Goal: Information Seeking & Learning: Learn about a topic

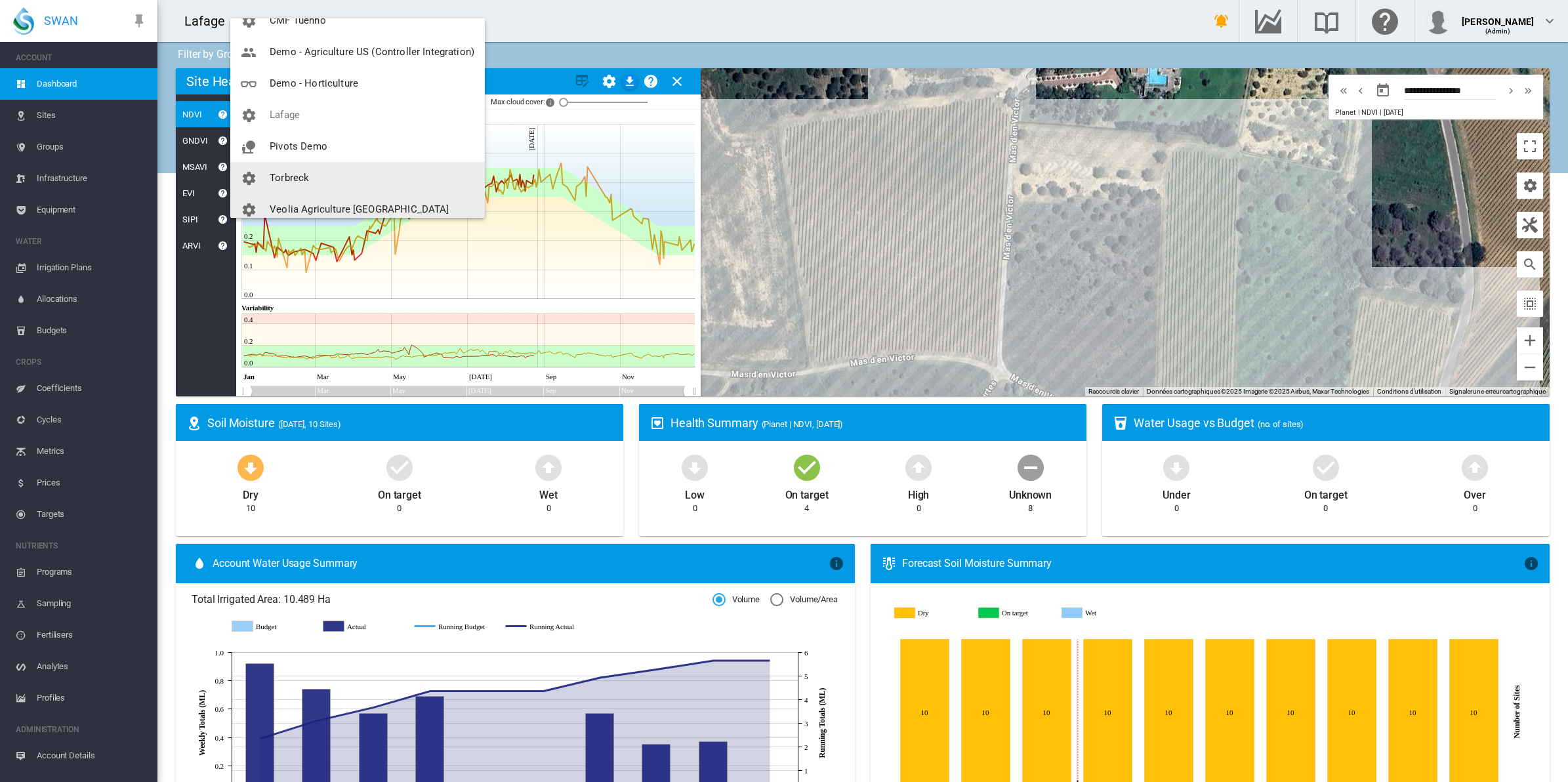
scroll to position [89, 0]
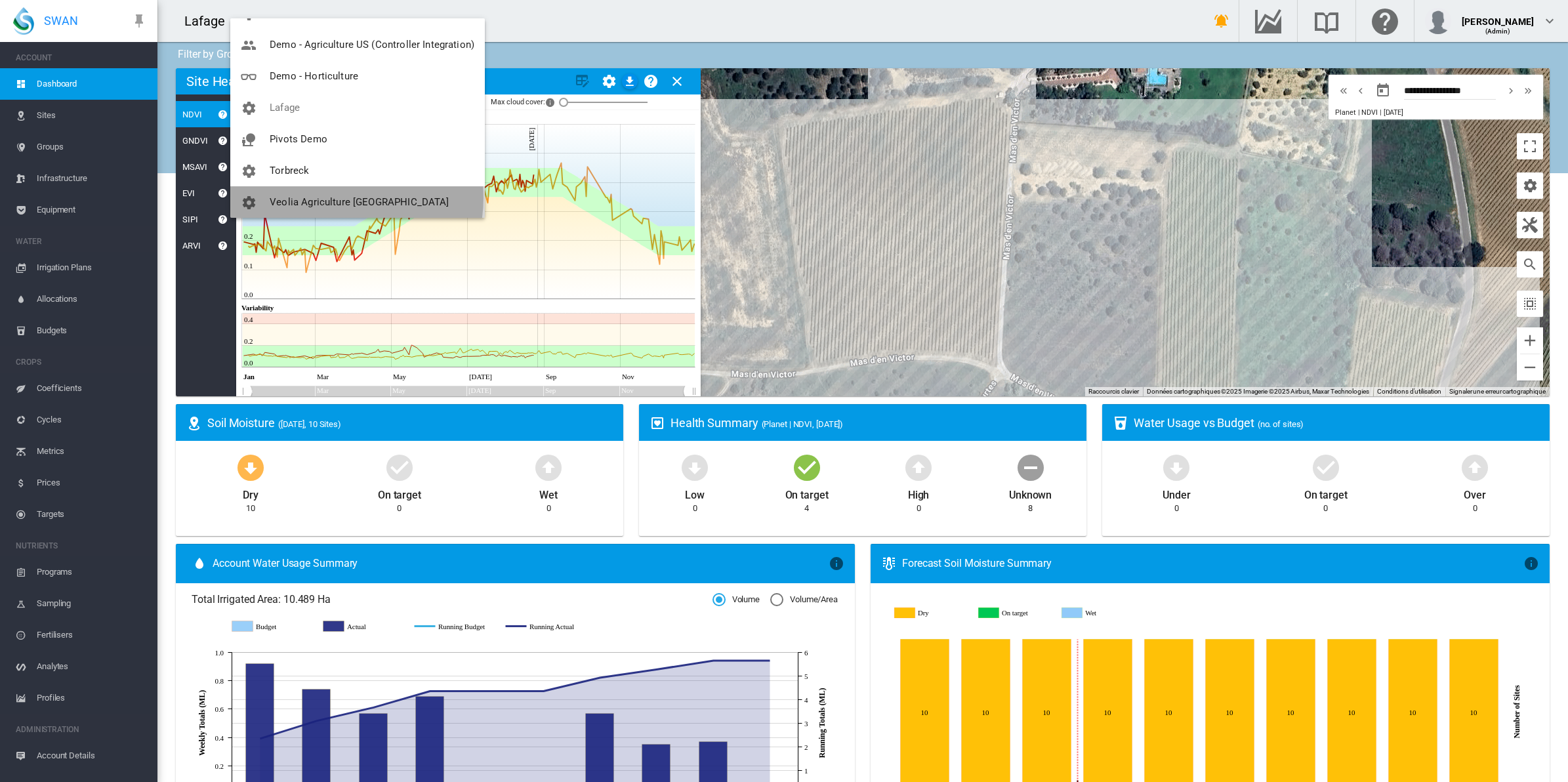
click at [336, 197] on span "Veolia Agriculture [GEOGRAPHIC_DATA]" at bounding box center [359, 202] width 179 height 12
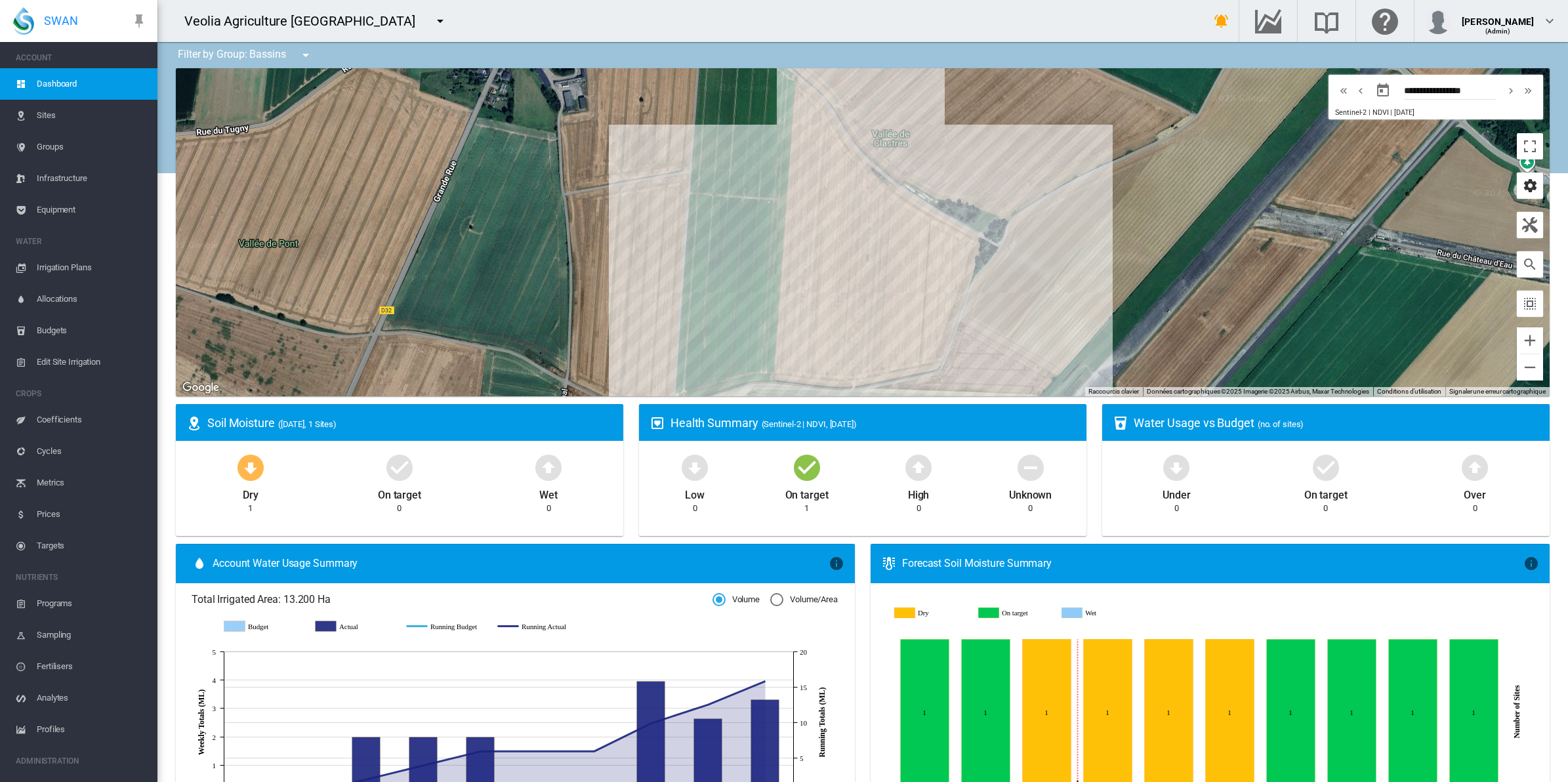
click at [1522, 181] on md-icon "icon-cog" at bounding box center [1530, 185] width 16 height 16
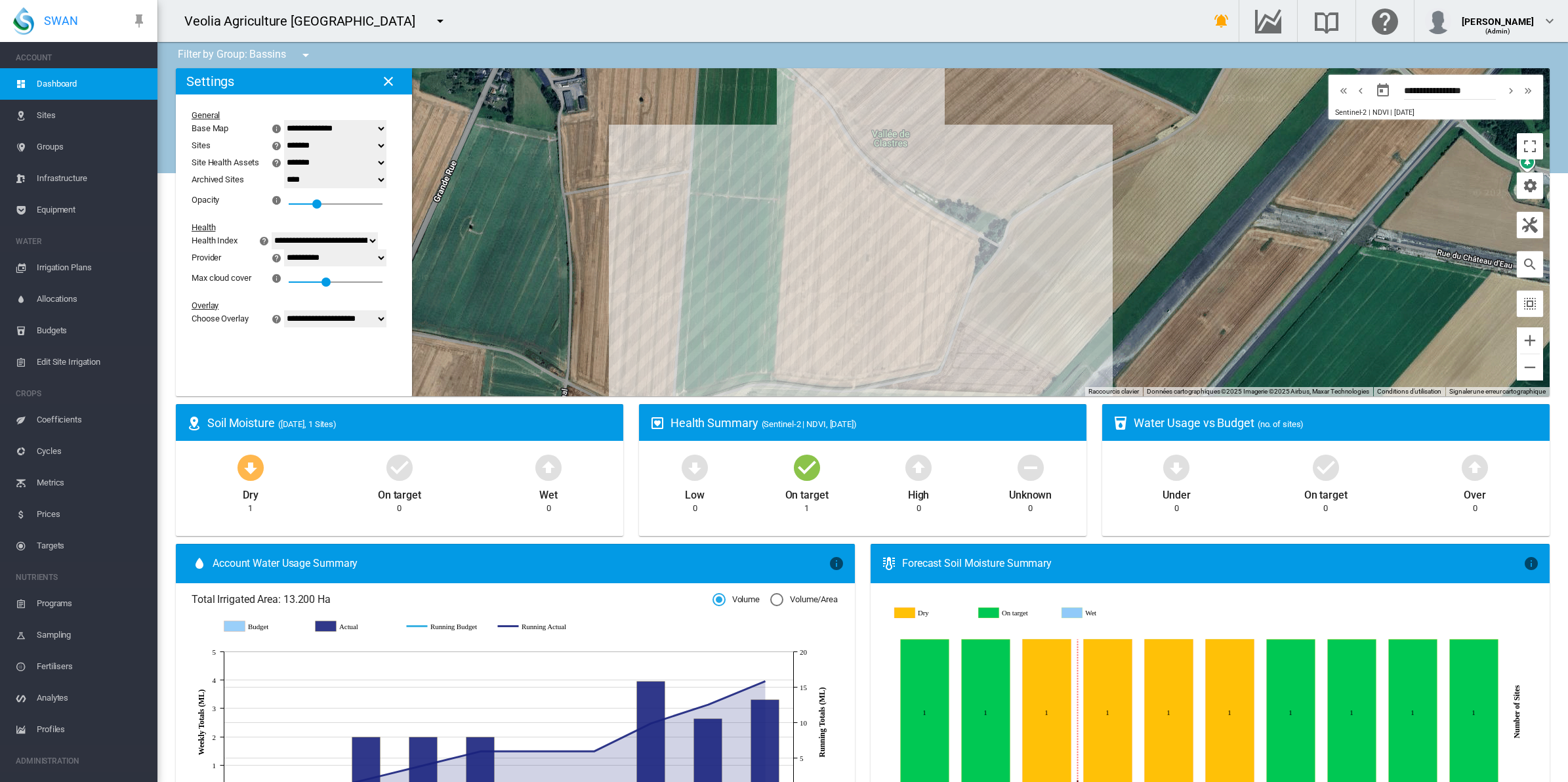
click at [359, 322] on select "**********" at bounding box center [336, 319] width 103 height 17
select select "********"
click at [292, 312] on select "**********" at bounding box center [336, 319] width 103 height 17
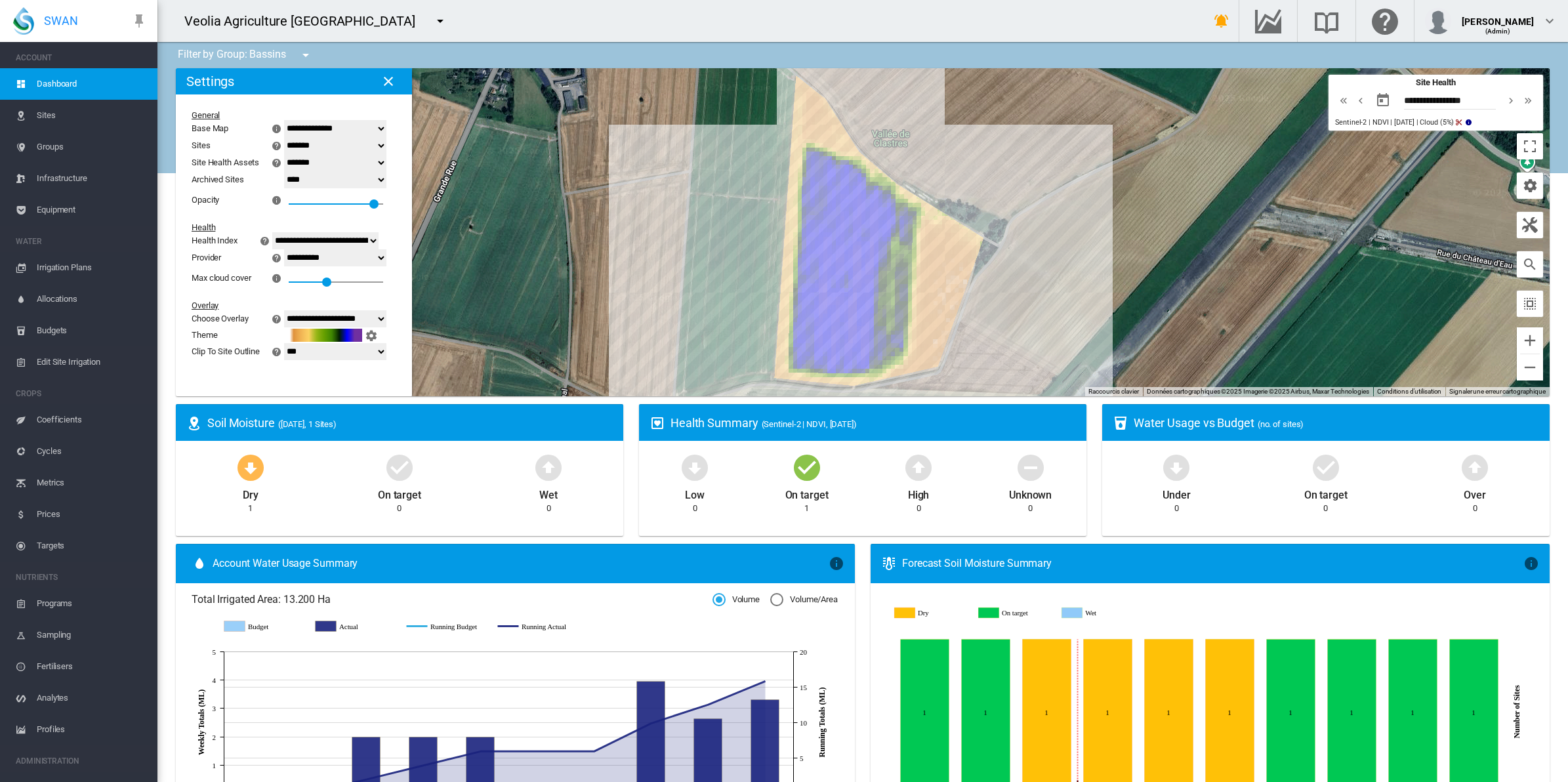
click at [66, 211] on span "Equipment" at bounding box center [92, 210] width 111 height 32
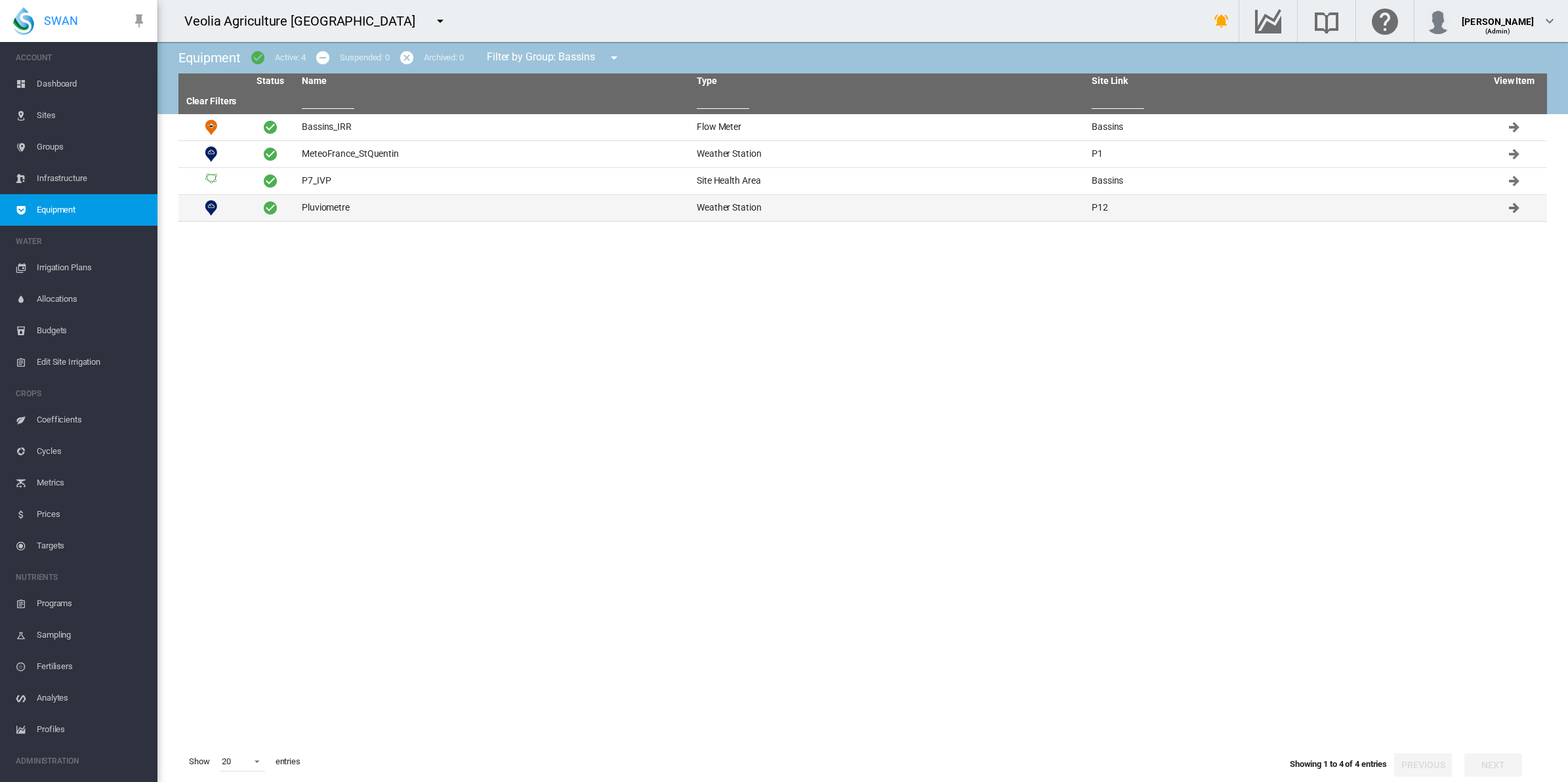
click at [320, 210] on td "Pluviometre" at bounding box center [494, 208] width 395 height 26
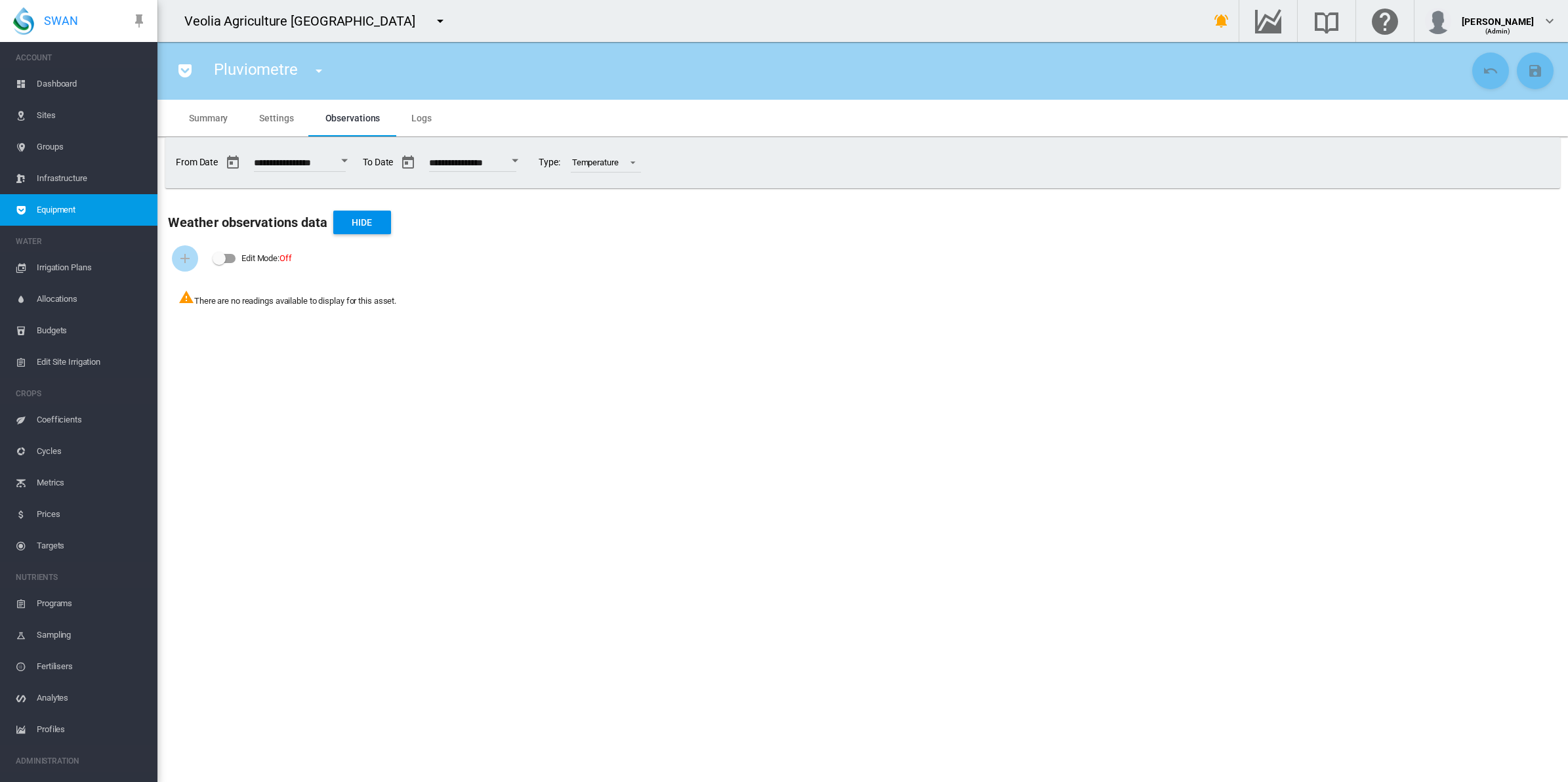
click at [54, 115] on span "Sites" at bounding box center [92, 116] width 111 height 32
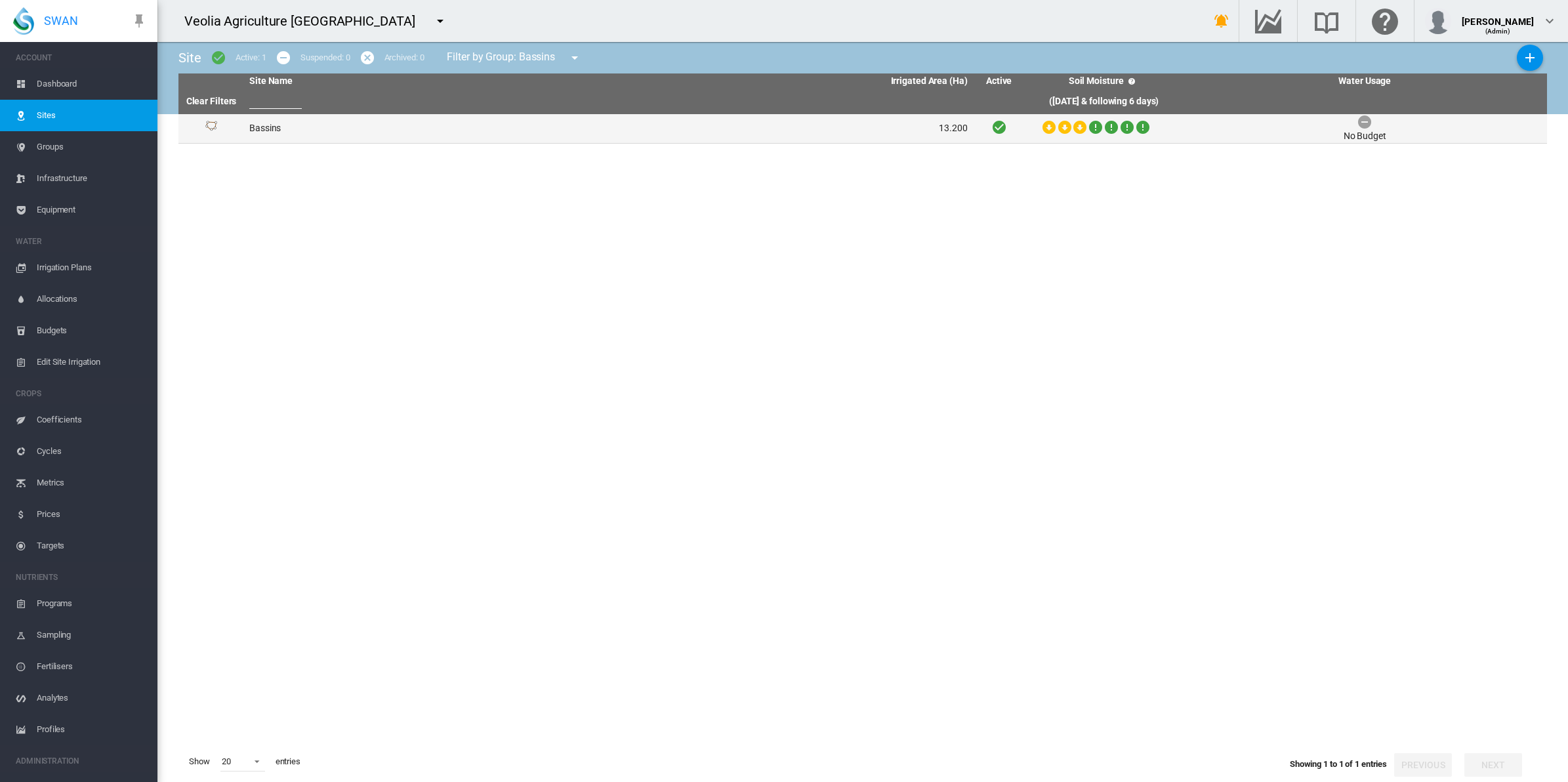
click at [260, 122] on td "Bassins" at bounding box center [426, 129] width 364 height 29
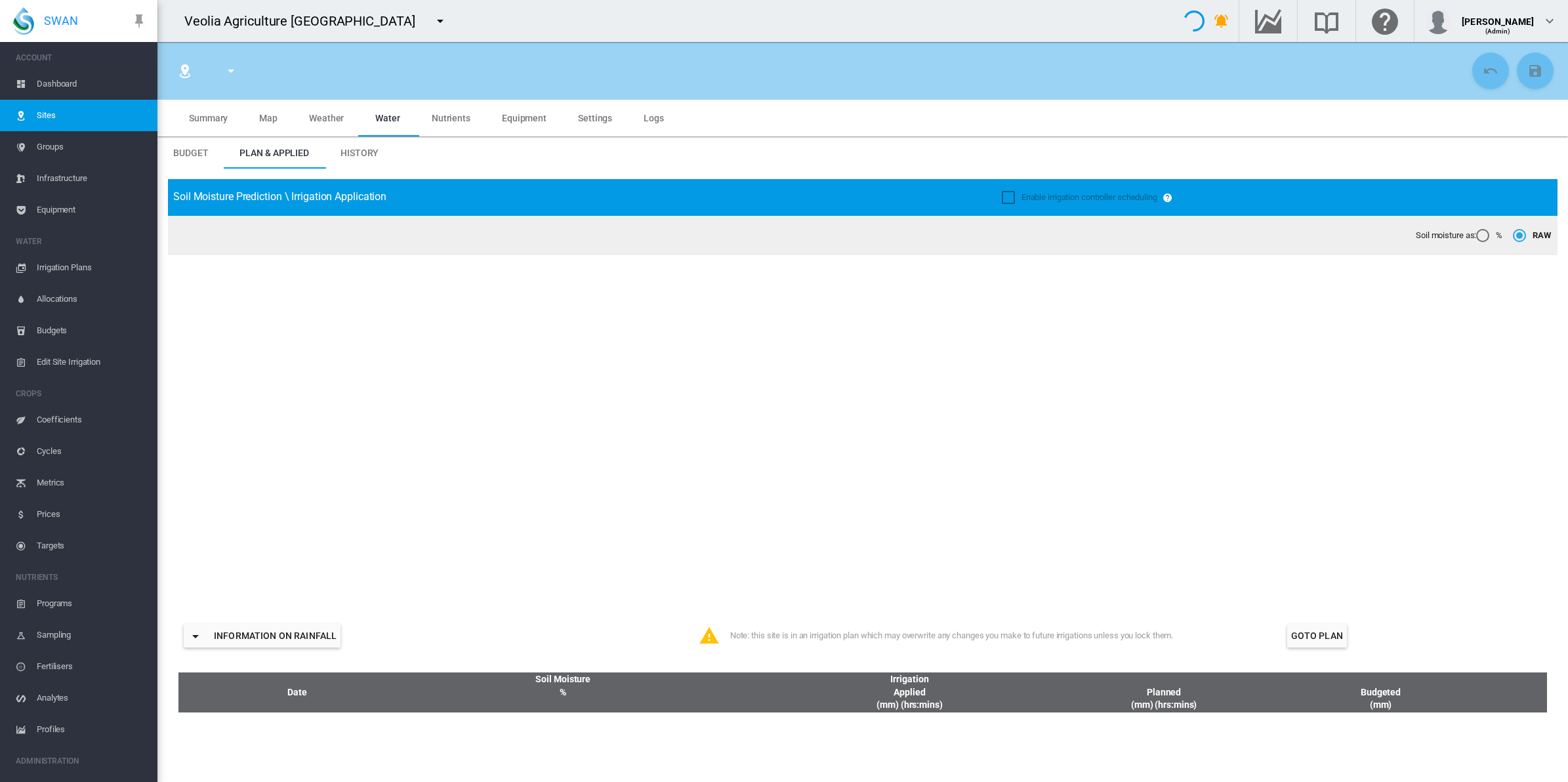
click at [320, 114] on span "Weather" at bounding box center [326, 118] width 35 height 11
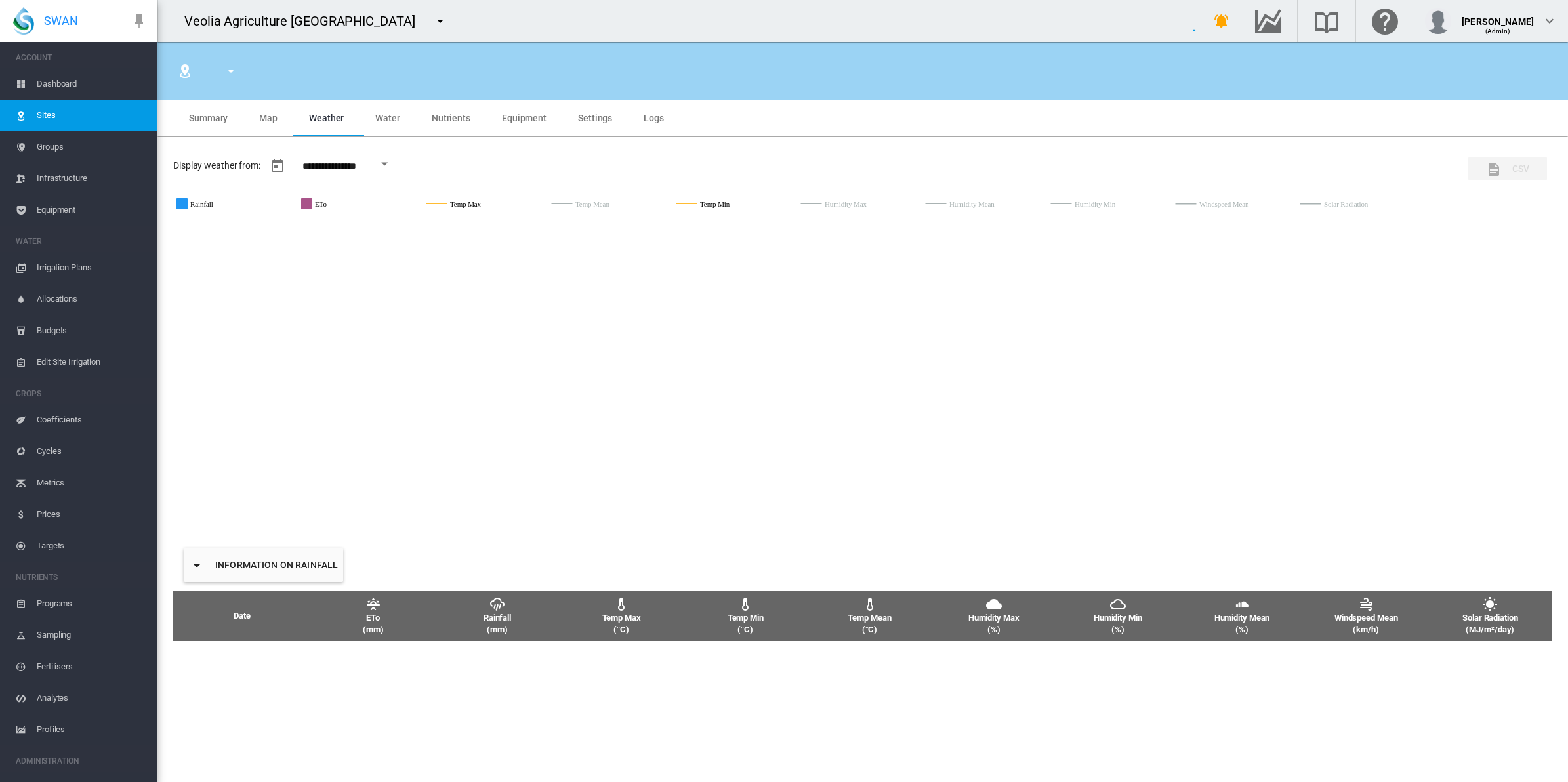
type input "*******"
type input "******"
type input "********"
type input "*******"
type input "**"
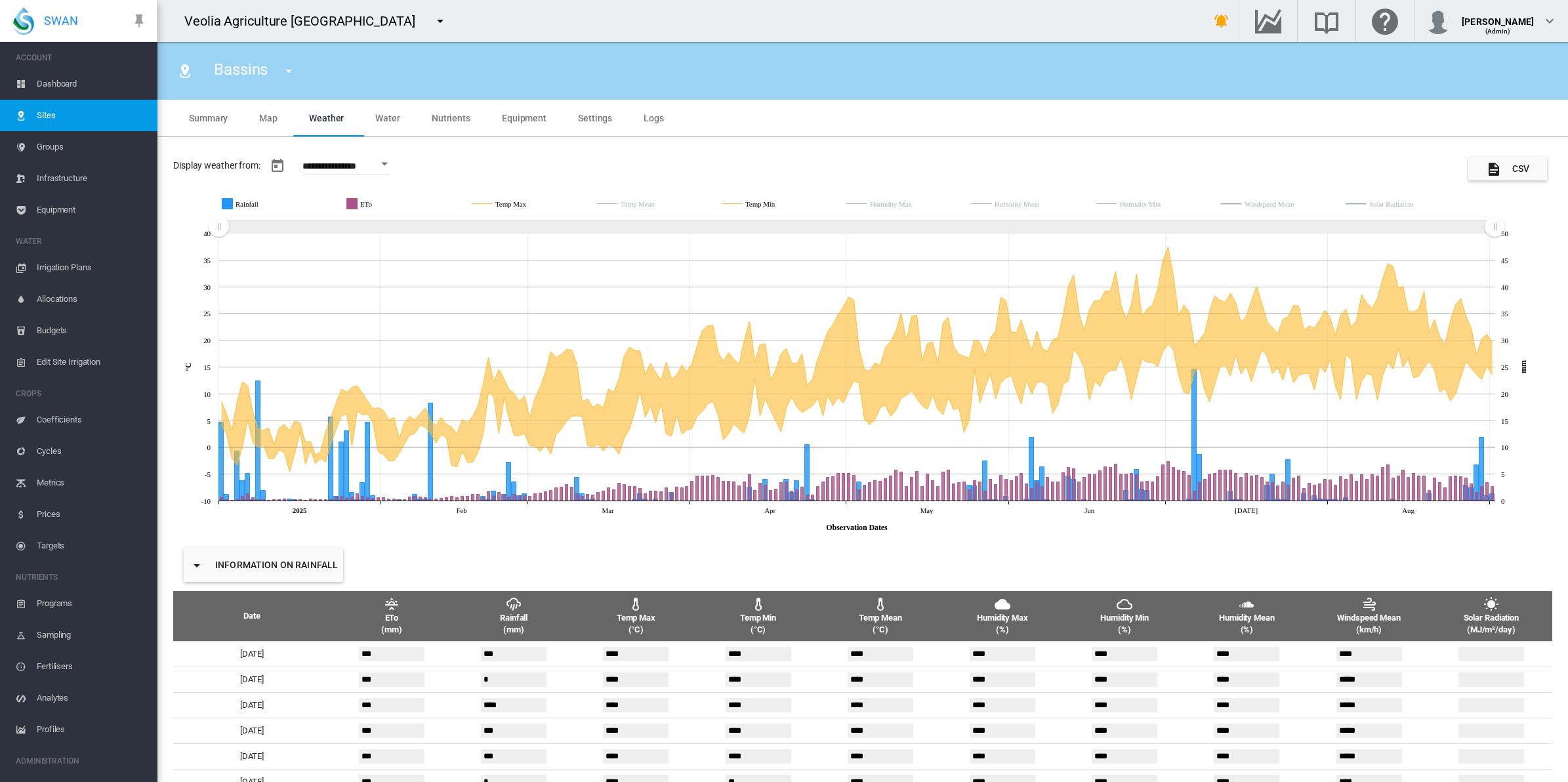
click at [581, 113] on span "Settings" at bounding box center [595, 118] width 34 height 11
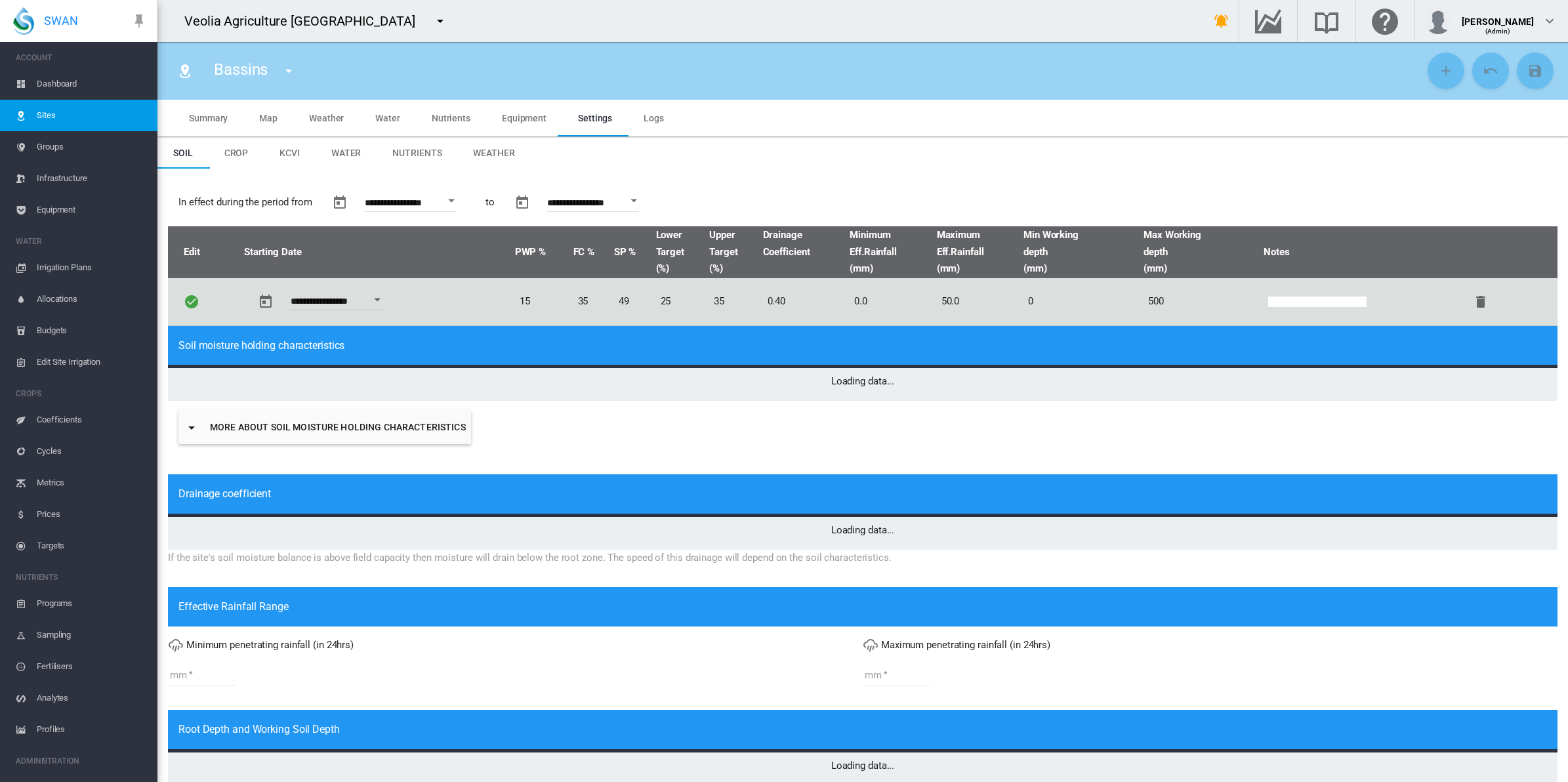
type input "*"
type input "**"
type input "****"
type input "***"
type input "*****"
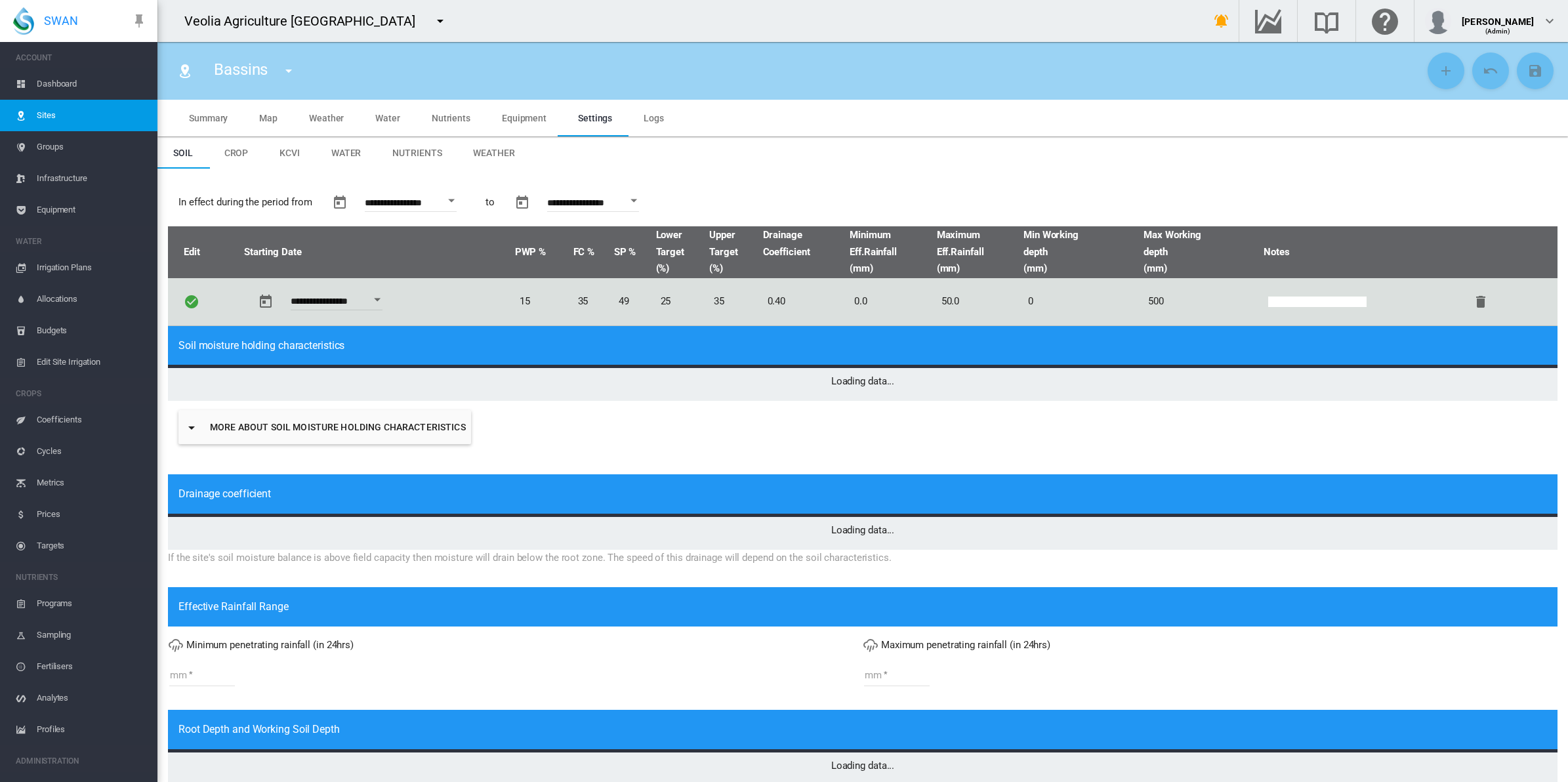
type input "****"
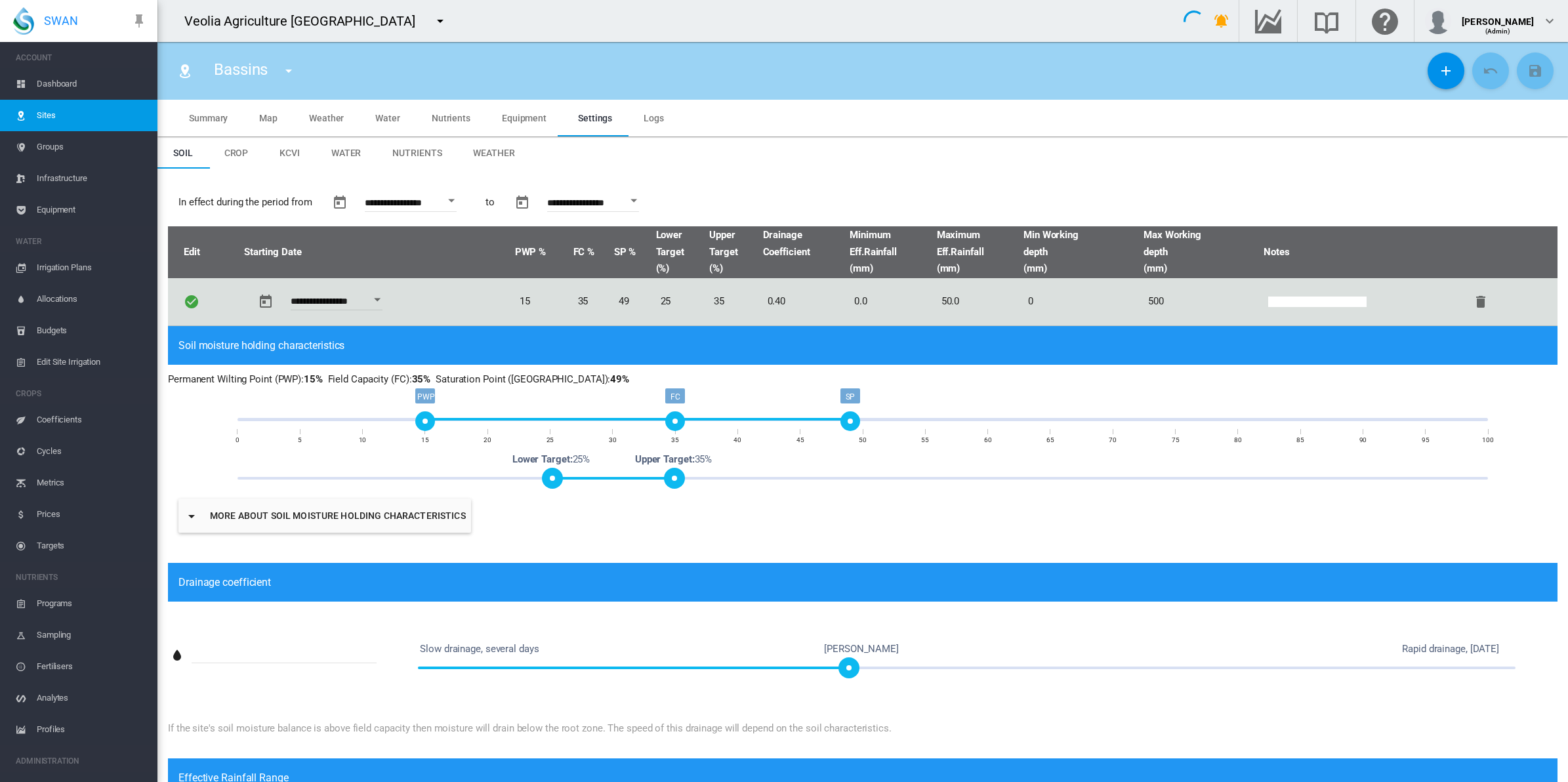
click at [481, 144] on md-tab-item "Weather" at bounding box center [493, 153] width 73 height 32
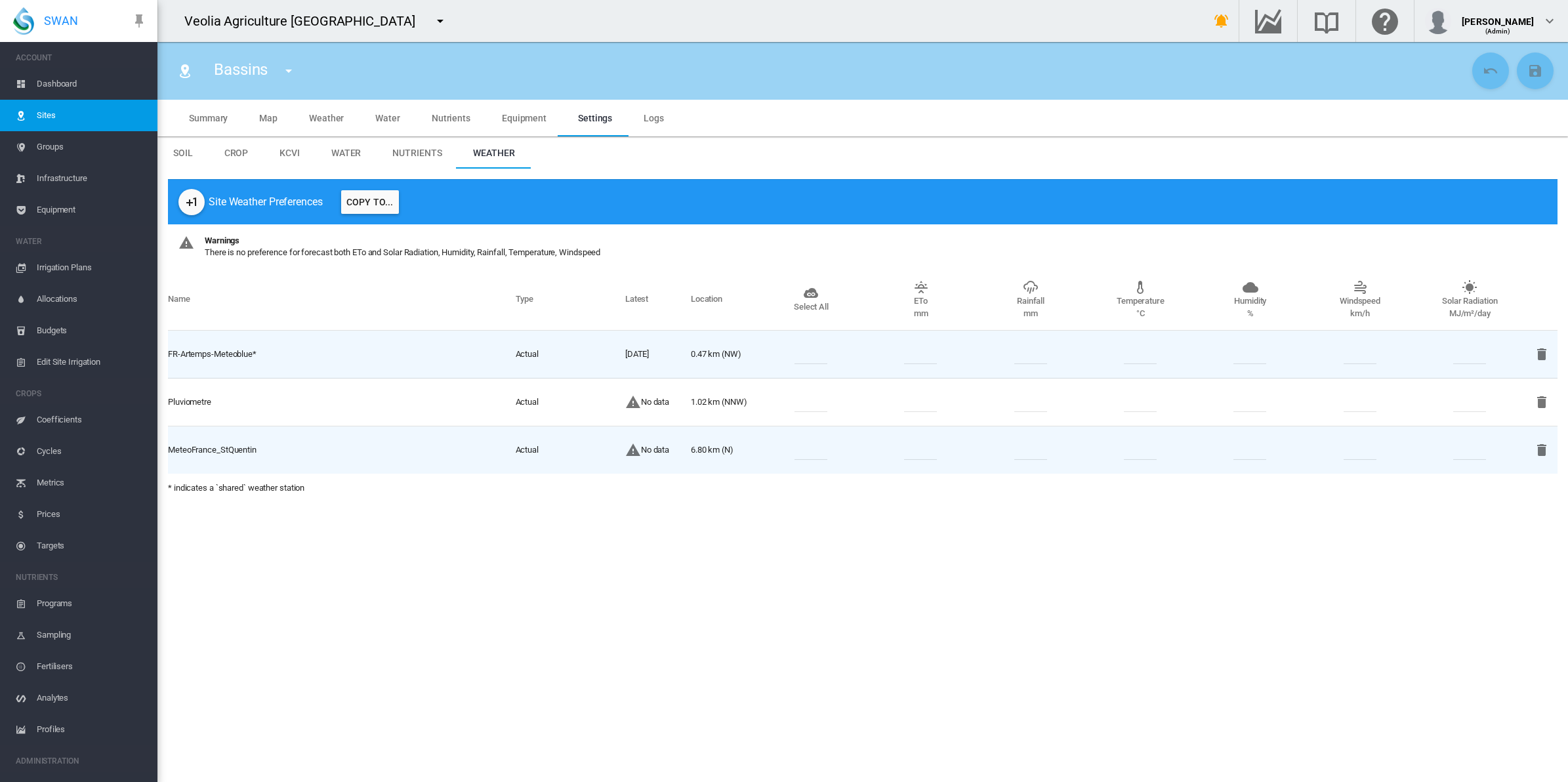
click at [432, 24] on md-icon "icon-menu-down" at bounding box center [440, 21] width 16 height 16
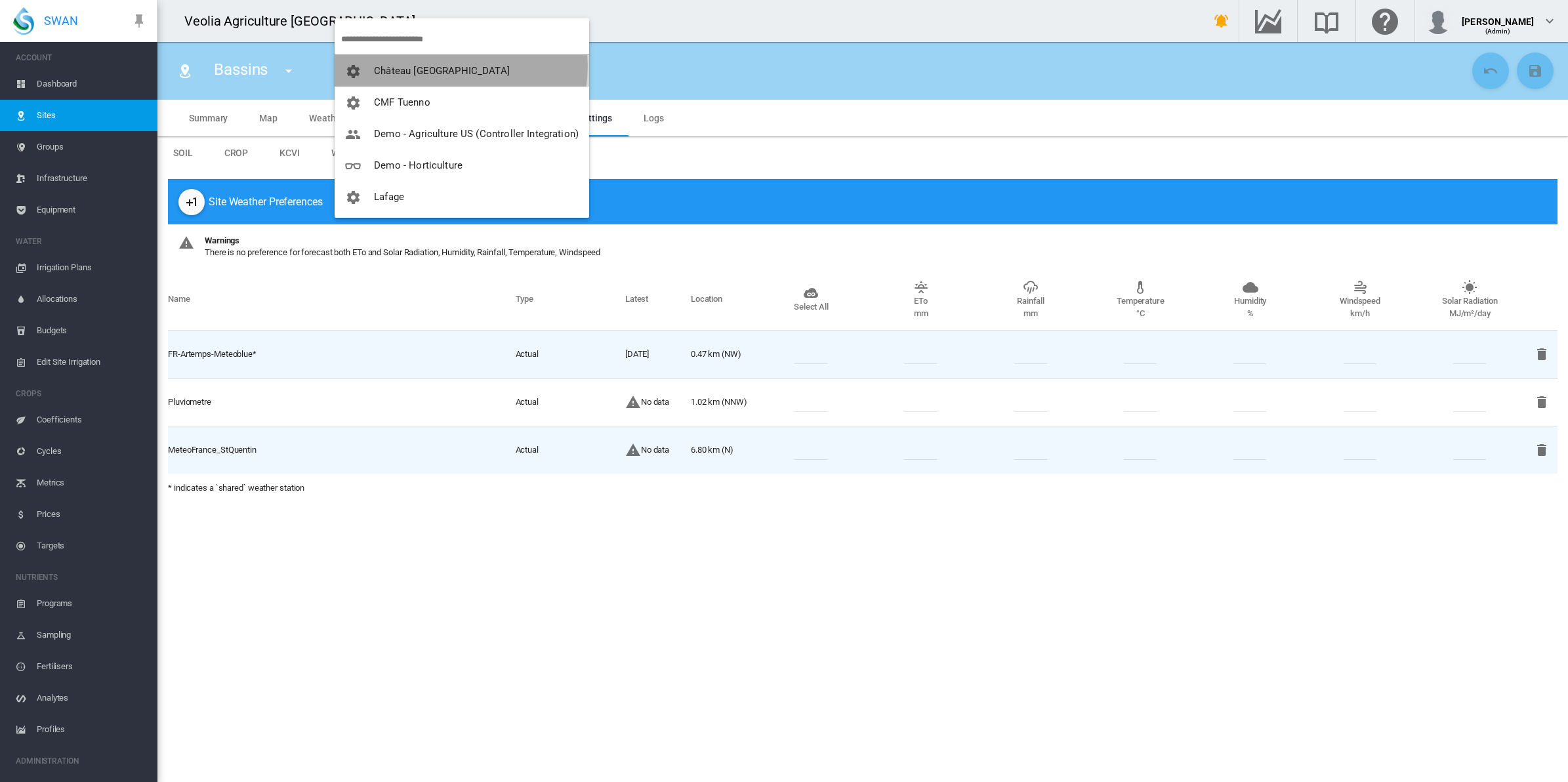
click at [453, 67] on span "Château [GEOGRAPHIC_DATA]" at bounding box center [442, 71] width 136 height 12
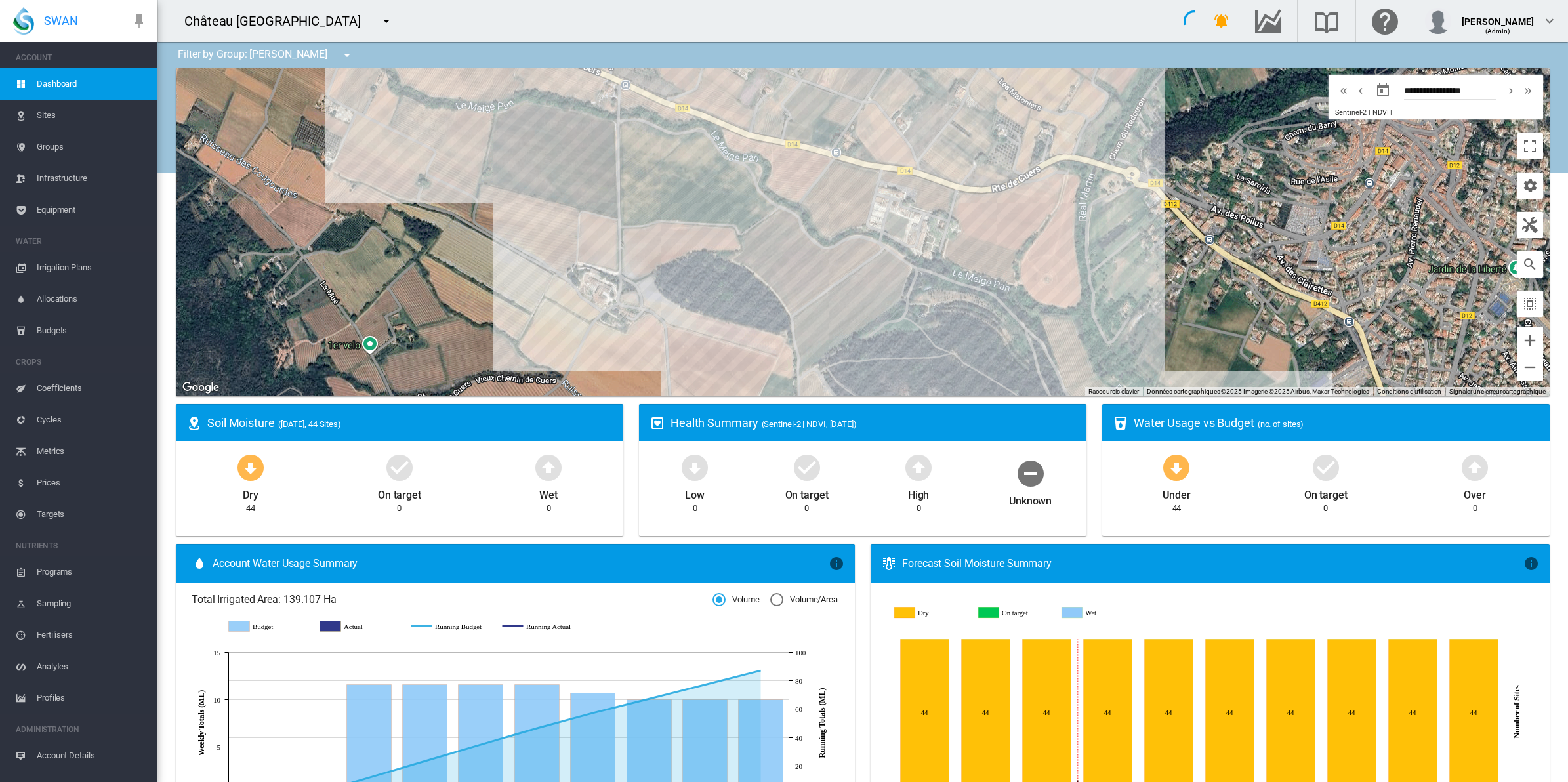
click at [53, 207] on span "Equipment" at bounding box center [92, 210] width 111 height 32
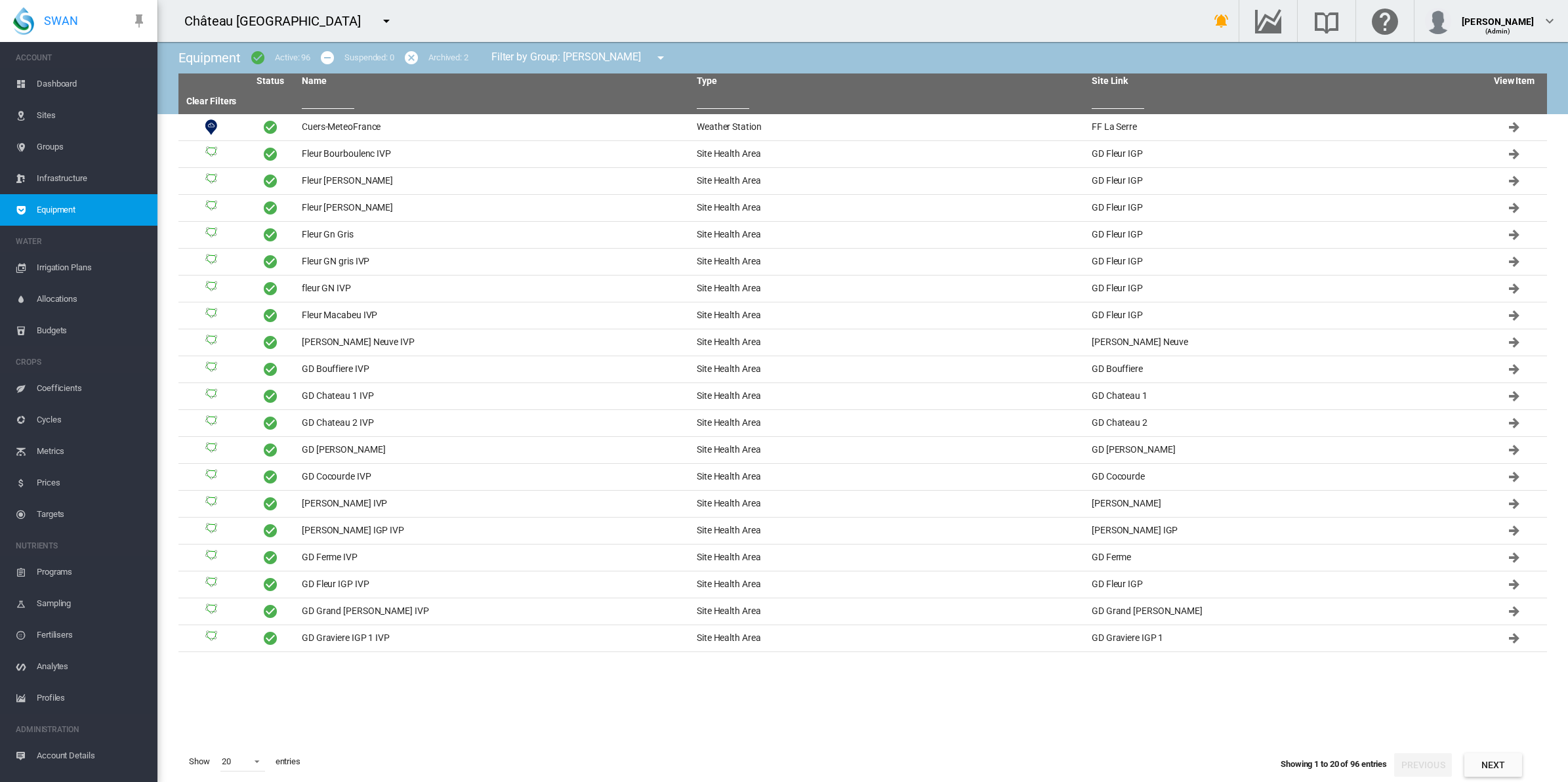
click at [730, 105] on input "text" at bounding box center [723, 99] width 53 height 20
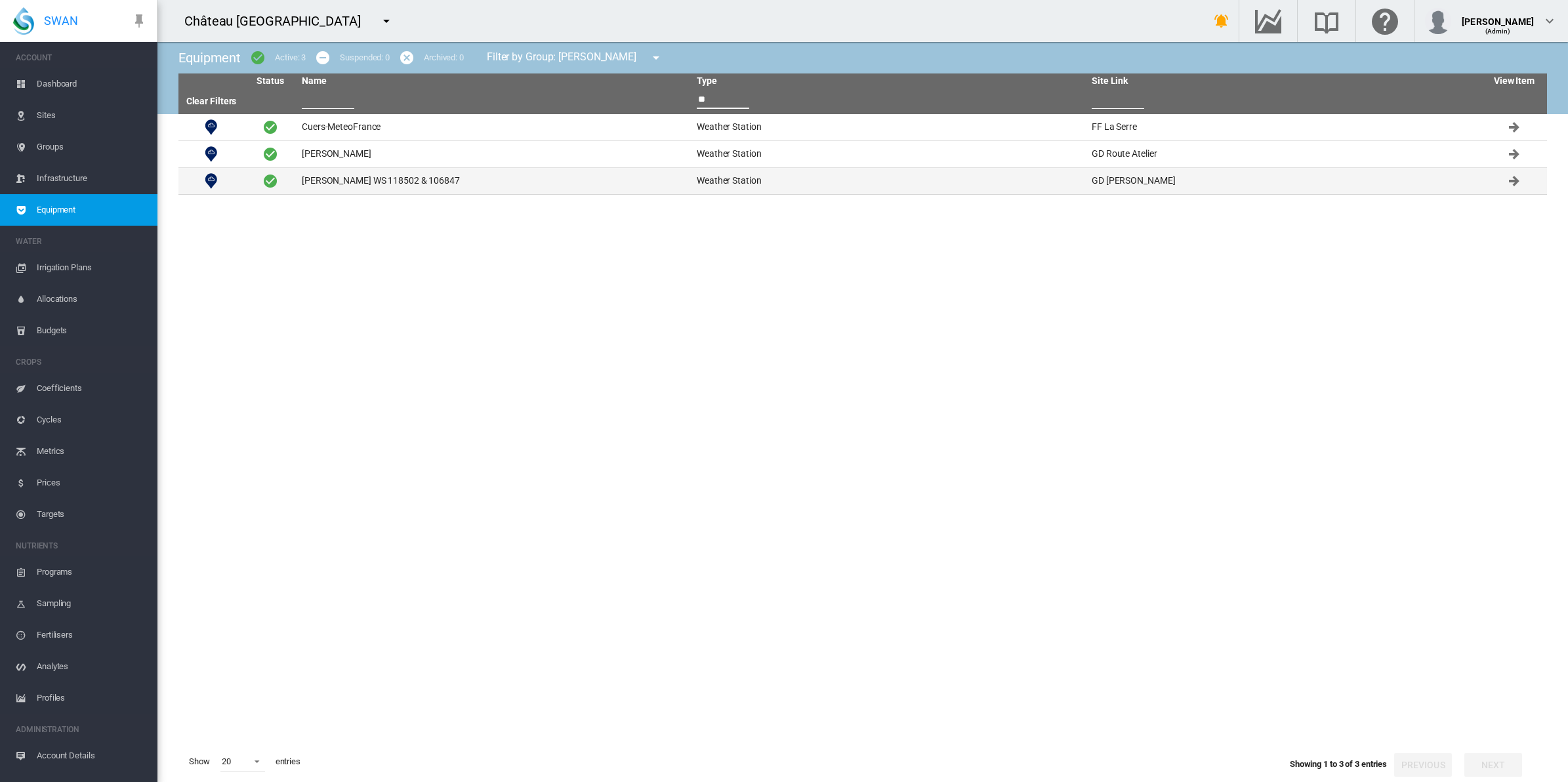
type input "**"
click at [412, 175] on td "Gordonne Sencrop WS 118502 & 106847" at bounding box center [494, 181] width 395 height 26
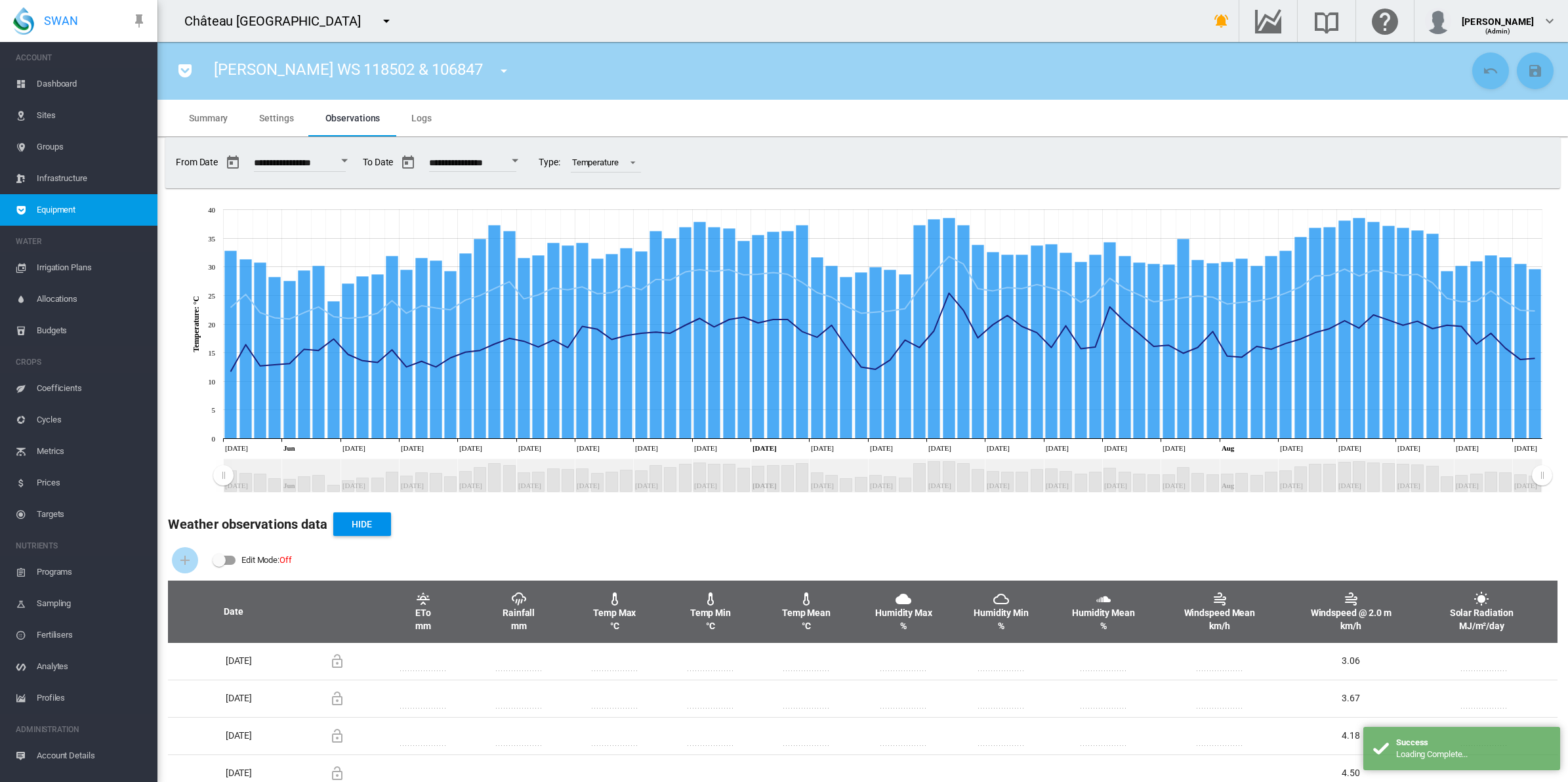
click at [378, 20] on md-icon "icon-menu-down" at bounding box center [386, 21] width 16 height 16
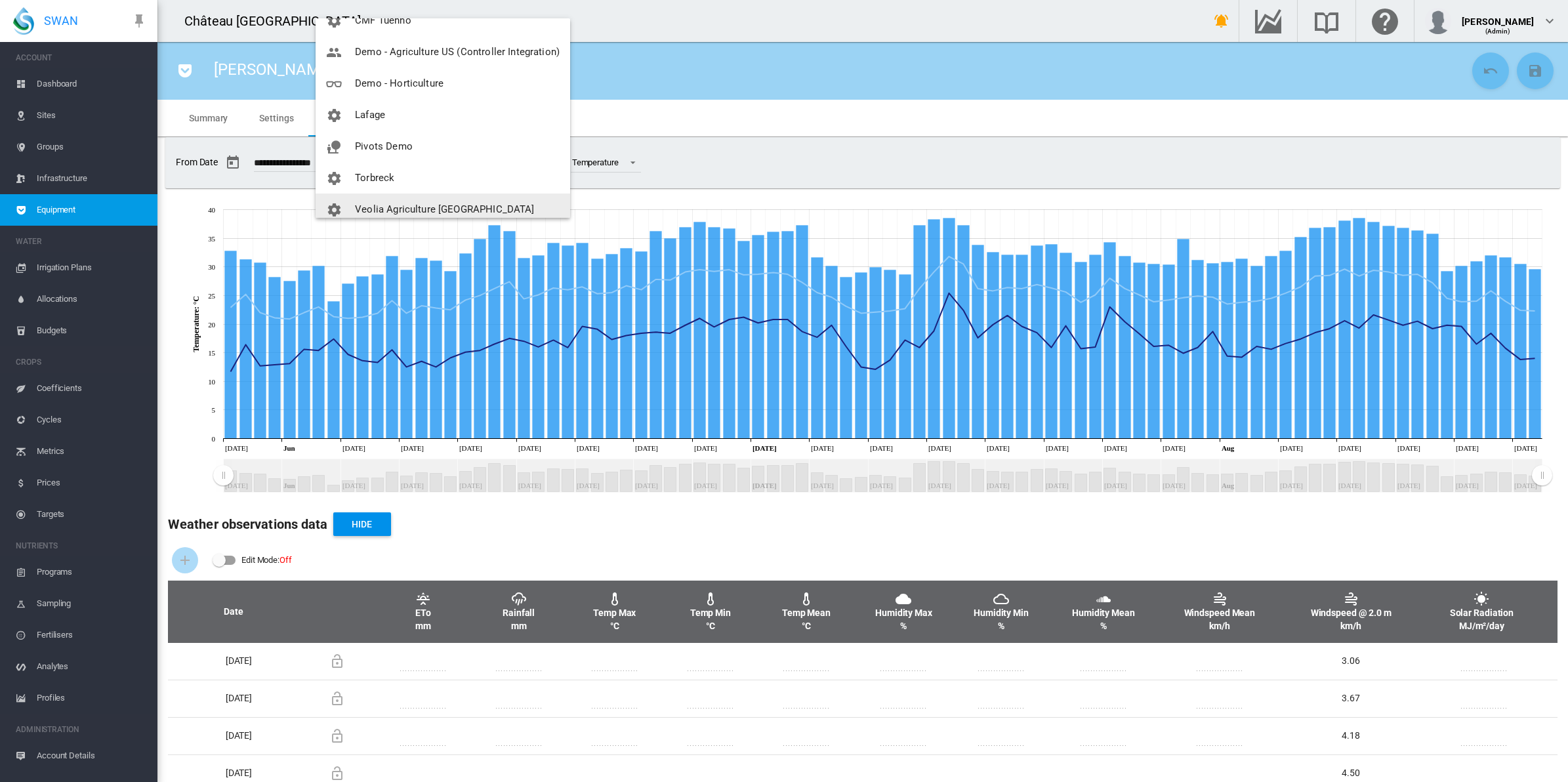
scroll to position [89, 0]
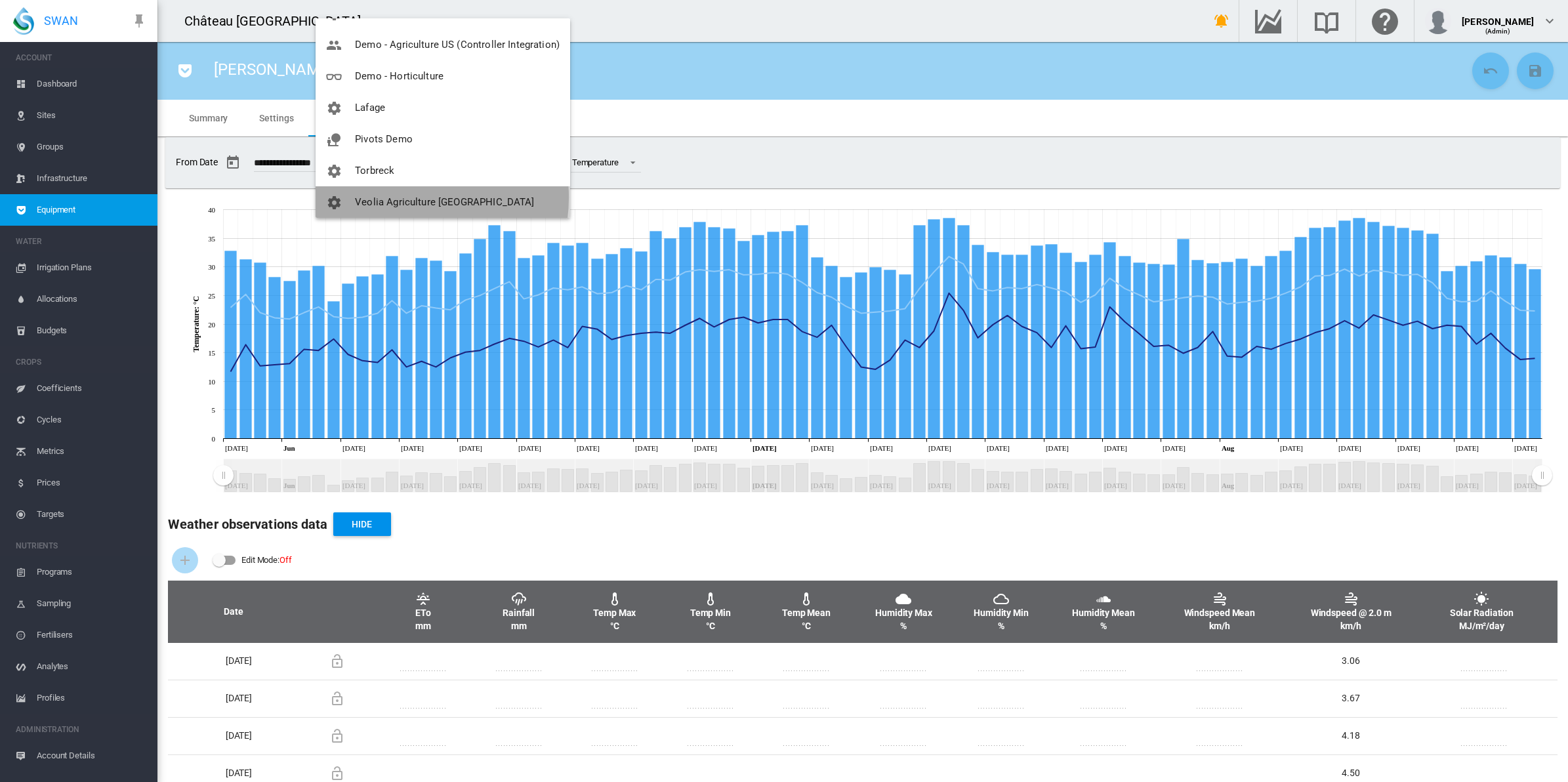
click at [408, 197] on span "Veolia Agriculture [GEOGRAPHIC_DATA]" at bounding box center [444, 202] width 179 height 12
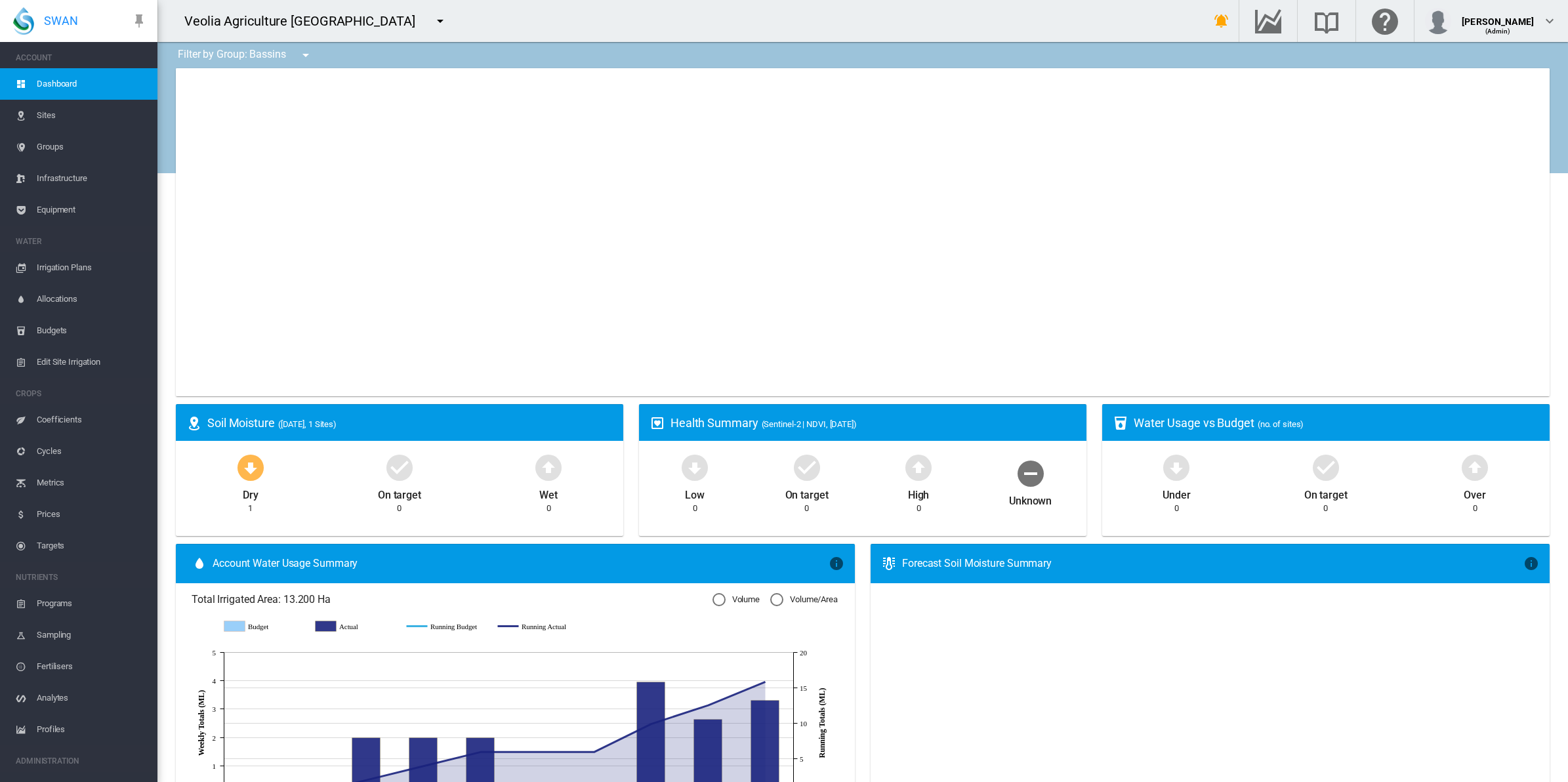
type input "**********"
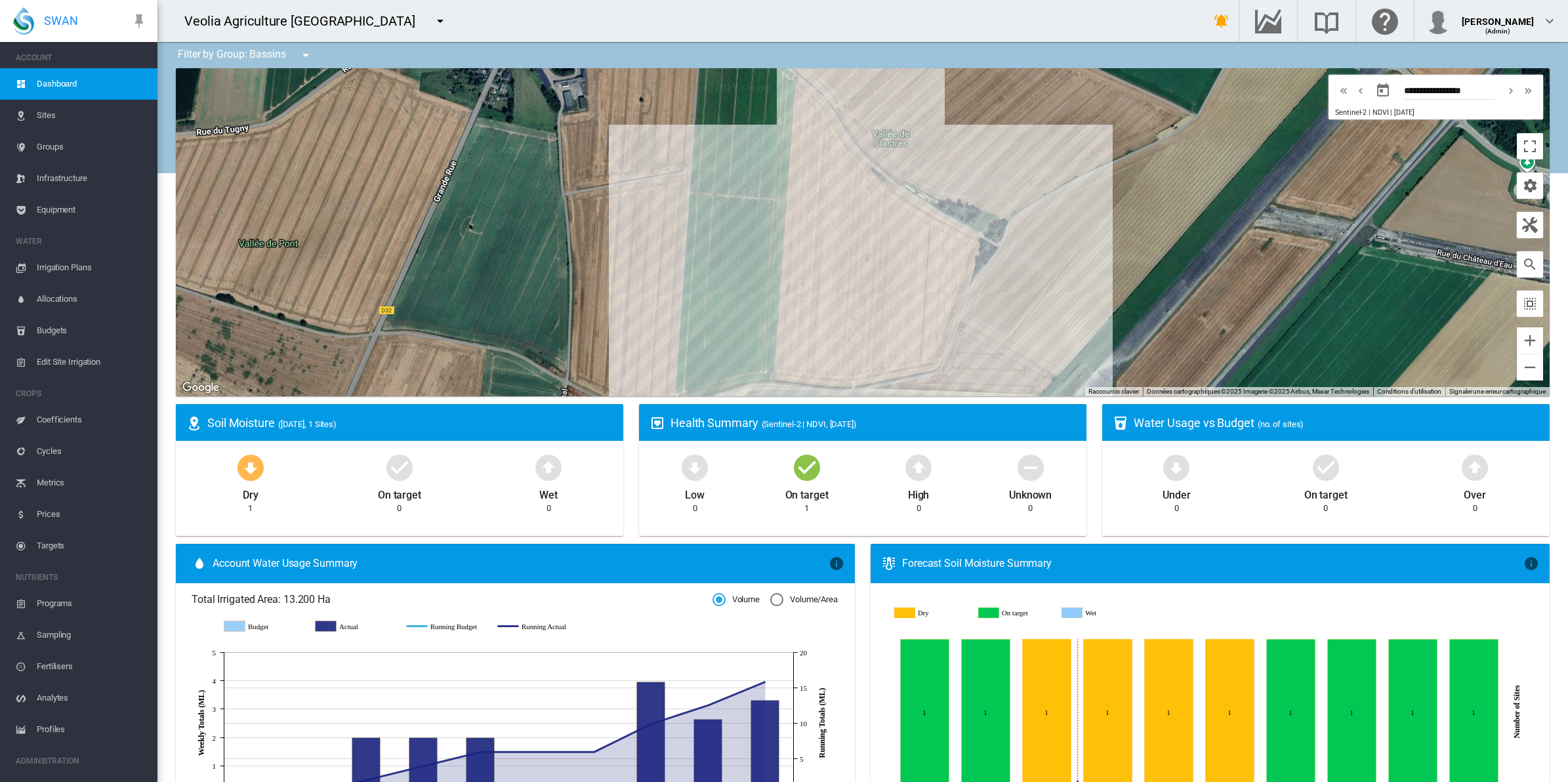
click at [45, 208] on span "Equipment" at bounding box center [92, 210] width 111 height 32
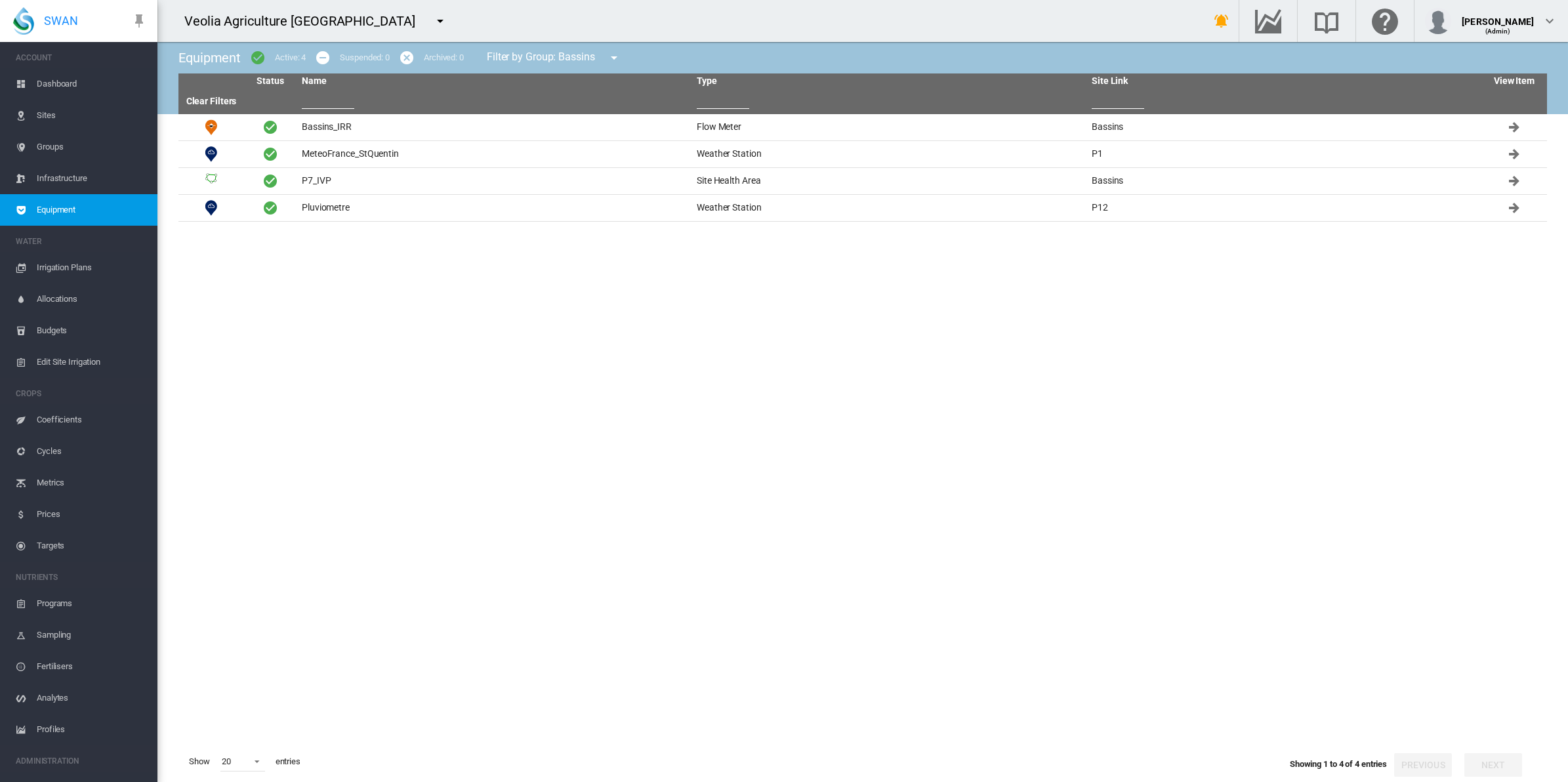
click at [46, 110] on span "Sites" at bounding box center [92, 116] width 111 height 32
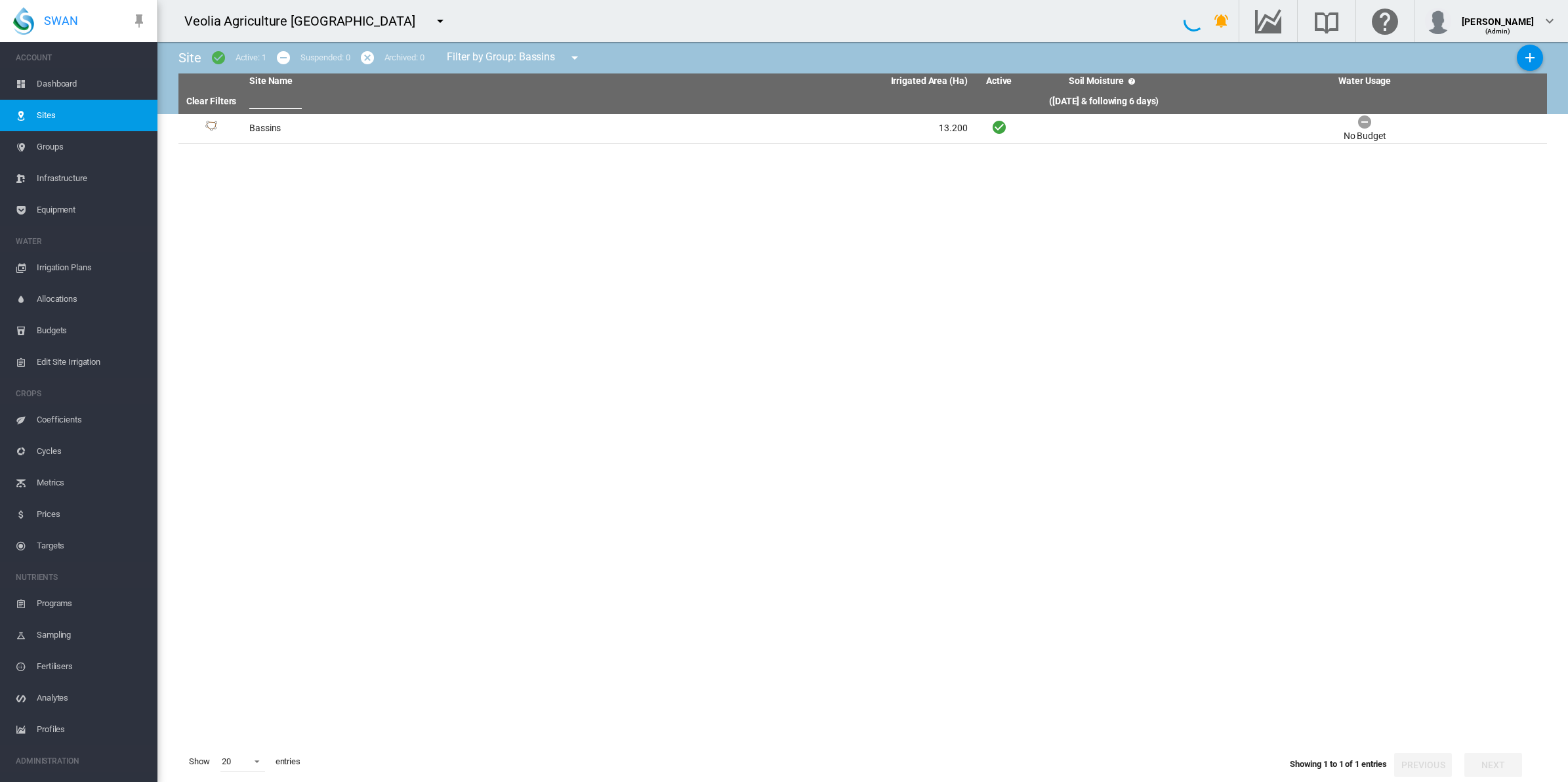
click at [66, 82] on span "Dashboard" at bounding box center [92, 84] width 111 height 32
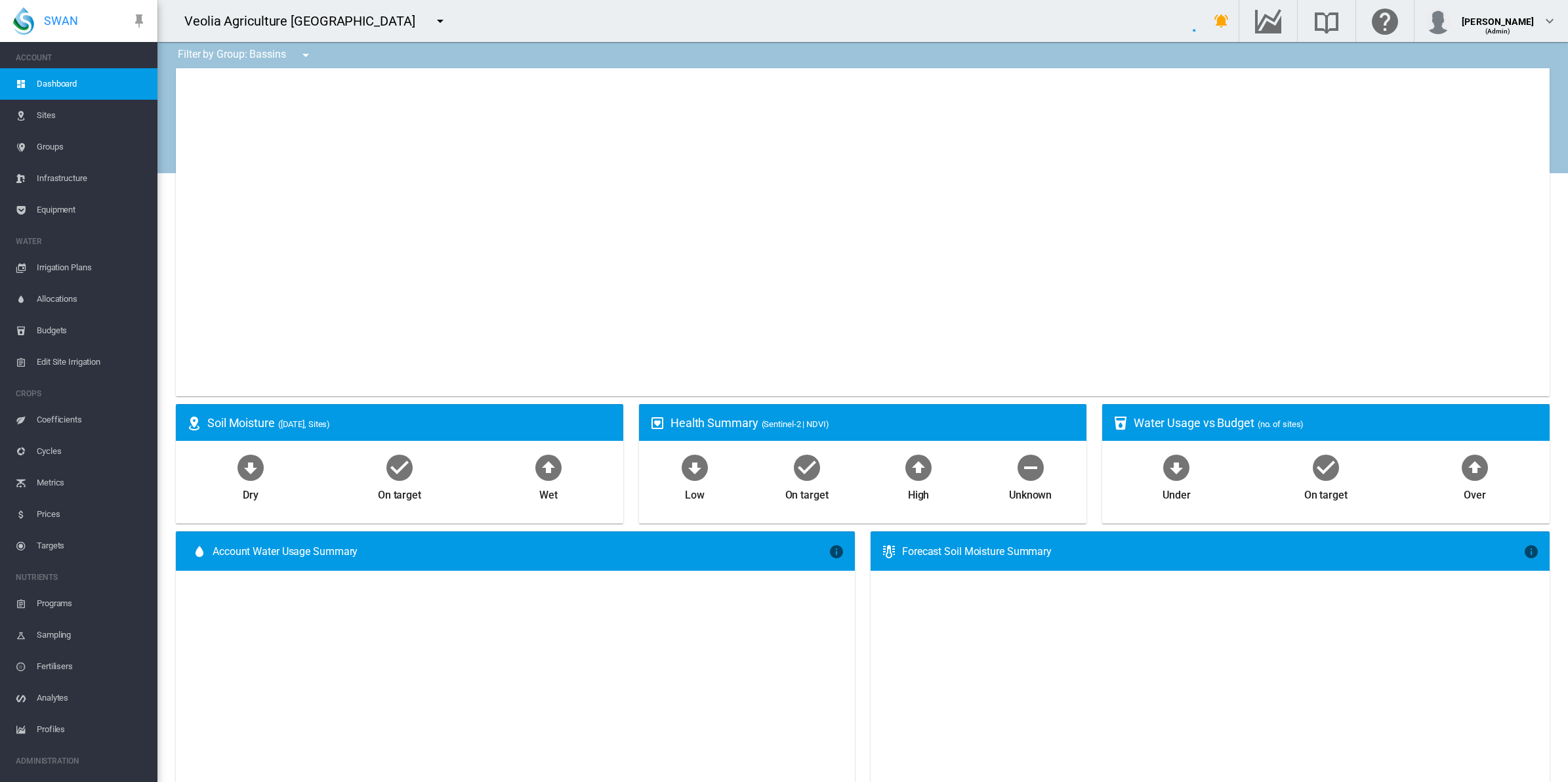
type input "**********"
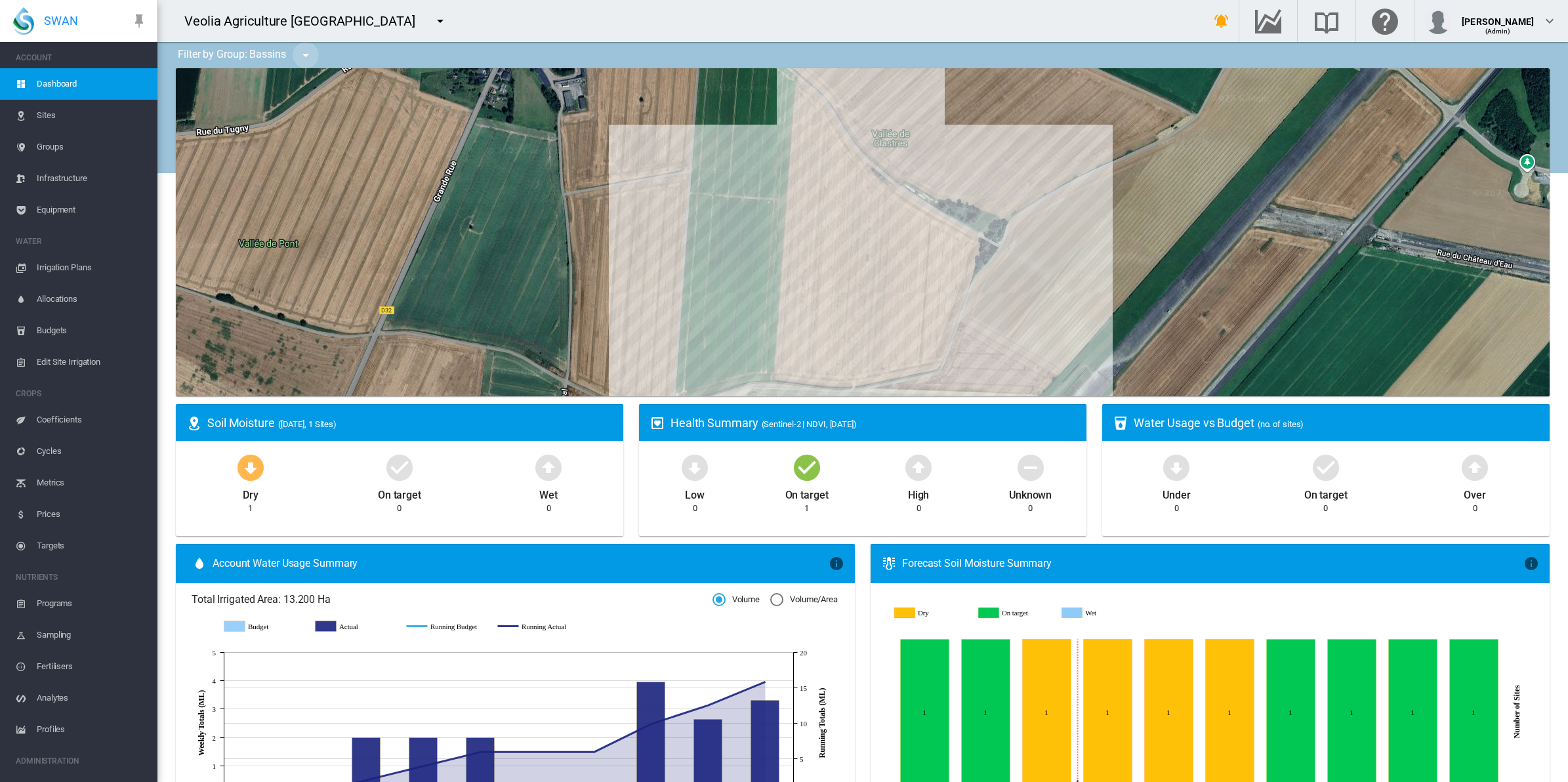
click at [303, 53] on md-icon "icon-menu-down" at bounding box center [306, 55] width 16 height 16
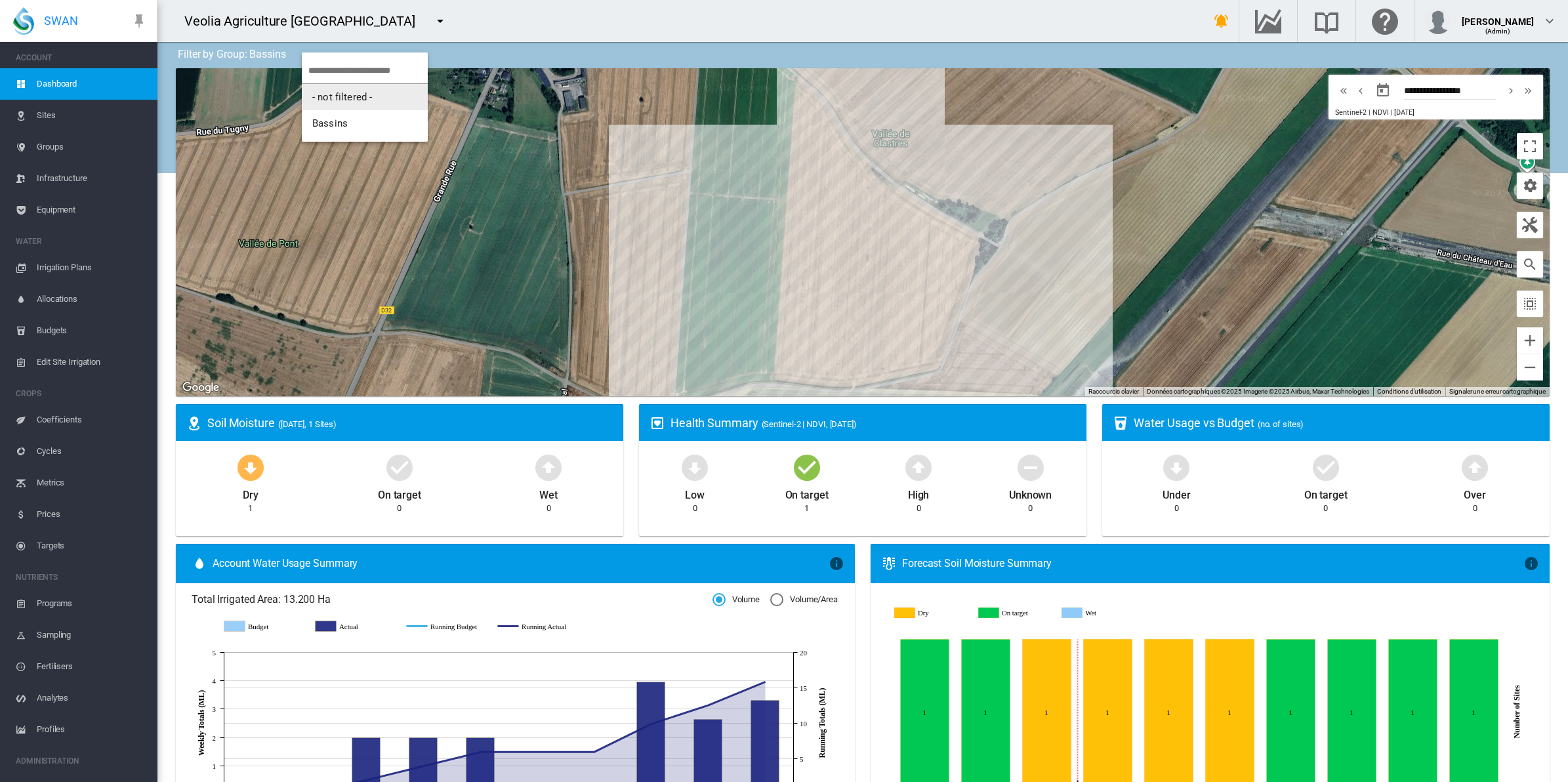
click at [337, 96] on span "- not filtered -" at bounding box center [342, 97] width 60 height 12
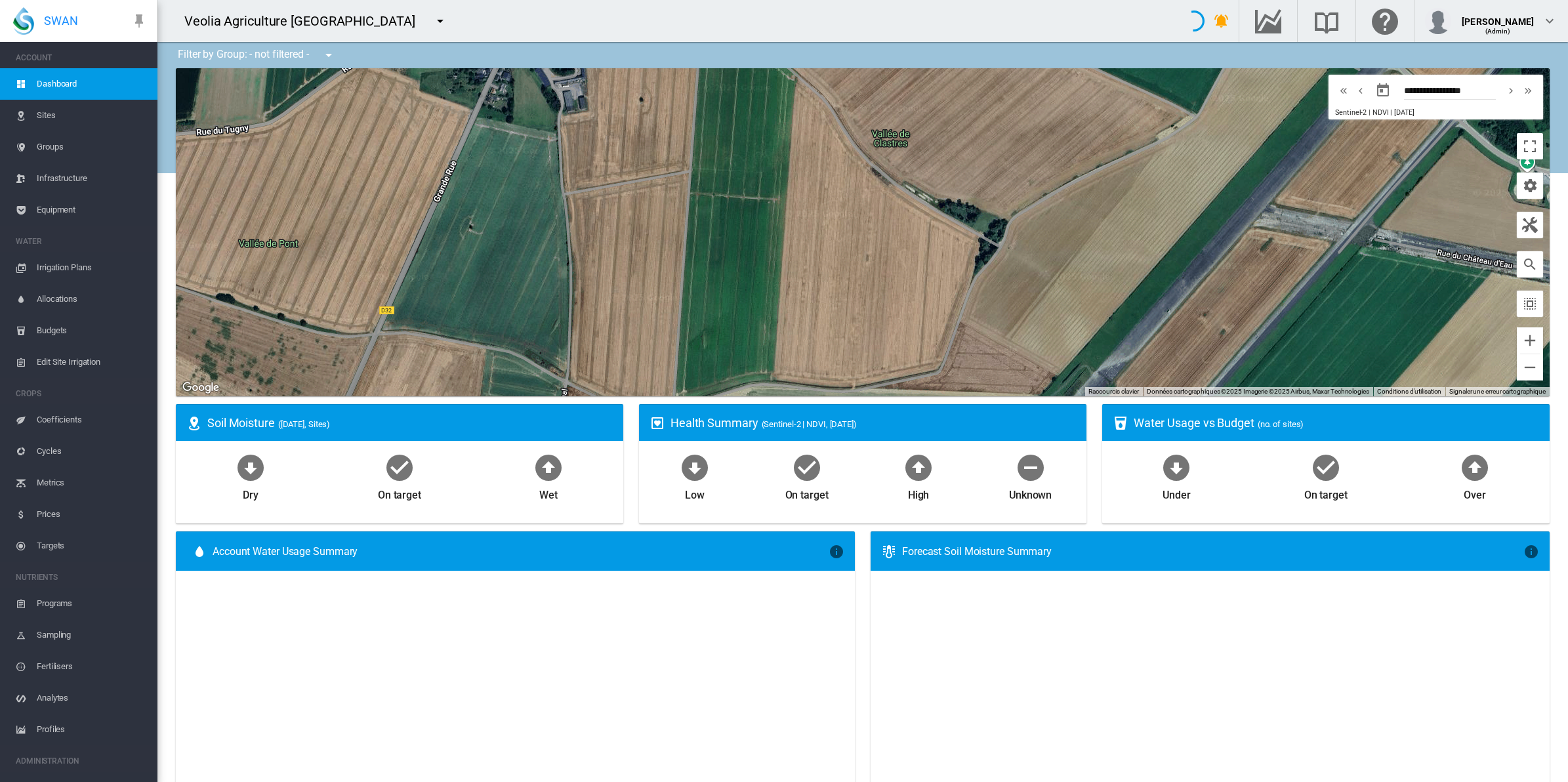
click at [59, 204] on span "Equipment" at bounding box center [92, 210] width 111 height 32
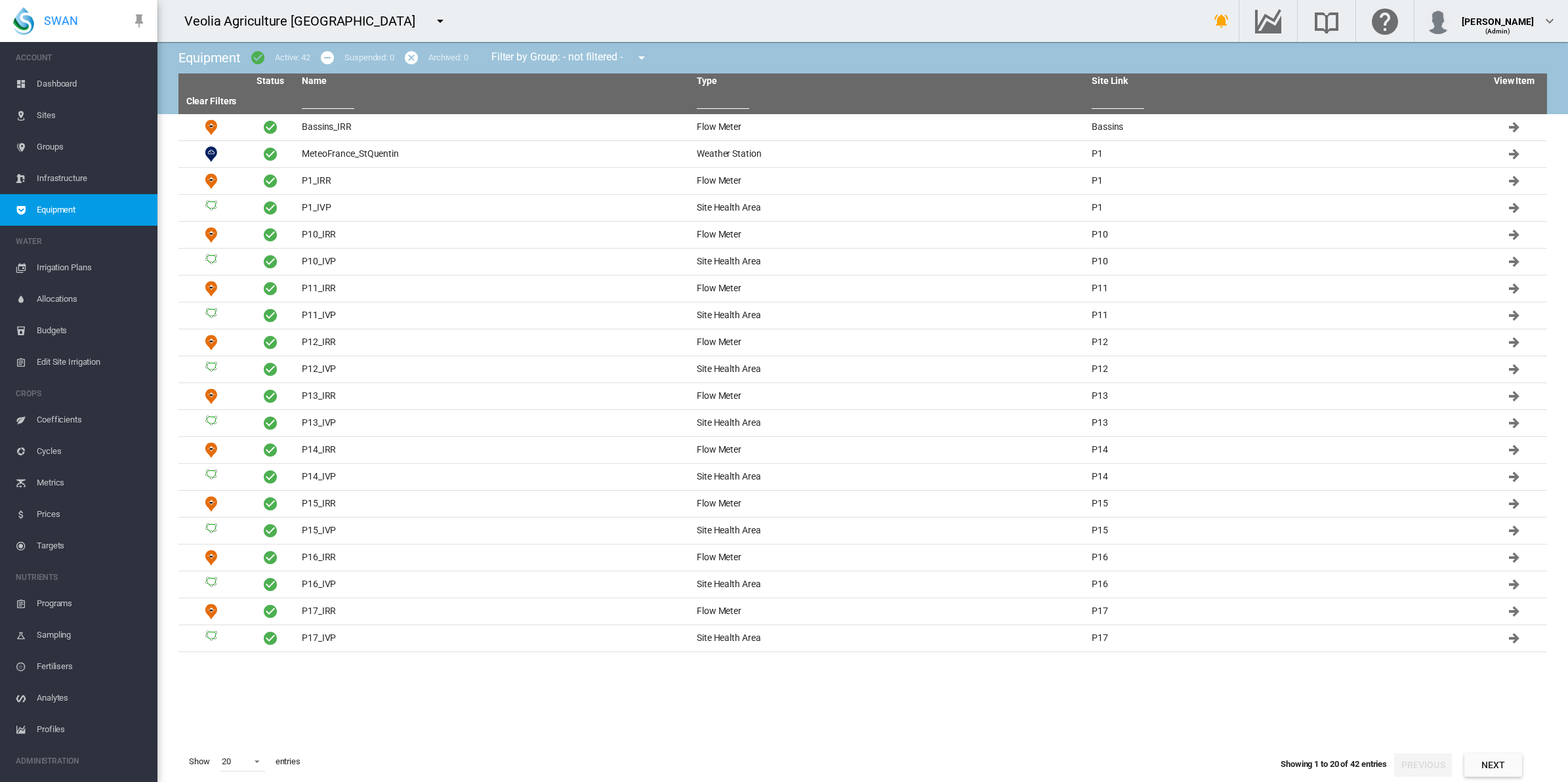
click at [726, 103] on input "text" at bounding box center [723, 99] width 53 height 20
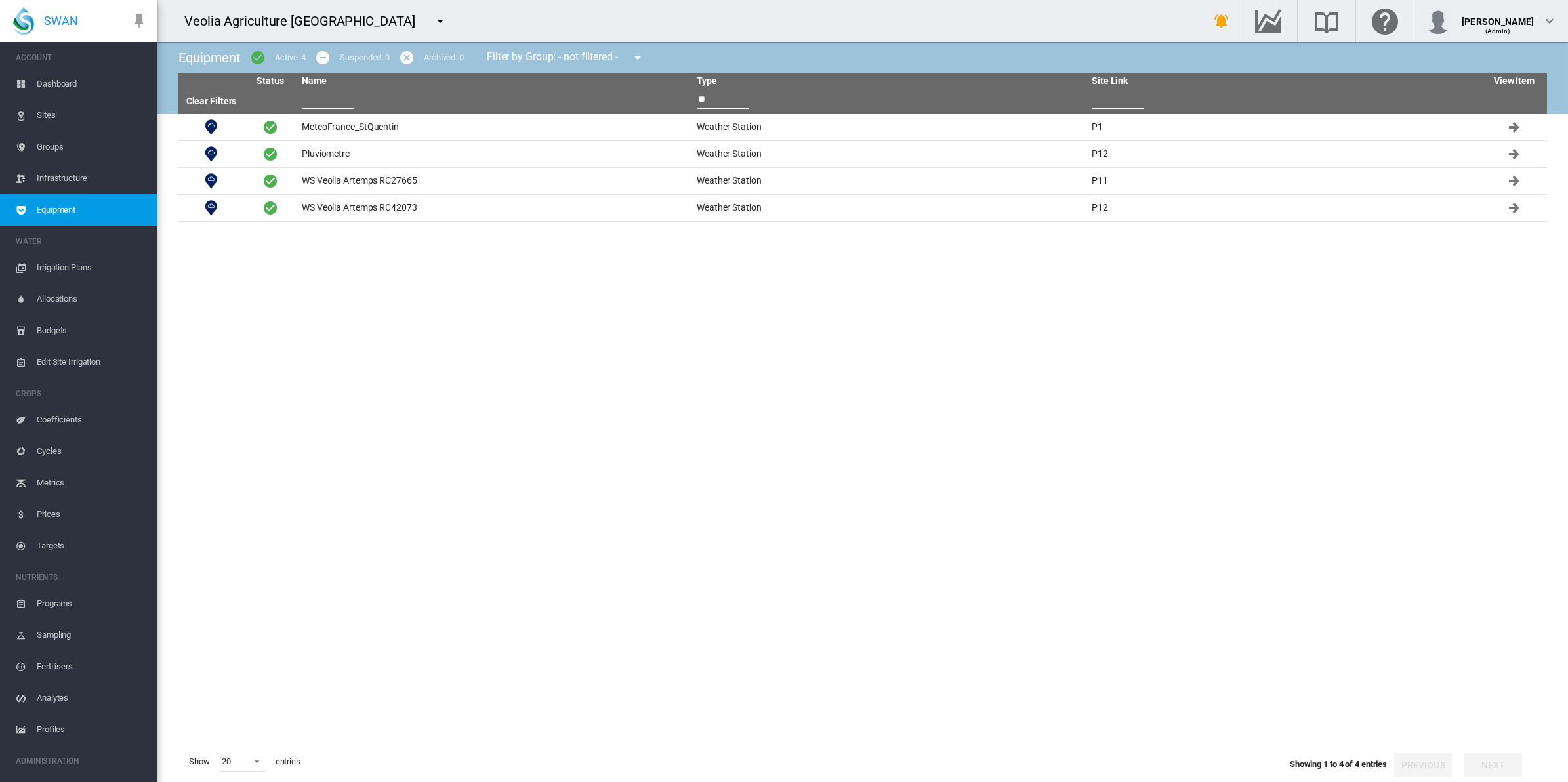
type input "**"
click at [372, 181] on td "WS Veolia Artemps RC27665" at bounding box center [494, 181] width 395 height 26
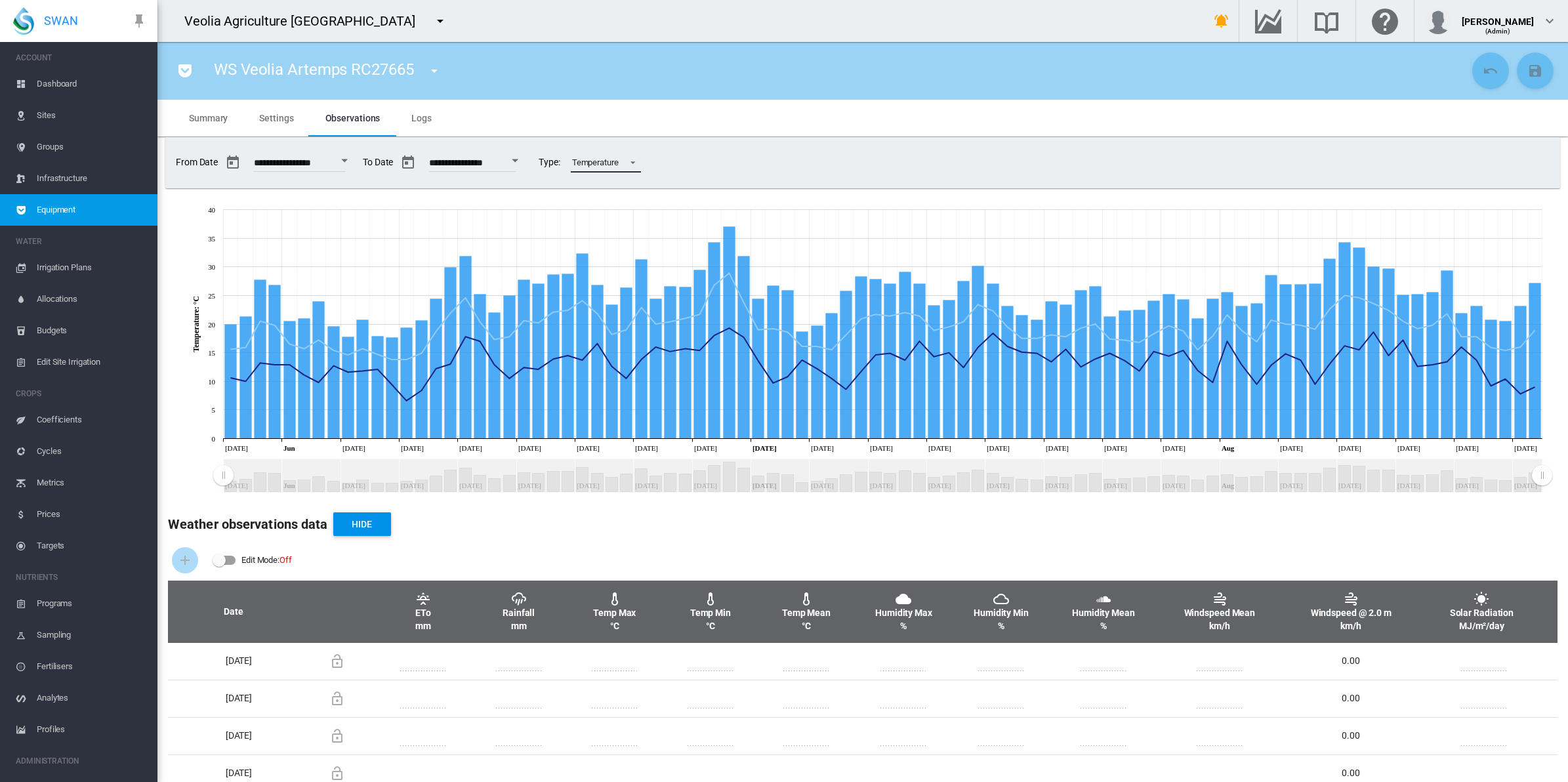
click at [641, 167] on md-select-value "Temperature" at bounding box center [606, 162] width 70 height 20
click at [635, 126] on div "Rainfall" at bounding box center [624, 131] width 28 height 12
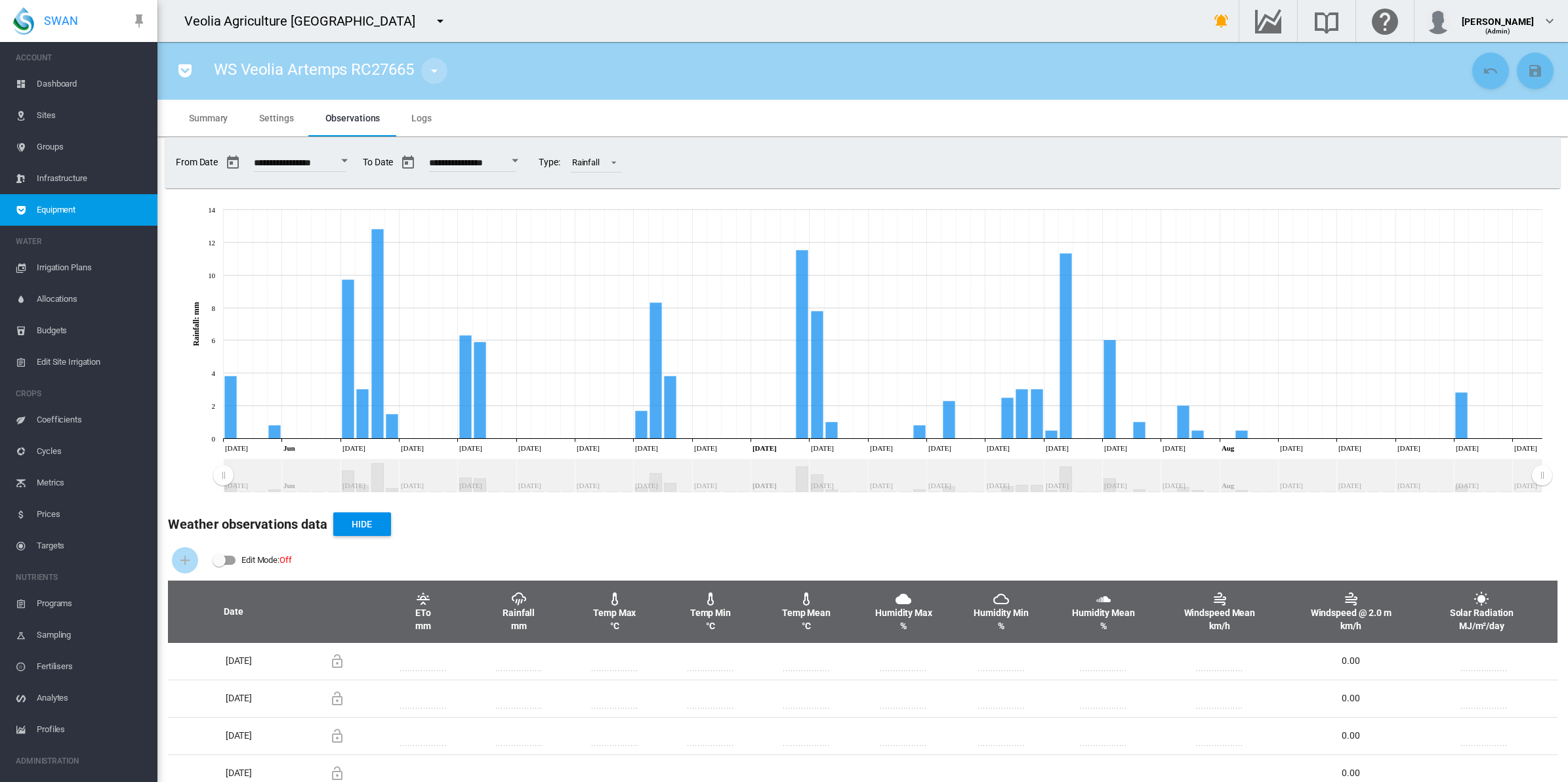
click at [428, 74] on md-icon "icon-menu-down" at bounding box center [434, 71] width 16 height 16
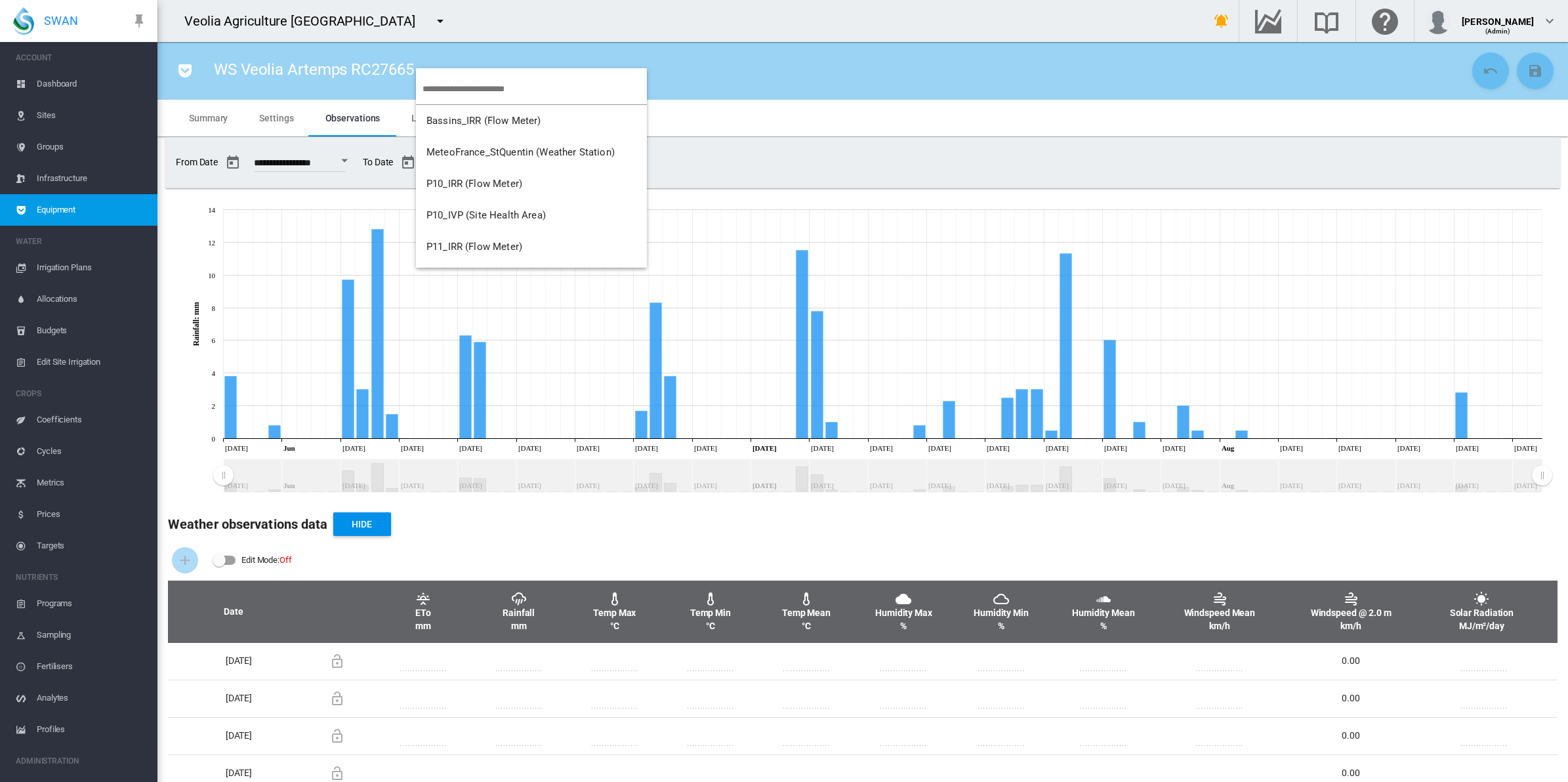
click at [428, 74] on input "search" at bounding box center [534, 89] width 224 height 31
click at [474, 62] on md-backdrop at bounding box center [784, 391] width 1568 height 782
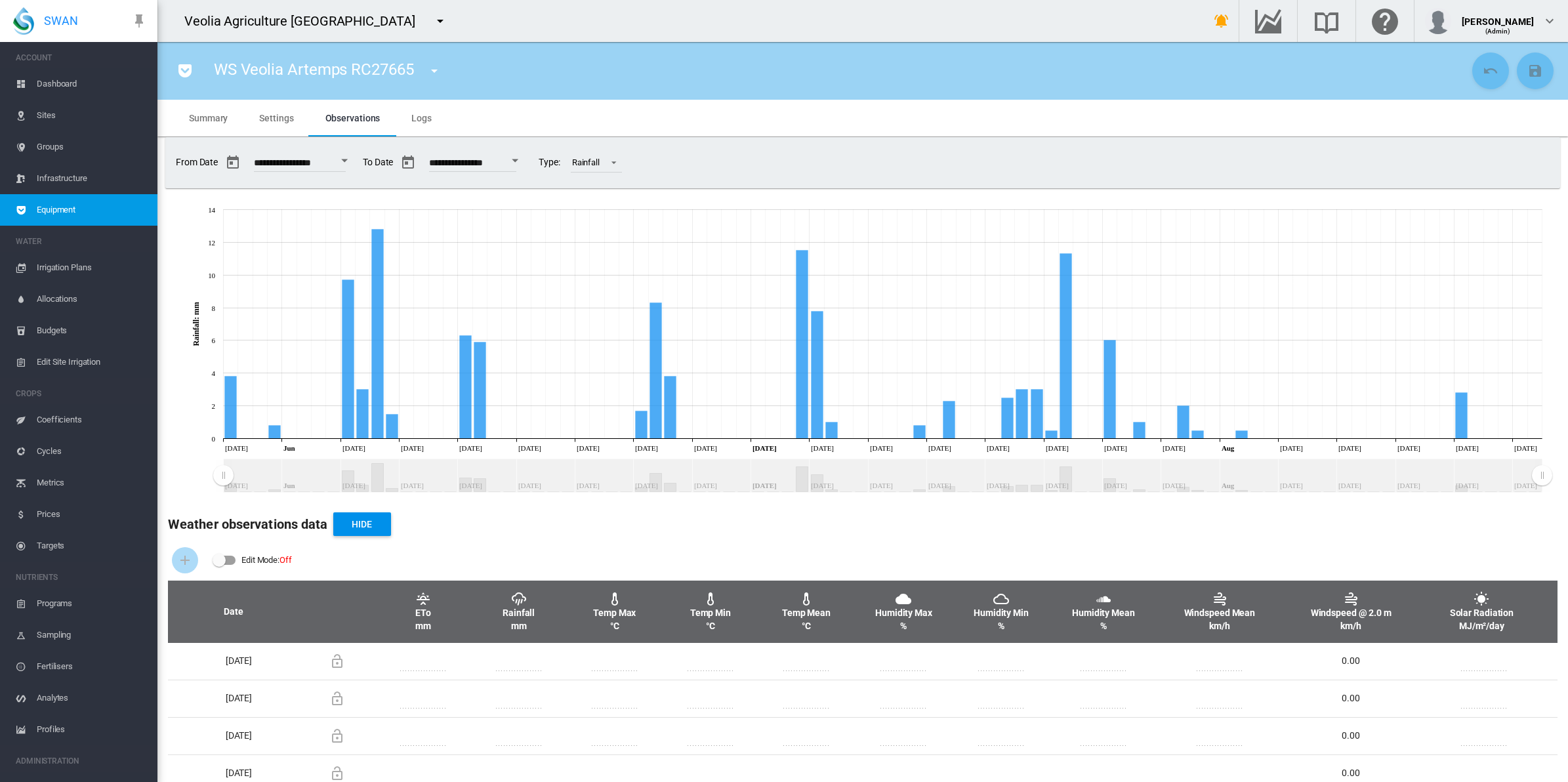
click at [436, 70] on md-icon "icon-menu-down" at bounding box center [434, 71] width 16 height 16
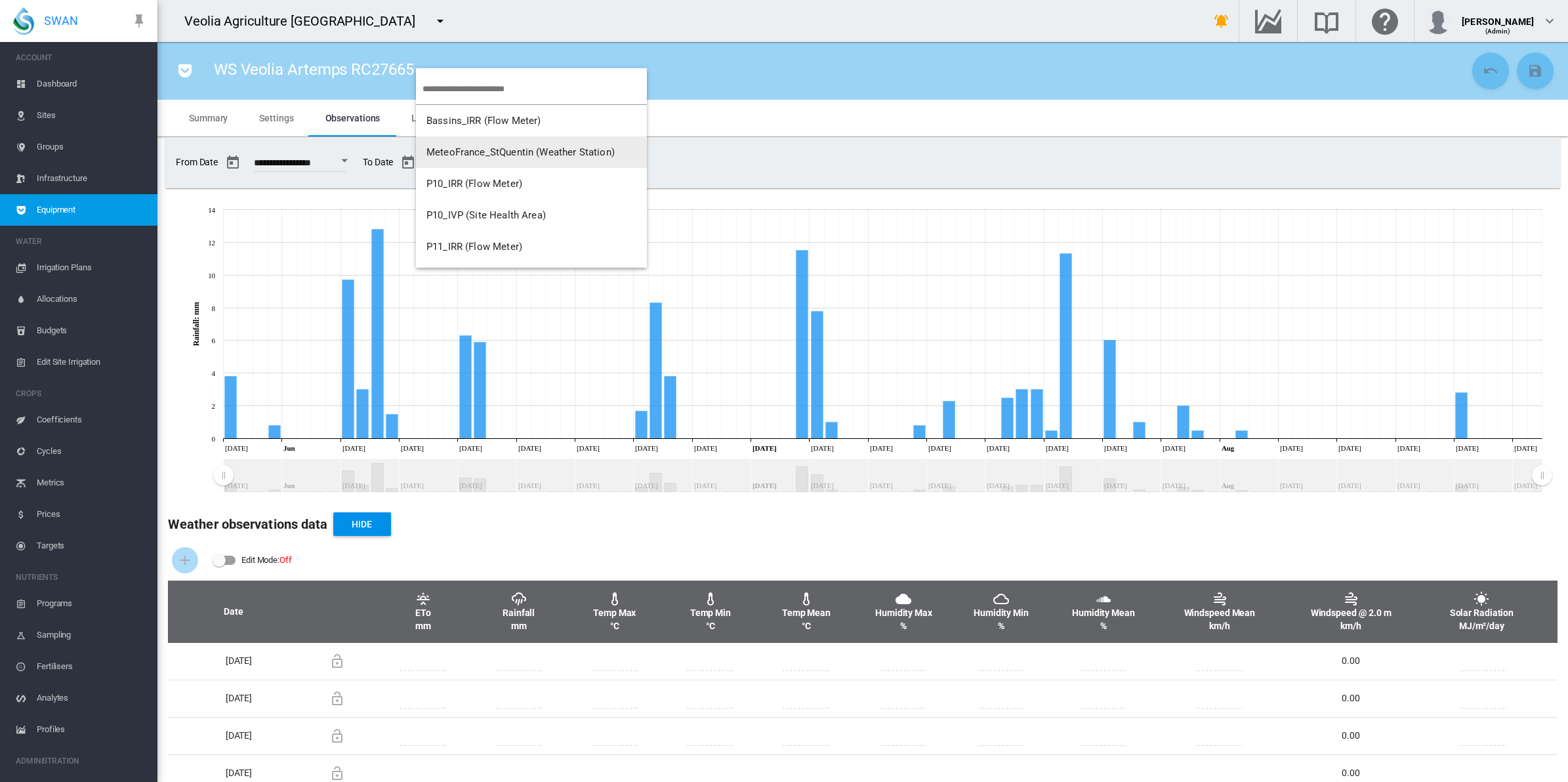
click at [467, 146] on span "MeteoFrance_StQuentin (Weather Station)" at bounding box center [520, 152] width 188 height 12
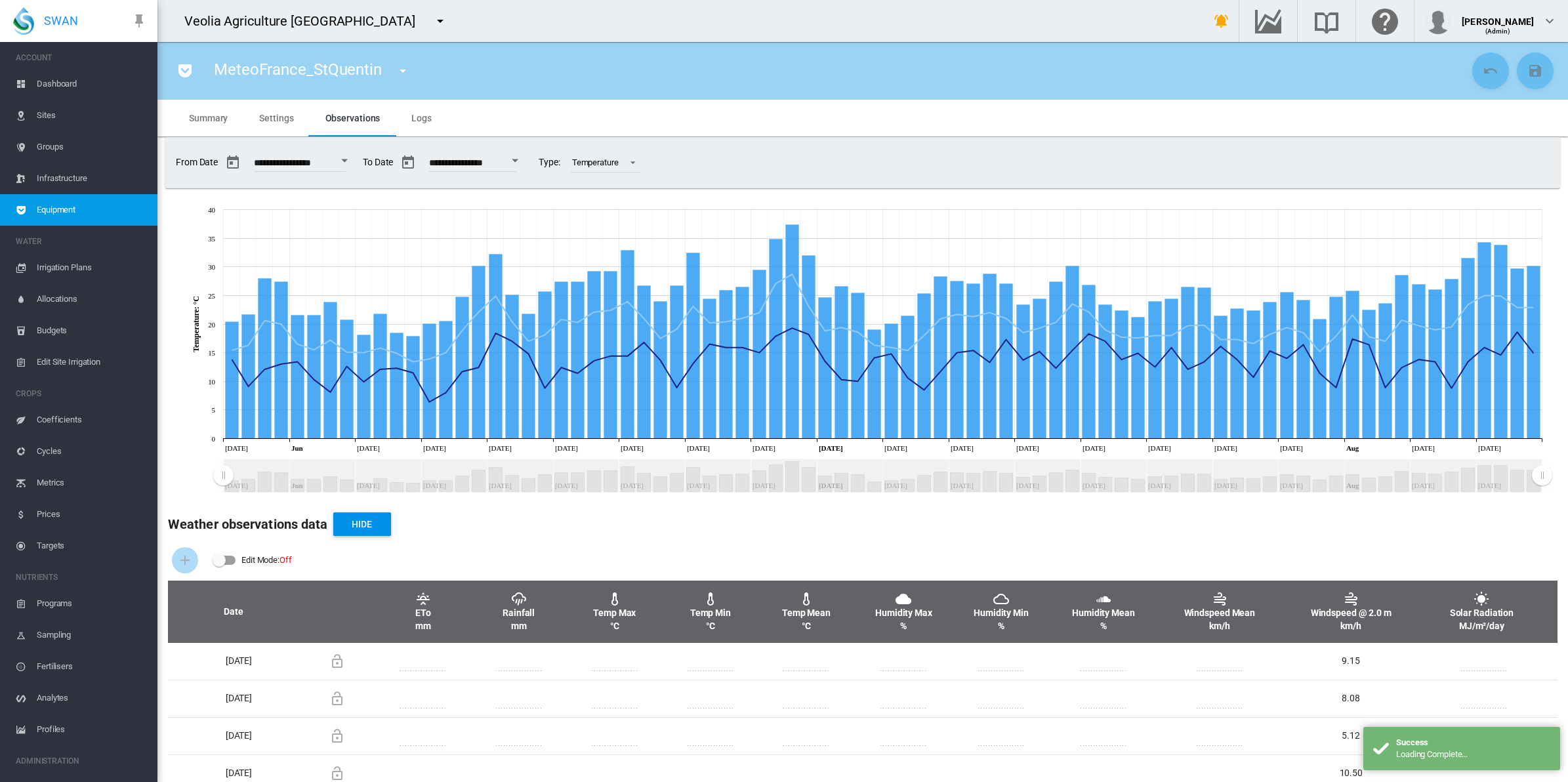
click at [270, 113] on span "Settings" at bounding box center [276, 118] width 34 height 11
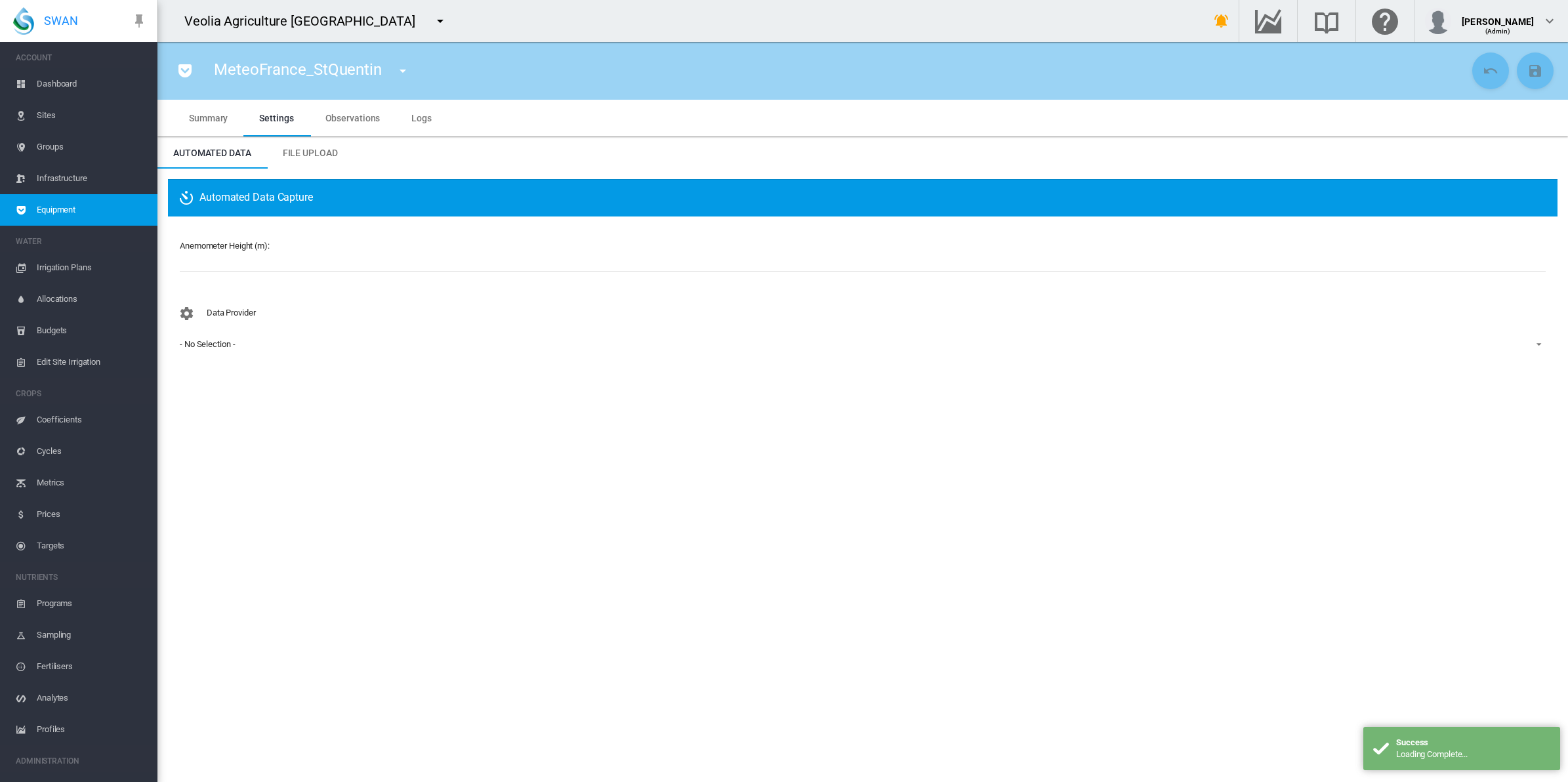
click at [333, 149] on span "File Upload" at bounding box center [311, 153] width 55 height 11
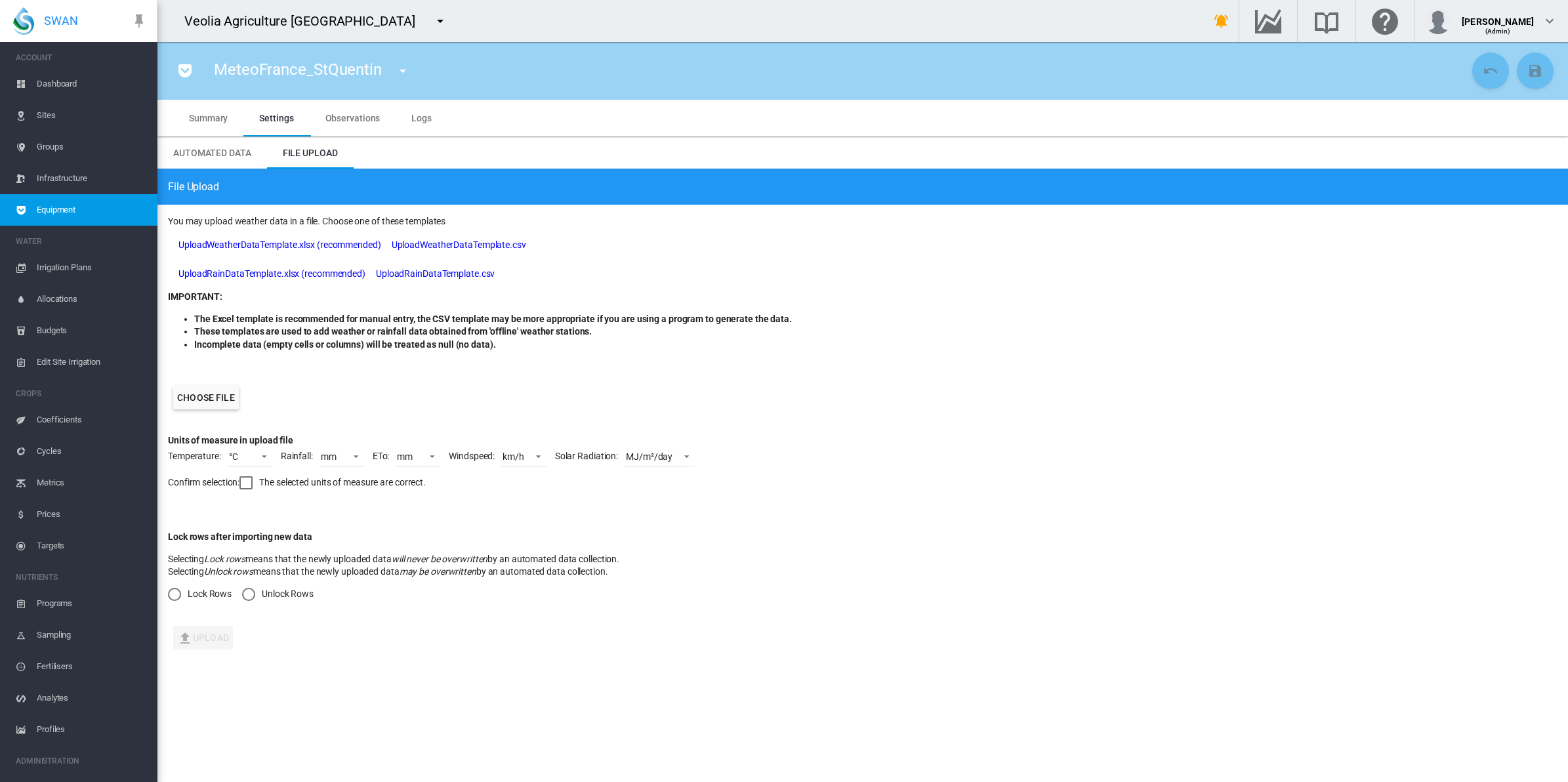
click at [226, 400] on label "Choose file" at bounding box center [206, 397] width 66 height 24
click at [0, 0] on input "Choose file" at bounding box center [0, 0] width 0 height 0
click at [520, 459] on div "km/h" at bounding box center [513, 456] width 22 height 11
click at [530, 387] on md-option "m/s" at bounding box center [540, 394] width 89 height 32
click at [244, 485] on div at bounding box center [246, 483] width 13 height 13
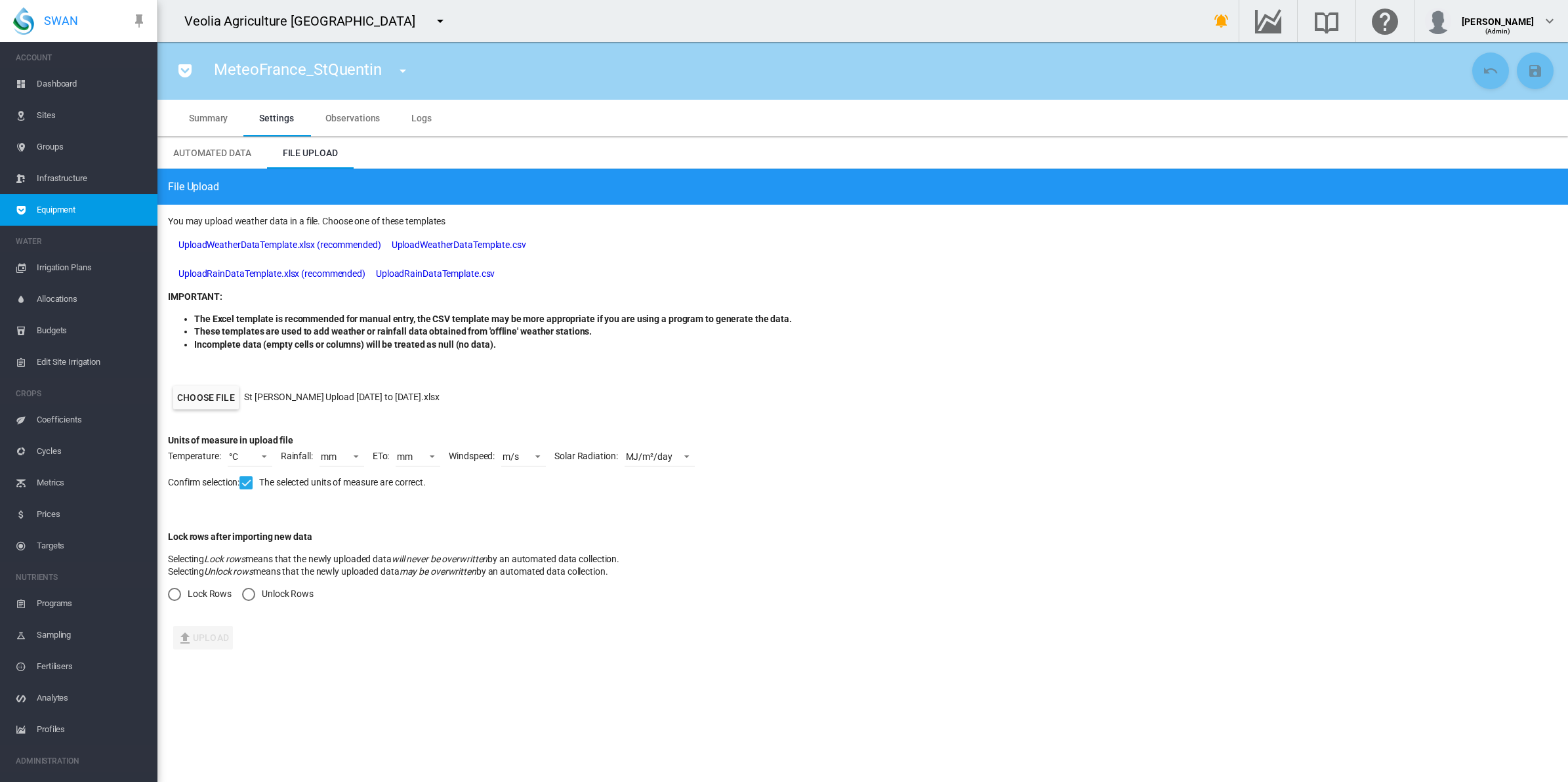
click at [254, 588] on div "Unlock Rows" at bounding box center [249, 594] width 13 height 13
click at [212, 641] on button "Upload" at bounding box center [203, 637] width 60 height 24
click at [354, 116] on span "Observations" at bounding box center [353, 118] width 55 height 11
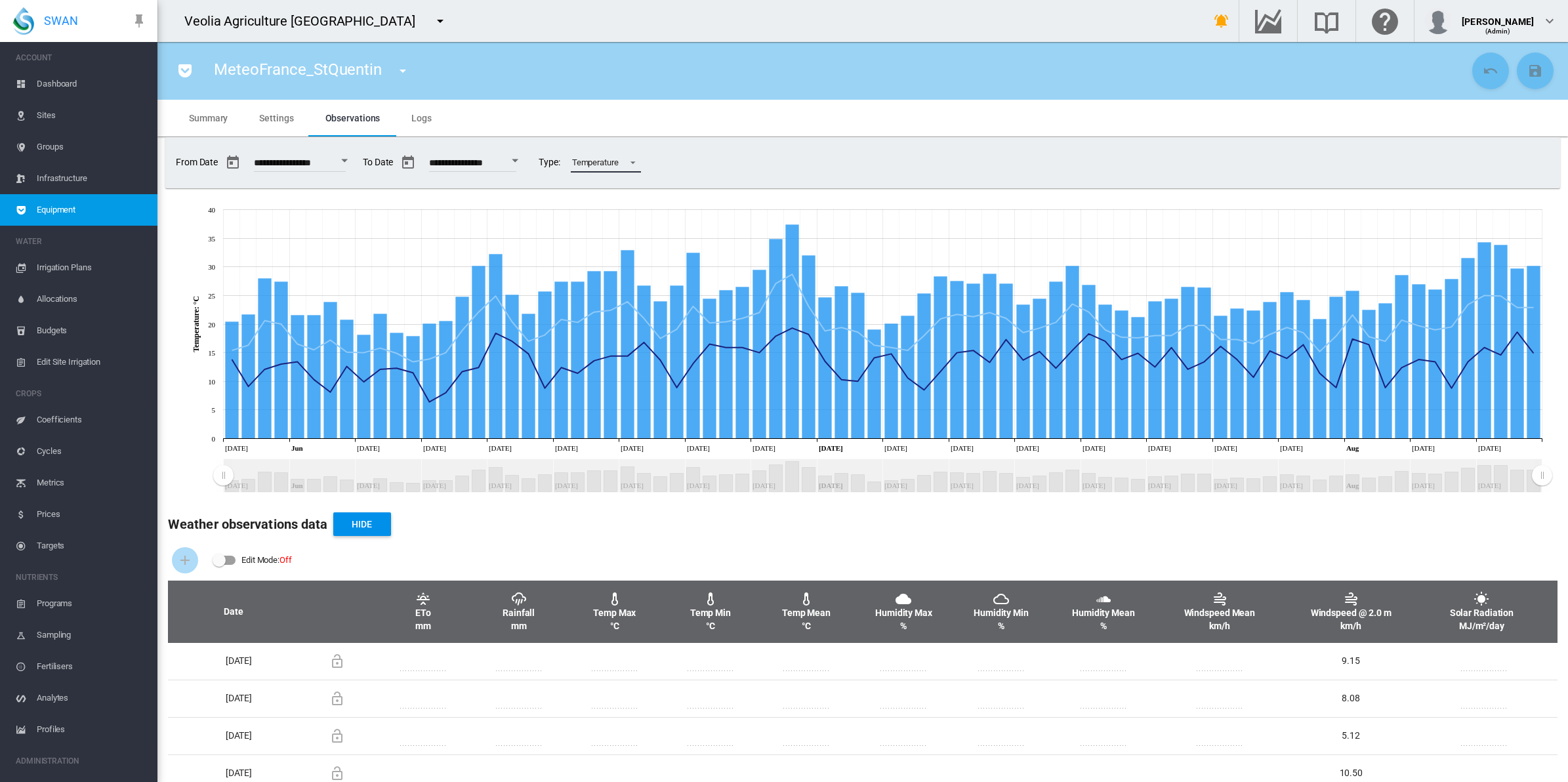
click at [637, 165] on span at bounding box center [629, 161] width 16 height 12
click at [640, 126] on md-option "Rainfall" at bounding box center [646, 131] width 92 height 32
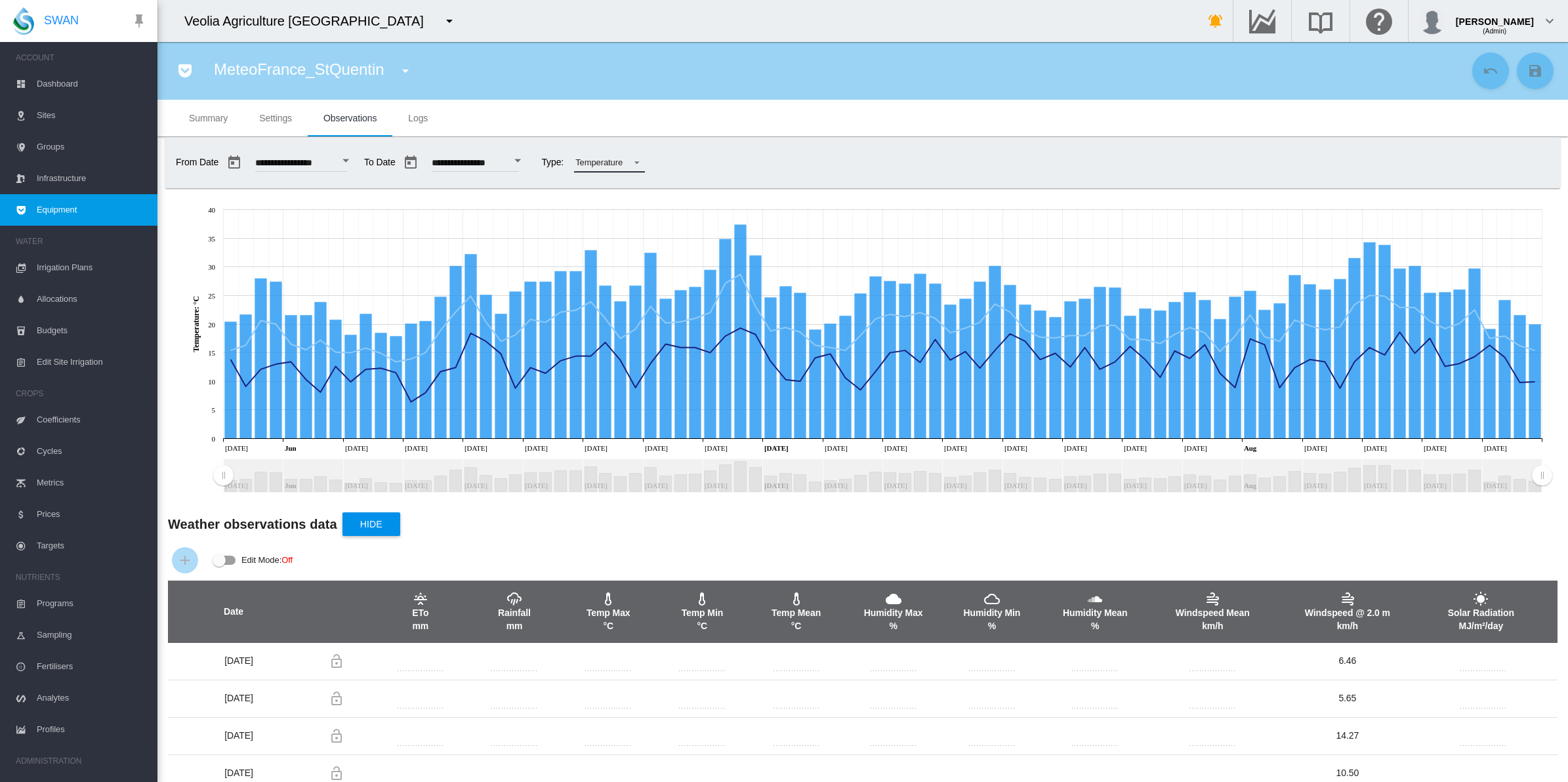
click at [641, 162] on span at bounding box center [633, 161] width 16 height 12
click at [647, 123] on md-option "Rainfall" at bounding box center [654, 131] width 92 height 32
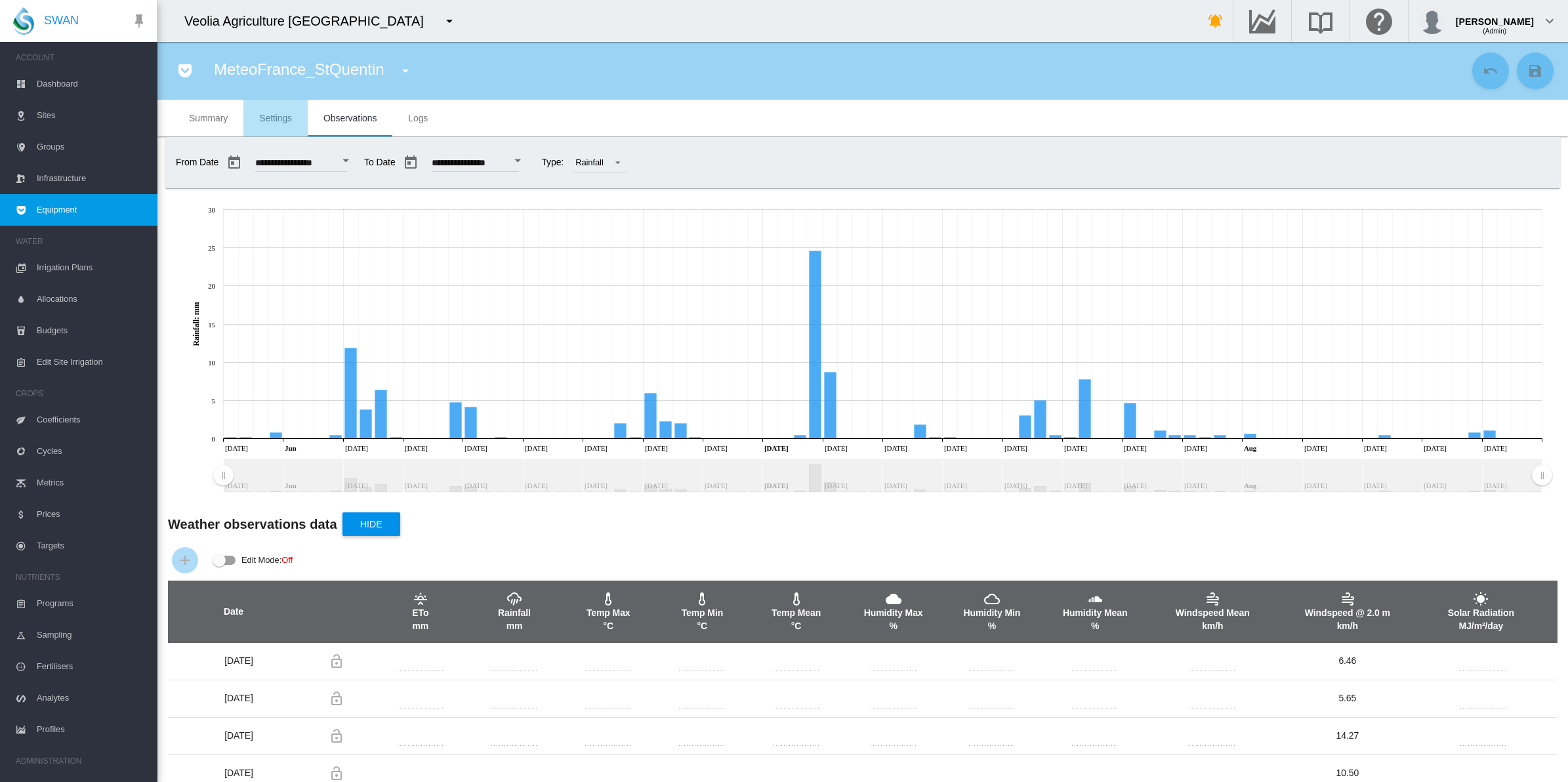
click at [286, 120] on span "Settings" at bounding box center [276, 118] width 33 height 11
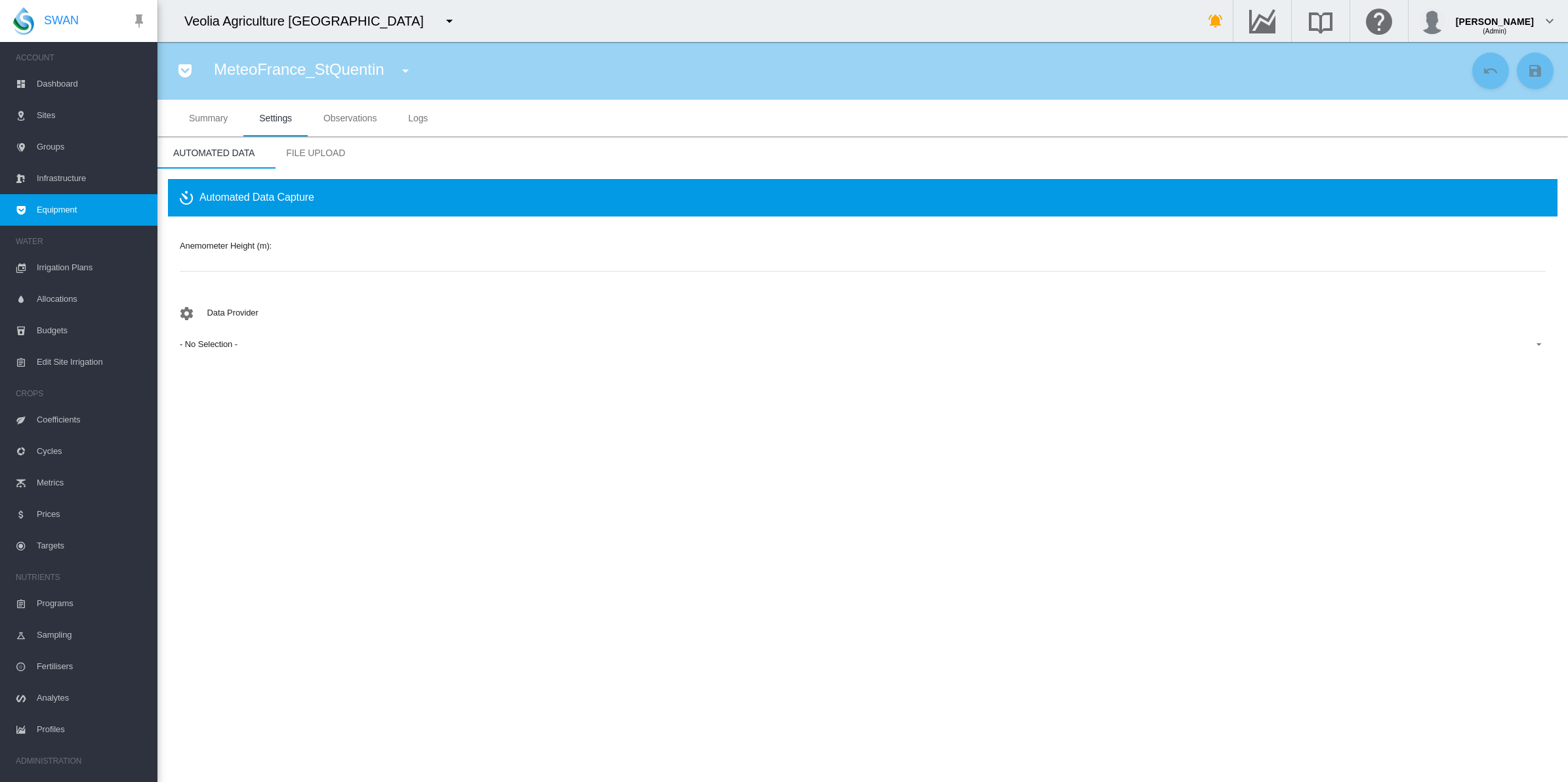
click at [340, 120] on span "Observations" at bounding box center [350, 118] width 53 height 11
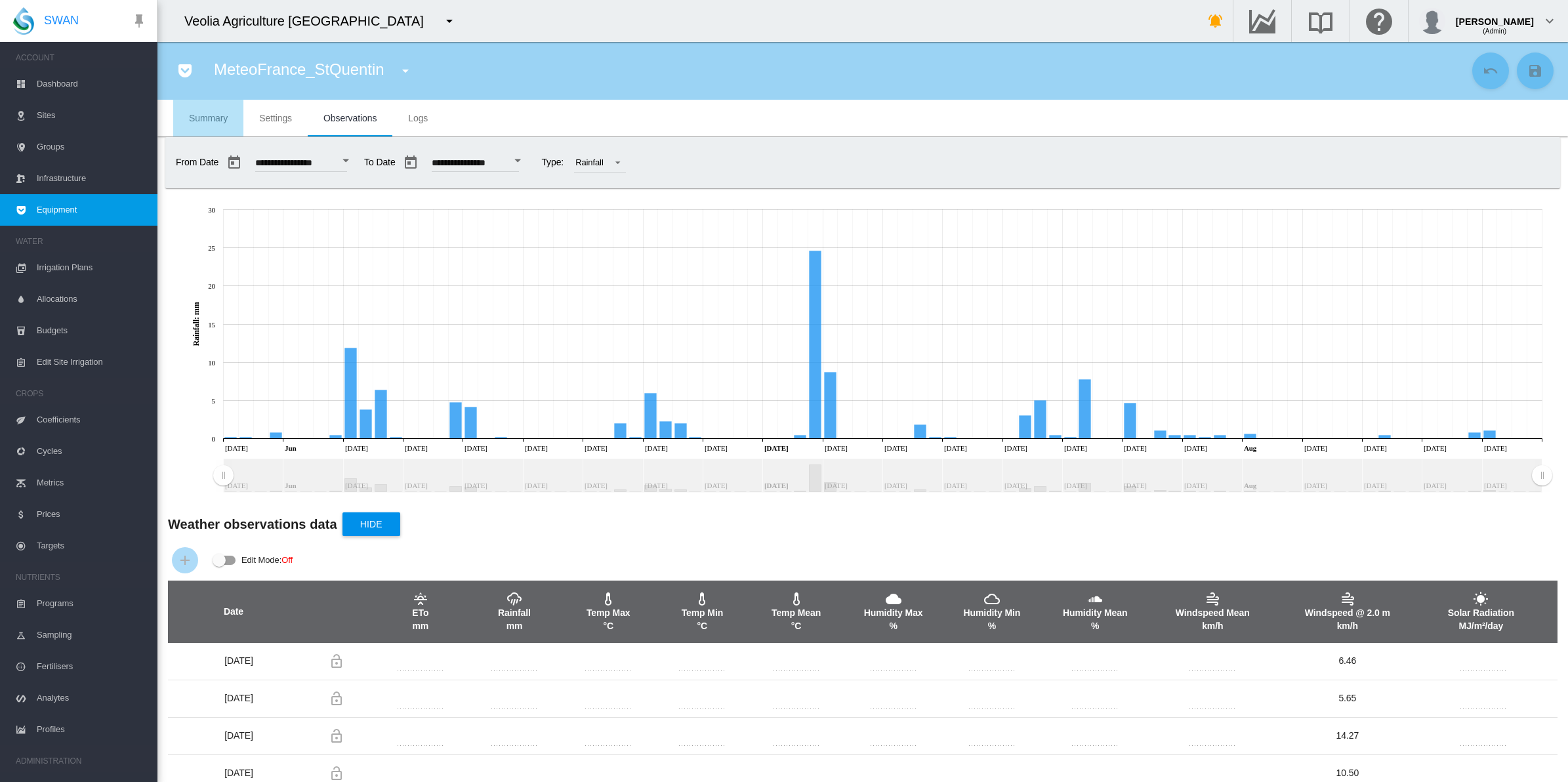
click at [225, 118] on span "Summary" at bounding box center [208, 118] width 39 height 11
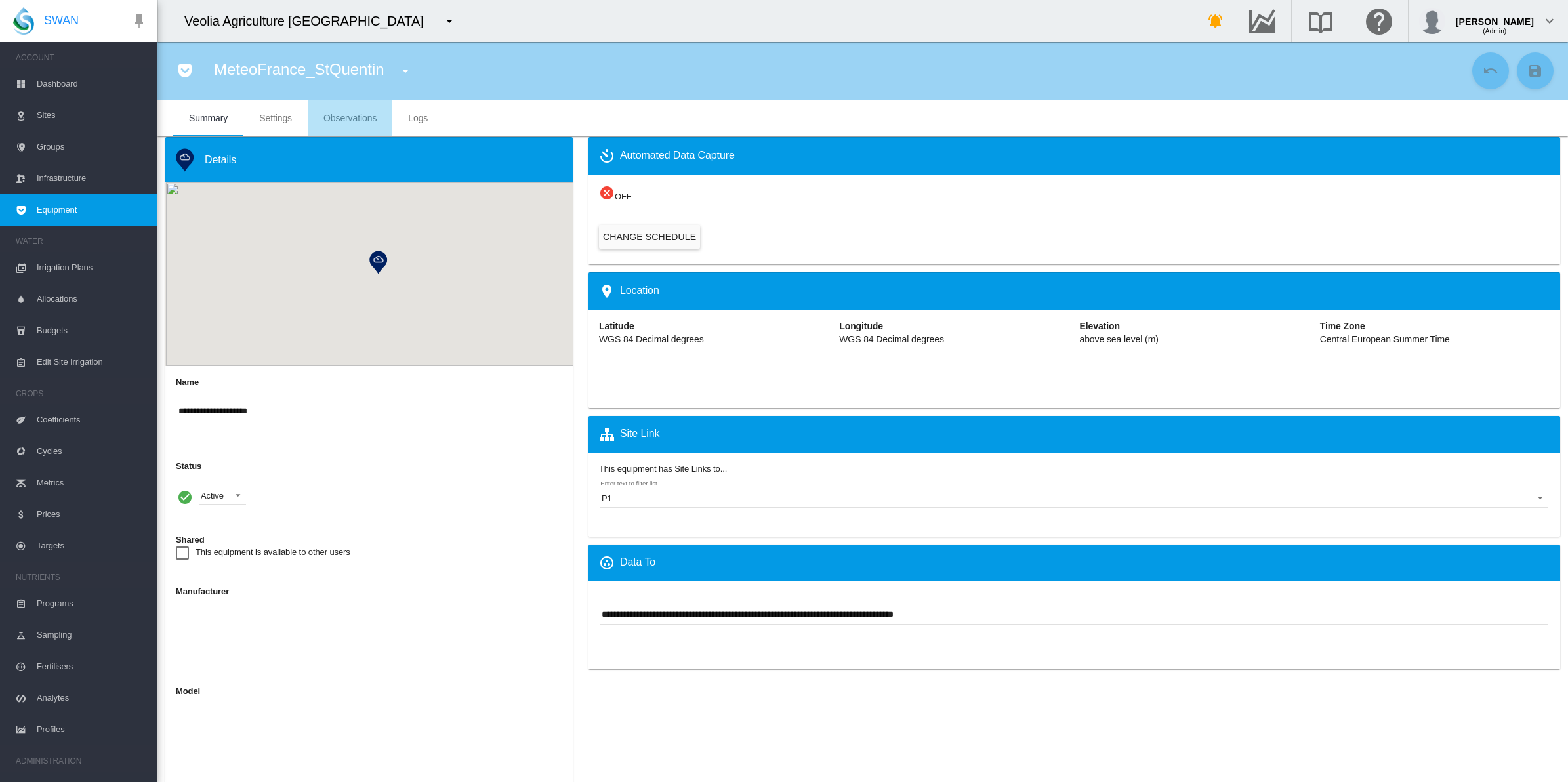
click at [351, 115] on span "Observations" at bounding box center [350, 118] width 53 height 11
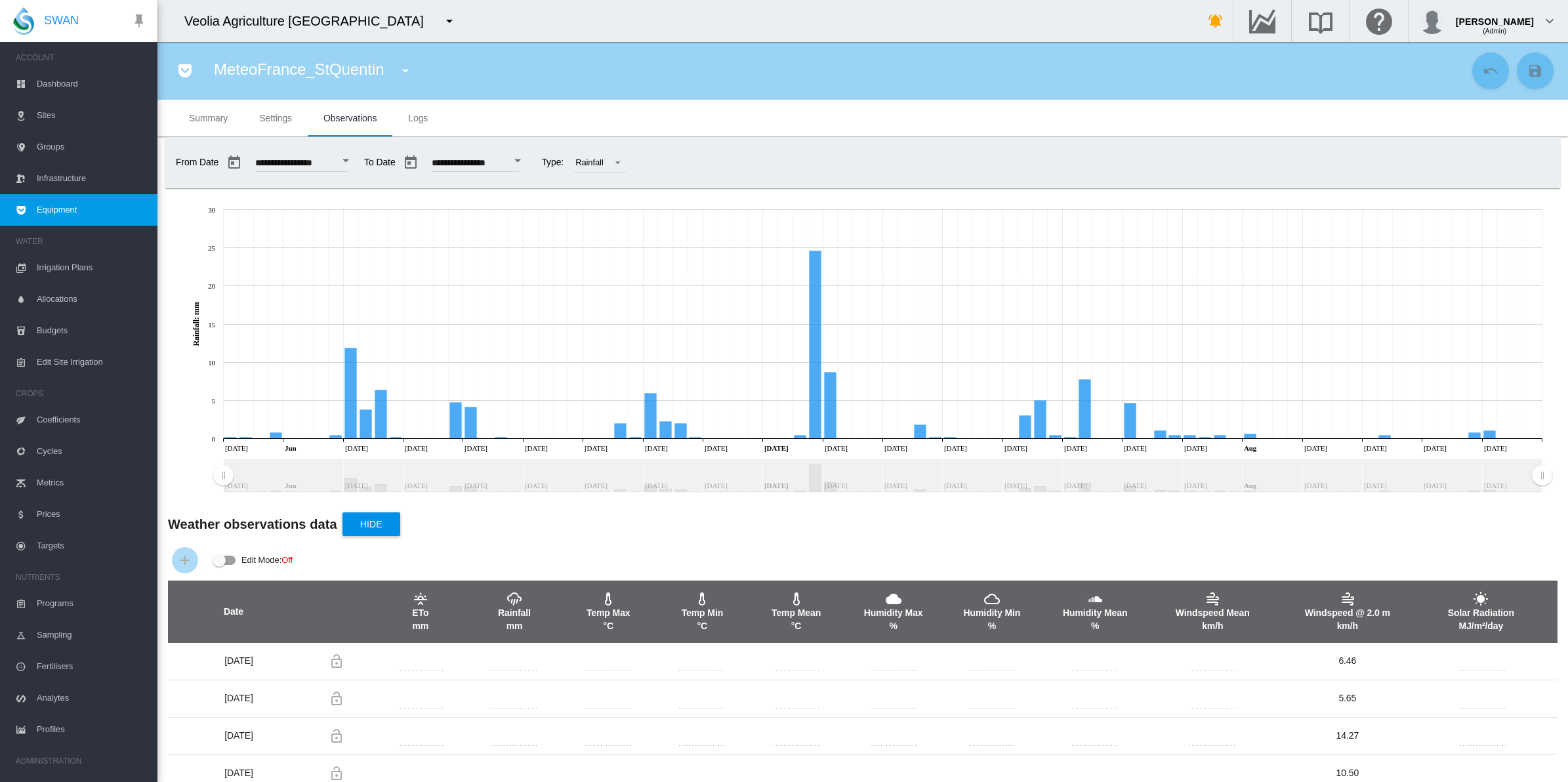
click at [407, 74] on md-icon "icon-menu-down" at bounding box center [405, 71] width 16 height 16
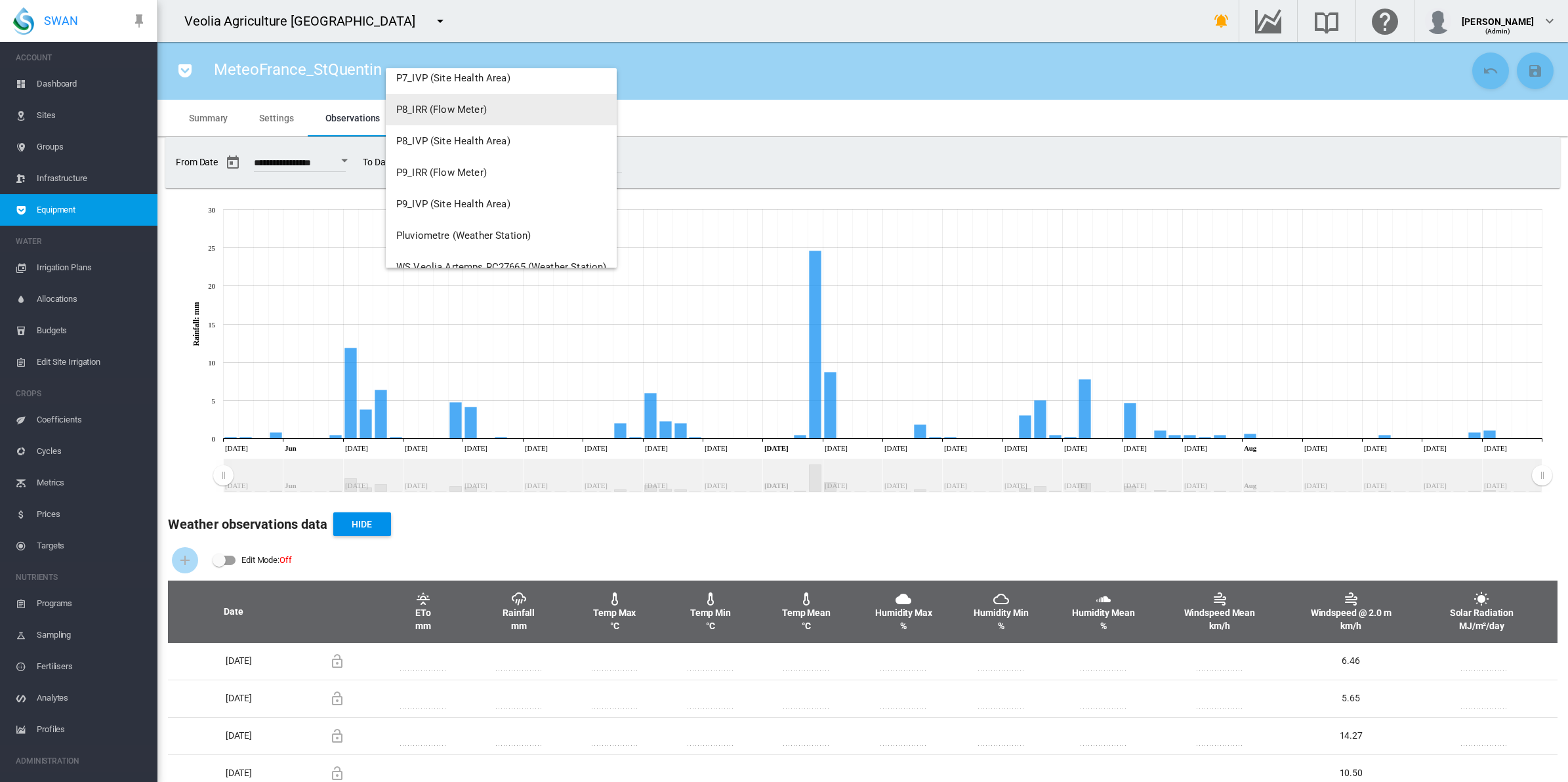
scroll to position [1165, 0]
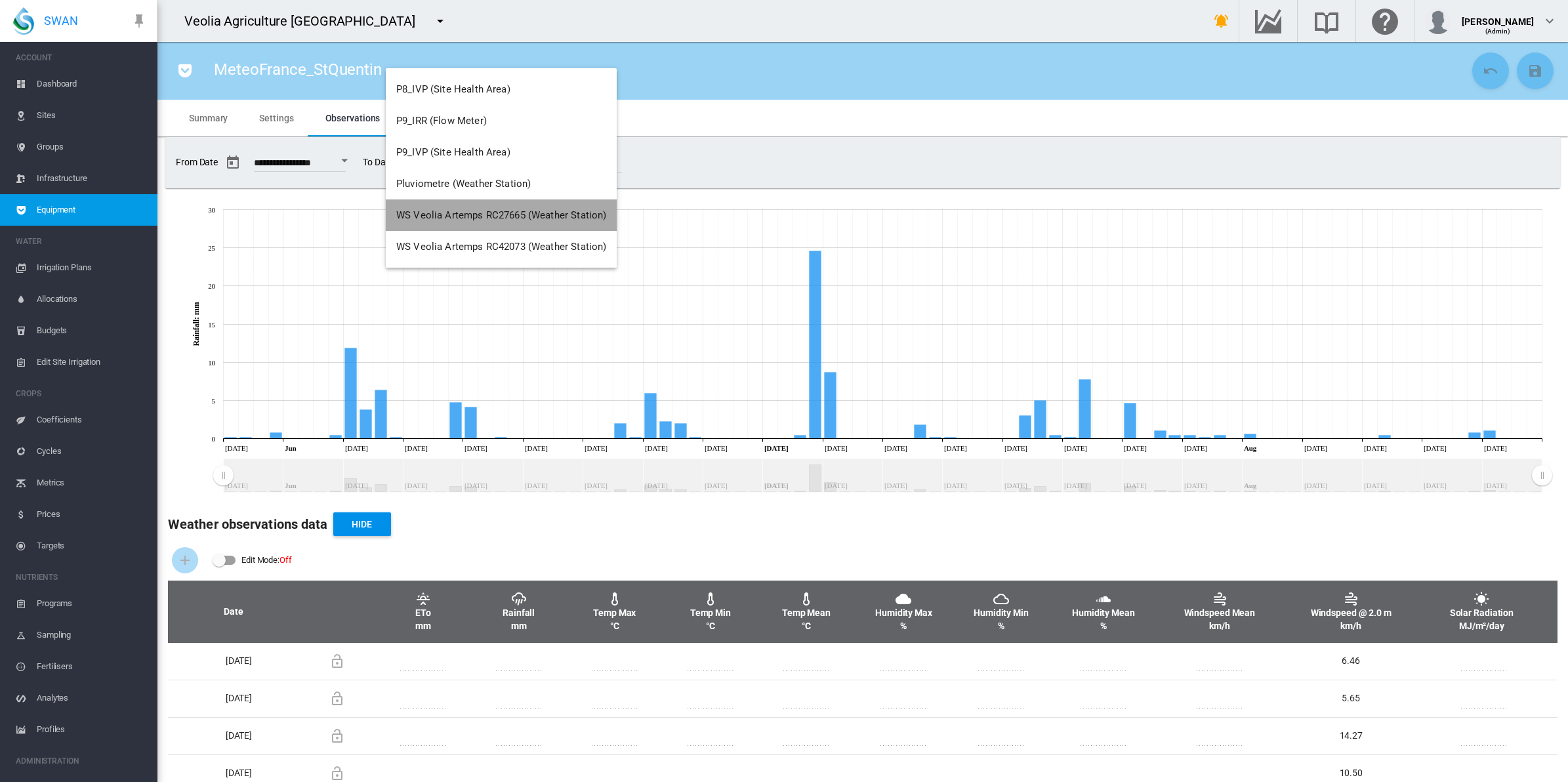
click at [470, 214] on span "WS Veolia Artemps RC27665 (Weather Station)" at bounding box center [501, 215] width 210 height 12
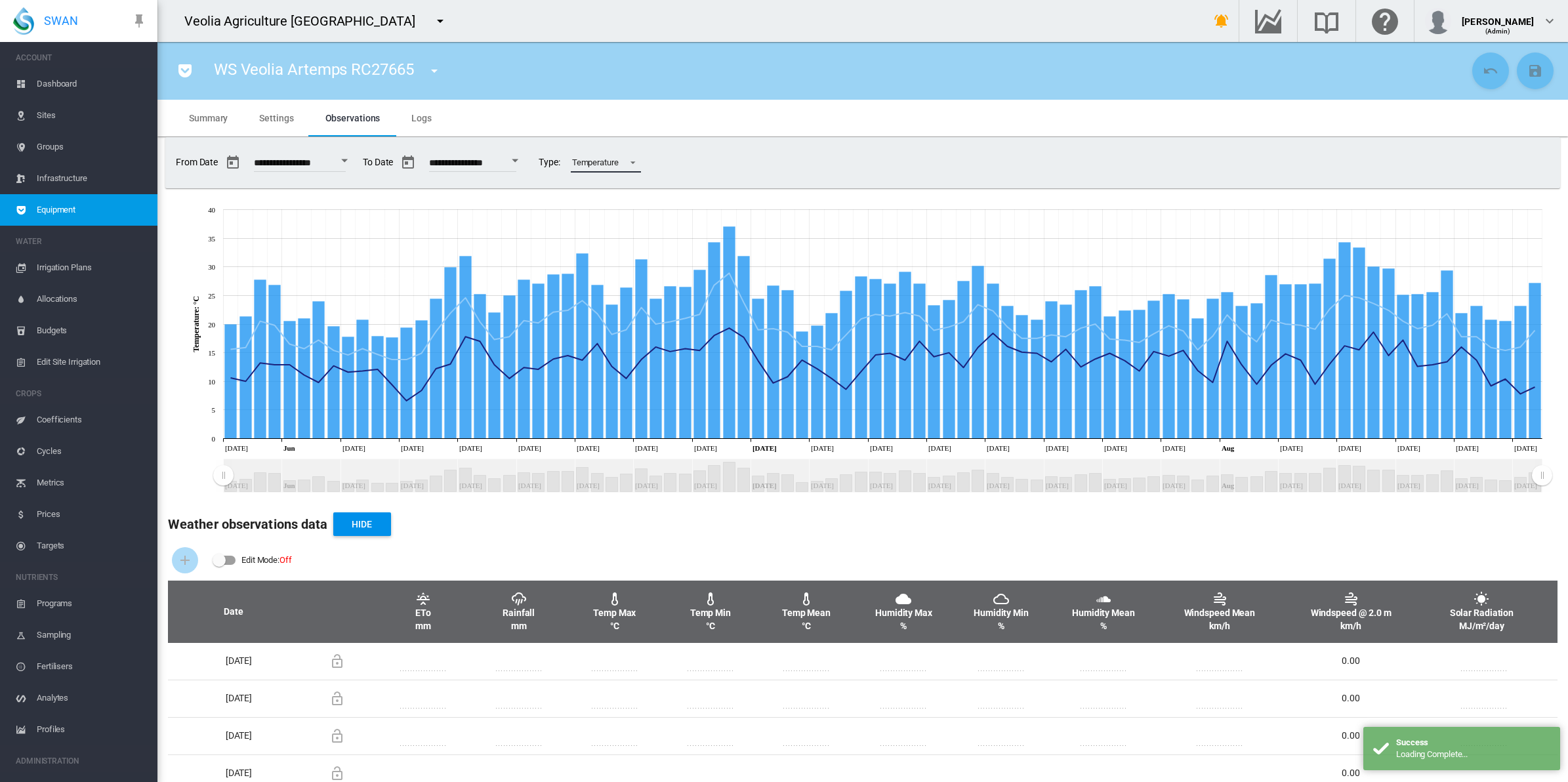
click at [637, 162] on span at bounding box center [629, 161] width 16 height 12
click at [640, 133] on md-option "Rainfall" at bounding box center [646, 131] width 92 height 32
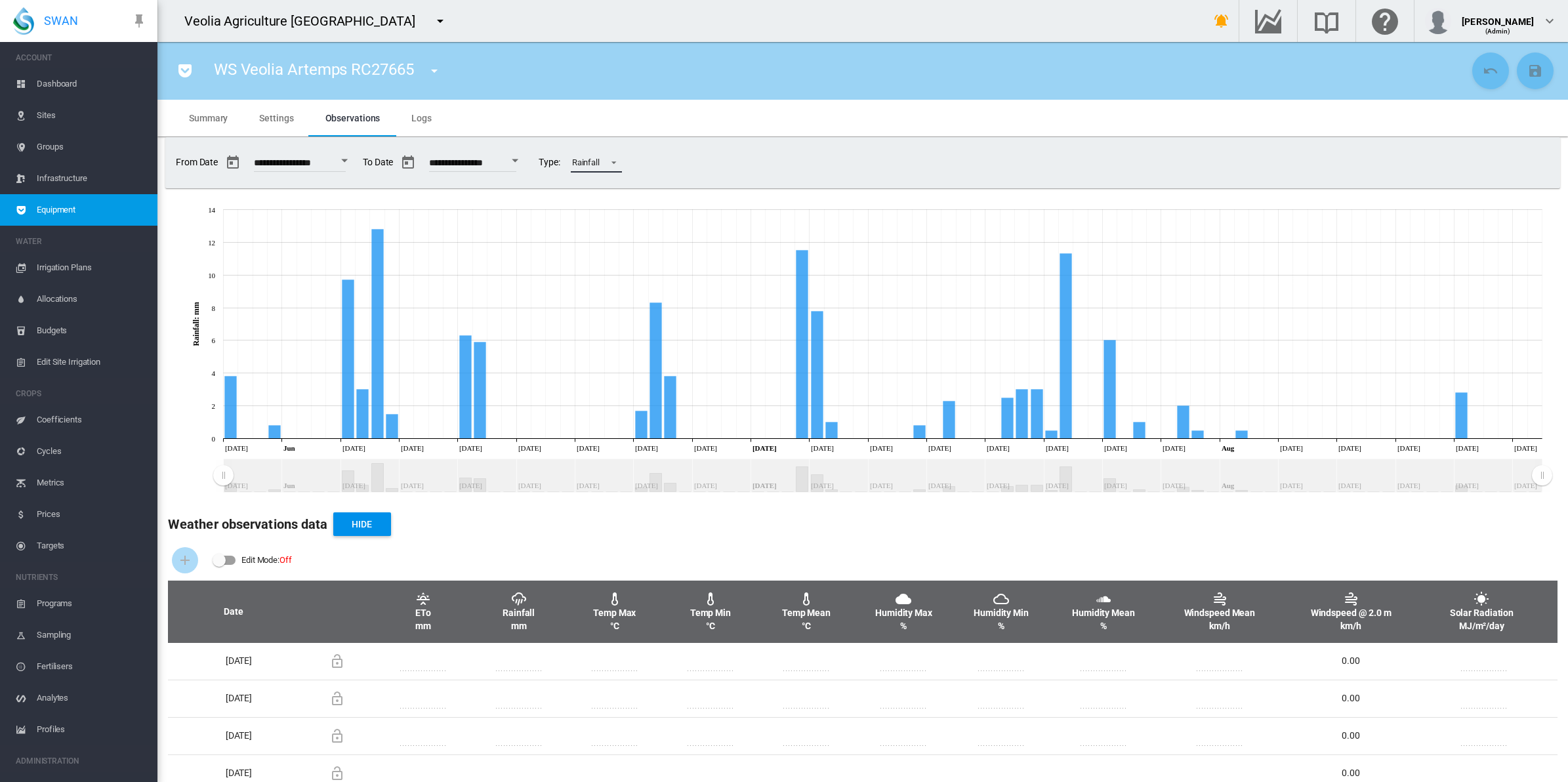
drag, startPoint x: 304, startPoint y: 247, endPoint x: 181, endPoint y: 433, distance: 223.0
click at [182, 433] on icon at bounding box center [857, 347] width 1398 height 301
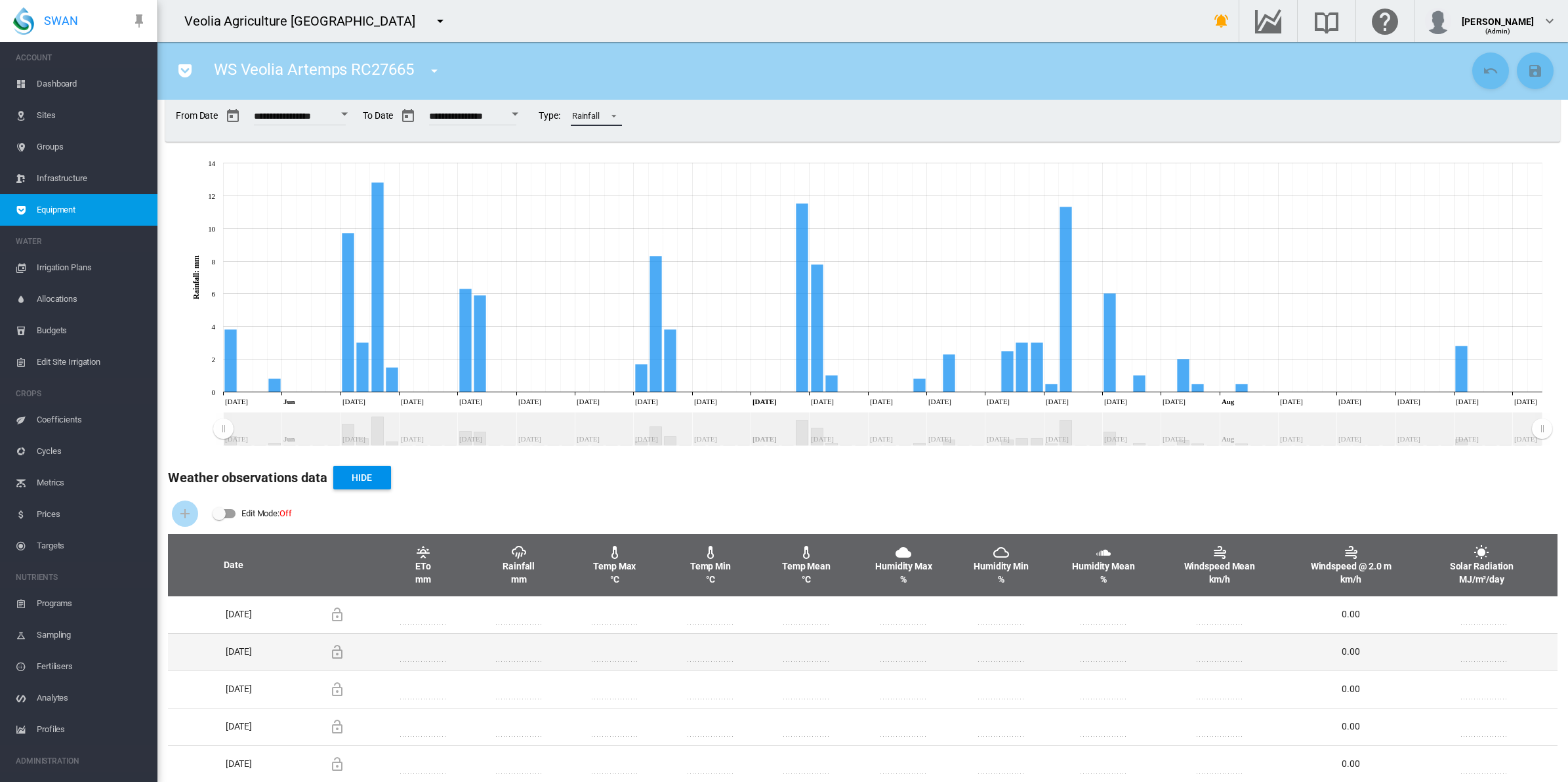
scroll to position [82, 0]
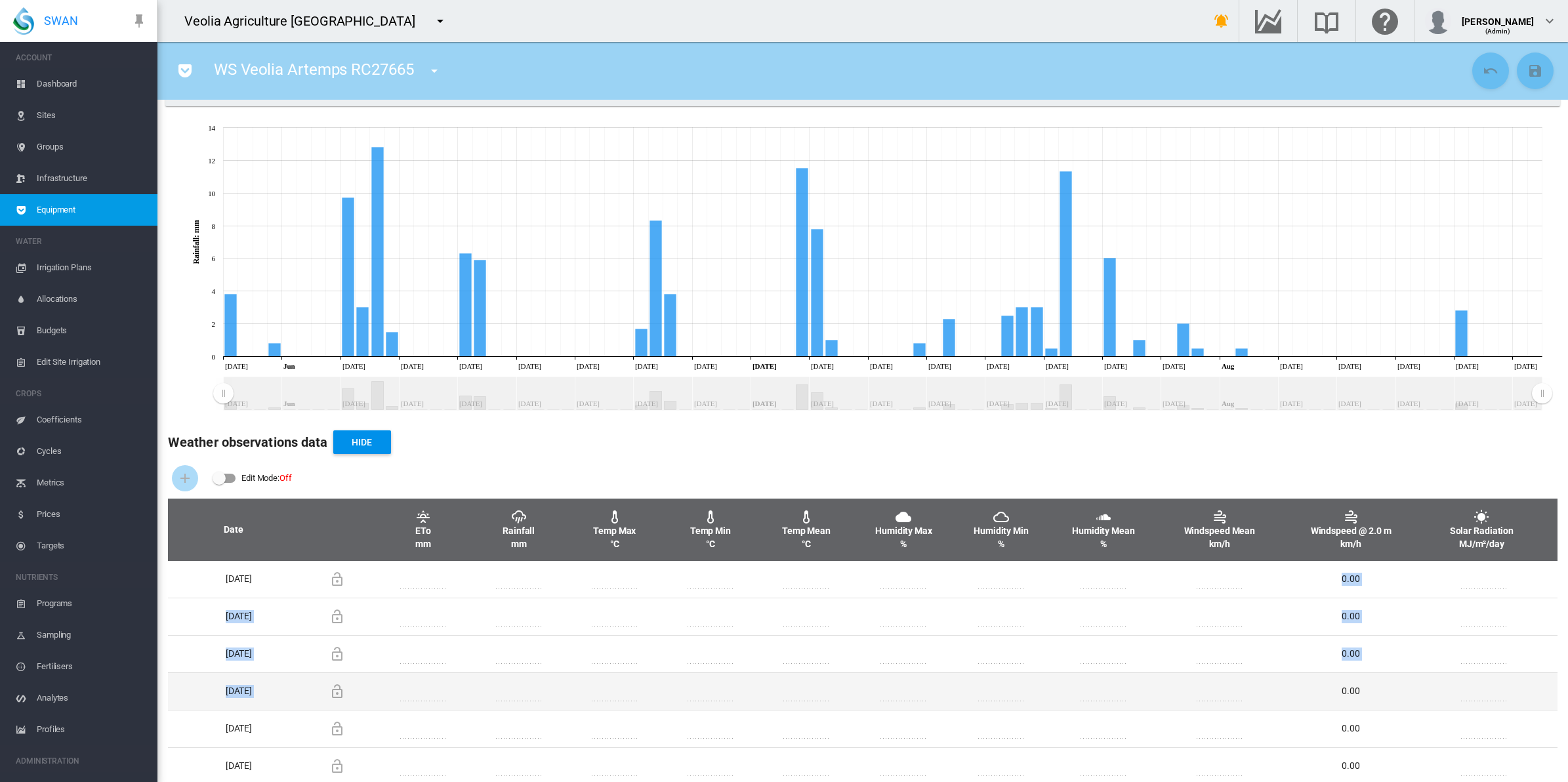
drag, startPoint x: 493, startPoint y: 584, endPoint x: 517, endPoint y: 706, distance: 124.3
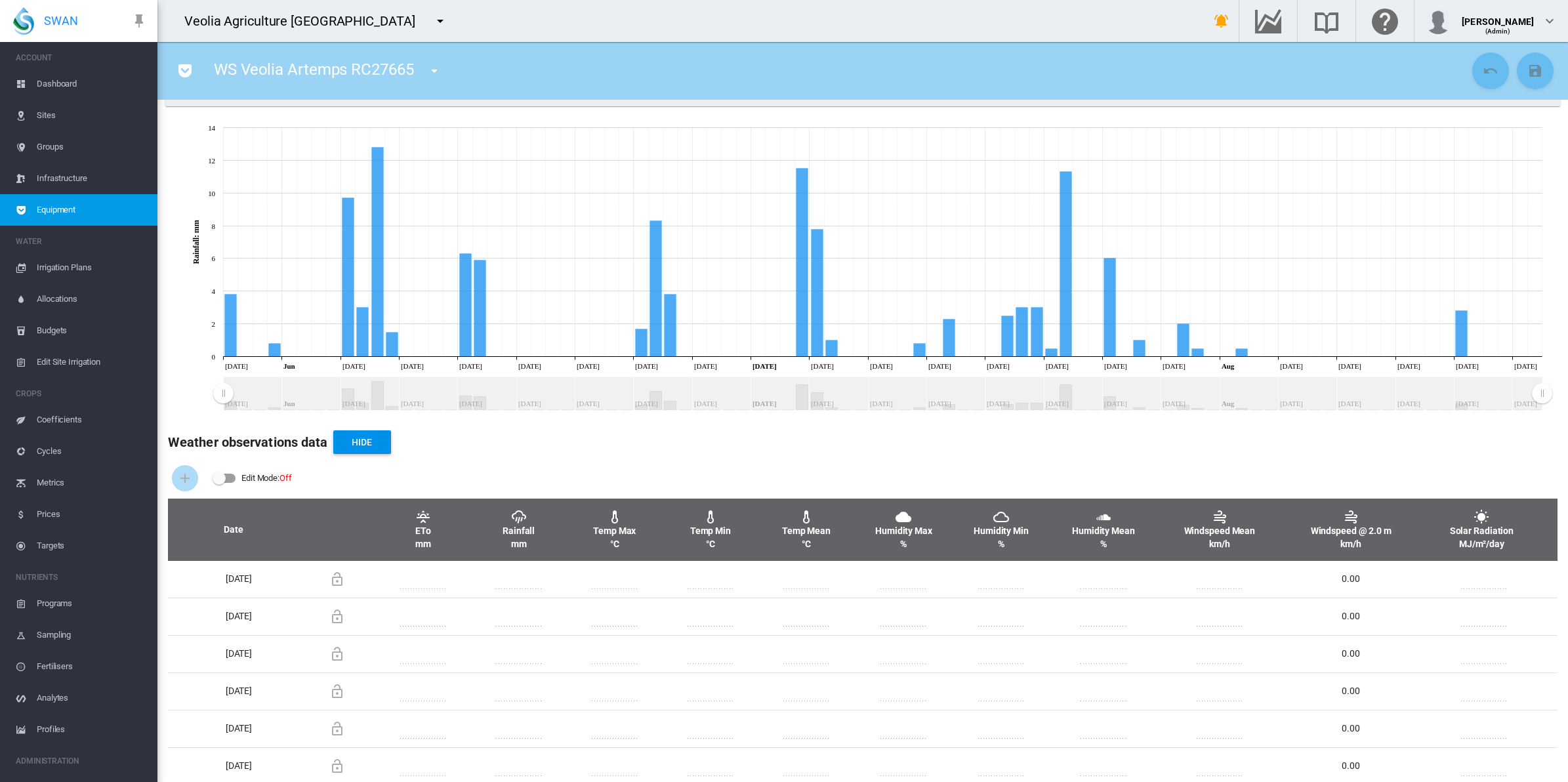
drag, startPoint x: 517, startPoint y: 706, endPoint x: 513, endPoint y: 466, distance: 240.0
click at [513, 466] on div "Edit Mode: Off" at bounding box center [863, 478] width 1390 height 41
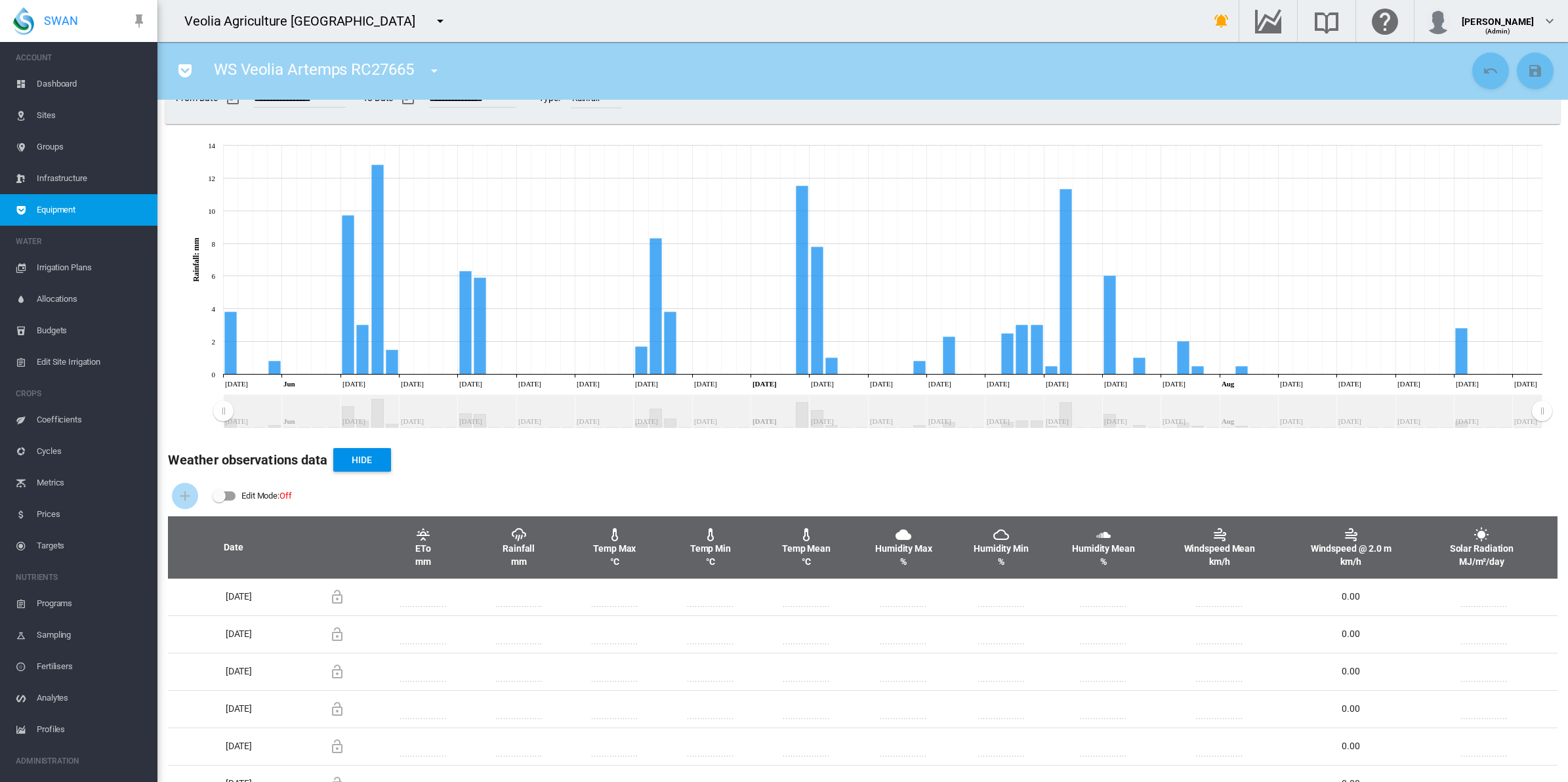
scroll to position [0, 0]
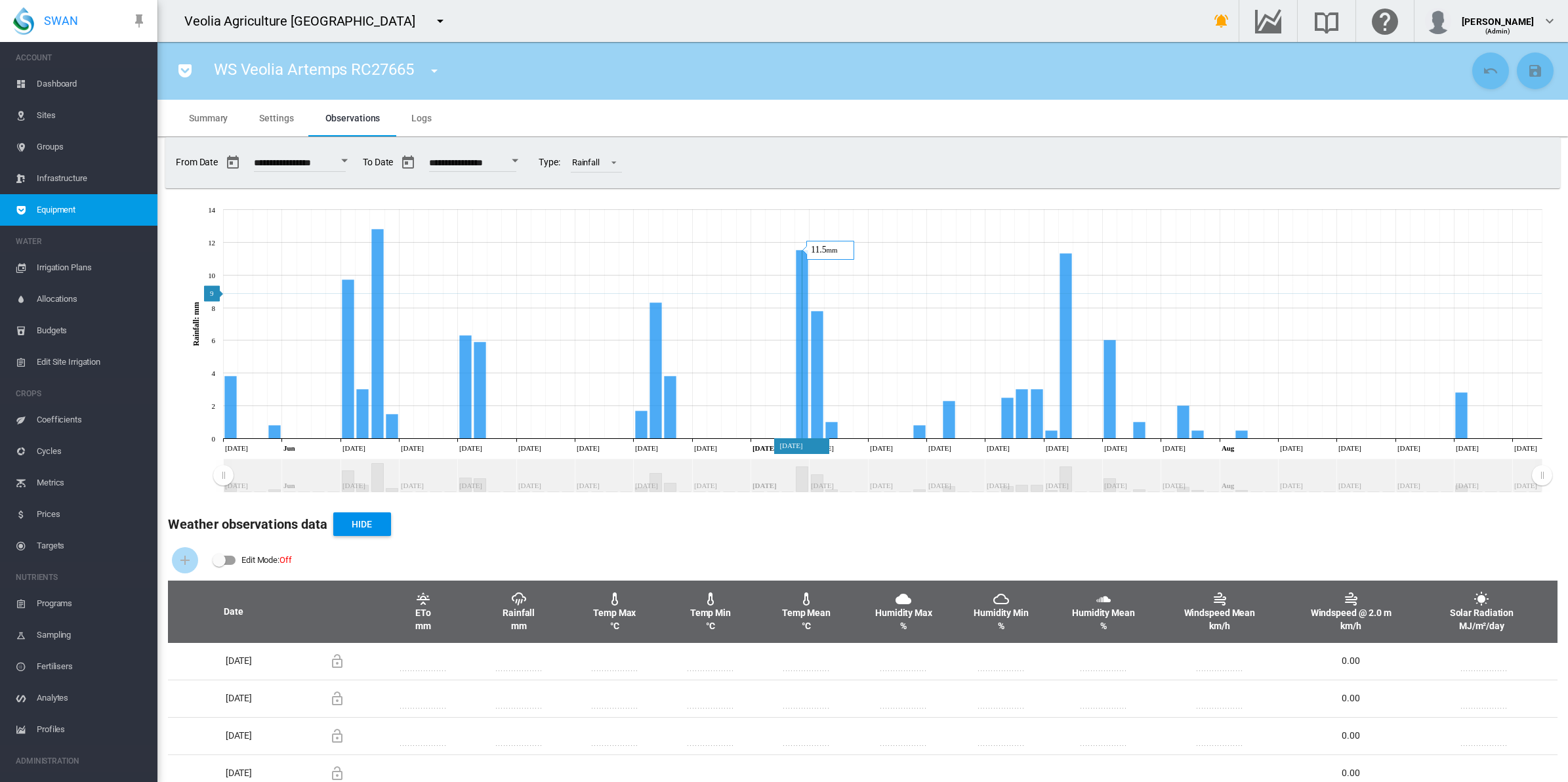
drag, startPoint x: 801, startPoint y: 293, endPoint x: 164, endPoint y: 246, distance: 638.7
click at [164, 246] on icon at bounding box center [857, 347] width 1398 height 301
click at [264, 113] on span "Settings" at bounding box center [276, 118] width 34 height 11
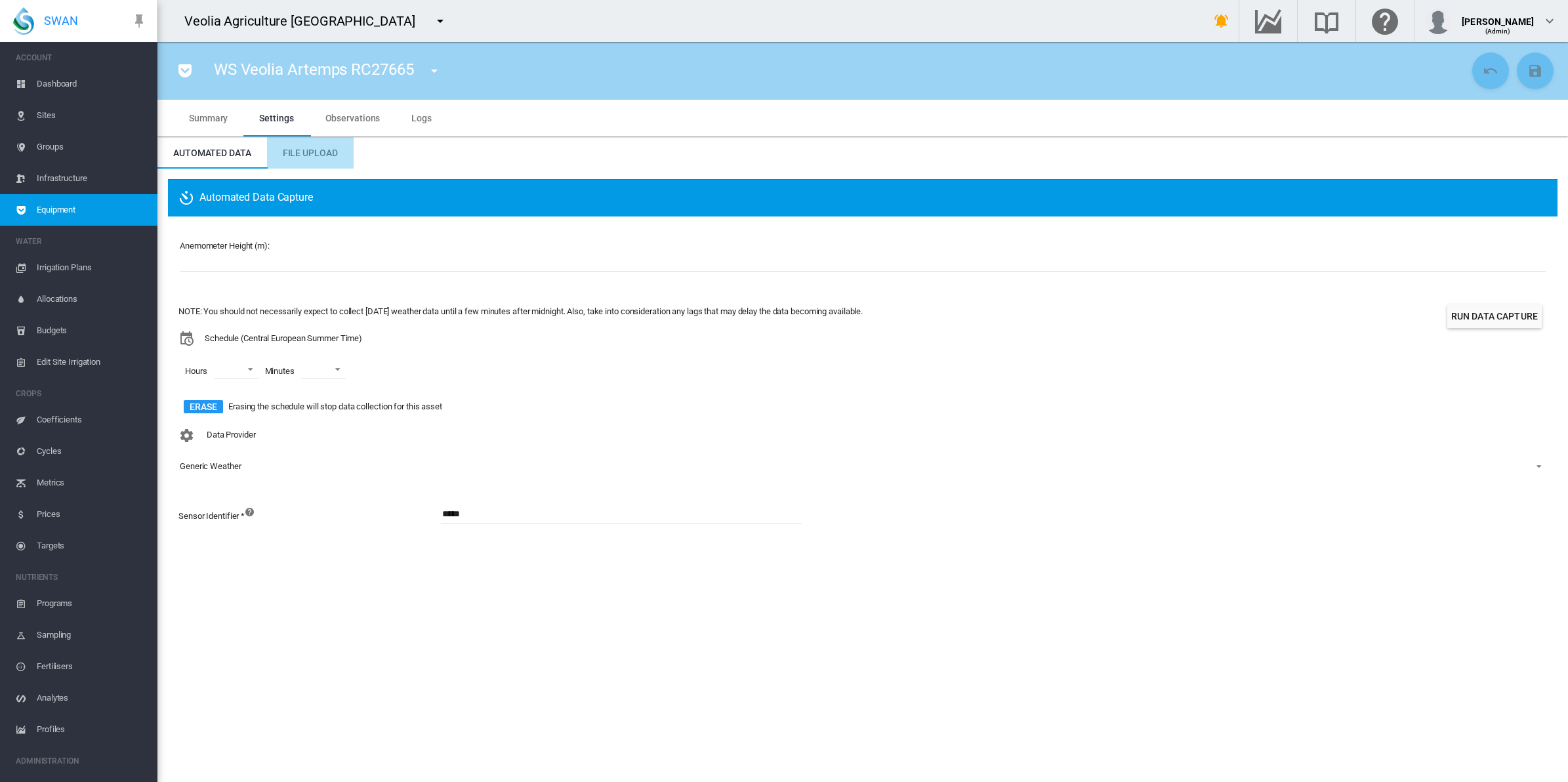
click at [315, 147] on span "File Upload" at bounding box center [311, 153] width 55 height 11
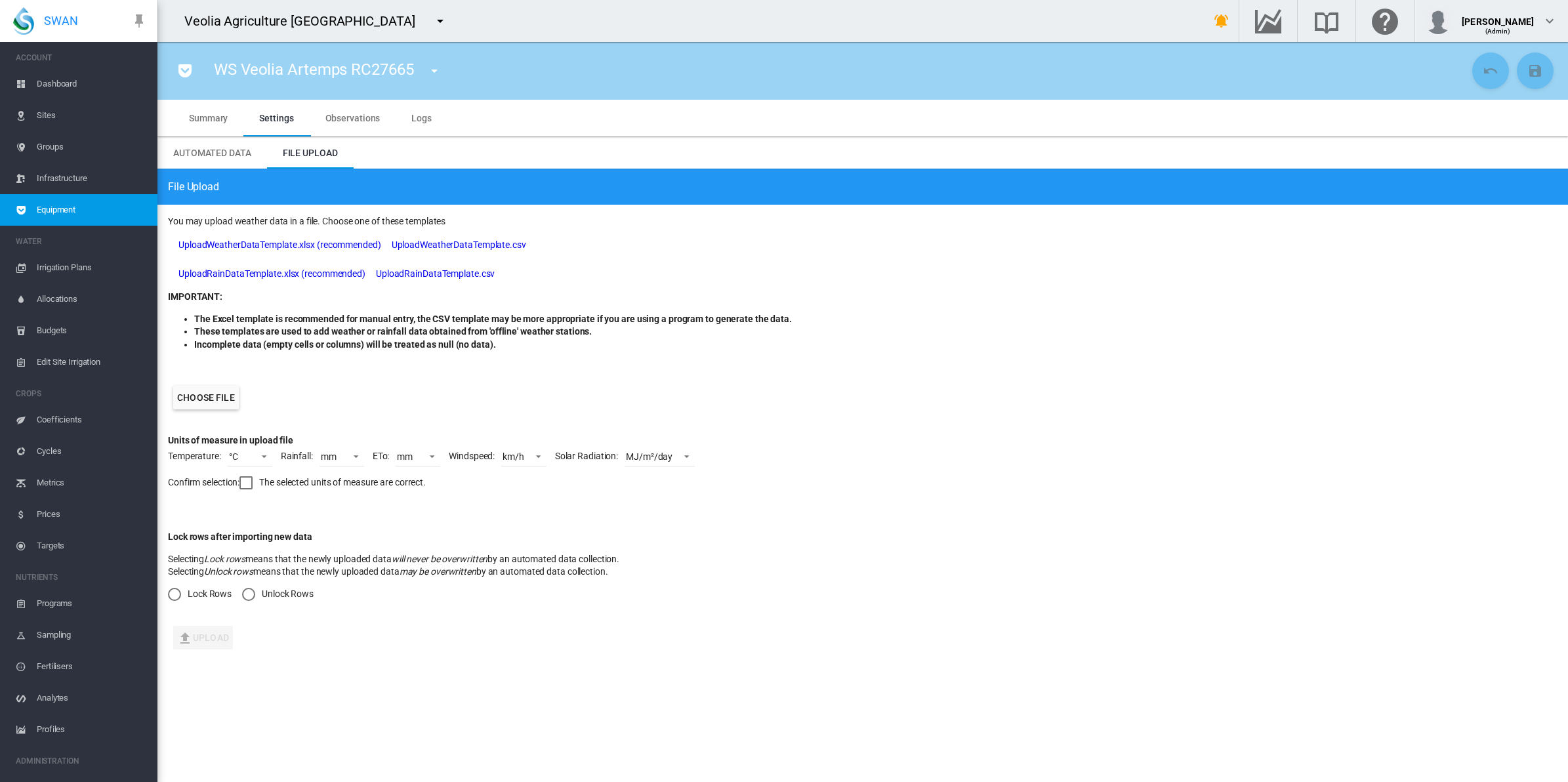
click at [217, 121] on span "Summary" at bounding box center [208, 118] width 39 height 11
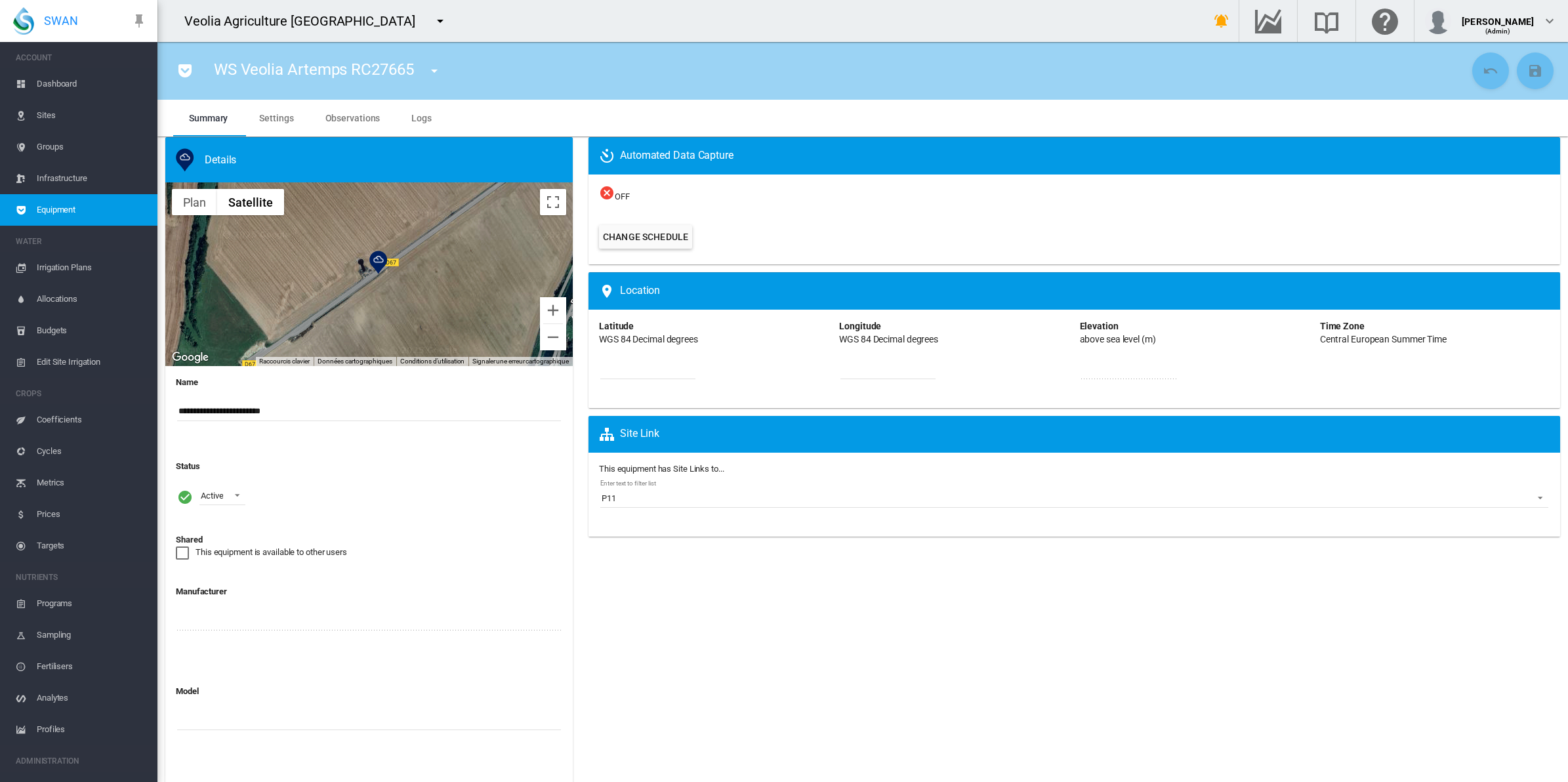
click at [74, 83] on span "Dashboard" at bounding box center [92, 84] width 111 height 32
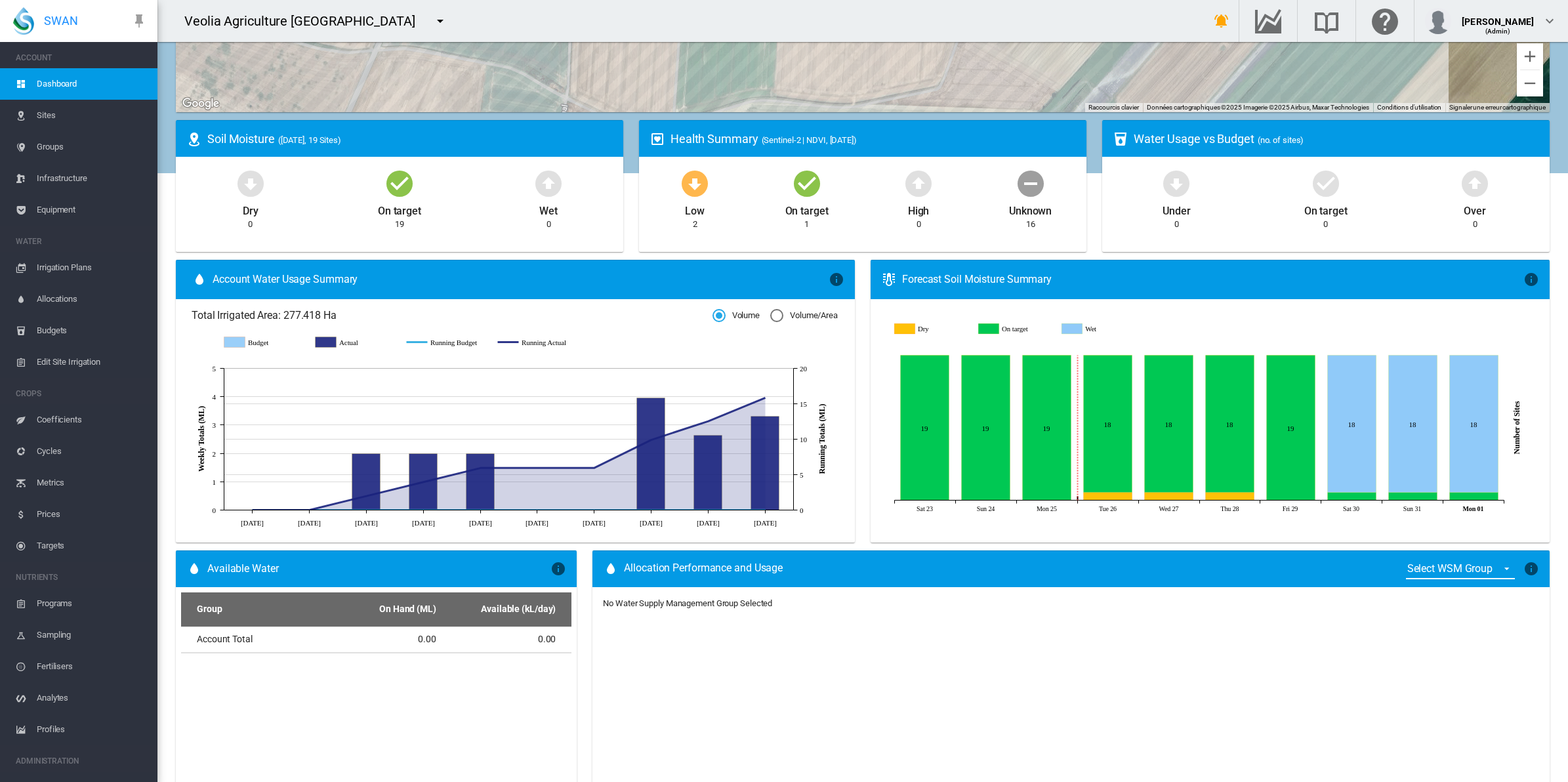
scroll to position [328, 0]
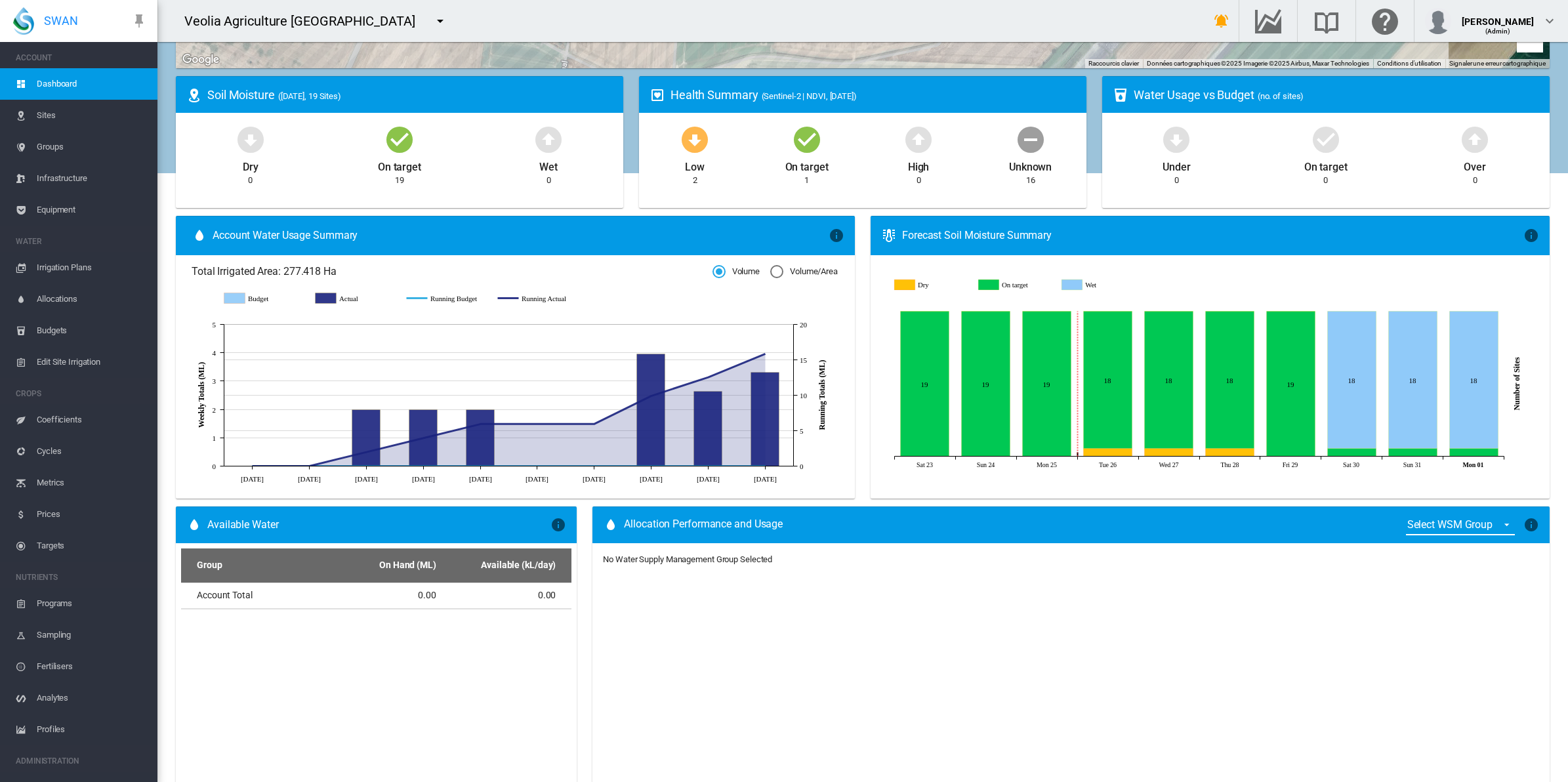
click at [54, 207] on span "Equipment" at bounding box center [92, 210] width 111 height 32
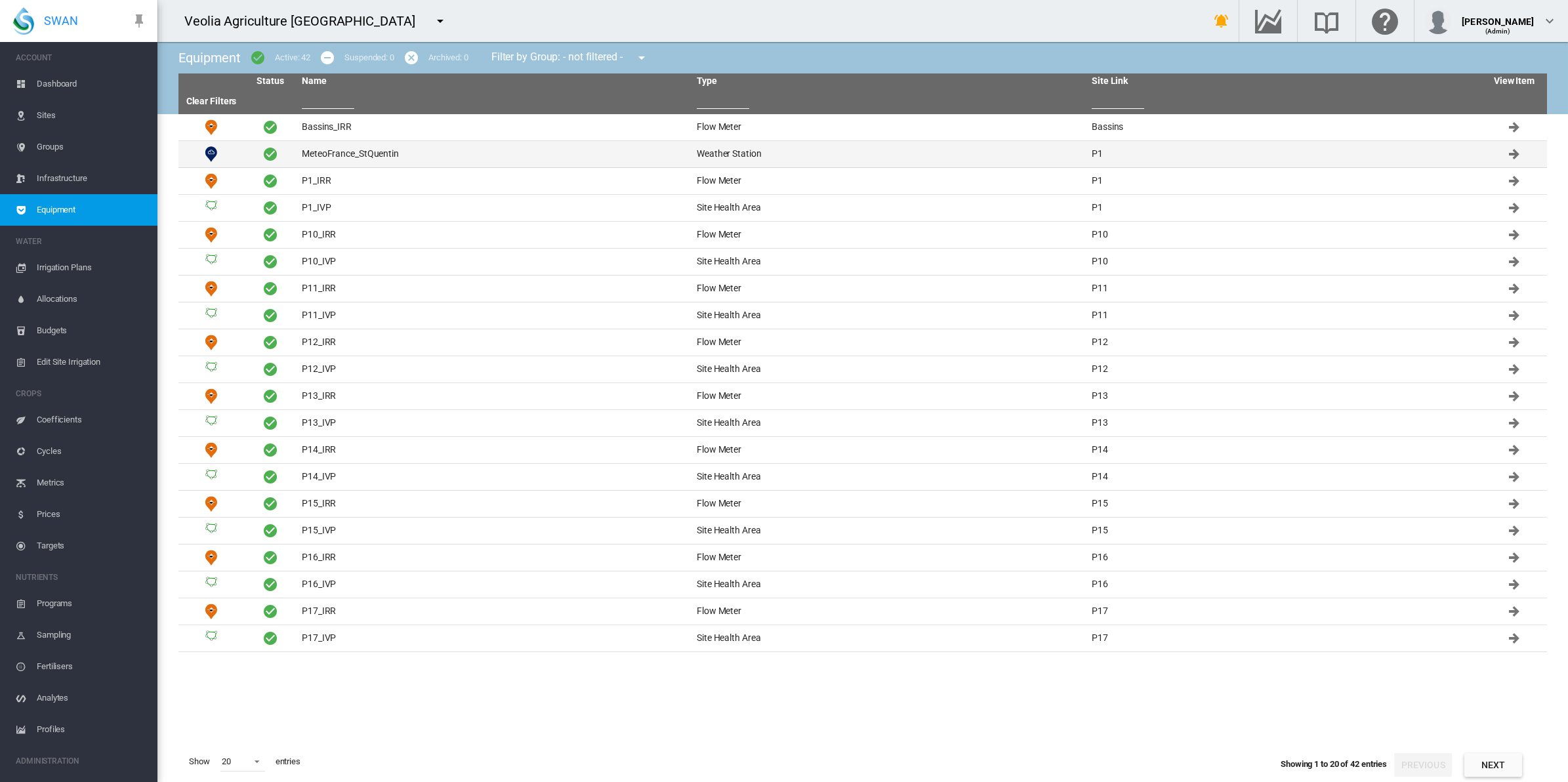
click at [322, 154] on td "MeteoFrance_StQuentin" at bounding box center [494, 154] width 395 height 26
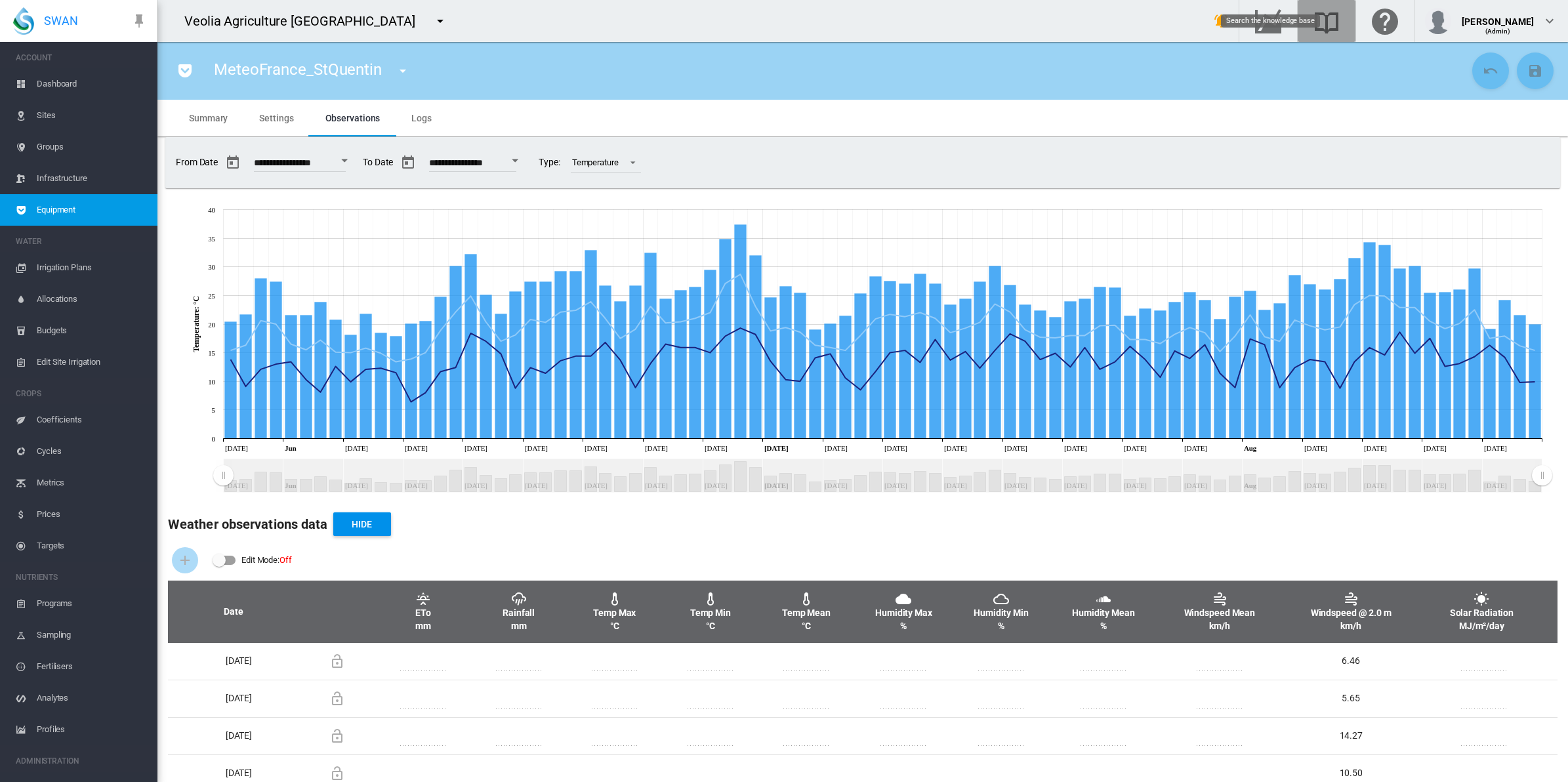
click at [1340, 16] on md-icon "Search the knowledge base" at bounding box center [1327, 21] width 32 height 16
click at [405, 74] on md-icon "icon-menu-down" at bounding box center [403, 71] width 16 height 16
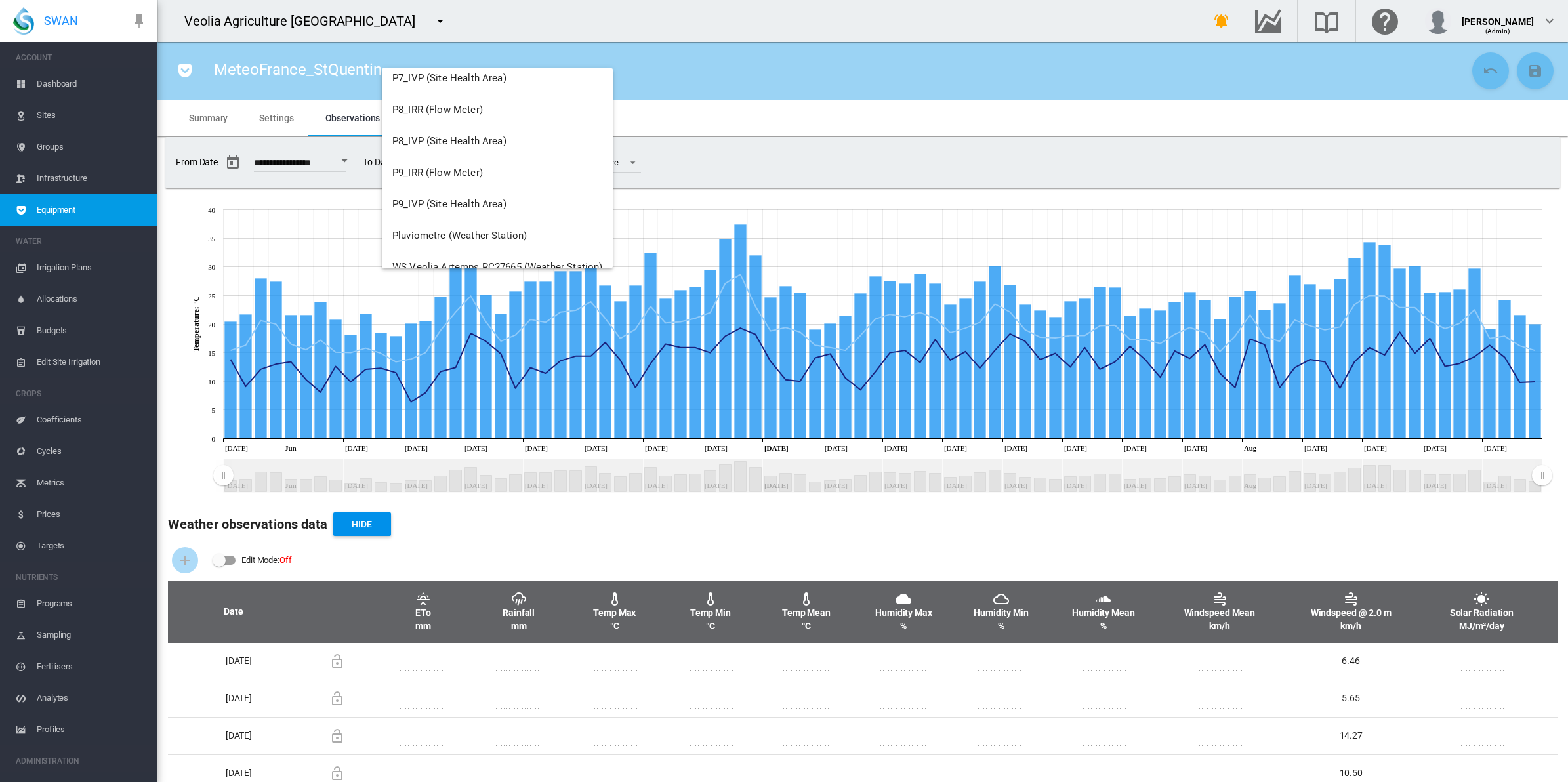
scroll to position [1165, 0]
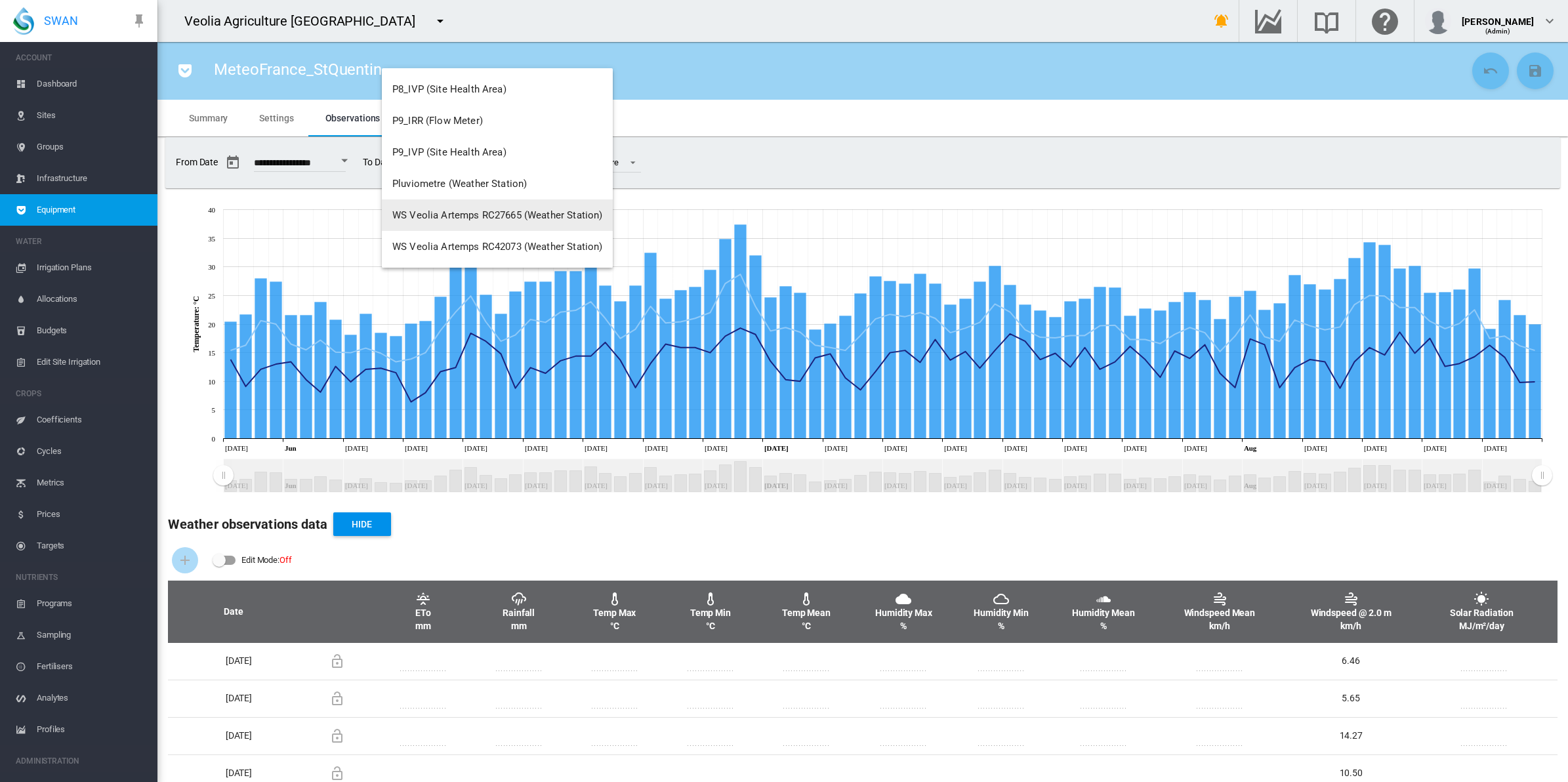
click at [483, 214] on span "WS Veolia Artemps RC27665 (Weather Station)" at bounding box center [497, 215] width 210 height 12
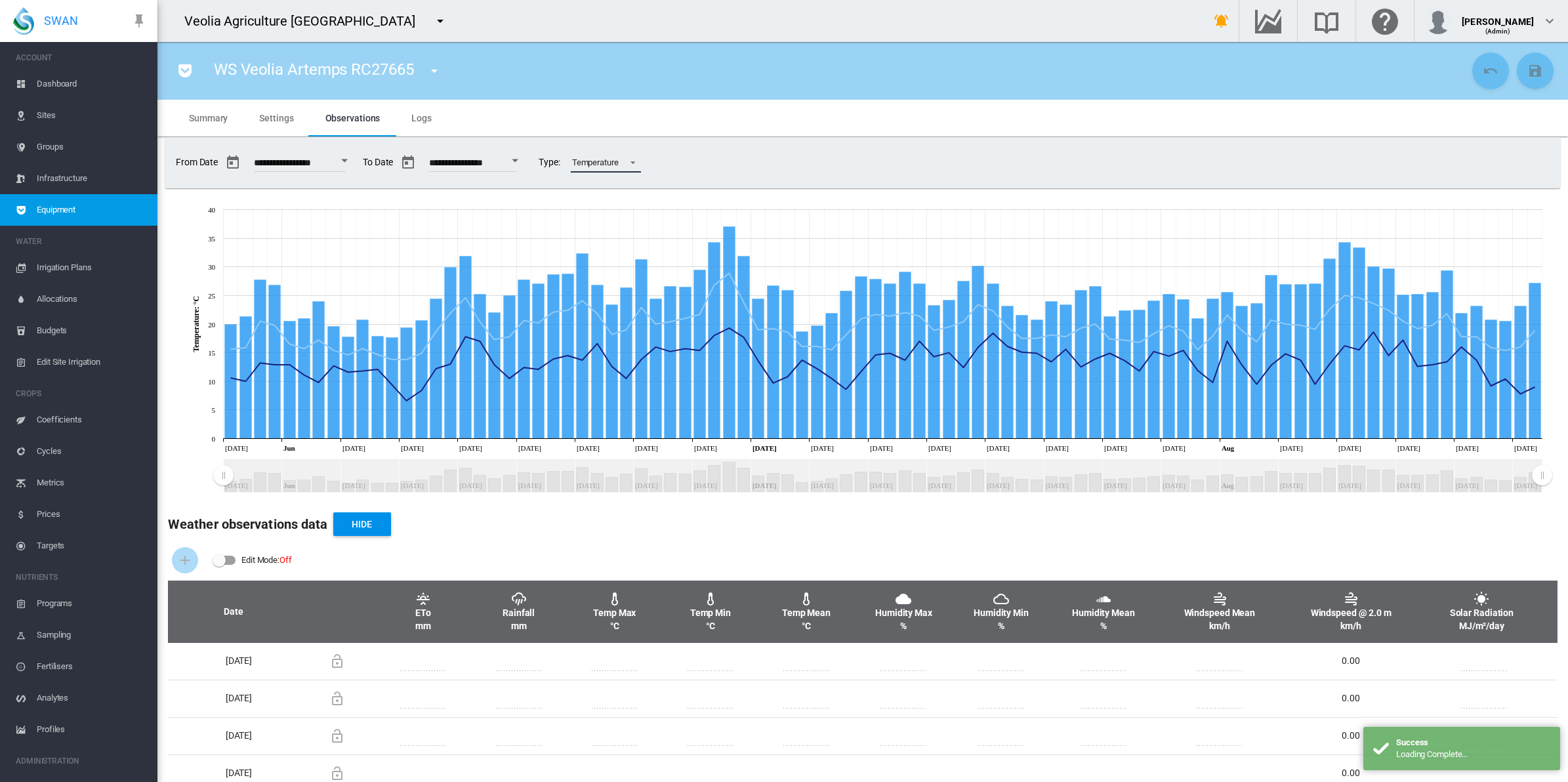
click at [619, 165] on div "Temperature" at bounding box center [595, 162] width 47 height 10
click at [640, 132] on md-option "Rainfall" at bounding box center [646, 131] width 92 height 32
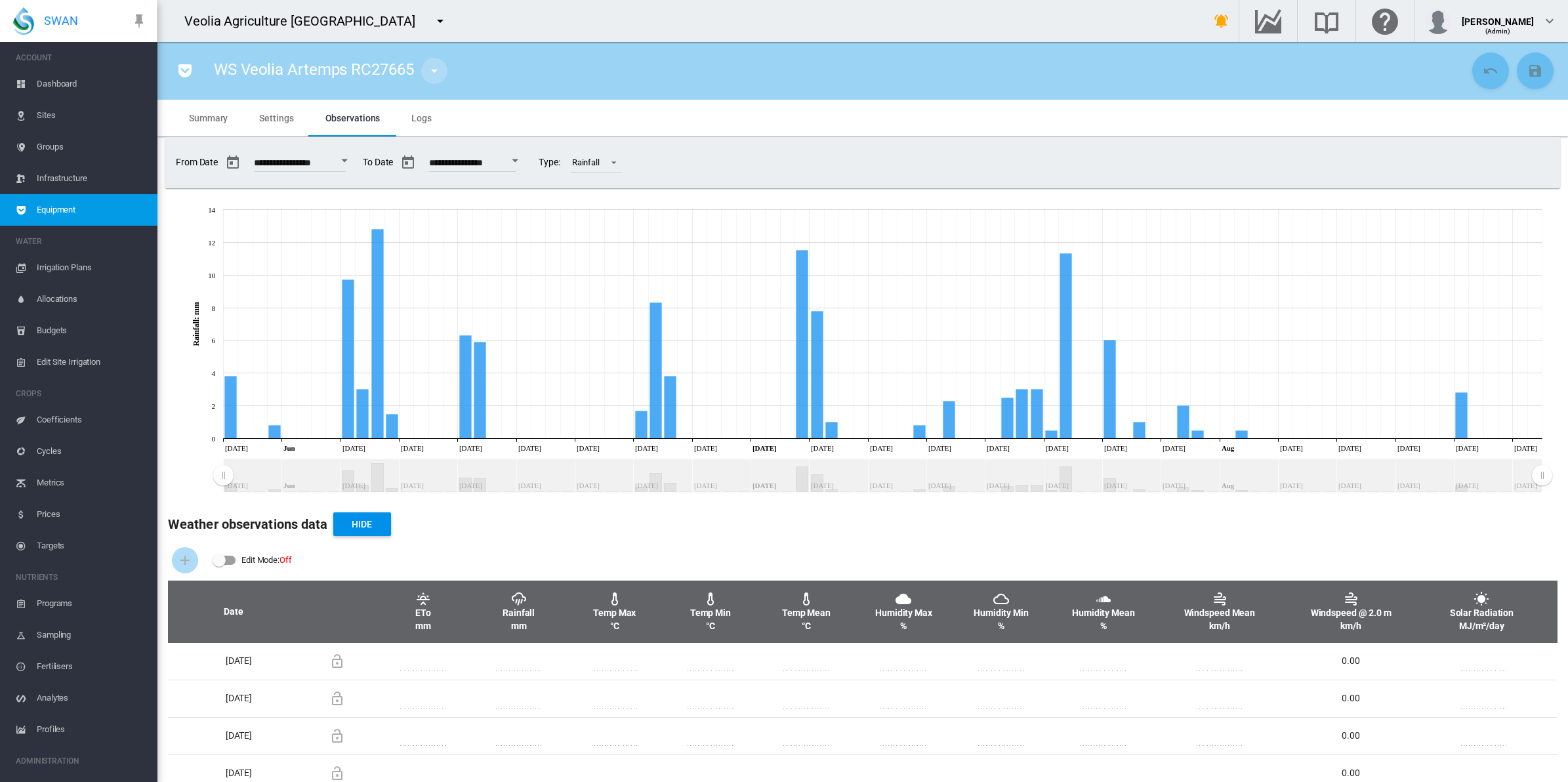
click at [435, 67] on md-icon "icon-menu-down" at bounding box center [434, 71] width 16 height 16
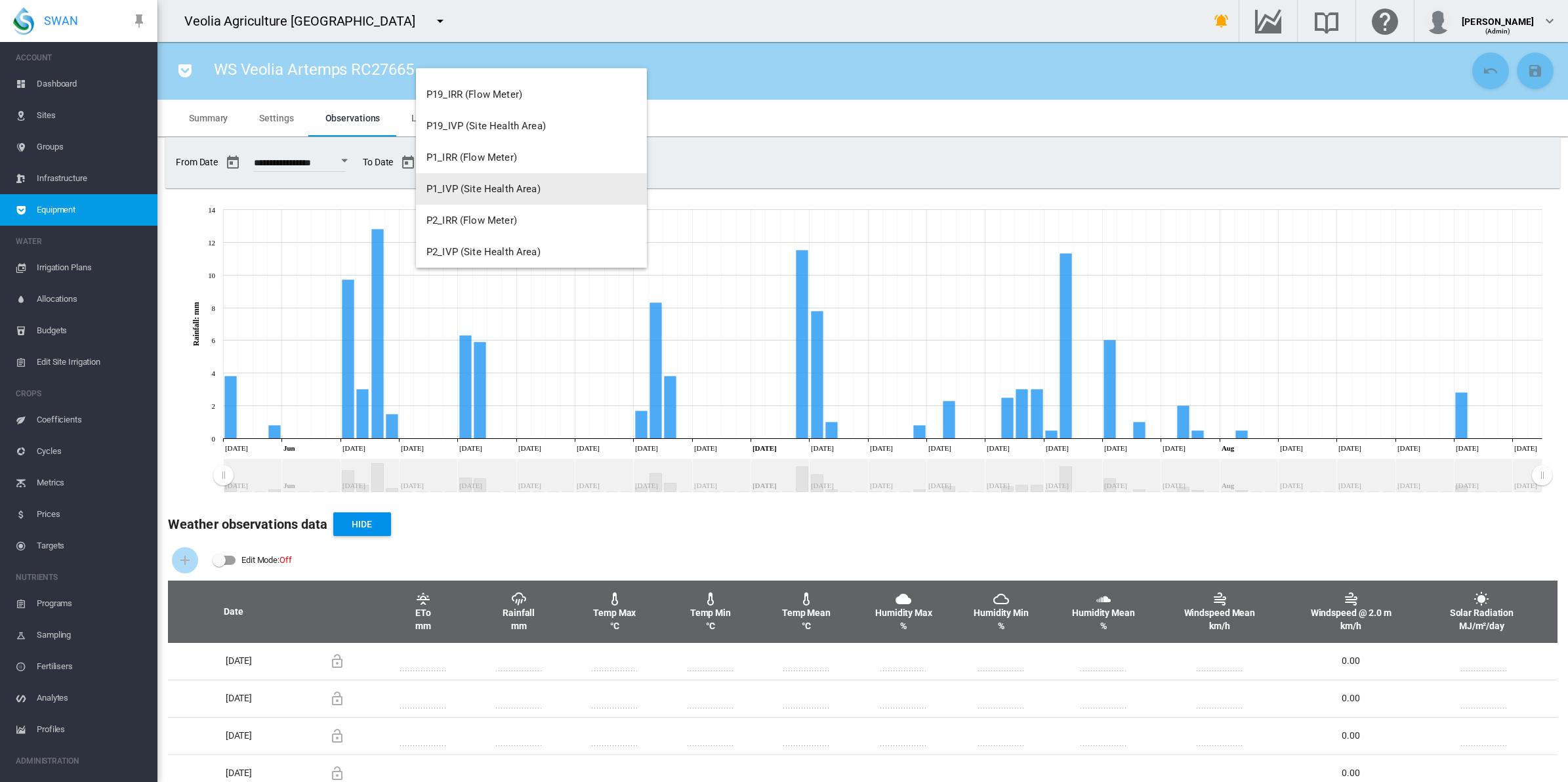
scroll to position [1165, 0]
click at [525, 241] on span "WS Veolia Artemps RC42073 (Weather Station)" at bounding box center [531, 247] width 210 height 12
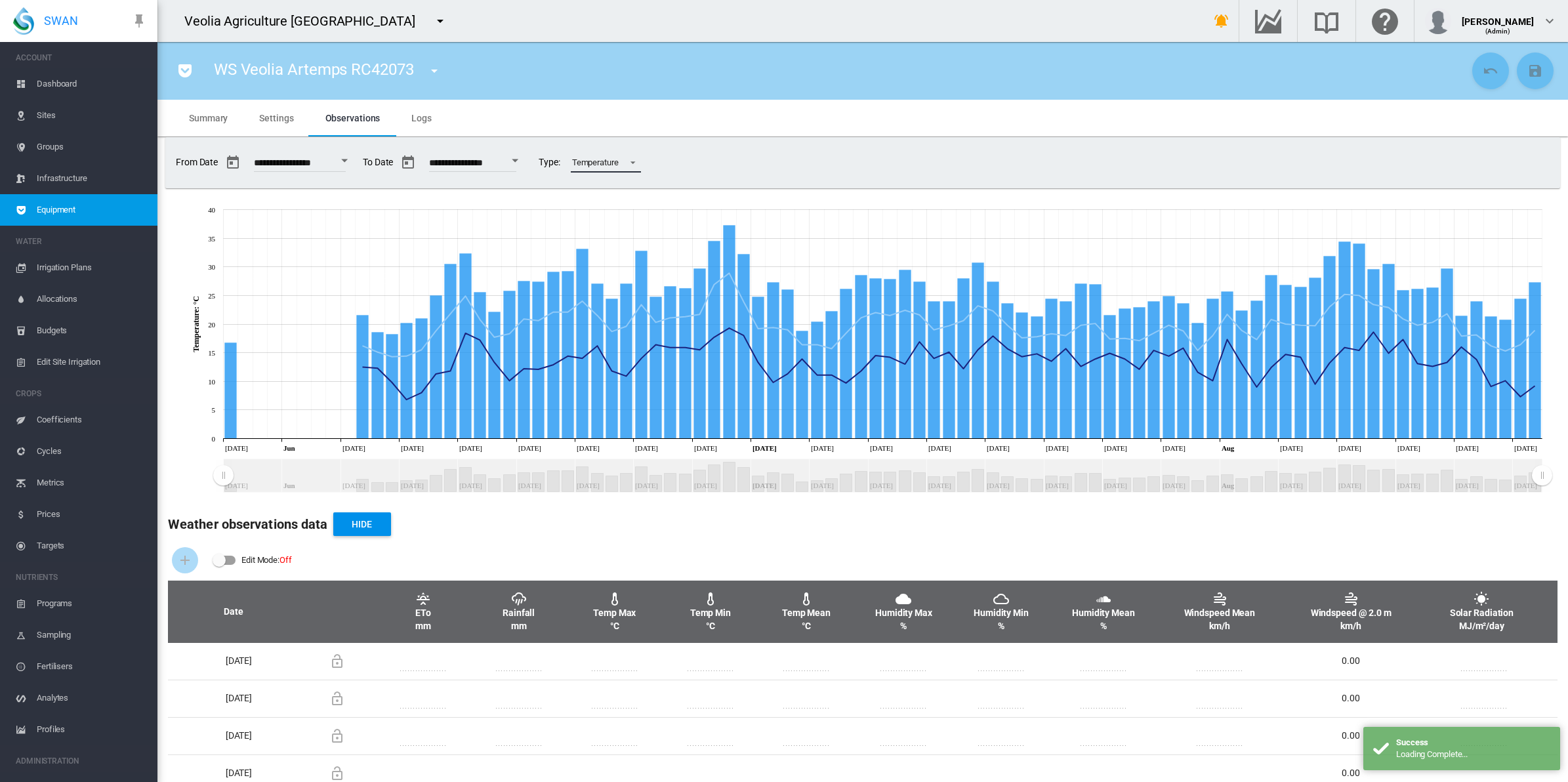
click at [619, 158] on div "Temperature" at bounding box center [595, 162] width 47 height 10
click at [624, 126] on div "Rainfall" at bounding box center [624, 131] width 28 height 12
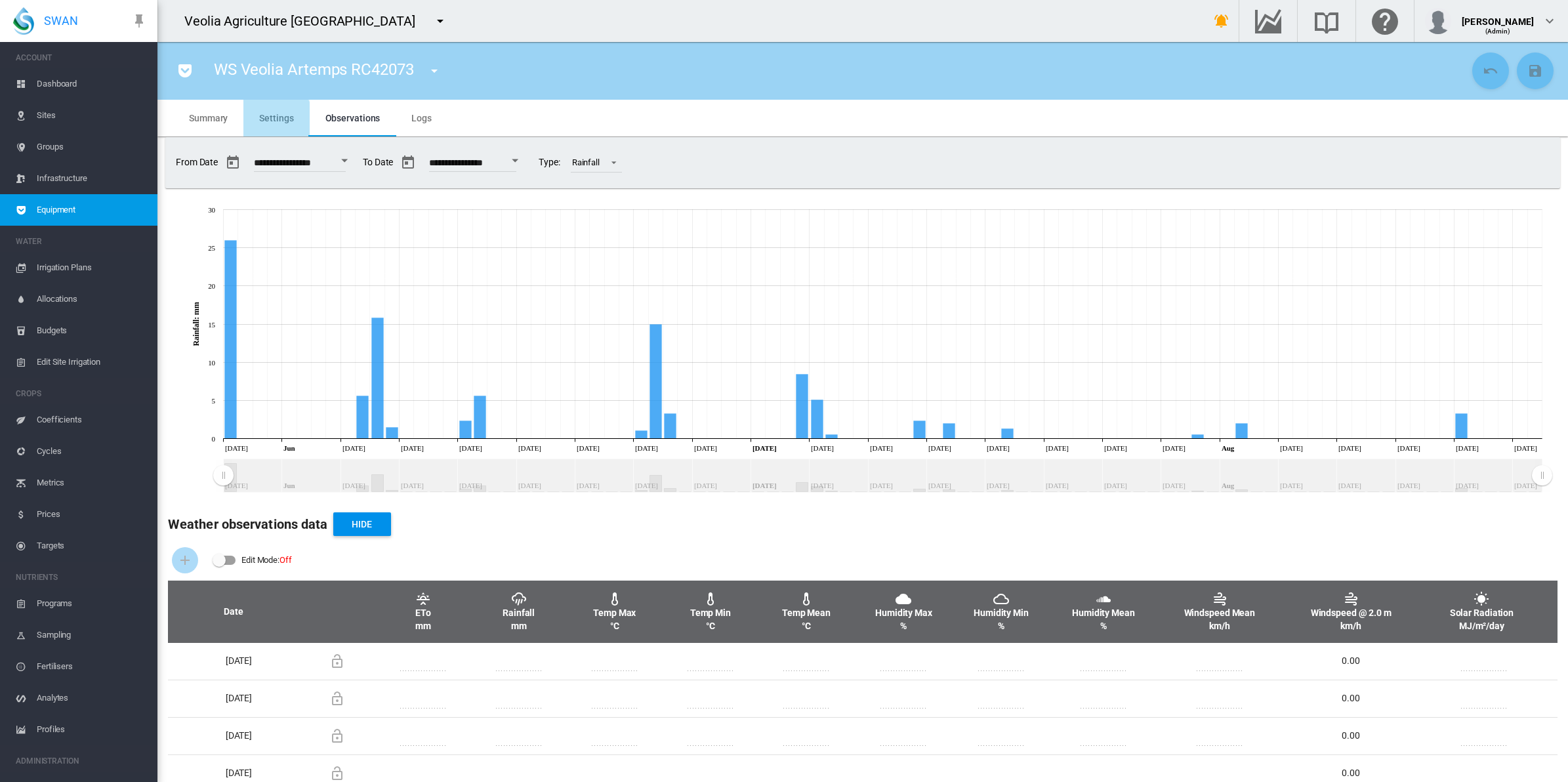
click at [276, 118] on span "Settings" at bounding box center [276, 118] width 34 height 11
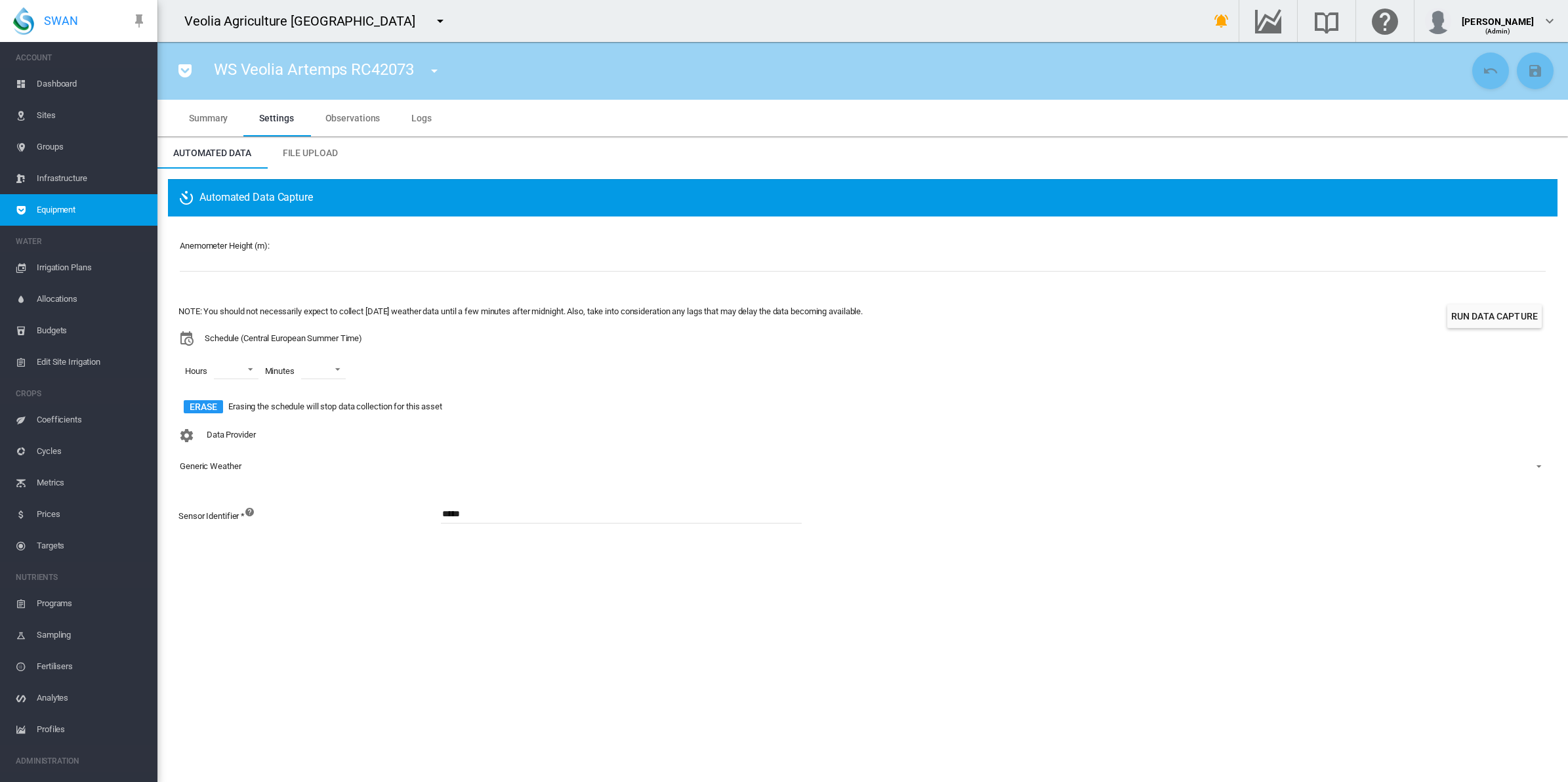
click at [336, 113] on span "Observations" at bounding box center [353, 118] width 55 height 11
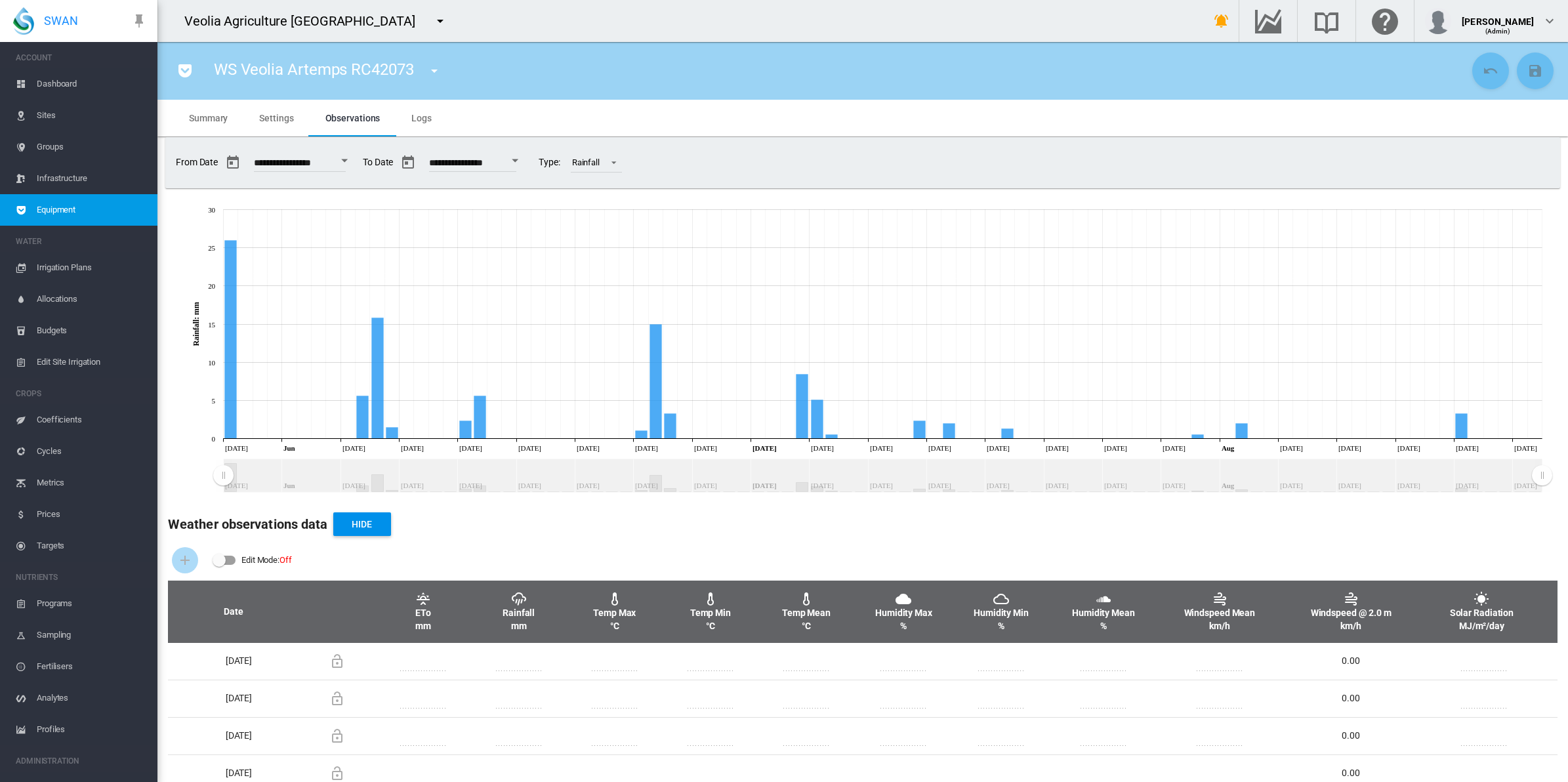
click at [231, 554] on div "Edit Mode: \a \a Off" at bounding box center [224, 560] width 24 height 16
click at [230, 566] on div "Edit Mode: \a \a Off" at bounding box center [230, 560] width 13 height 13
click at [230, 566] on div "Edit Mode: \a \a Off" at bounding box center [224, 560] width 24 height 16
click at [231, 562] on div "Edit Mode: \a \a Off" at bounding box center [230, 560] width 13 height 13
click at [220, 118] on span "Summary" at bounding box center [208, 118] width 39 height 11
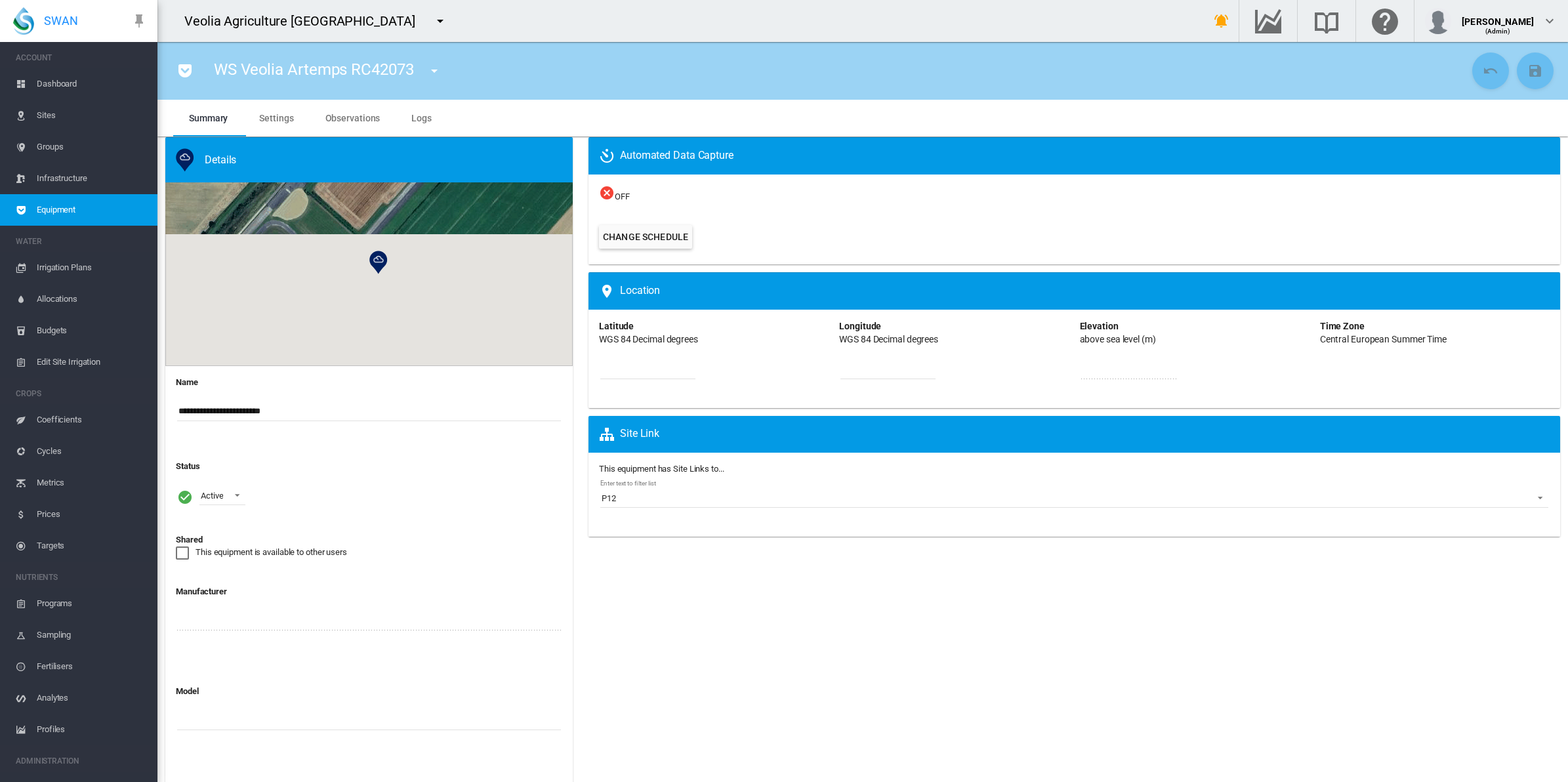
click at [267, 119] on span "Settings" at bounding box center [276, 118] width 34 height 11
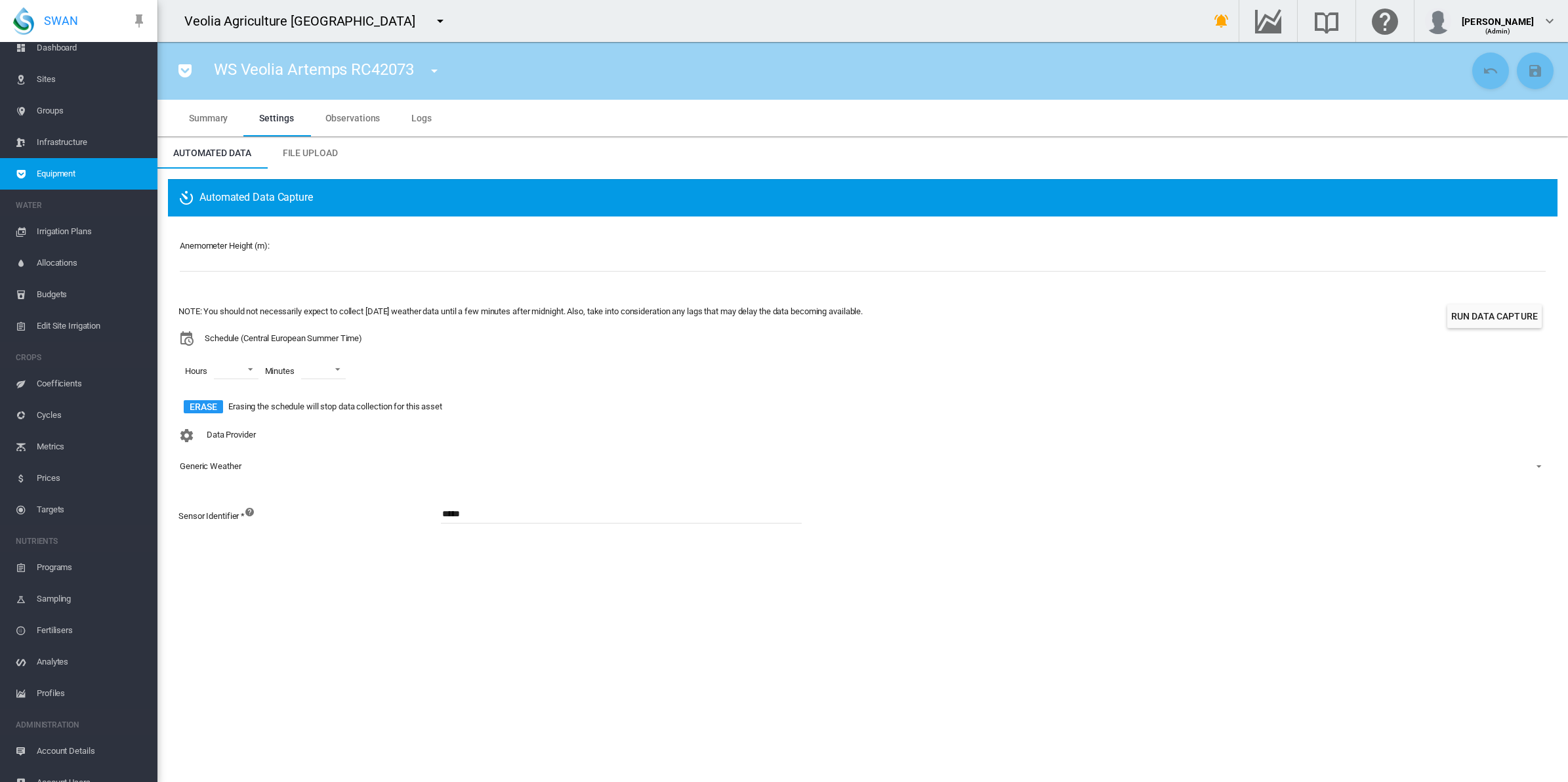
scroll to position [51, 0]
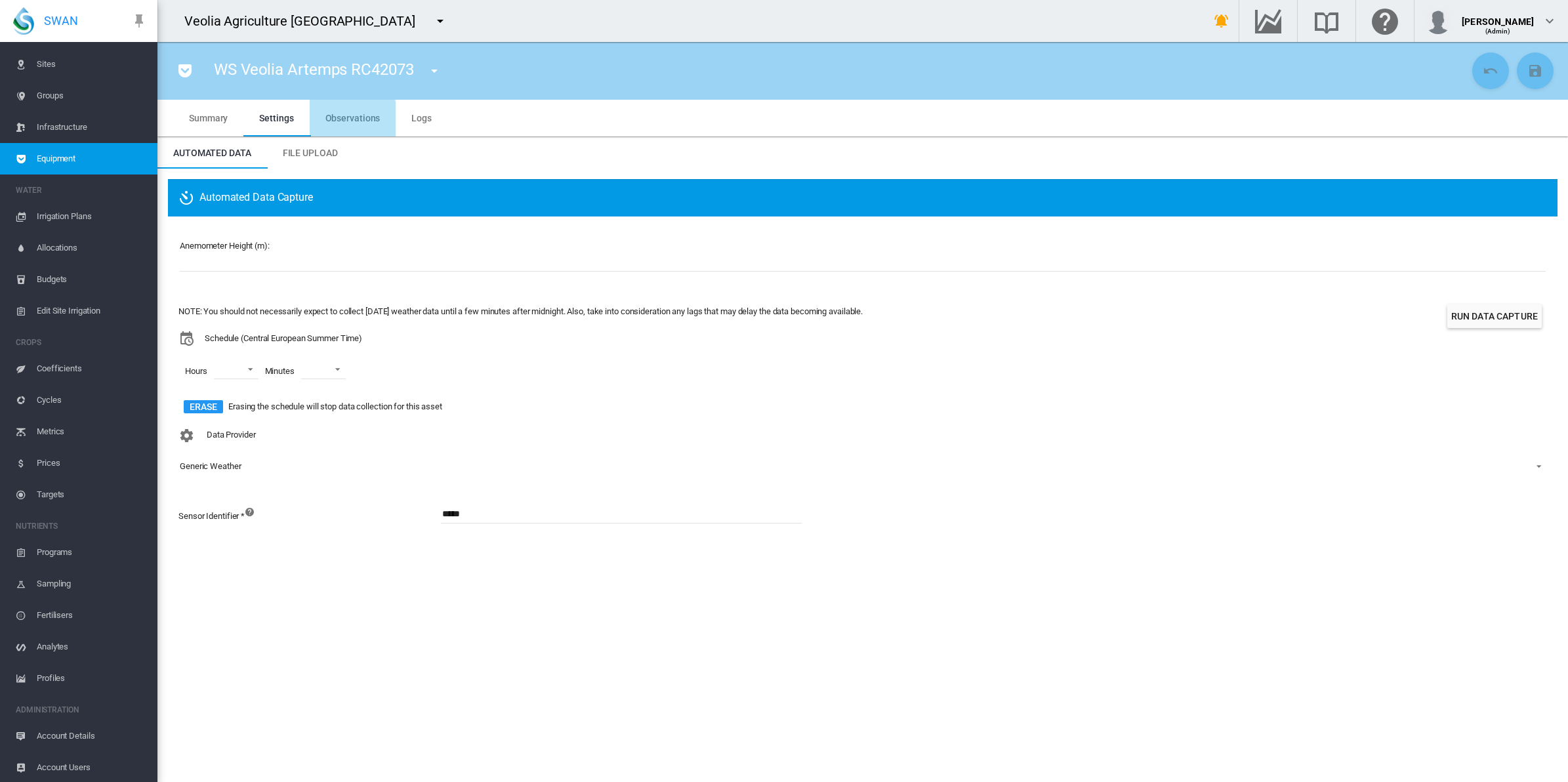
click at [349, 122] on span "Observations" at bounding box center [353, 118] width 55 height 11
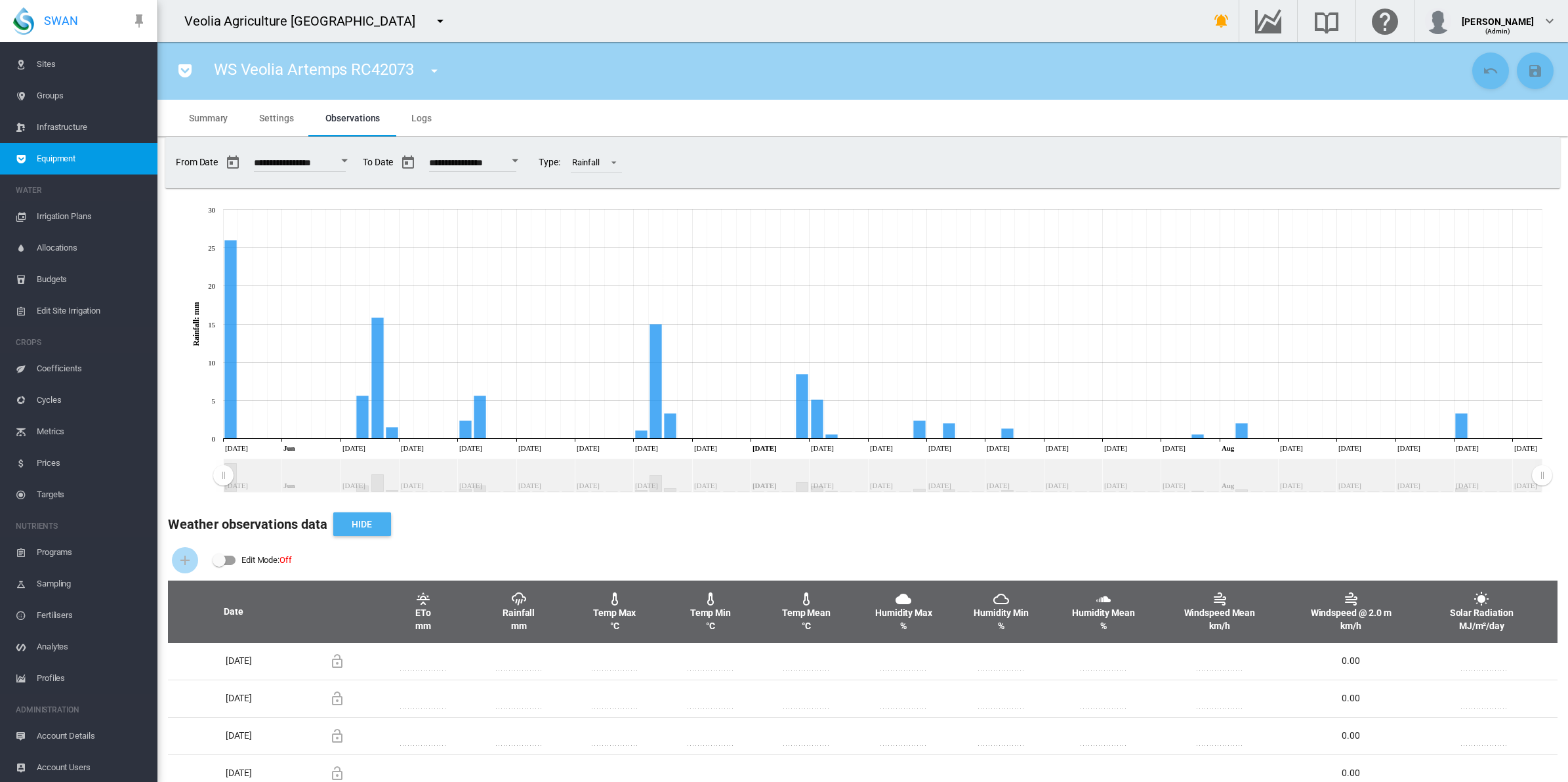
click at [372, 526] on button "Hide" at bounding box center [363, 524] width 58 height 24
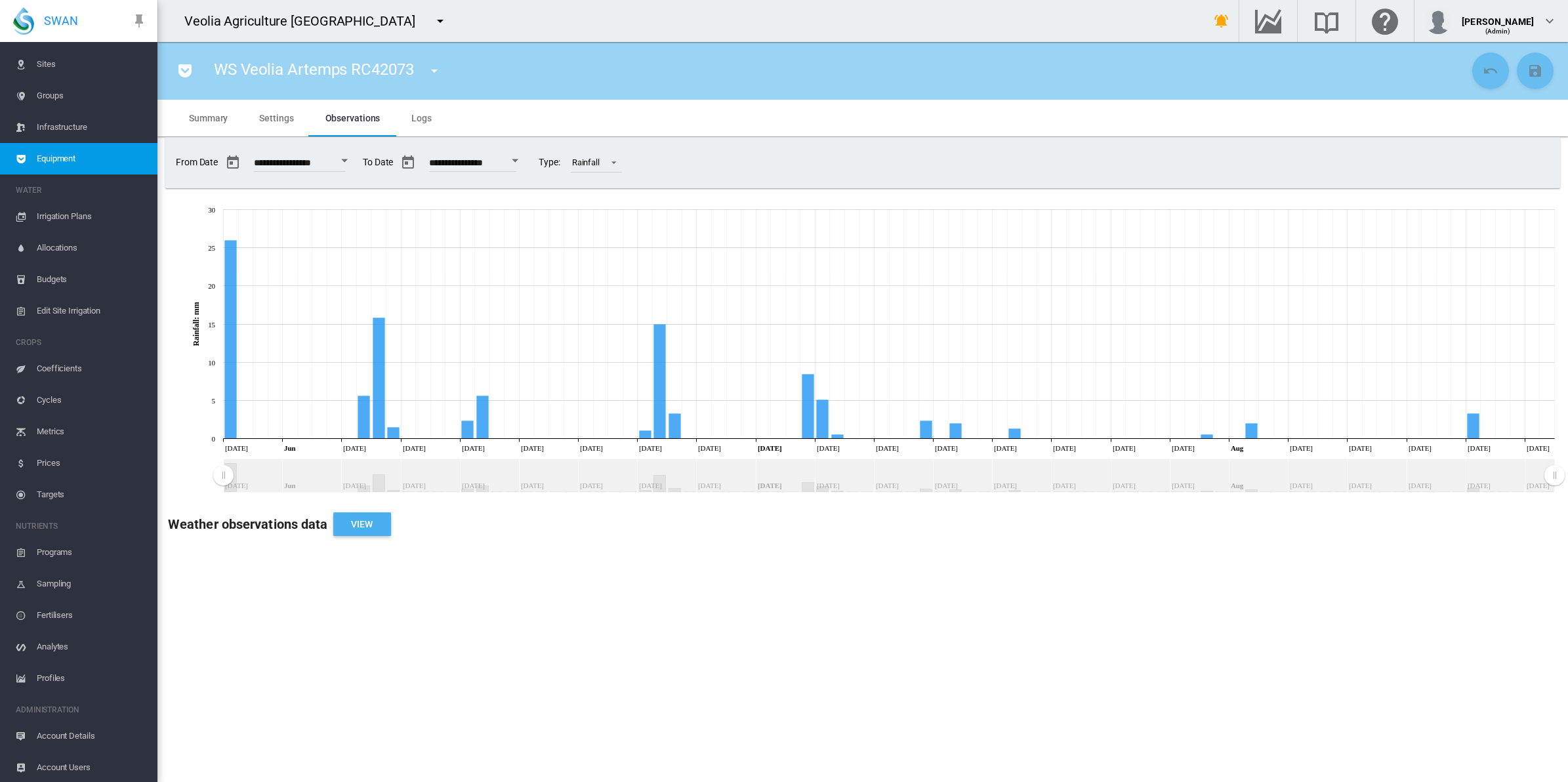
click at [372, 526] on button "View" at bounding box center [363, 524] width 58 height 24
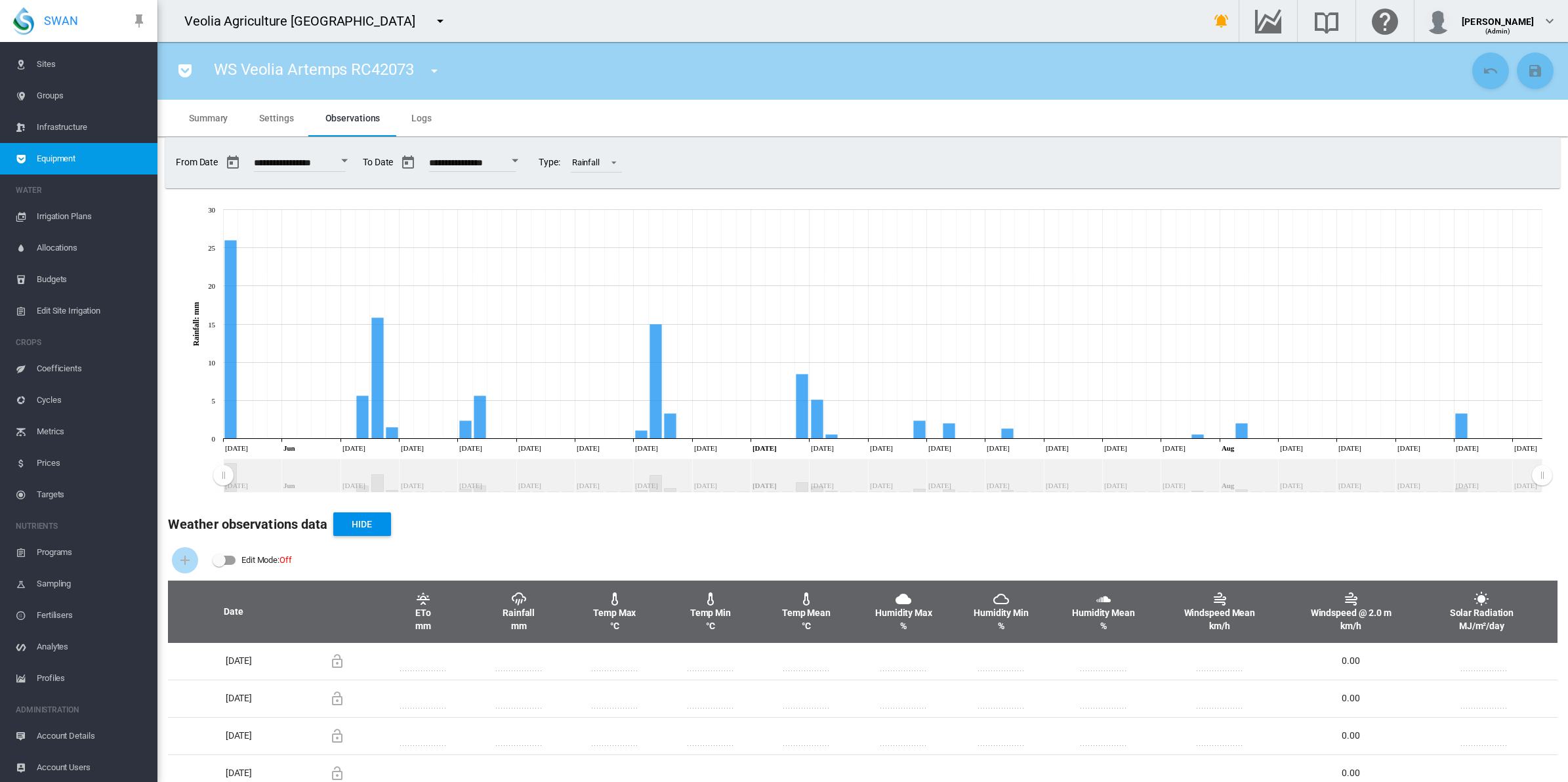
click at [201, 118] on span "Summary" at bounding box center [208, 118] width 39 height 11
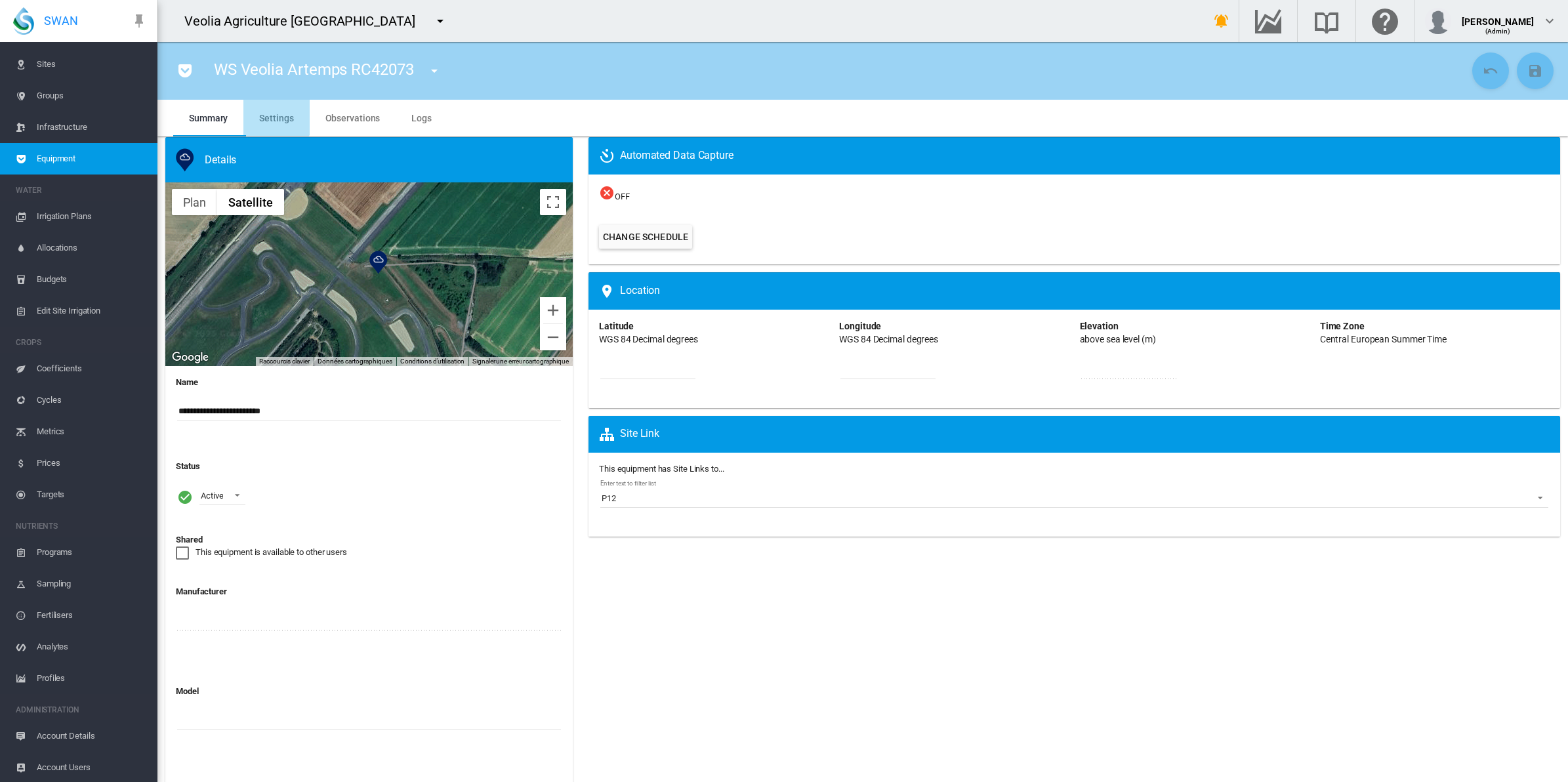
click at [270, 114] on span "Settings" at bounding box center [276, 118] width 34 height 11
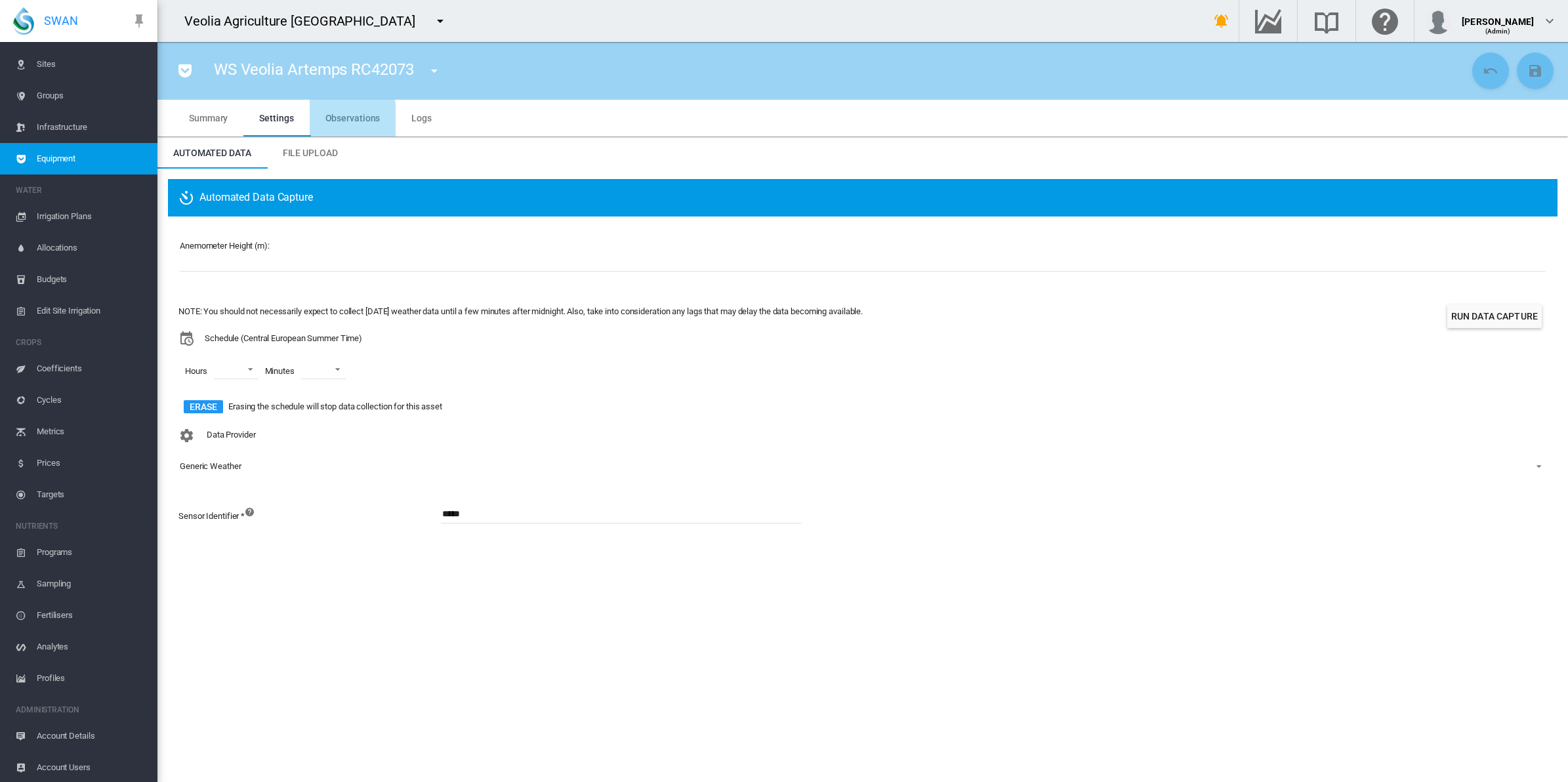
click at [332, 119] on span "Observations" at bounding box center [353, 118] width 55 height 11
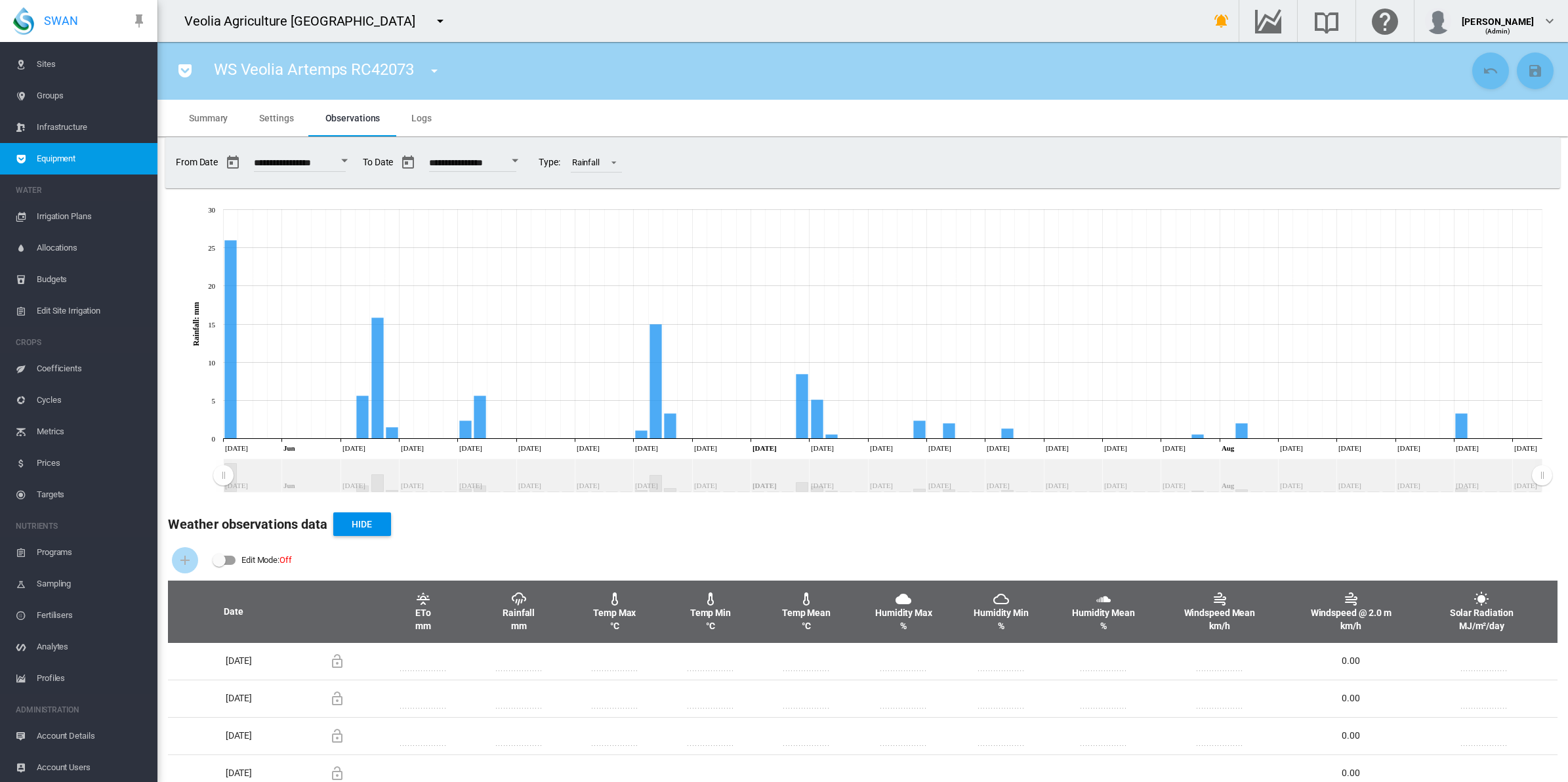
click at [417, 113] on span "Logs" at bounding box center [421, 118] width 20 height 11
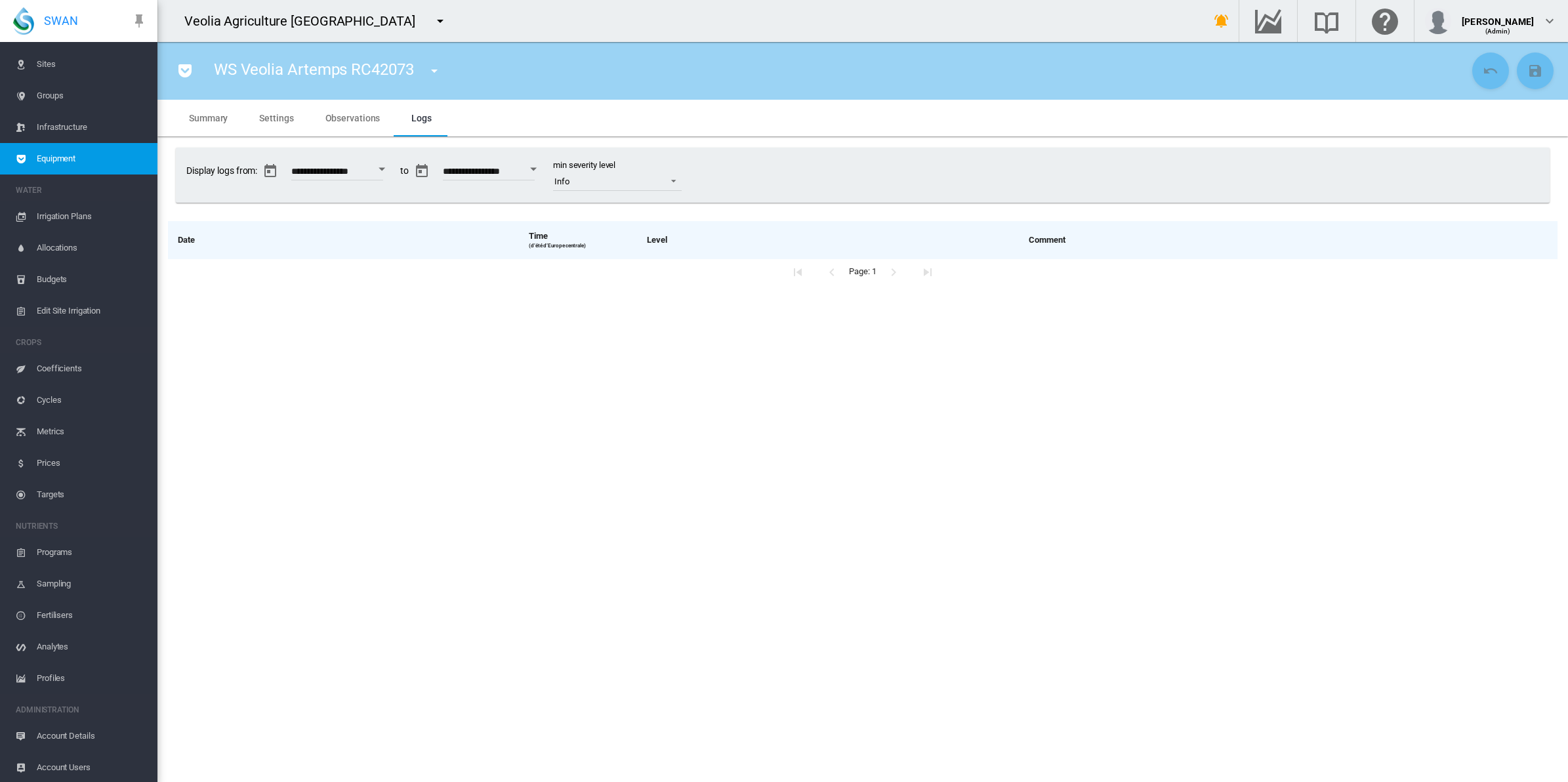
click at [45, 60] on span "Sites" at bounding box center [92, 64] width 111 height 32
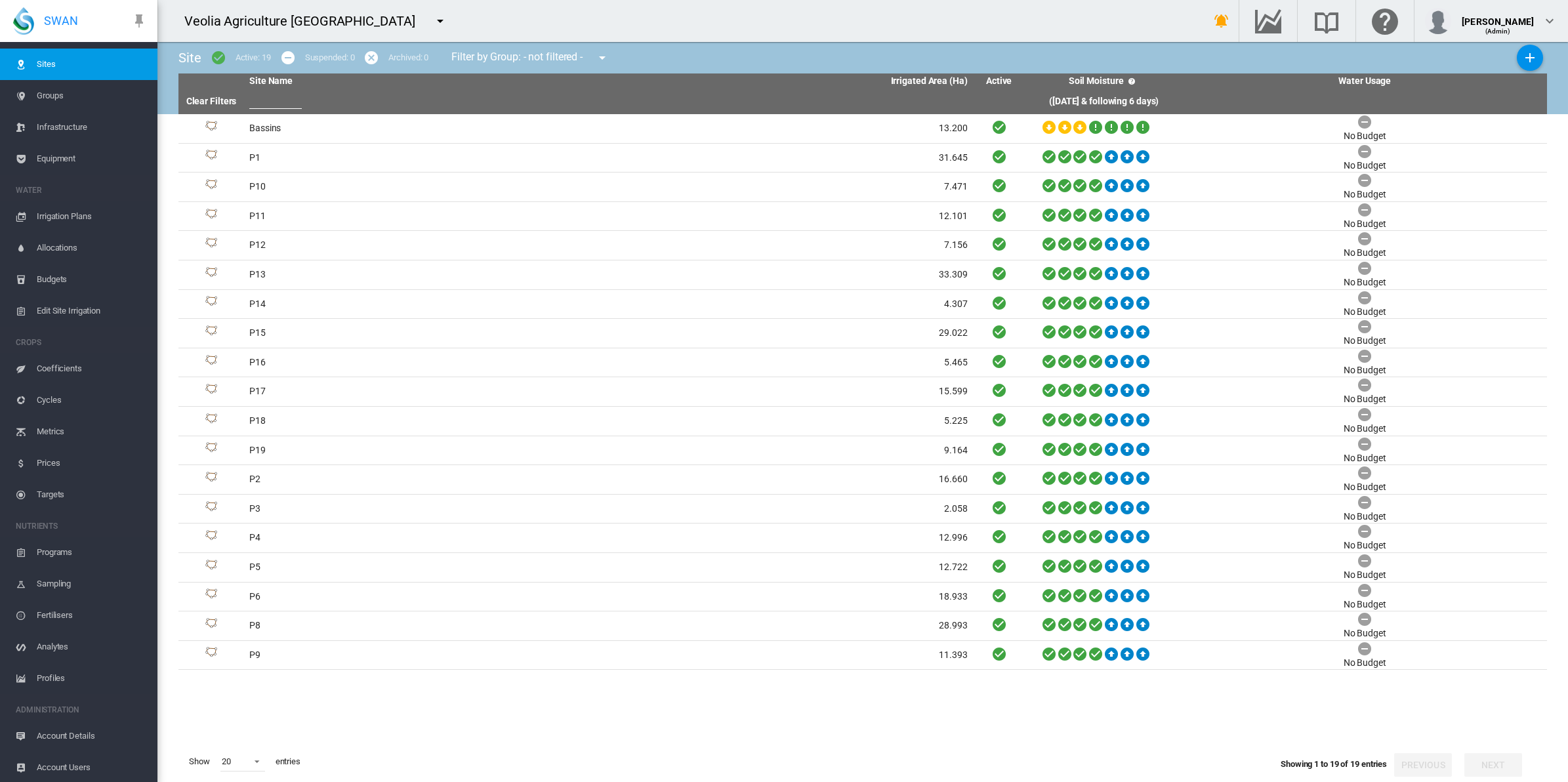
click at [81, 90] on span "Groups" at bounding box center [92, 96] width 111 height 32
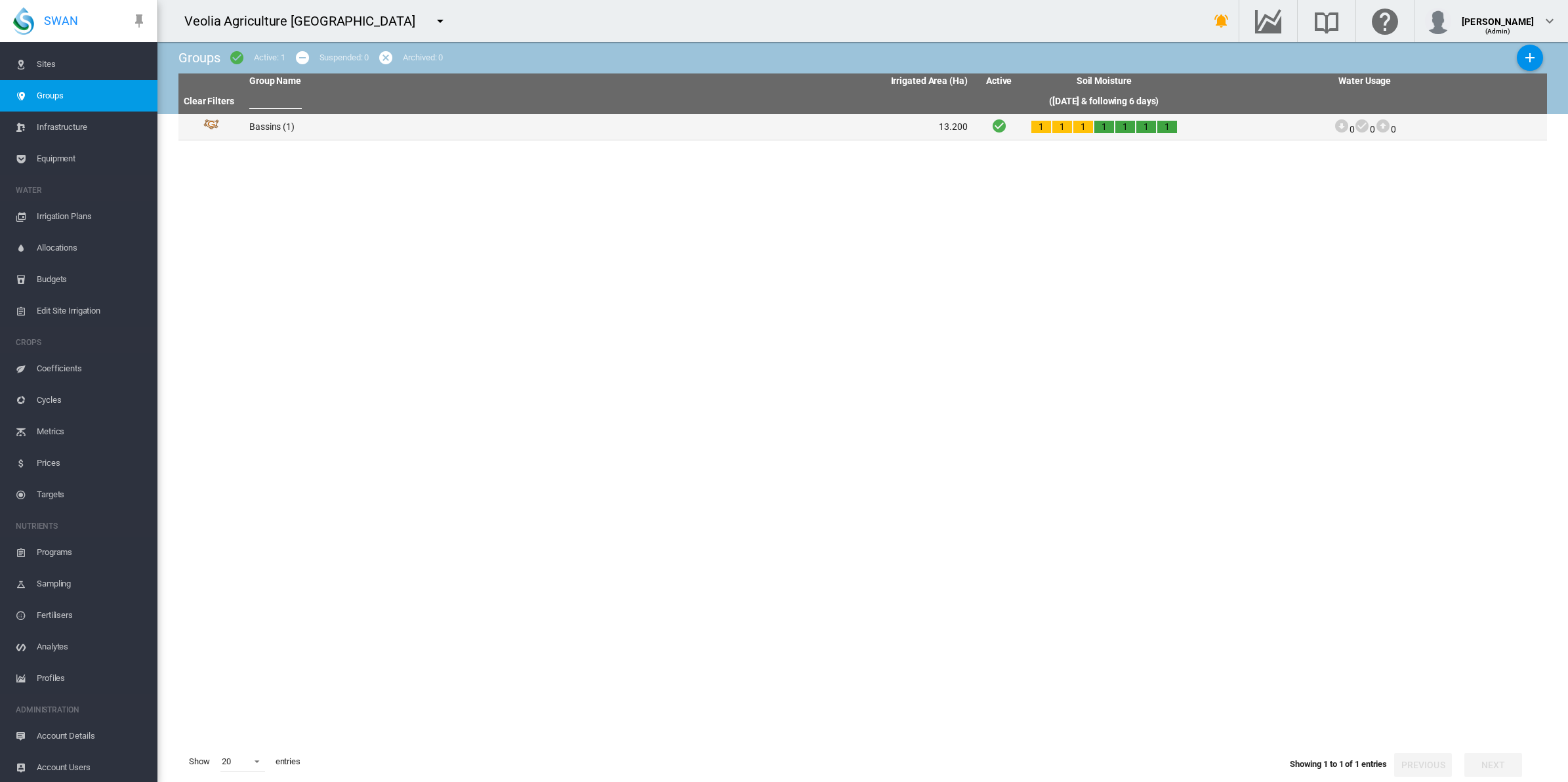
click at [273, 126] on td "Bassins (1)" at bounding box center [426, 127] width 364 height 26
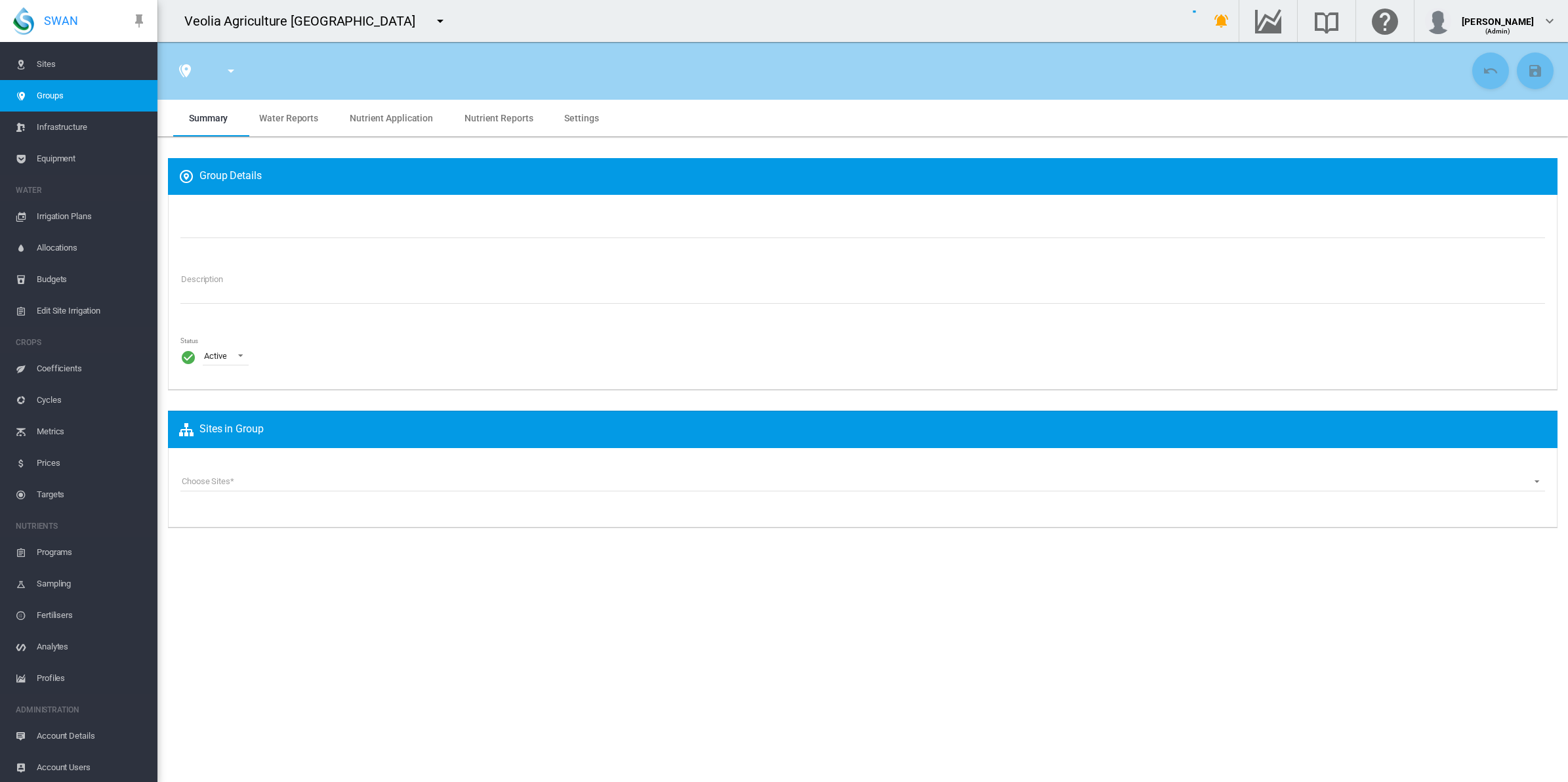
type input "*******"
type textarea "**********"
type input "*"
type input "**"
type input "*"
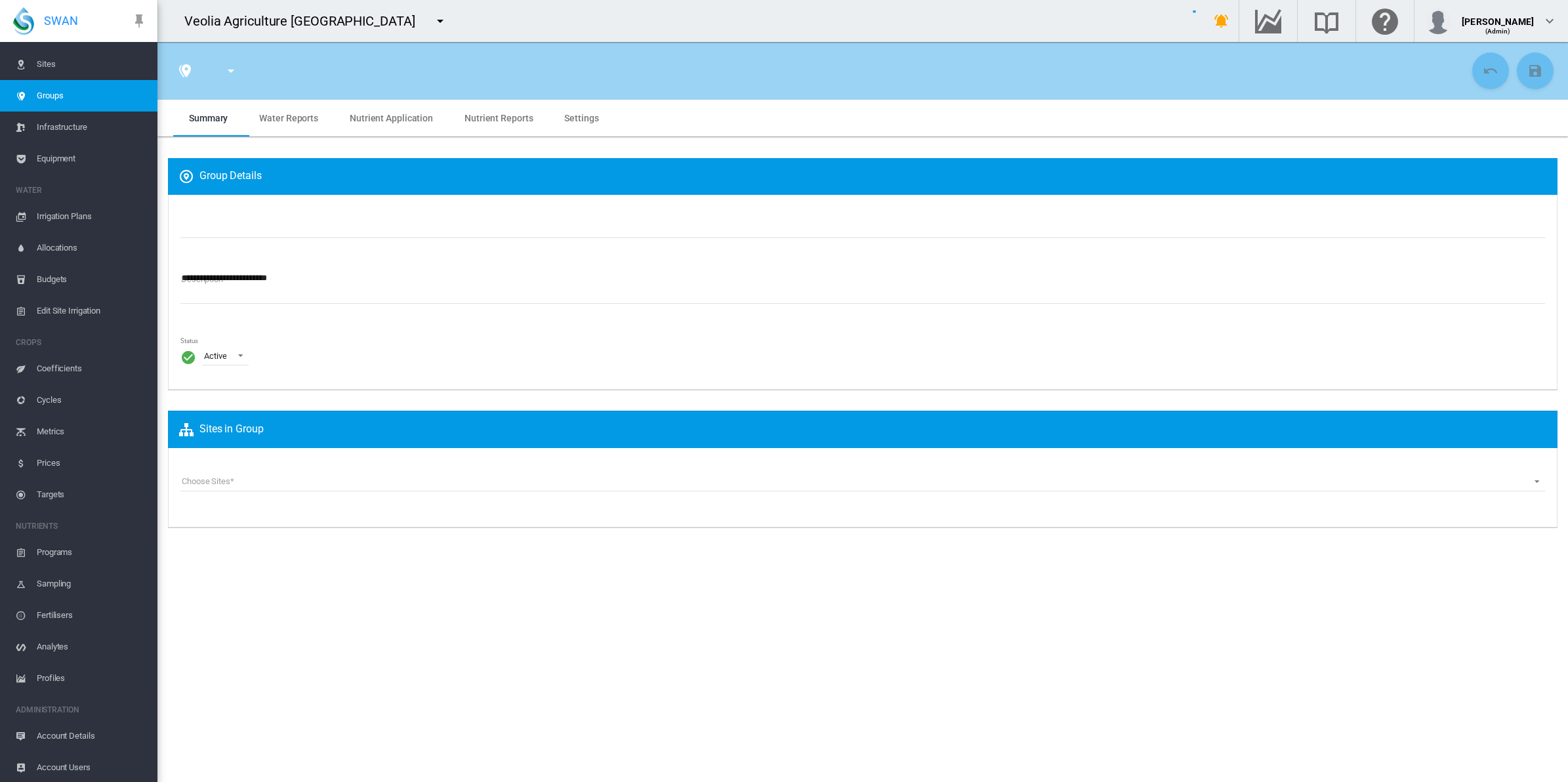
type input "***"
click at [290, 115] on span "Water Reports" at bounding box center [289, 118] width 59 height 11
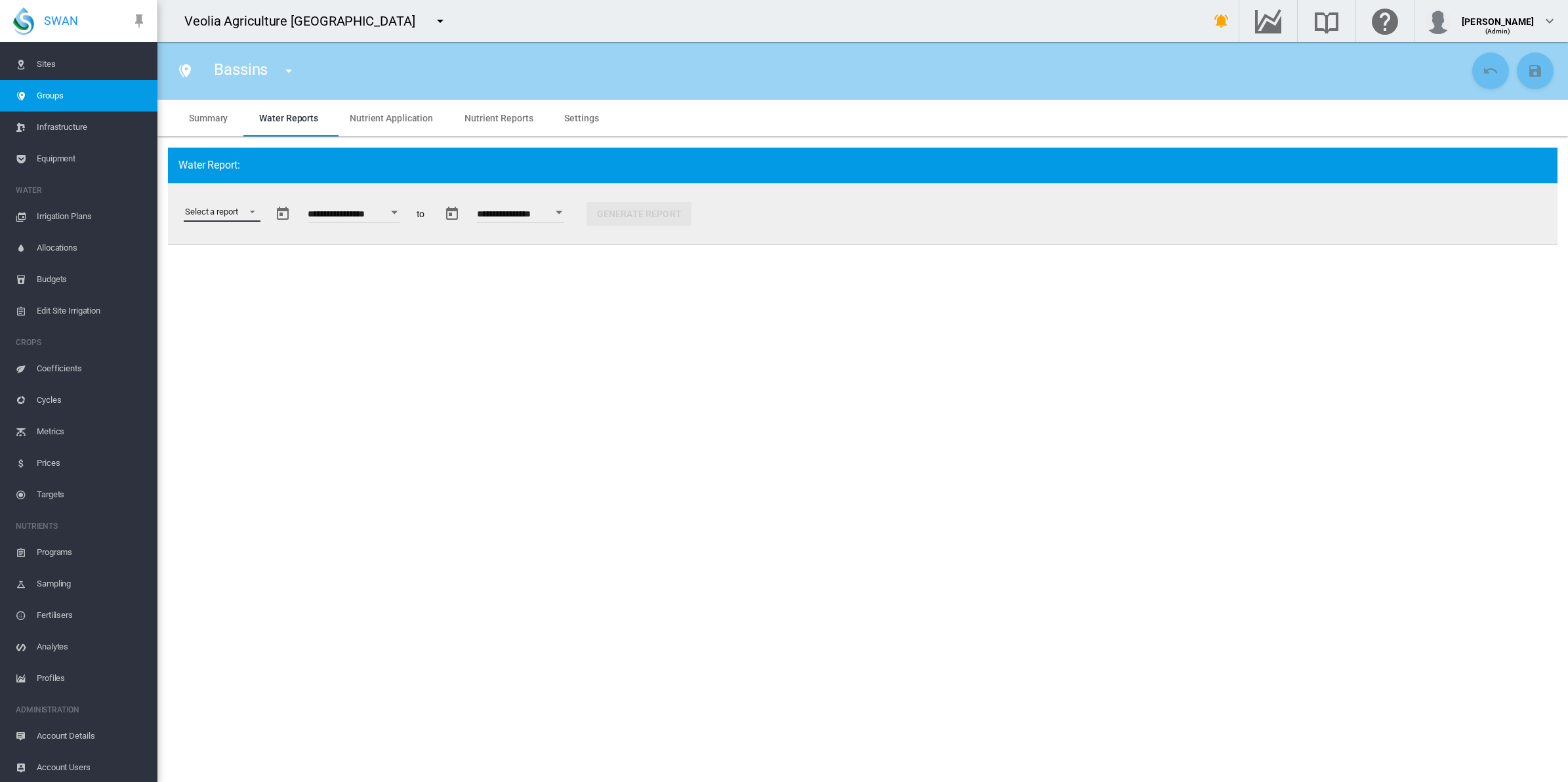
click at [244, 207] on md-select "Select a report Data Extract Irrigation Planned and Applied Soil Moisture Statu…" at bounding box center [222, 212] width 77 height 20
click at [248, 344] on div "Water Use Efficiency" at bounding box center [222, 350] width 77 height 12
click at [51, 55] on span "Sites" at bounding box center [92, 64] width 111 height 32
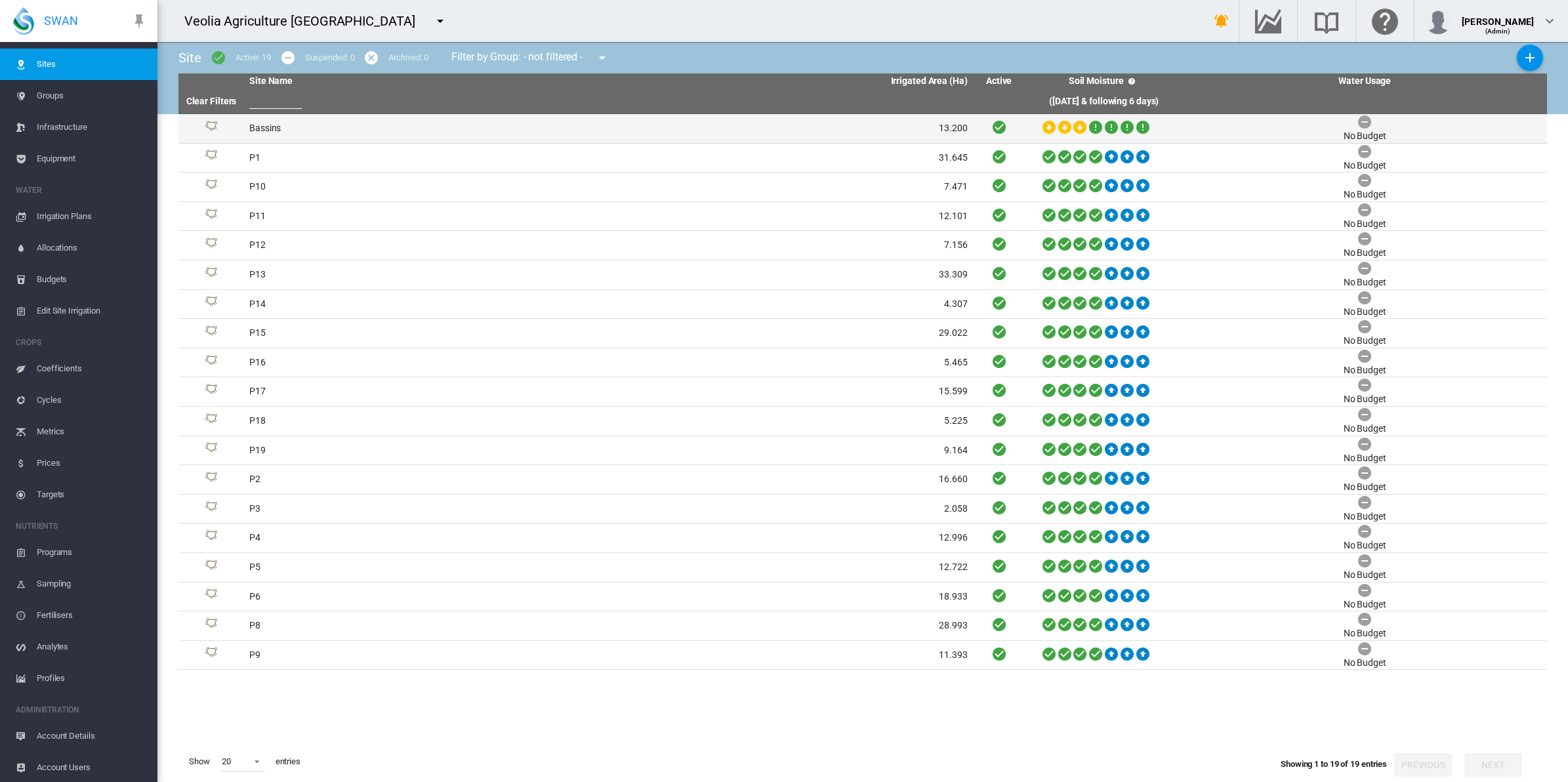
click at [263, 126] on td "Bassins" at bounding box center [426, 129] width 364 height 29
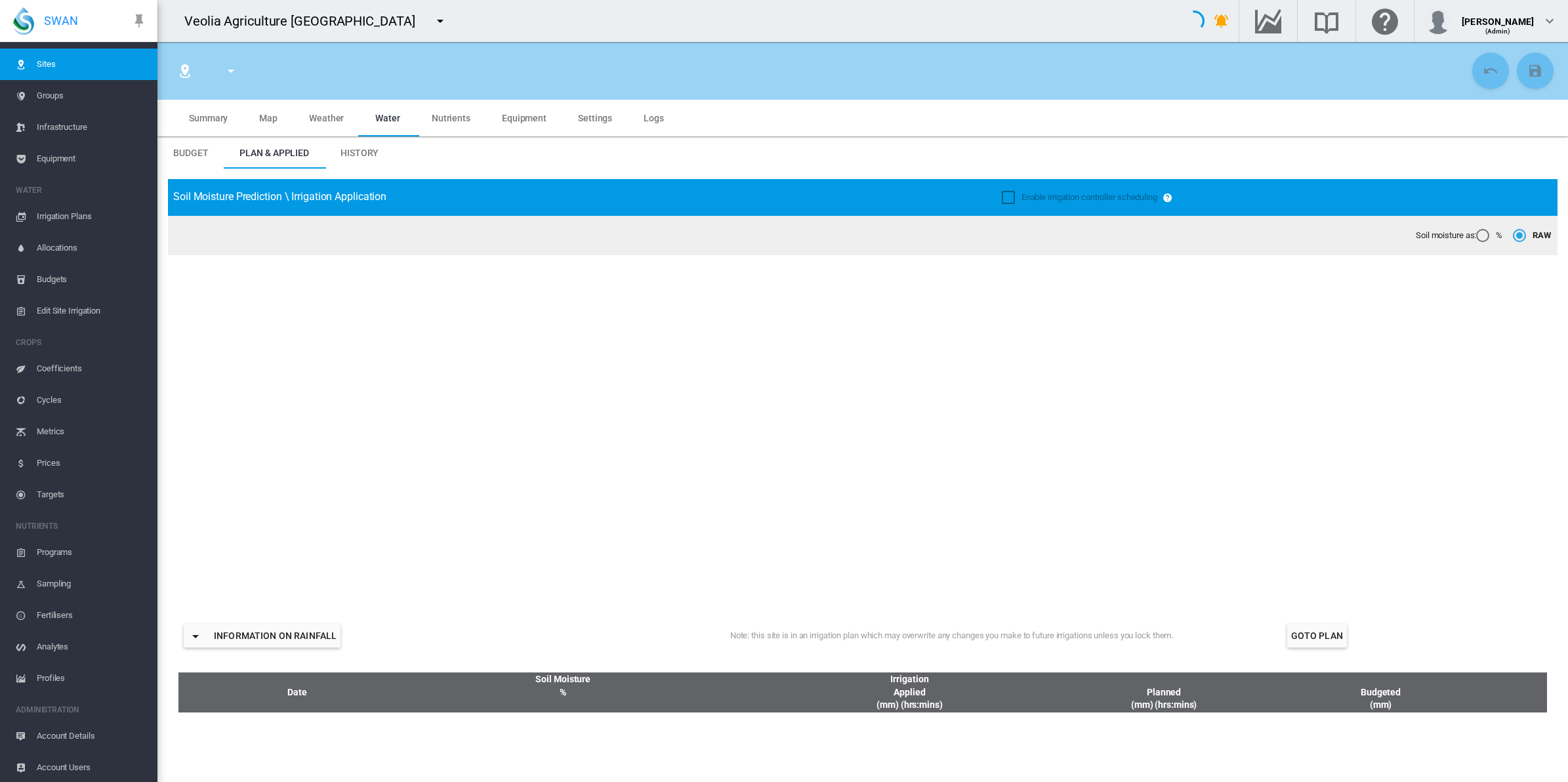
type input "*******"
type input "********"
type input "*******"
type input "**"
type input "******"
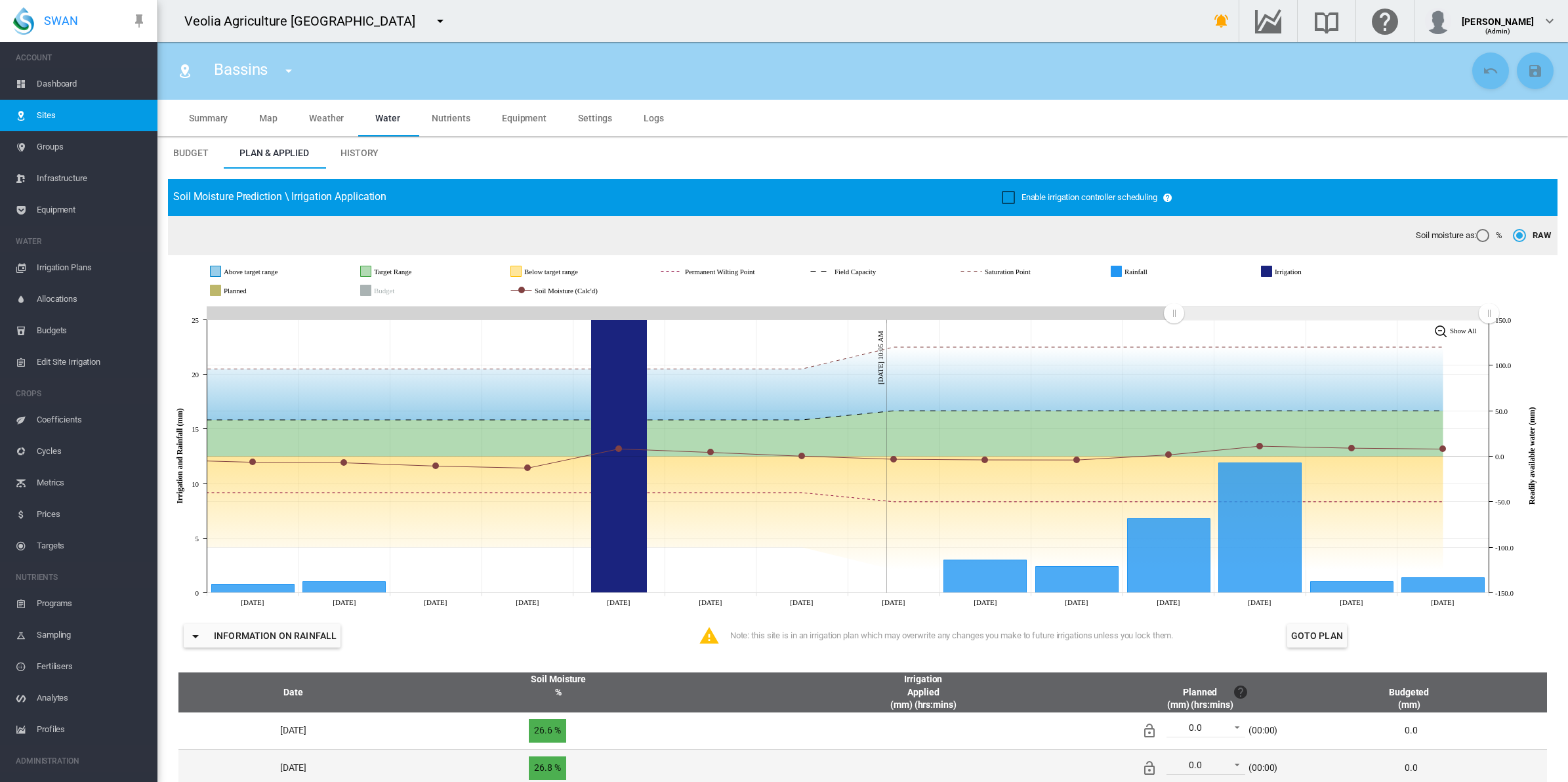
scroll to position [51, 0]
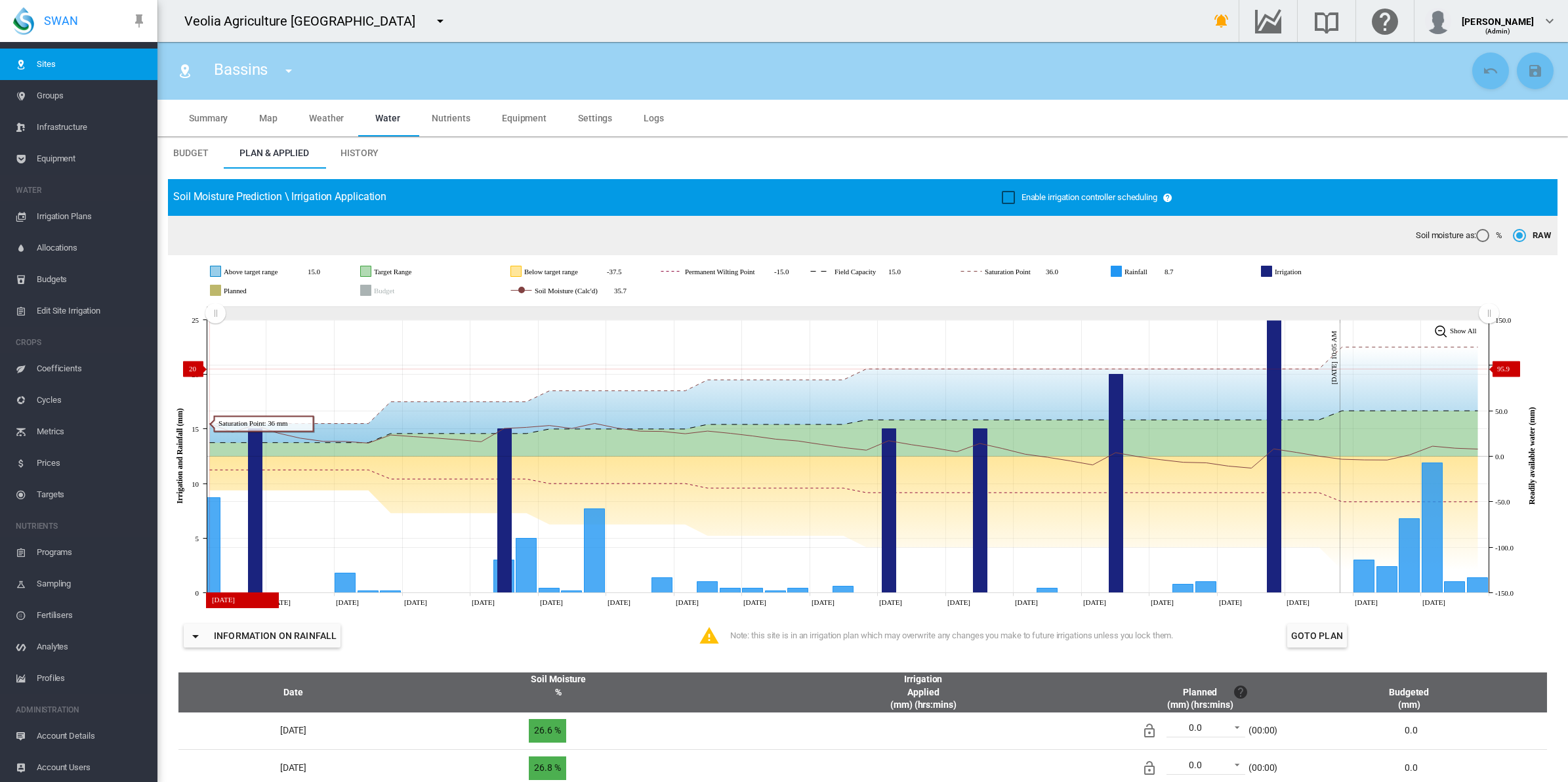
drag, startPoint x: 1166, startPoint y: 319, endPoint x: 215, endPoint y: 368, distance: 952.3
click at [215, 368] on icon "JavaScript chart by amCharts 3.21.15 Jul 10 Jul 13 Jul 16 Jul 19 Jul 22 Jul 25 …" at bounding box center [856, 456] width 1377 height 306
click at [41, 156] on span "Equipment" at bounding box center [92, 159] width 111 height 32
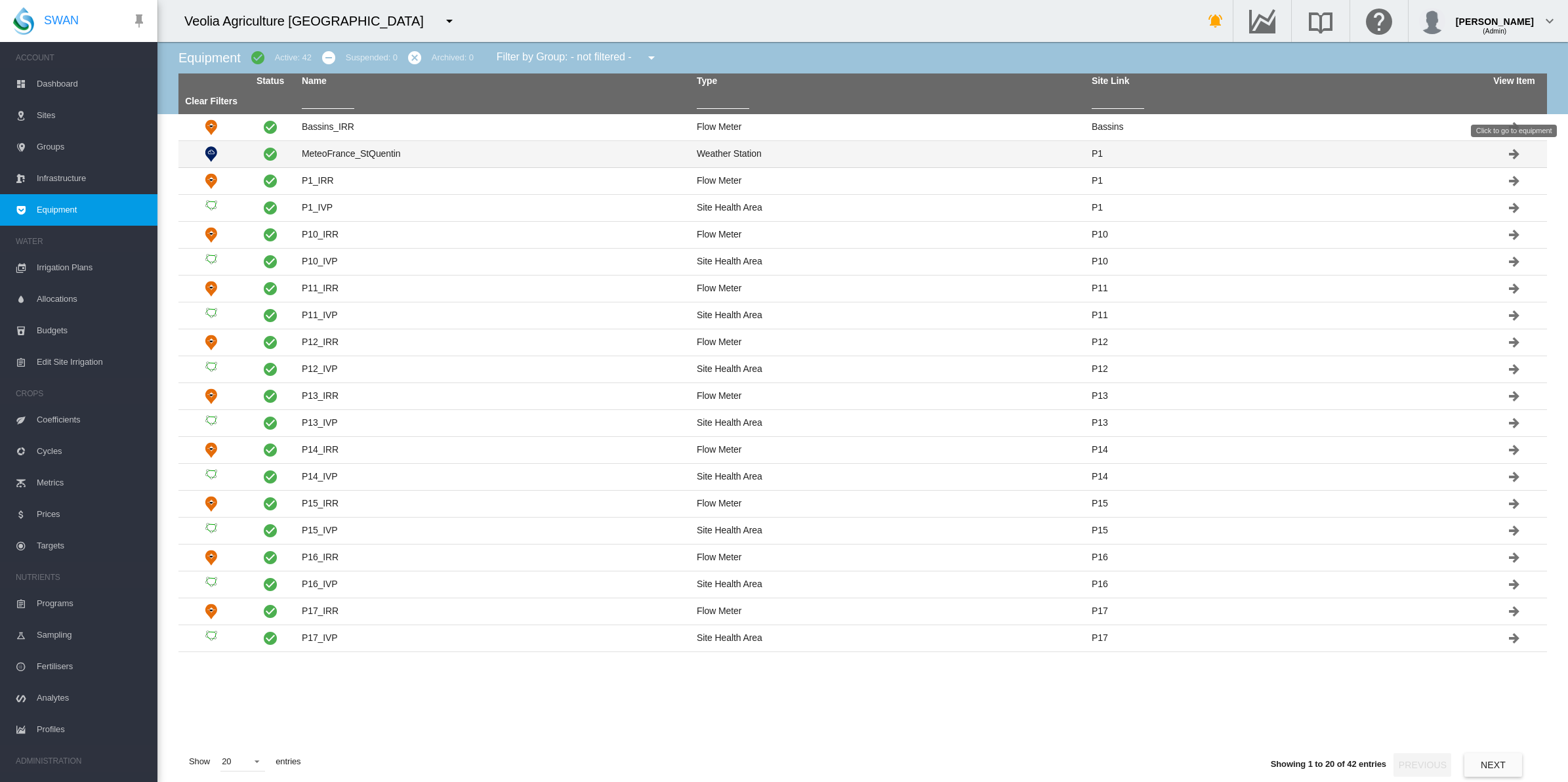
click at [1513, 149] on md-icon "Click to go to equipment" at bounding box center [1514, 154] width 16 height 16
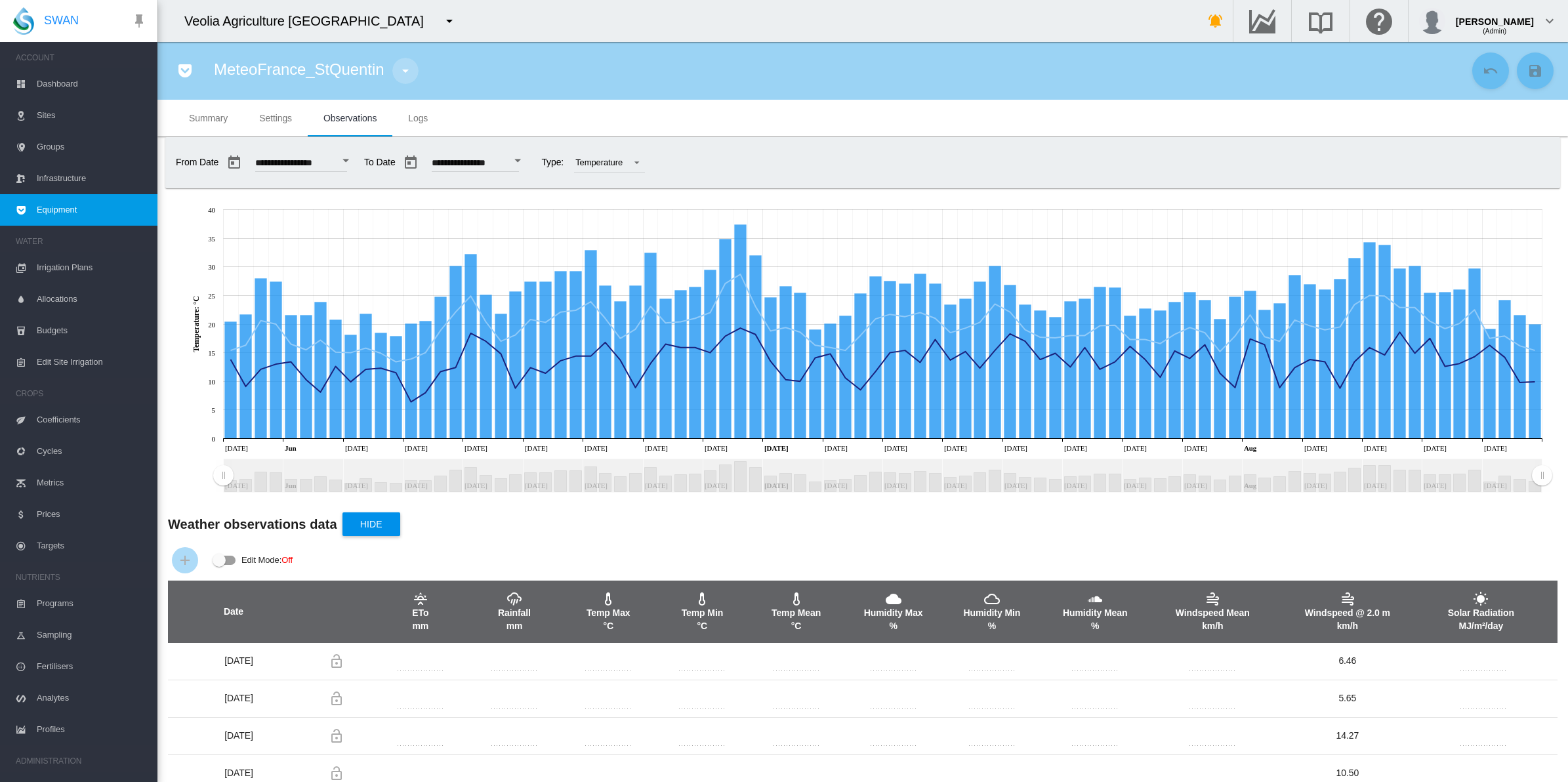
click at [401, 64] on md-icon "icon-menu-down" at bounding box center [405, 71] width 16 height 16
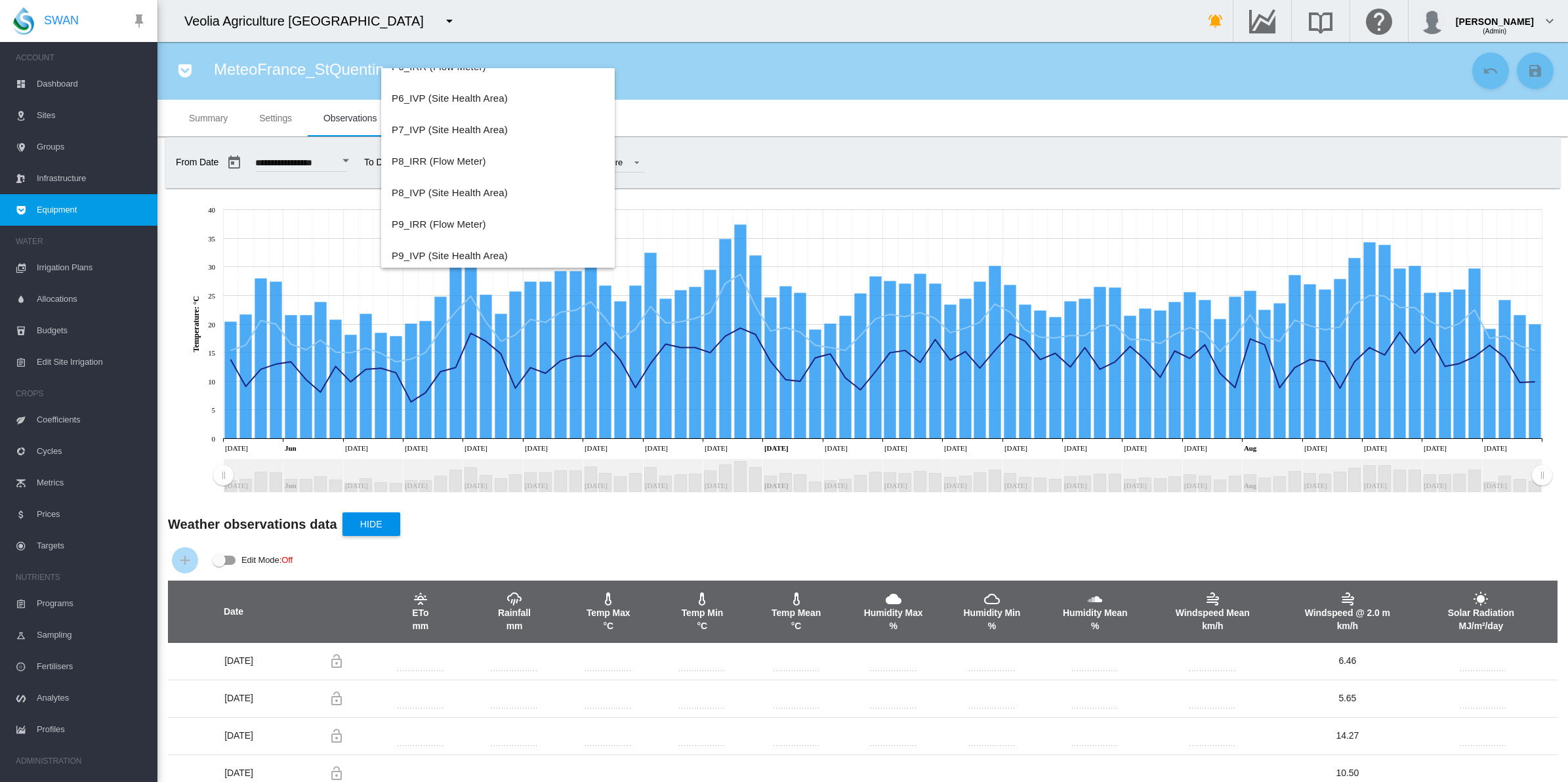
scroll to position [1165, 0]
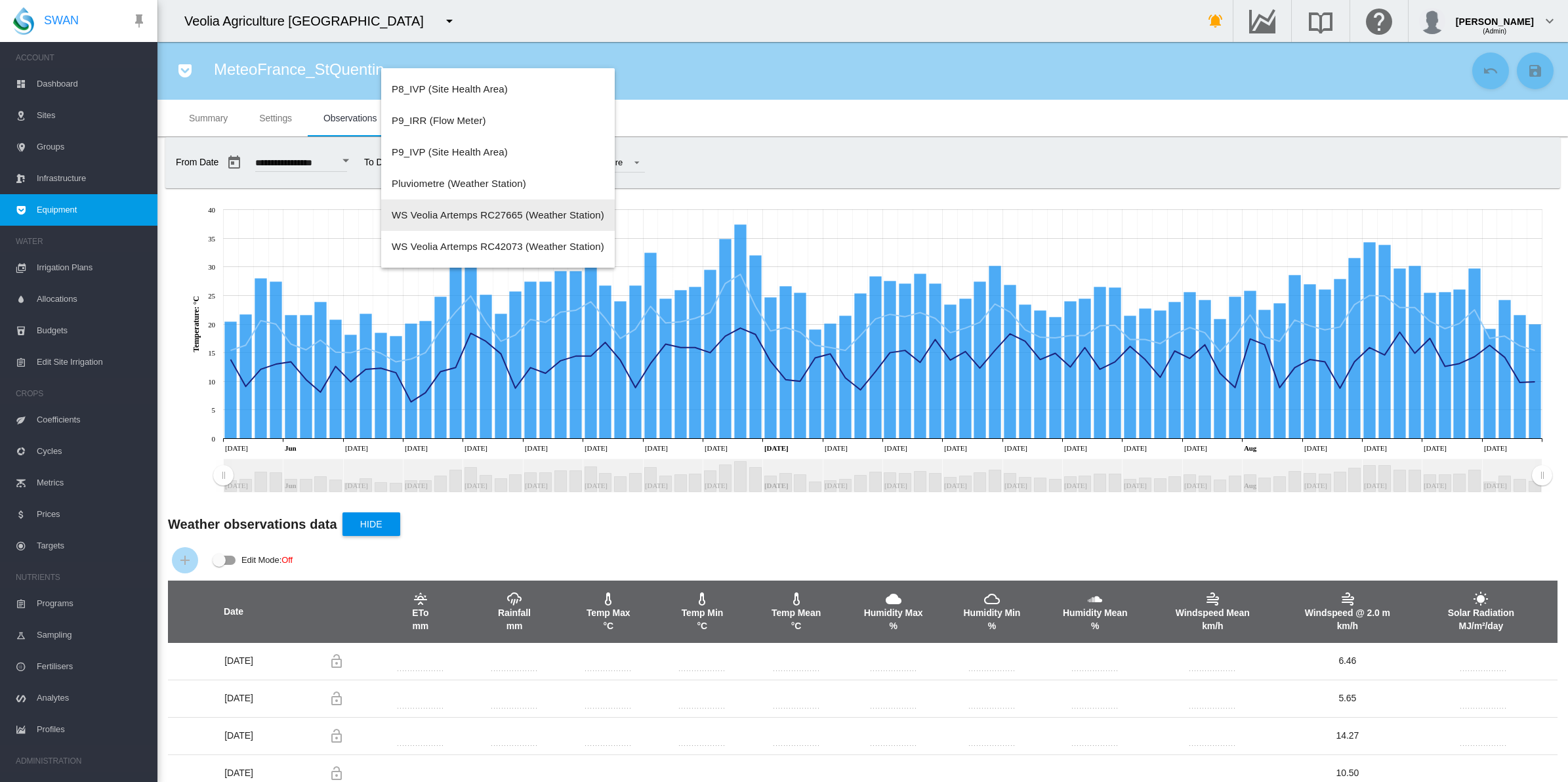
click at [536, 213] on span "WS Veolia Artemps RC27665 (Weather Station)" at bounding box center [497, 214] width 213 height 11
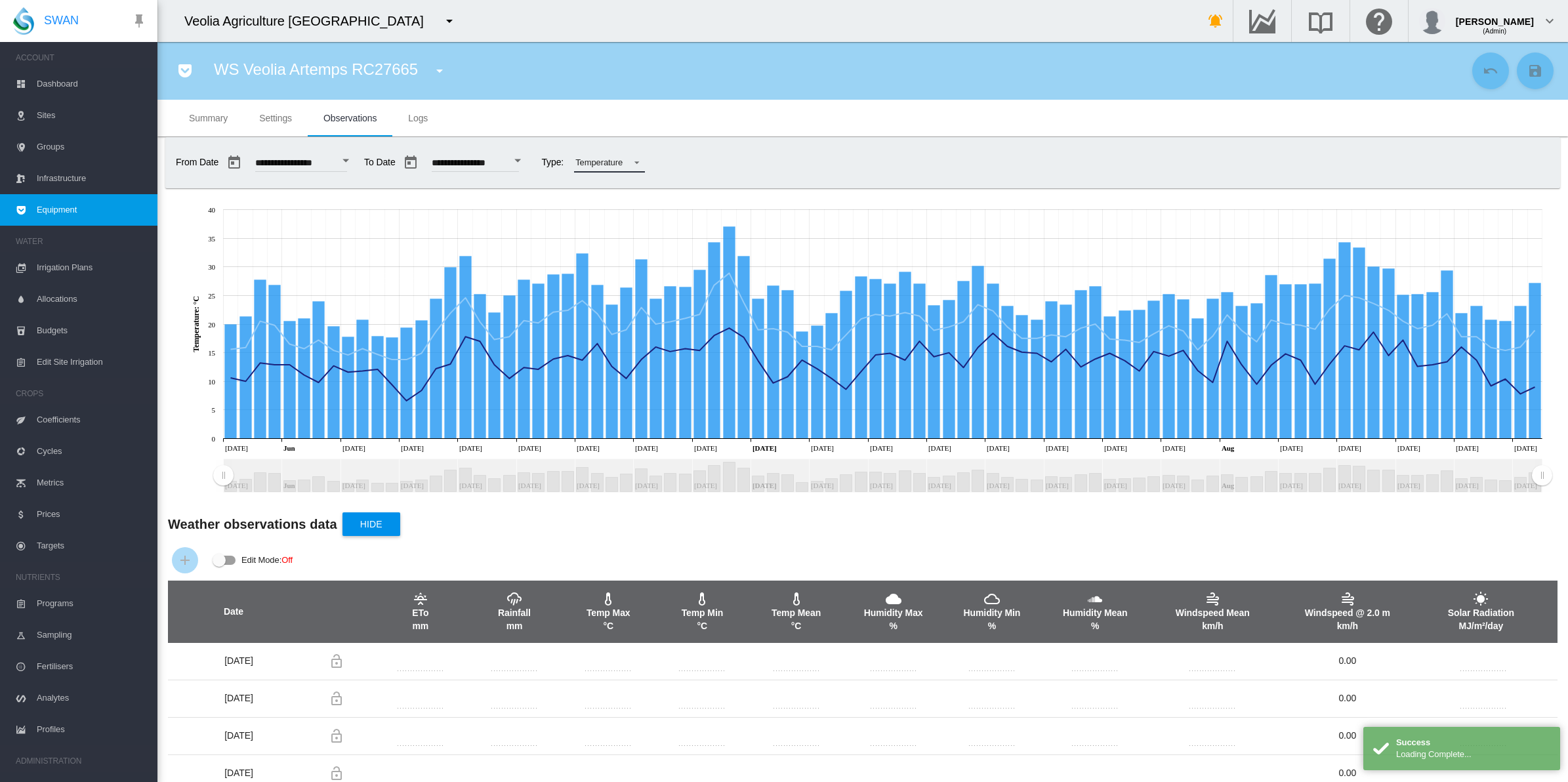
click at [641, 164] on span at bounding box center [633, 161] width 16 height 12
click at [644, 134] on div "Rainfall" at bounding box center [632, 131] width 28 height 12
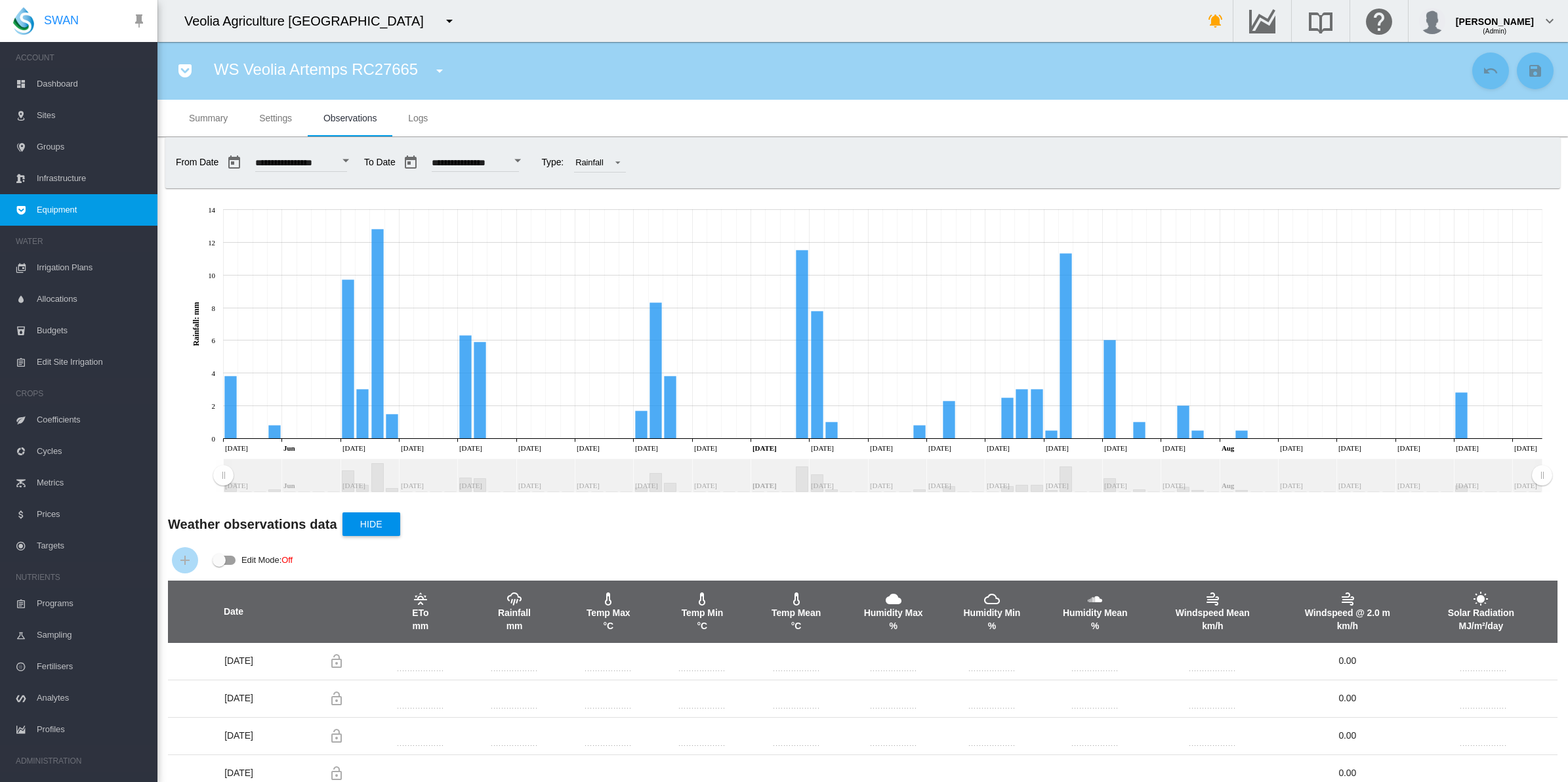
click at [433, 73] on md-icon "icon-menu-down" at bounding box center [440, 71] width 16 height 16
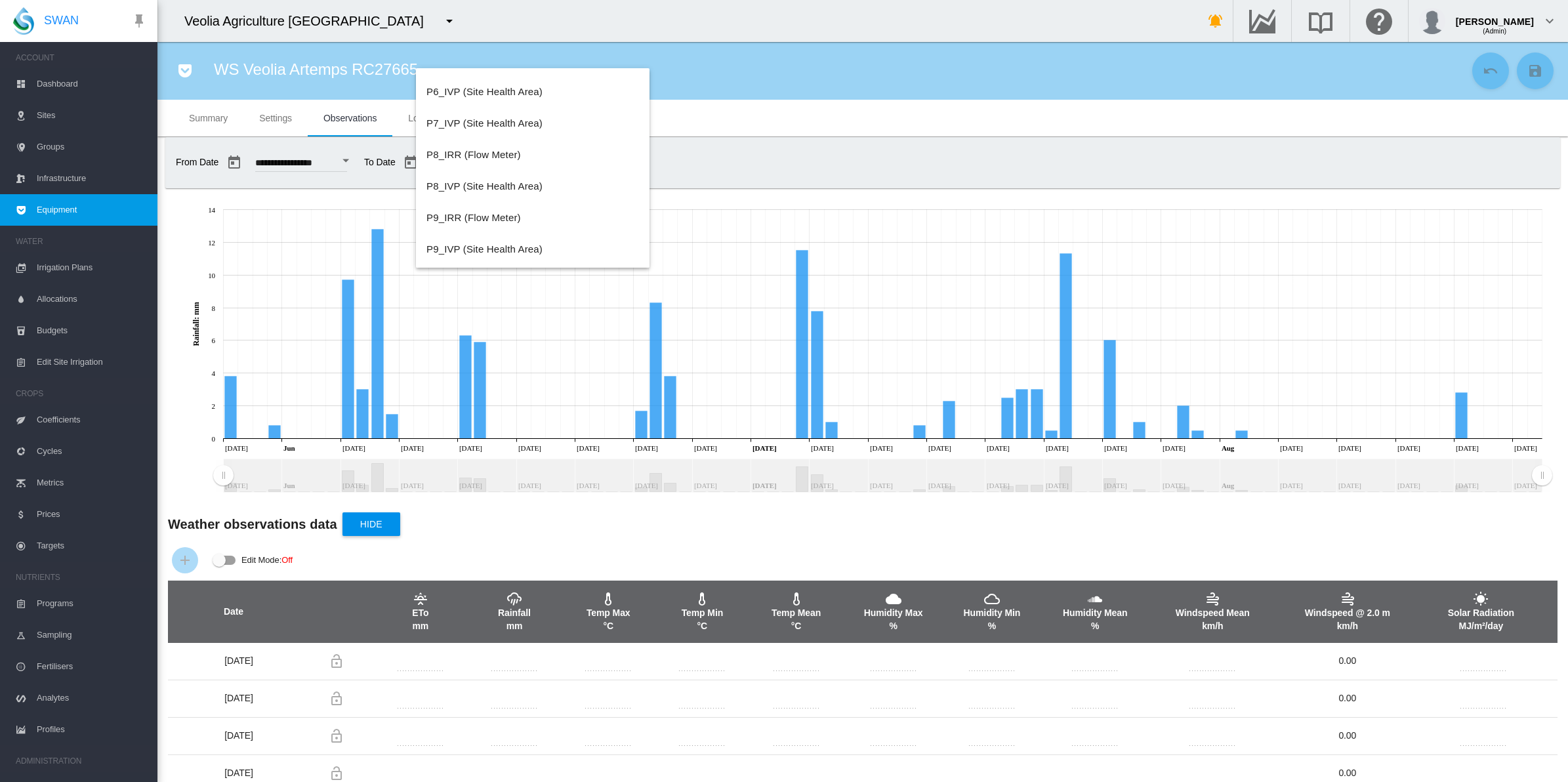
scroll to position [1165, 0]
click at [570, 243] on span "WS Veolia Artemps RC42073 (Weather Station)" at bounding box center [532, 246] width 213 height 11
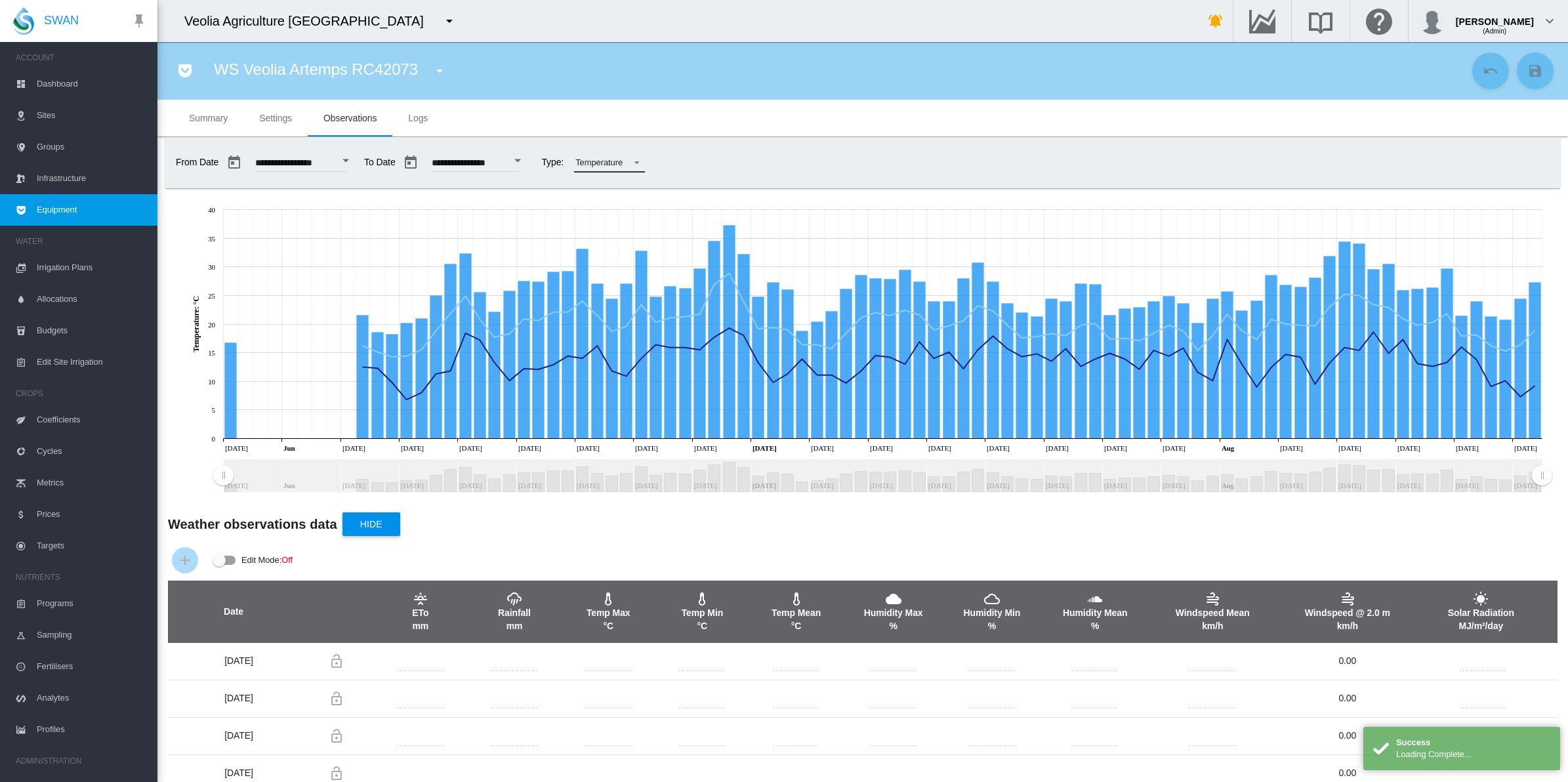
click at [641, 165] on span at bounding box center [633, 161] width 16 height 12
click at [648, 129] on md-option "Rainfall" at bounding box center [654, 131] width 92 height 32
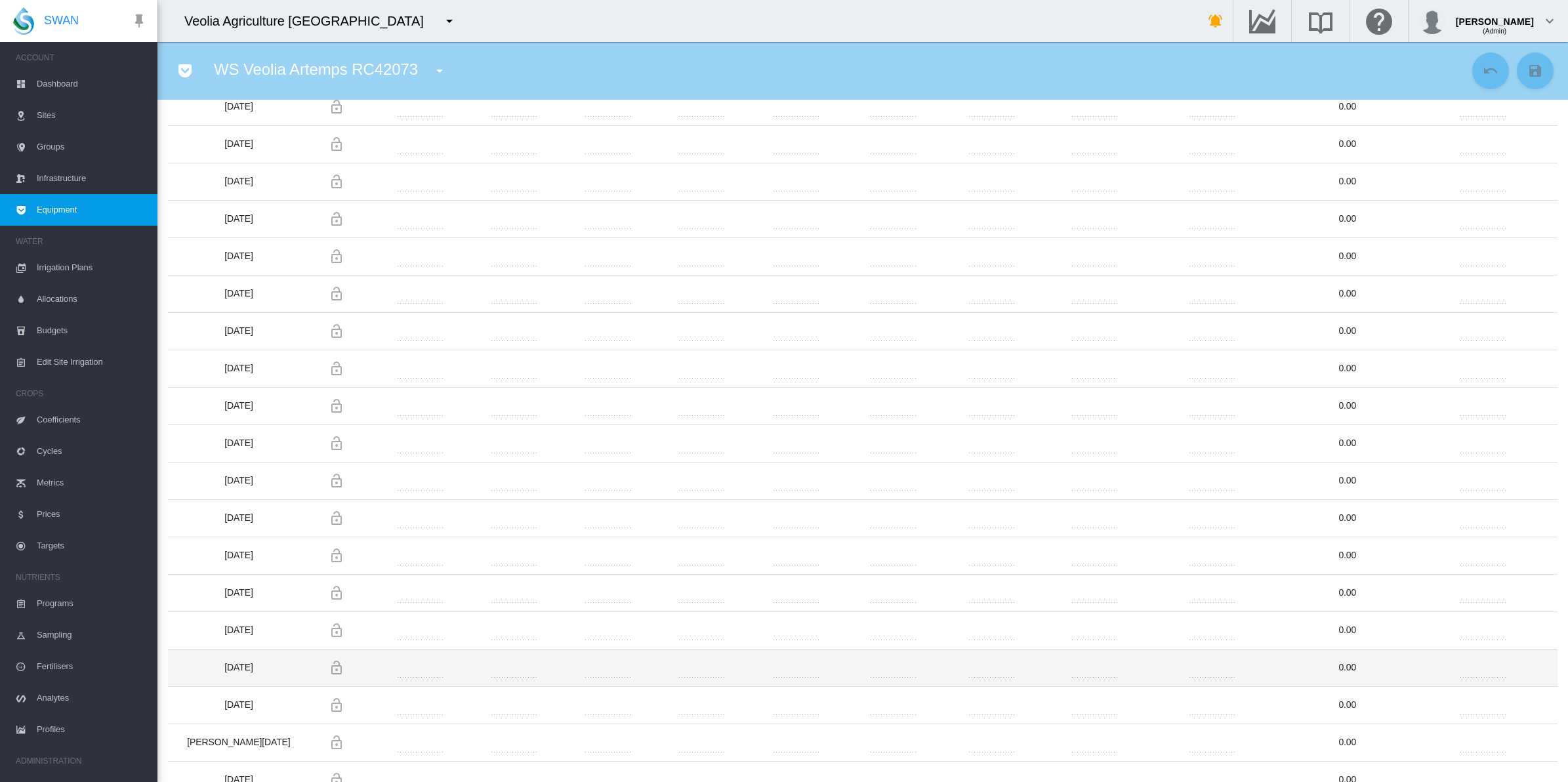
scroll to position [2050, 0]
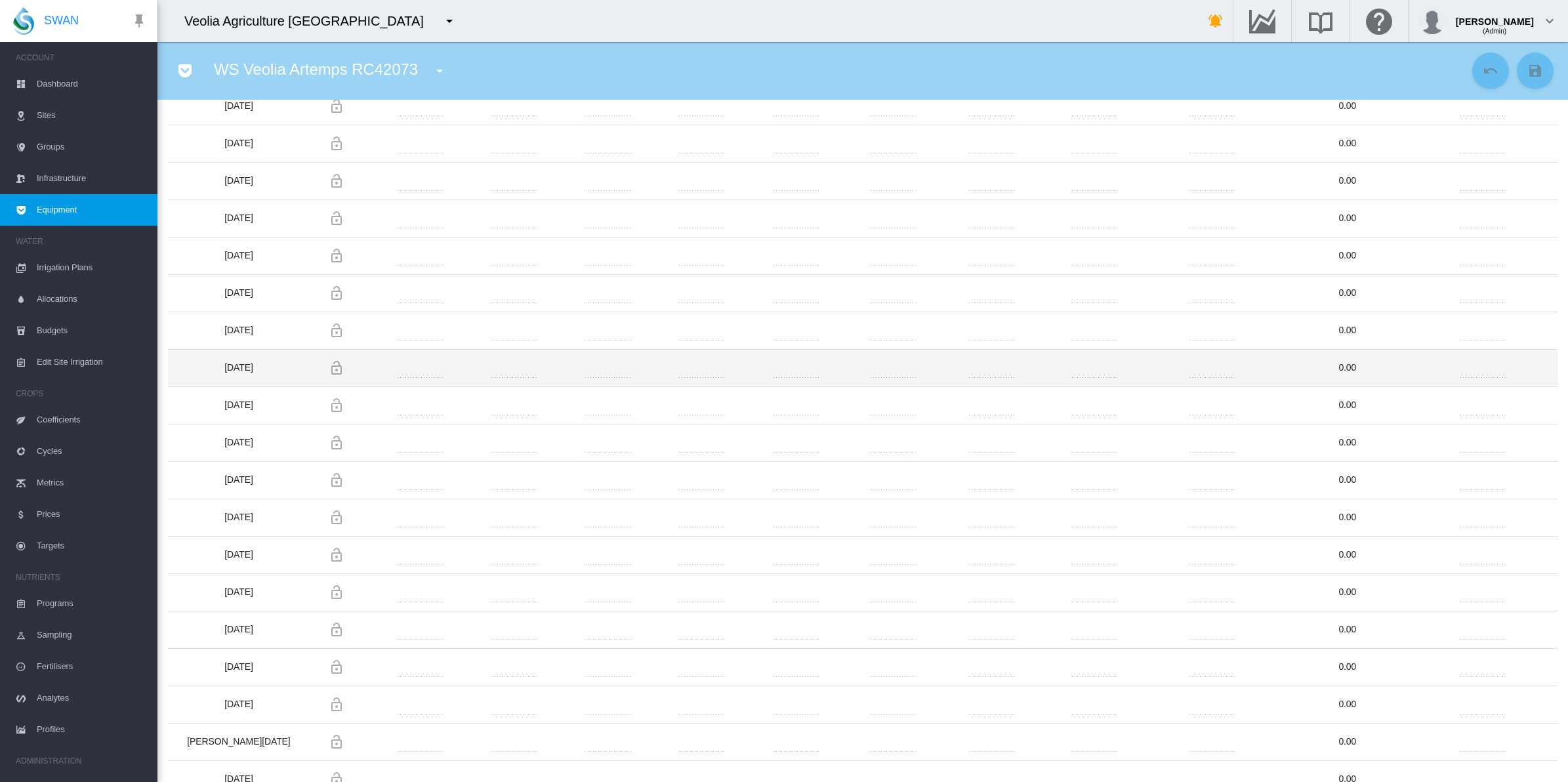
drag, startPoint x: 184, startPoint y: 679, endPoint x: 1396, endPoint y: 368, distance: 1251.3
click at [1396, 368] on tbody "[DATE] * **** ***" at bounding box center [863, 125] width 1390 height 3066
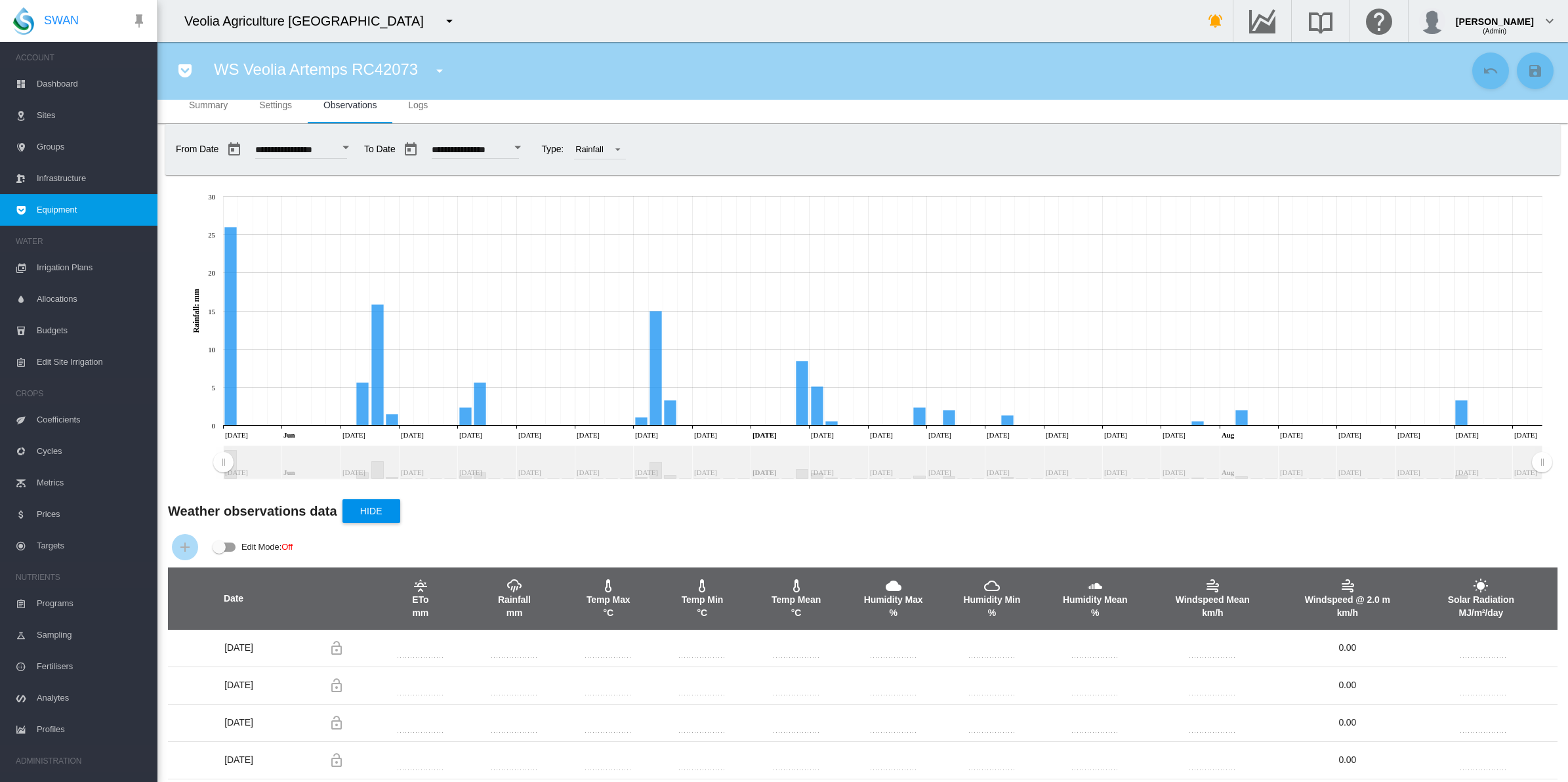
scroll to position [0, 0]
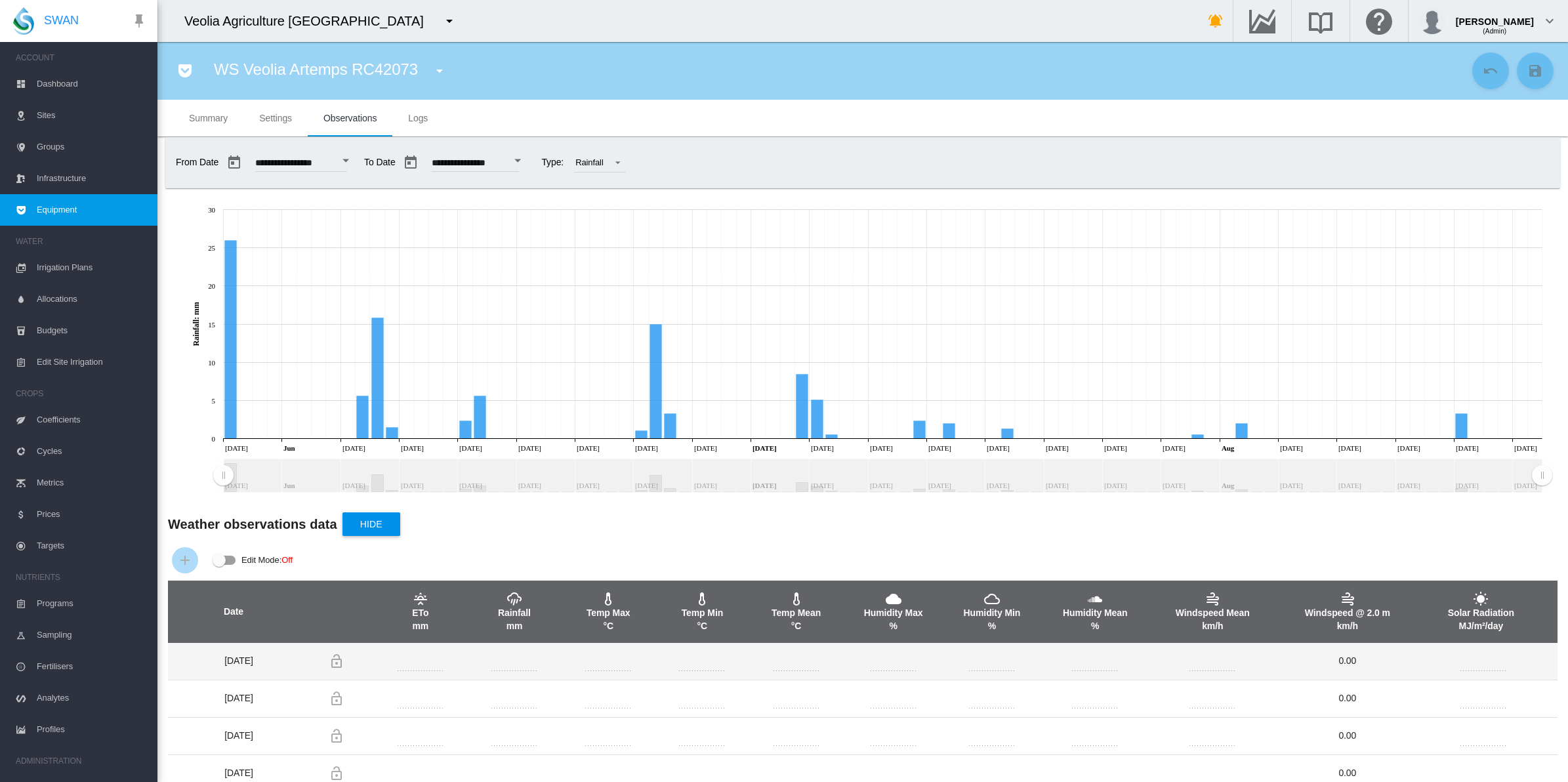
drag, startPoint x: 1378, startPoint y: 670, endPoint x: 194, endPoint y: 666, distance: 1184.0
drag, startPoint x: 194, startPoint y: 666, endPoint x: 212, endPoint y: 666, distance: 18.0
copy tbody "[DATE] 0.00 [DATE] 0.00 [DATE] 0.00 [DATE] 0.00 [DATE] 0.00 [DATE] 0.00 [DATE] …"
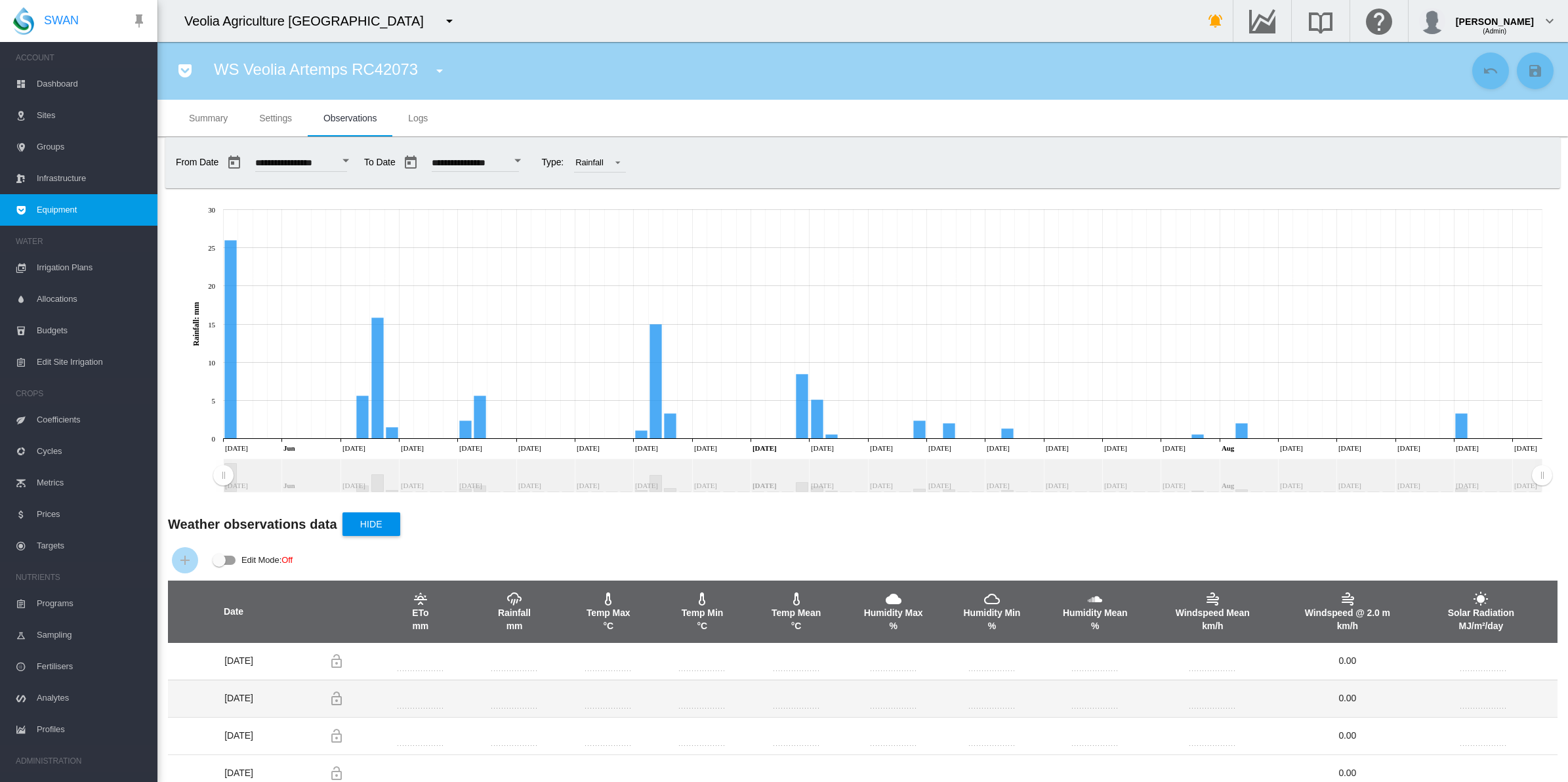
click at [453, 693] on td at bounding box center [420, 698] width 94 height 37
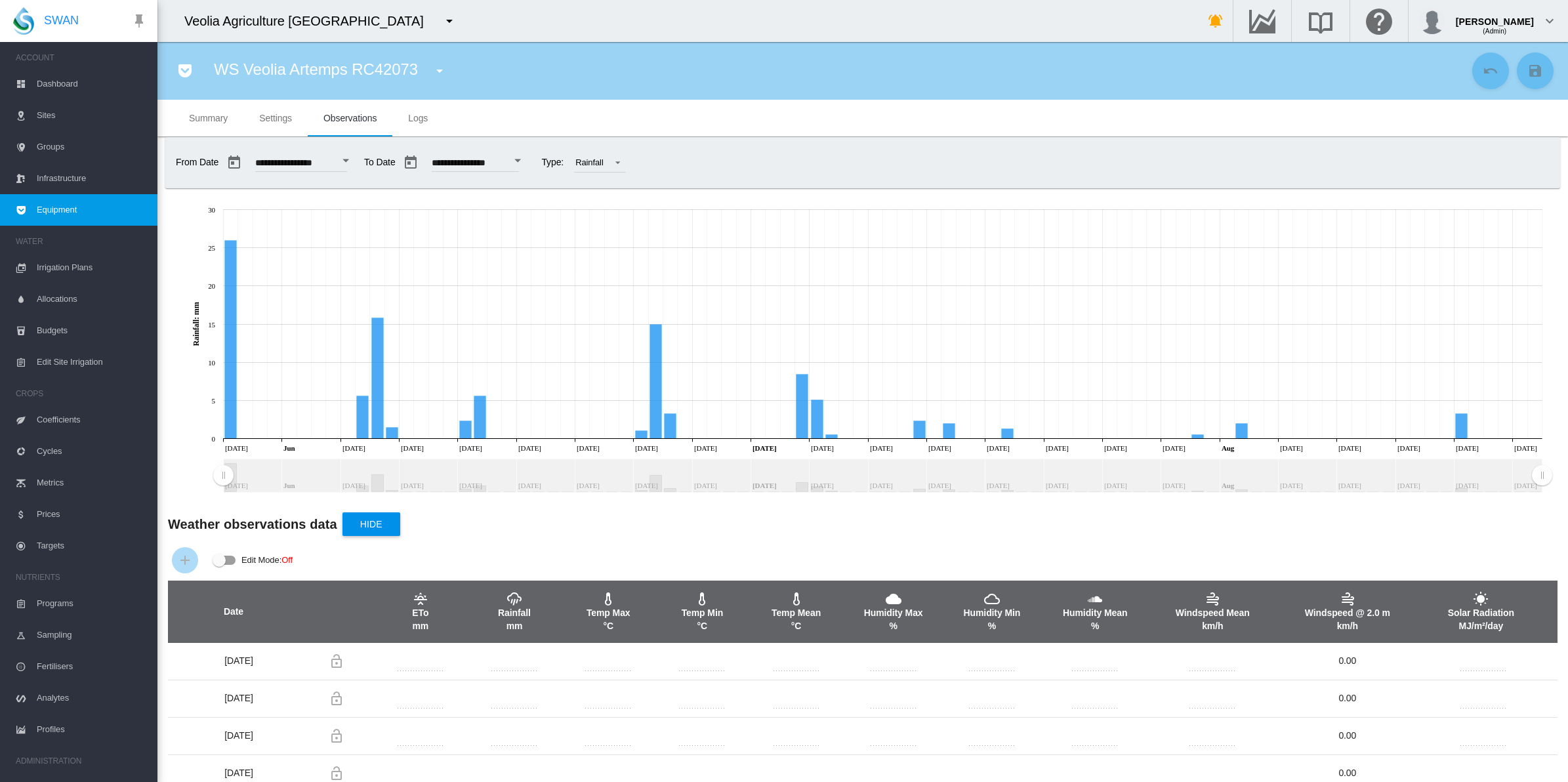
click at [261, 602] on th "Date" at bounding box center [233, 611] width 131 height 62
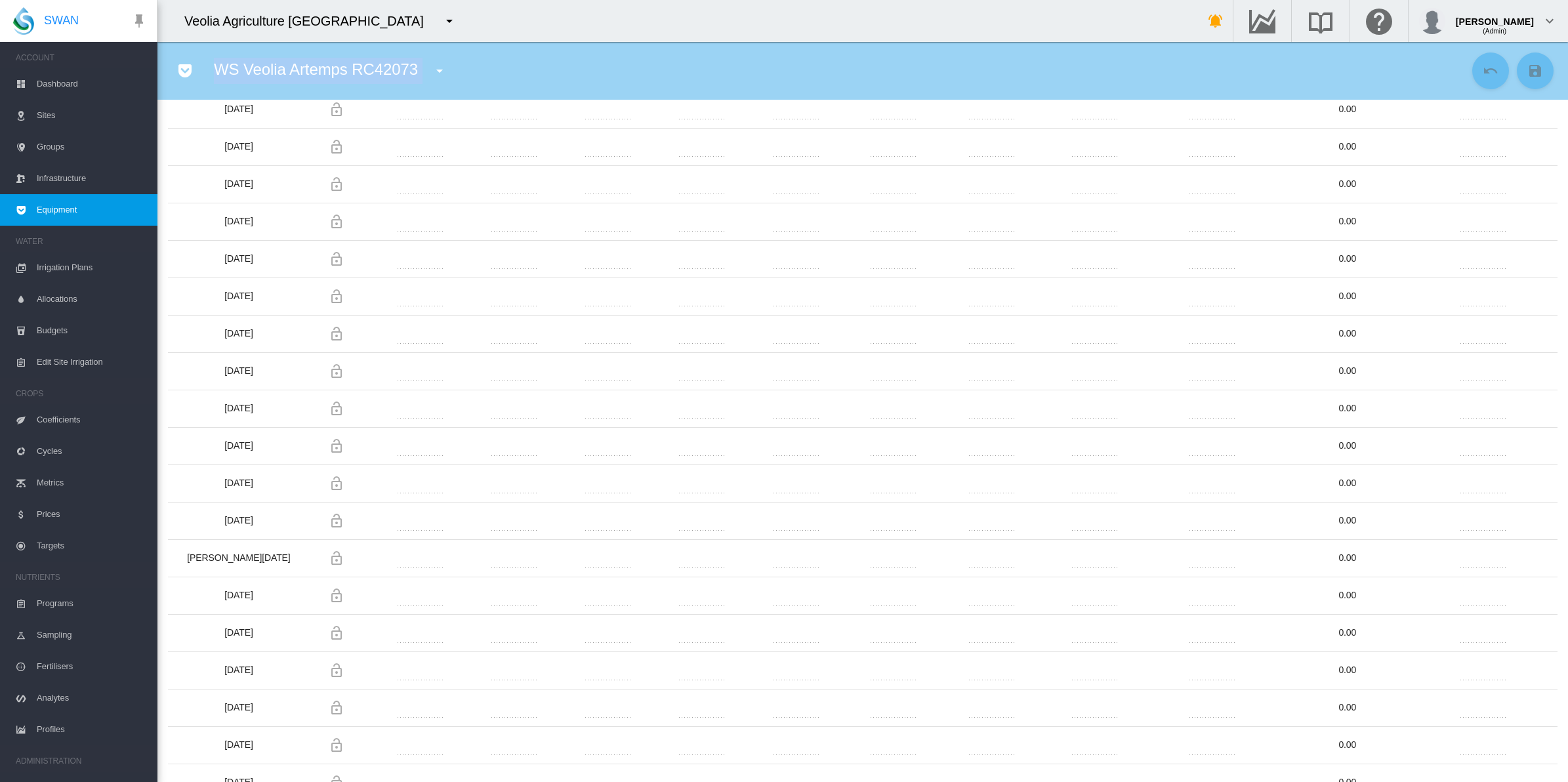
scroll to position [2948, 0]
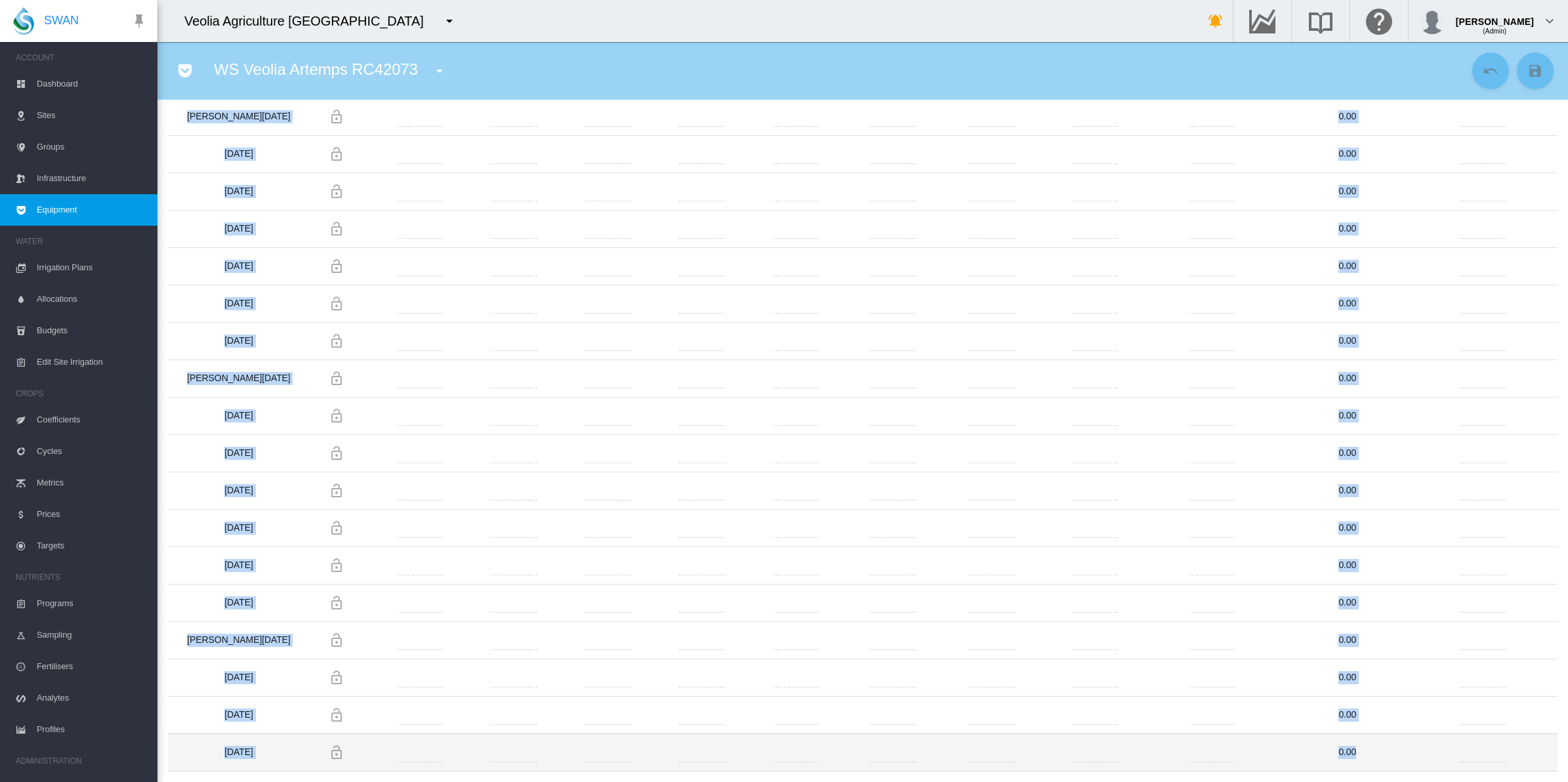
drag, startPoint x: 225, startPoint y: 360, endPoint x: 1509, endPoint y: 758, distance: 1344.3
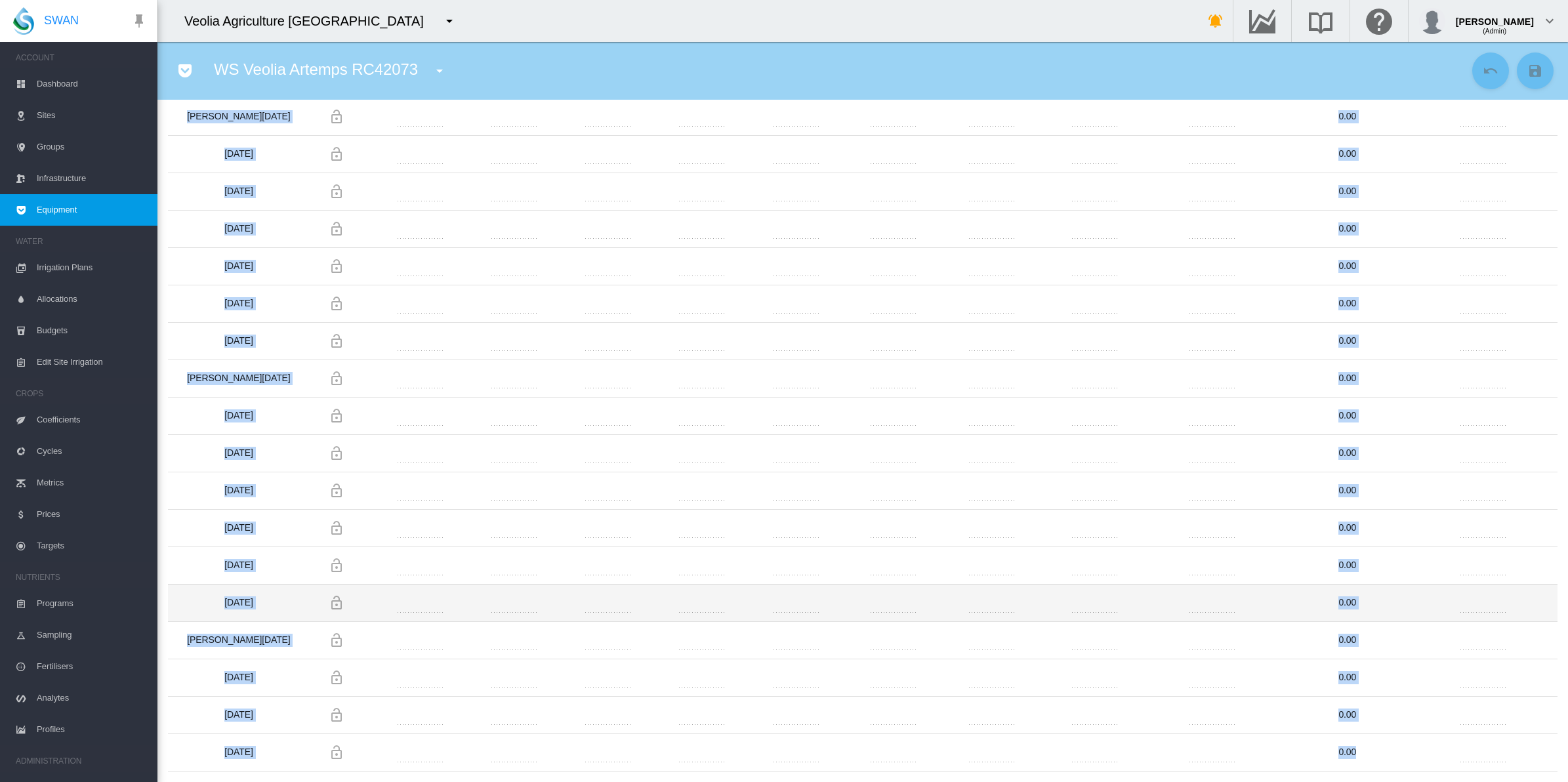
copy table "Date ETo mm Rainfall mm Temp Max °C Temp Min °C Temp Mean °C Humidity Max % Hum…"
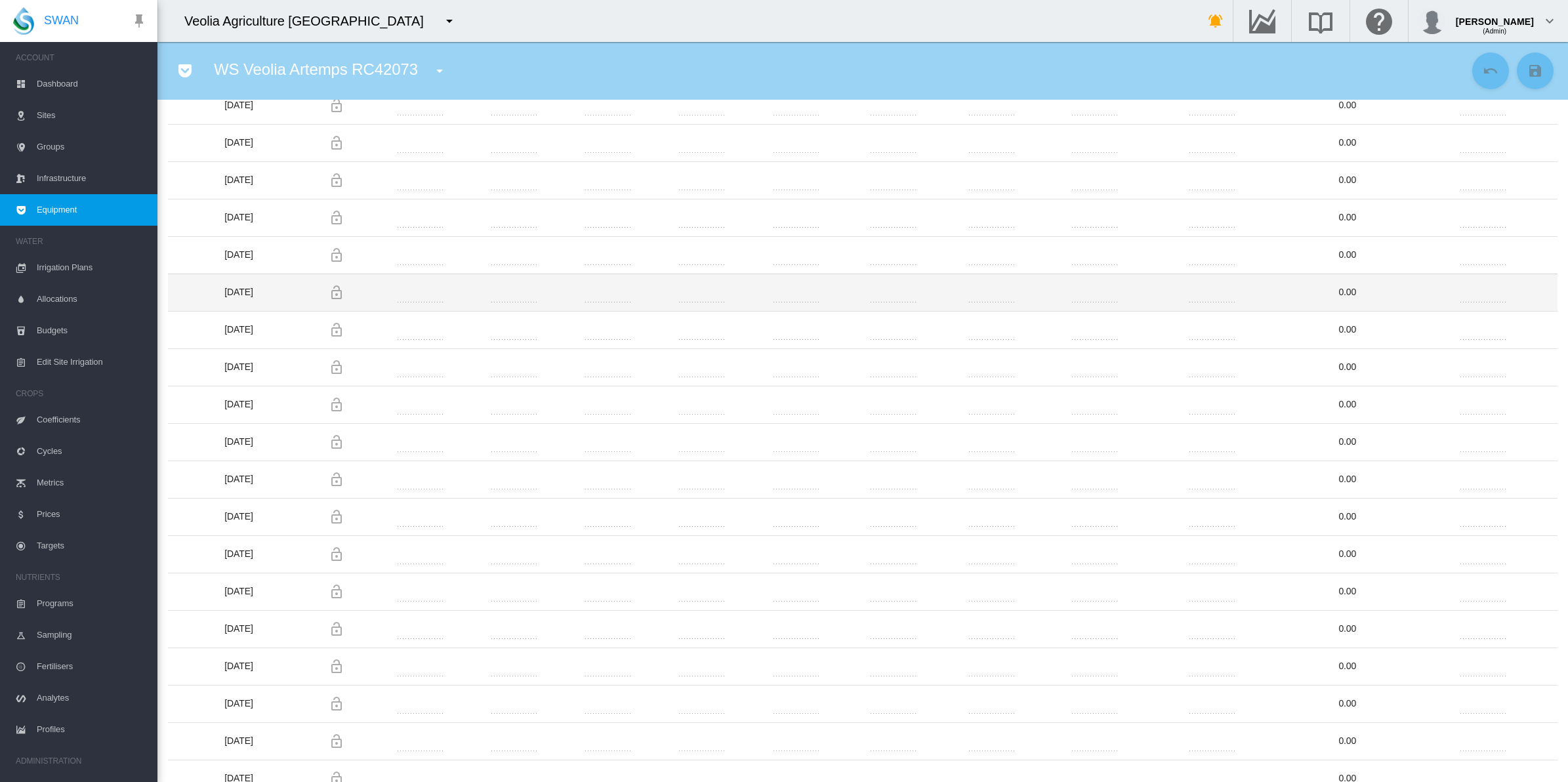
scroll to position [407, 0]
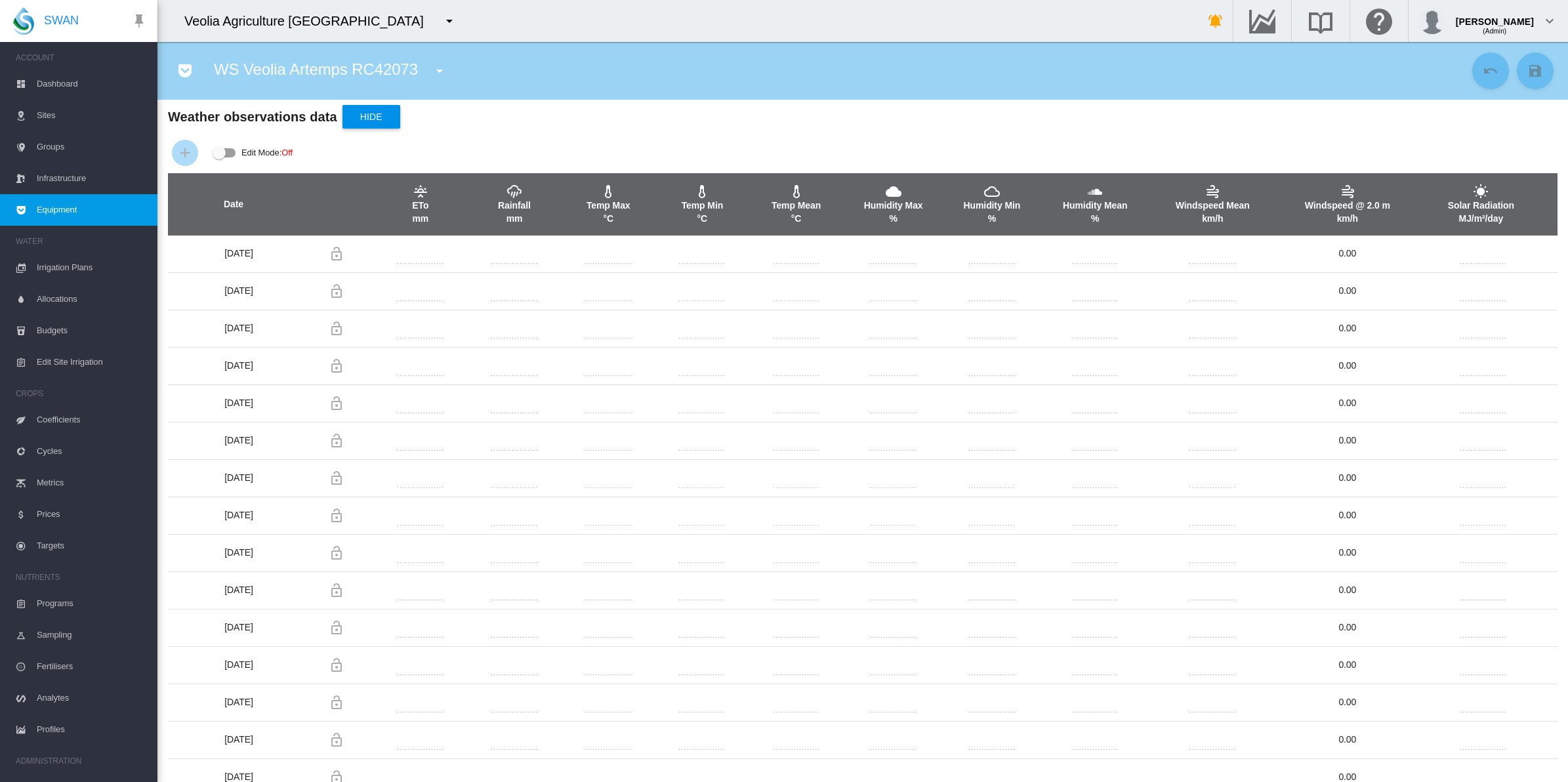
drag, startPoint x: 506, startPoint y: 200, endPoint x: 523, endPoint y: 189, distance: 20.2
click at [522, 189] on md-icon "icon-weather-pouring" at bounding box center [515, 191] width 16 height 16
drag, startPoint x: 519, startPoint y: 201, endPoint x: 497, endPoint y: 204, distance: 22.2
click at [497, 204] on div "Rainfall mm" at bounding box center [514, 204] width 93 height 41
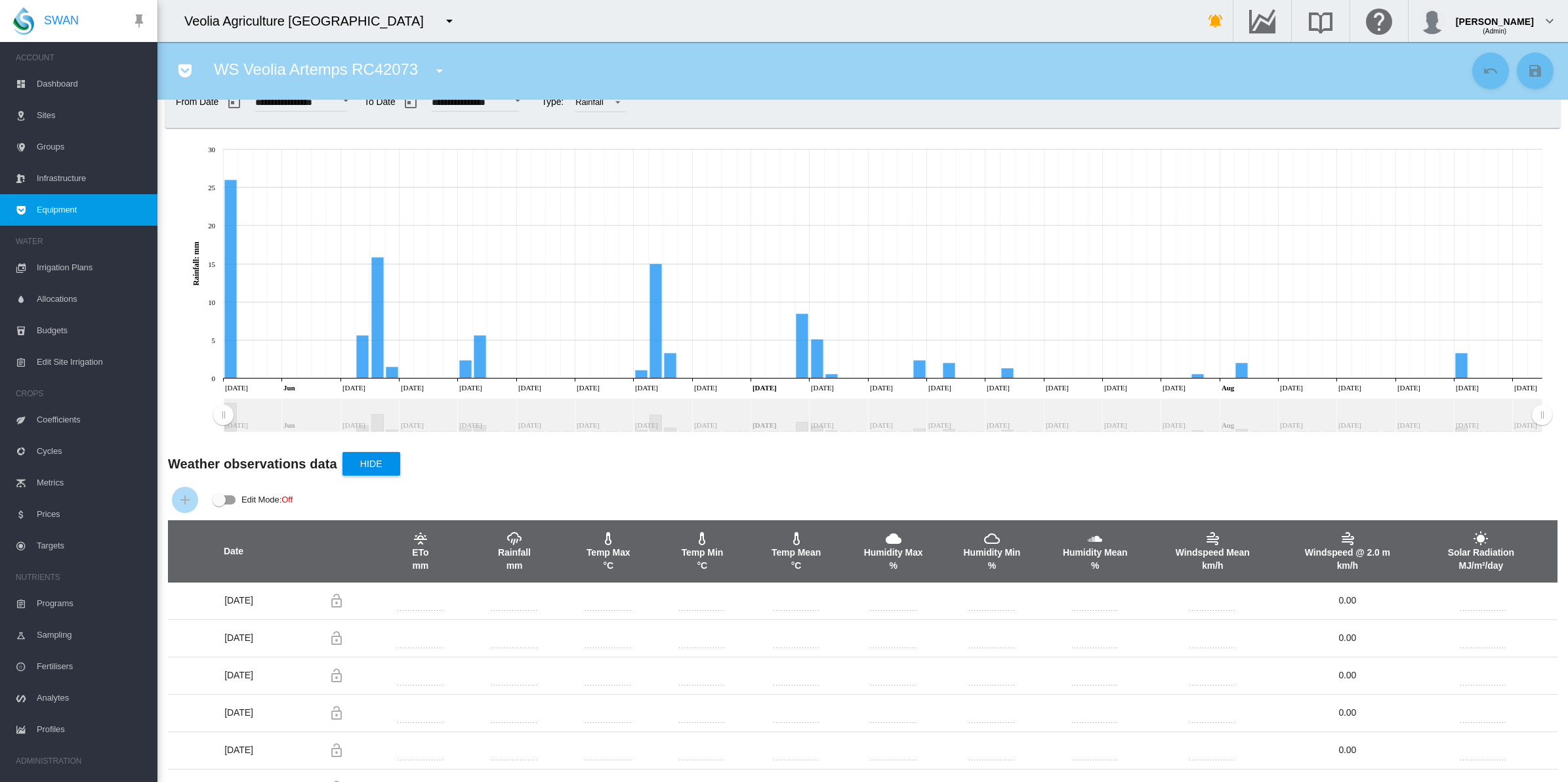
scroll to position [0, 0]
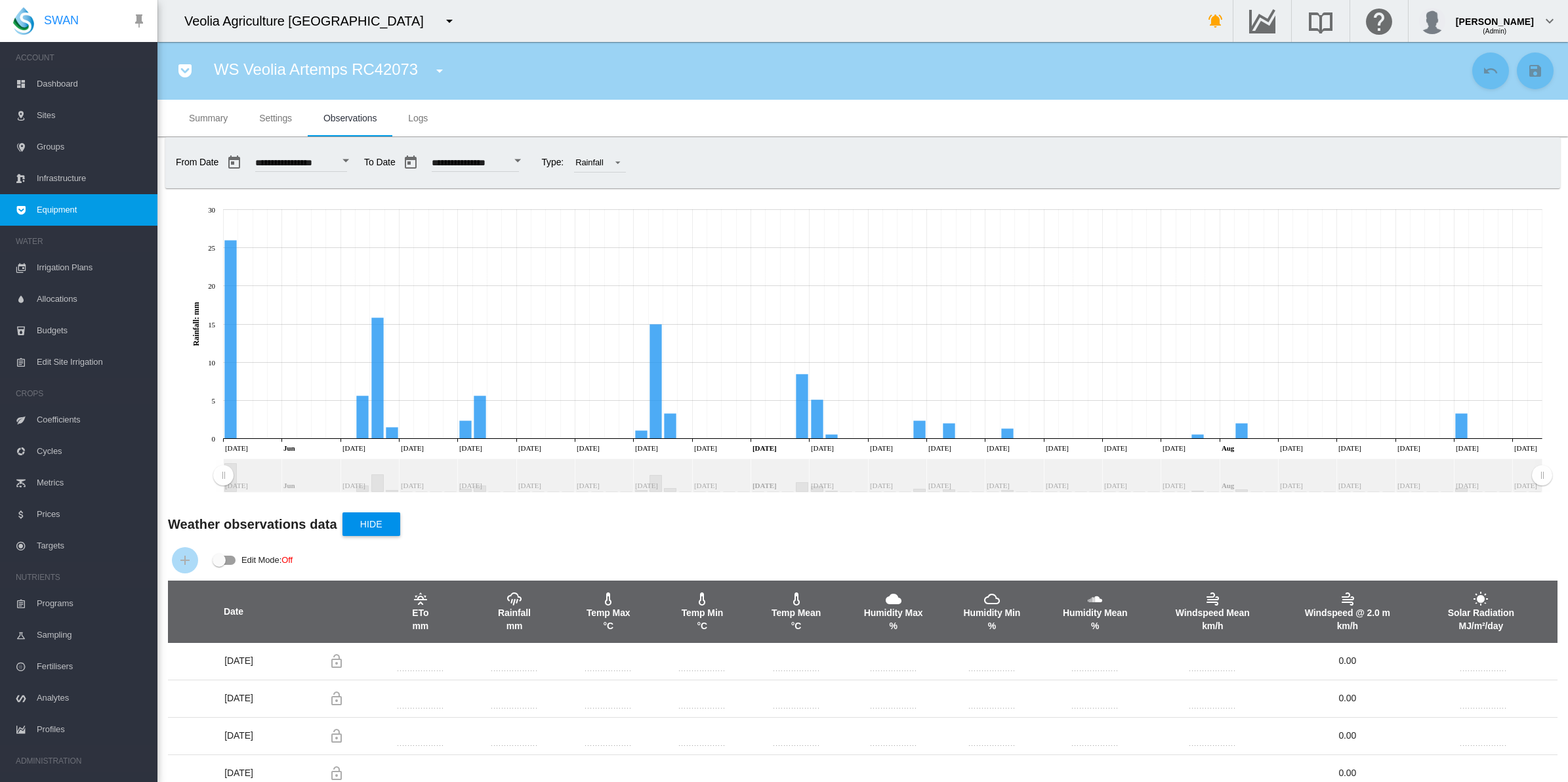
click at [208, 114] on span "Summary" at bounding box center [208, 118] width 39 height 11
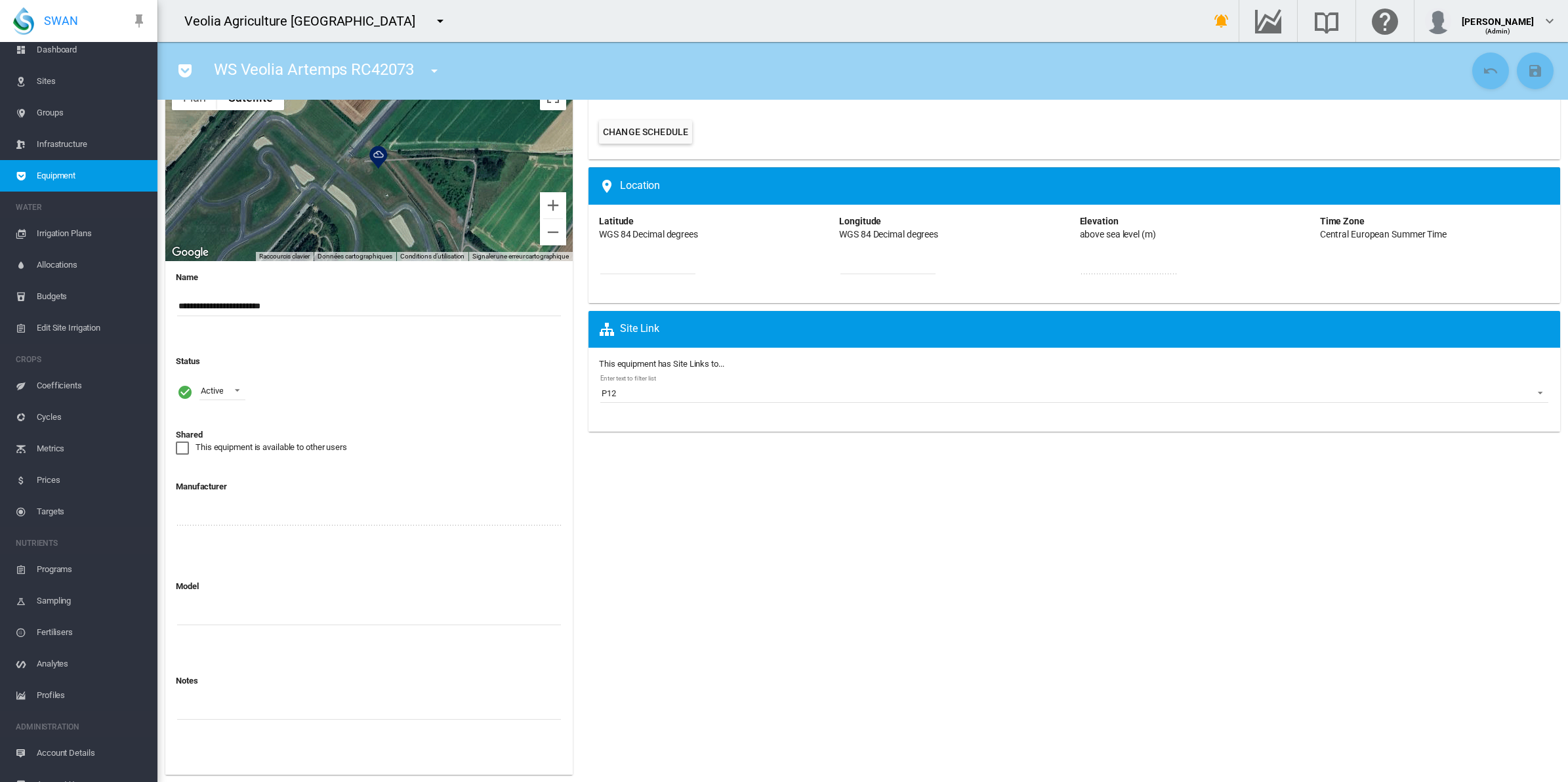
scroll to position [51, 0]
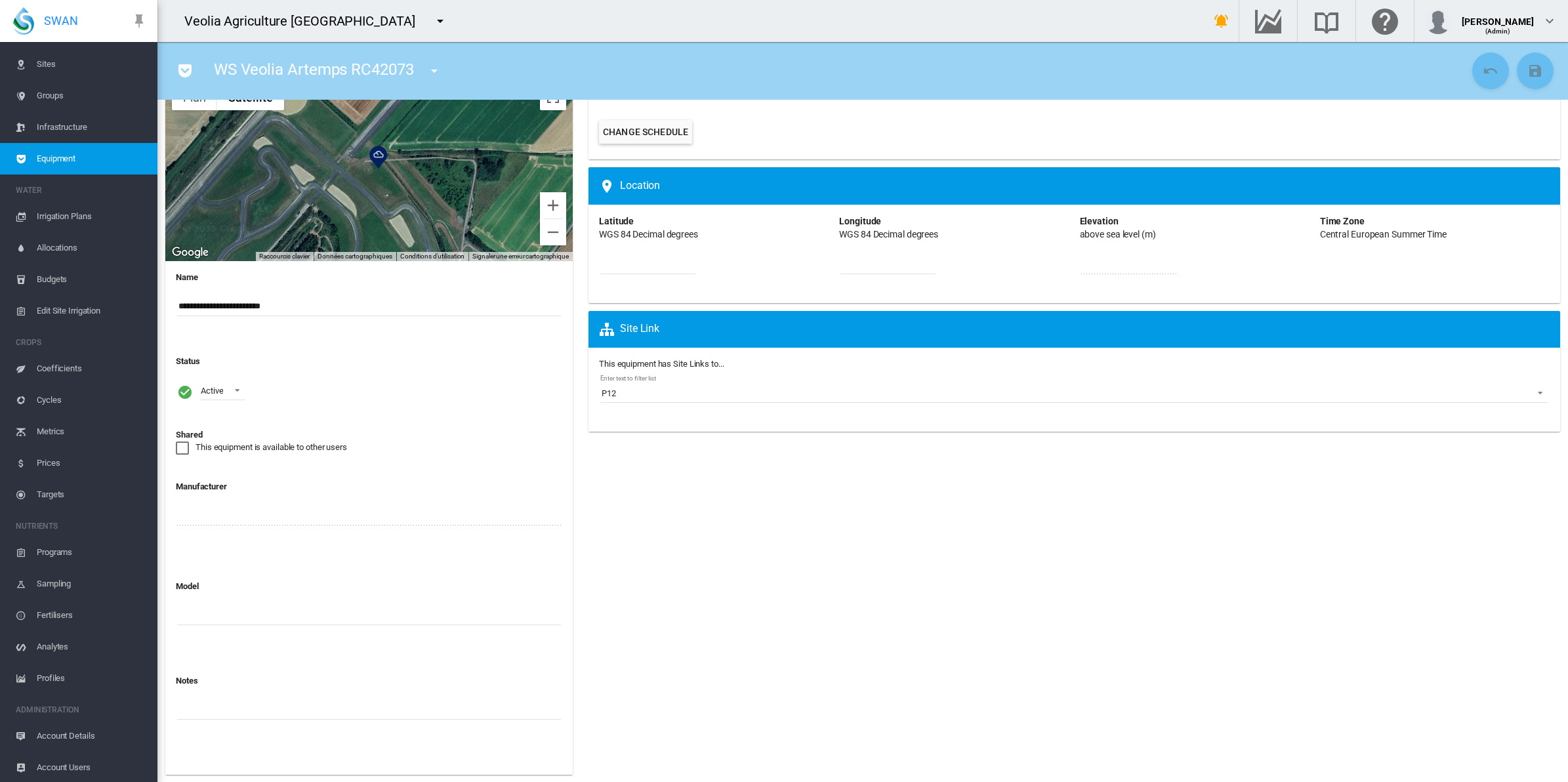
click at [70, 735] on span "Account Details" at bounding box center [92, 736] width 111 height 32
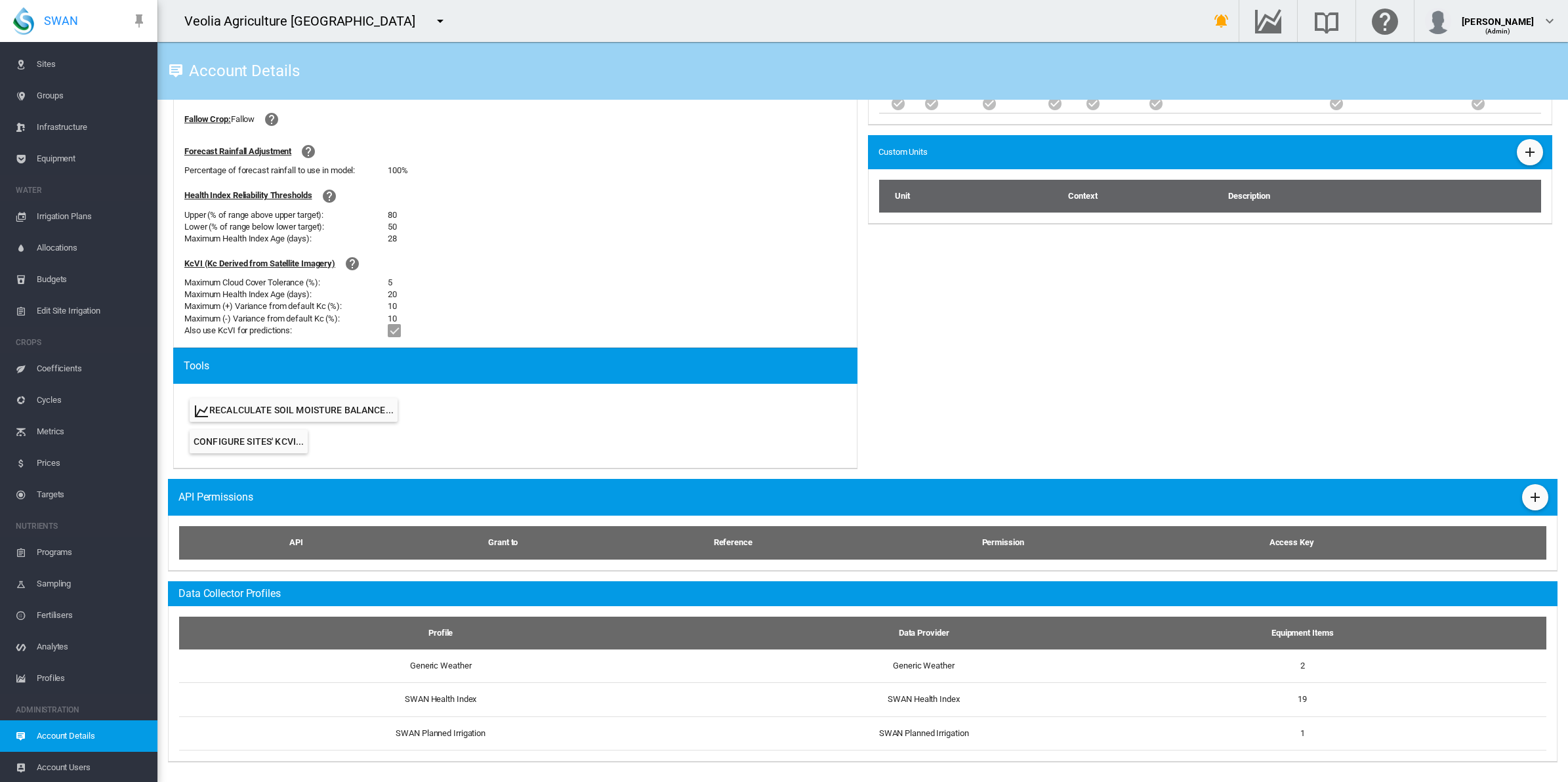
scroll to position [501, 0]
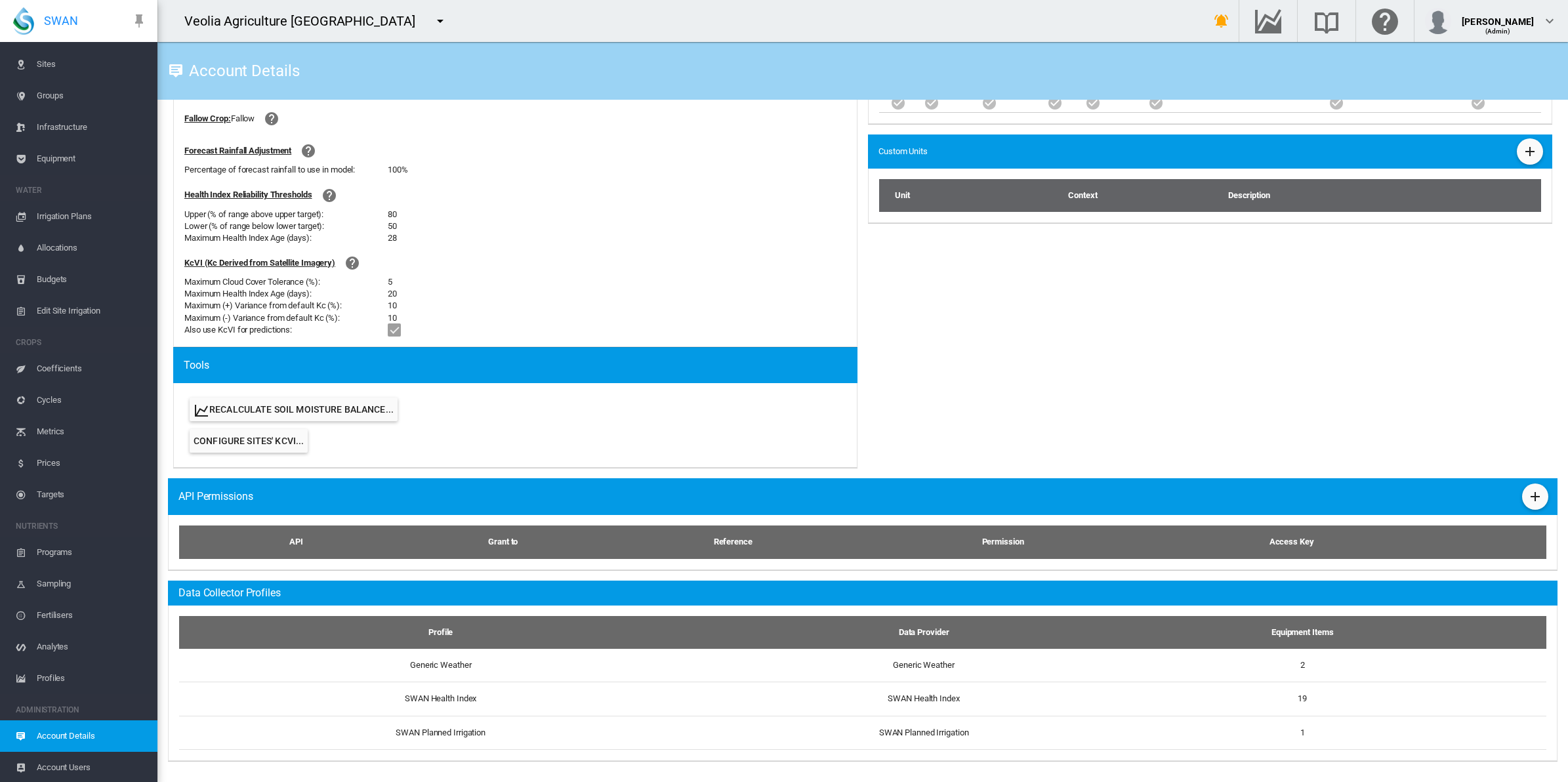
click at [57, 297] on span "Edit Site Irrigation" at bounding box center [92, 311] width 111 height 32
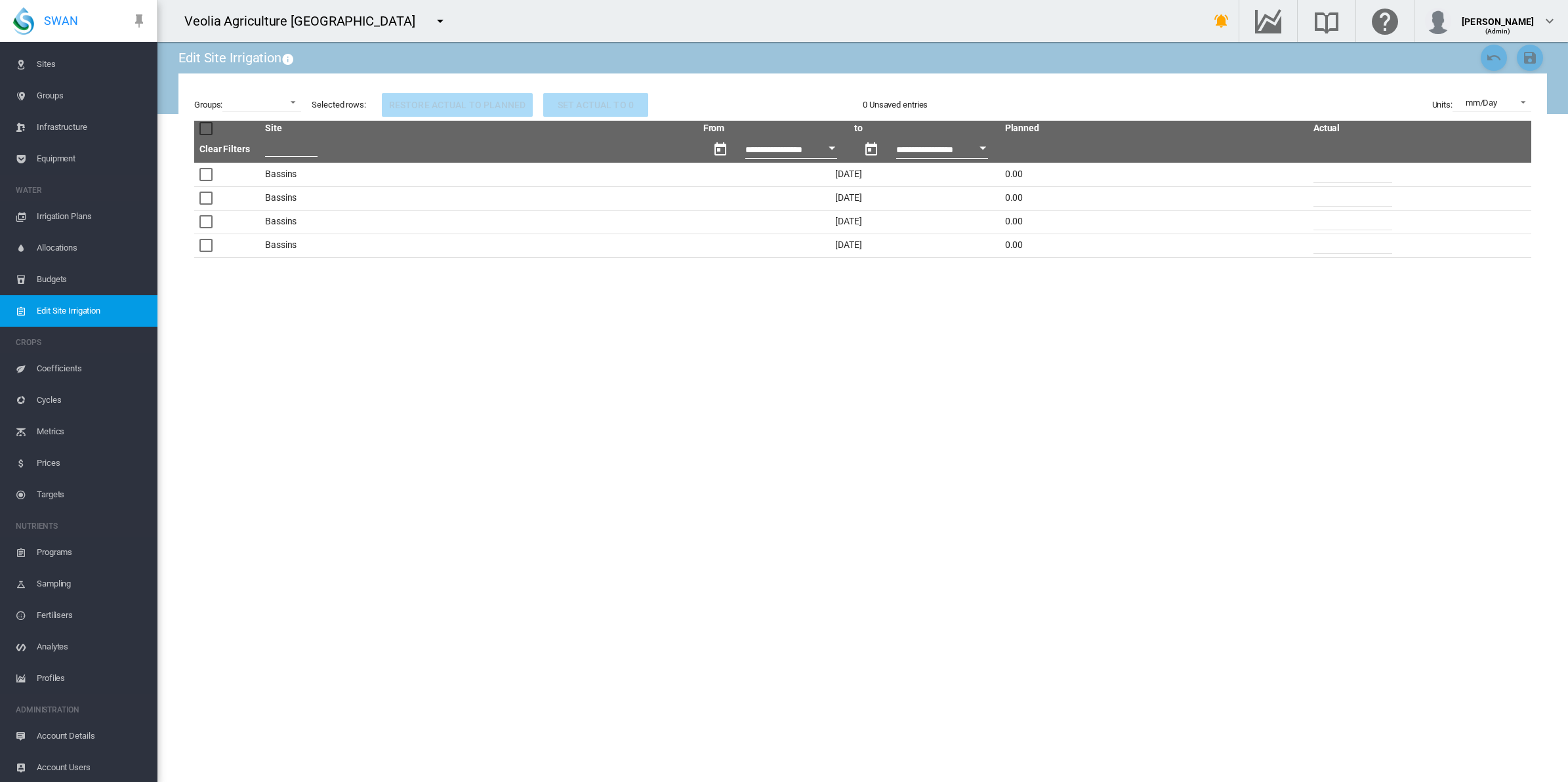
click at [47, 62] on span "Sites" at bounding box center [92, 64] width 111 height 32
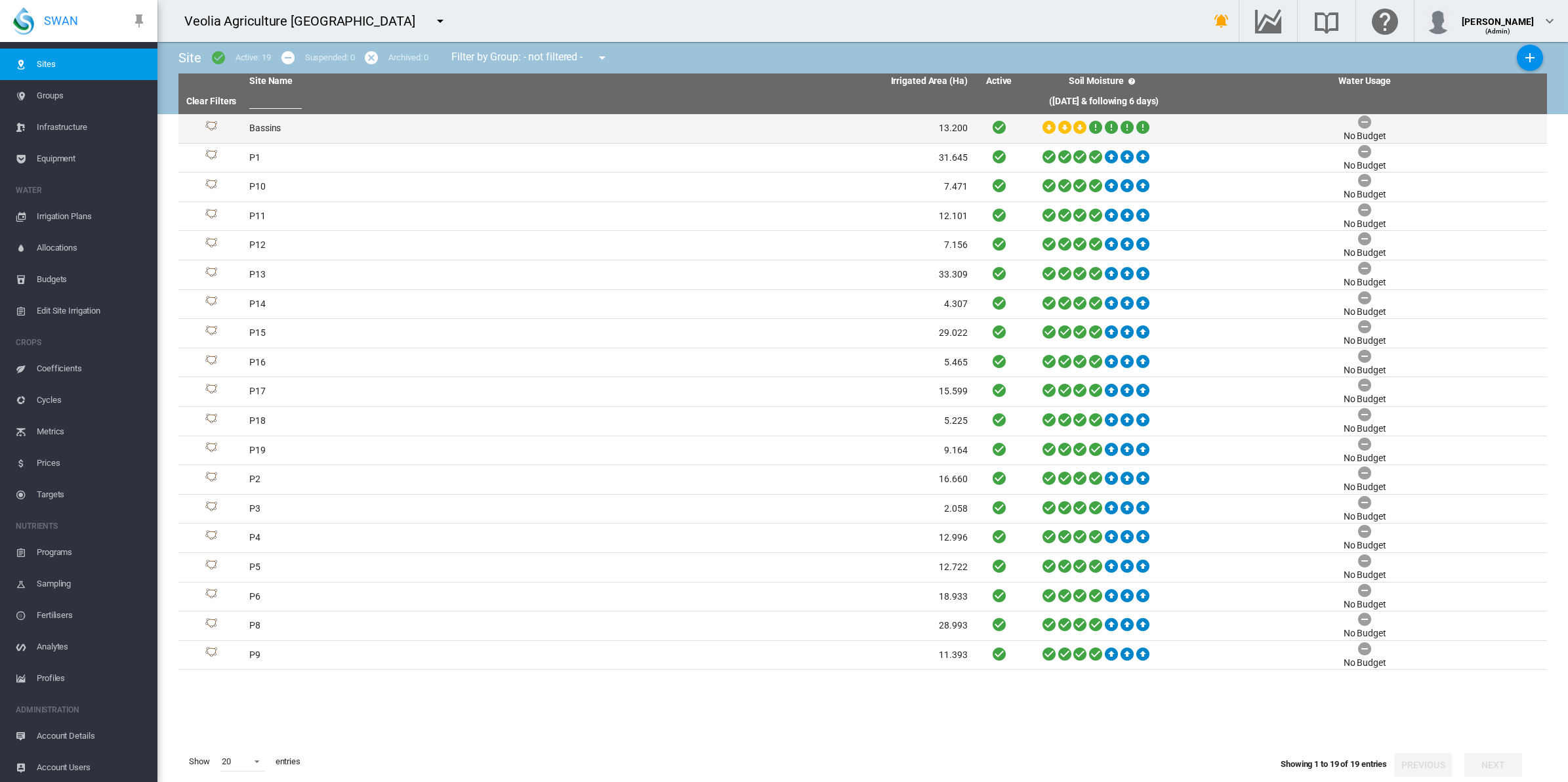
click at [266, 128] on td "Bassins" at bounding box center [426, 129] width 364 height 29
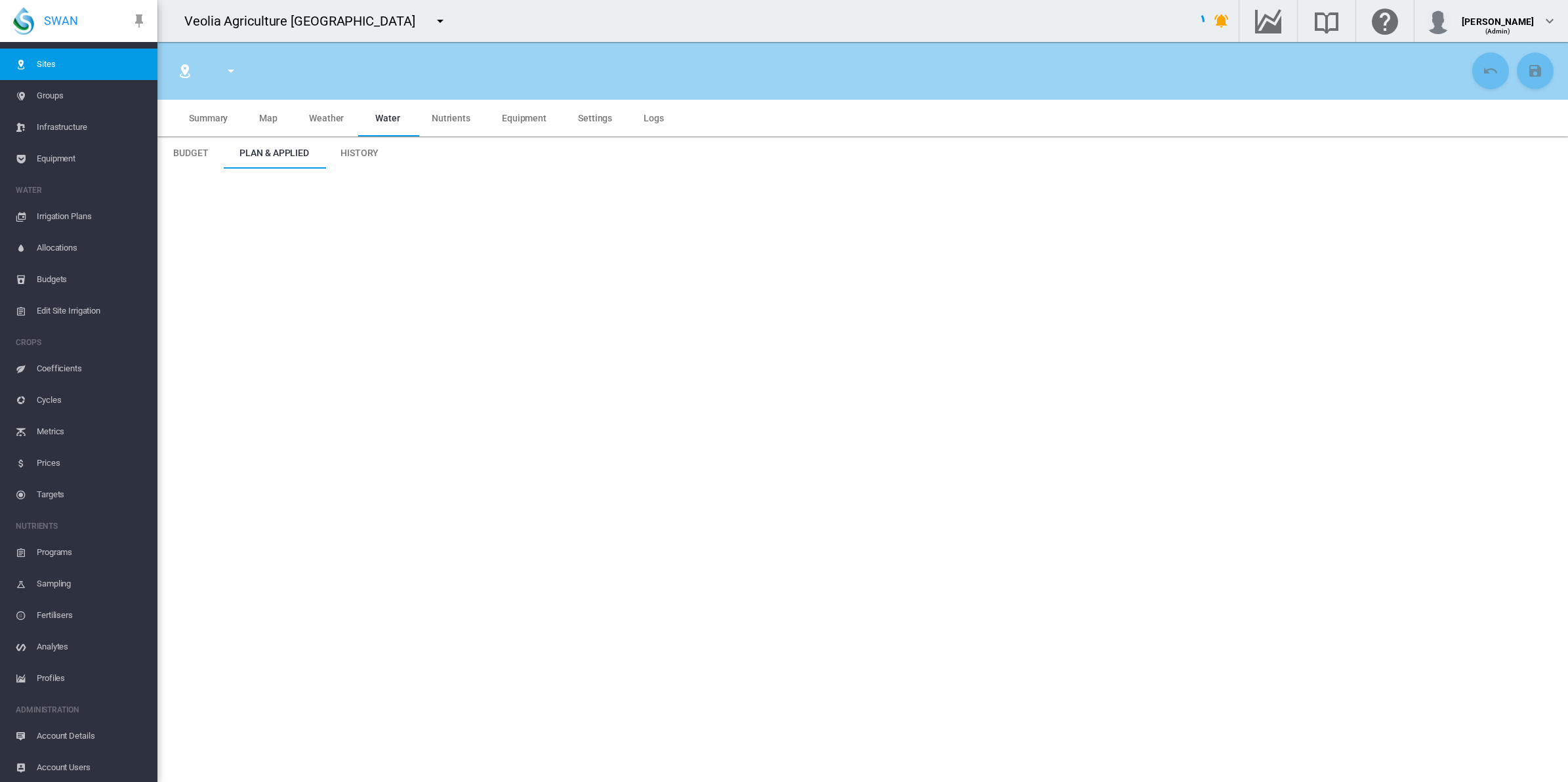
type input "******"
type input "*******"
type input "********"
type input "*******"
type input "**"
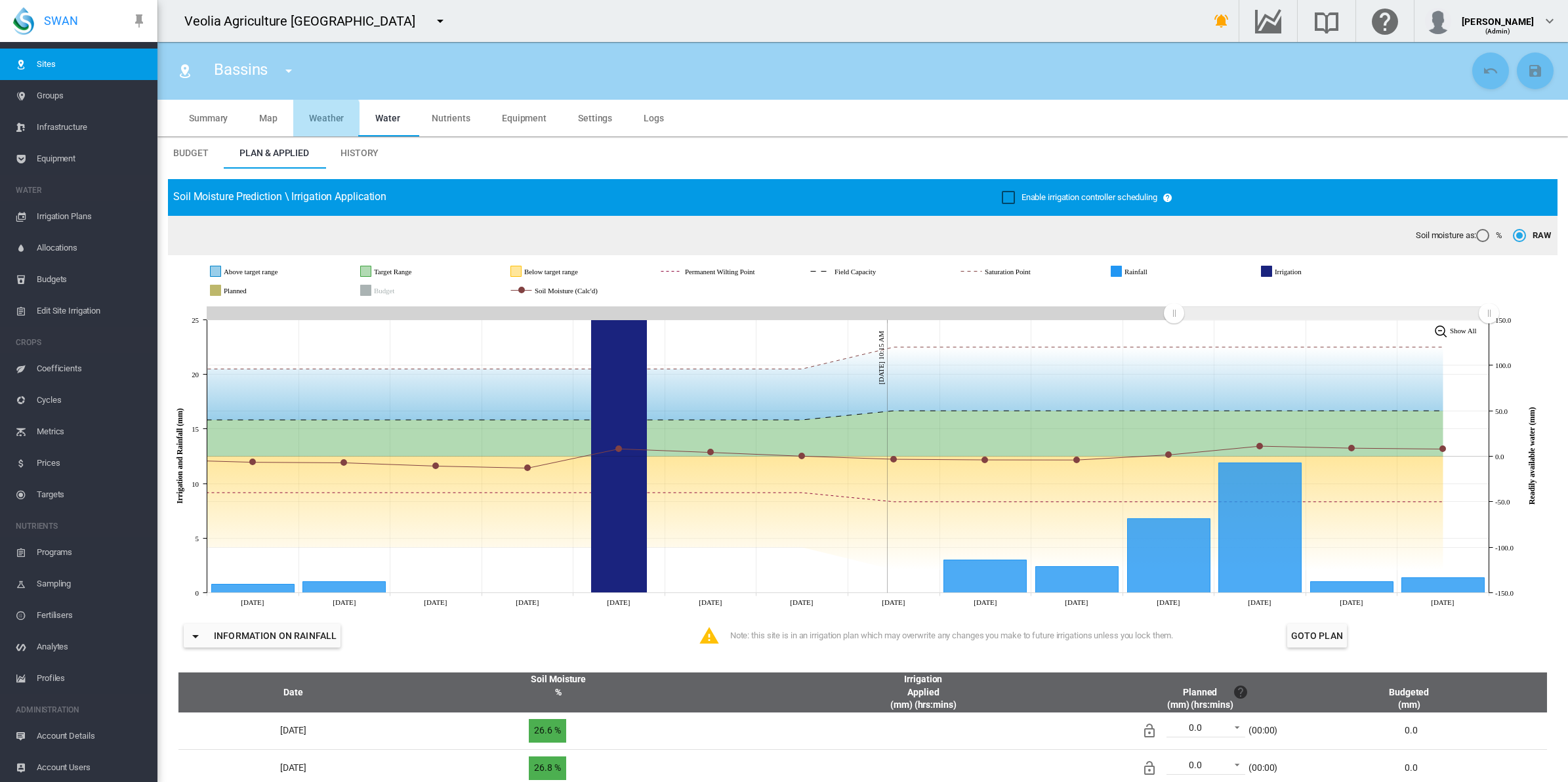
click at [315, 123] on md-tab-item "Weather" at bounding box center [326, 118] width 66 height 37
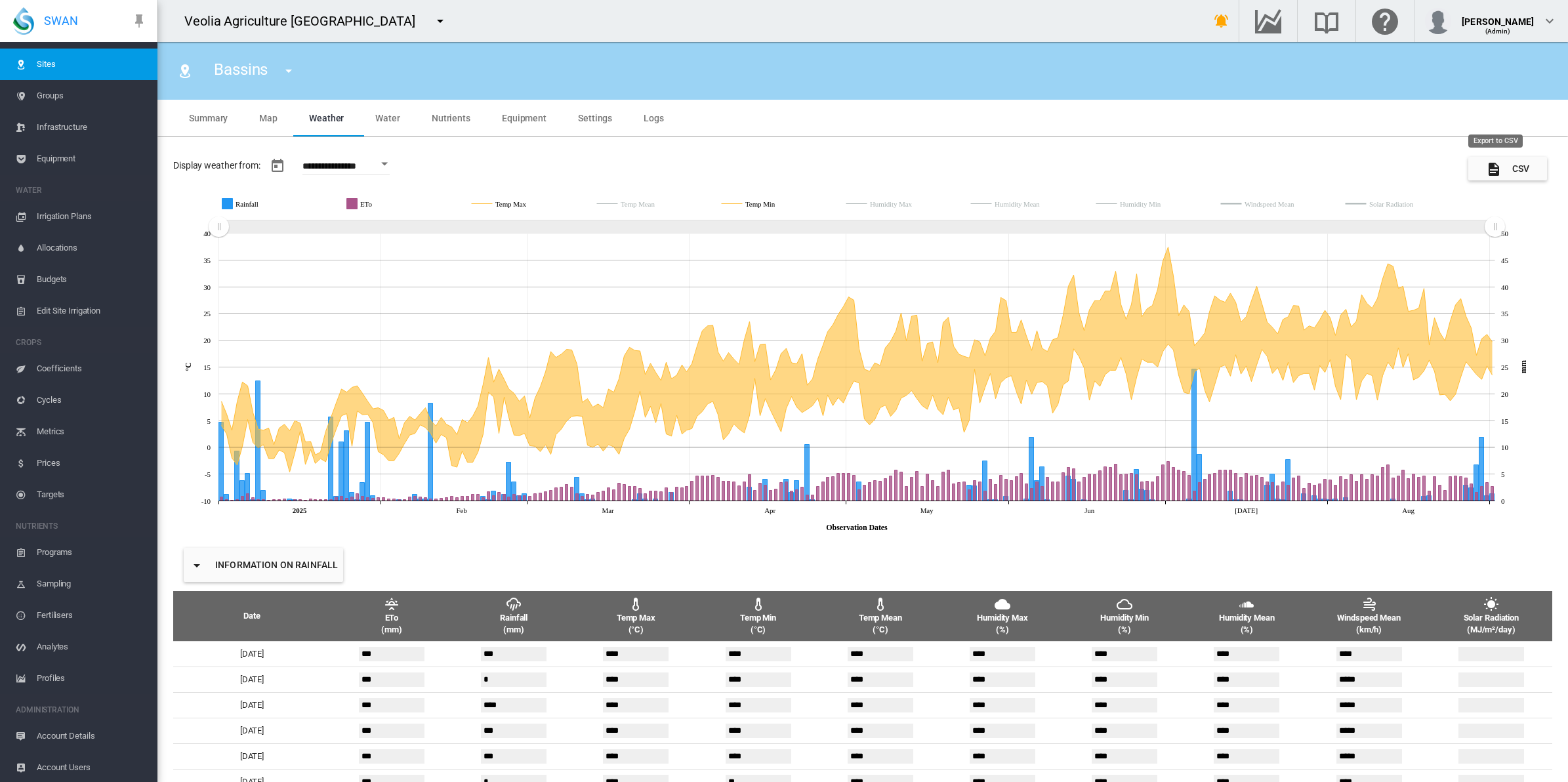
click at [1507, 170] on button "CSV" at bounding box center [1508, 168] width 79 height 24
click at [595, 159] on div "**********" at bounding box center [863, 535] width 1411 height 798
click at [294, 72] on md-icon "icon-menu-down" at bounding box center [289, 71] width 16 height 16
click at [294, 72] on md-menu-content "Bassins P1 P10 P11 P12 P13 P14 P15 P16 P17" at bounding box center [332, 168] width 126 height 199
click at [66, 157] on md-backdrop at bounding box center [784, 391] width 1568 height 782
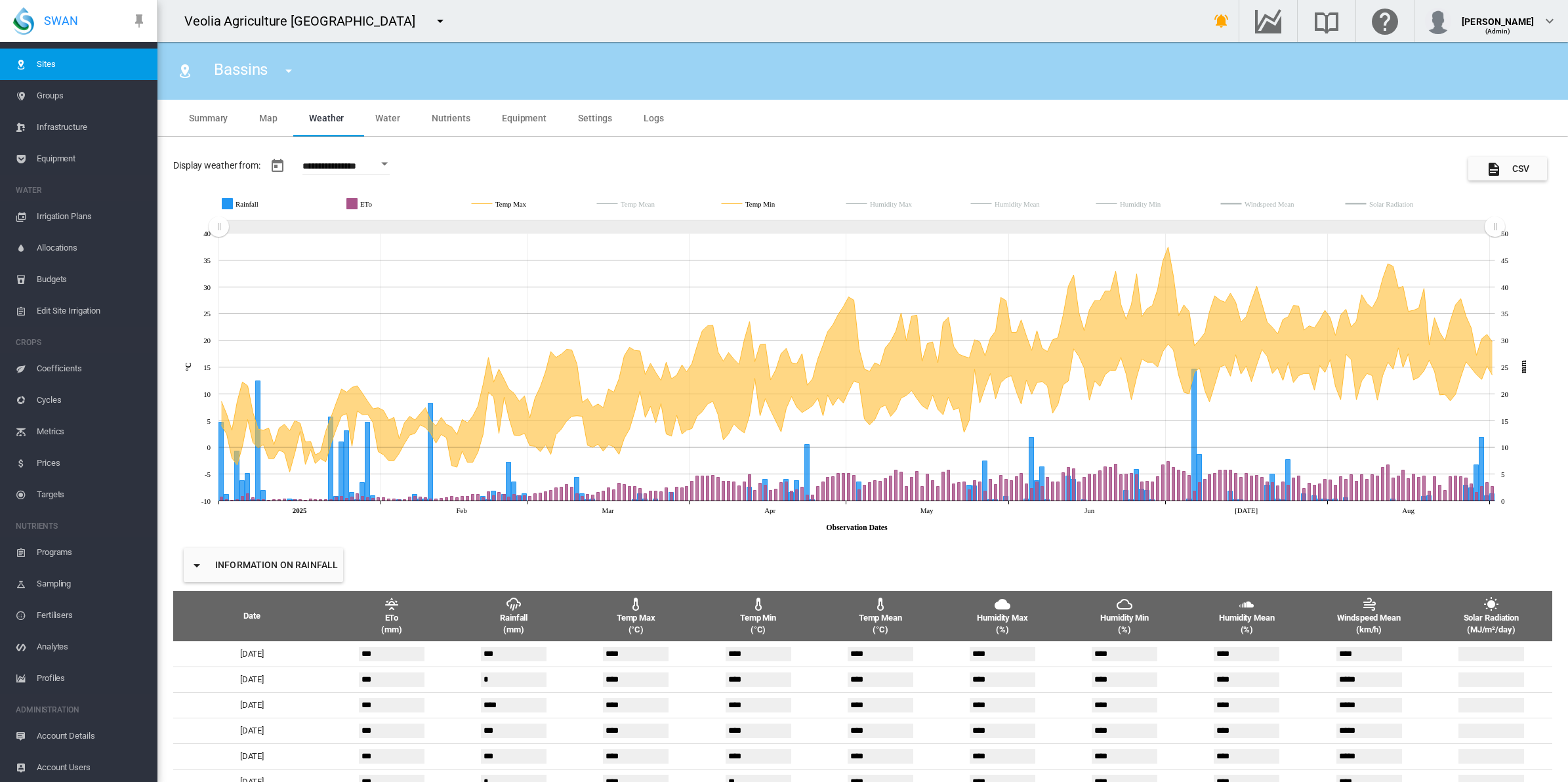
click at [47, 159] on span "Equipment" at bounding box center [92, 159] width 111 height 32
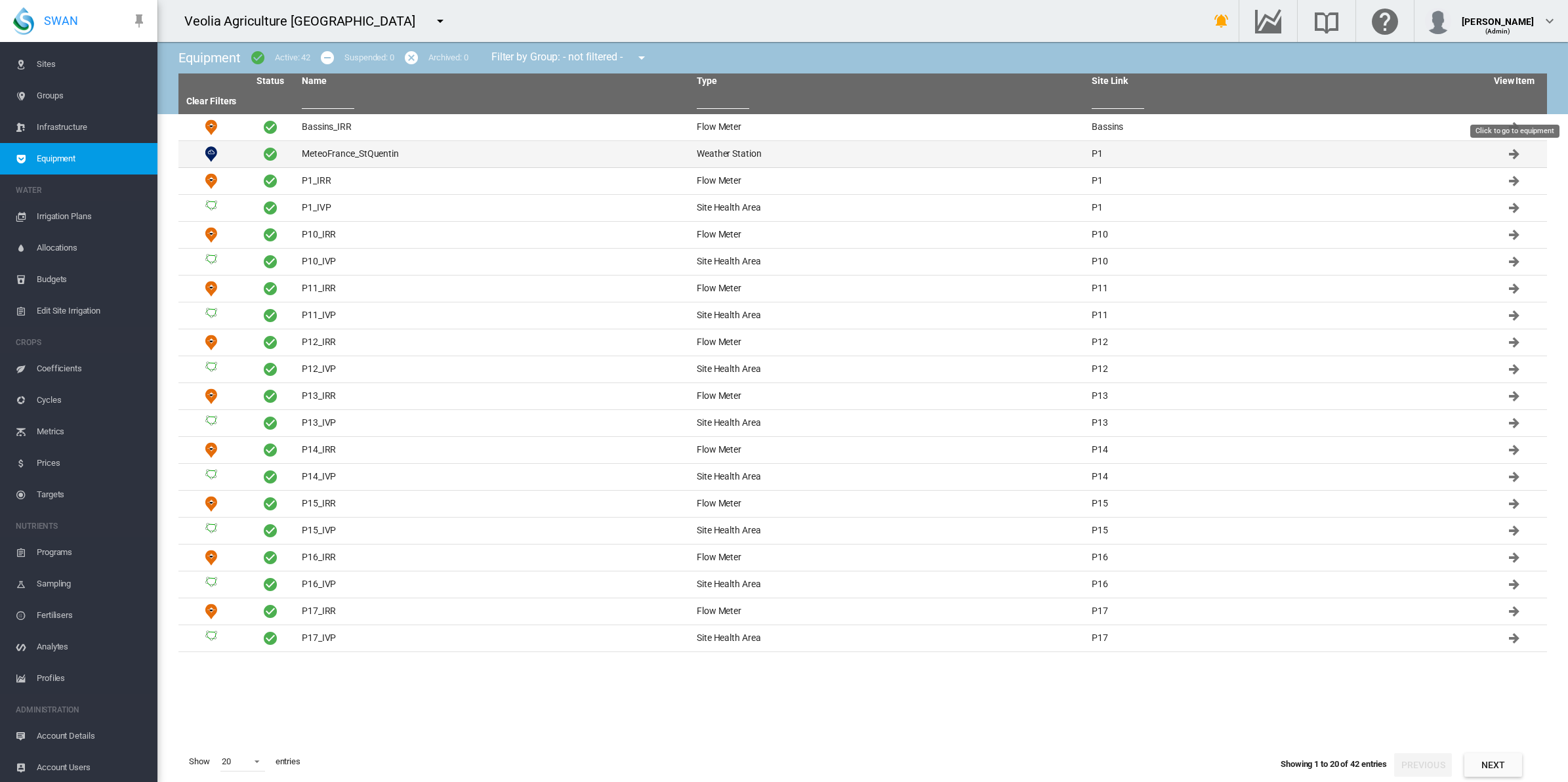
click at [1513, 157] on md-icon "Click to go to equipment" at bounding box center [1514, 154] width 16 height 16
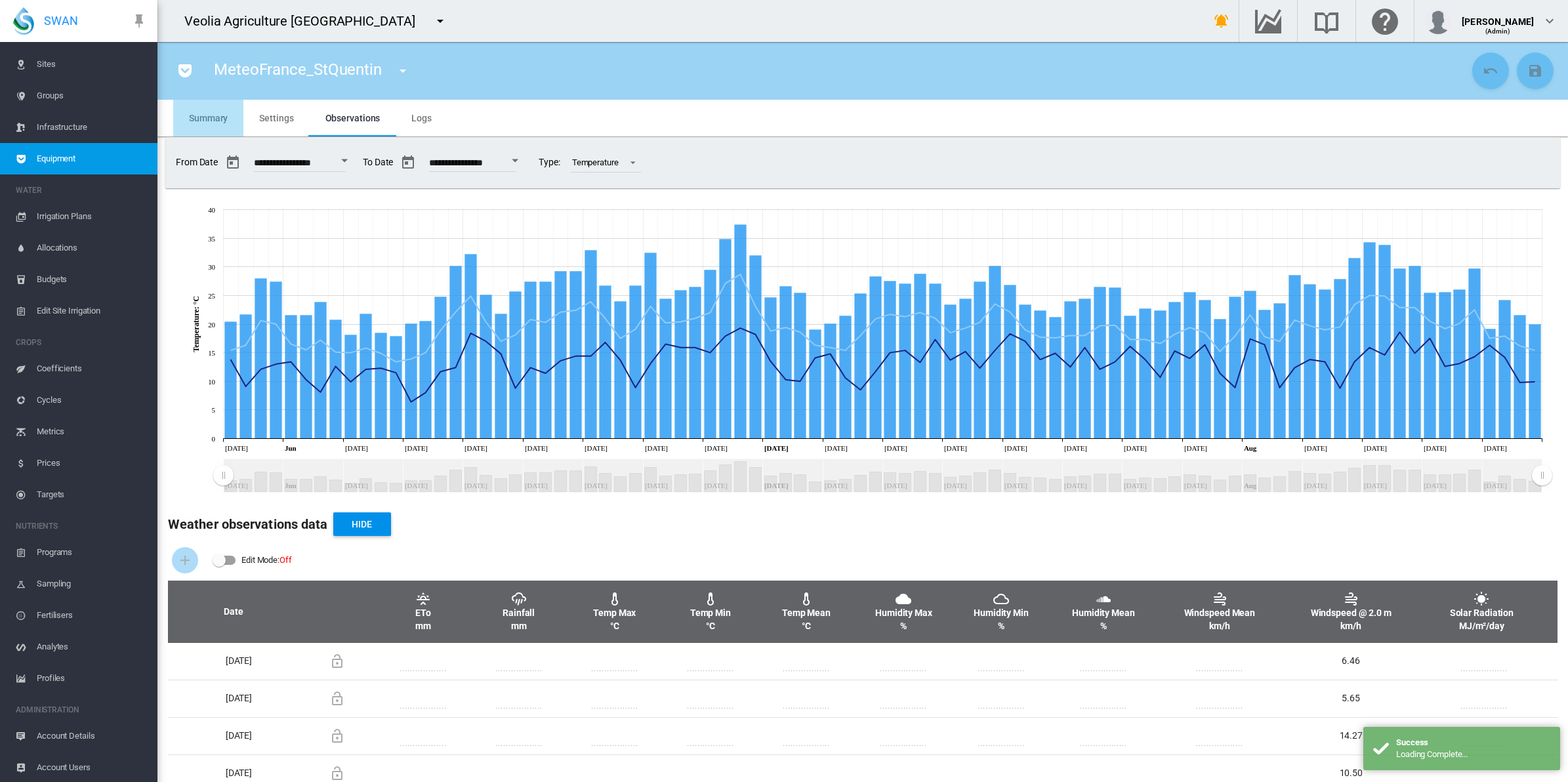
click at [212, 122] on span "Summary" at bounding box center [208, 118] width 39 height 11
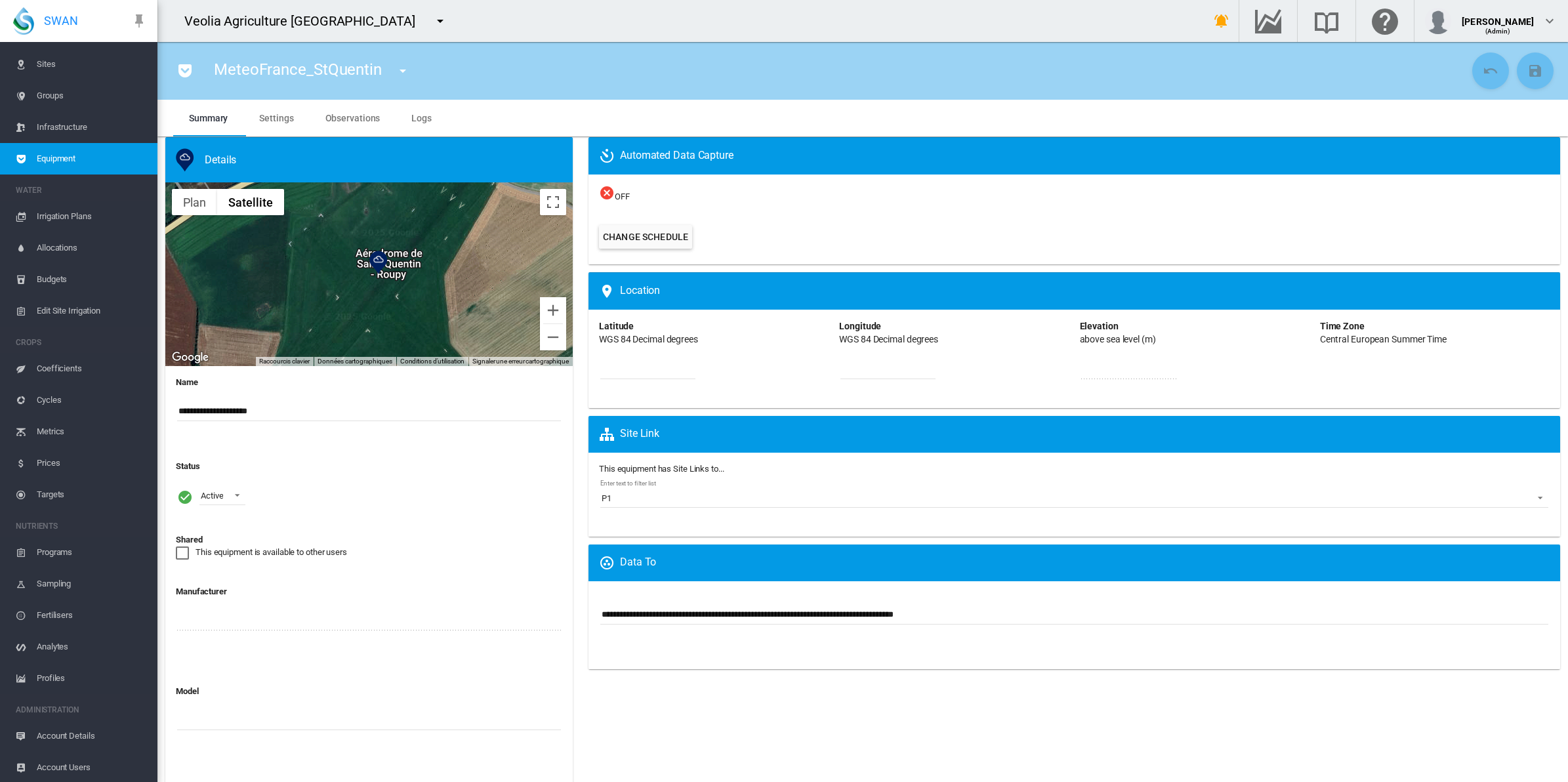
click at [395, 69] on md-icon "icon-menu-down" at bounding box center [403, 71] width 16 height 16
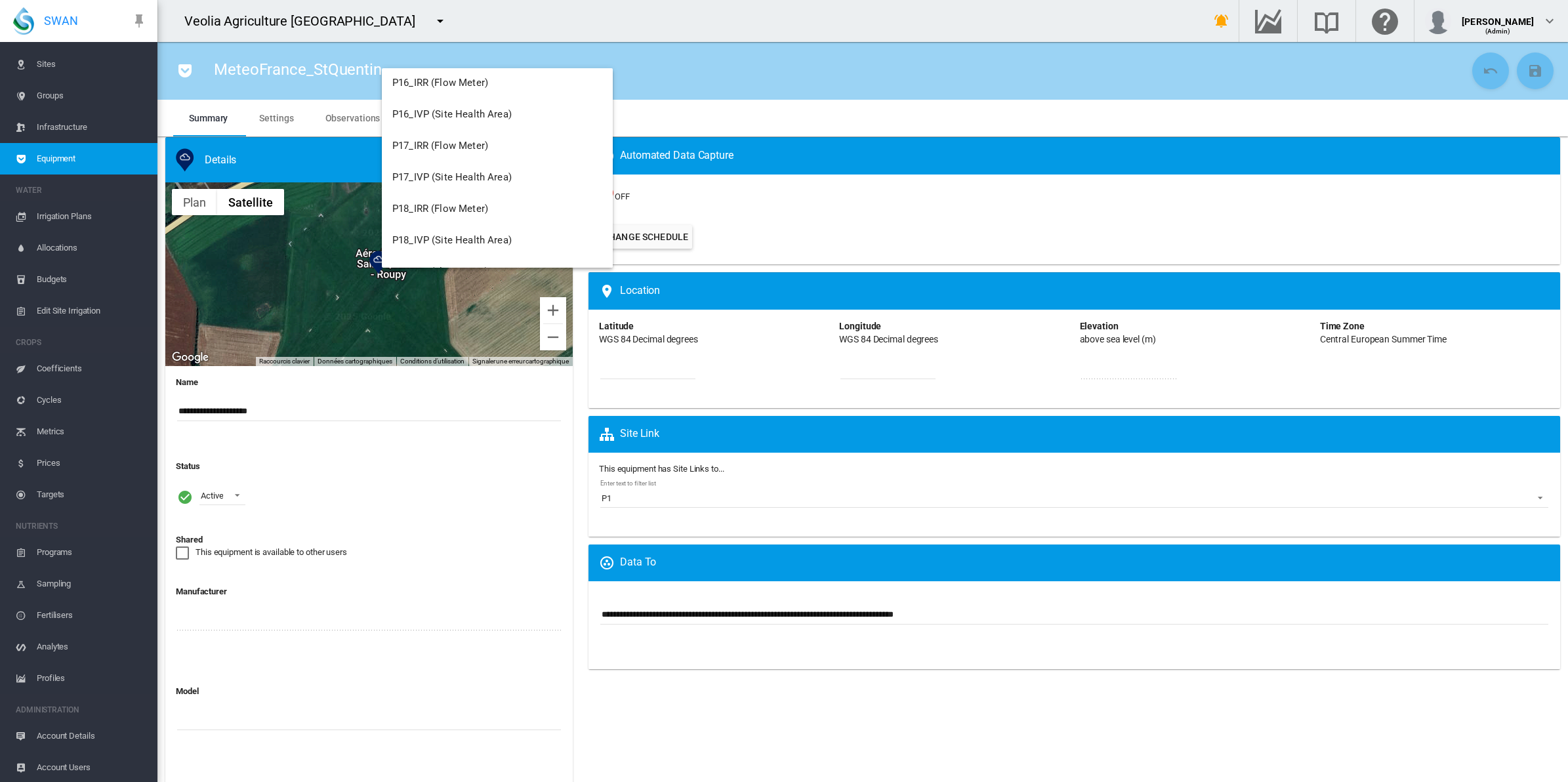
scroll to position [1165, 0]
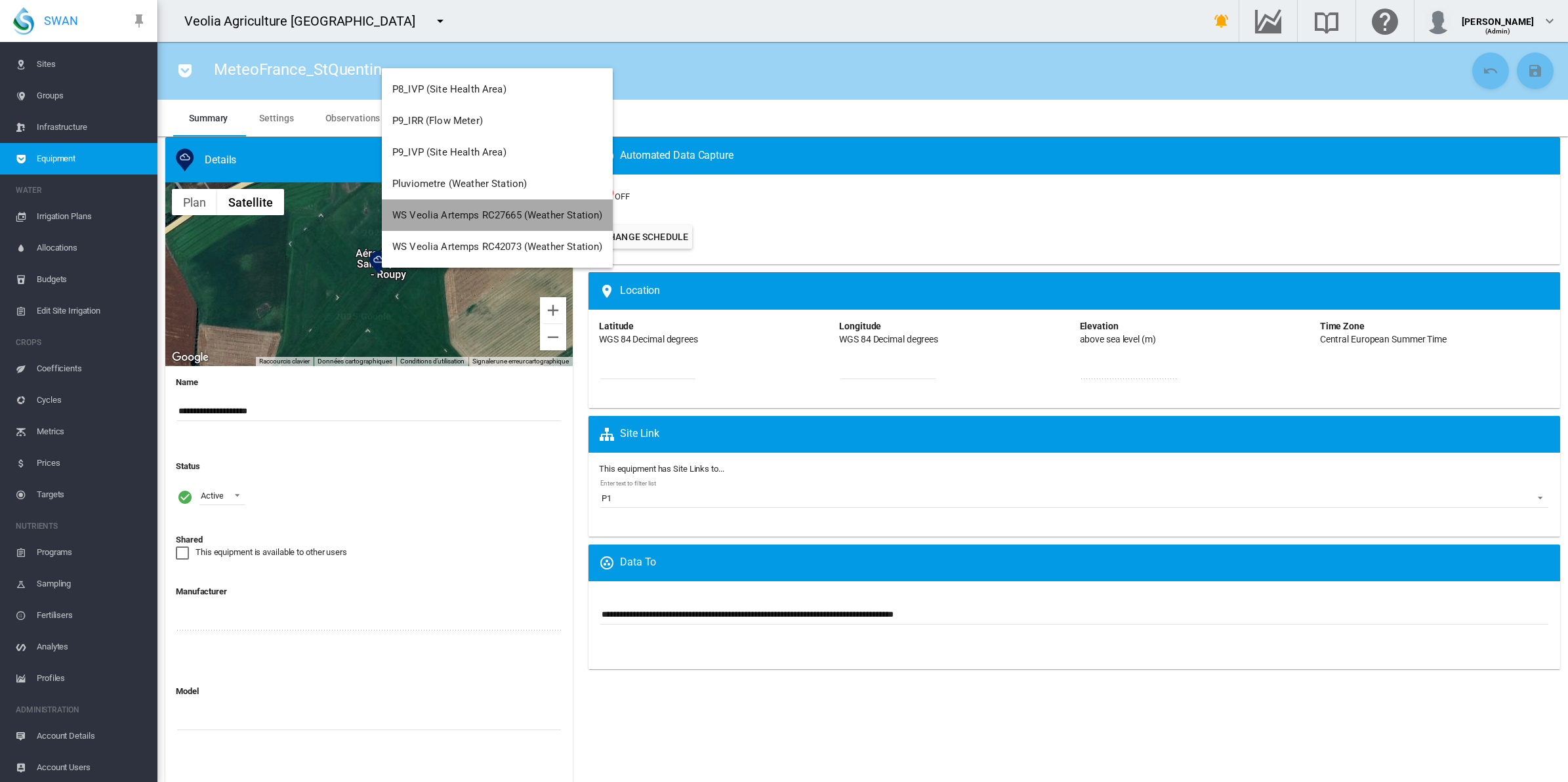
click at [511, 215] on span "WS Veolia Artemps RC27665 (Weather Station)" at bounding box center [497, 215] width 210 height 12
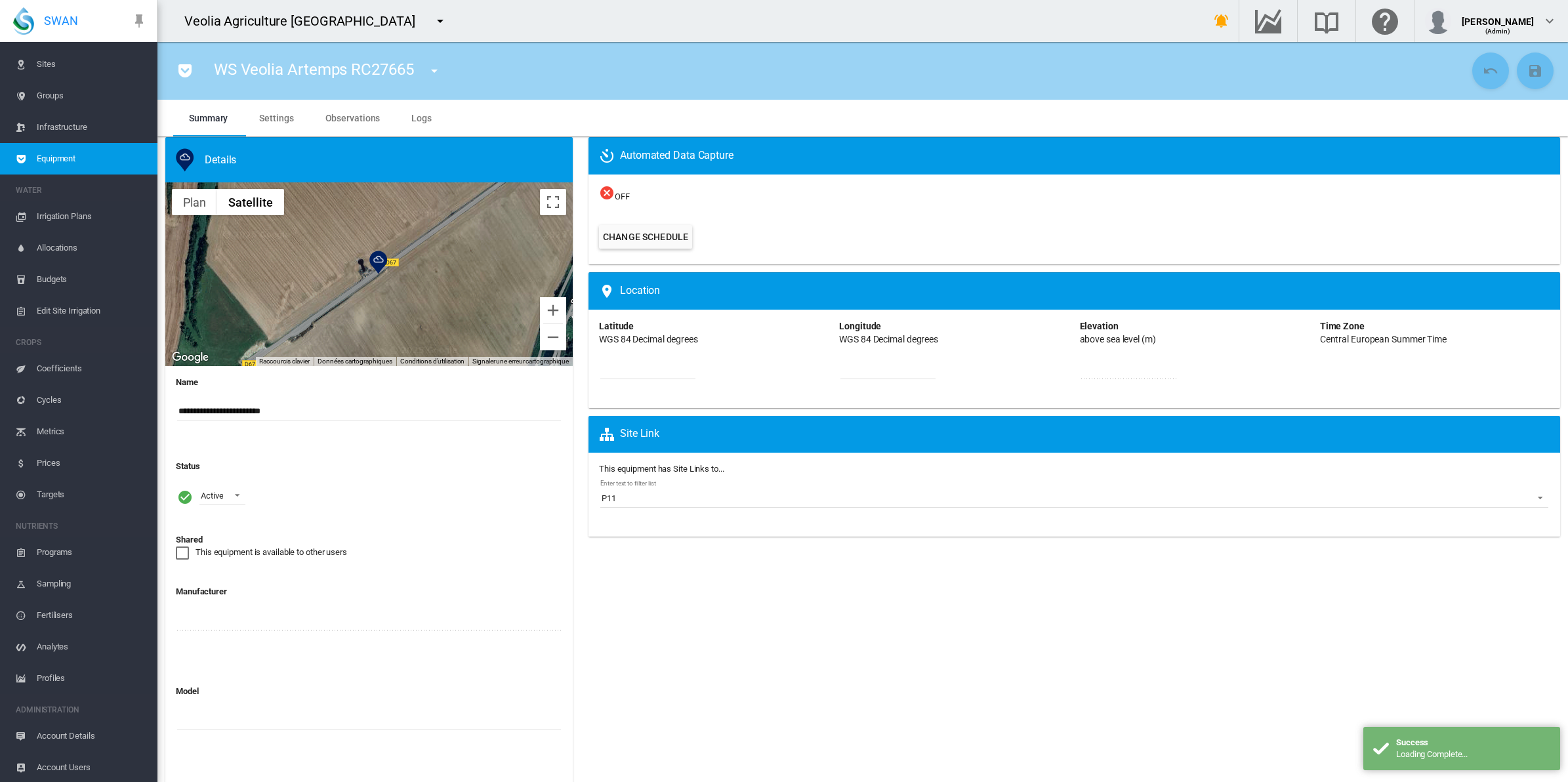
click at [50, 61] on span "Sites" at bounding box center [92, 64] width 111 height 32
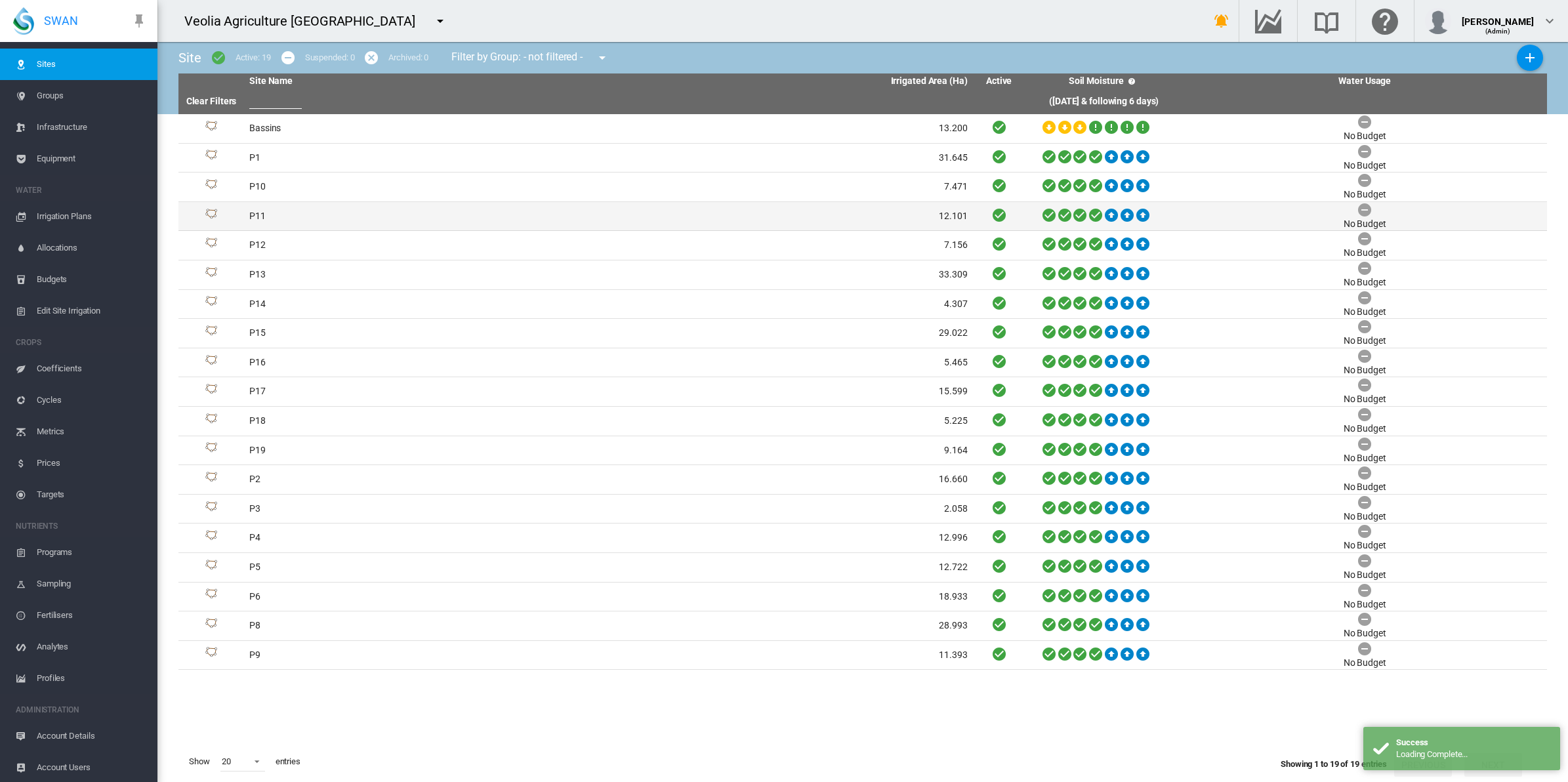
click at [265, 205] on td "P11" at bounding box center [426, 216] width 364 height 29
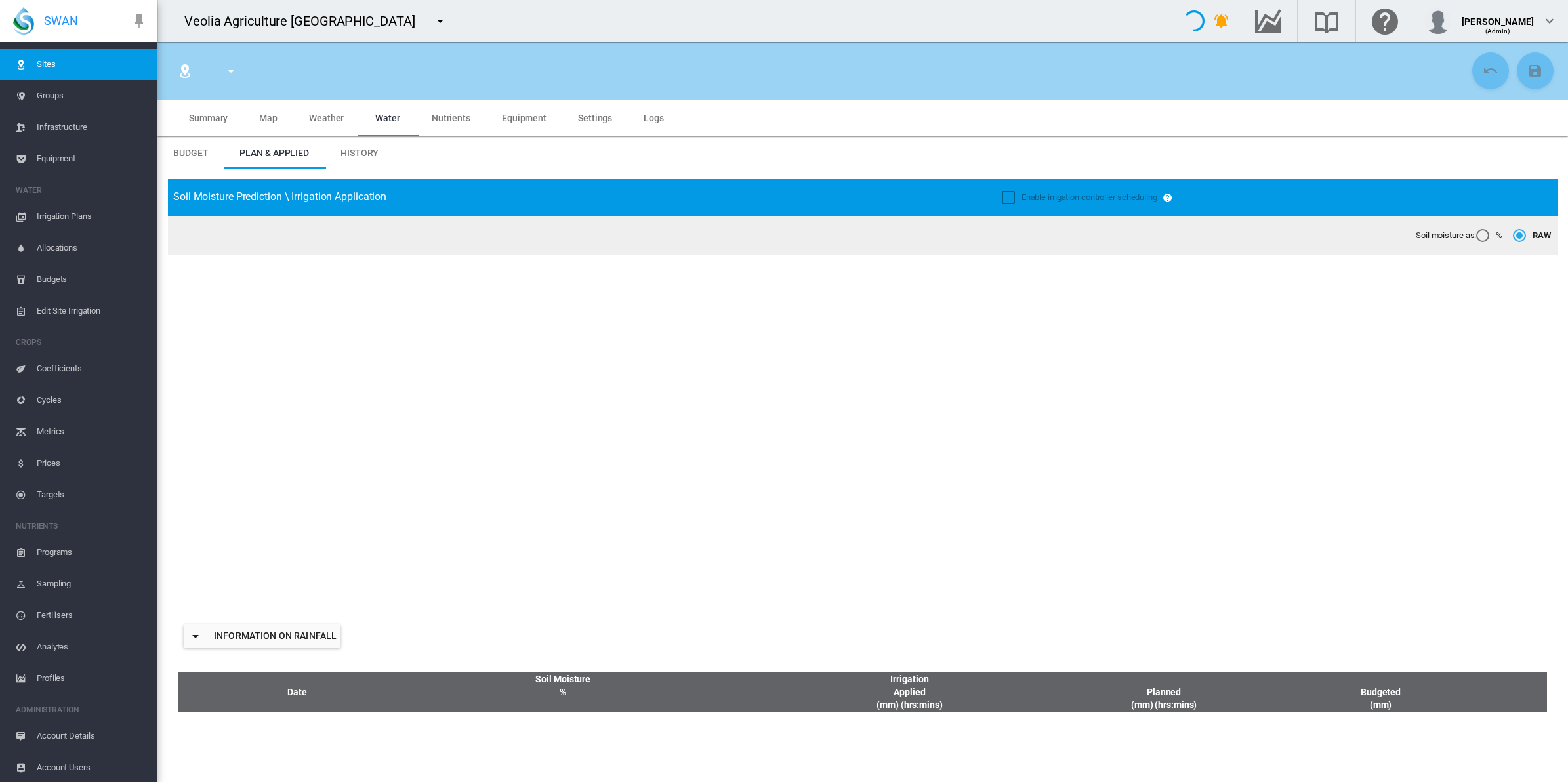
type input "******"
type input "***"
type input "********"
type input "*******"
type input "*"
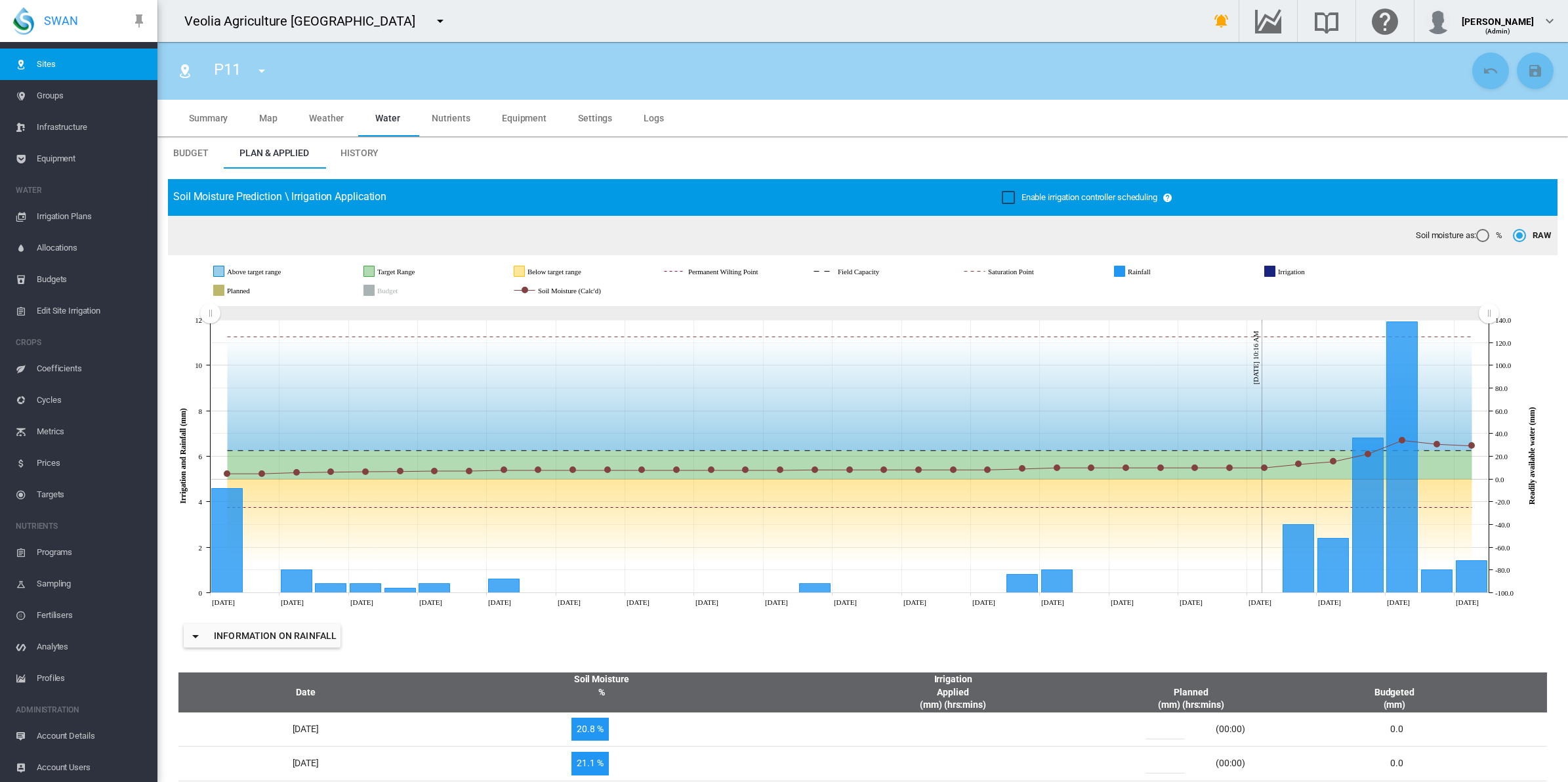
click at [602, 118] on span "Settings" at bounding box center [595, 118] width 34 height 11
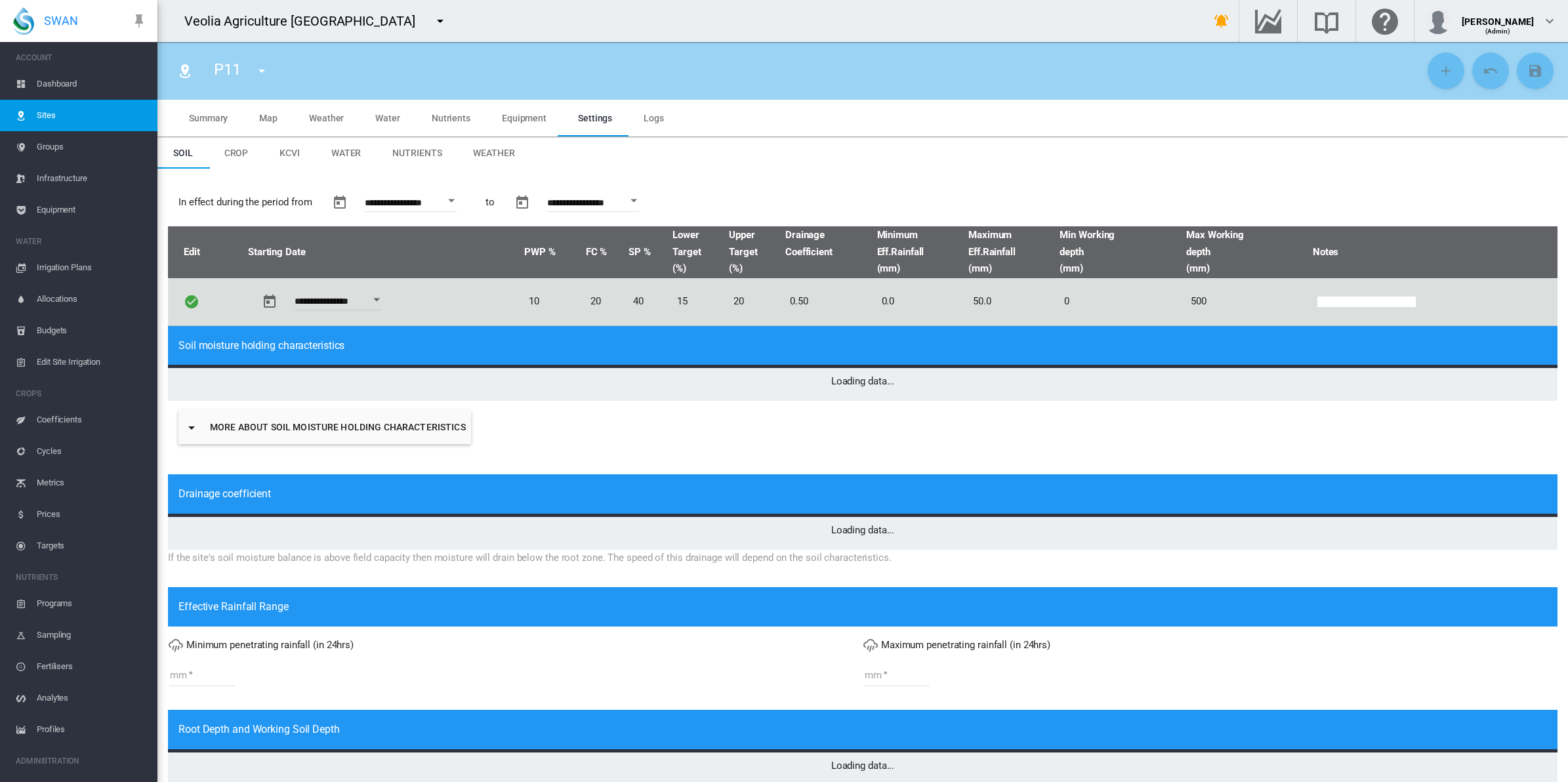
click at [479, 152] on span "Weather" at bounding box center [493, 153] width 41 height 11
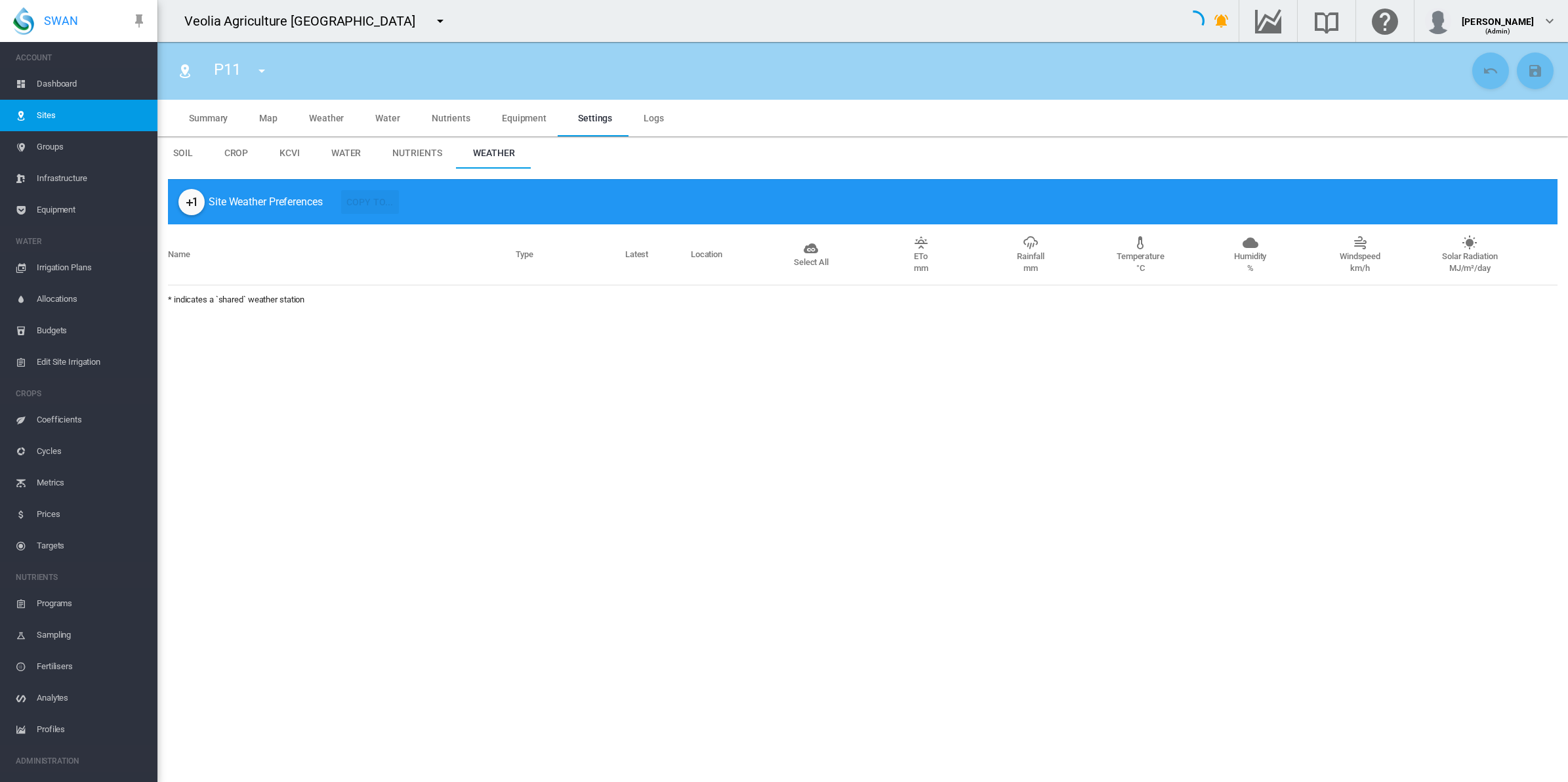
type input "*"
type input "**"
type input "******"
type input "***"
type input "******"
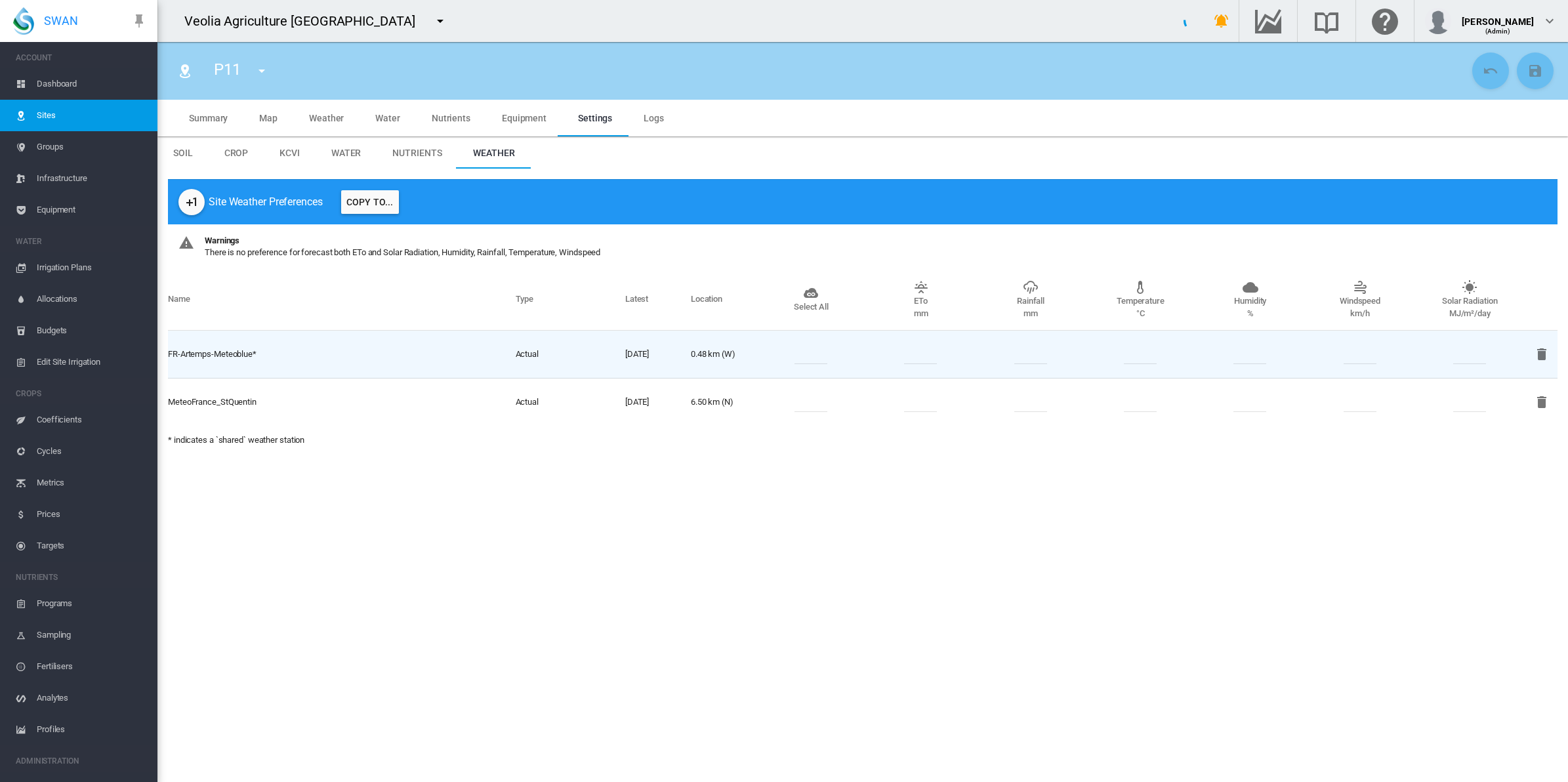
scroll to position [51, 0]
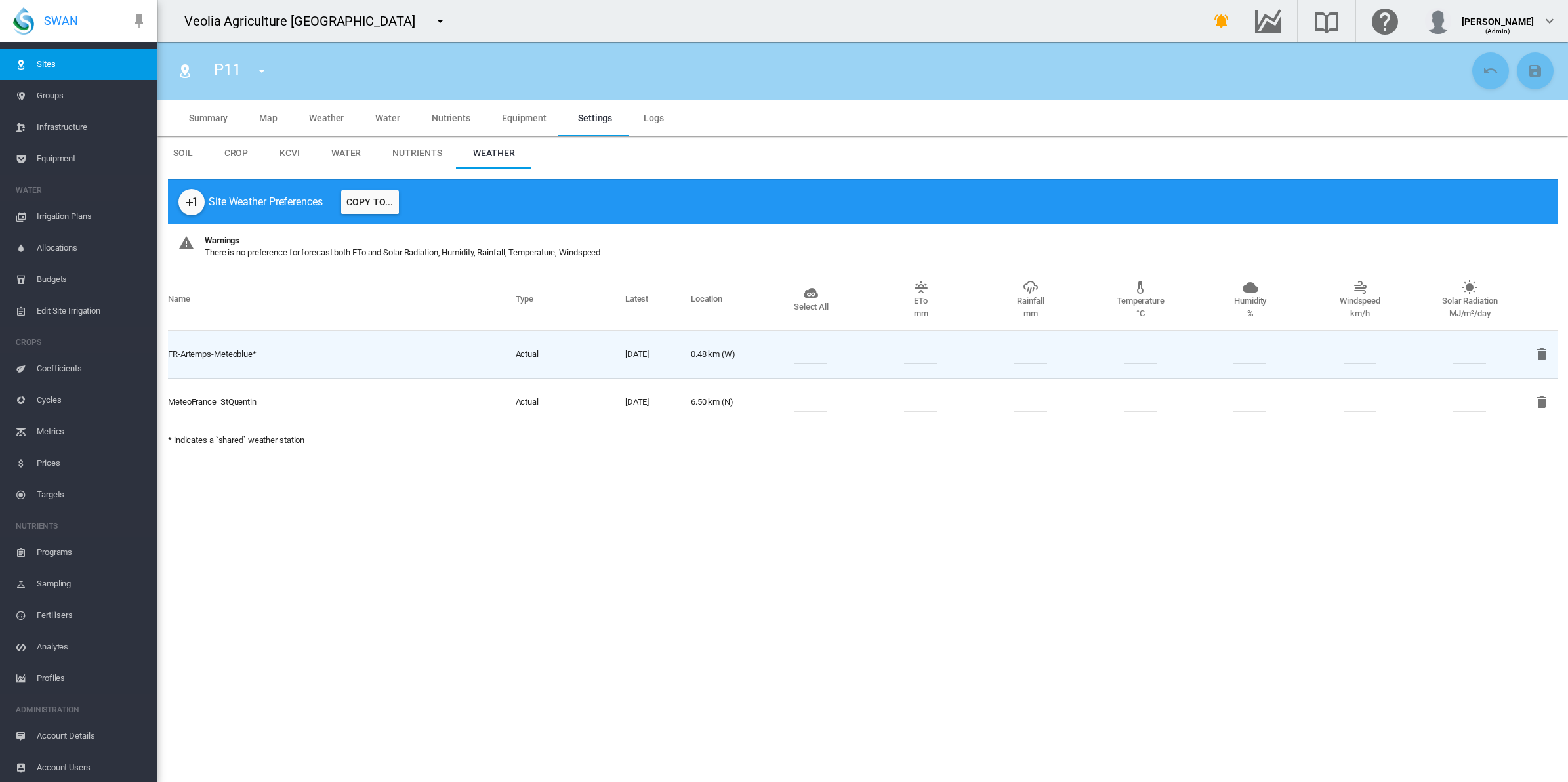
click at [61, 158] on span "Equipment" at bounding box center [92, 159] width 111 height 32
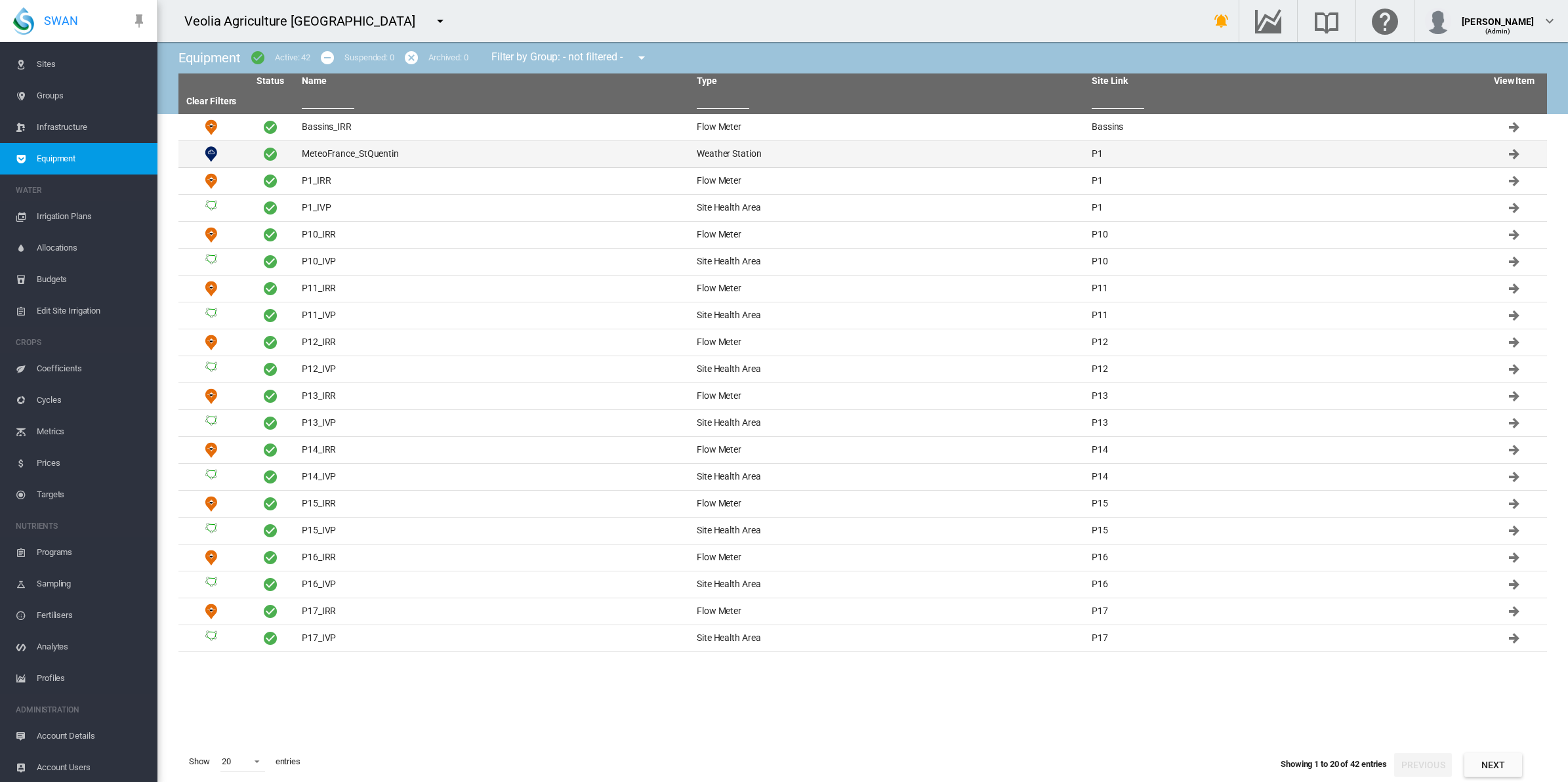
click at [362, 155] on td "MeteoFrance_StQuentin" at bounding box center [494, 154] width 395 height 26
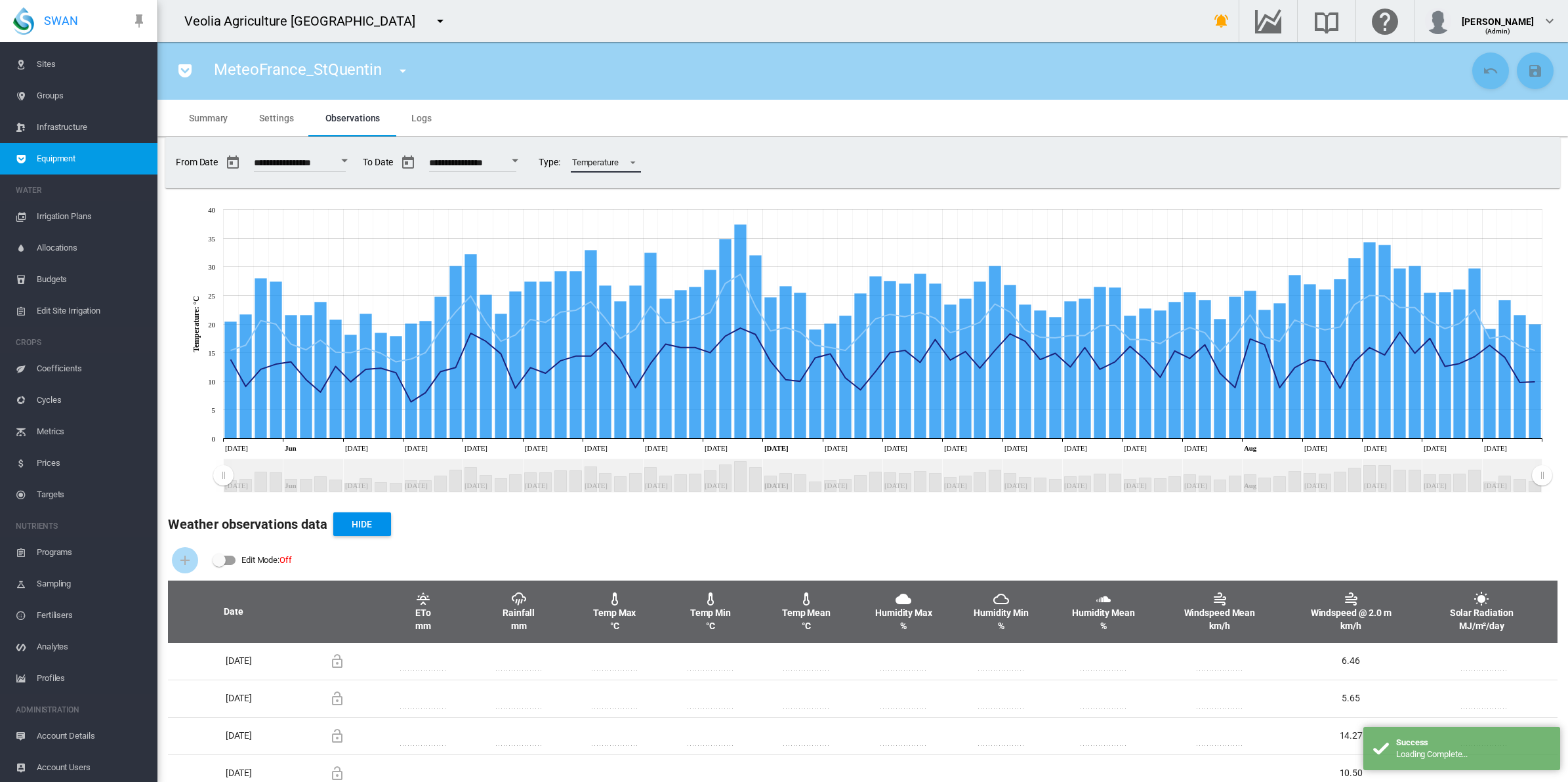
click at [641, 157] on md-select-value "Temperature" at bounding box center [606, 162] width 70 height 20
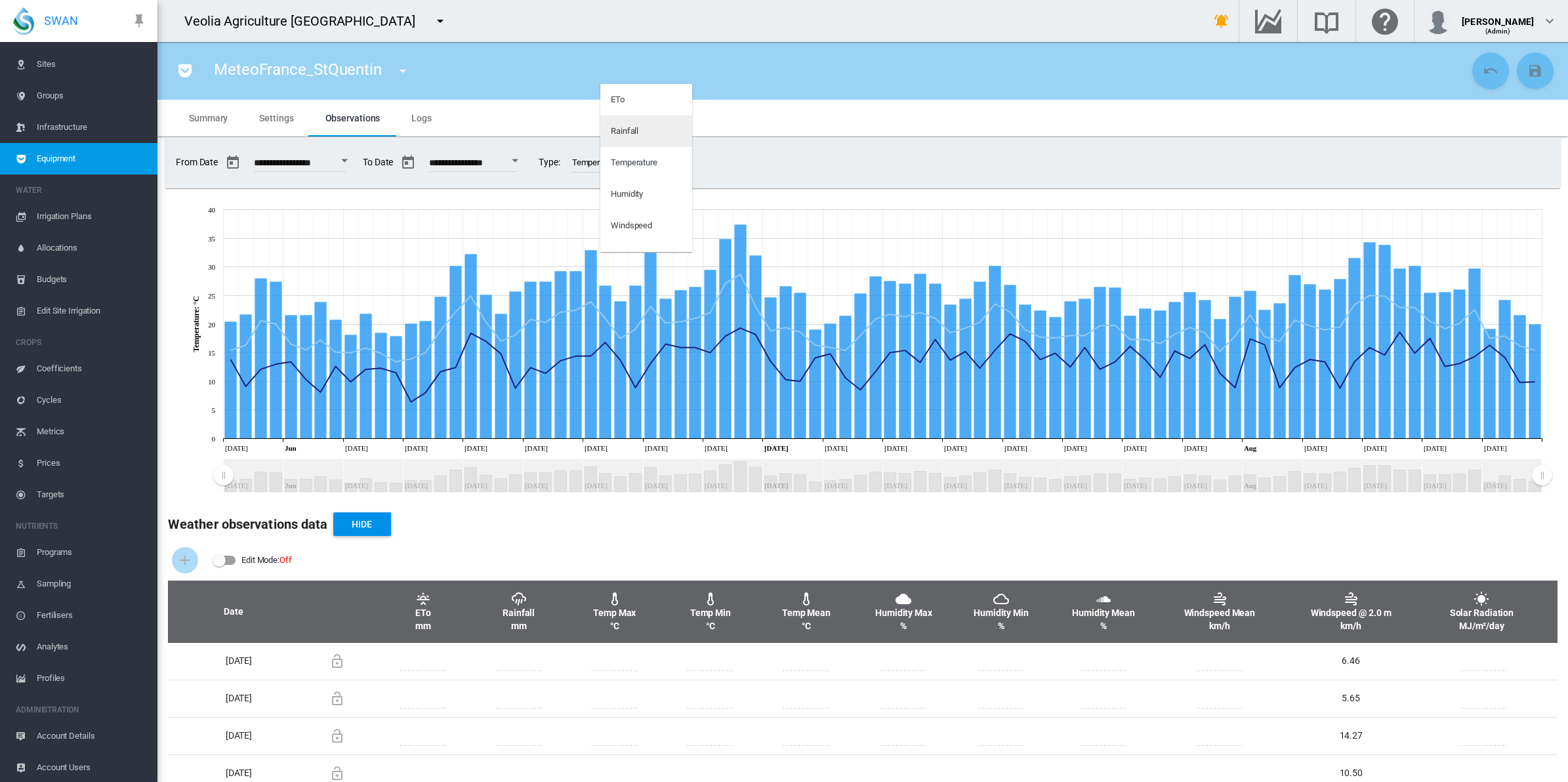
click at [648, 128] on md-option "Rainfall" at bounding box center [646, 131] width 92 height 32
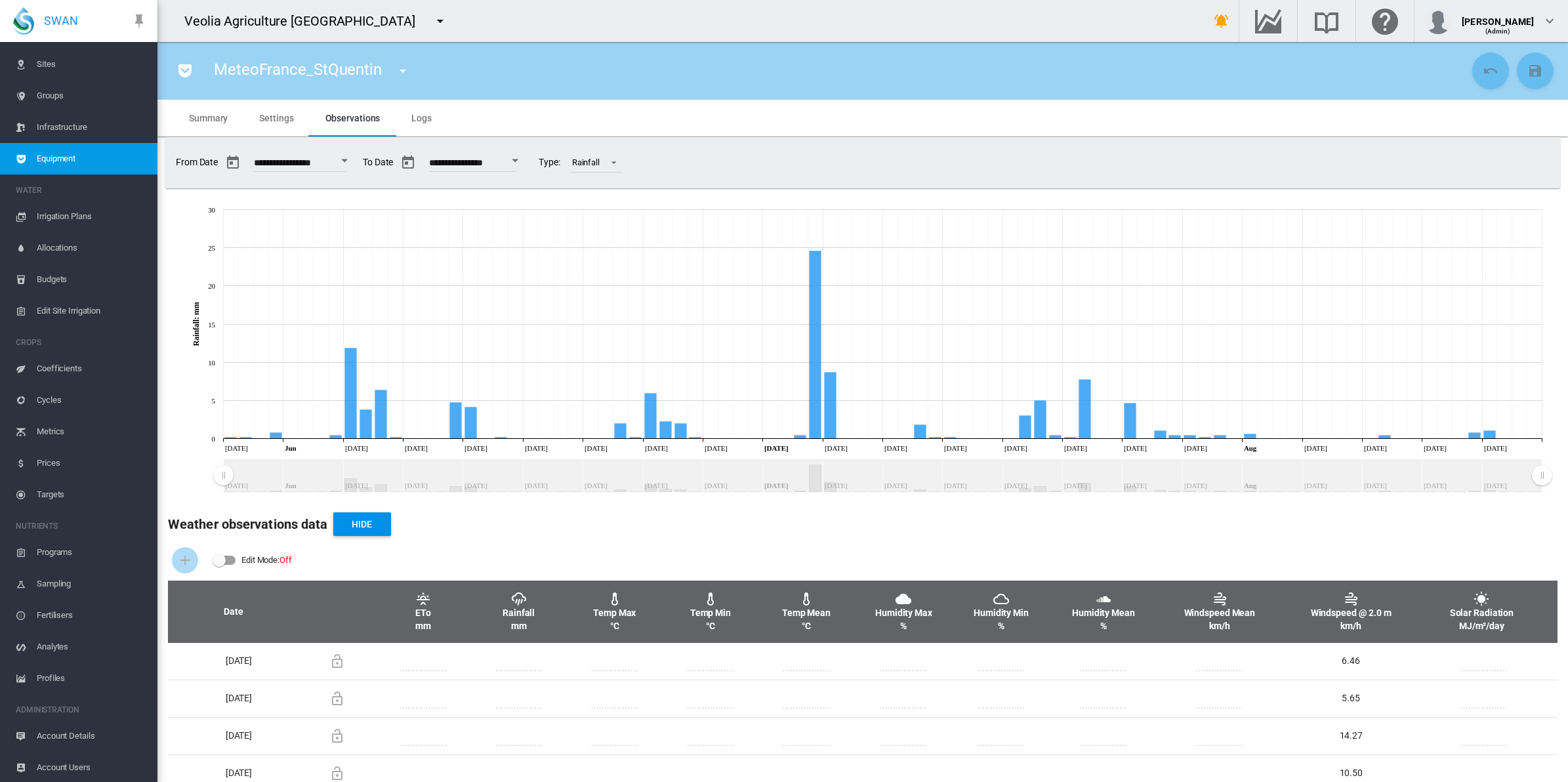
click at [238, 162] on button "button" at bounding box center [233, 162] width 26 height 26
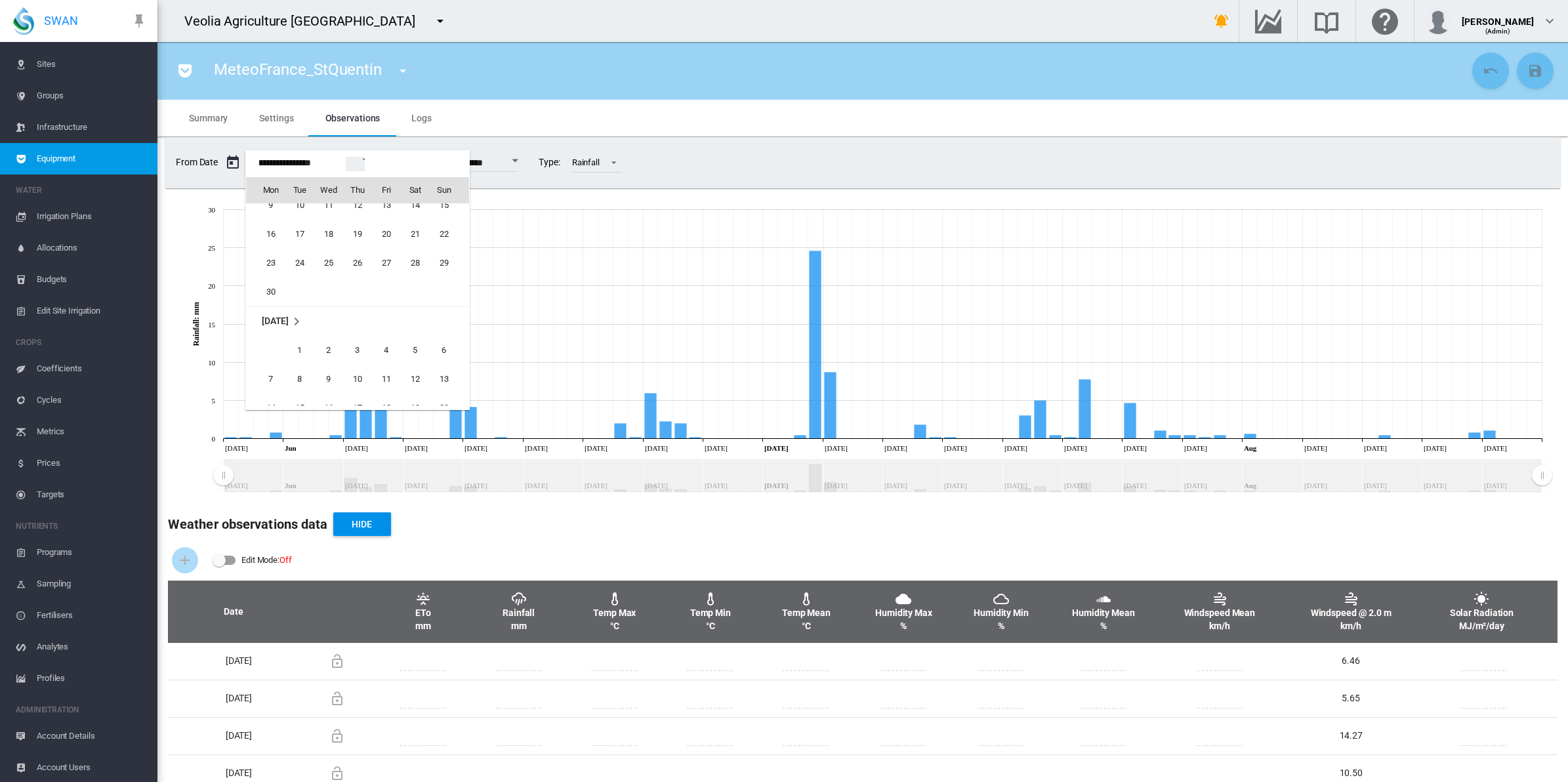
scroll to position [32223, 0]
click at [297, 352] on span "1" at bounding box center [300, 349] width 26 height 26
type input "**********"
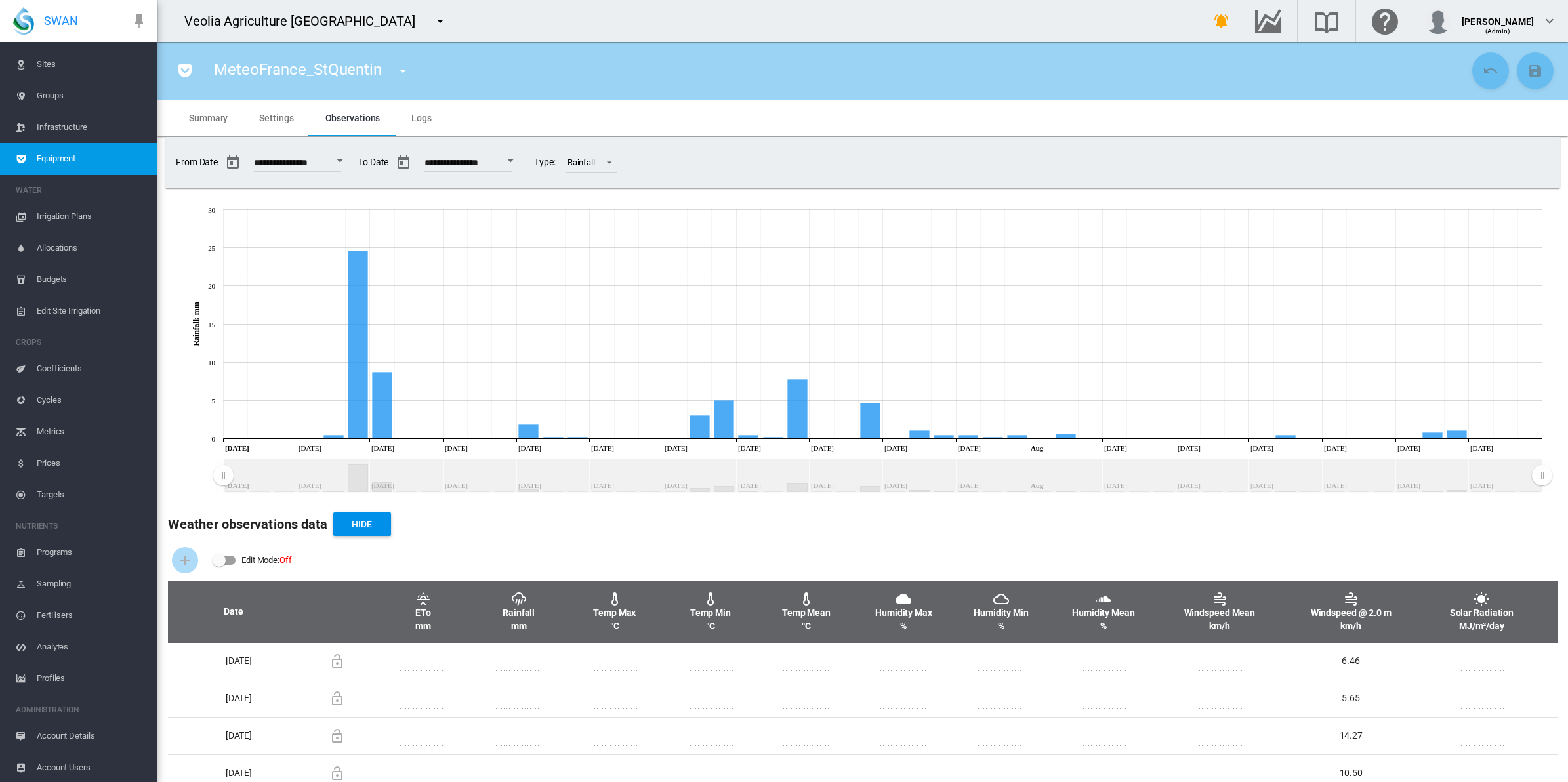
click at [522, 162] on button "Open calendar" at bounding box center [511, 160] width 24 height 24
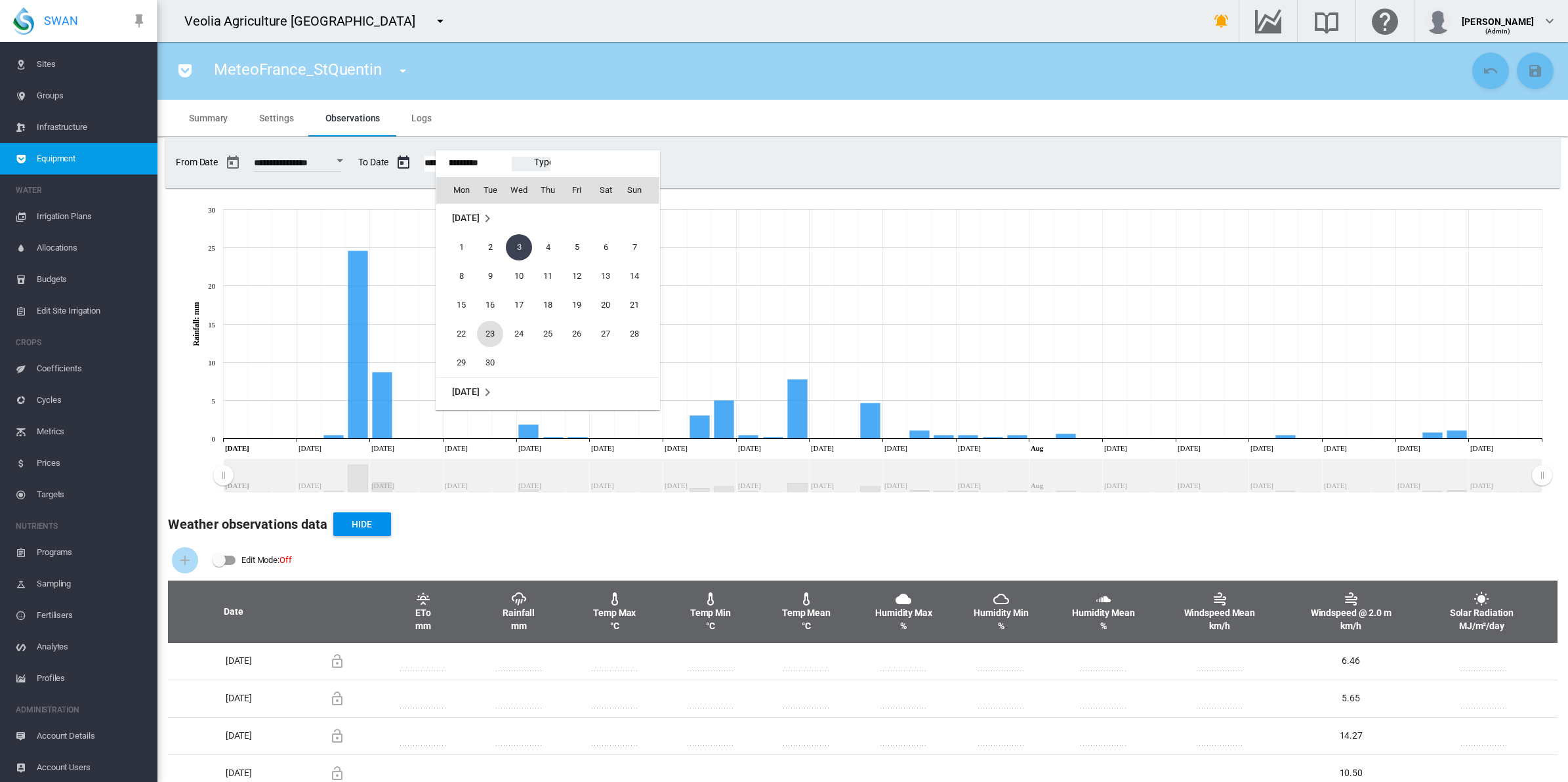
click at [486, 338] on span "23" at bounding box center [490, 334] width 26 height 26
type input "**********"
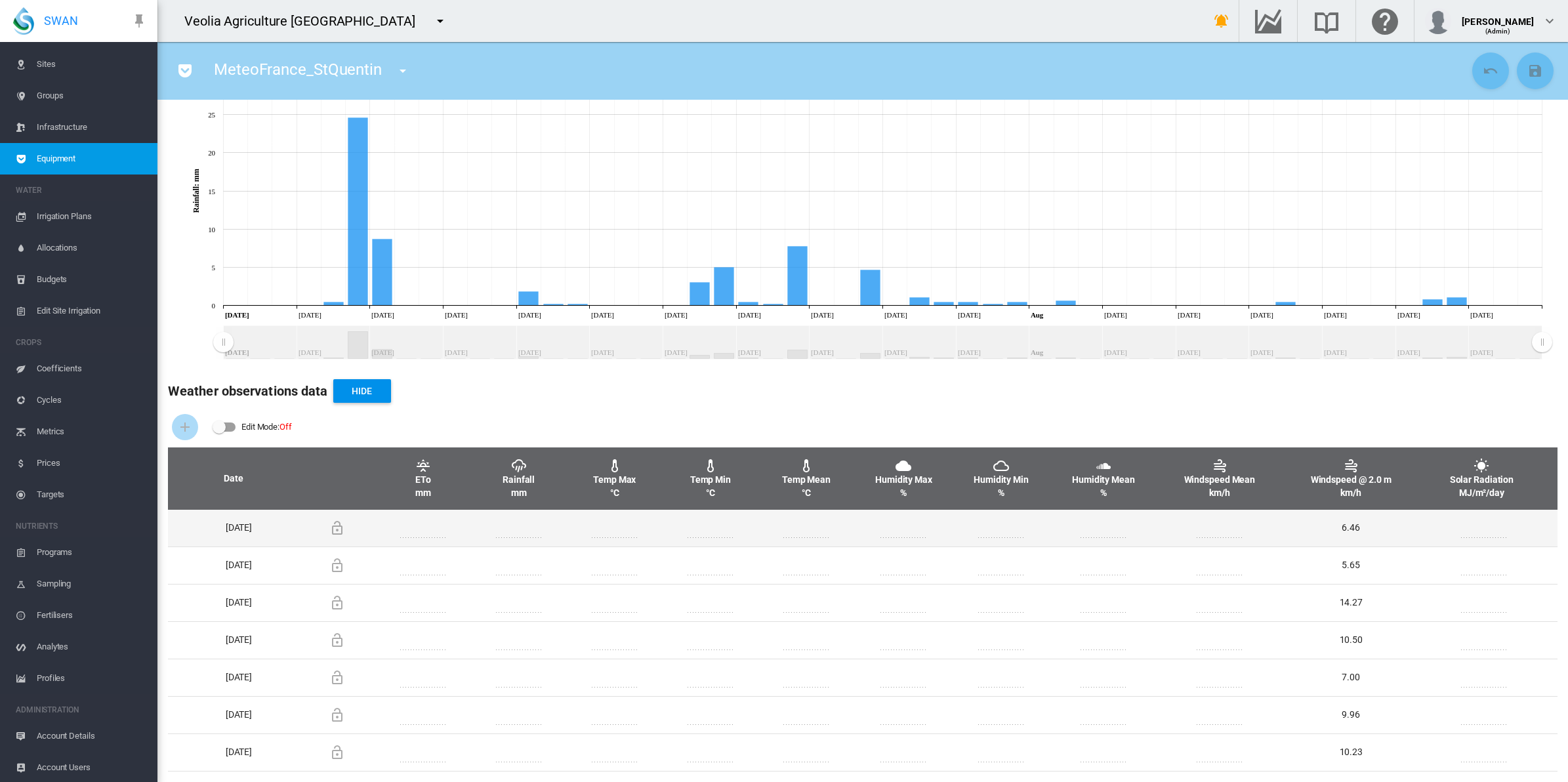
scroll to position [0, 0]
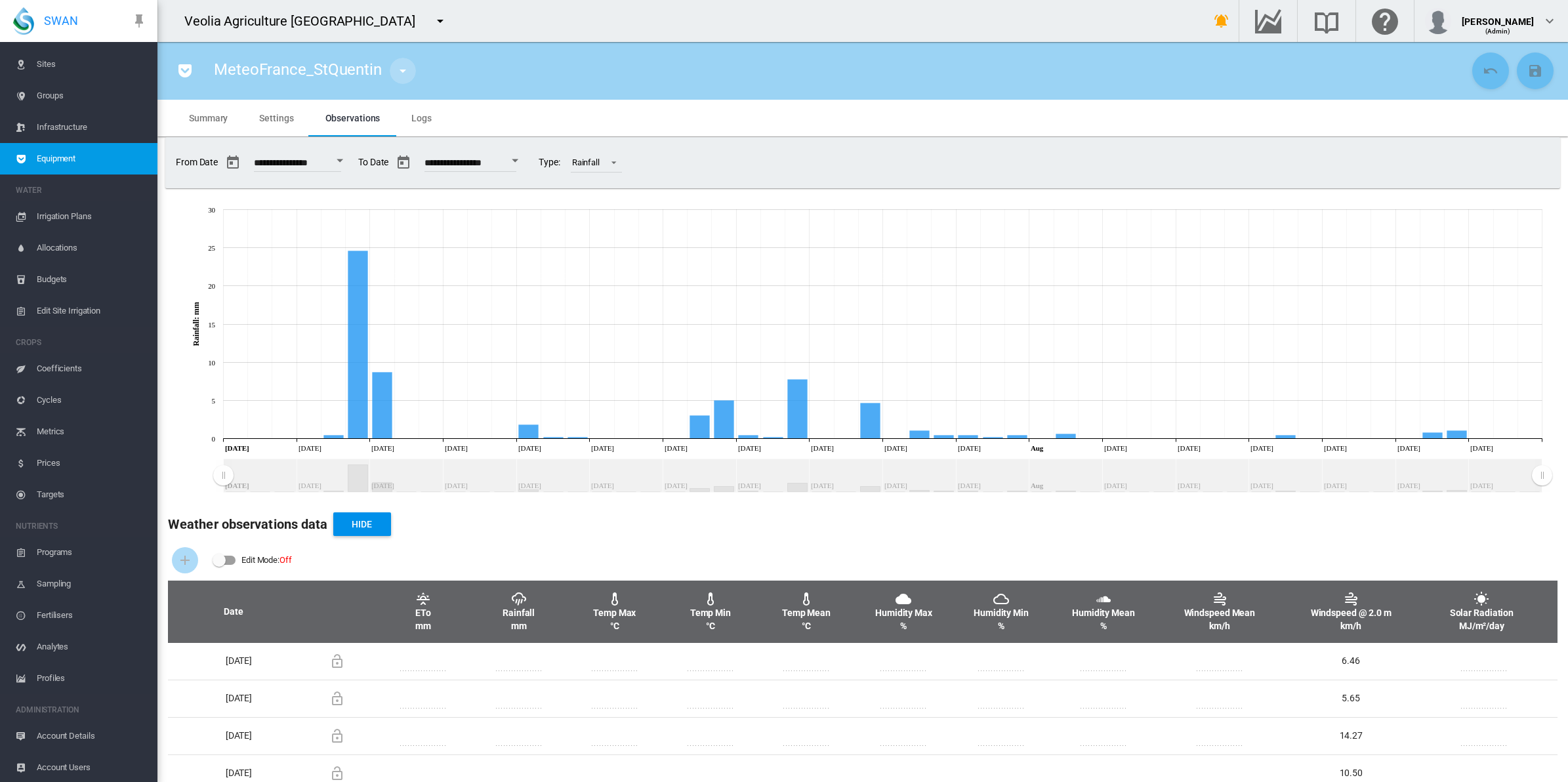
click at [400, 74] on md-icon "icon-menu-down" at bounding box center [403, 71] width 16 height 16
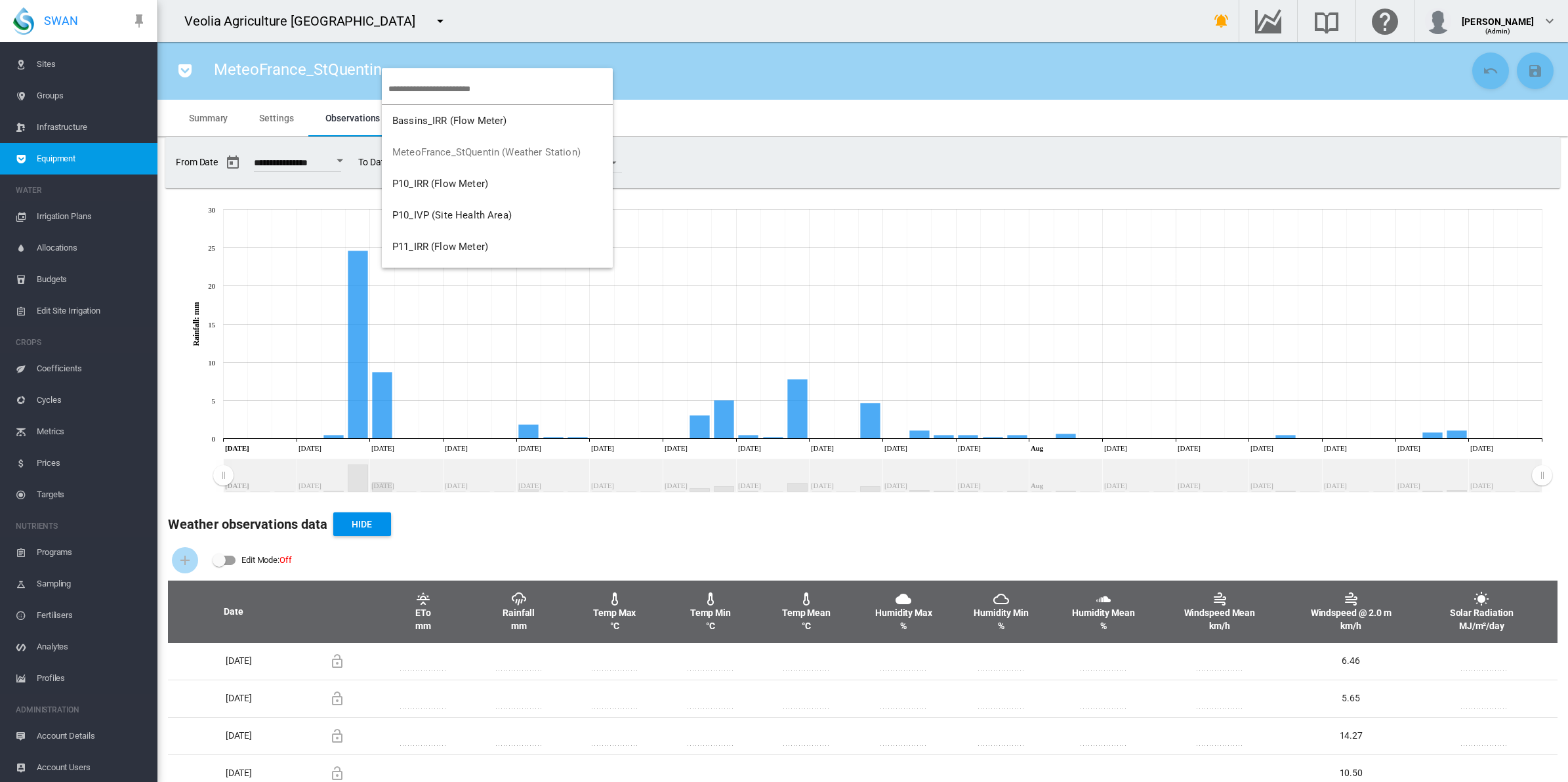
click at [469, 87] on input "search" at bounding box center [500, 89] width 224 height 31
type input "**"
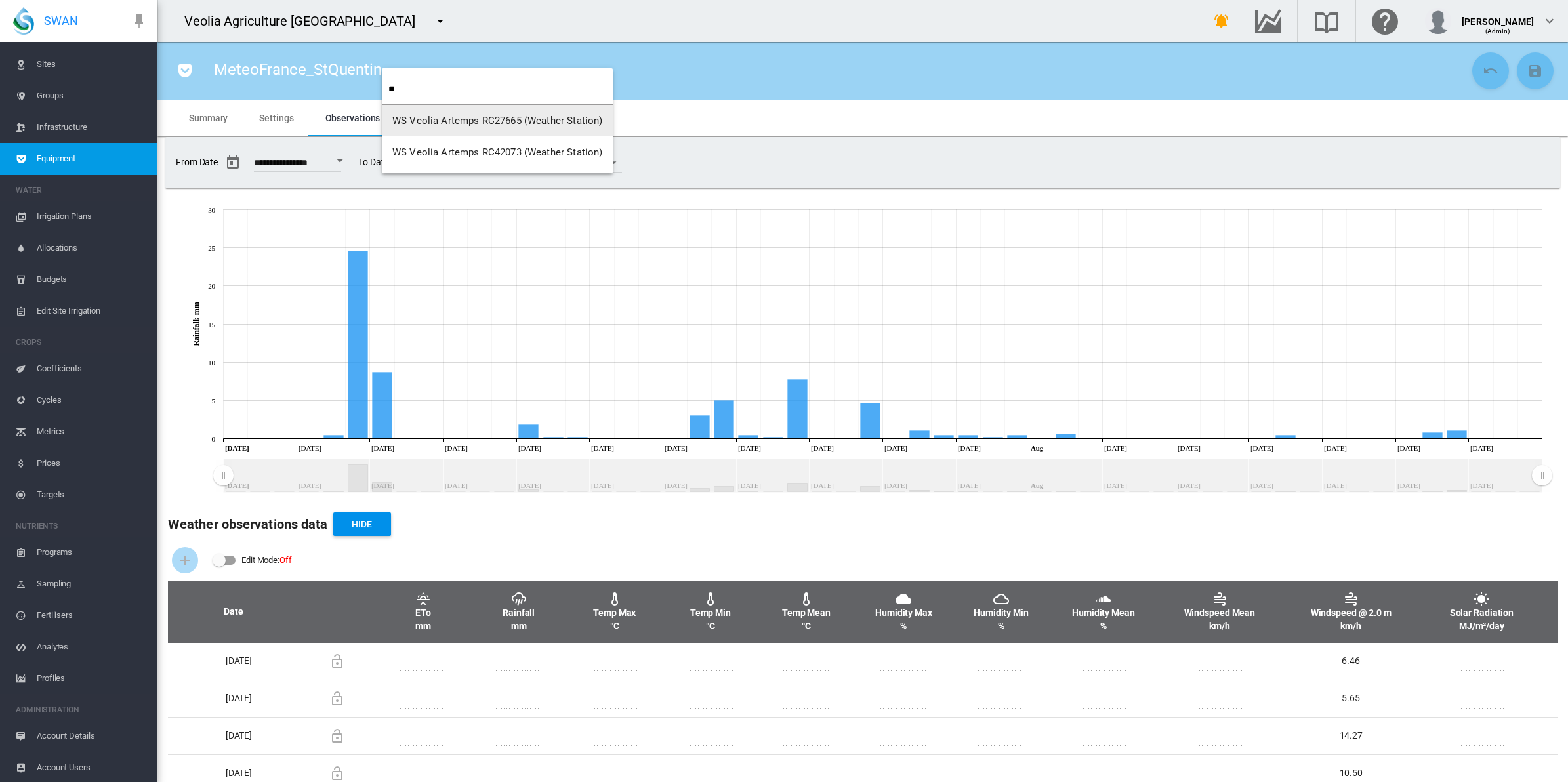
click at [466, 124] on span "WS Veolia Artemps RC27665 (Weather Station)" at bounding box center [497, 120] width 210 height 12
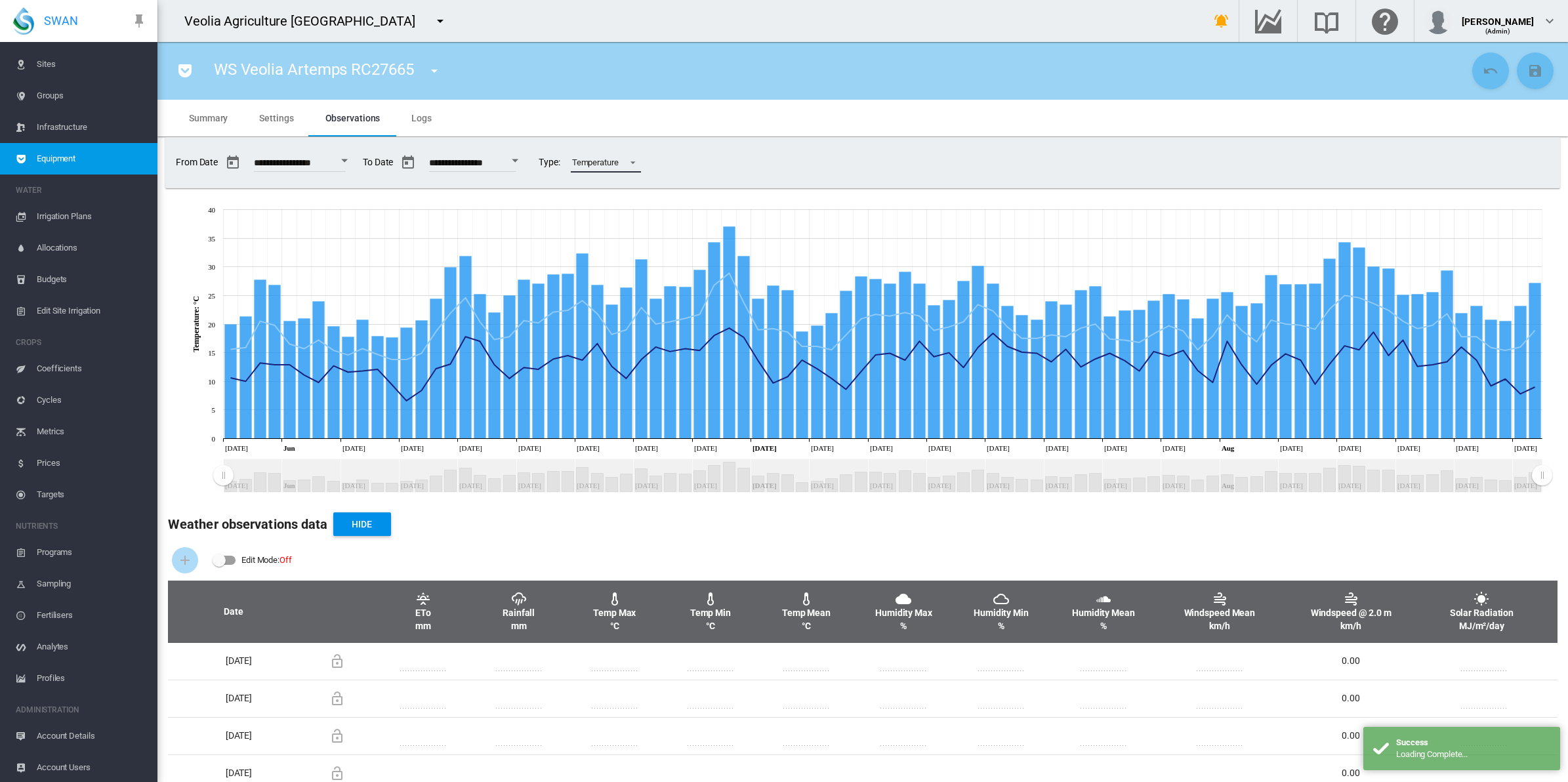
click at [637, 162] on span at bounding box center [629, 161] width 16 height 12
click at [633, 134] on div "Rainfall" at bounding box center [624, 131] width 28 height 12
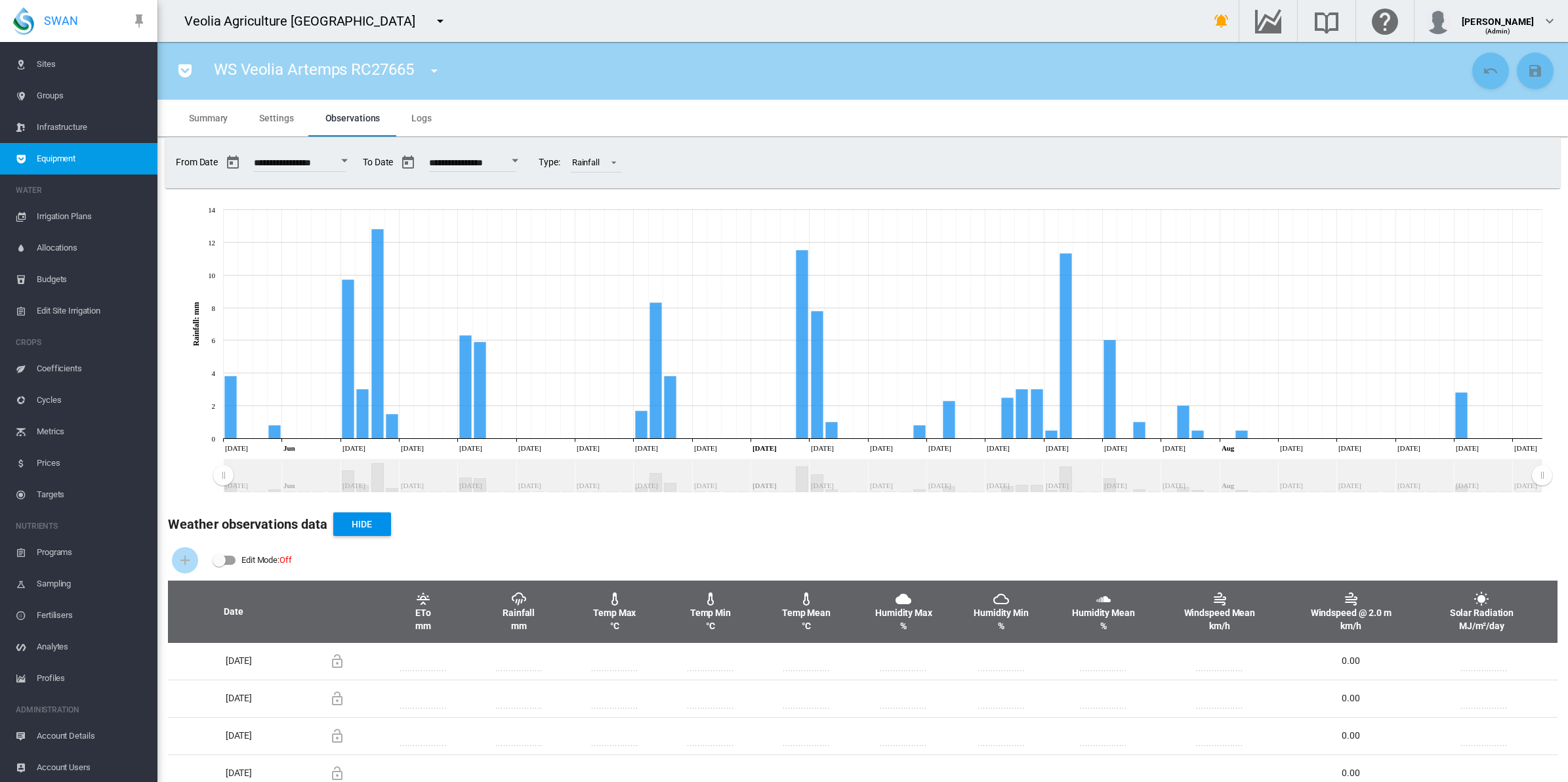
click at [347, 159] on div "Open calendar" at bounding box center [345, 160] width 7 height 3
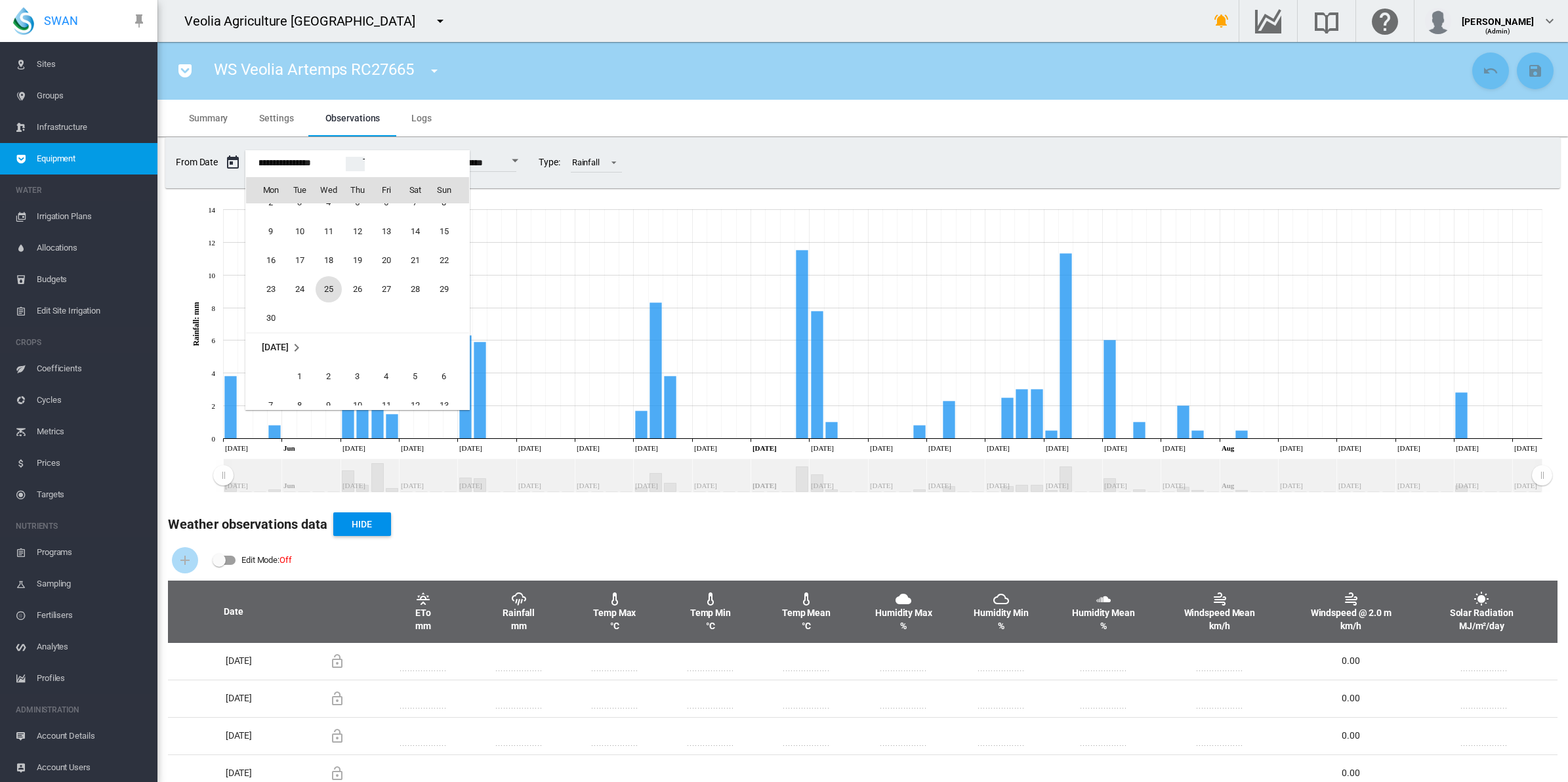
scroll to position [32223, 0]
click at [297, 343] on span "1" at bounding box center [300, 349] width 26 height 26
type input "**********"
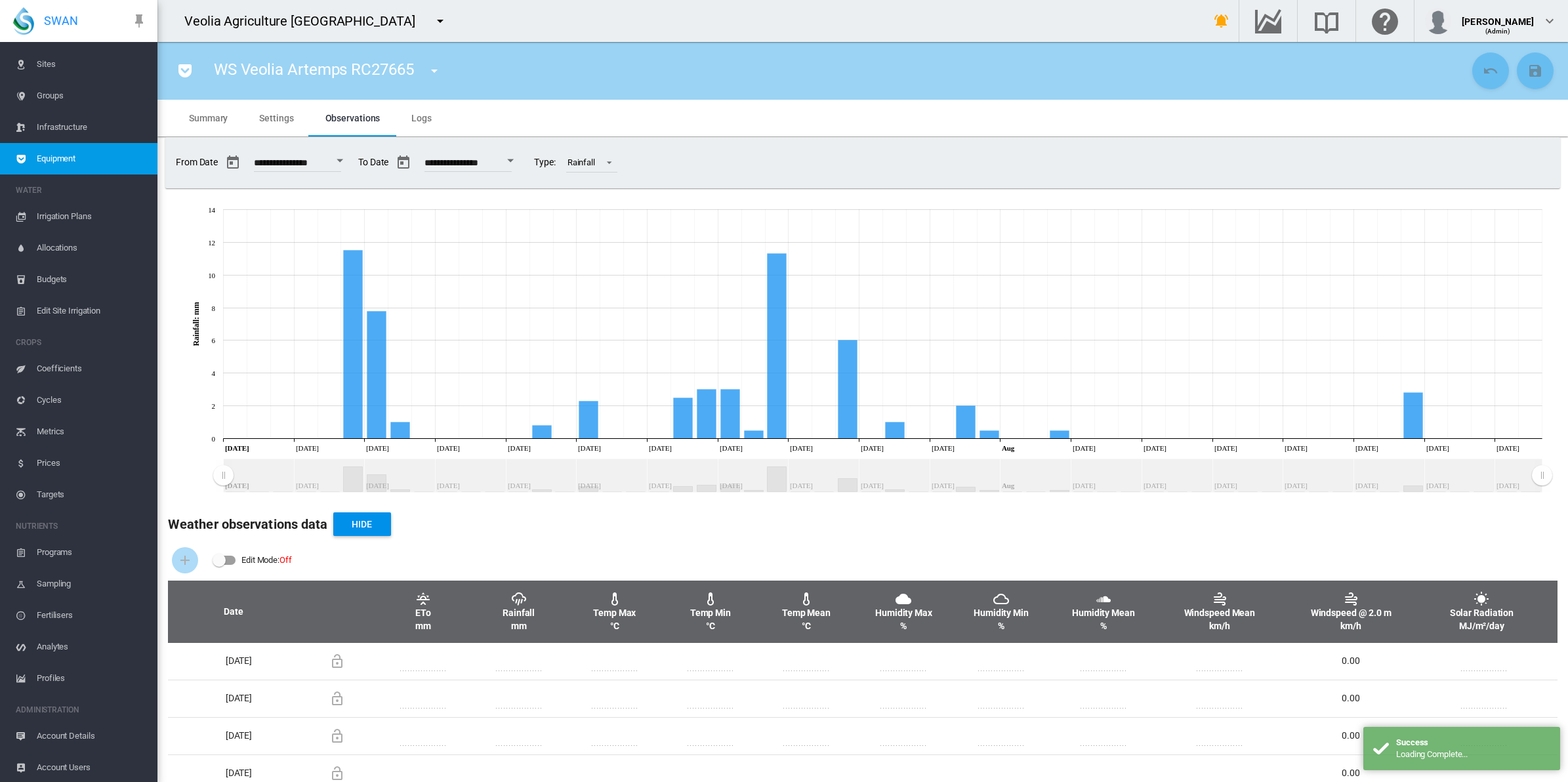
click at [522, 162] on button "Open calendar" at bounding box center [511, 160] width 24 height 24
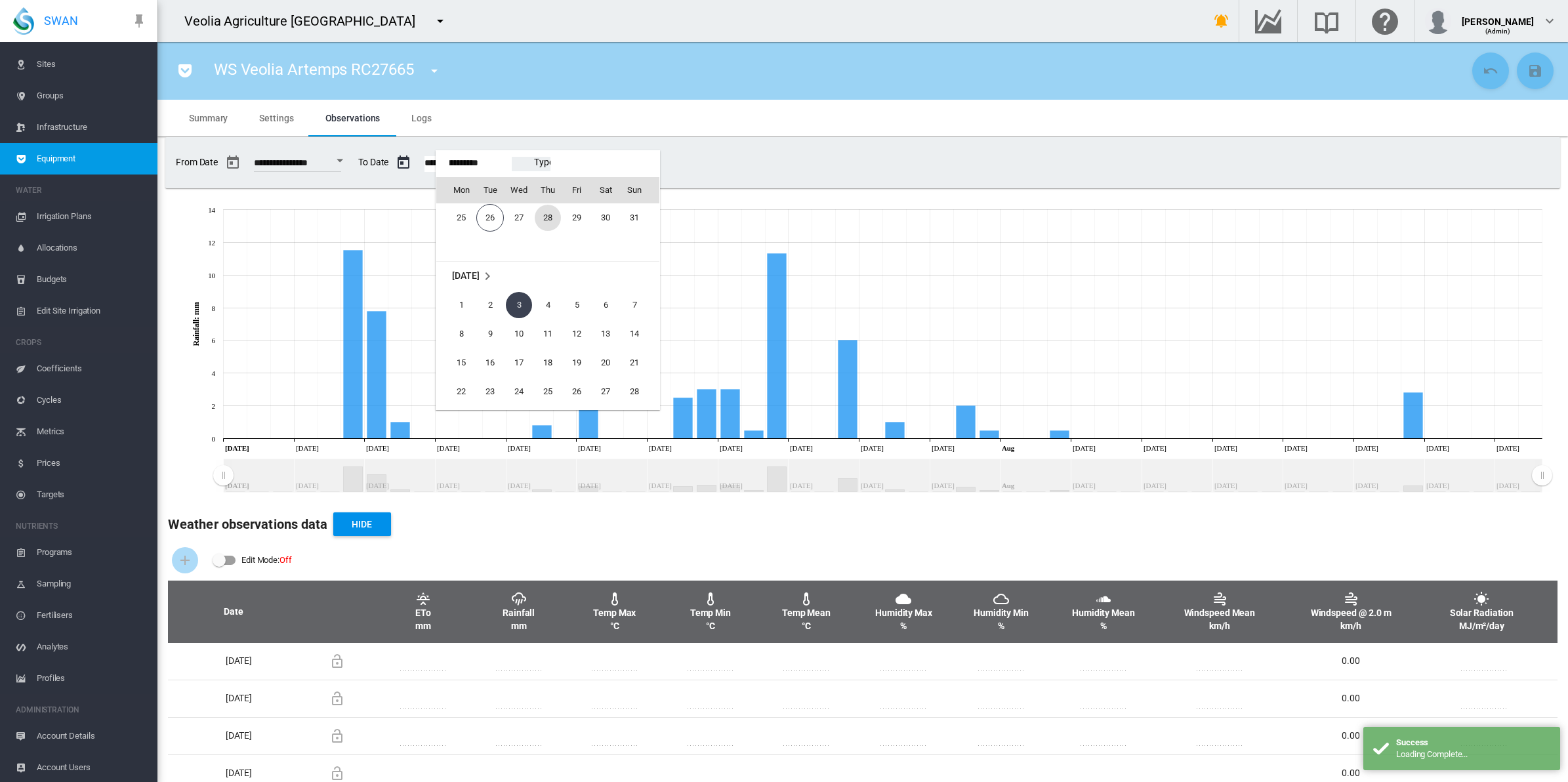
scroll to position [32591, 0]
click at [601, 215] on span "23" at bounding box center [605, 213] width 26 height 26
type input "**********"
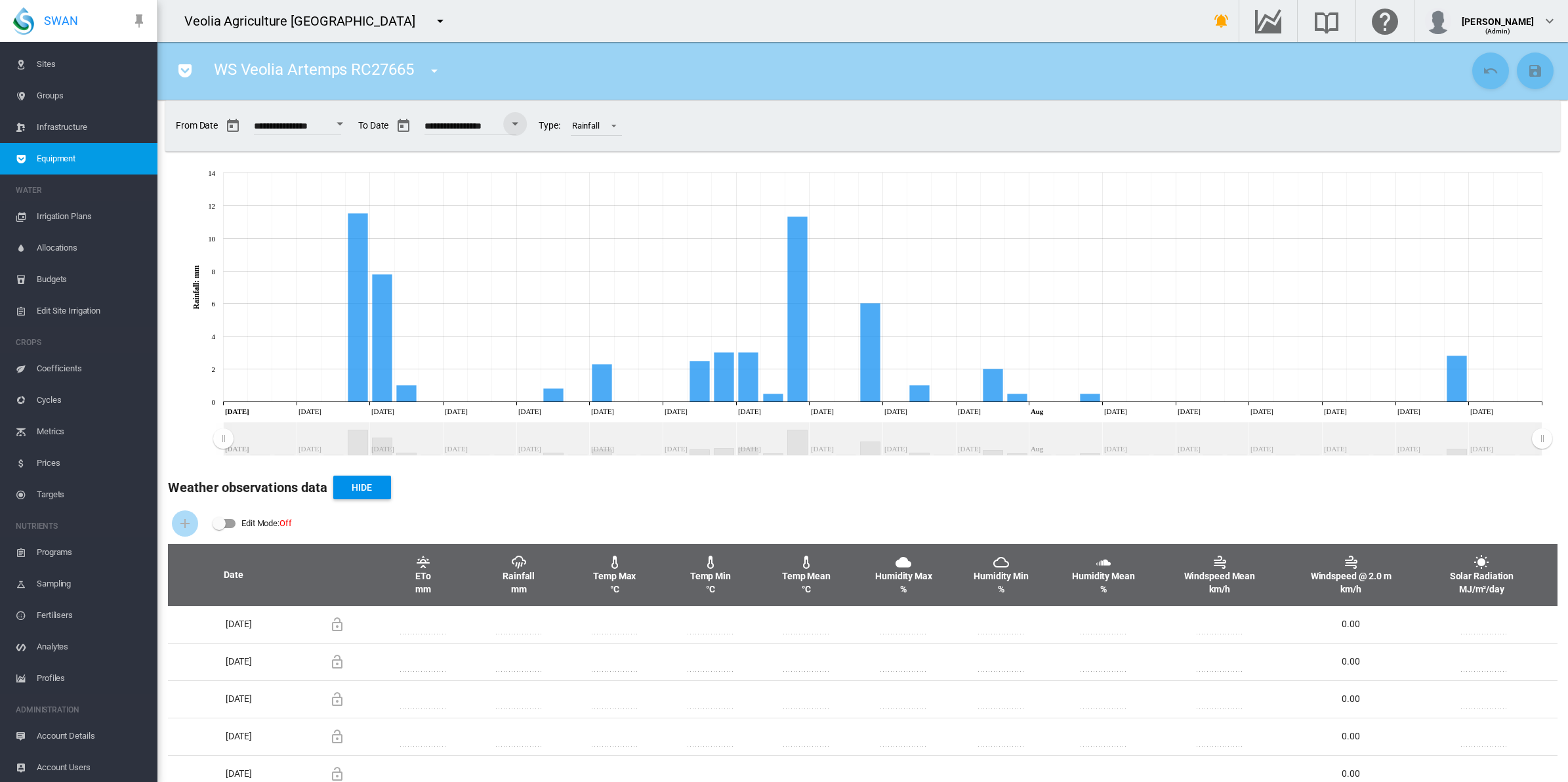
scroll to position [0, 0]
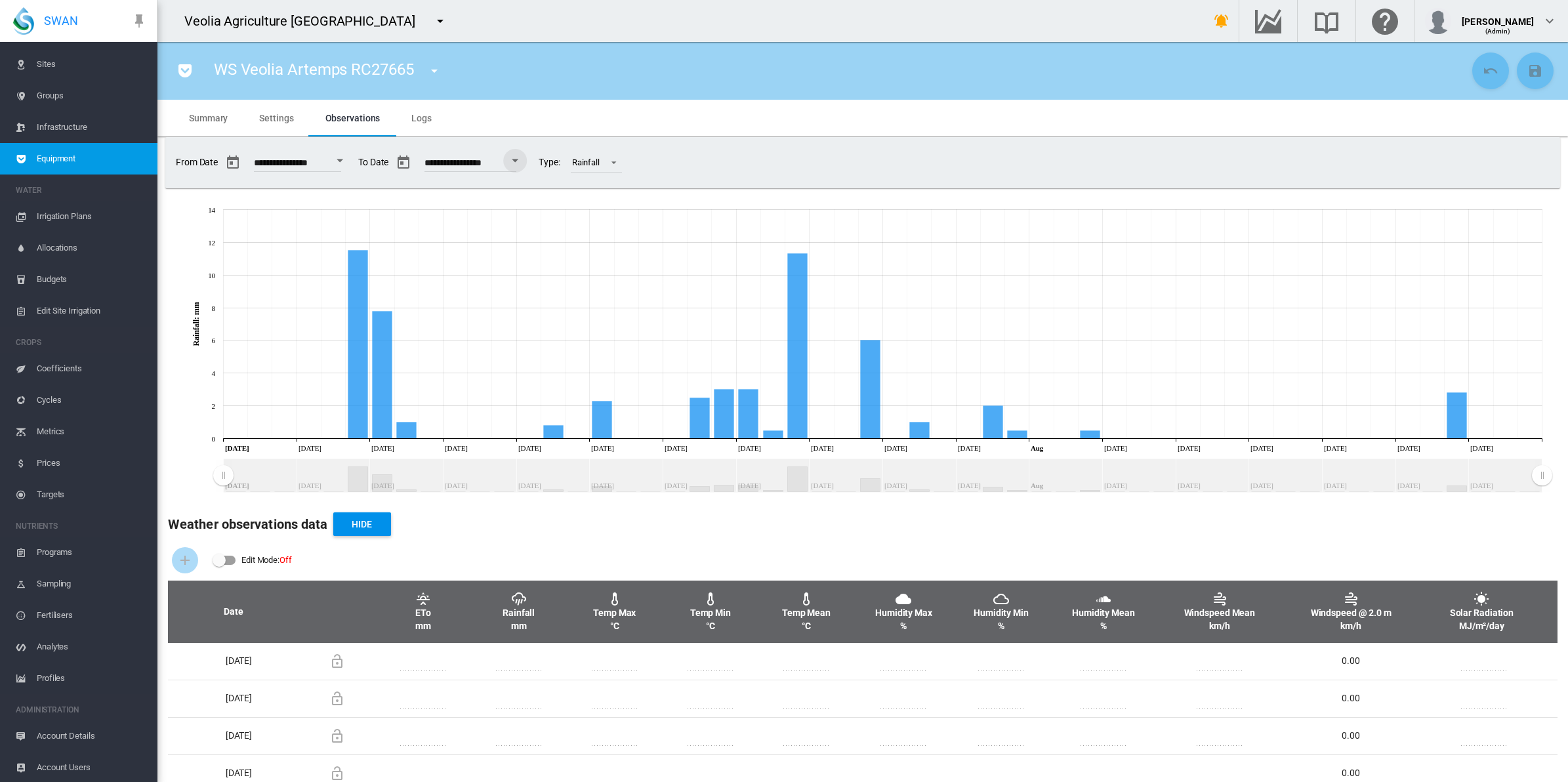
click at [433, 69] on md-icon "icon-menu-down" at bounding box center [434, 71] width 16 height 16
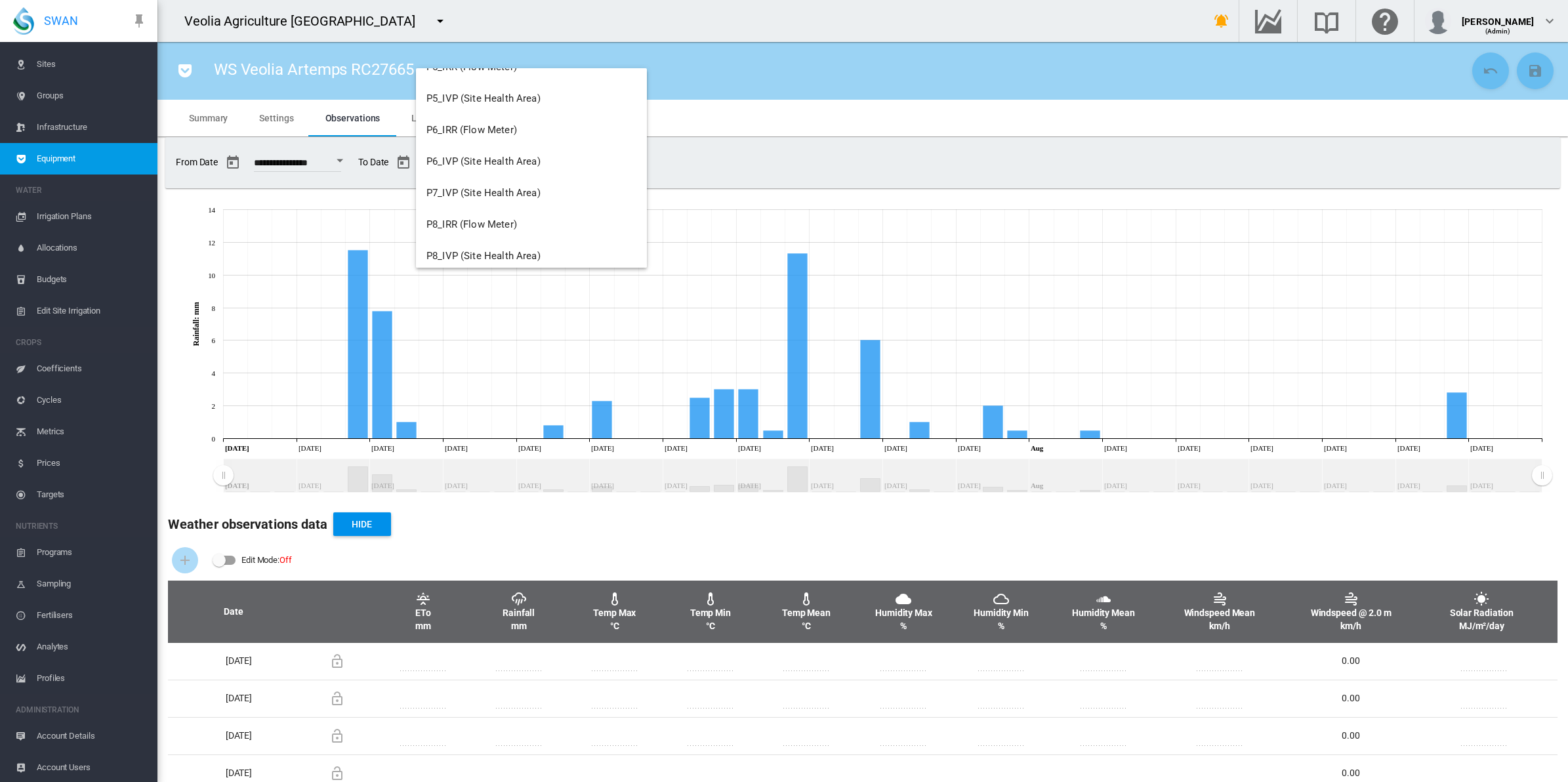
scroll to position [1165, 0]
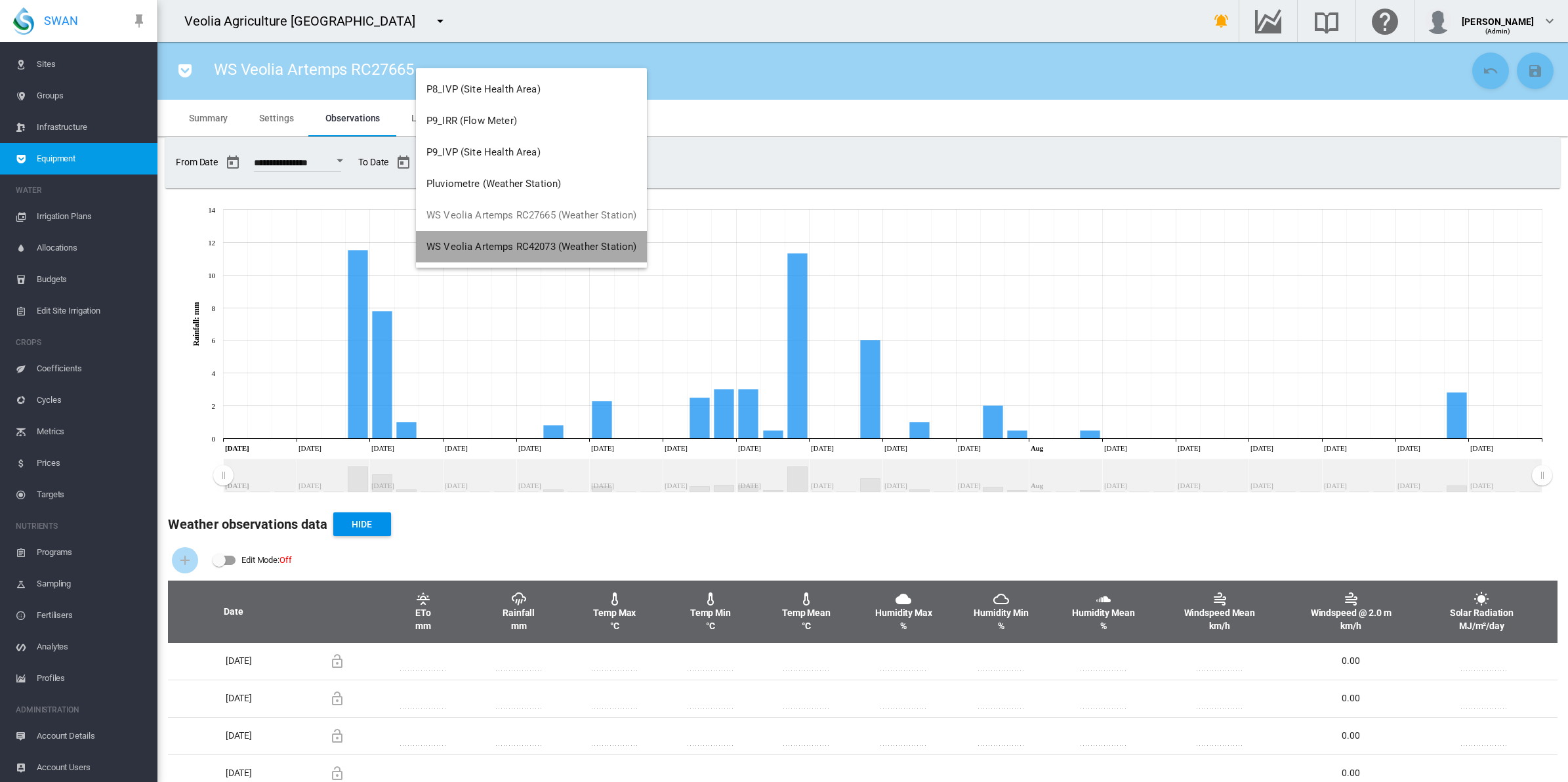
click at [587, 249] on span "WS Veolia Artemps RC42073 (Weather Station)" at bounding box center [531, 247] width 210 height 12
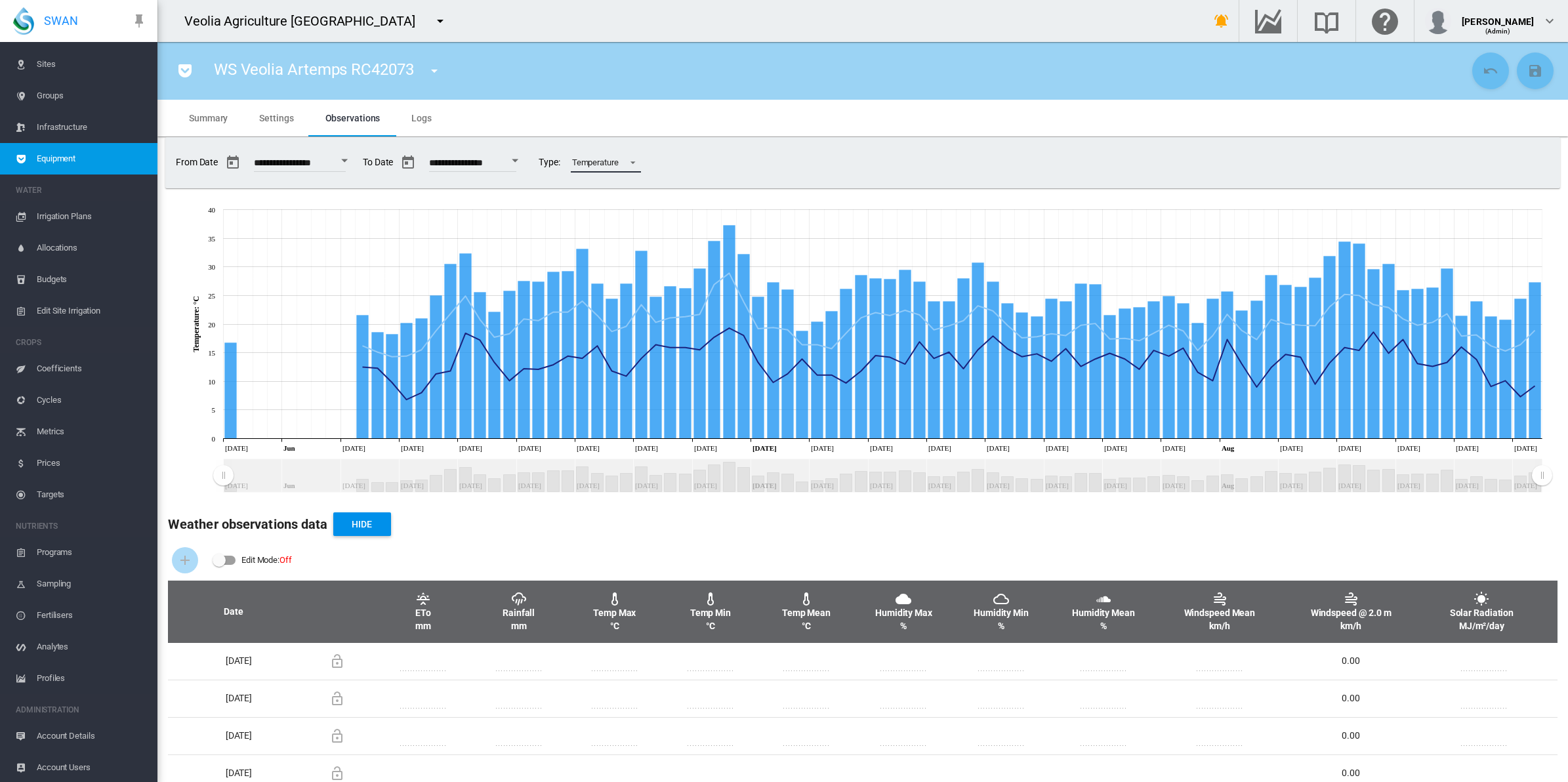
click at [637, 164] on span at bounding box center [629, 161] width 16 height 12
click at [646, 136] on md-option "Rainfall" at bounding box center [646, 131] width 92 height 32
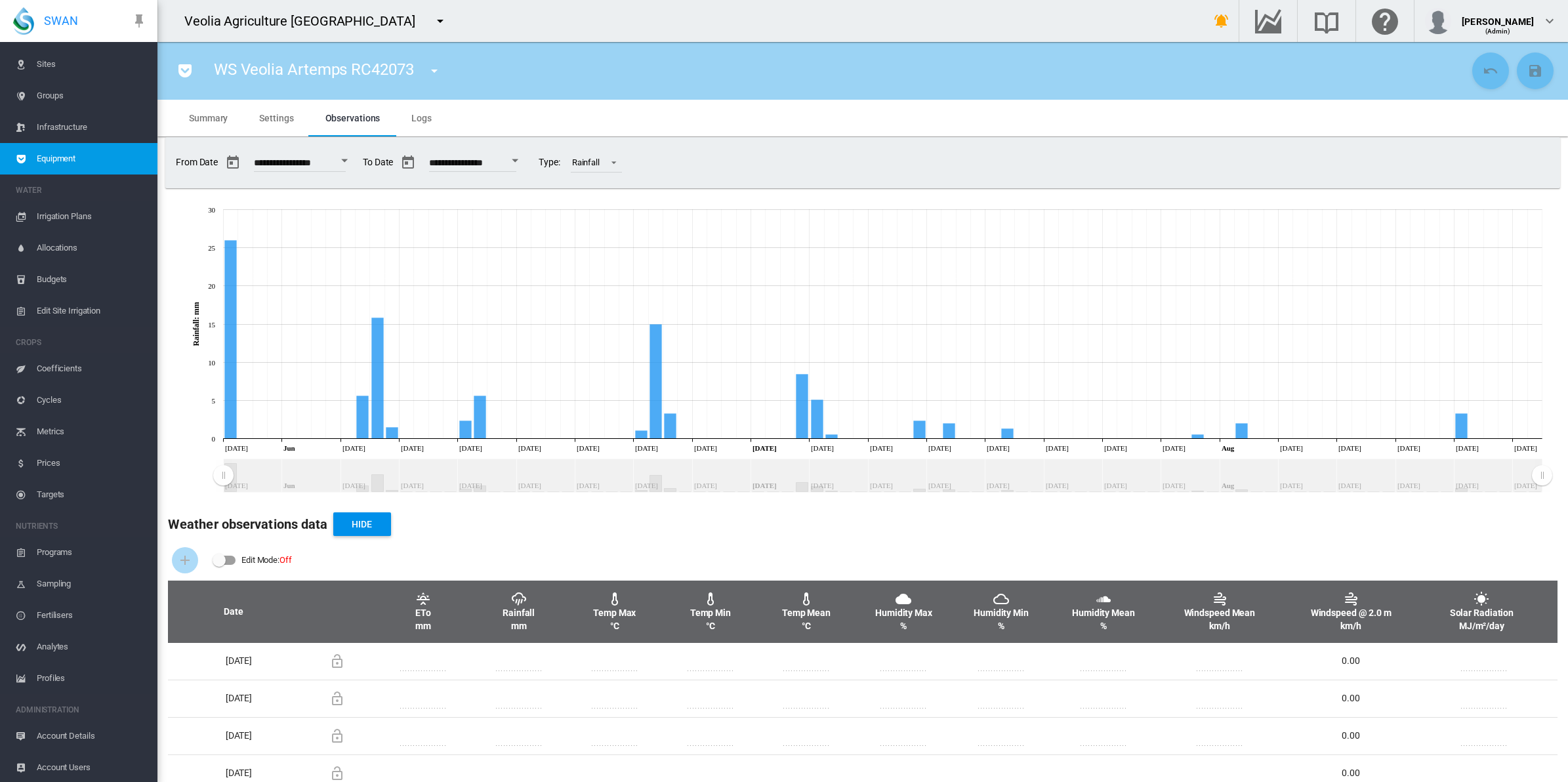
click at [318, 164] on input "**********" at bounding box center [300, 164] width 92 height 13
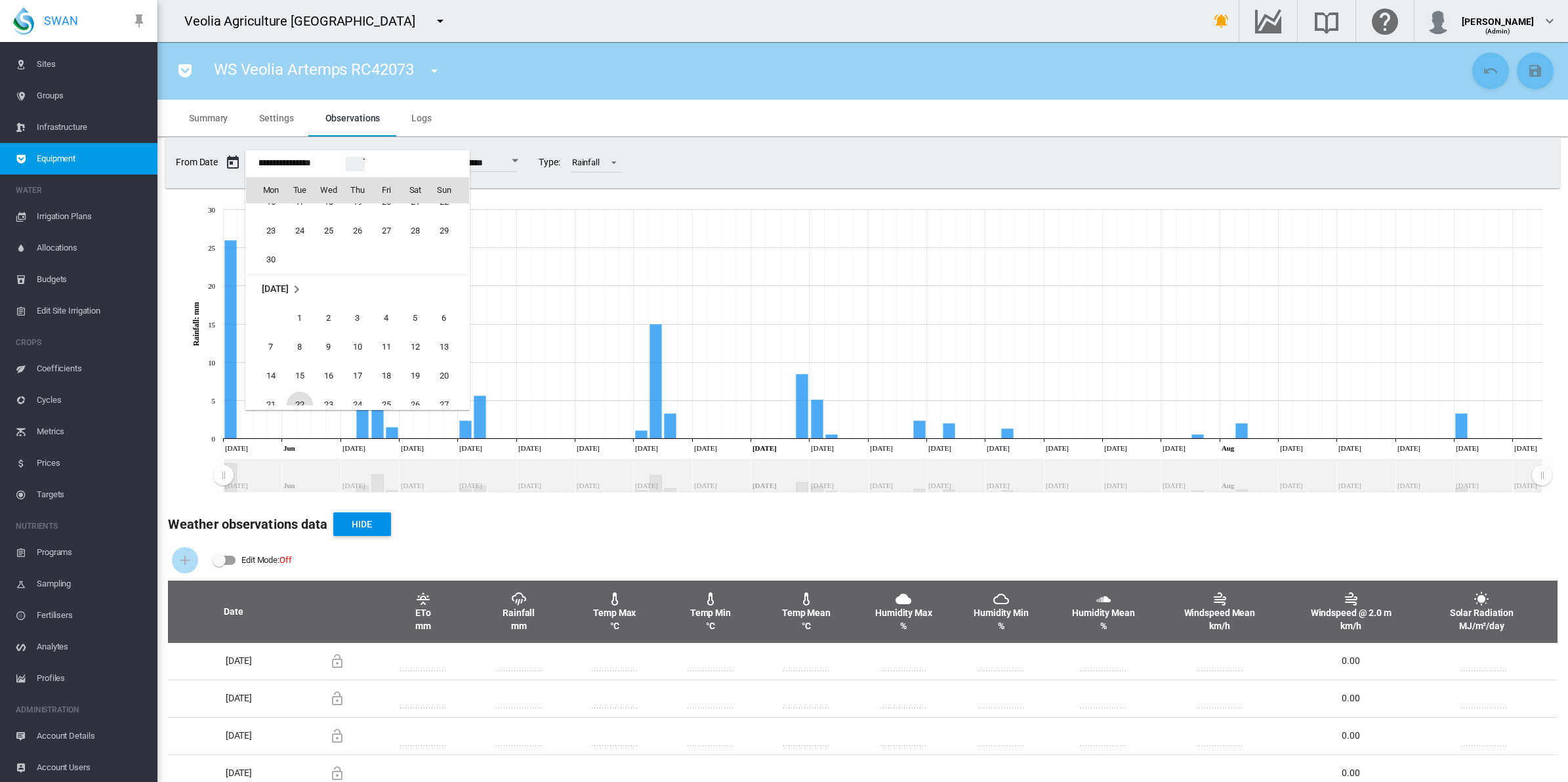
scroll to position [32305, 0]
click at [305, 267] on span "1" at bounding box center [300, 267] width 26 height 26
type input "**********"
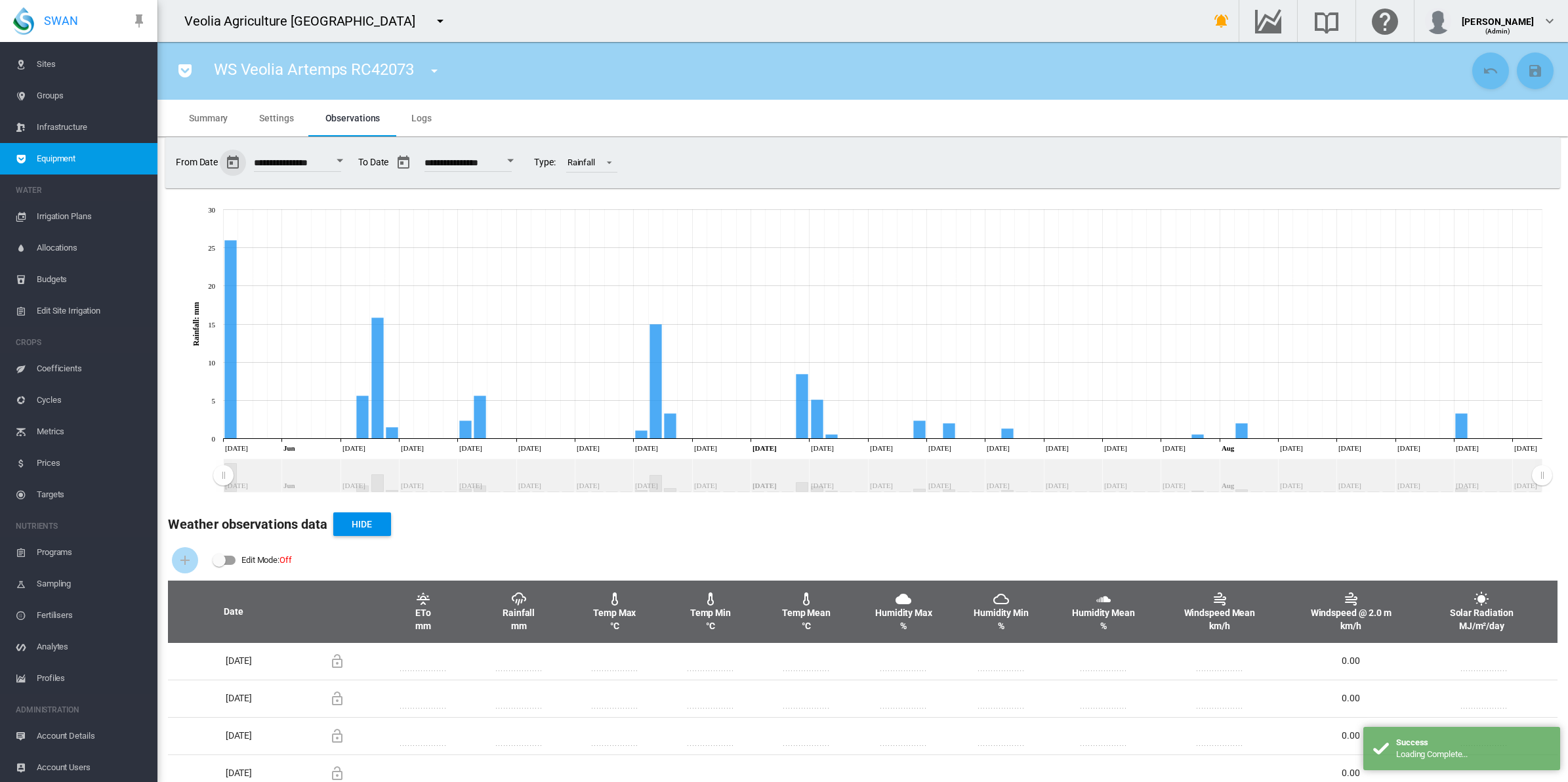
click at [495, 162] on input "**********" at bounding box center [468, 164] width 88 height 13
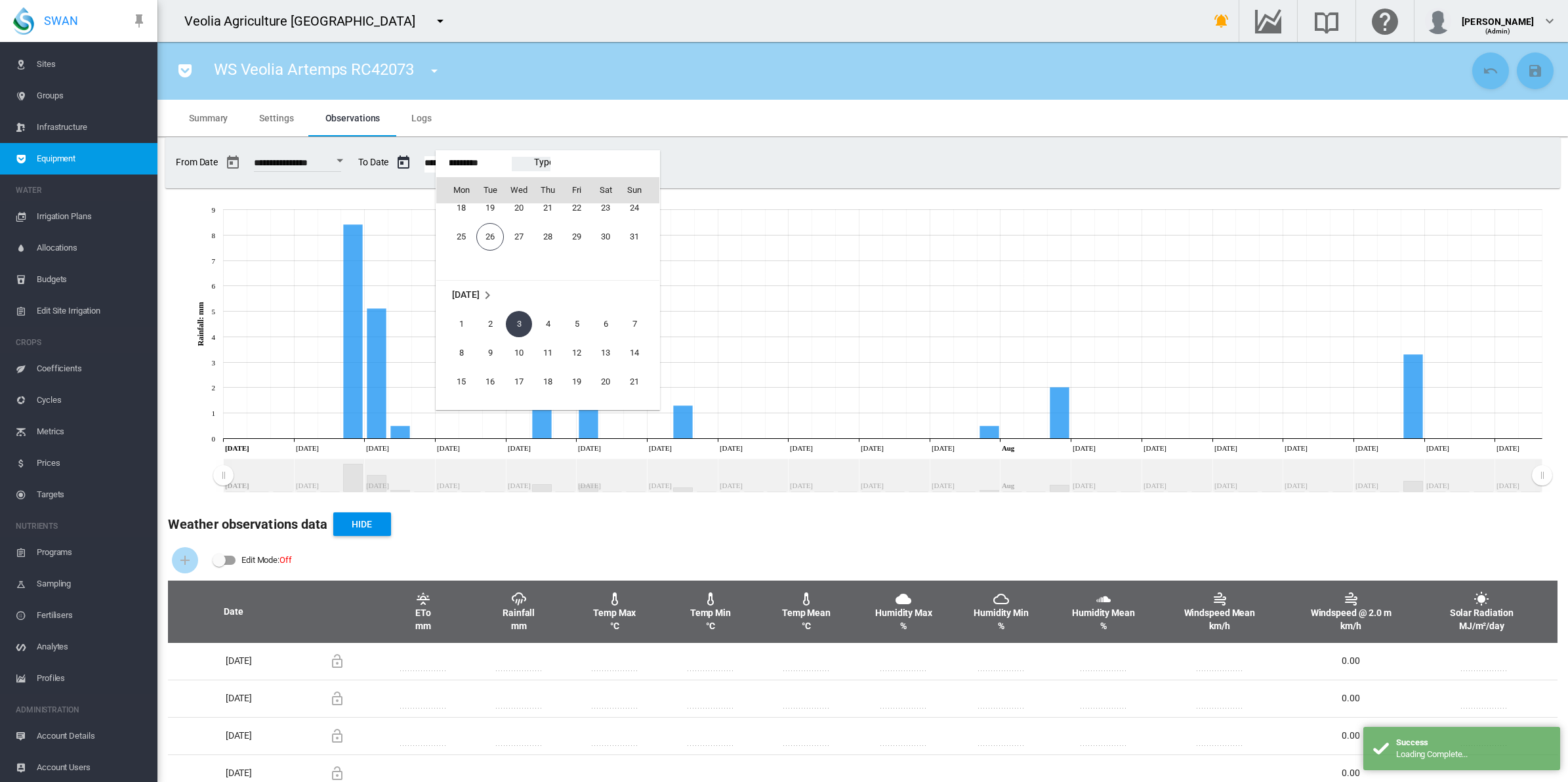
scroll to position [32509, 0]
click at [595, 299] on span "23" at bounding box center [605, 295] width 26 height 26
type input "**********"
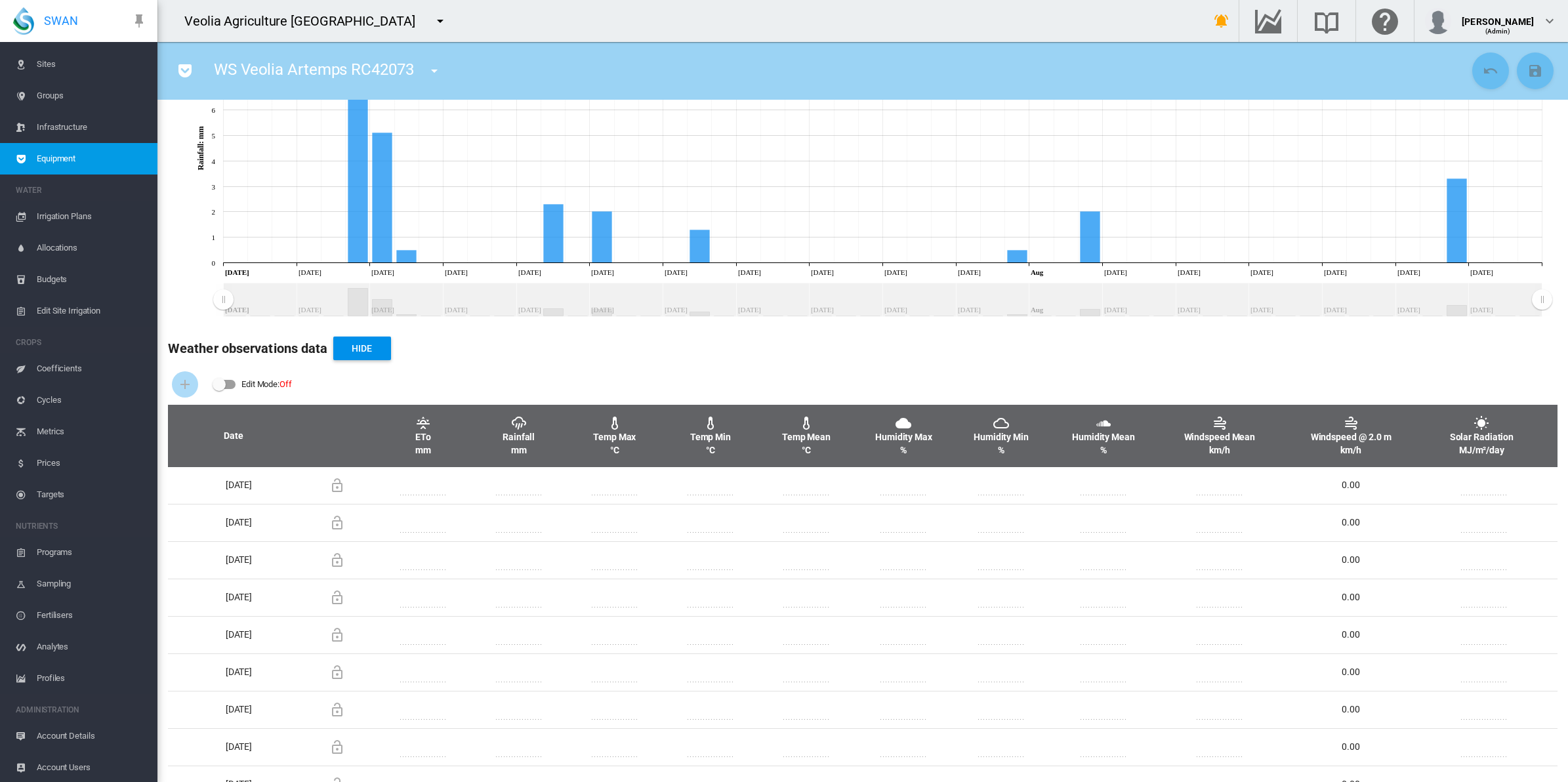
scroll to position [0, 0]
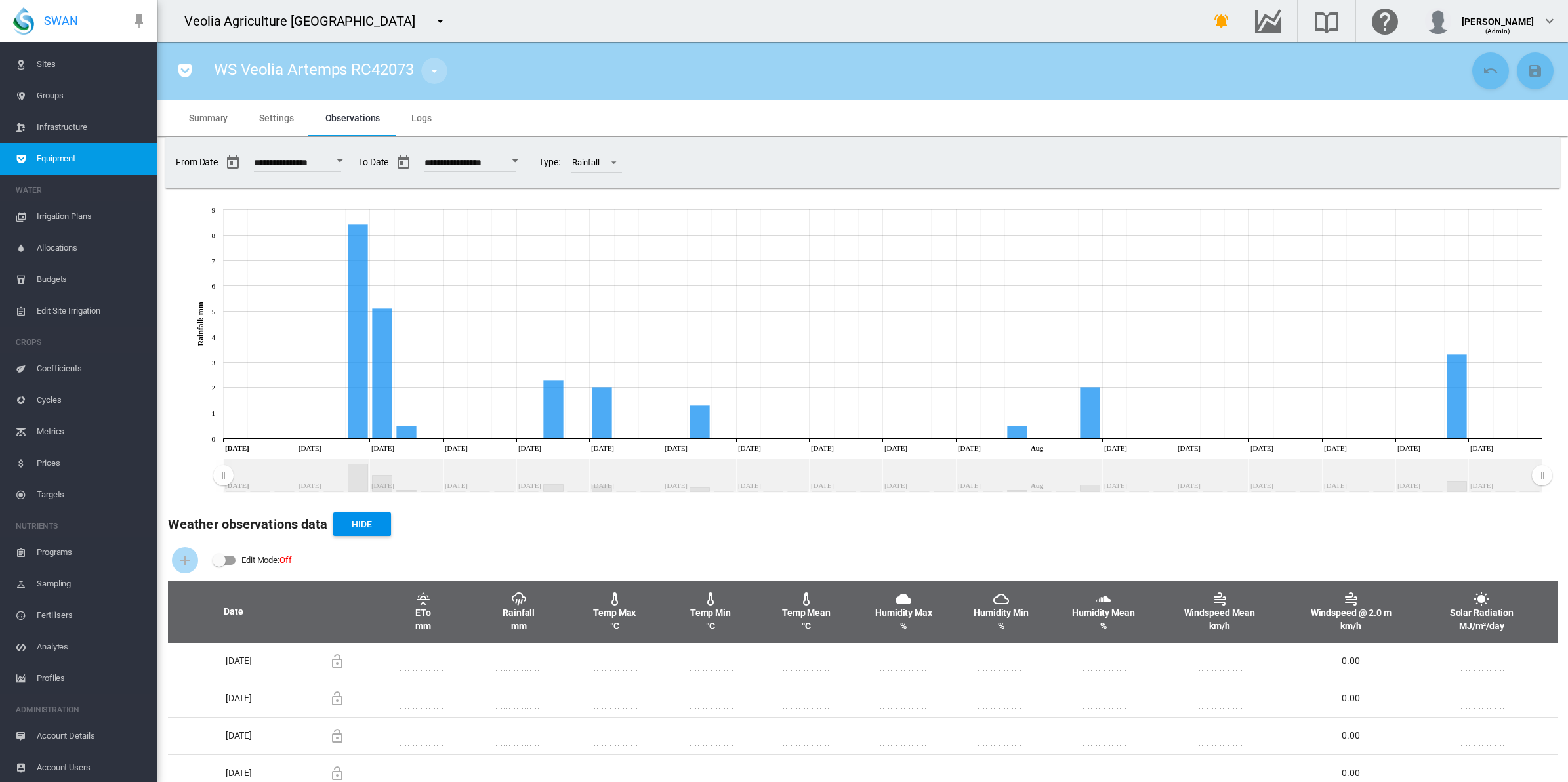
click at [440, 69] on md-icon "icon-menu-down" at bounding box center [434, 71] width 16 height 16
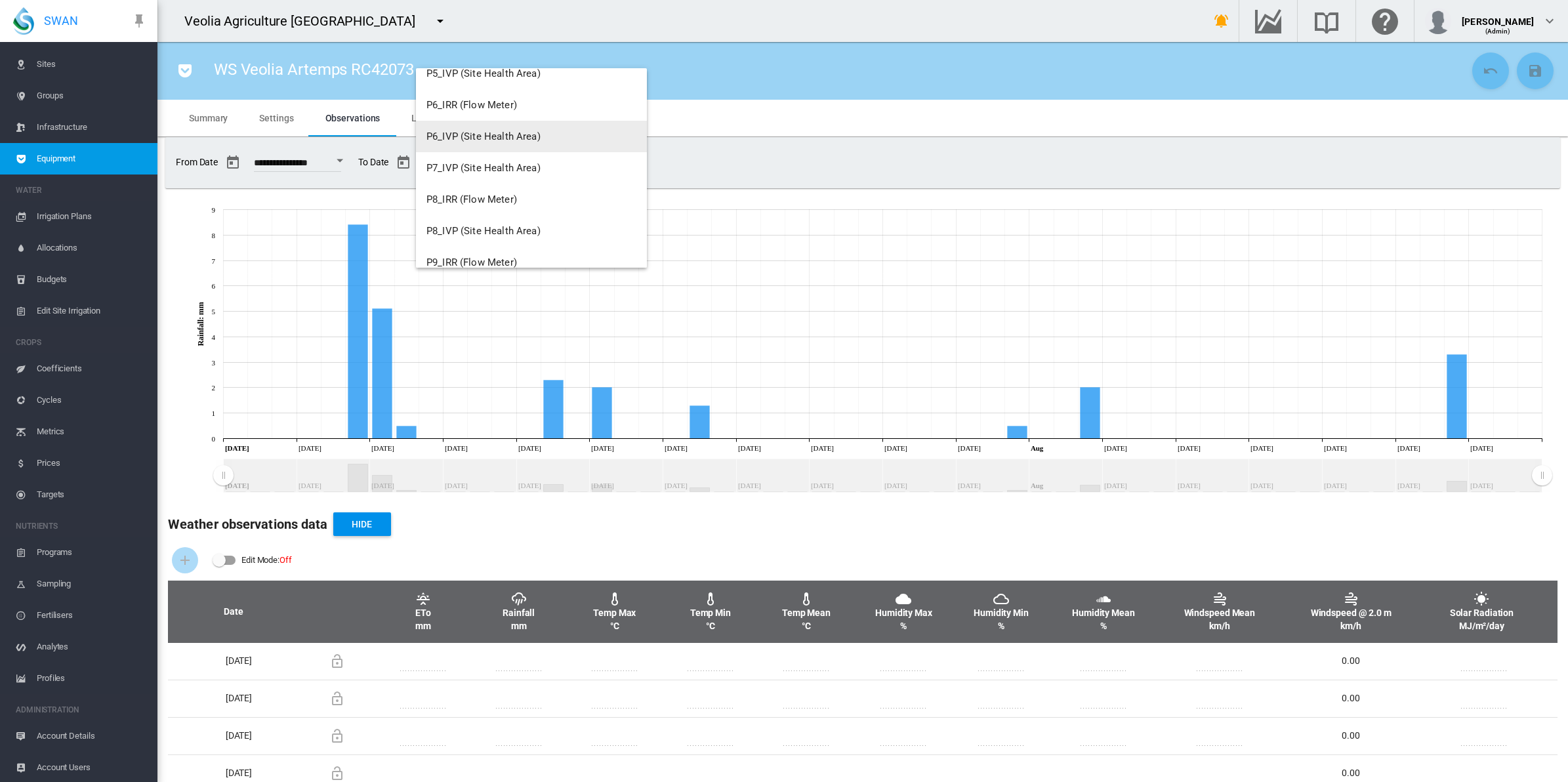
scroll to position [1165, 0]
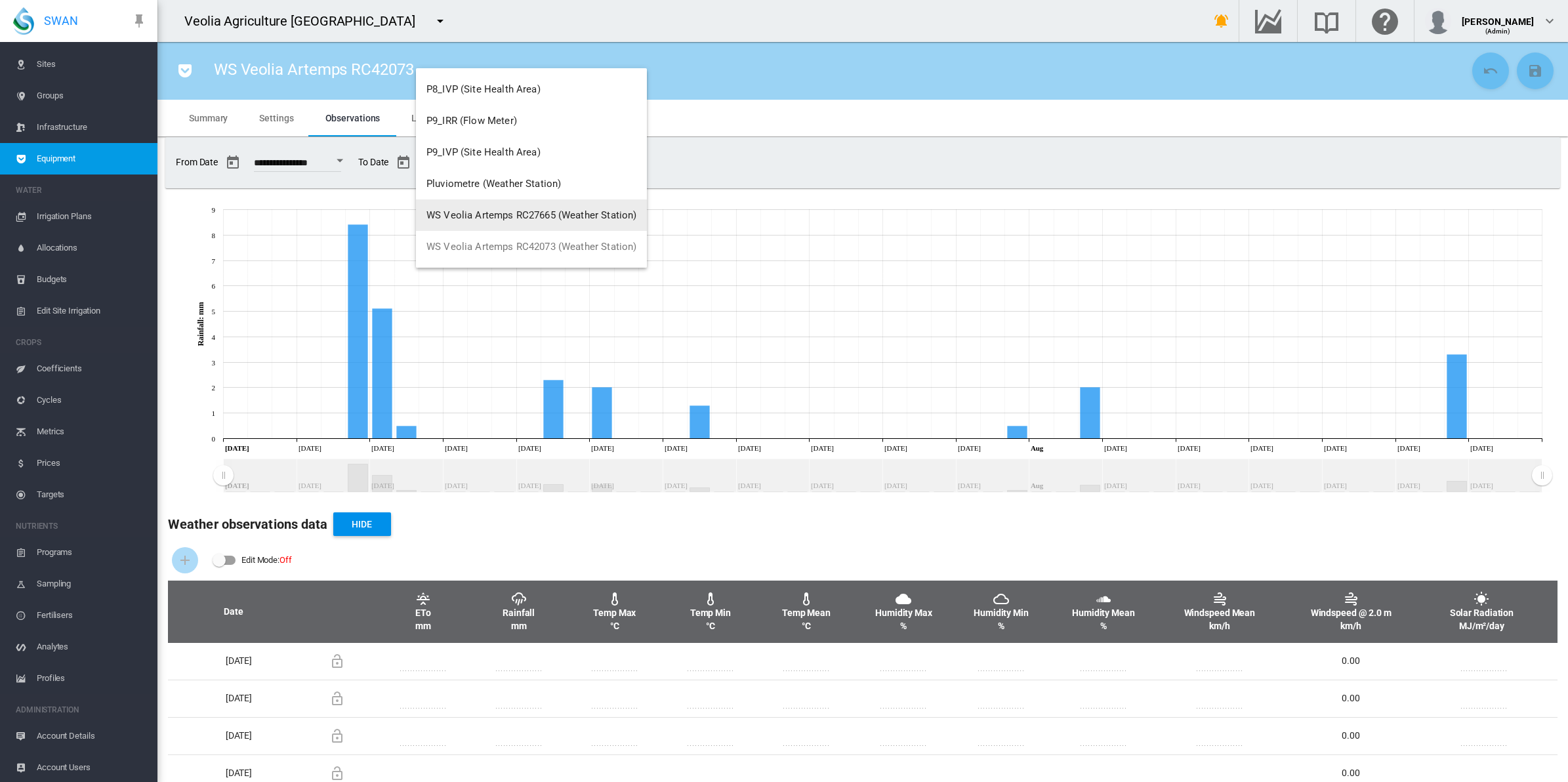
click at [543, 212] on span "WS Veolia Artemps RC27665 (Weather Station)" at bounding box center [531, 215] width 210 height 12
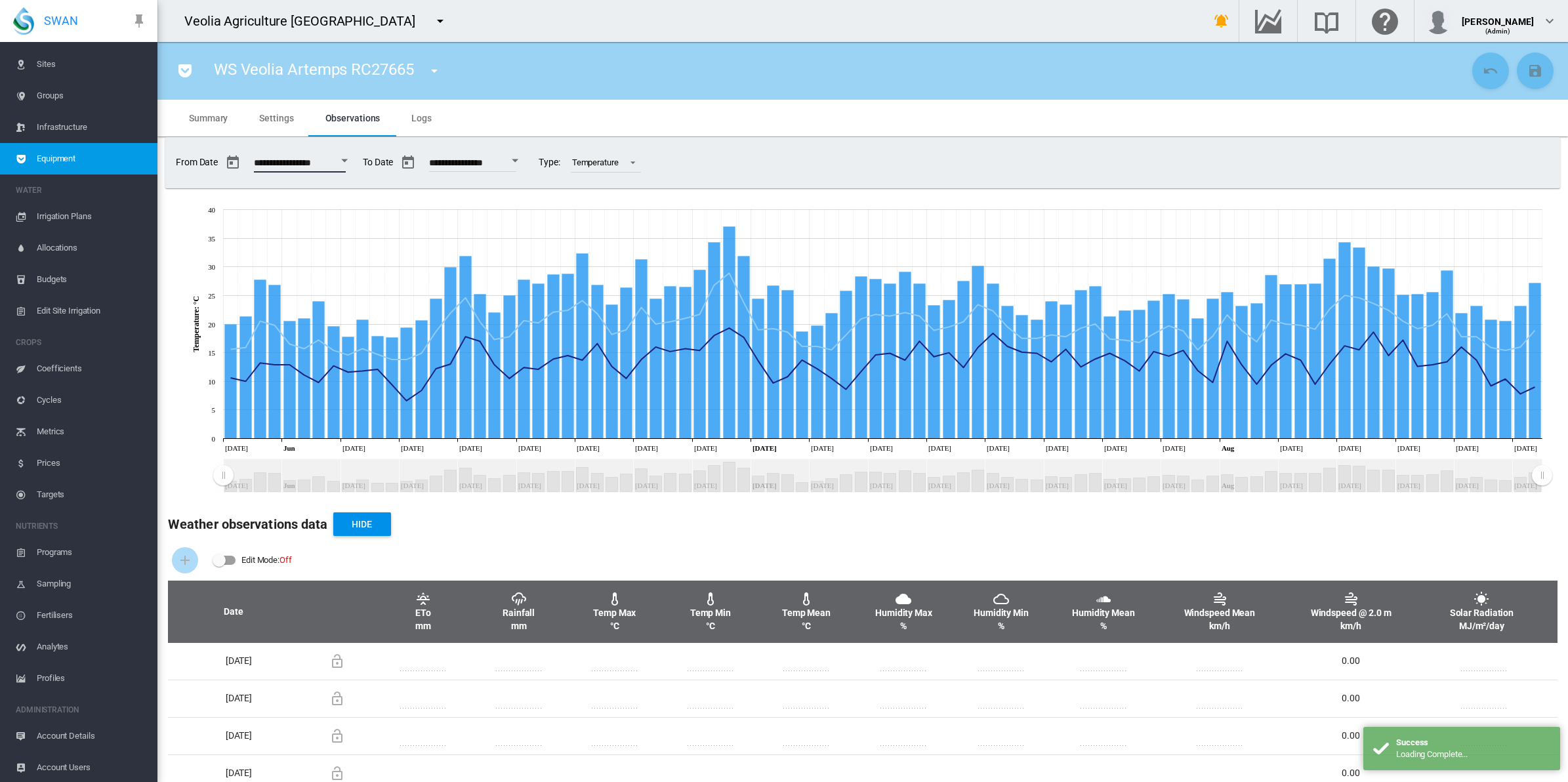
click at [322, 164] on input "**********" at bounding box center [300, 164] width 92 height 13
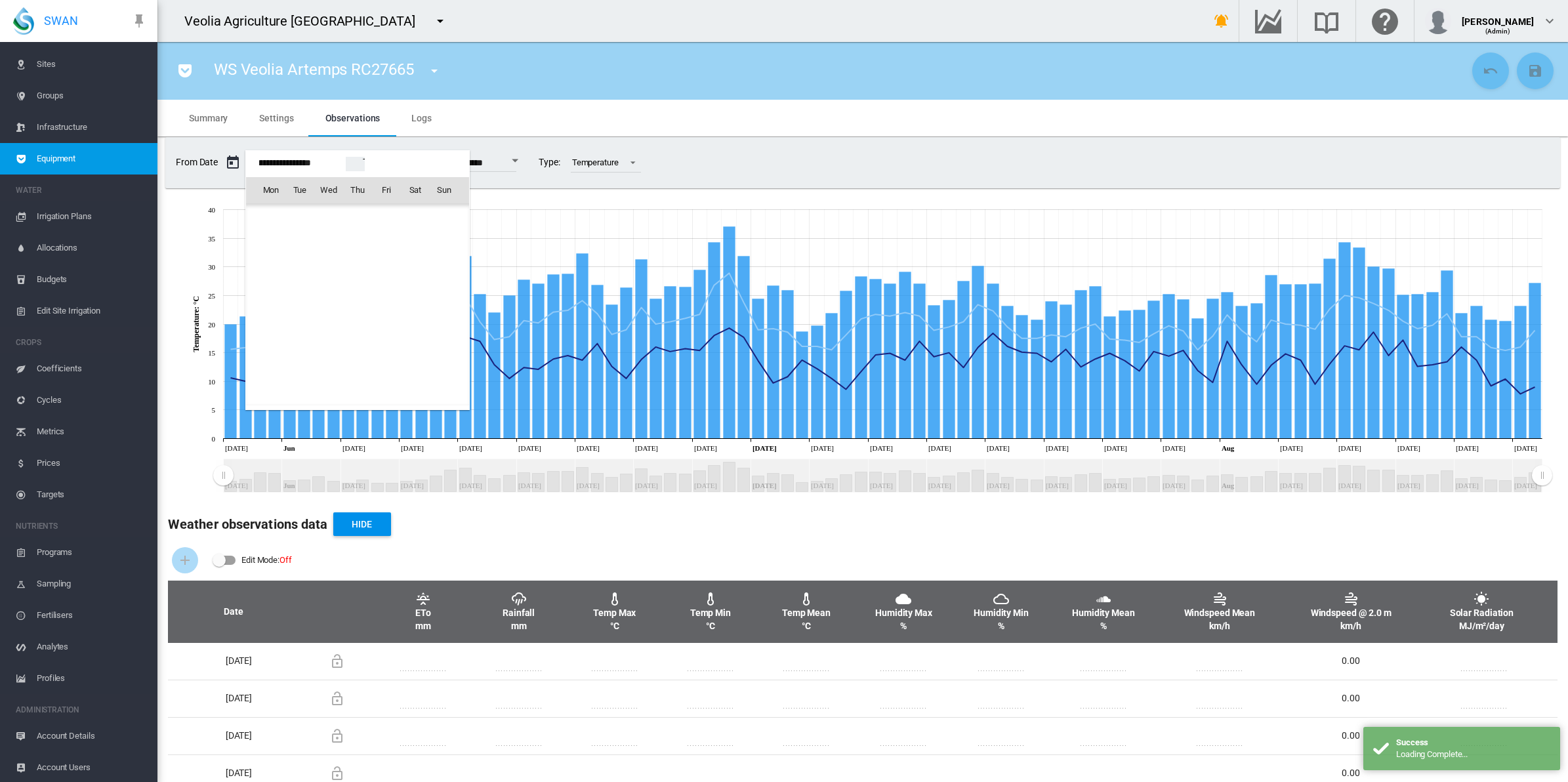
scroll to position [31977, 0]
click at [649, 164] on div at bounding box center [784, 391] width 1568 height 782
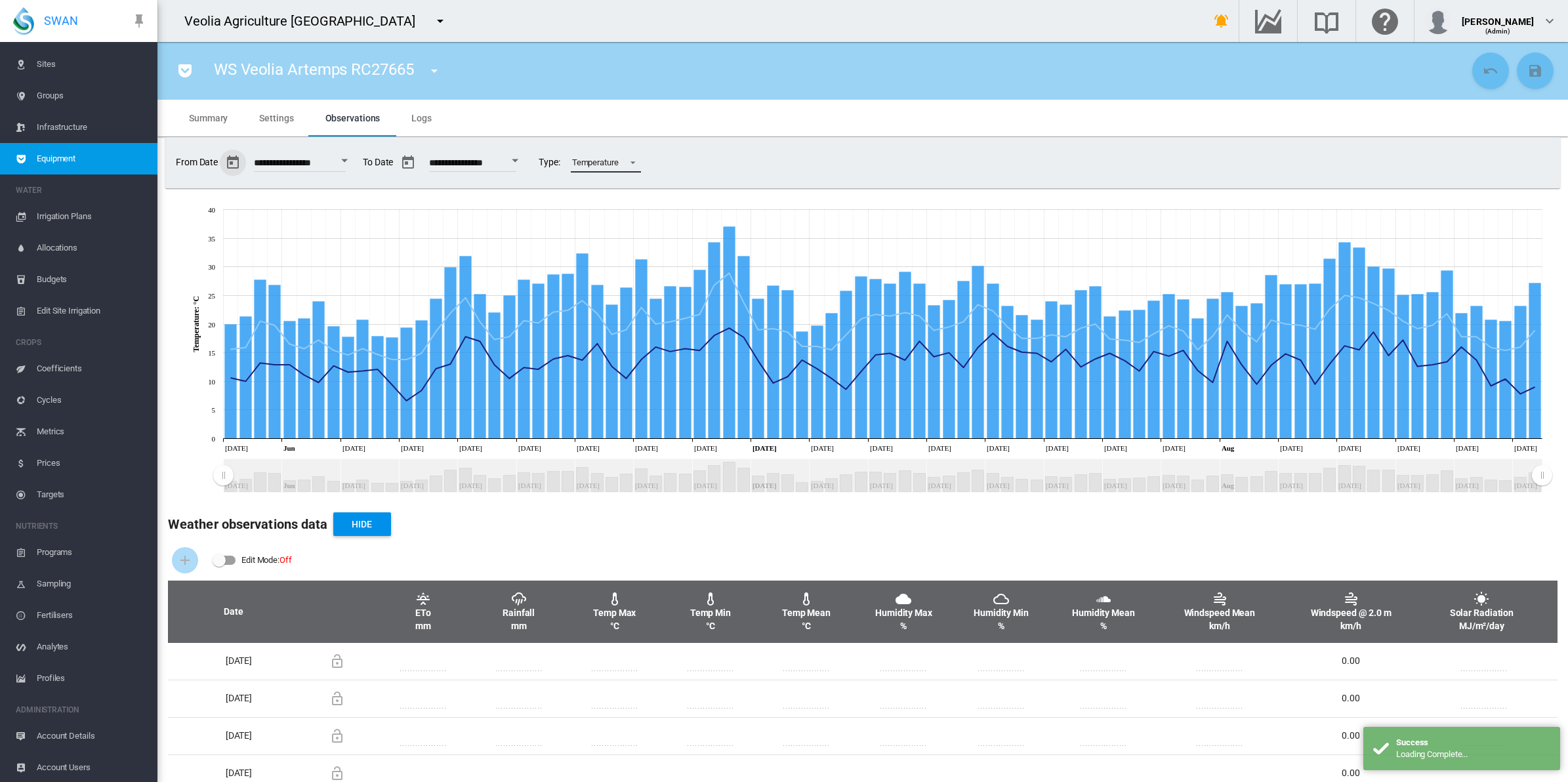
click at [637, 162] on span at bounding box center [629, 161] width 16 height 12
click at [630, 125] on div "Rainfall" at bounding box center [624, 131] width 28 height 12
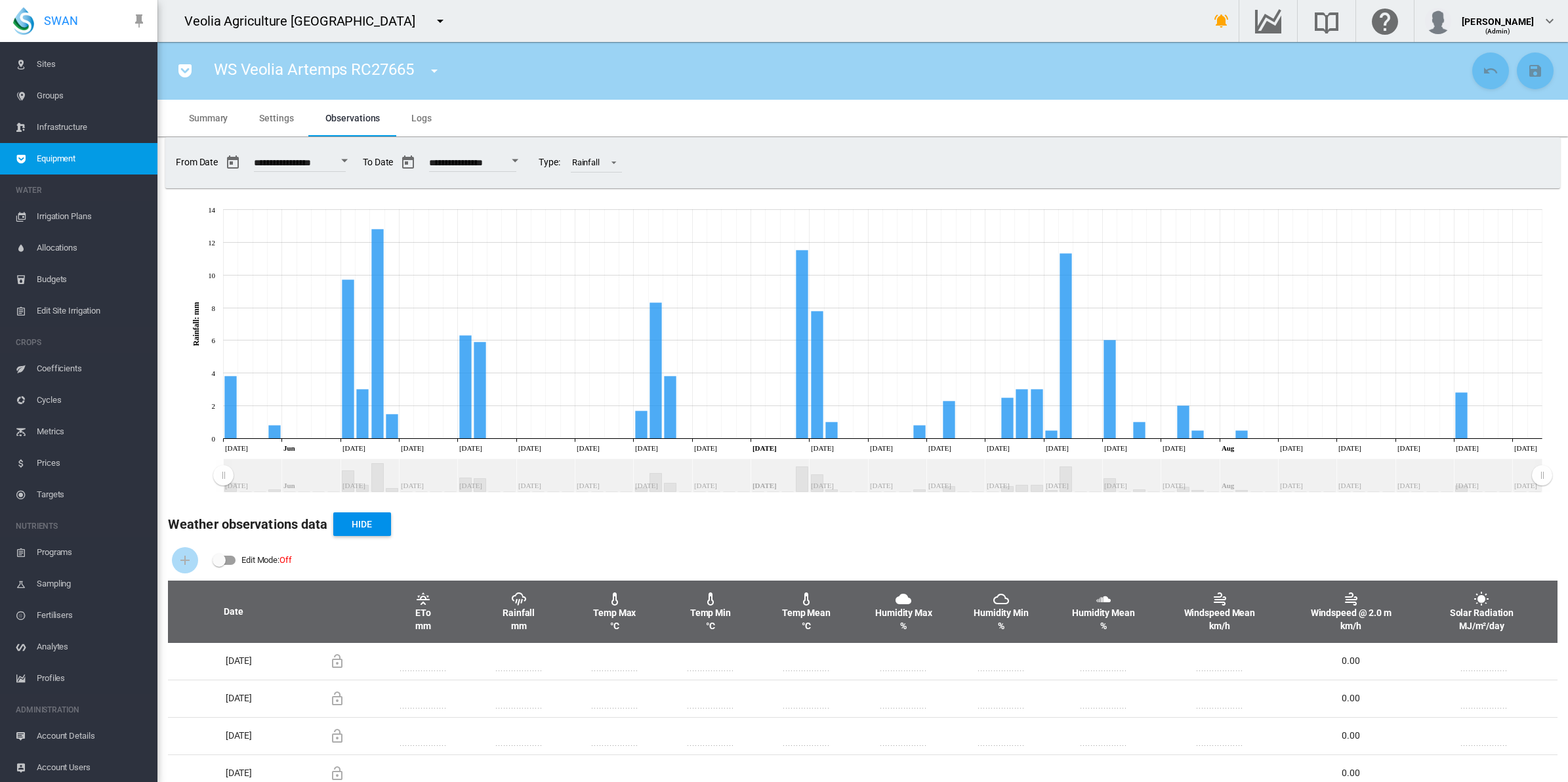
click at [325, 162] on input "**********" at bounding box center [300, 164] width 92 height 13
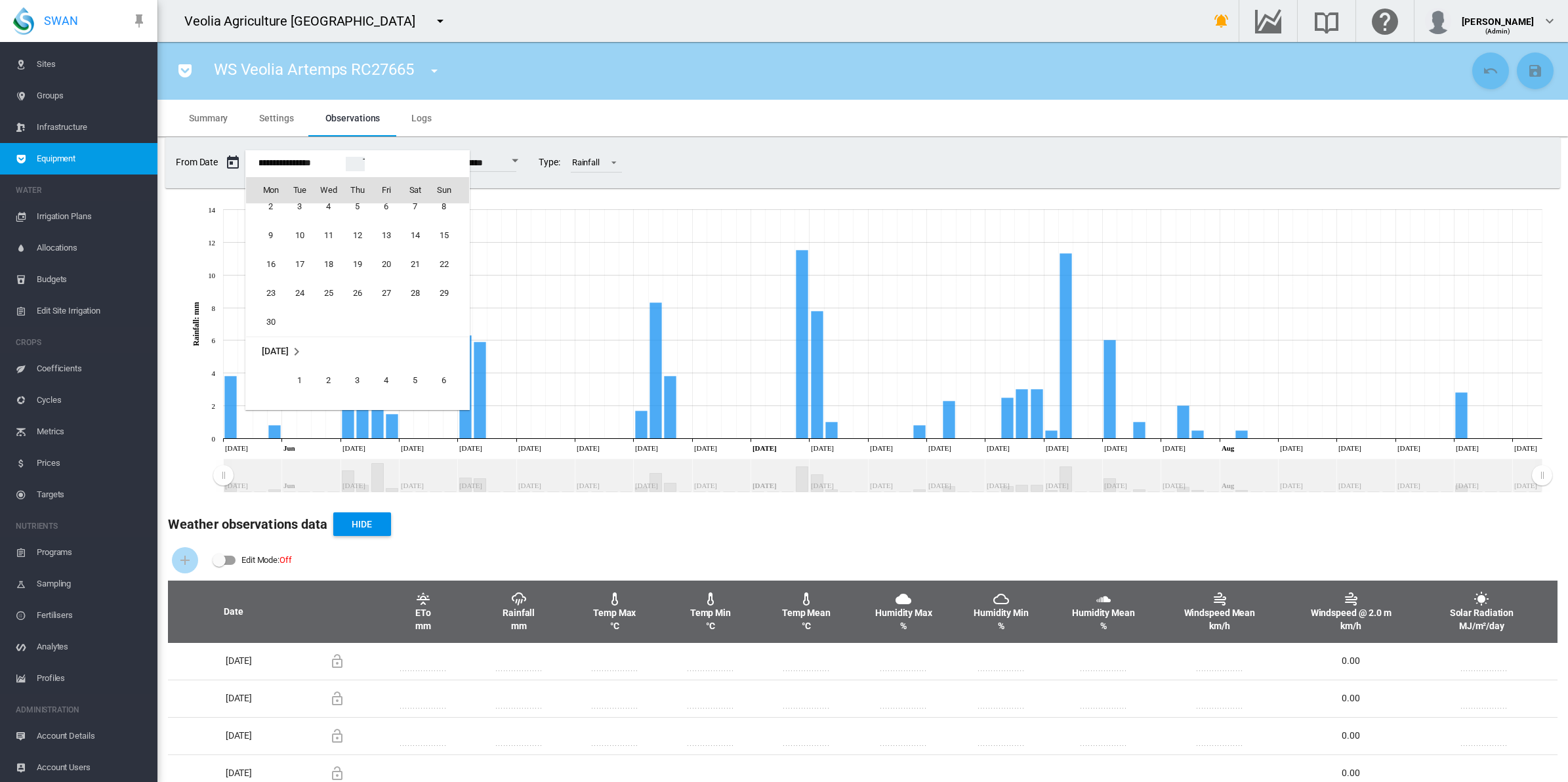
scroll to position [32223, 0]
click at [304, 351] on span "1" at bounding box center [300, 349] width 26 height 26
type input "**********"
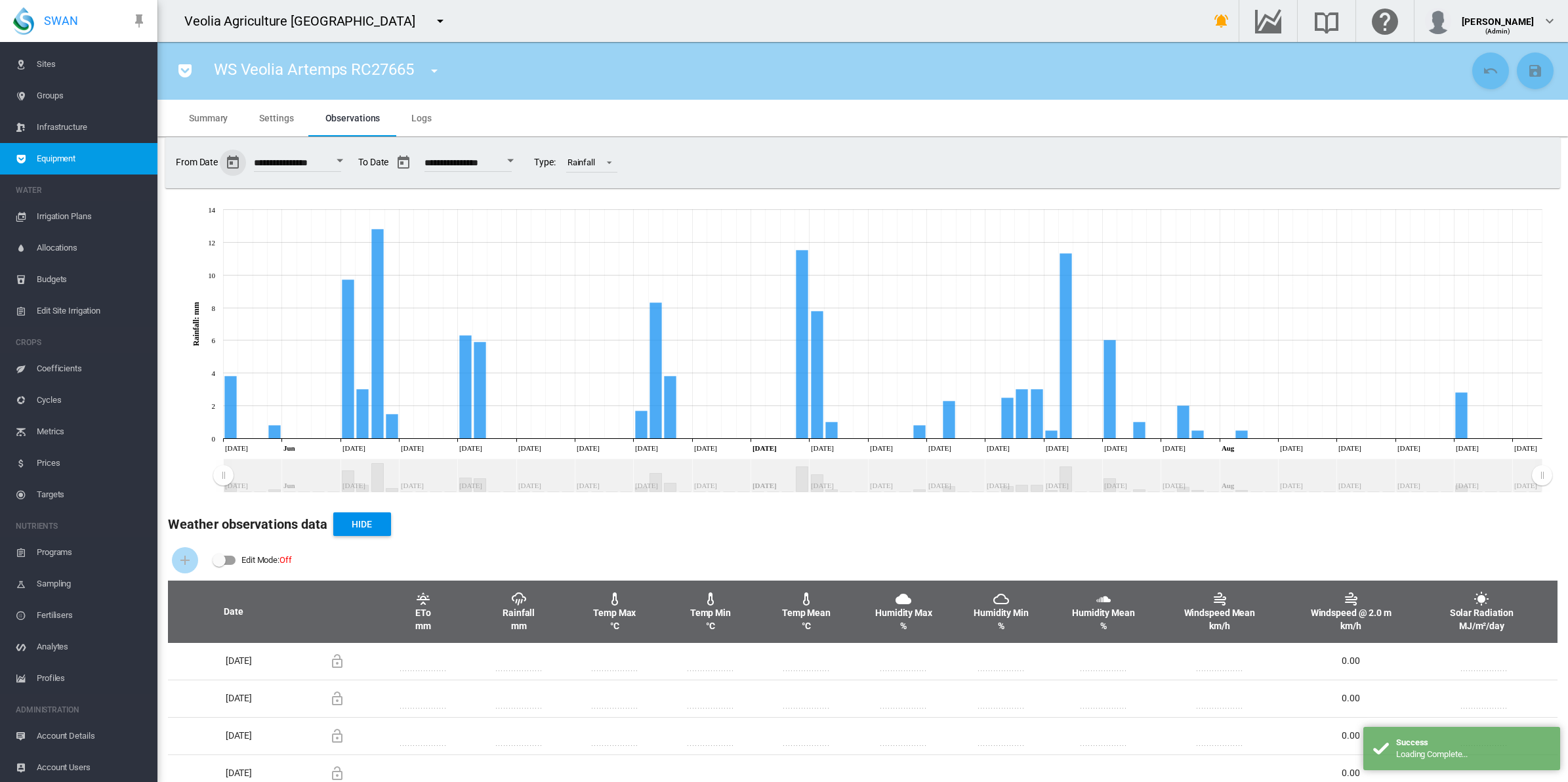
click at [495, 158] on input "**********" at bounding box center [468, 164] width 88 height 13
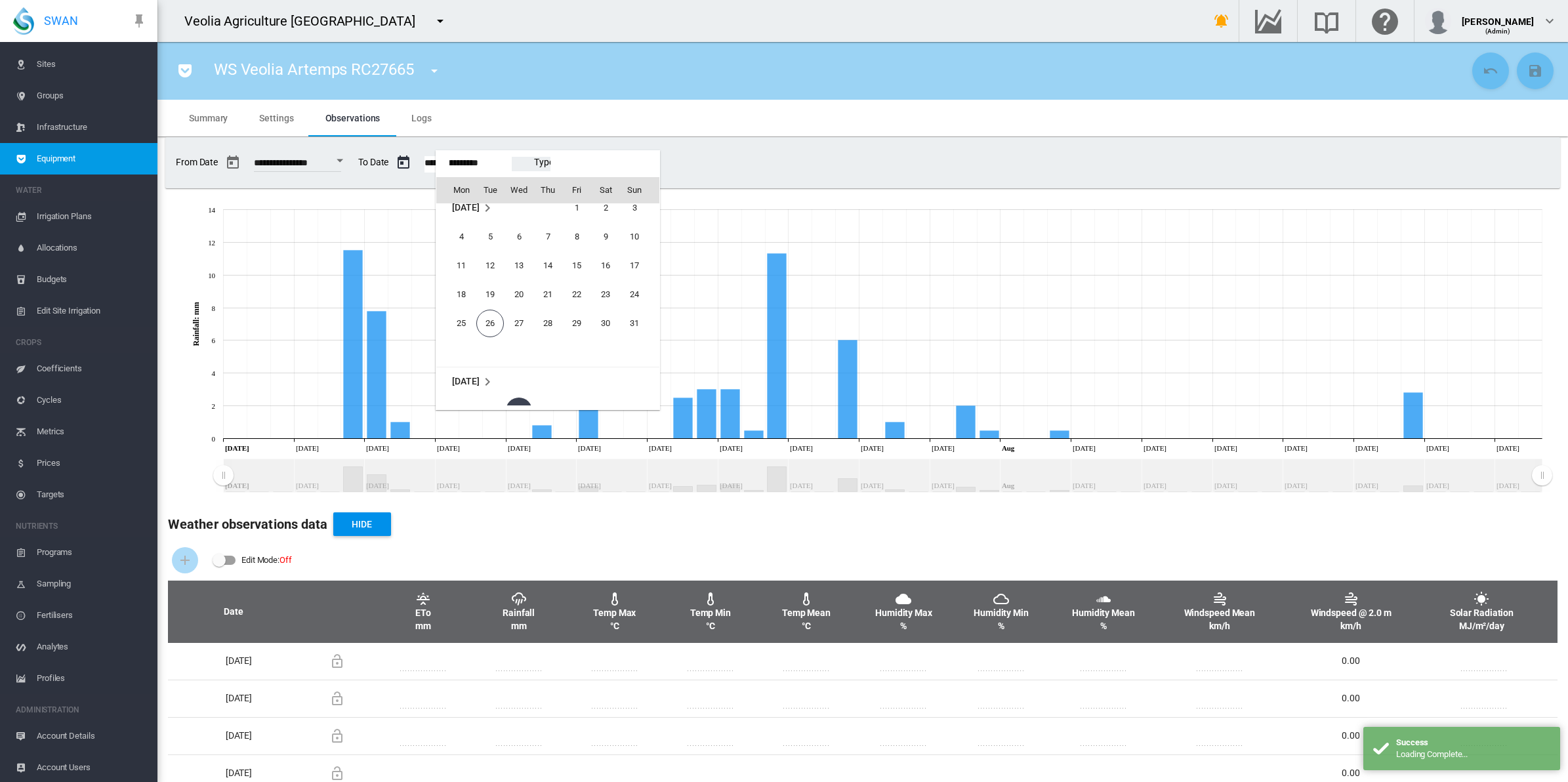
scroll to position [32509, 0]
click at [605, 299] on span "23" at bounding box center [605, 295] width 26 height 26
type input "**********"
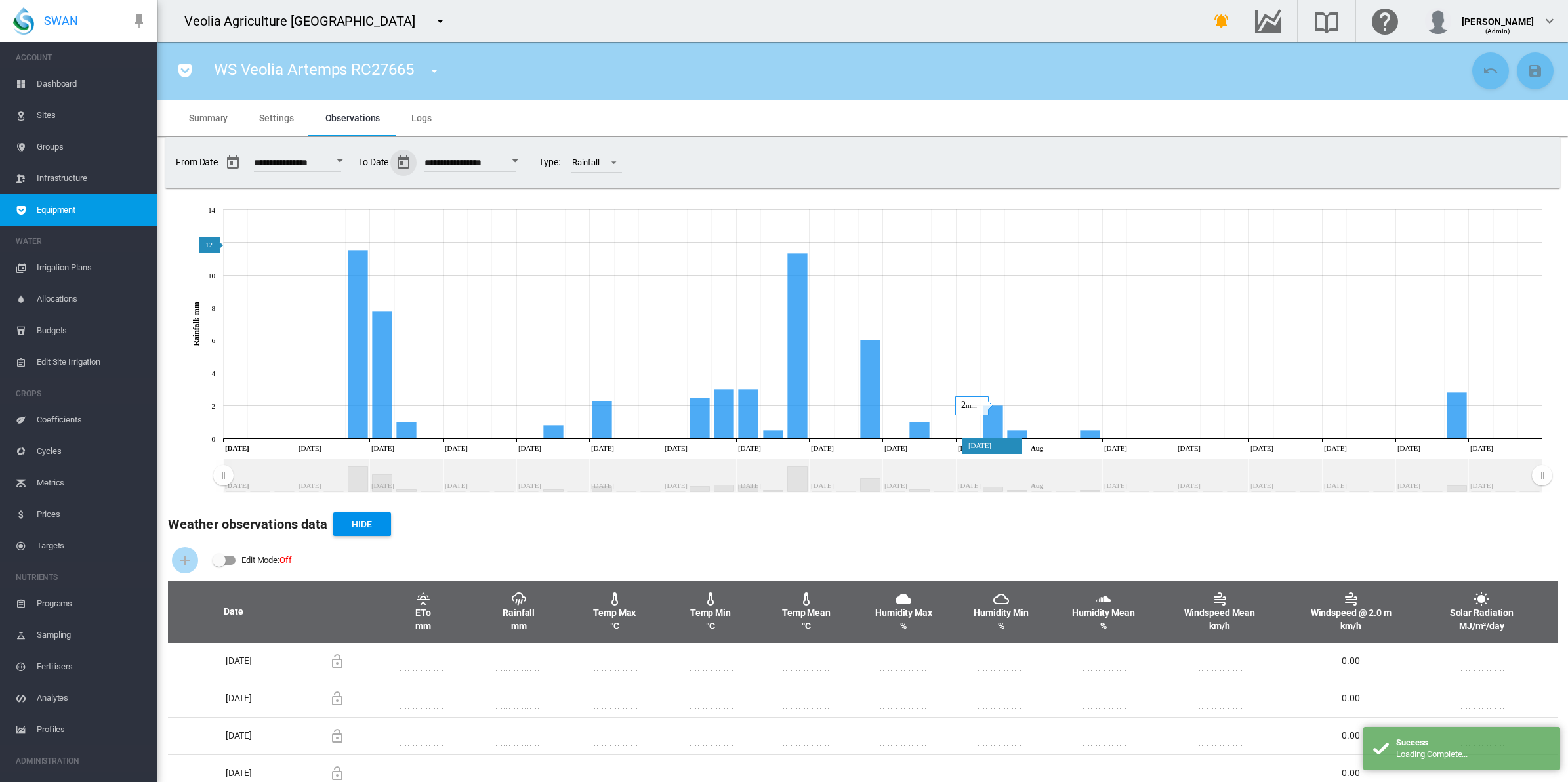
scroll to position [51, 0]
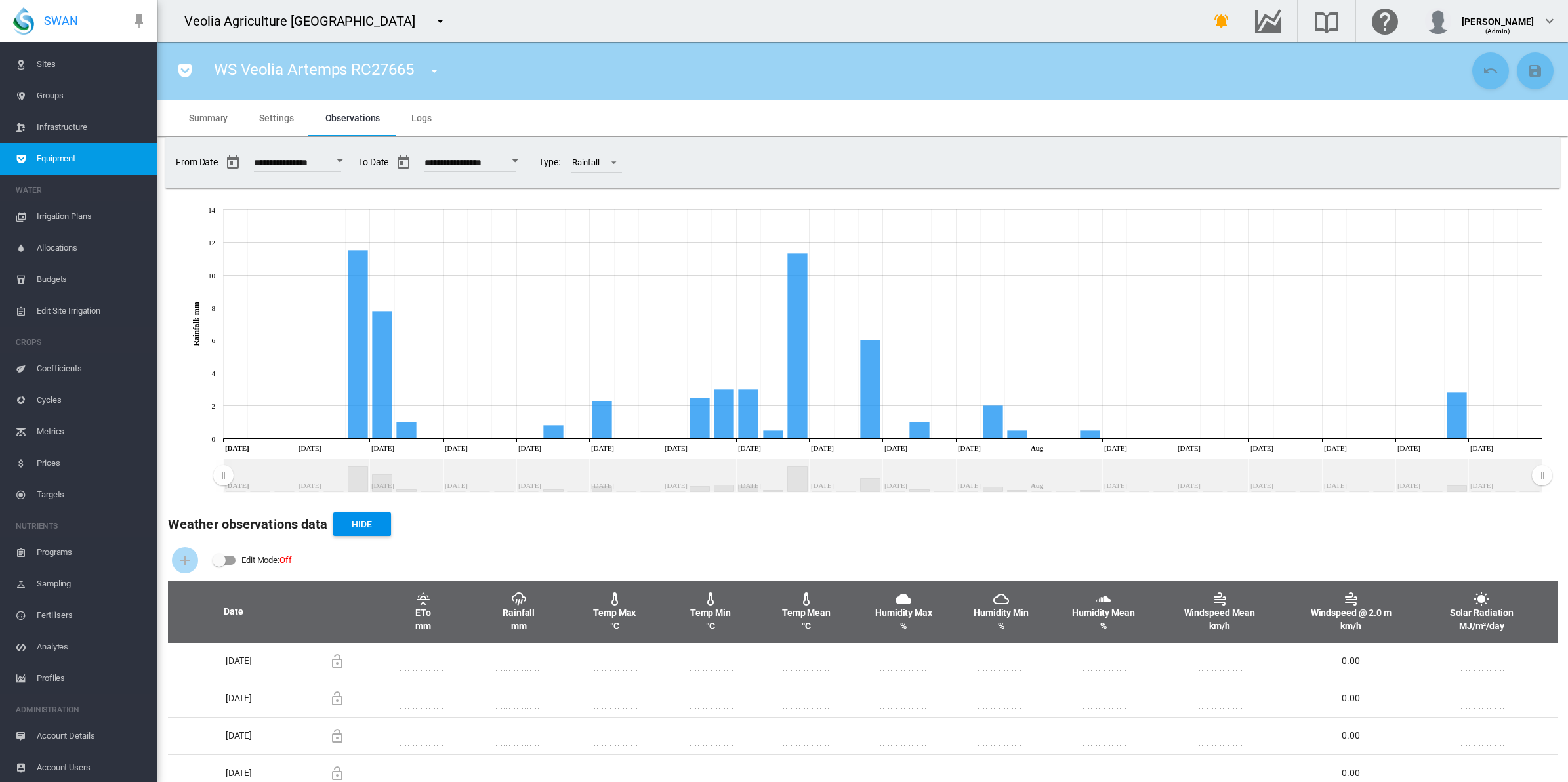
click at [44, 58] on span "Sites" at bounding box center [92, 64] width 111 height 32
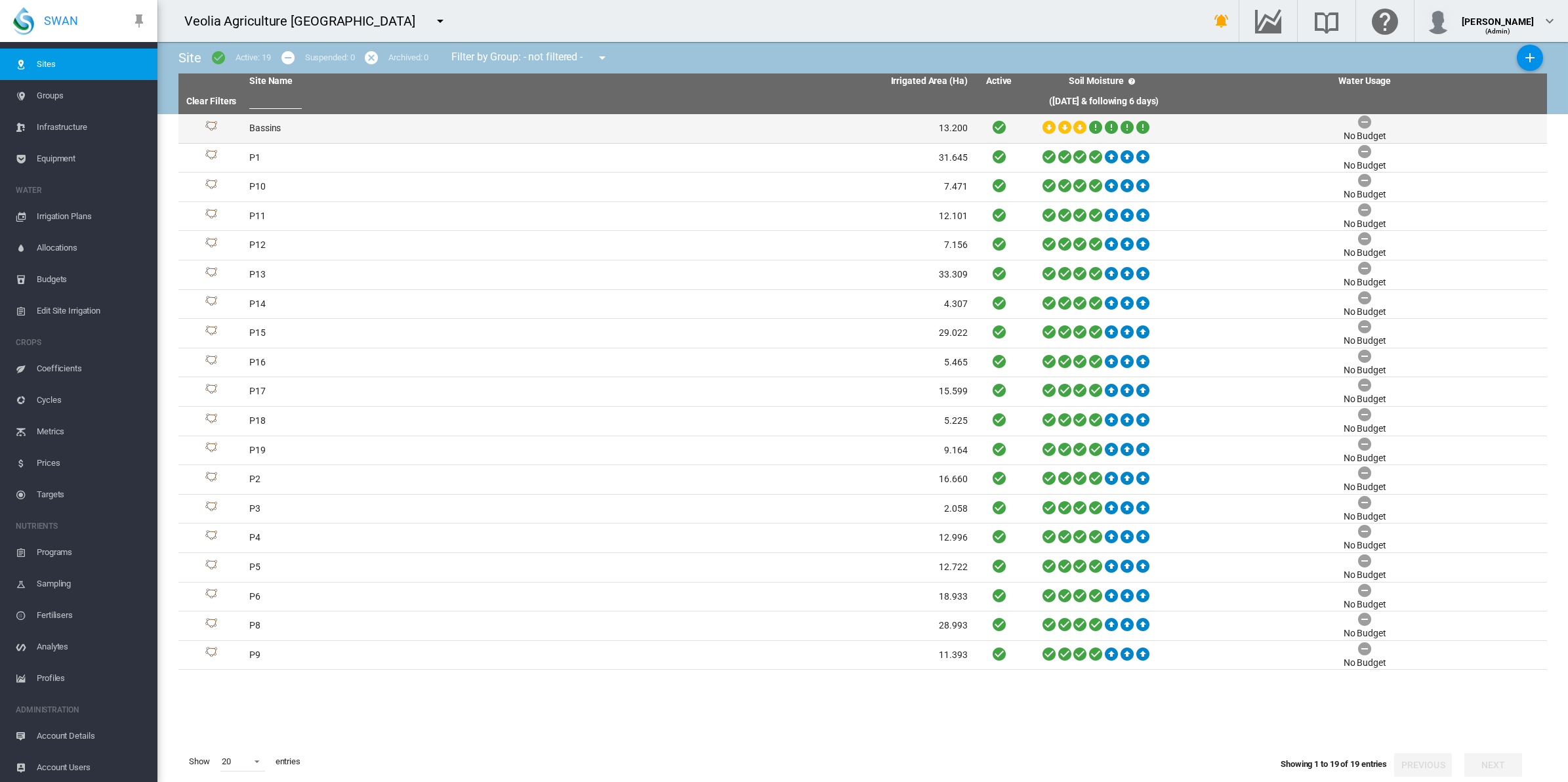
click at [263, 122] on td "Bassins" at bounding box center [426, 129] width 364 height 29
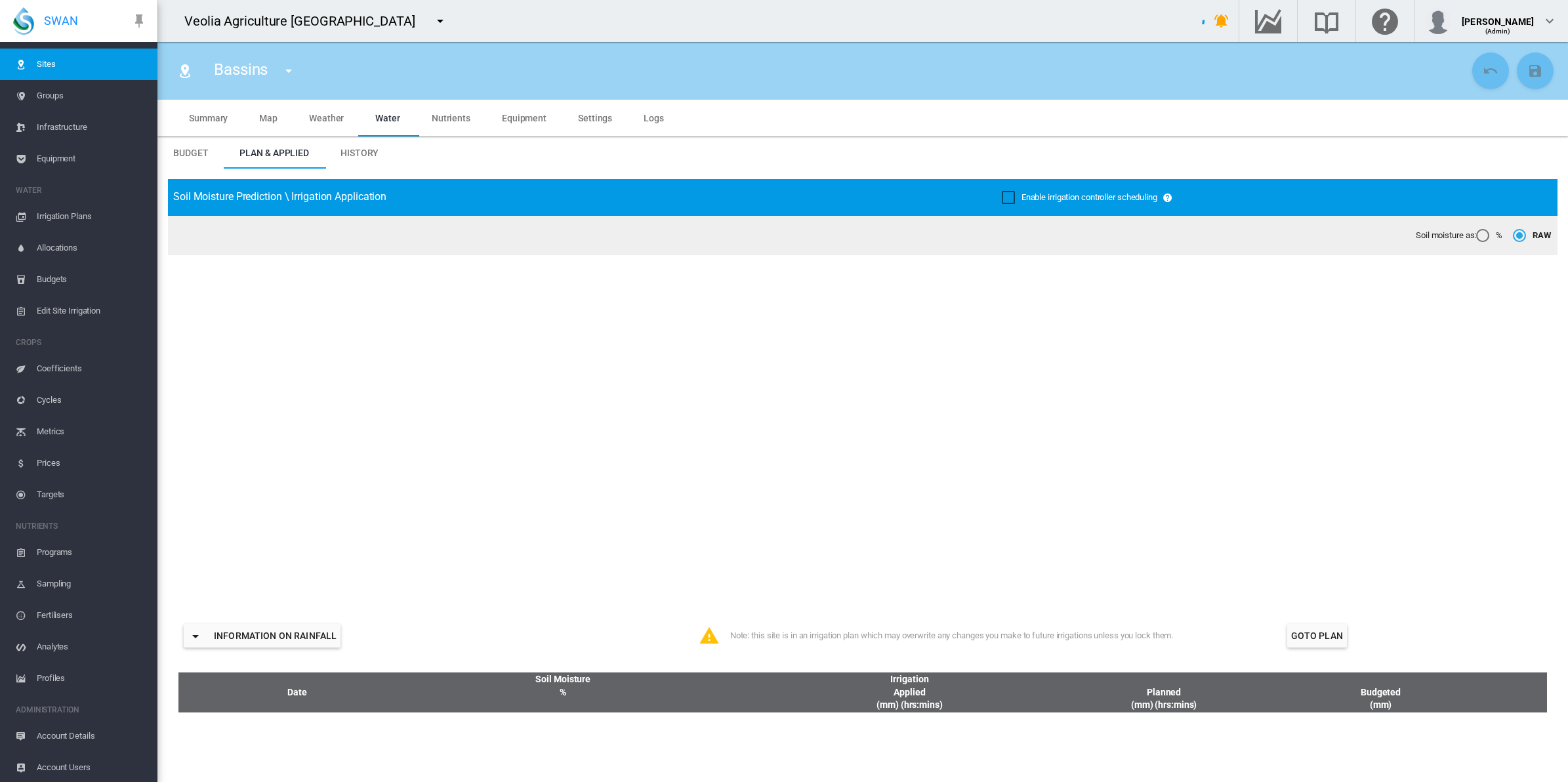
type input "*******"
type input "******"
type input "********"
type input "*******"
type input "**"
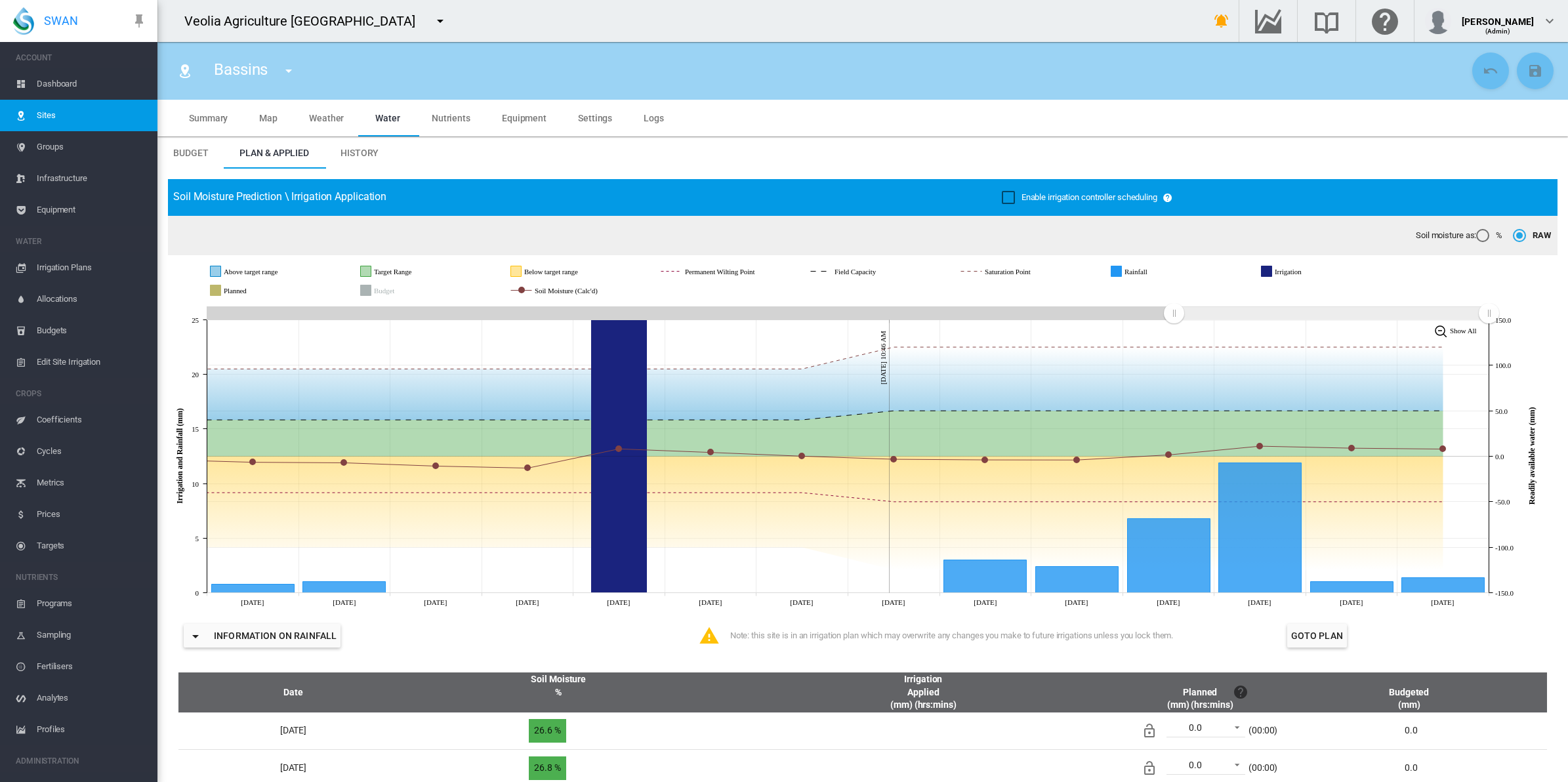
click at [64, 77] on span "Dashboard" at bounding box center [92, 84] width 111 height 32
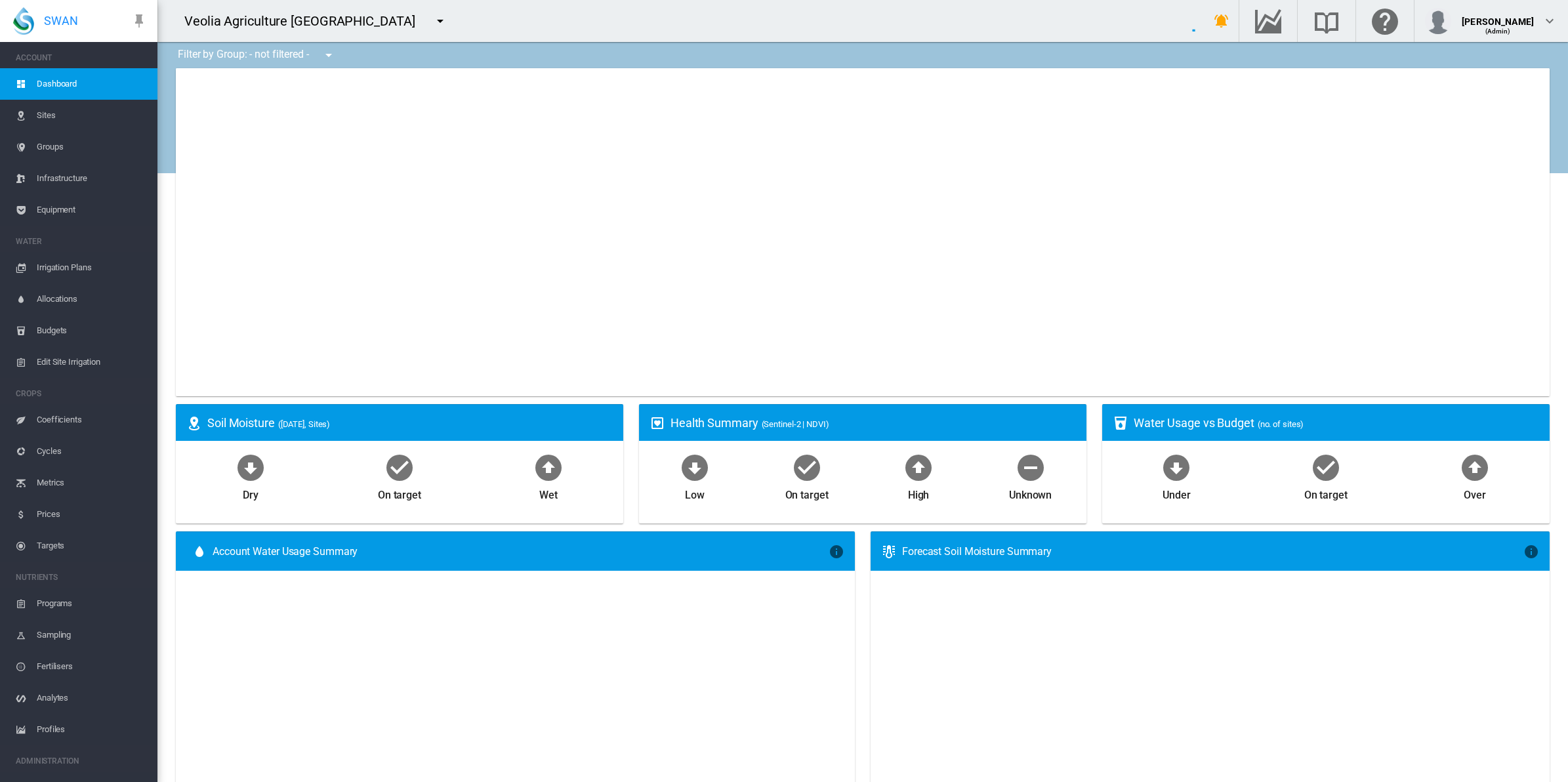
select select "**********"
type input "**********"
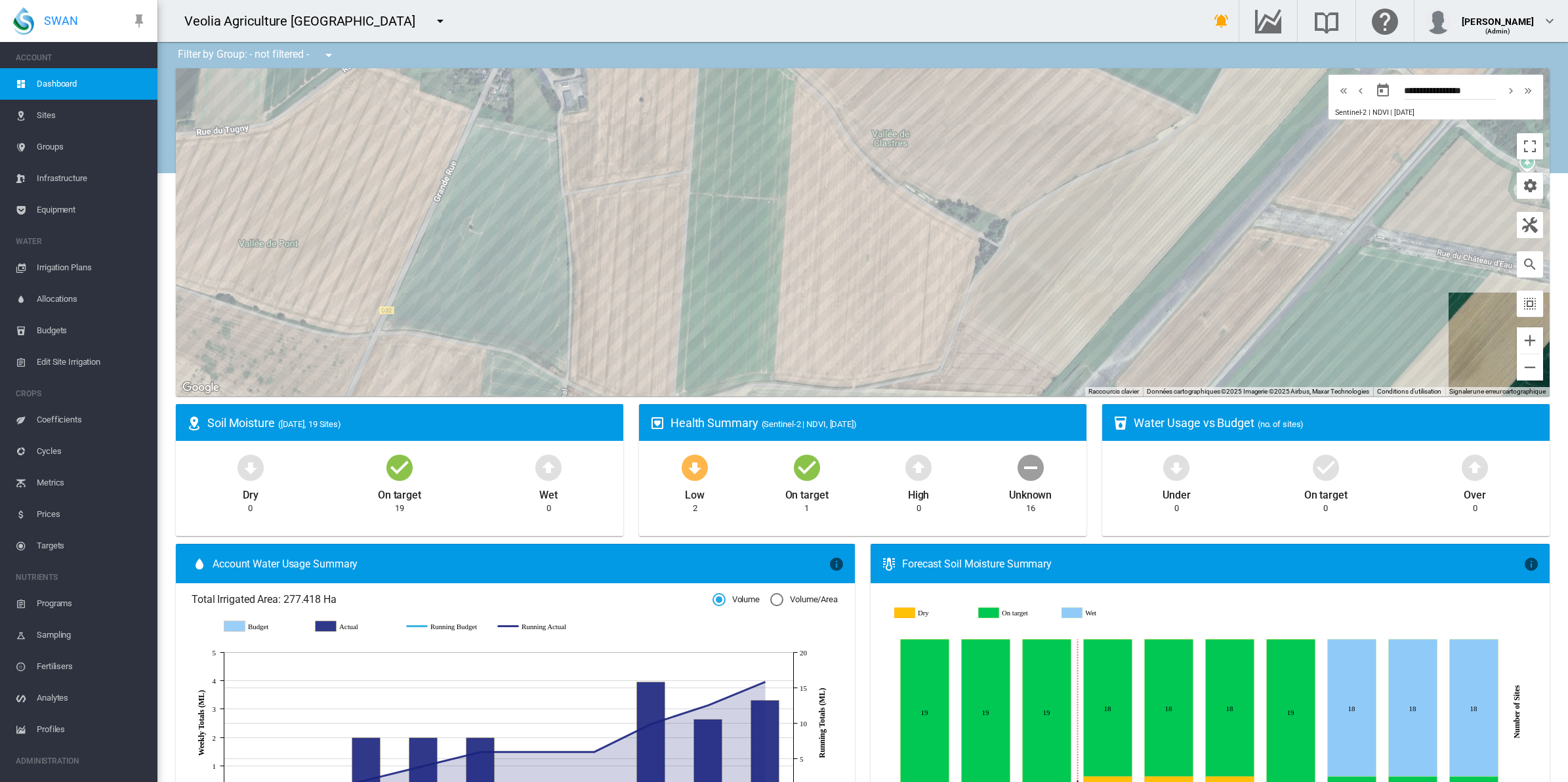
click at [332, 53] on md-icon "icon-menu-down" at bounding box center [329, 55] width 16 height 16
click at [356, 119] on span "Bassins" at bounding box center [354, 123] width 36 height 12
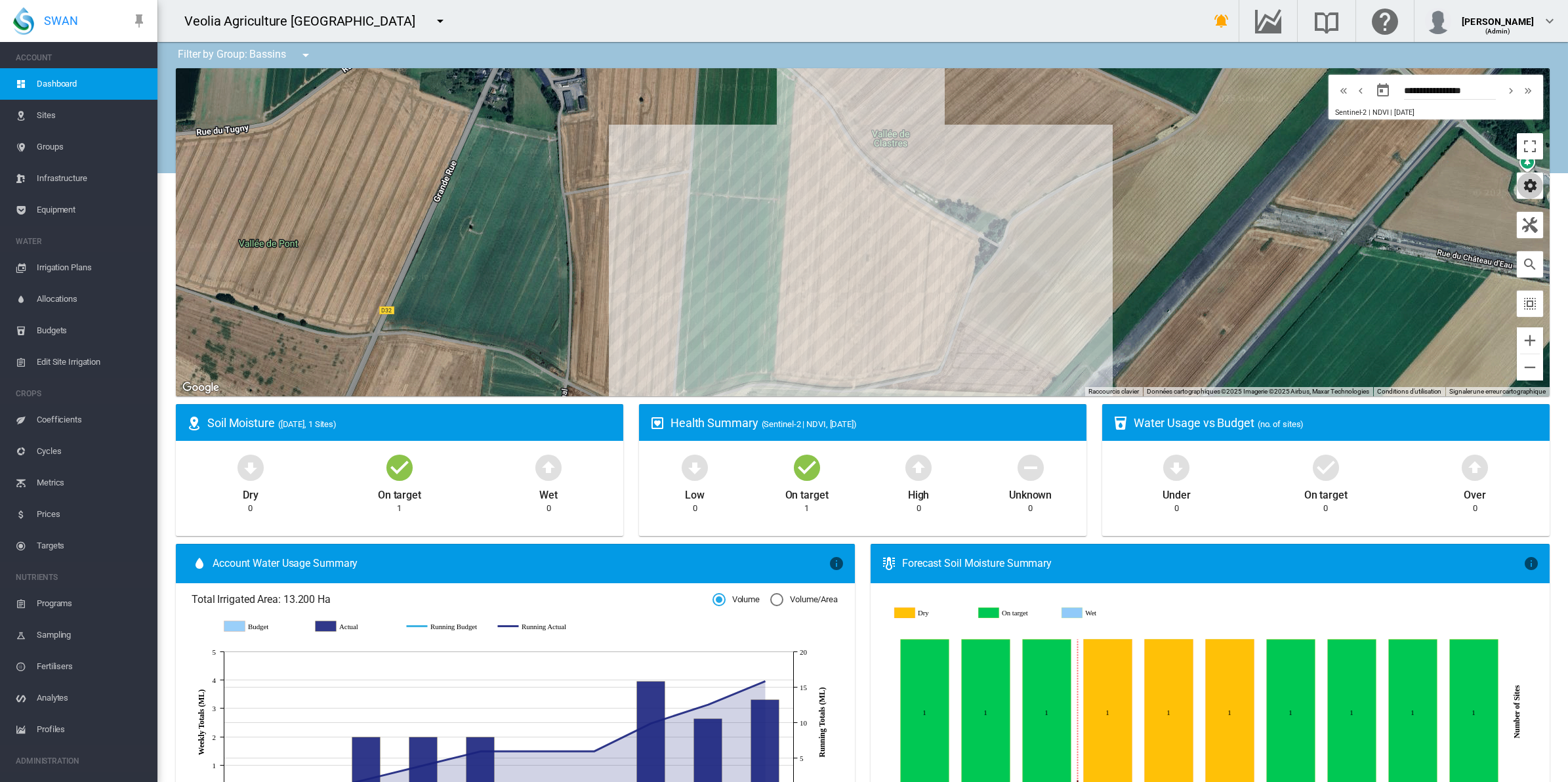
click at [1522, 192] on md-icon "icon-cog" at bounding box center [1530, 185] width 16 height 16
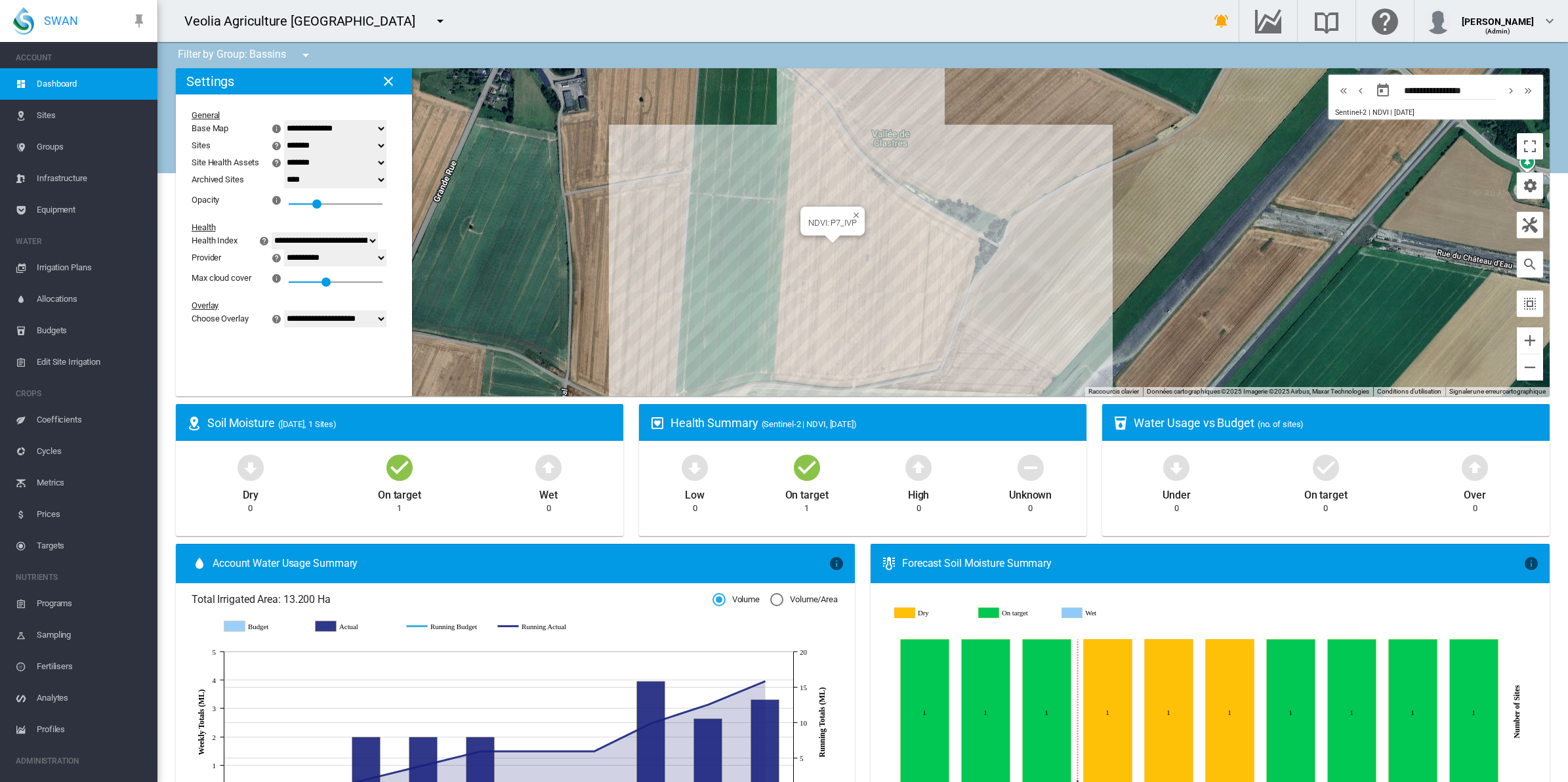
click at [851, 243] on div "NDVI: P7_IVP" at bounding box center [863, 232] width 1374 height 328
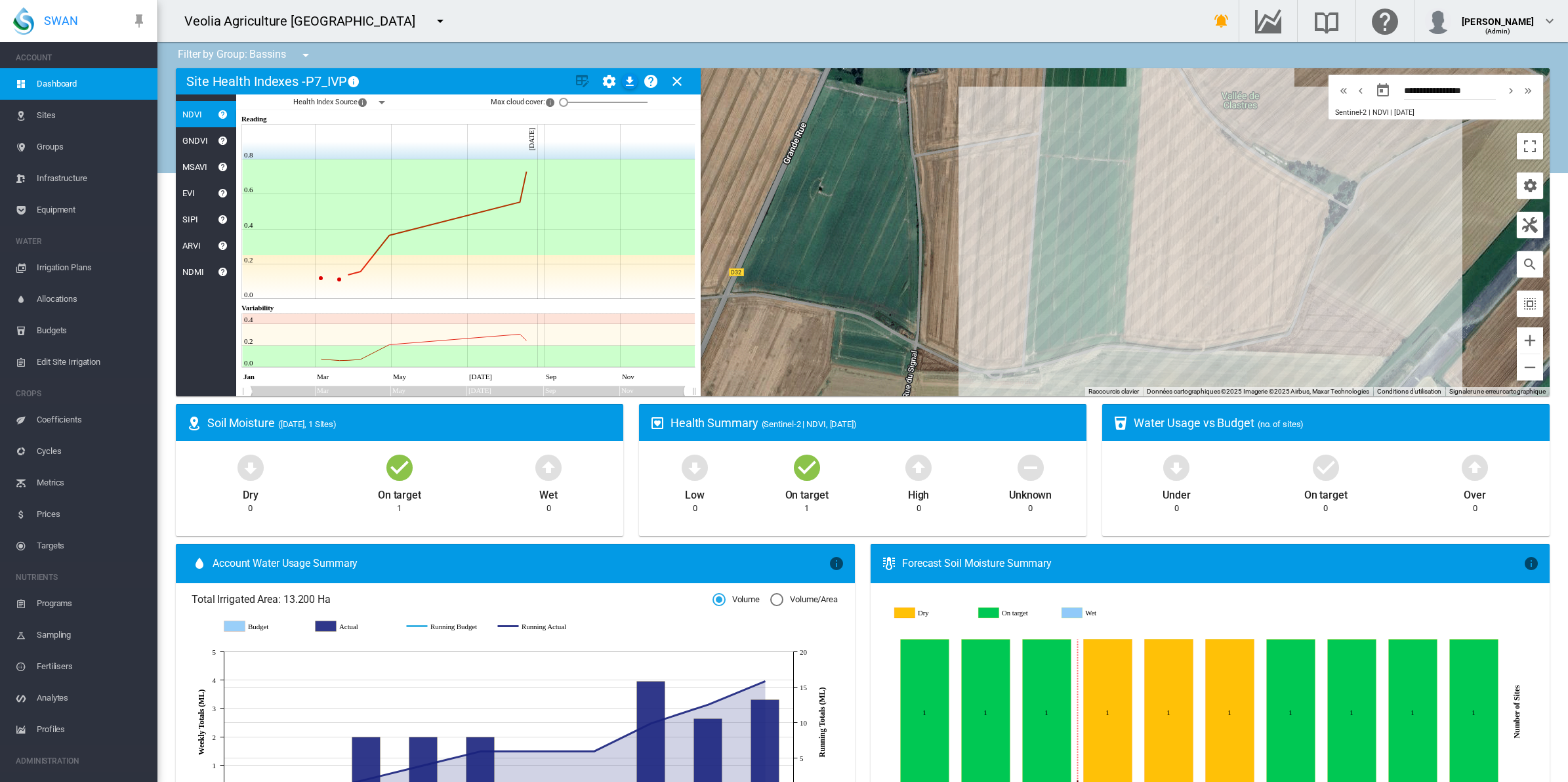
click at [382, 107] on md-icon "icon-menu-down" at bounding box center [382, 103] width 16 height 16
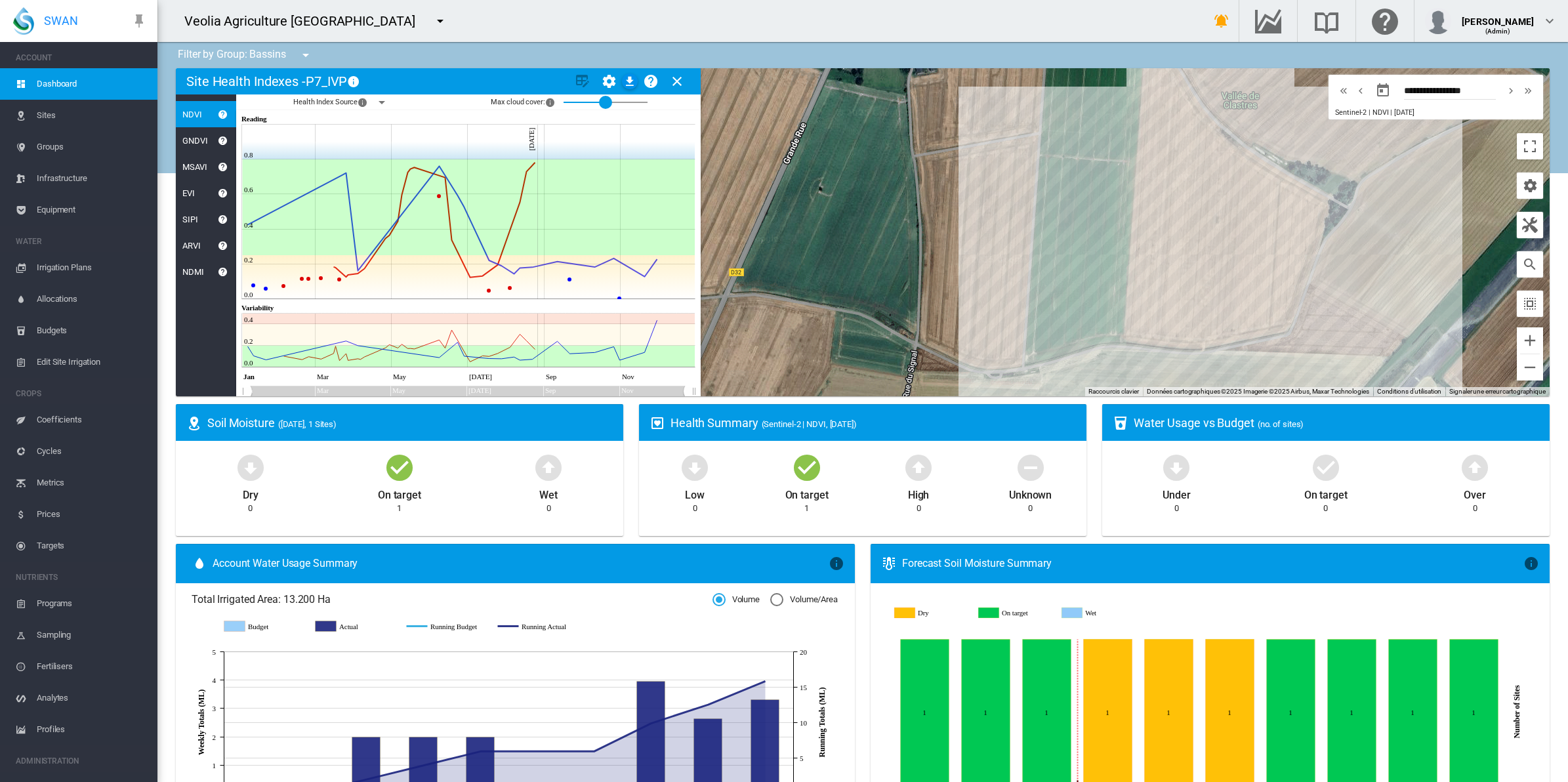
drag, startPoint x: 565, startPoint y: 99, endPoint x: 605, endPoint y: 103, distance: 40.2
click at [605, 103] on div at bounding box center [605, 103] width 13 height 13
click at [676, 81] on md-icon "icon-close" at bounding box center [677, 82] width 16 height 16
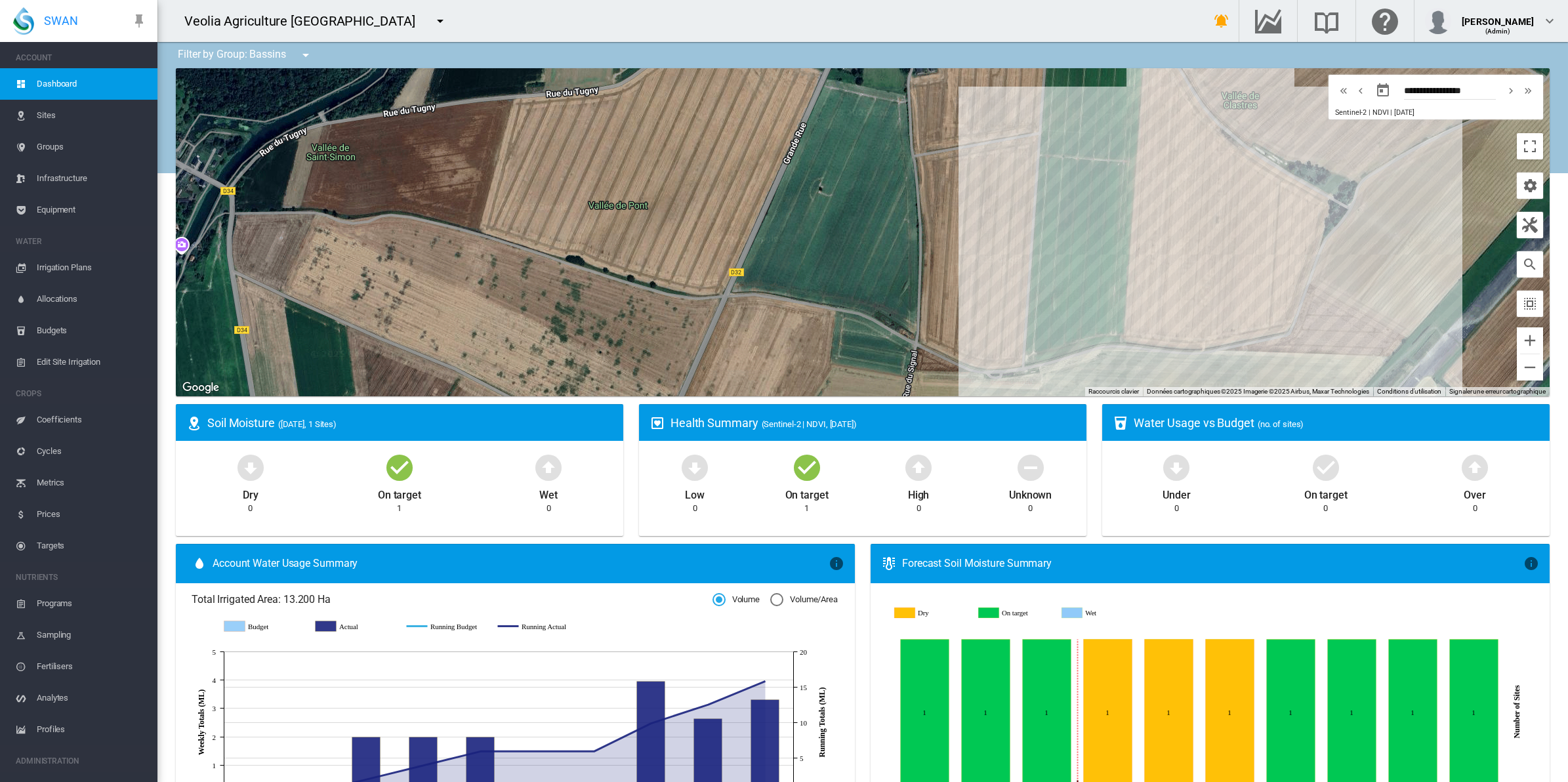
click at [307, 57] on md-icon "icon-menu-down" at bounding box center [306, 55] width 16 height 16
click at [328, 89] on button "- not filtered -" at bounding box center [365, 97] width 126 height 26
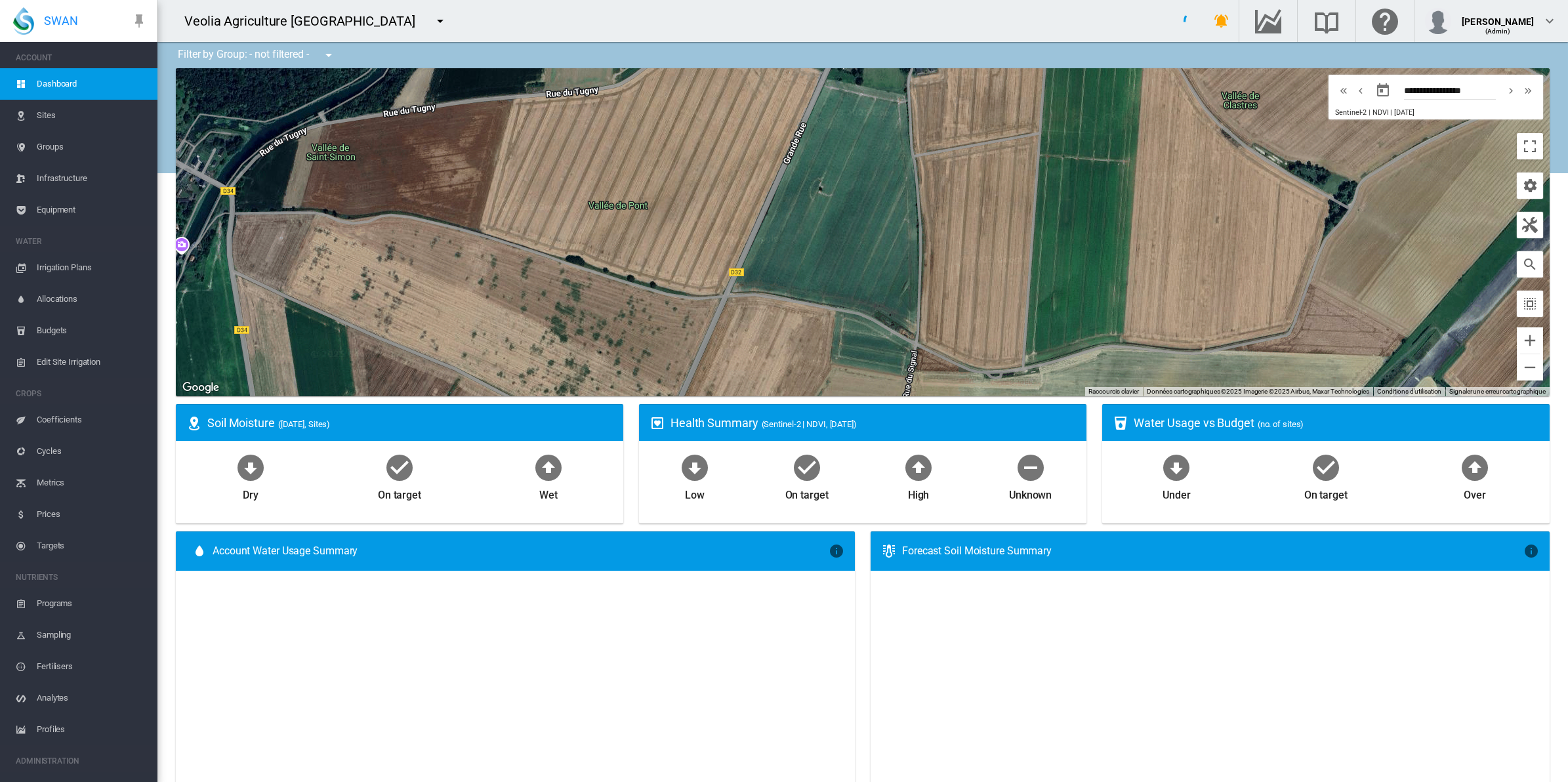
click at [71, 210] on span "Equipment" at bounding box center [92, 210] width 111 height 32
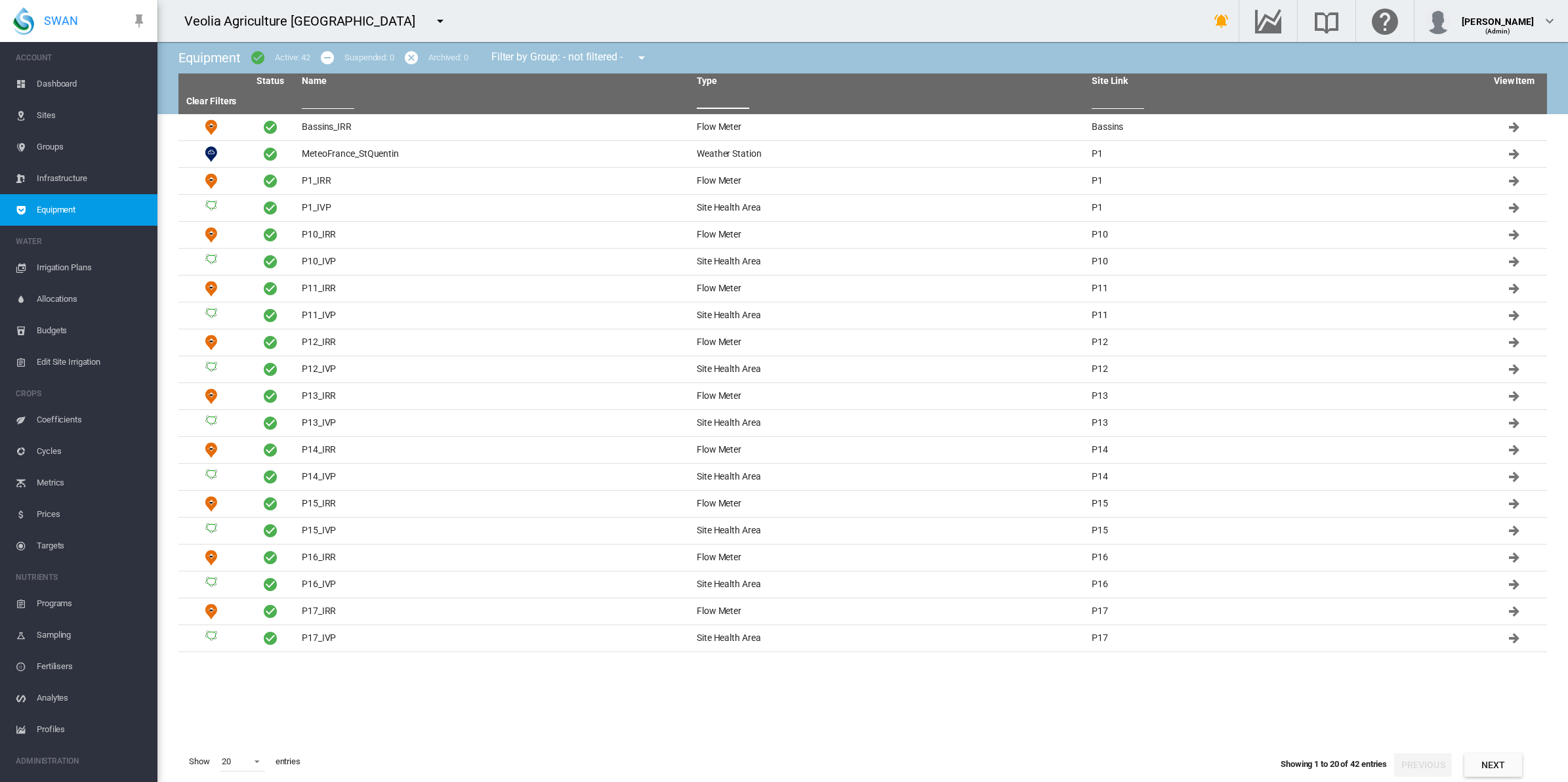
click at [722, 102] on input "text" at bounding box center [723, 99] width 53 height 20
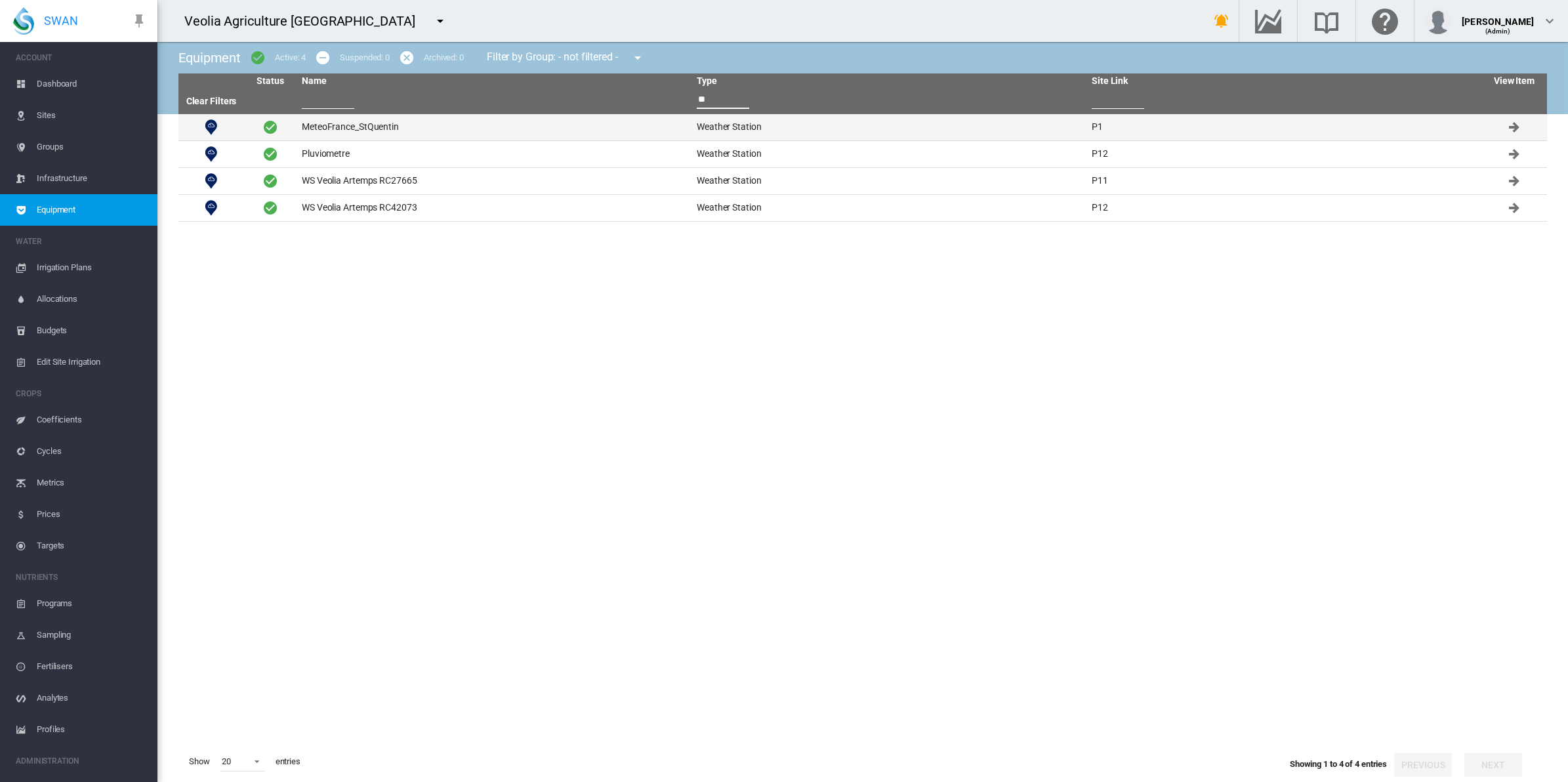
type input "**"
click at [345, 128] on td "MeteoFrance_StQuentin" at bounding box center [494, 128] width 395 height 26
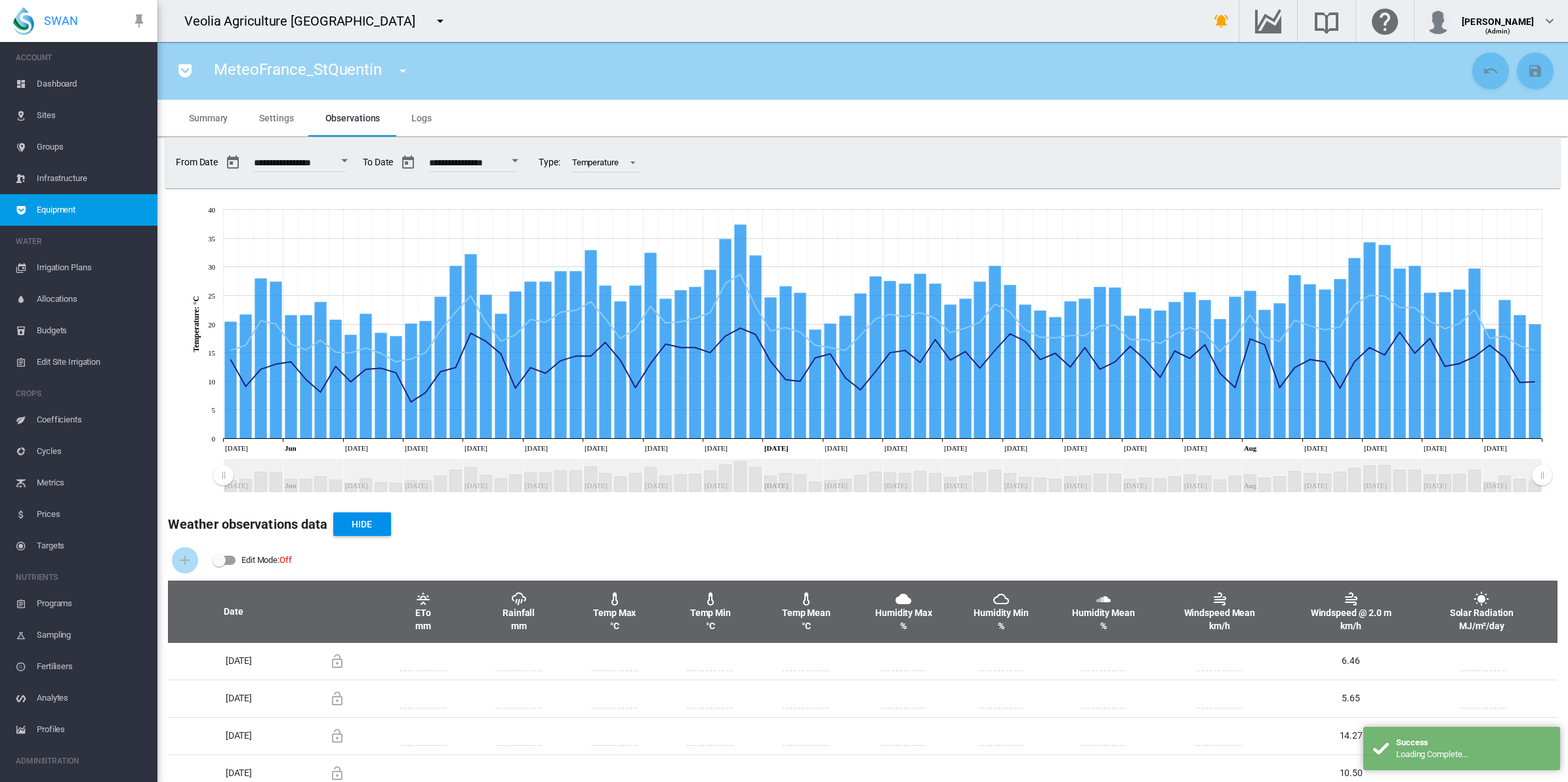
click at [209, 113] on span "Summary" at bounding box center [208, 118] width 39 height 11
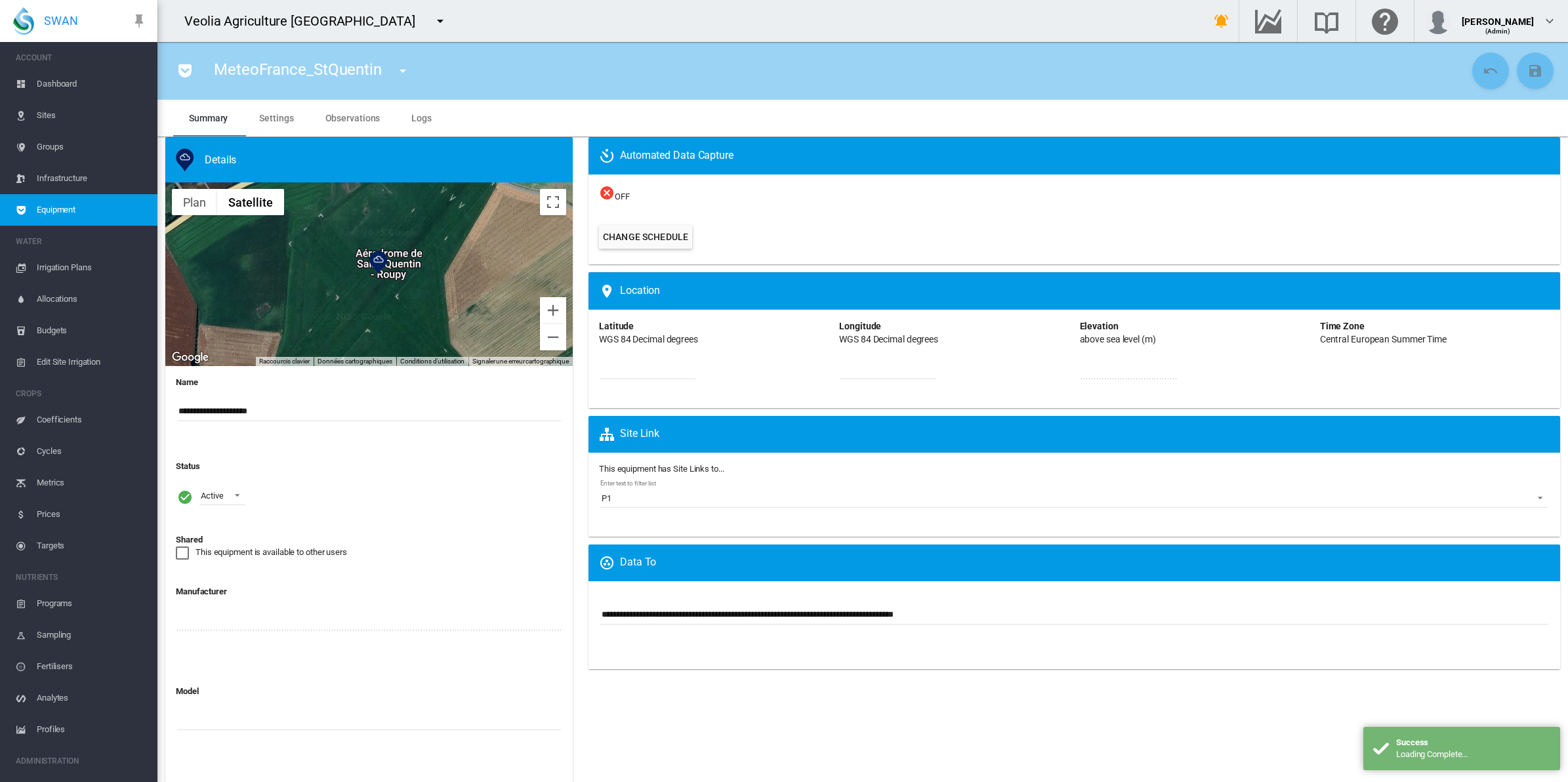
click at [349, 278] on div at bounding box center [368, 274] width 407 height 183
click at [552, 201] on button "Passer en plein écran" at bounding box center [553, 202] width 26 height 26
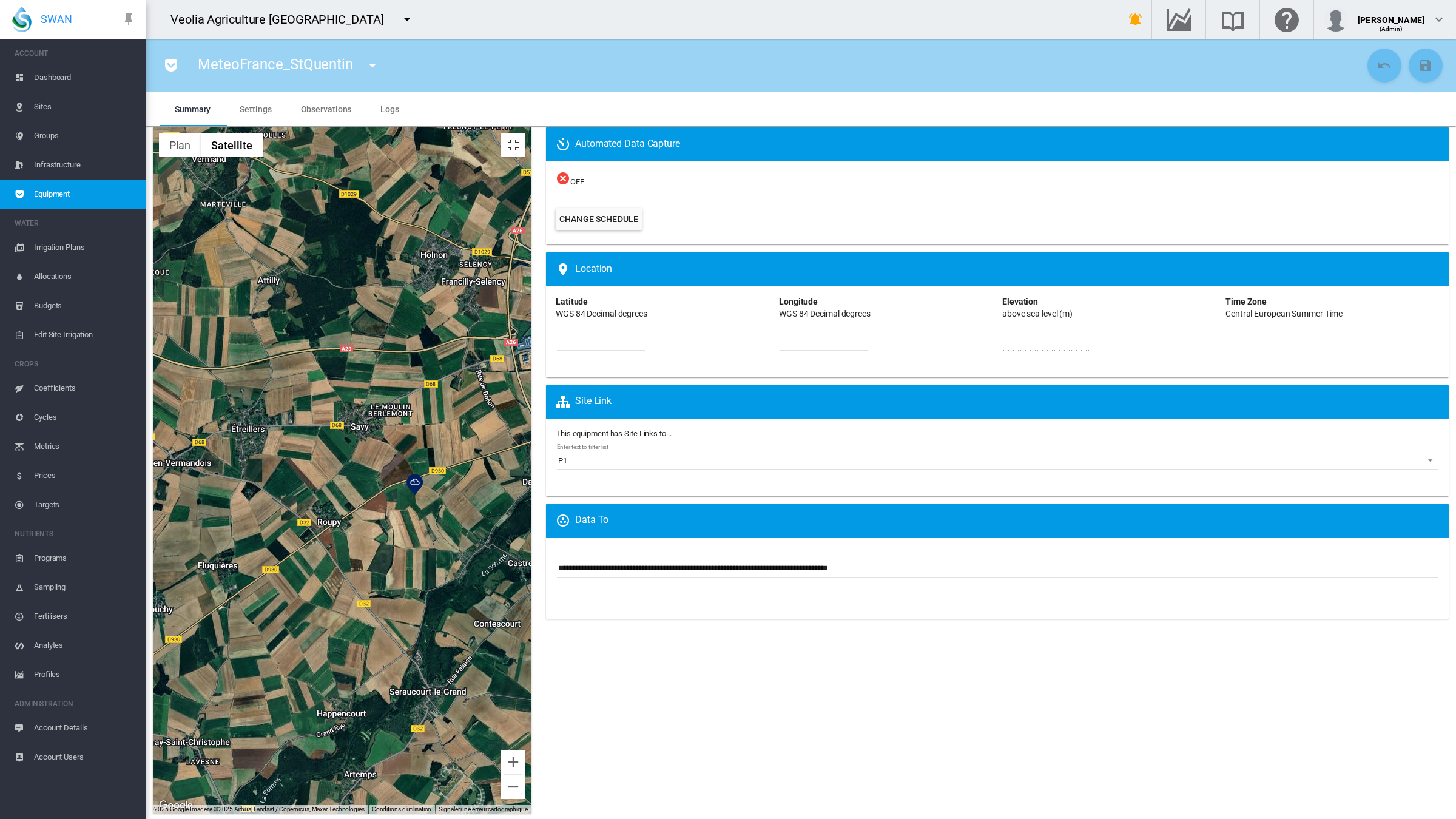
click at [526, 133] on button "Passer en plein écran" at bounding box center [514, 145] width 24 height 24
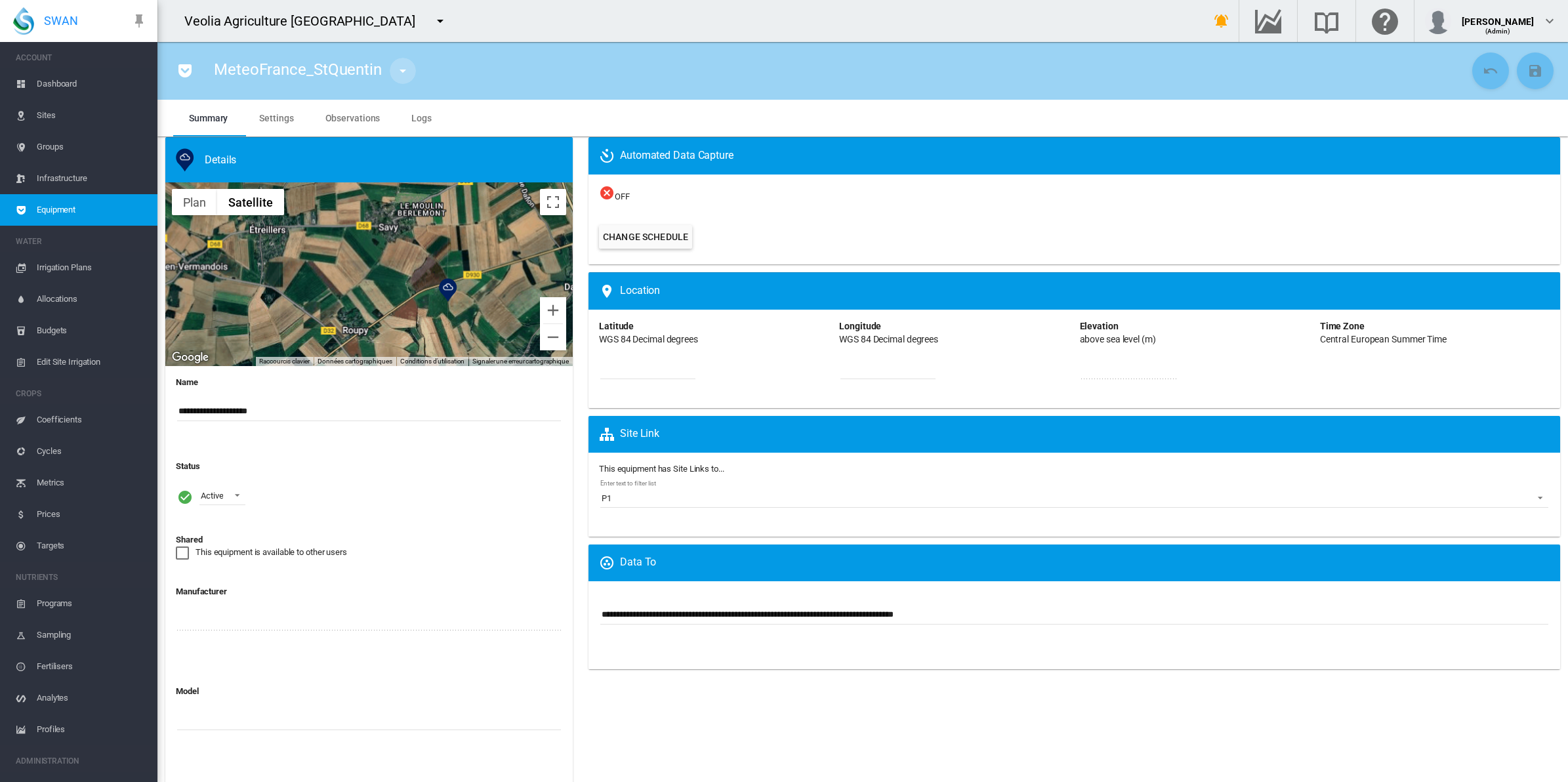
click at [404, 76] on md-icon "icon-menu-down" at bounding box center [403, 71] width 16 height 16
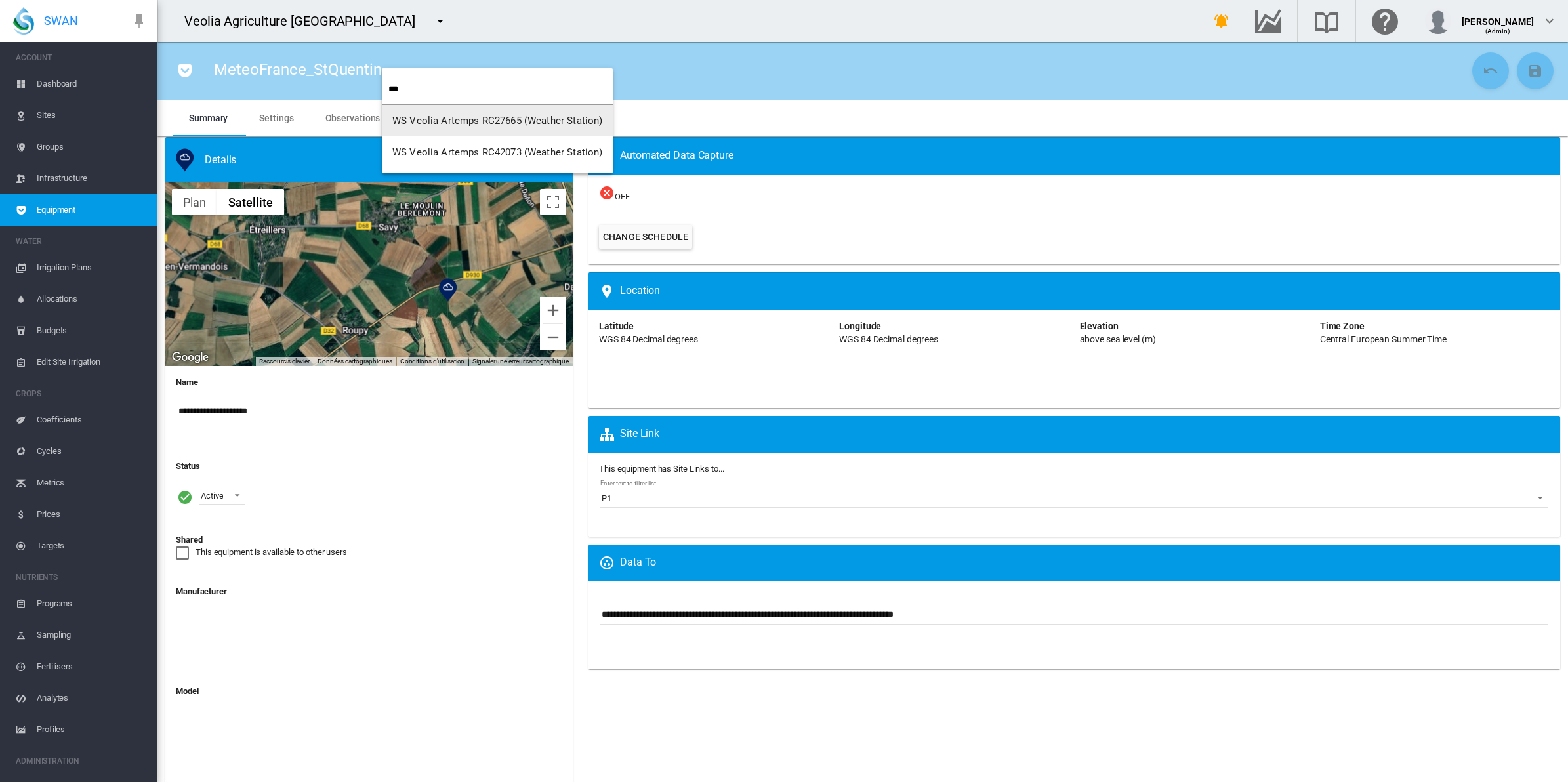
type input "***"
click at [405, 128] on button "WS Veolia Artemps RC27665 (Weather Station)" at bounding box center [497, 121] width 231 height 32
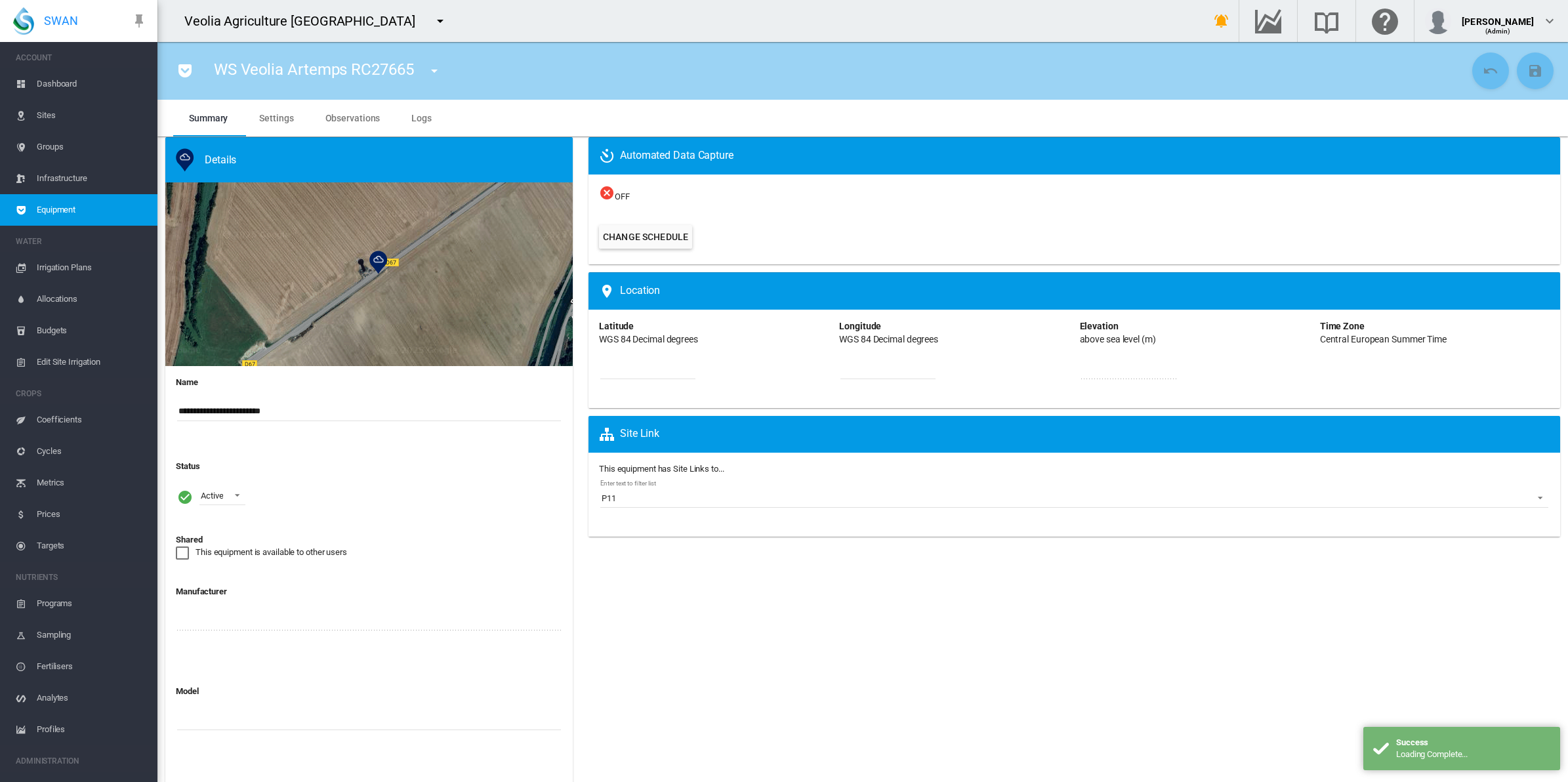
click at [430, 270] on div at bounding box center [368, 274] width 407 height 183
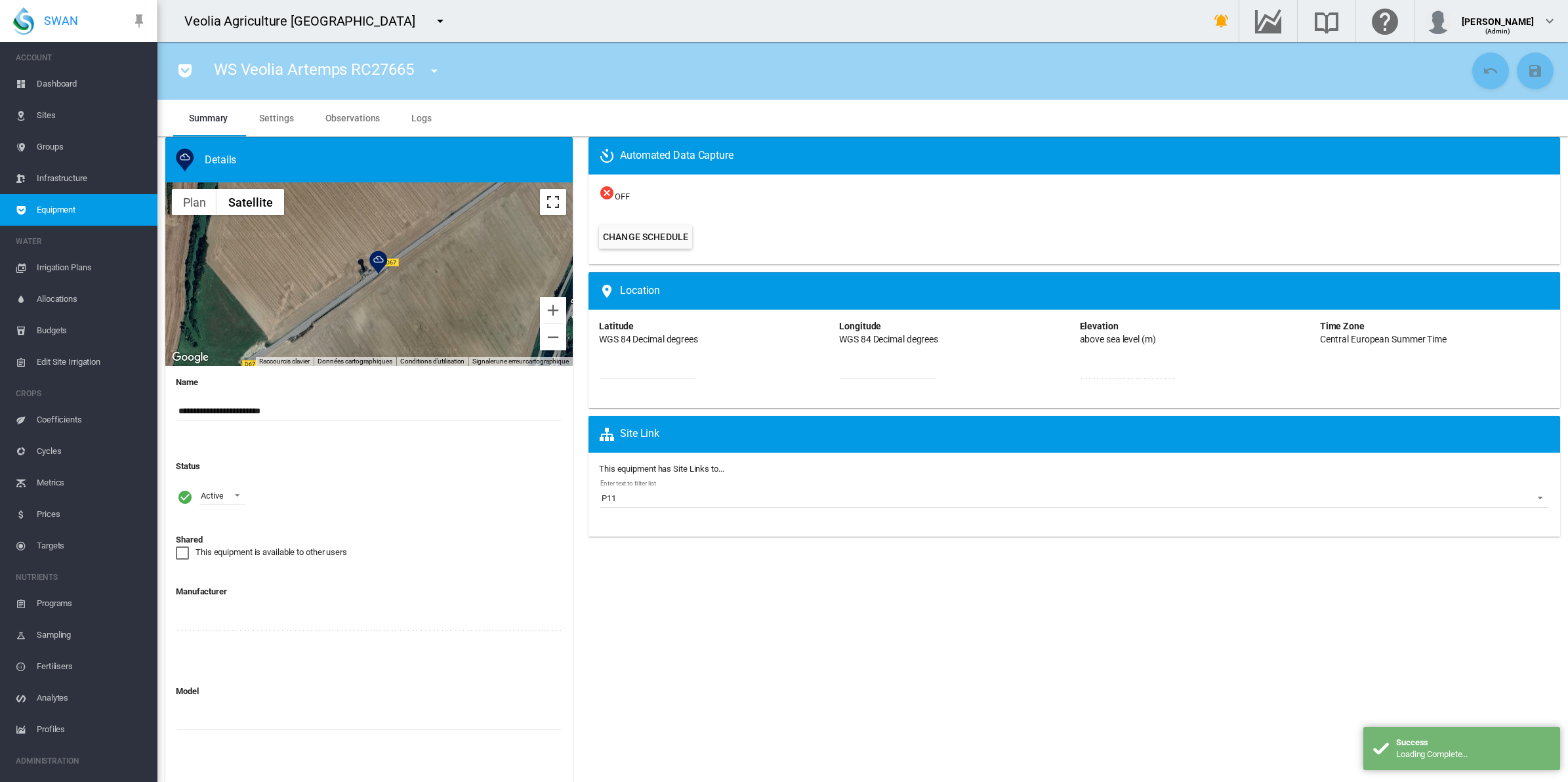
click at [557, 201] on button "Passer en plein écran" at bounding box center [553, 202] width 26 height 26
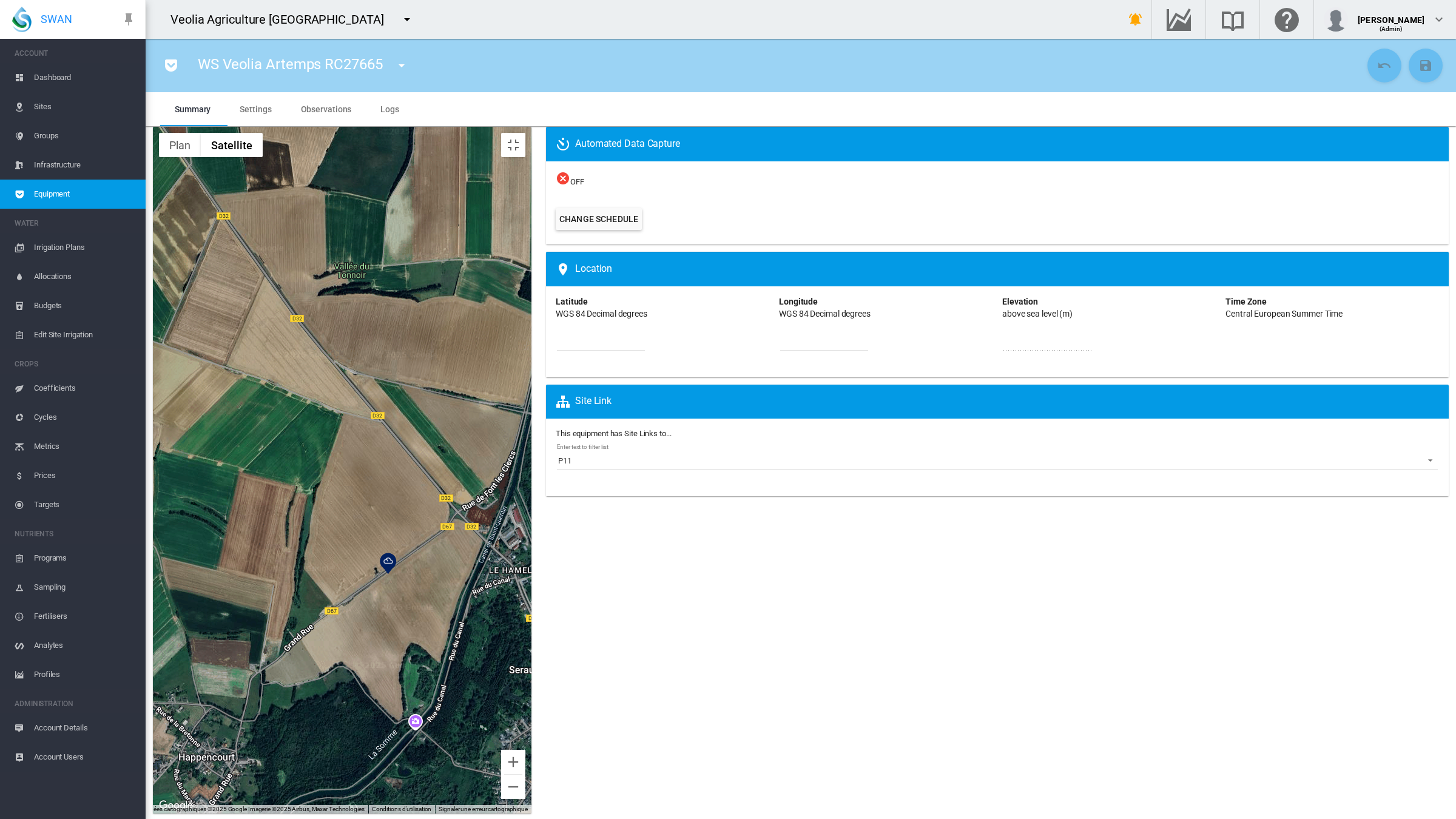
drag, startPoint x: 750, startPoint y: 439, endPoint x: 738, endPoint y: 526, distance: 87.8
click at [531, 526] on div at bounding box center [342, 470] width 378 height 687
click at [526, 133] on button "Passer en plein écran" at bounding box center [514, 145] width 24 height 24
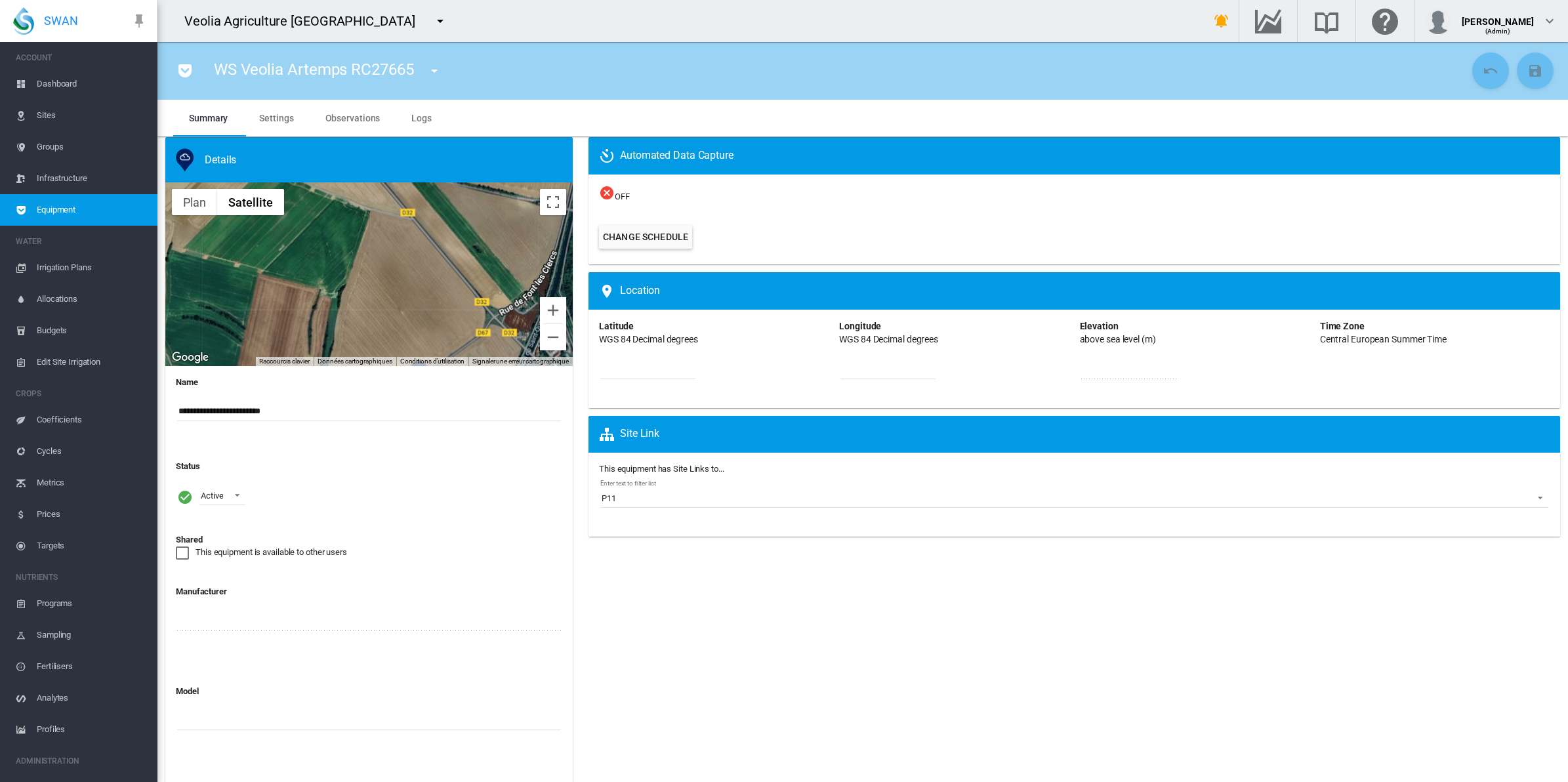
click at [436, 66] on md-icon "icon-menu-down" at bounding box center [434, 71] width 16 height 16
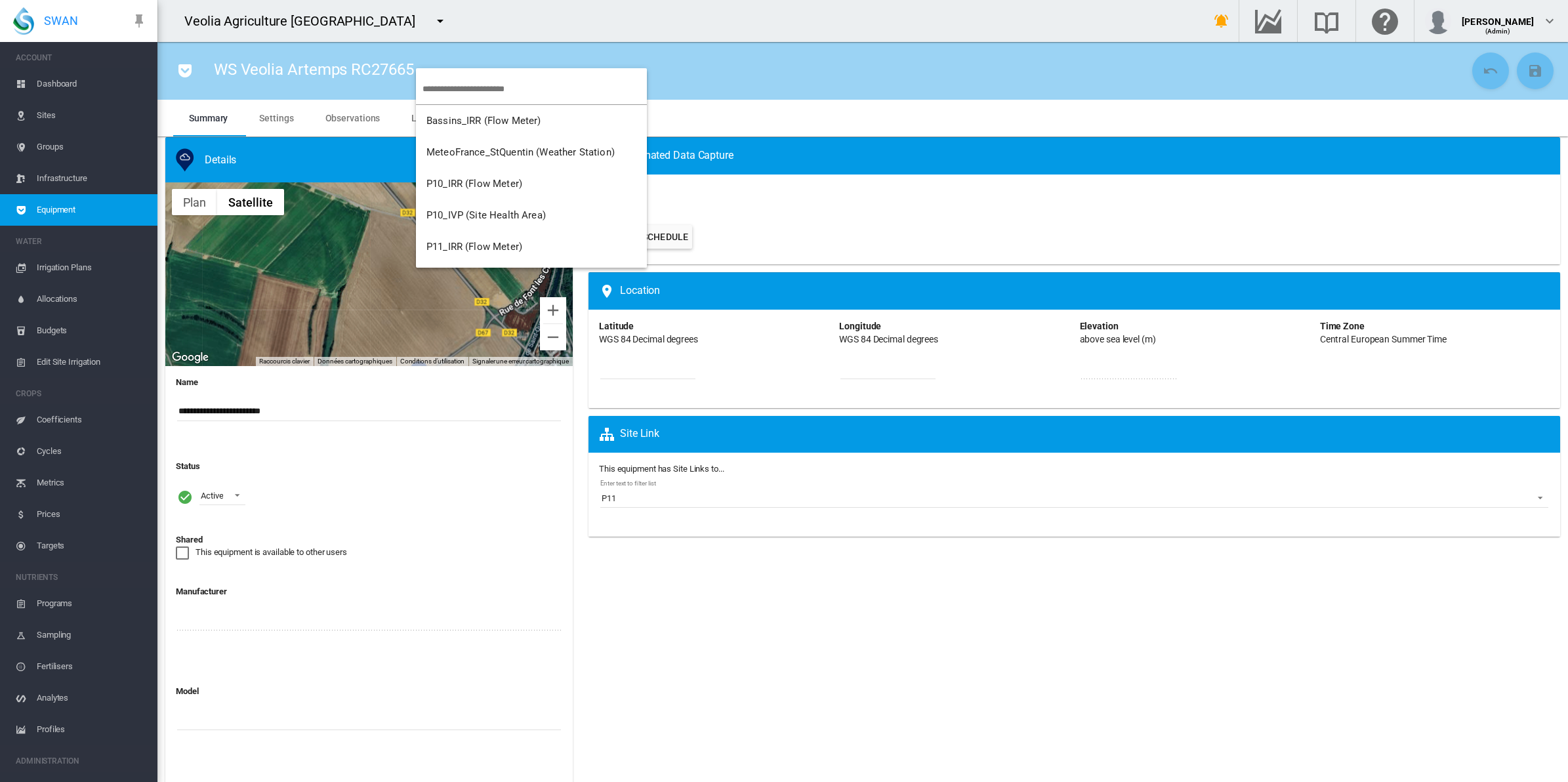
click at [499, 87] on input "search" at bounding box center [534, 89] width 224 height 31
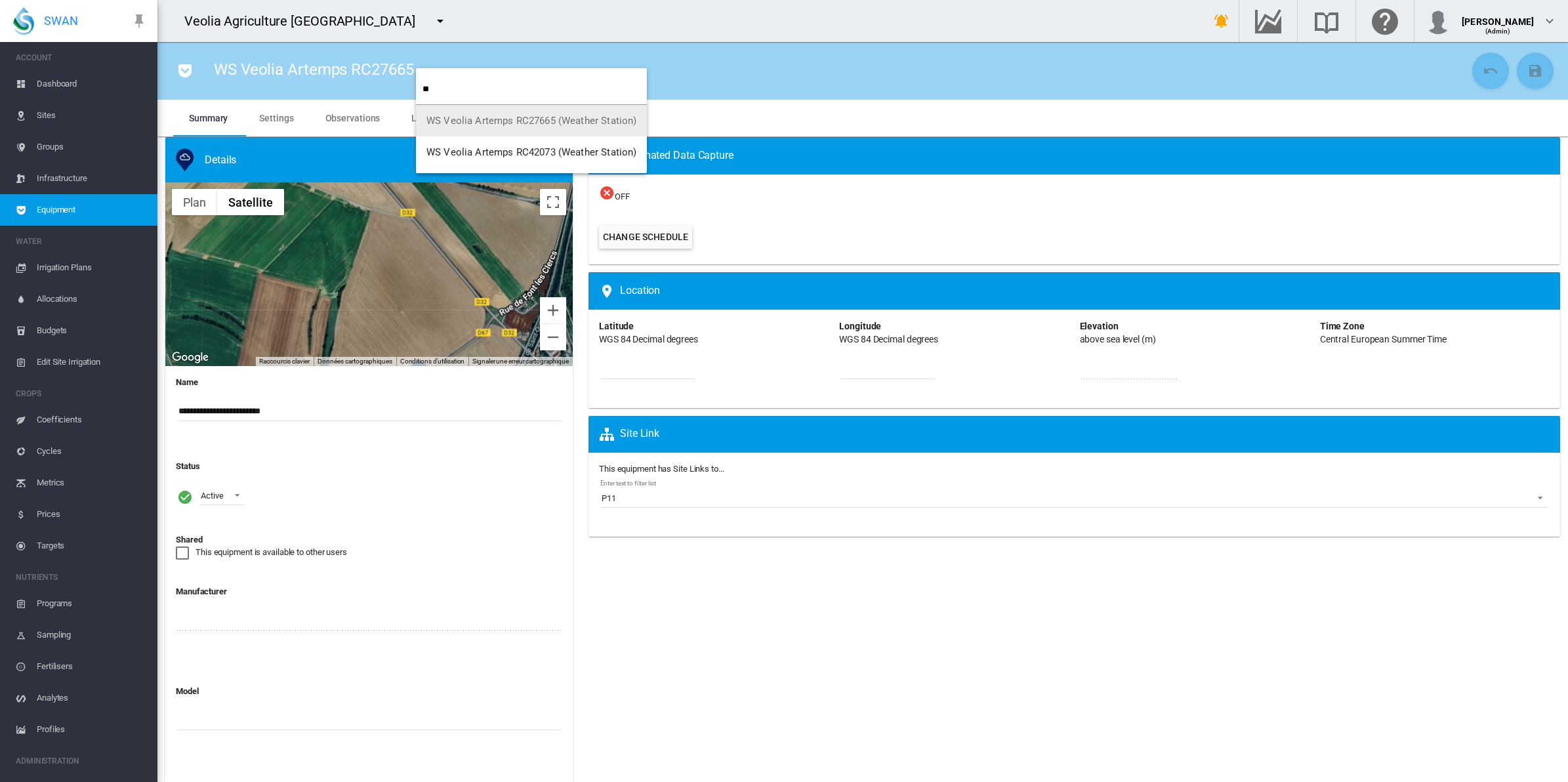
type input "**"
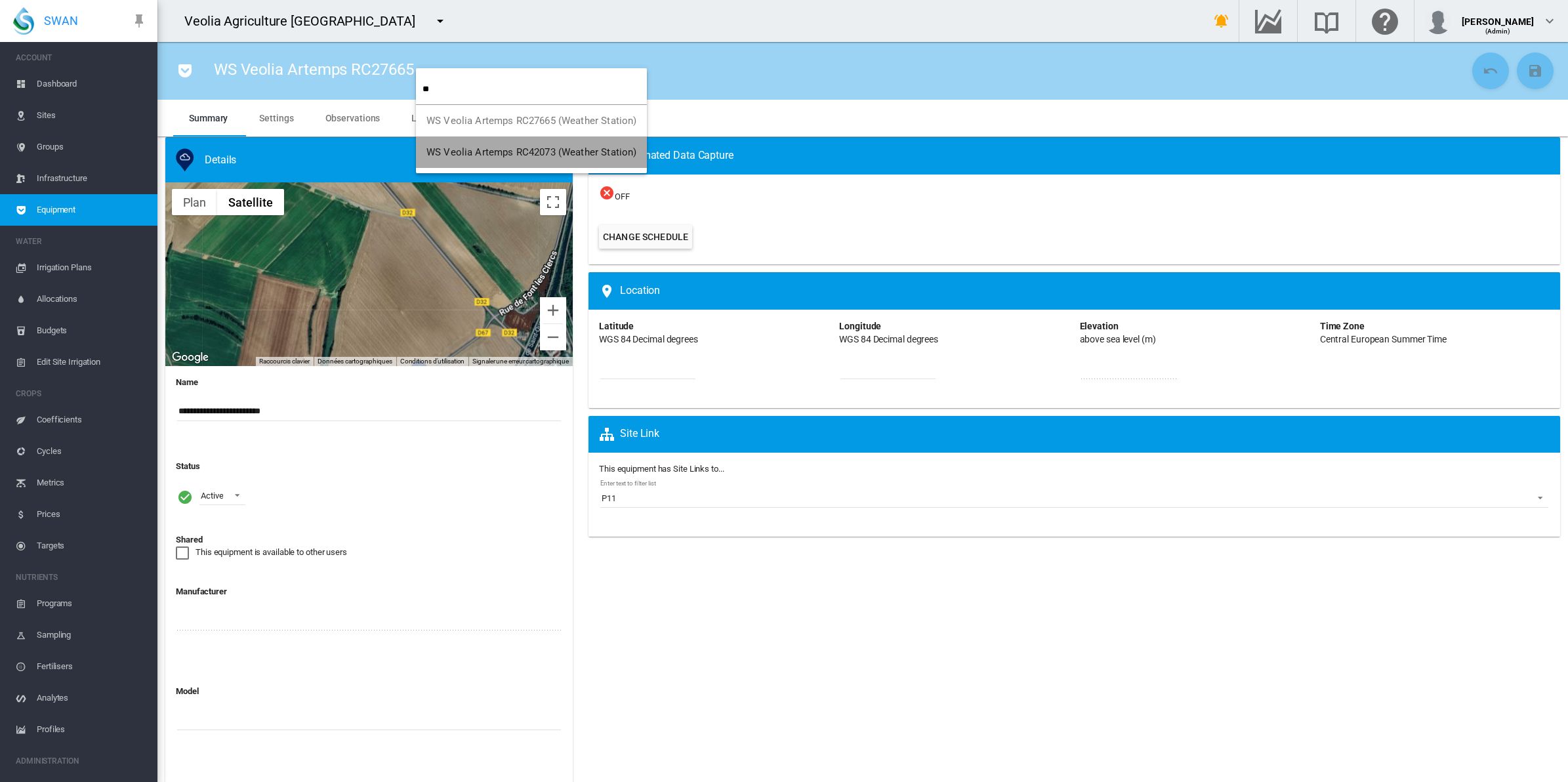
click at [499, 139] on button "WS Veolia Artemps RC42073 (Weather Station)" at bounding box center [531, 152] width 231 height 32
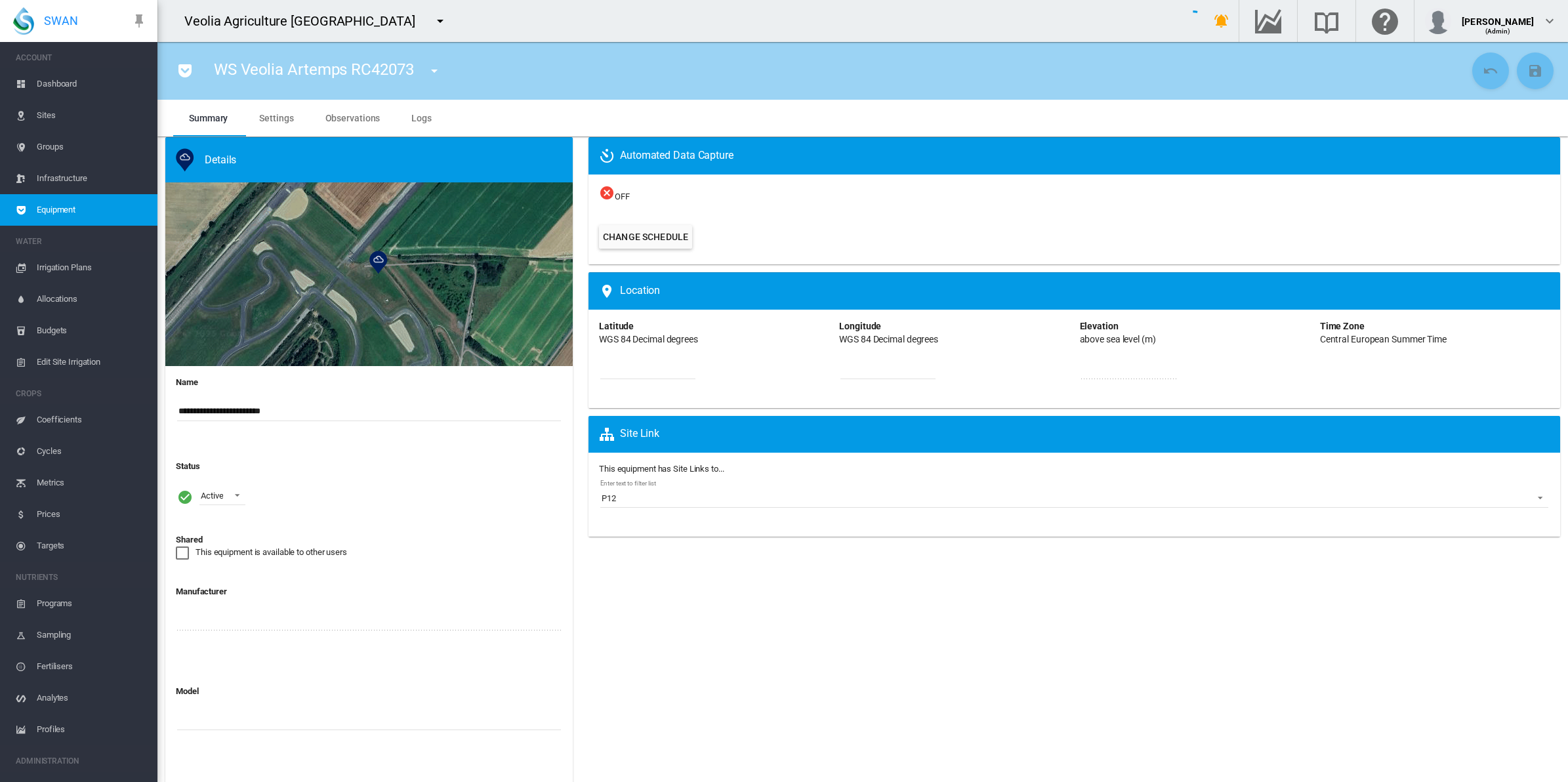
click at [479, 280] on div at bounding box center [368, 274] width 407 height 183
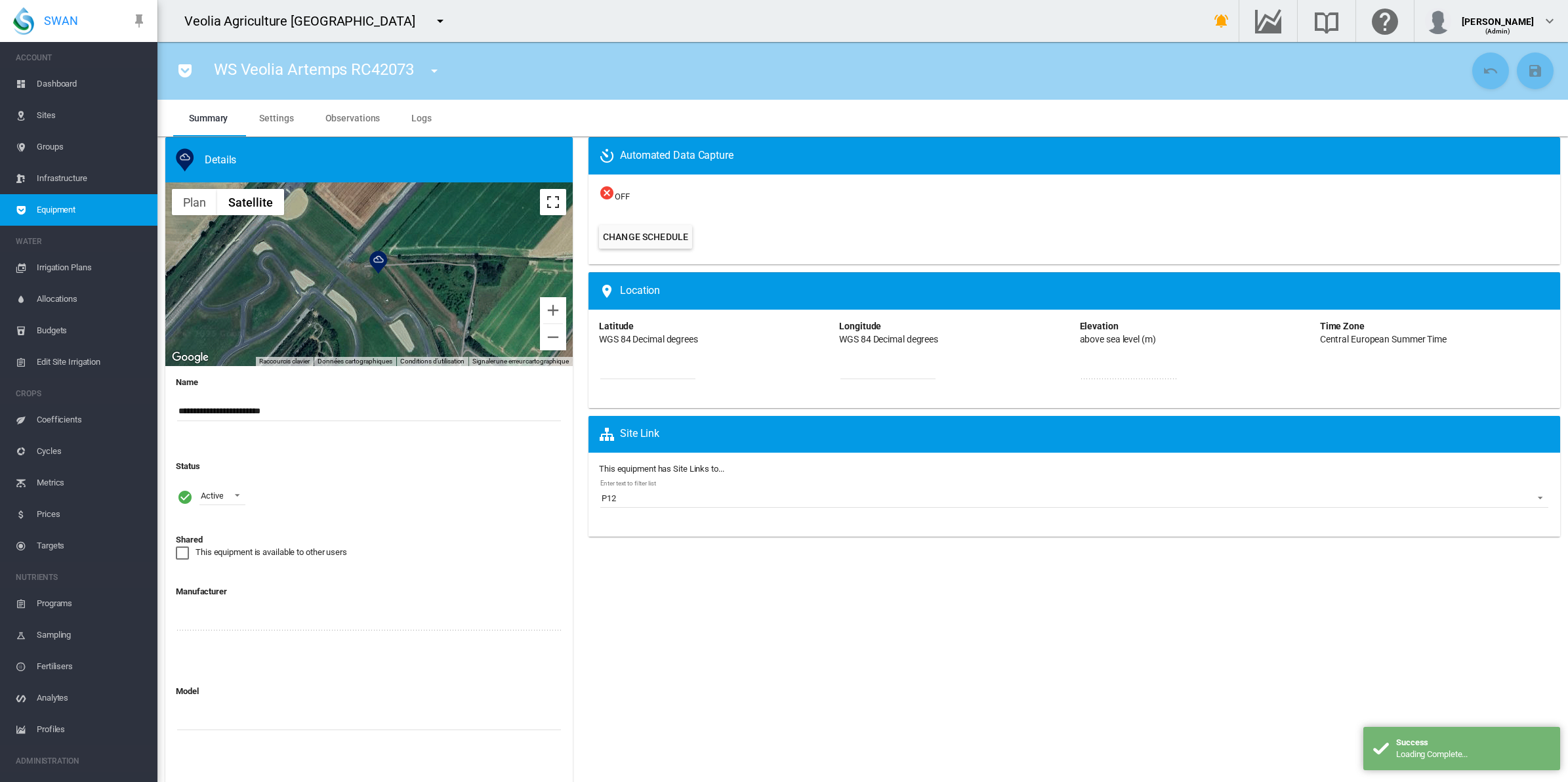
click at [553, 208] on button "Passer en plein écran" at bounding box center [553, 202] width 26 height 26
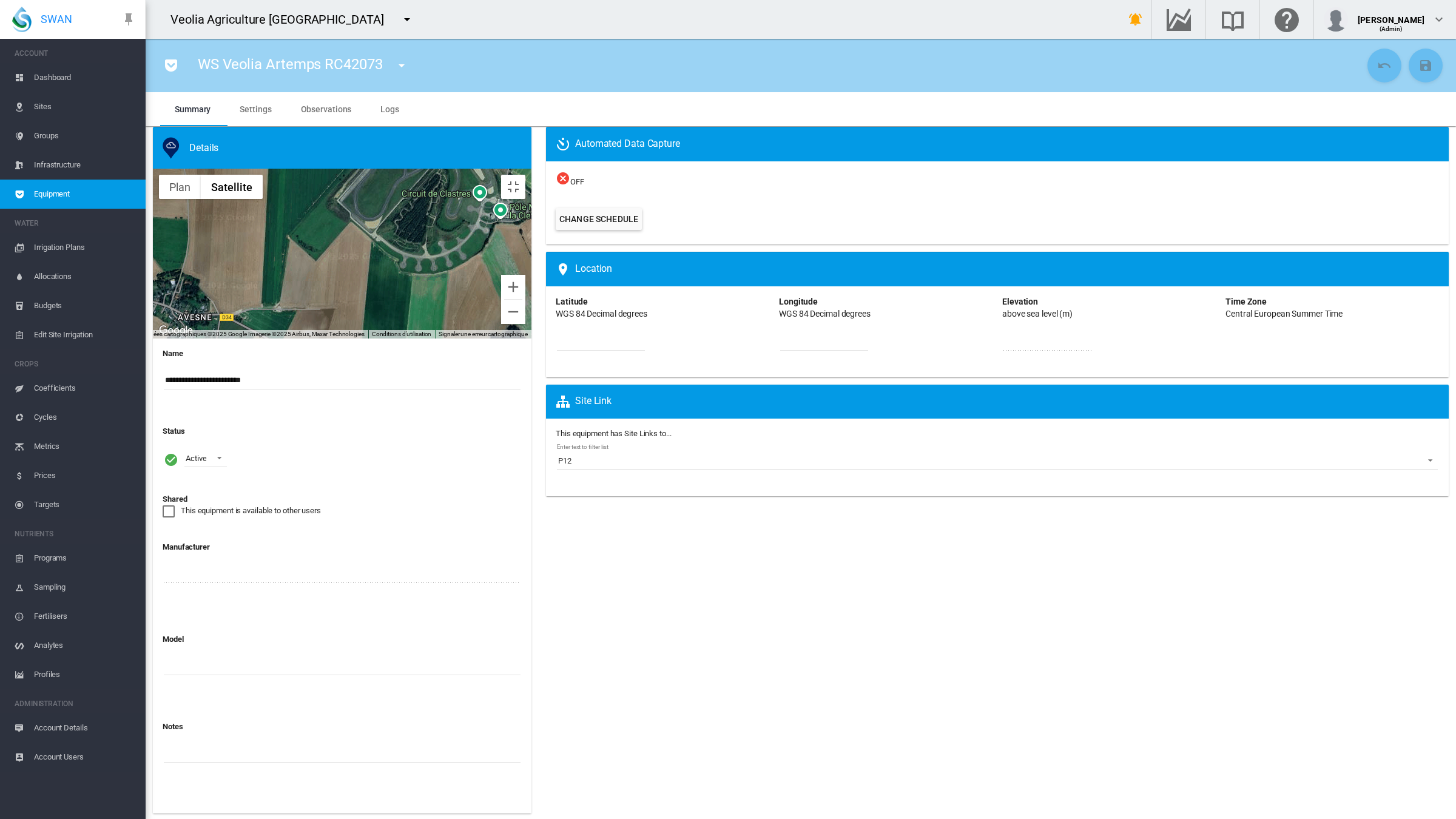
drag, startPoint x: 726, startPoint y: 552, endPoint x: 790, endPoint y: 448, distance: 122.1
click at [531, 338] on div at bounding box center [342, 253] width 378 height 170
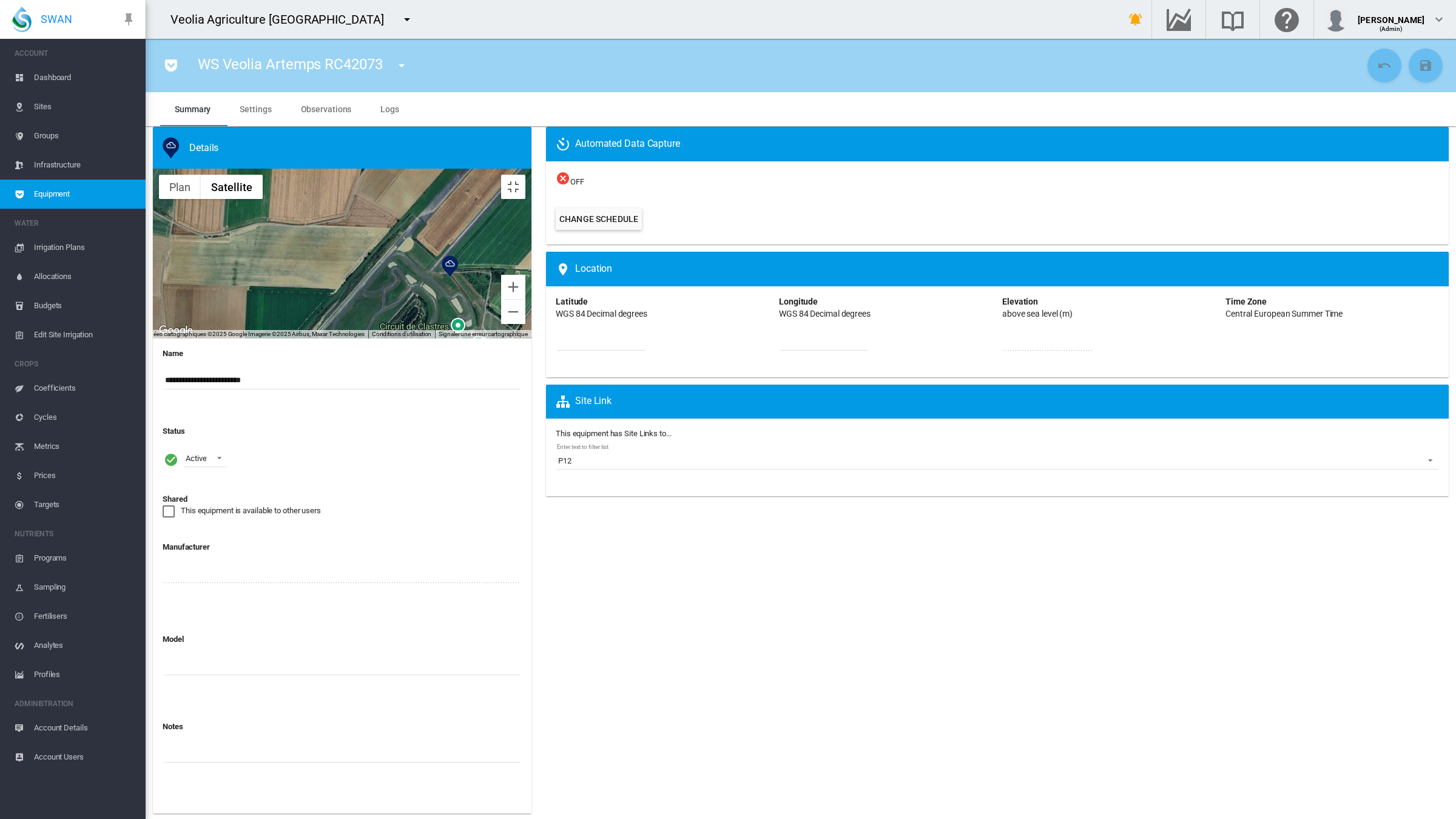
drag, startPoint x: 753, startPoint y: 511, endPoint x: 732, endPoint y: 568, distance: 60.7
click at [531, 338] on div at bounding box center [342, 253] width 378 height 170
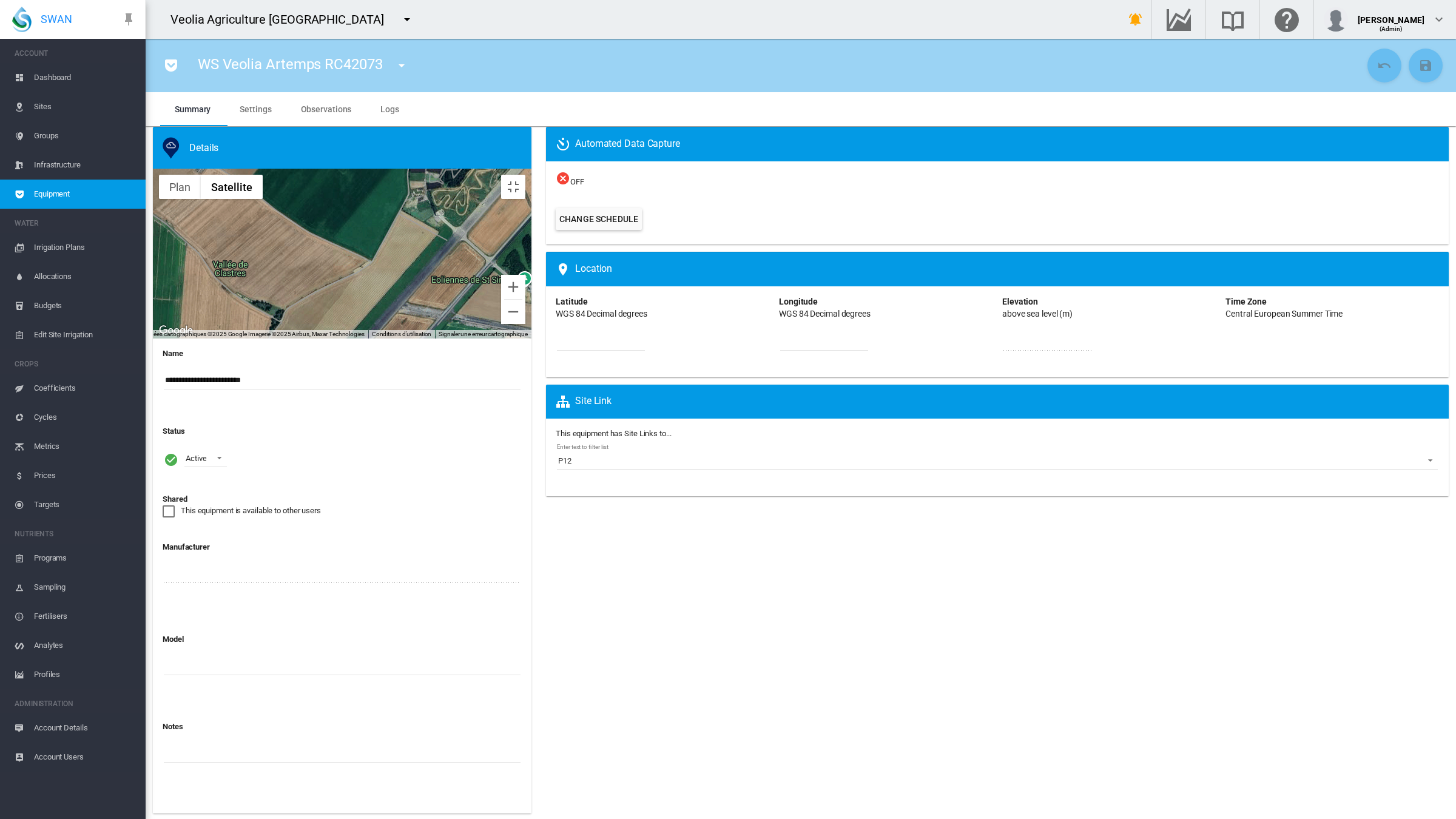
drag, startPoint x: 932, startPoint y: 480, endPoint x: 885, endPoint y: 546, distance: 81.0
click at [531, 338] on div at bounding box center [342, 253] width 378 height 170
click at [526, 175] on button "Passer en plein écran" at bounding box center [514, 187] width 24 height 24
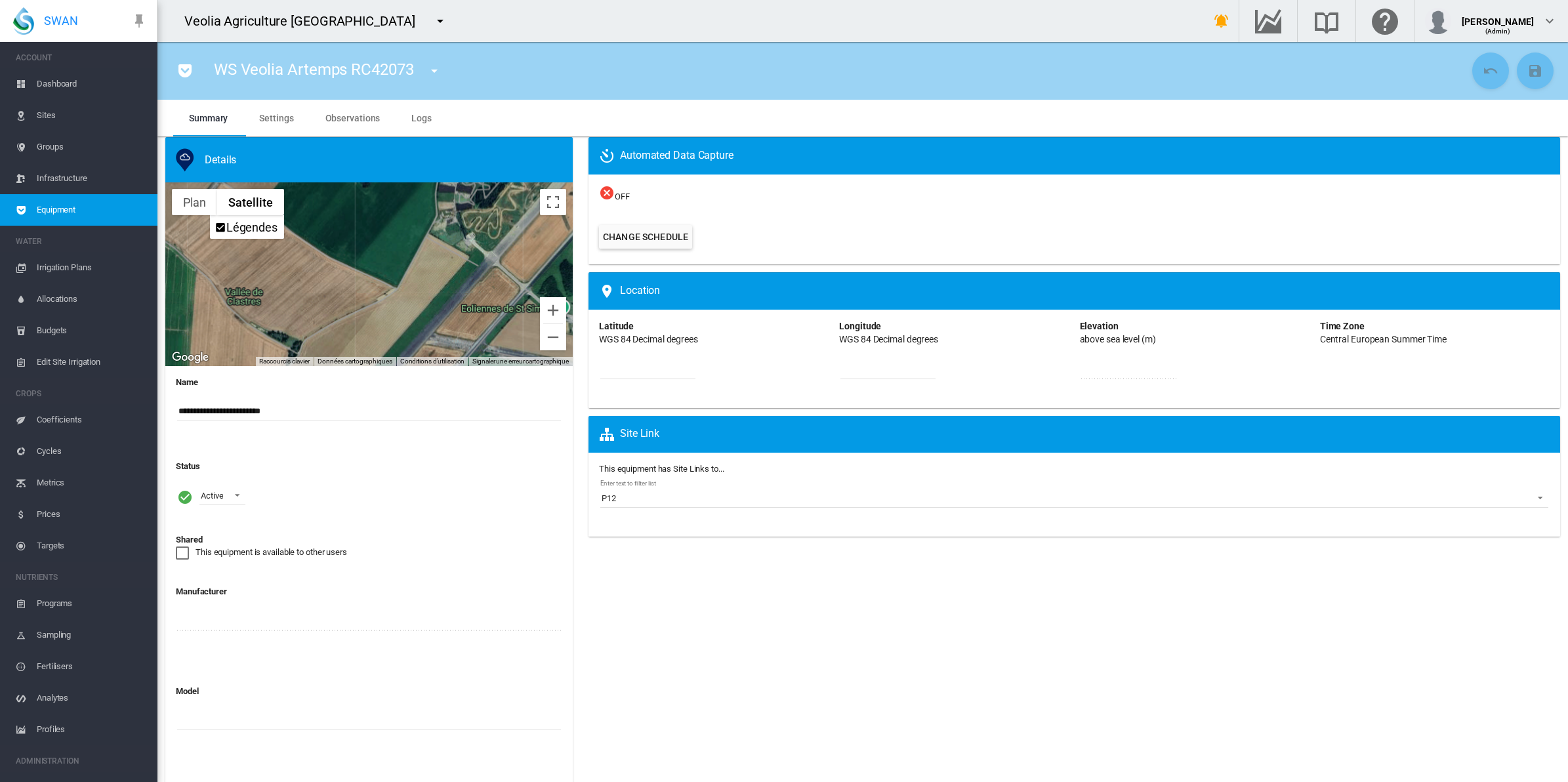
click at [80, 83] on span "Dashboard" at bounding box center [92, 84] width 111 height 32
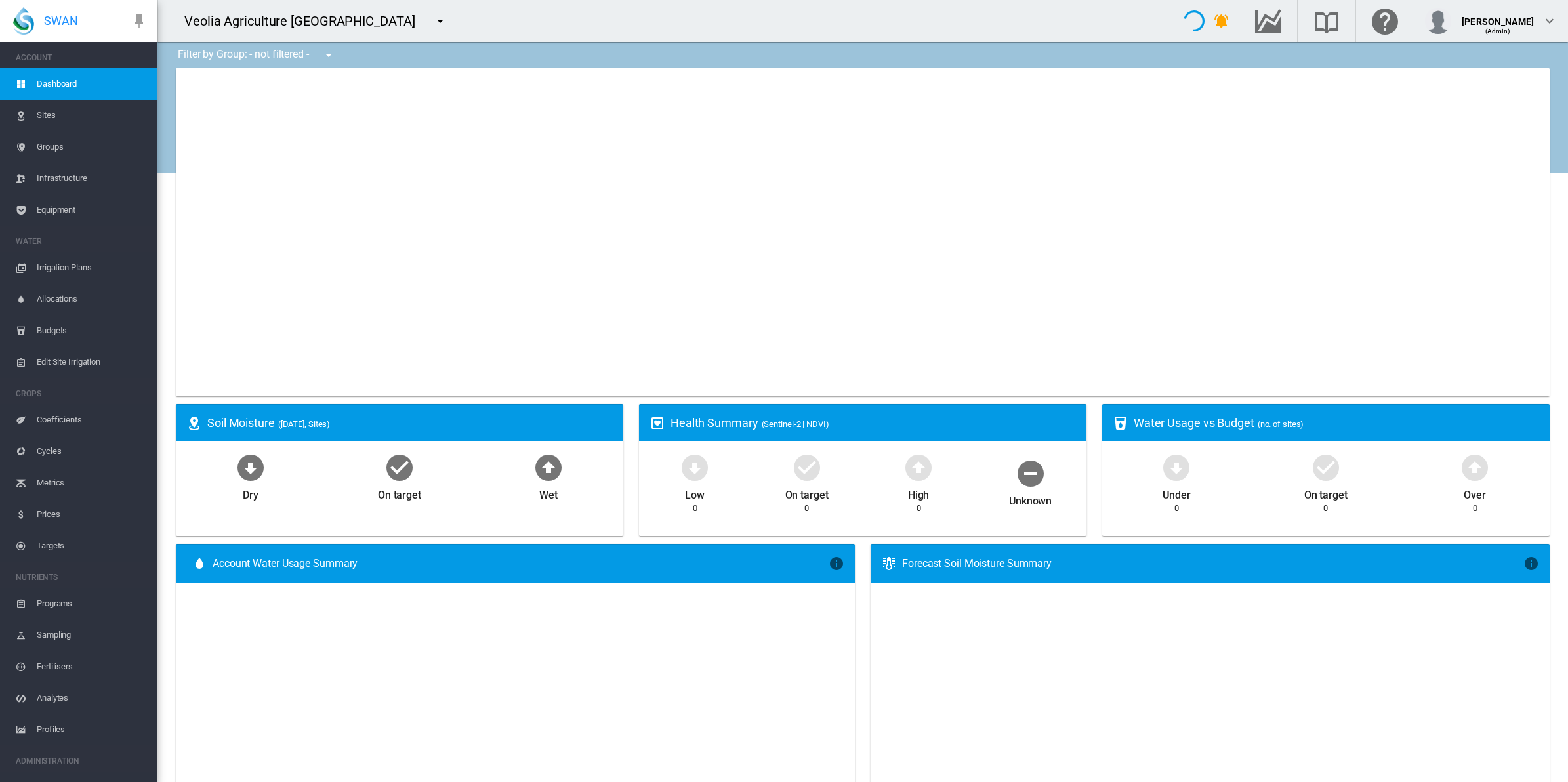
type input "**********"
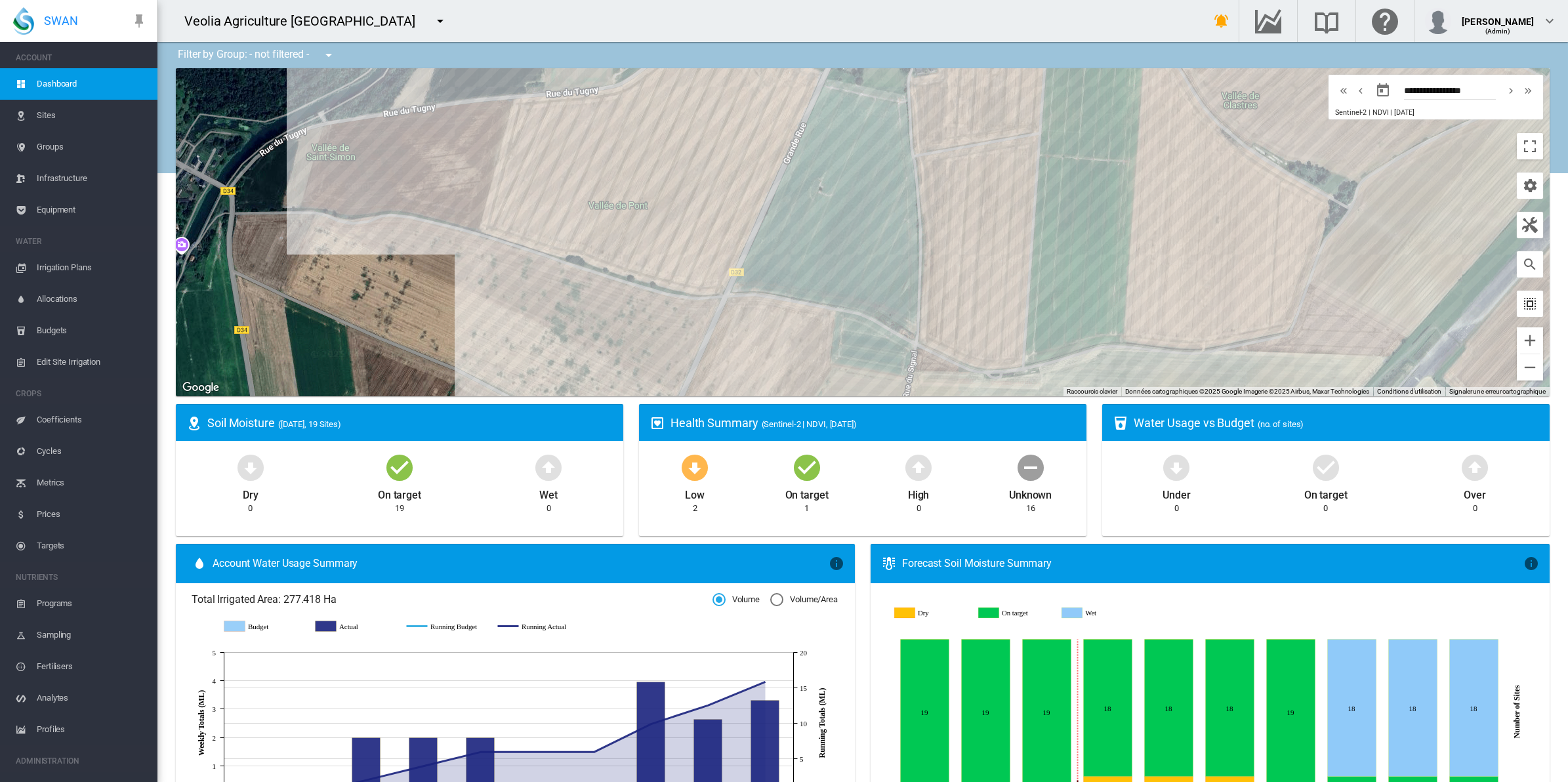
click at [1522, 306] on md-icon "icon-select-all" at bounding box center [1530, 304] width 16 height 16
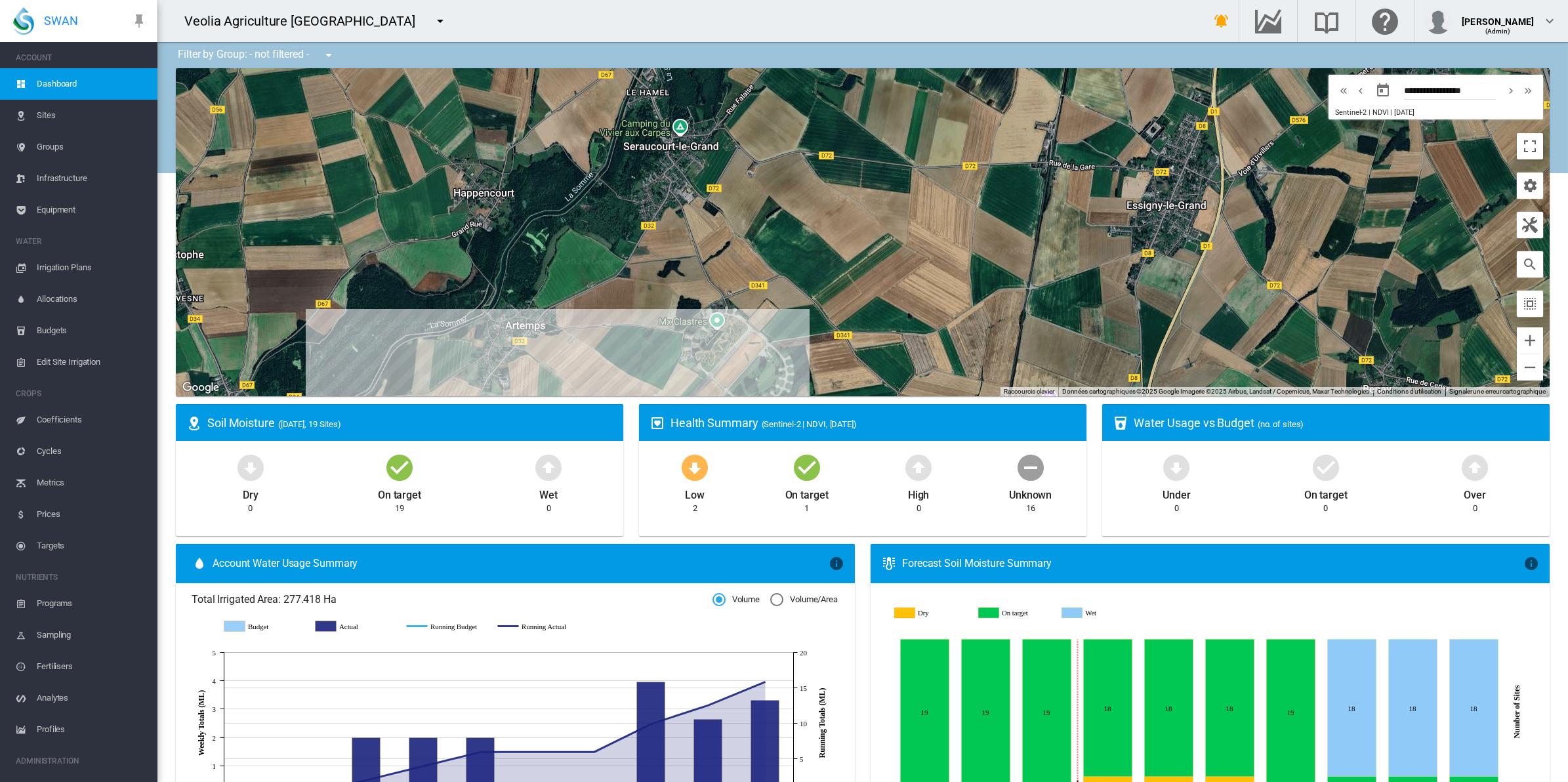
drag, startPoint x: 988, startPoint y: 292, endPoint x: 669, endPoint y: 494, distance: 377.6
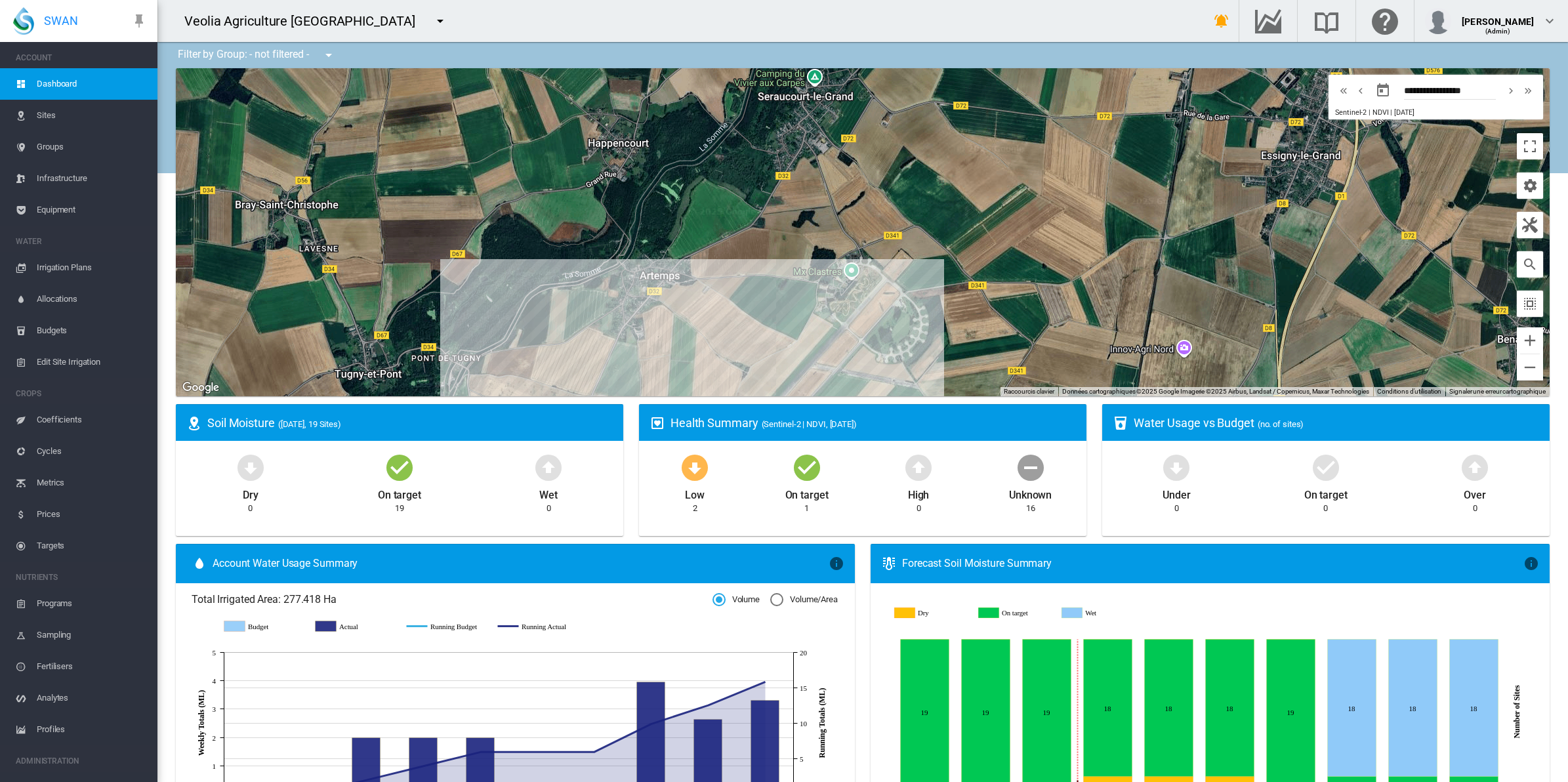
drag, startPoint x: 759, startPoint y: 352, endPoint x: 900, endPoint y: 300, distance: 150.3
click at [900, 300] on div at bounding box center [863, 232] width 1374 height 328
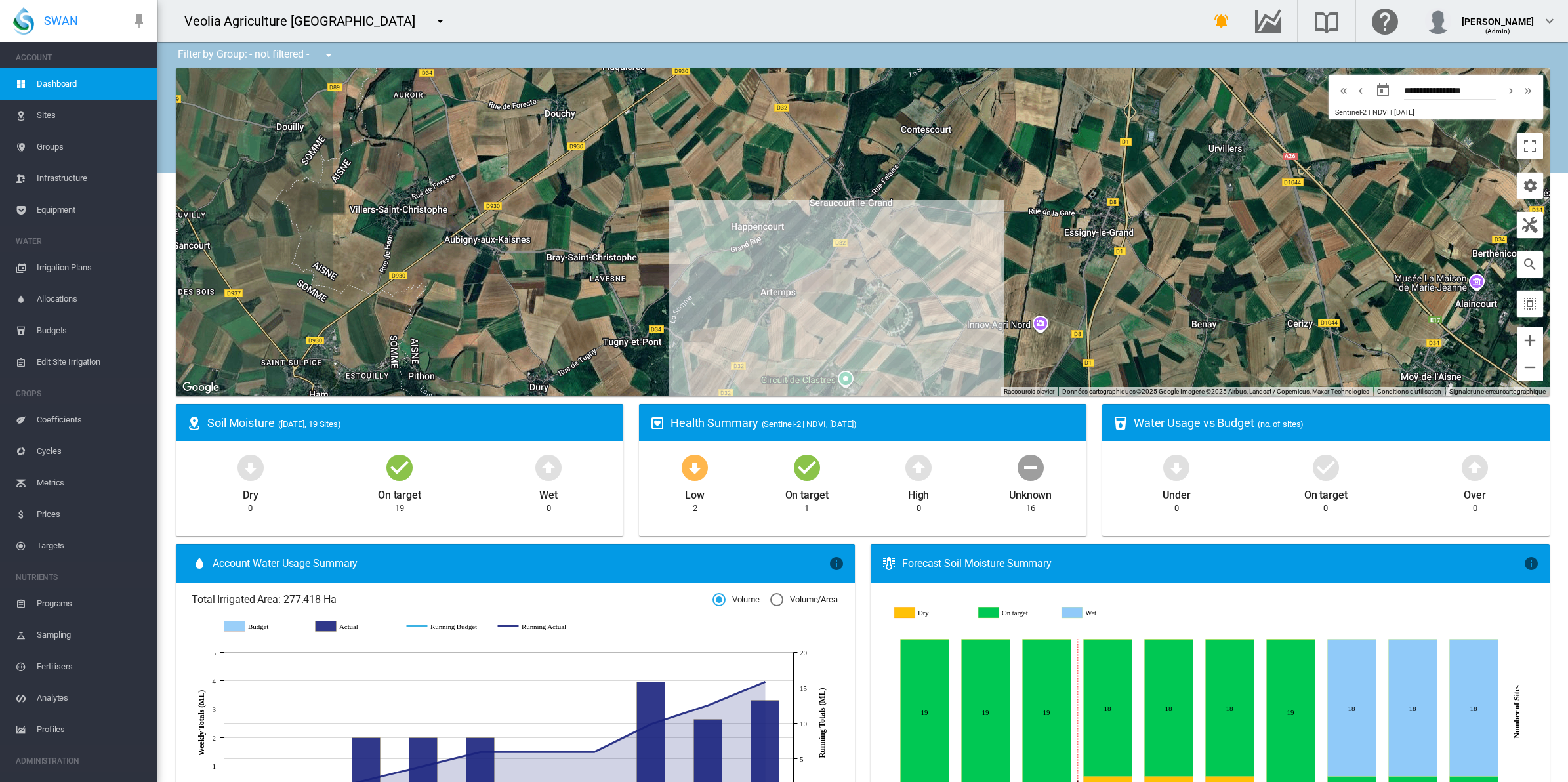
drag, startPoint x: 959, startPoint y: 231, endPoint x: 952, endPoint y: 266, distance: 35.7
click at [952, 266] on div at bounding box center [863, 232] width 1374 height 328
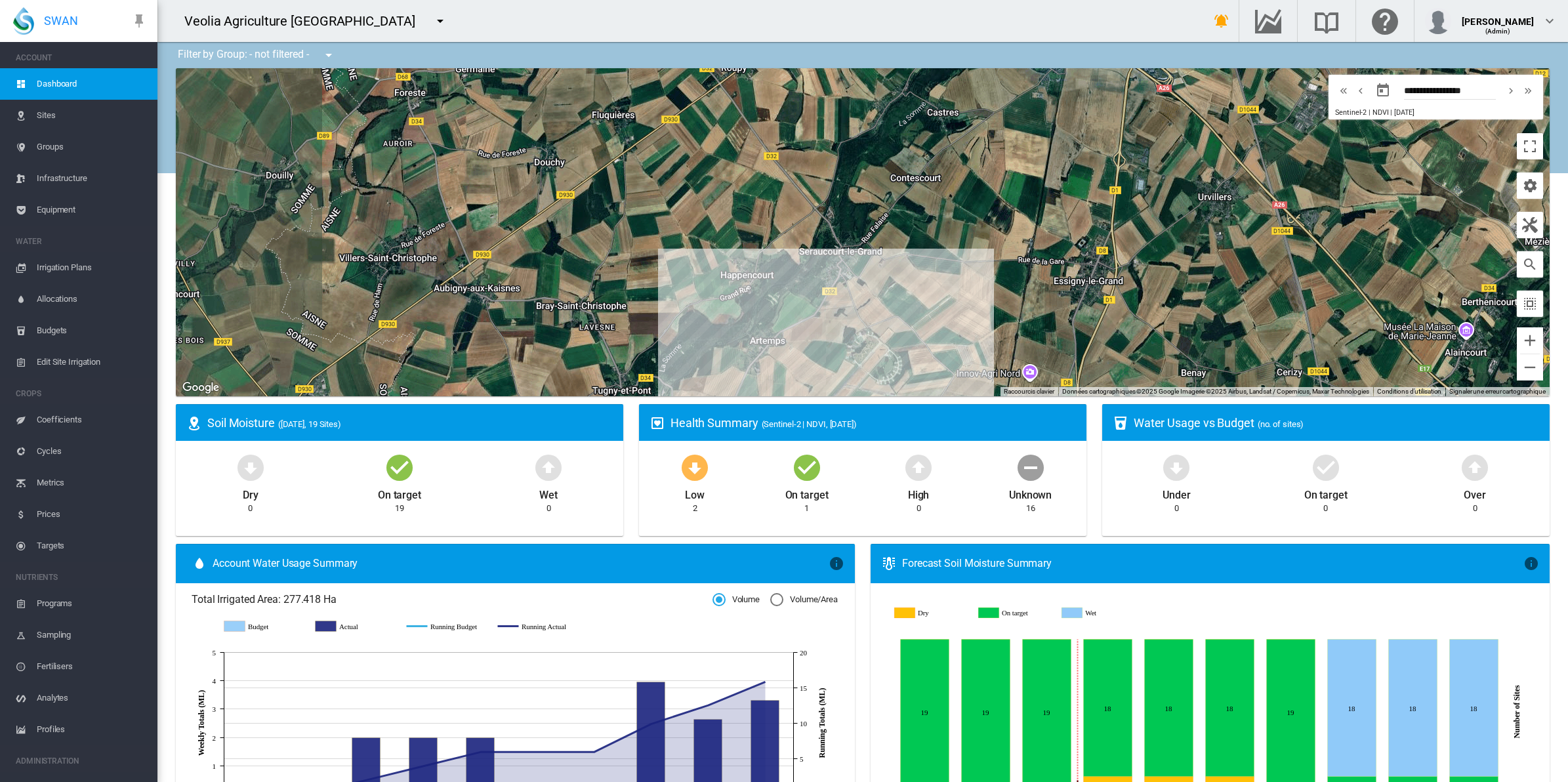
drag, startPoint x: 965, startPoint y: 231, endPoint x: 949, endPoint y: 290, distance: 61.1
click at [949, 290] on div at bounding box center [863, 232] width 1374 height 328
click at [332, 56] on md-icon "icon-menu-down" at bounding box center [329, 55] width 16 height 16
click at [354, 121] on span "Bassins" at bounding box center [354, 123] width 36 height 12
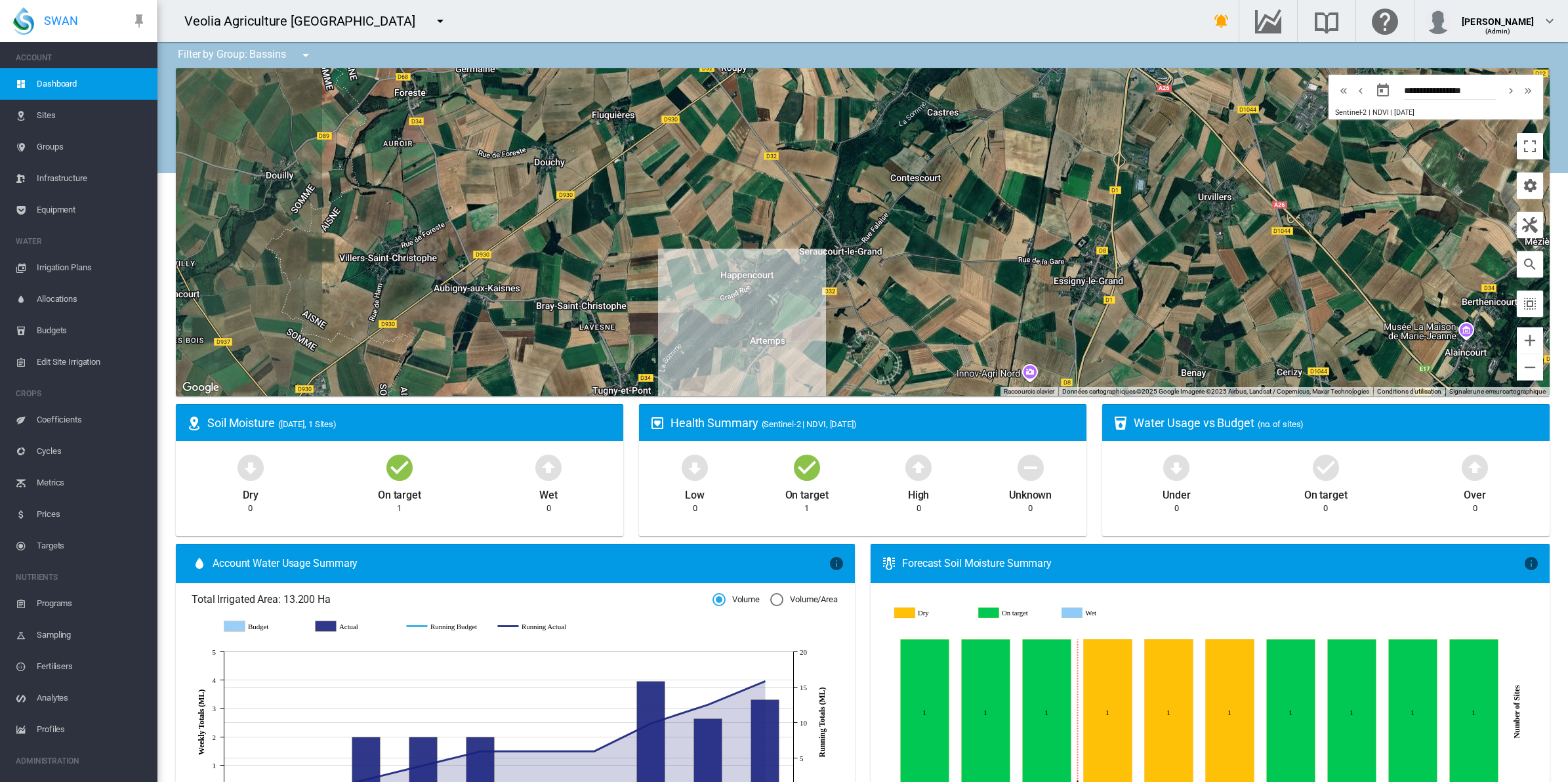
click at [64, 205] on span "Equipment" at bounding box center [92, 210] width 111 height 32
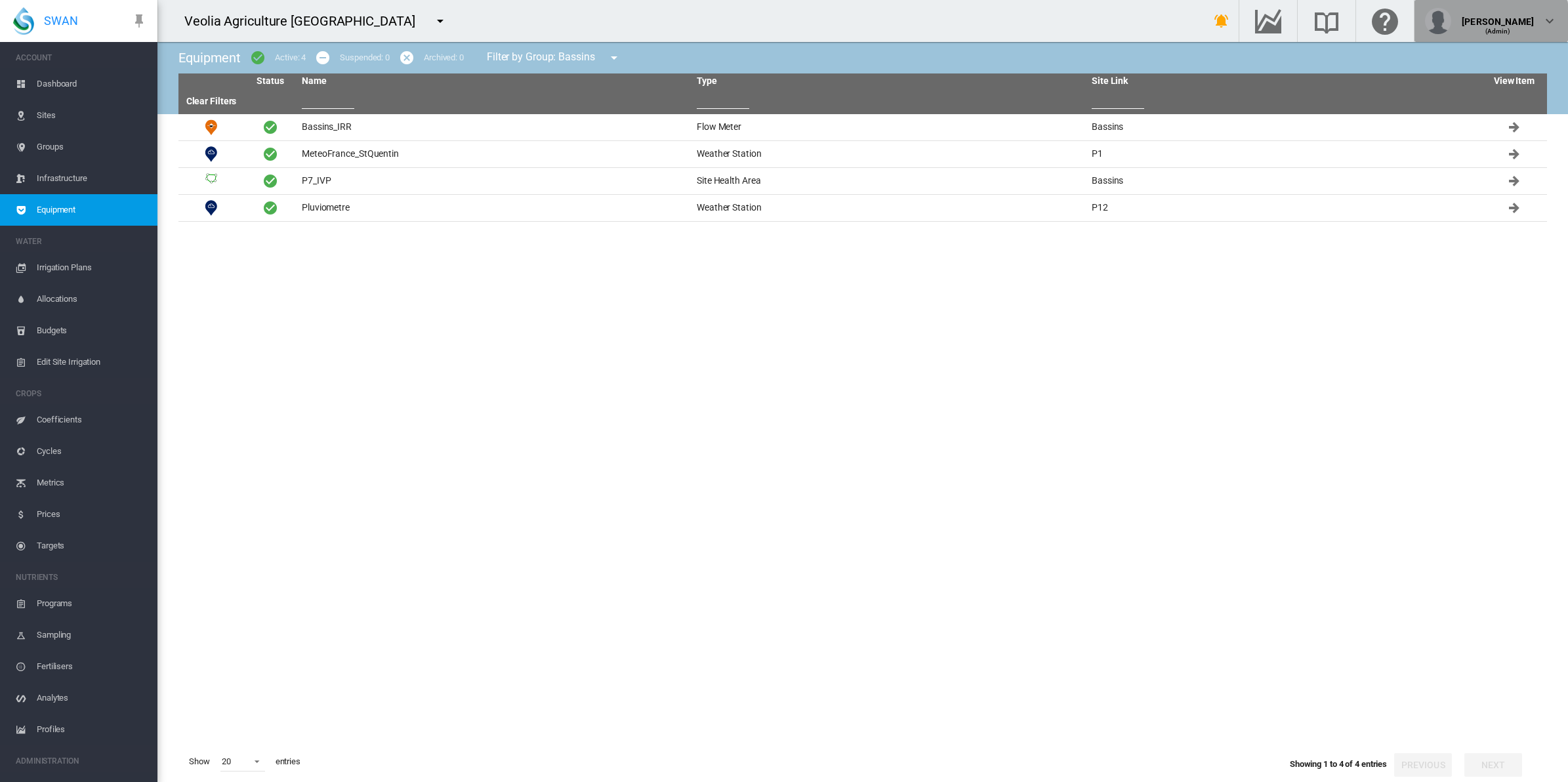
click at [1507, 22] on div "(Admin)" at bounding box center [1498, 26] width 72 height 13
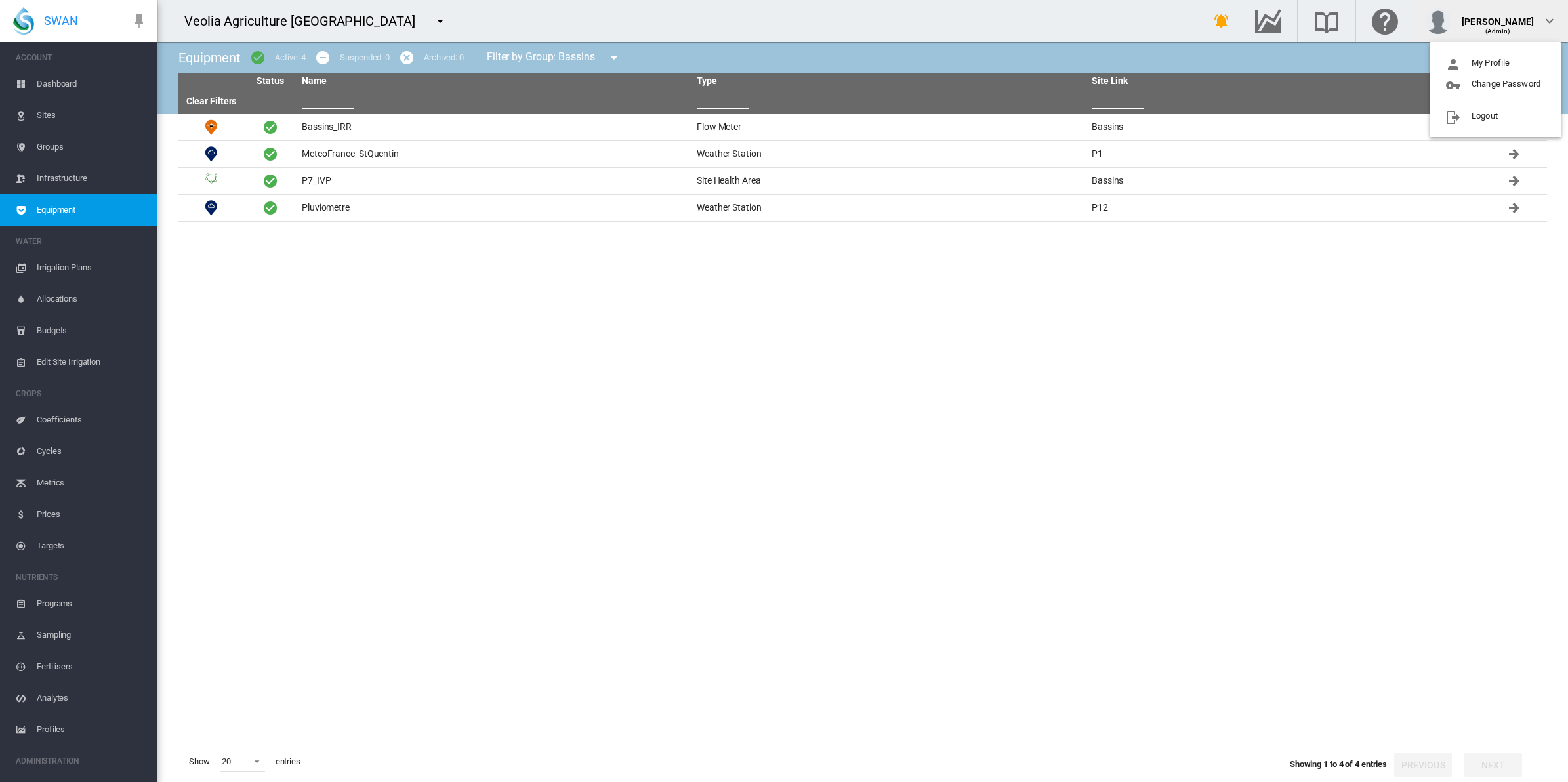
drag, startPoint x: 153, startPoint y: 662, endPoint x: 154, endPoint y: 675, distance: 13.0
click at [154, 675] on md-backdrop at bounding box center [784, 391] width 1568 height 782
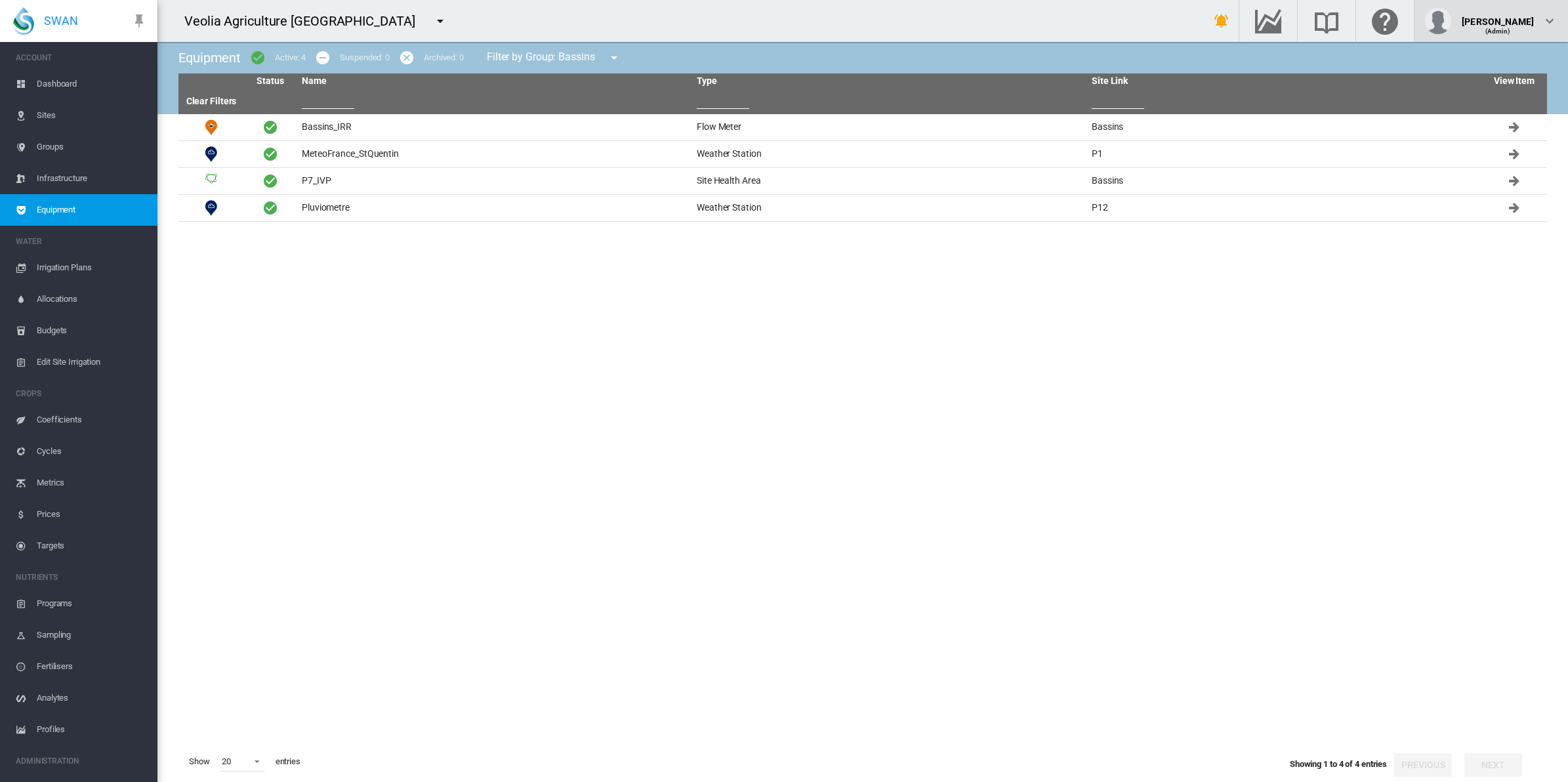
click at [1505, 20] on div "(Admin)" at bounding box center [1498, 26] width 72 height 13
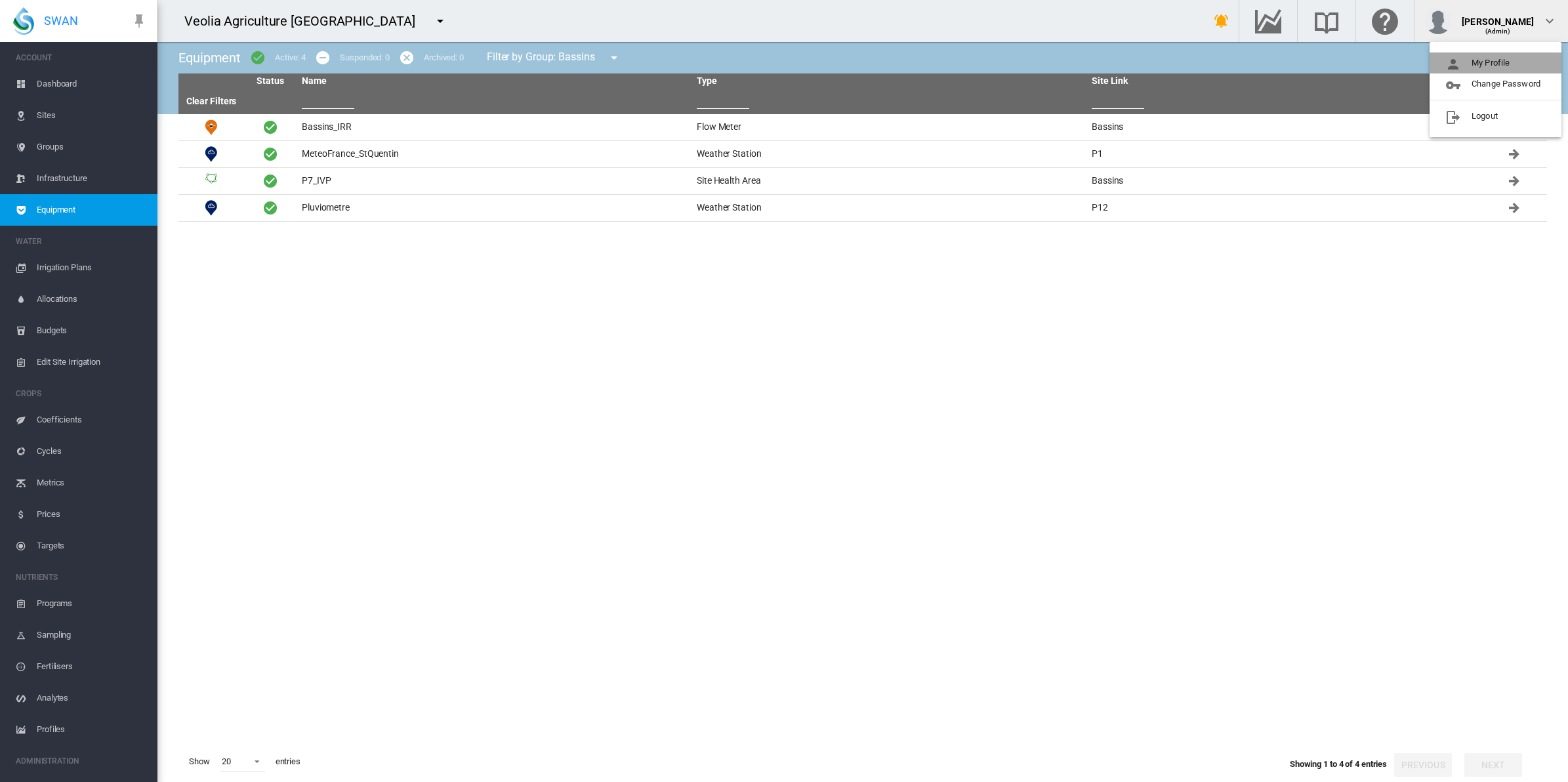
click at [1488, 58] on button "My Profile" at bounding box center [1496, 63] width 132 height 21
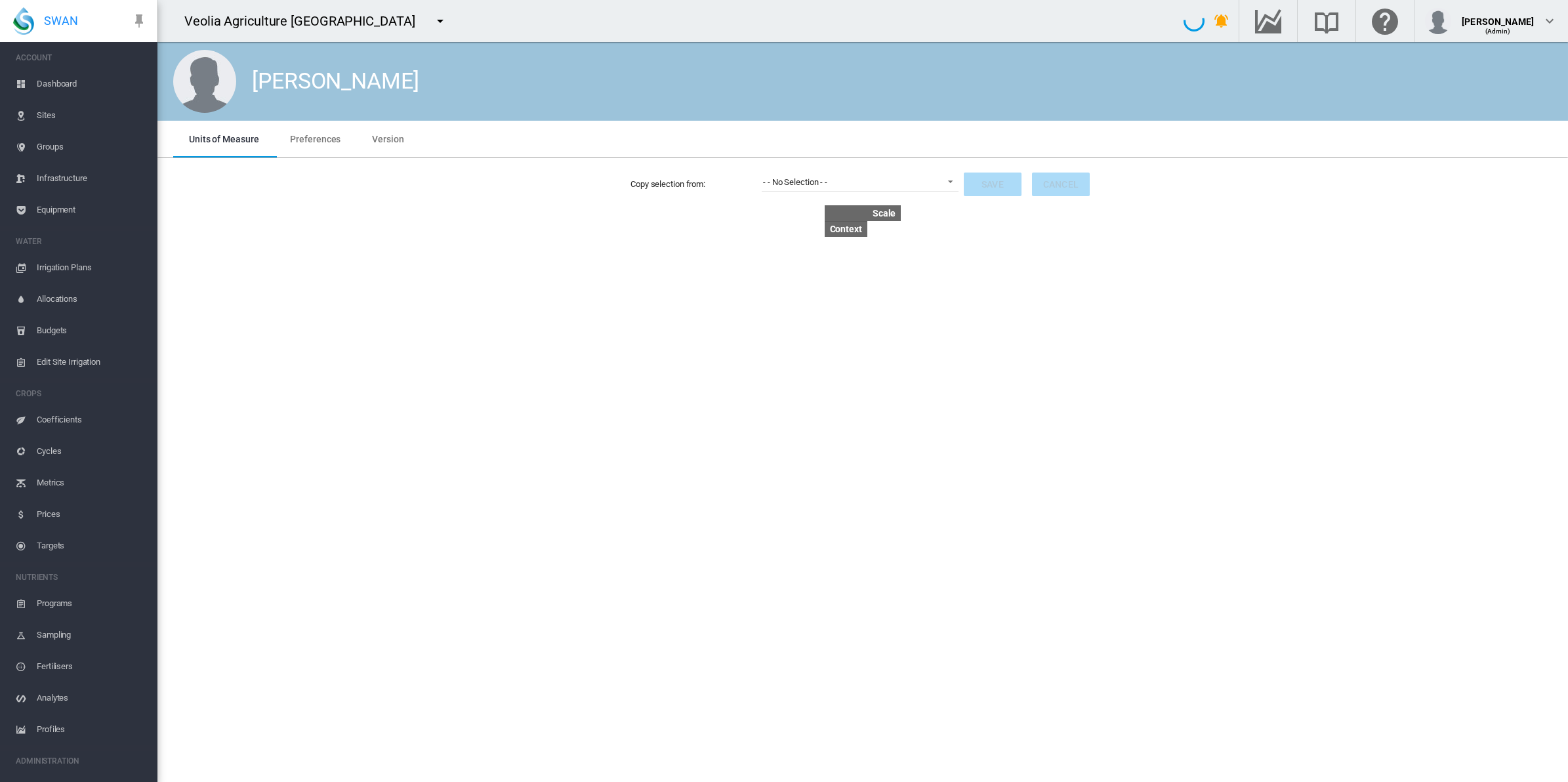
drag, startPoint x: 312, startPoint y: 135, endPoint x: 352, endPoint y: 147, distance: 41.8
click at [311, 134] on span "Preferences" at bounding box center [315, 139] width 51 height 11
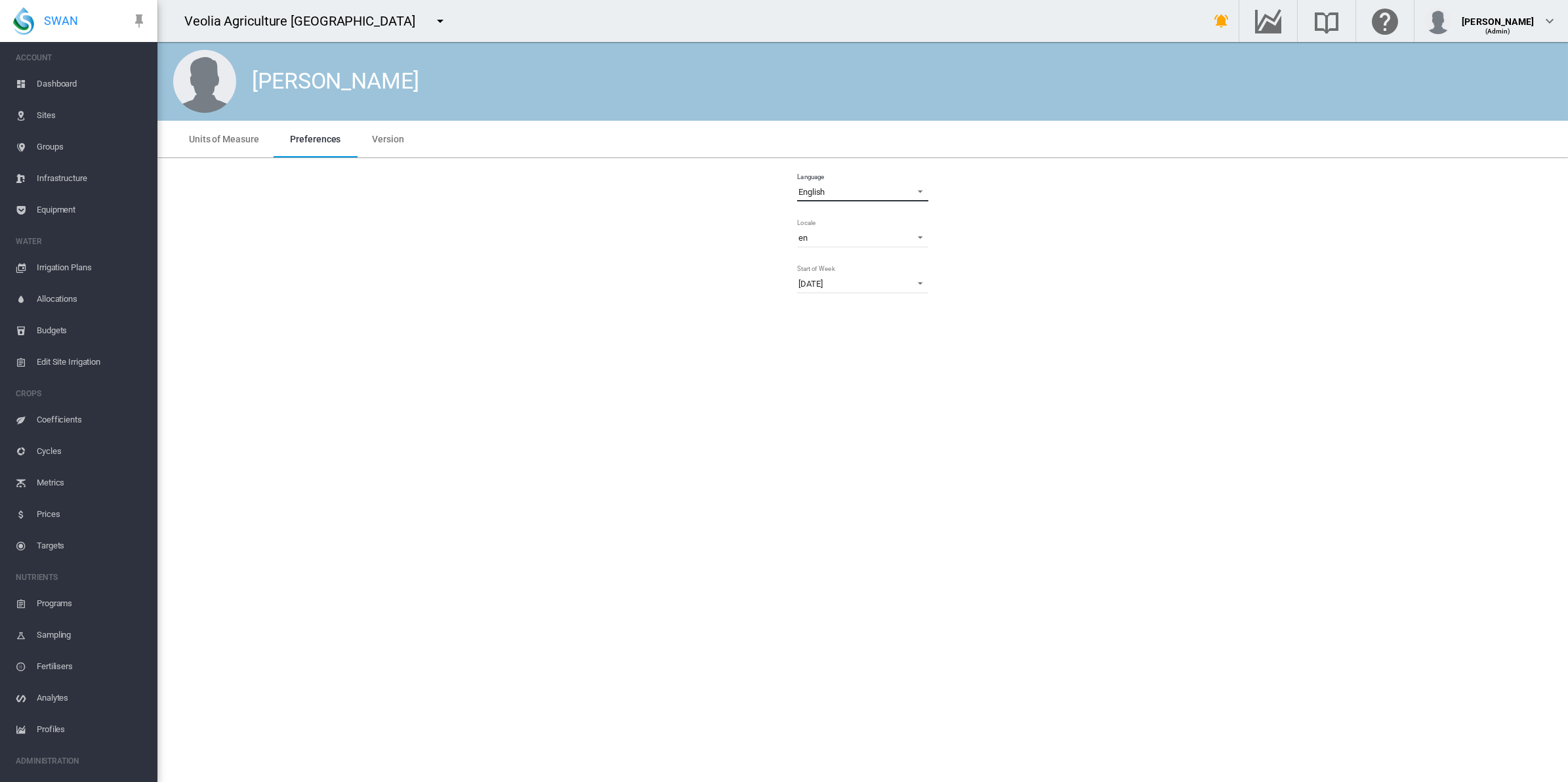
click at [873, 182] on md-select-value "English" at bounding box center [863, 191] width 131 height 20
click at [840, 241] on md-option "Français" at bounding box center [864, 255] width 152 height 32
click at [70, 204] on span "Equipment" at bounding box center [92, 210] width 111 height 32
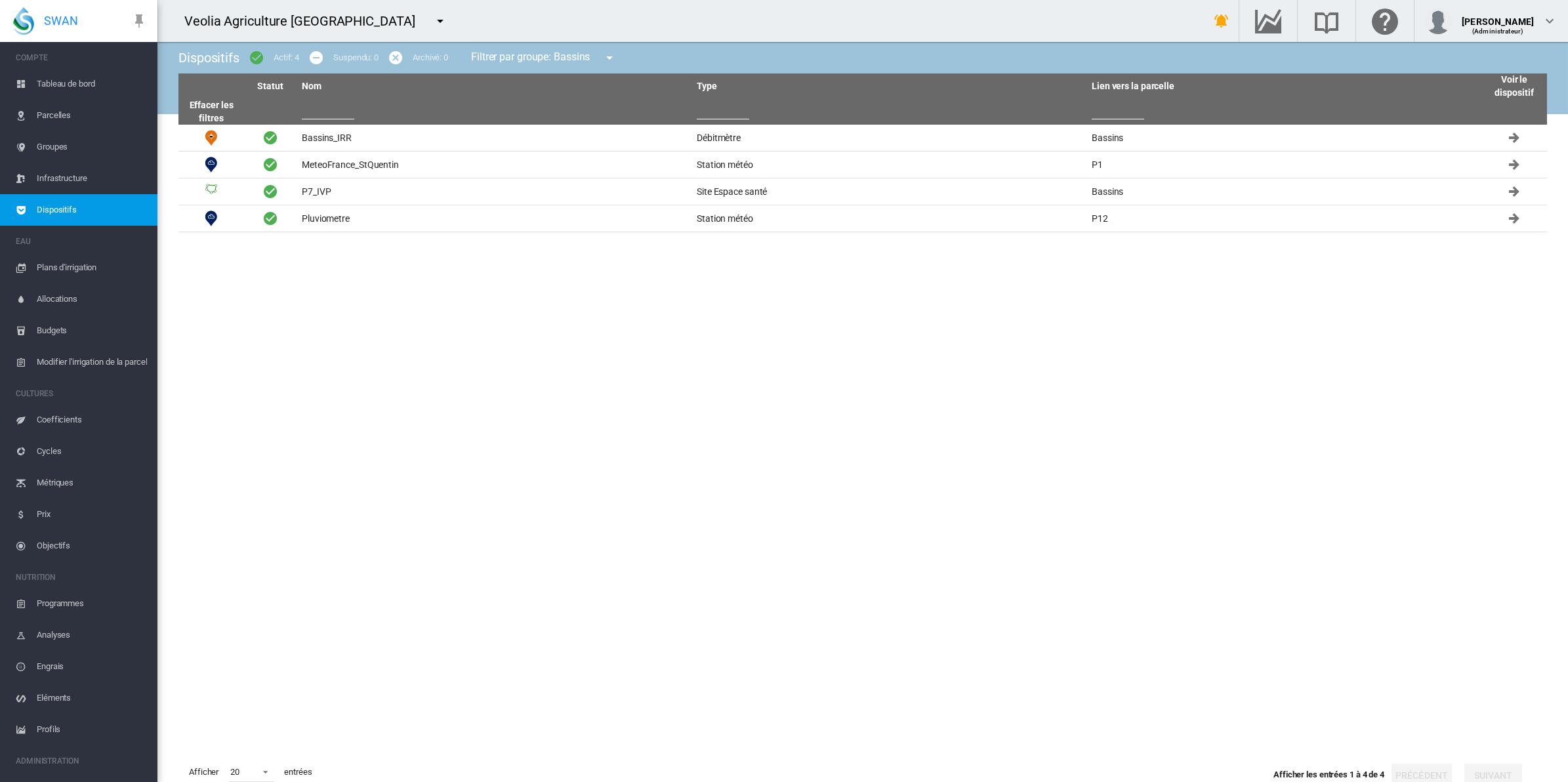
click at [70, 79] on span "Tableau de bord" at bounding box center [92, 84] width 111 height 32
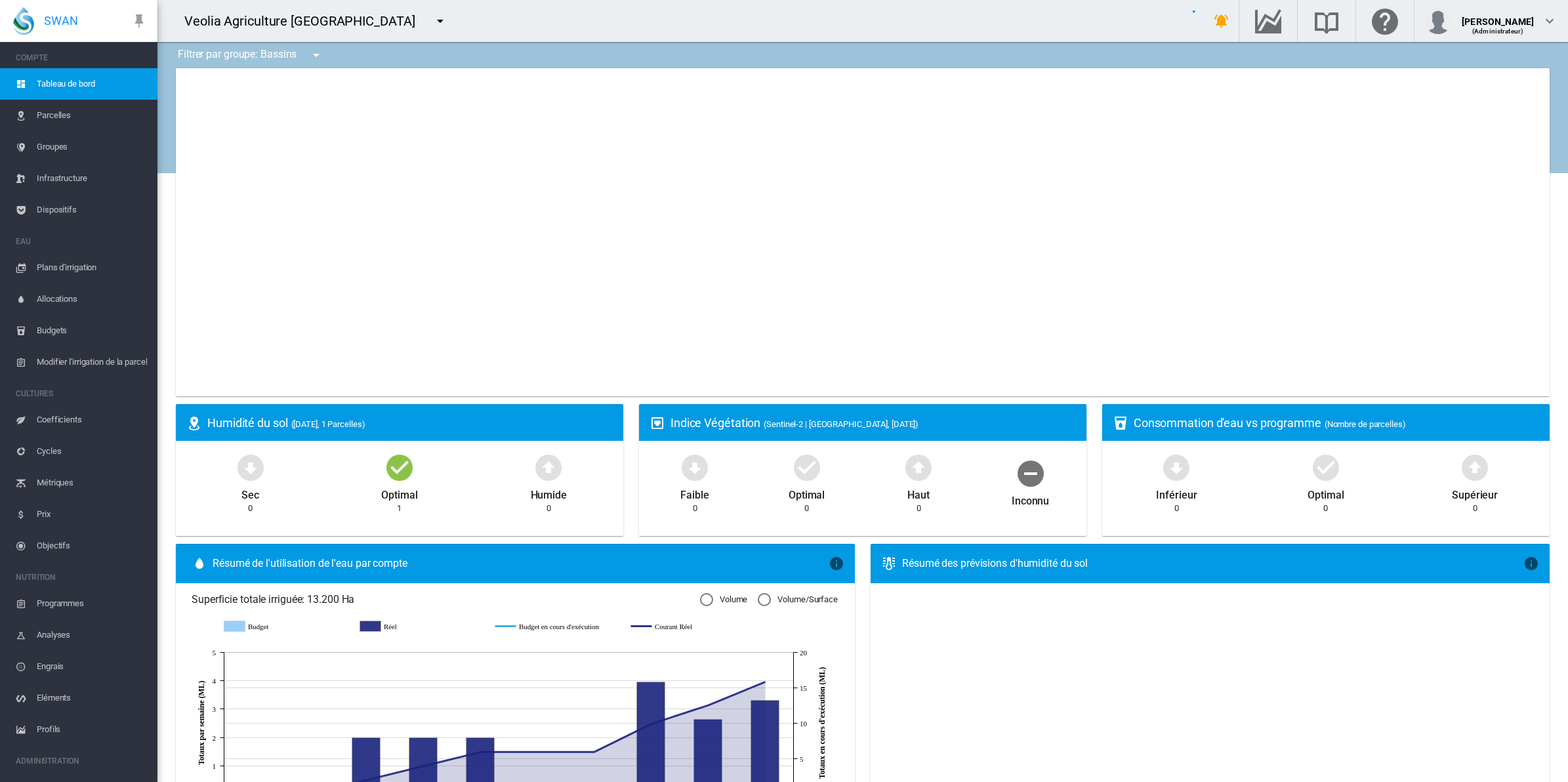
type input "**********"
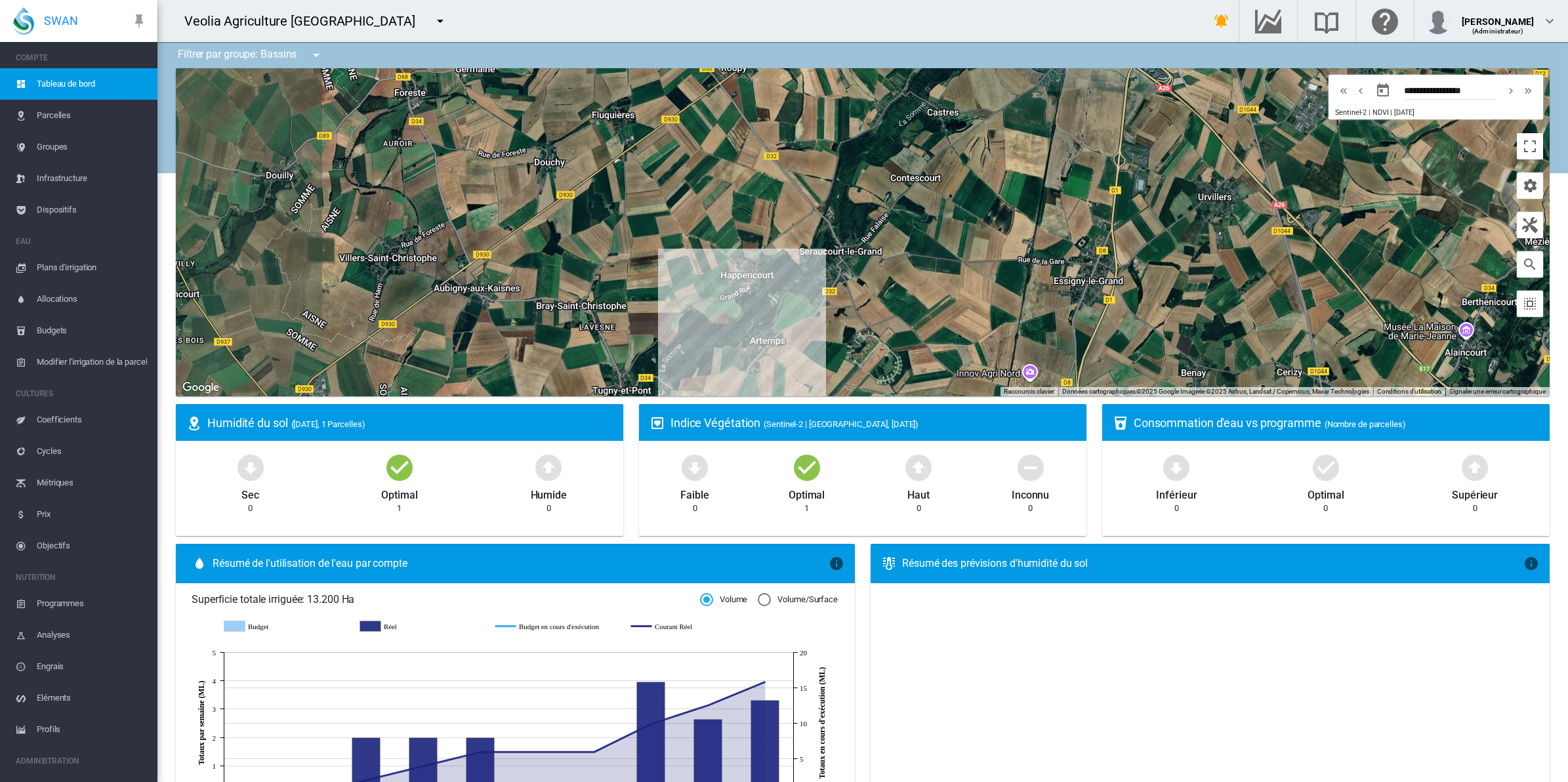
click at [292, 57] on div "Filtrer par groupe: Bassins - non filtré - [GEOGRAPHIC_DATA]" at bounding box center [250, 55] width 165 height 26
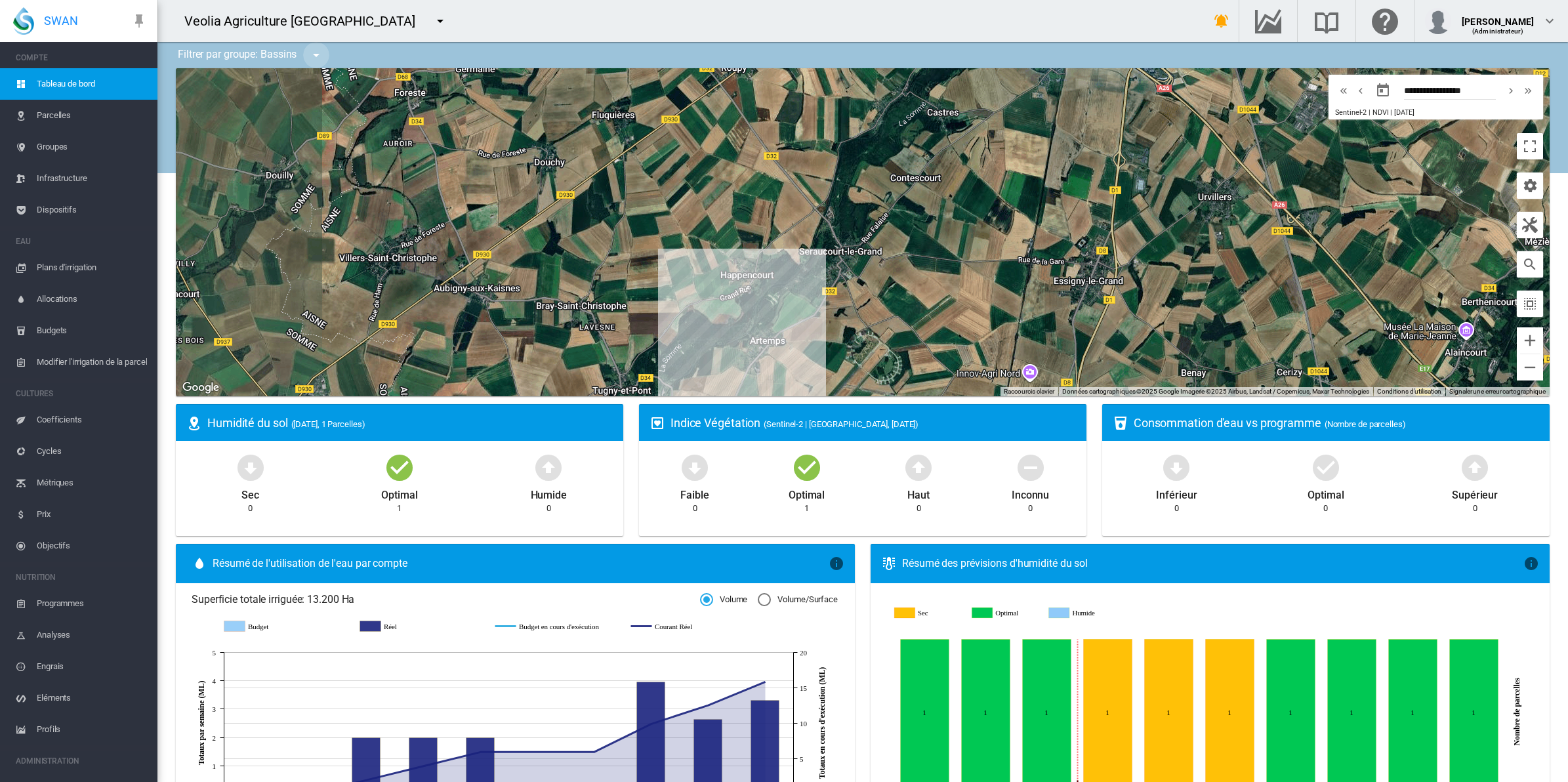
click at [319, 57] on md-icon "icon-menu-down" at bounding box center [316, 55] width 16 height 16
click at [334, 100] on span "- non filtré -" at bounding box center [350, 97] width 51 height 12
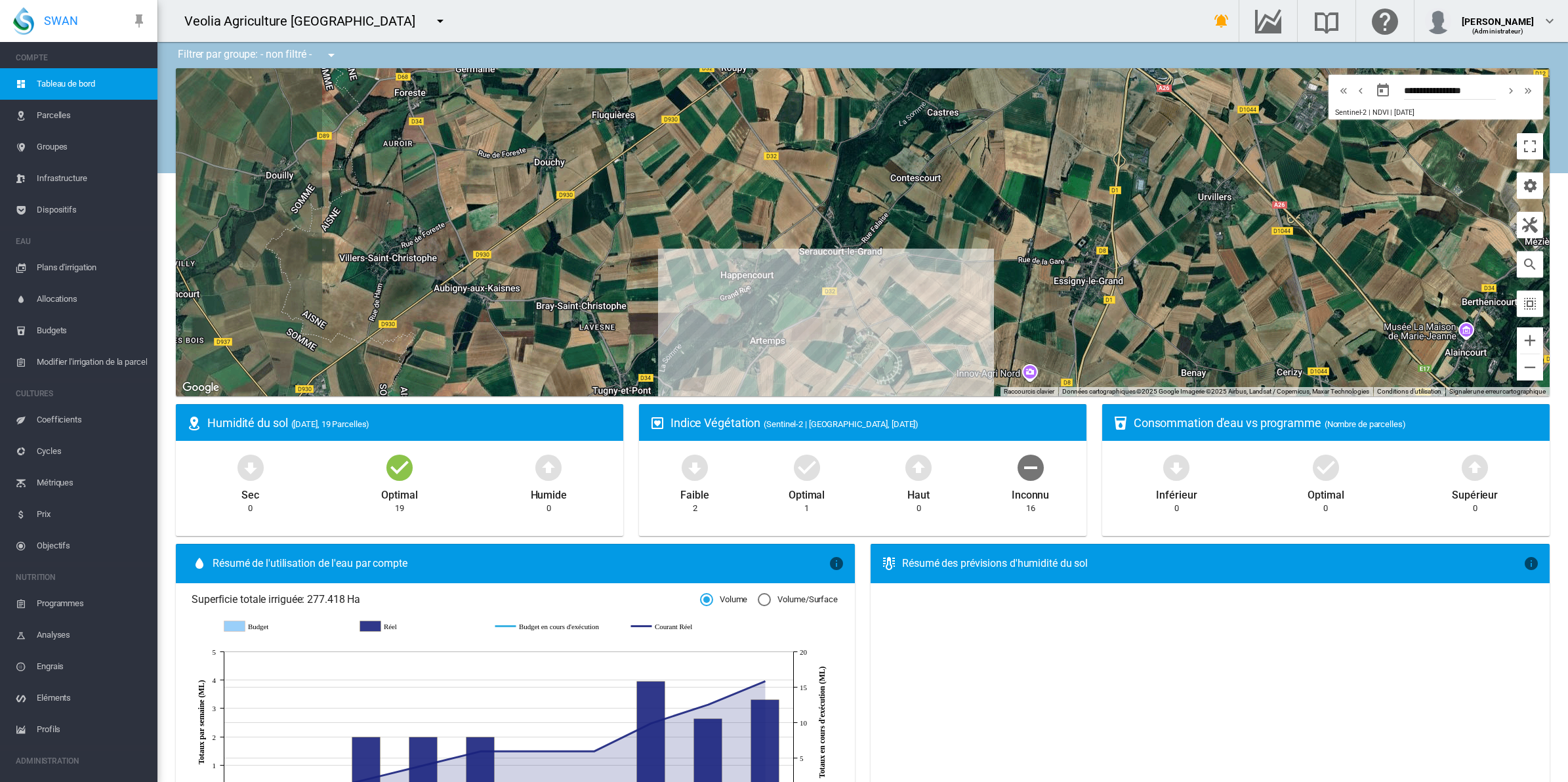
click at [69, 201] on span "Dispositifs" at bounding box center [92, 210] width 111 height 32
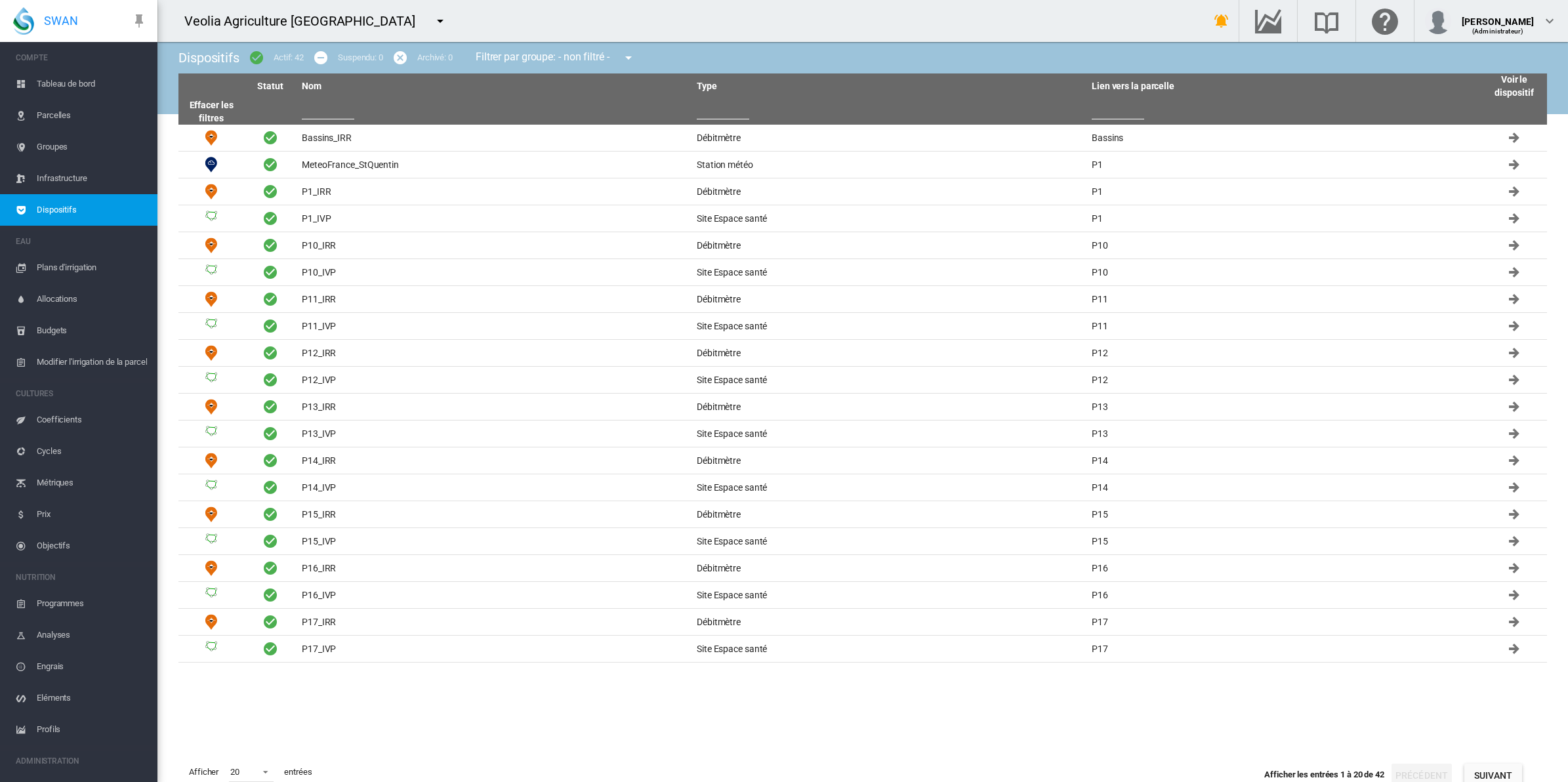
click at [728, 112] on input "text" at bounding box center [723, 110] width 53 height 20
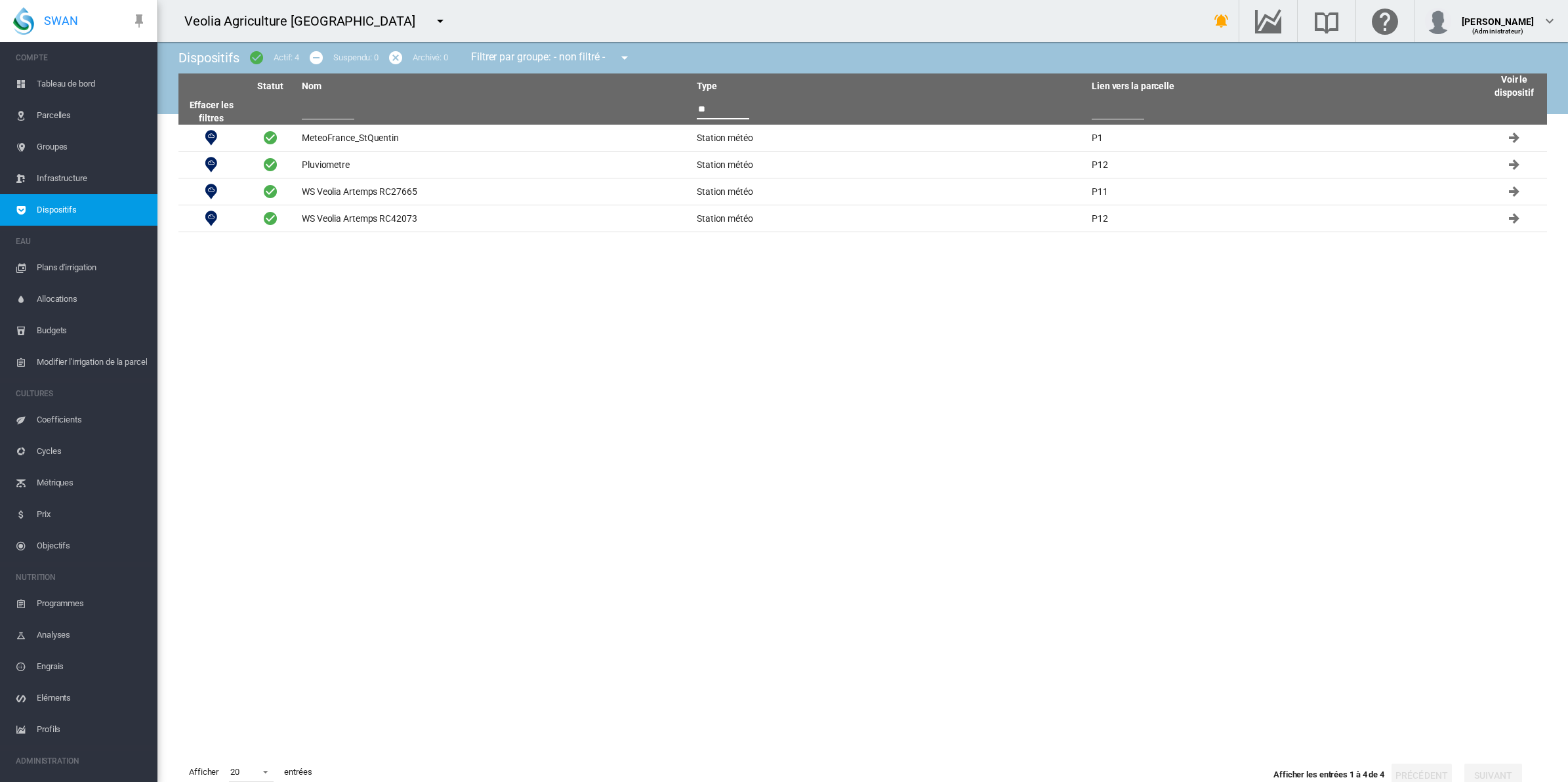
type input "*"
type input "****"
click at [84, 83] on span "Tableau de bord" at bounding box center [92, 84] width 111 height 32
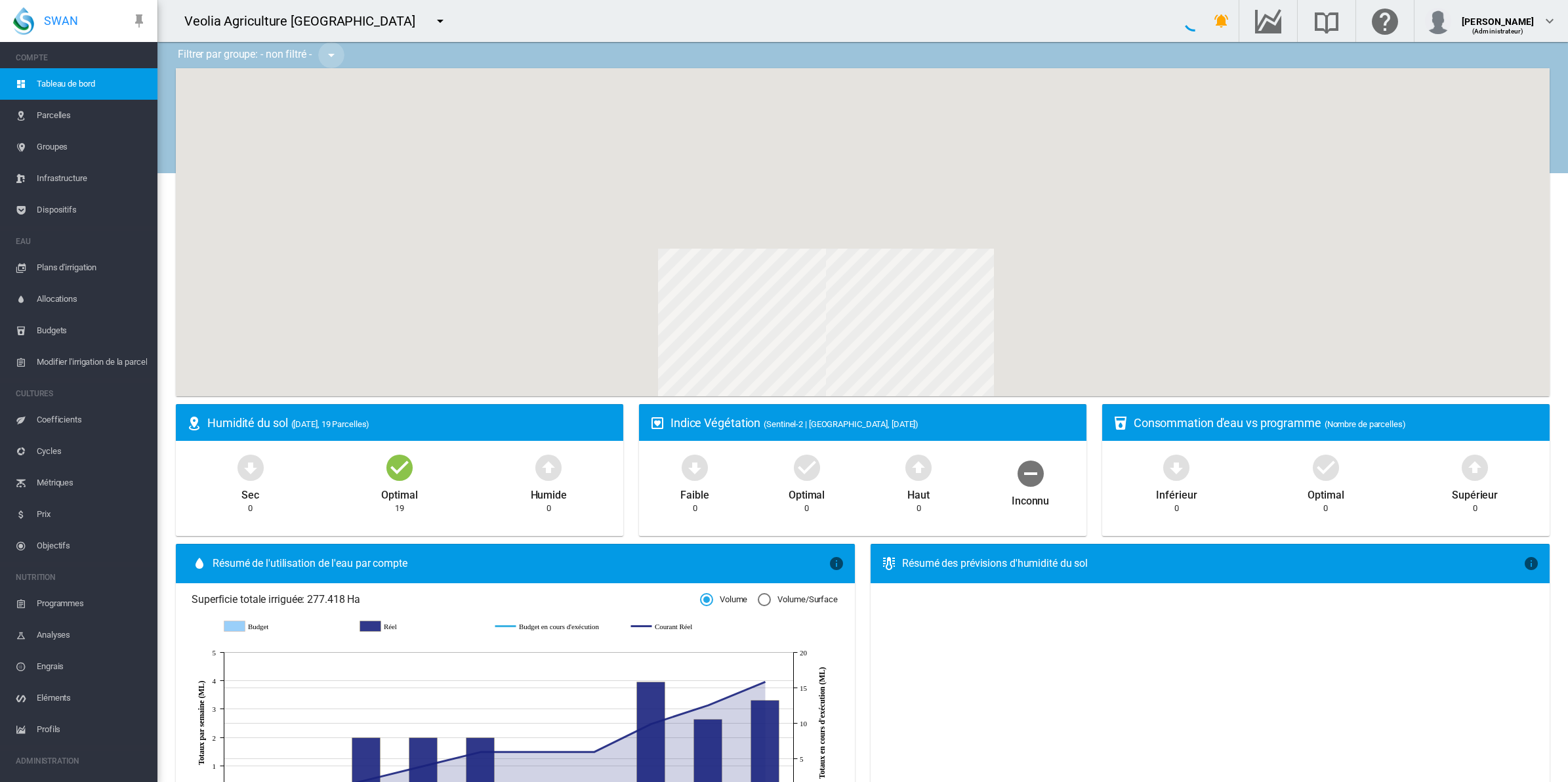
click at [330, 48] on md-icon "icon-menu-down" at bounding box center [332, 55] width 16 height 16
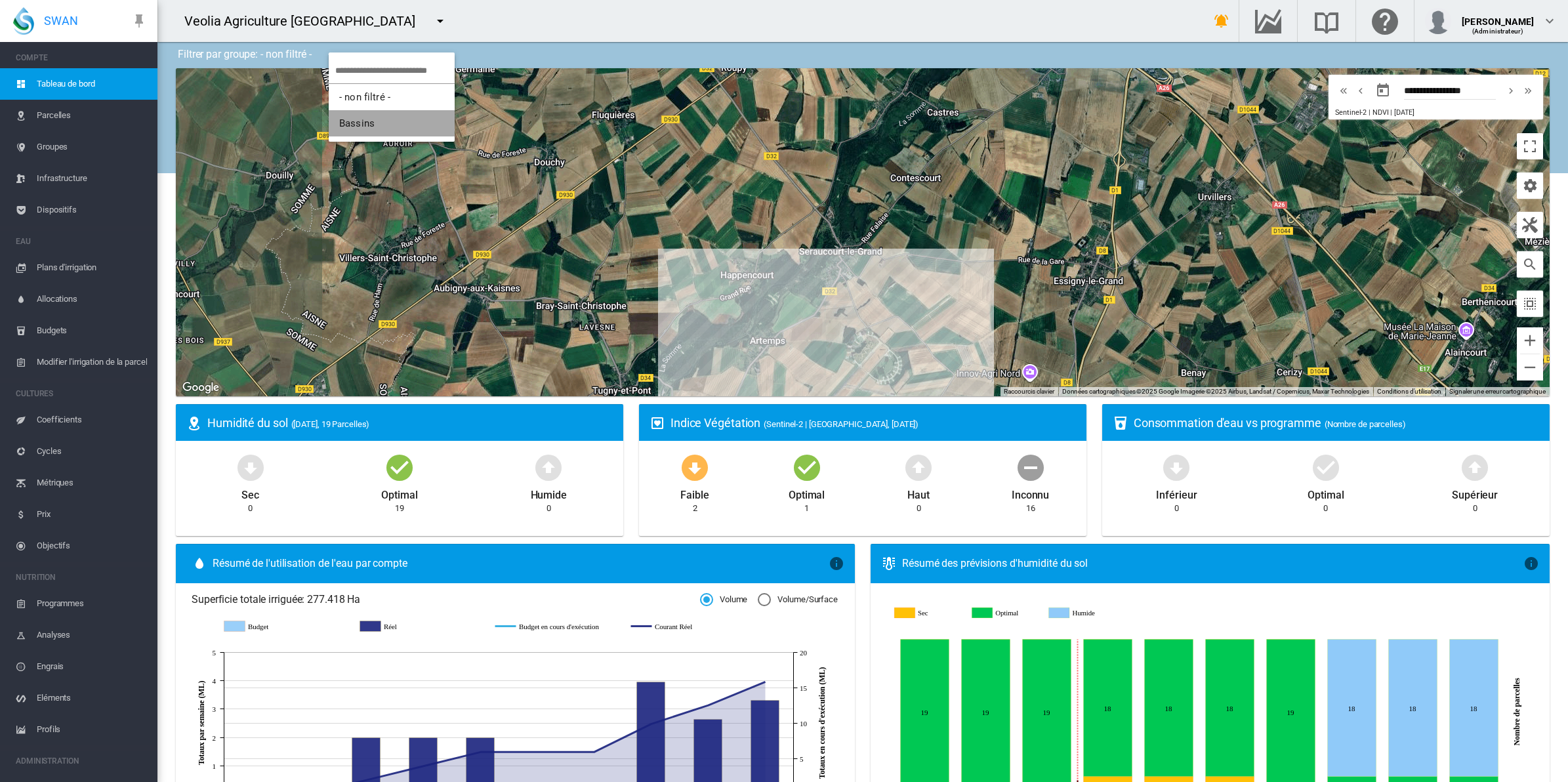
click at [351, 119] on span "Bassins" at bounding box center [357, 123] width 36 height 12
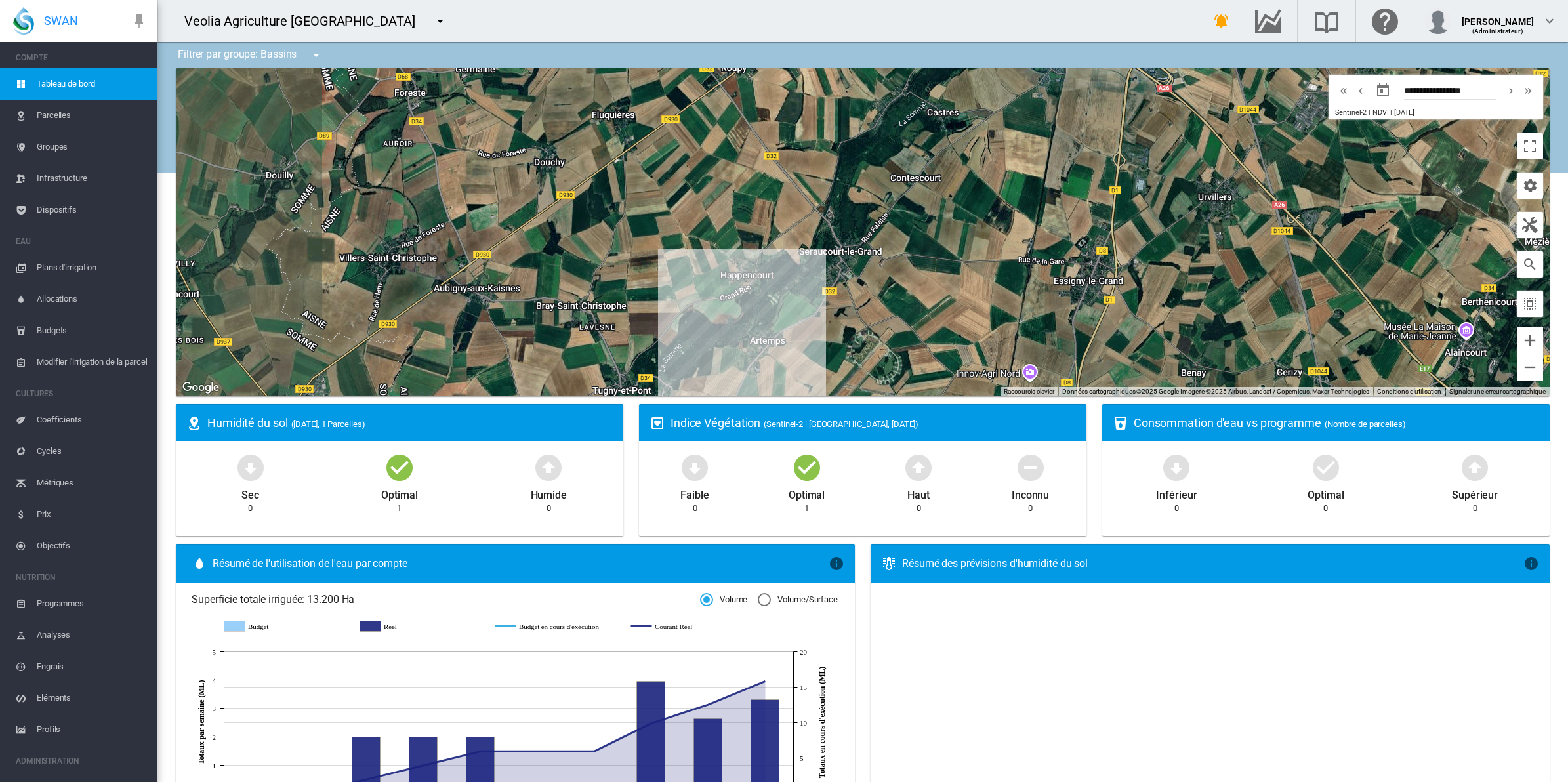
click at [53, 210] on span "Dispositifs" at bounding box center [92, 210] width 111 height 32
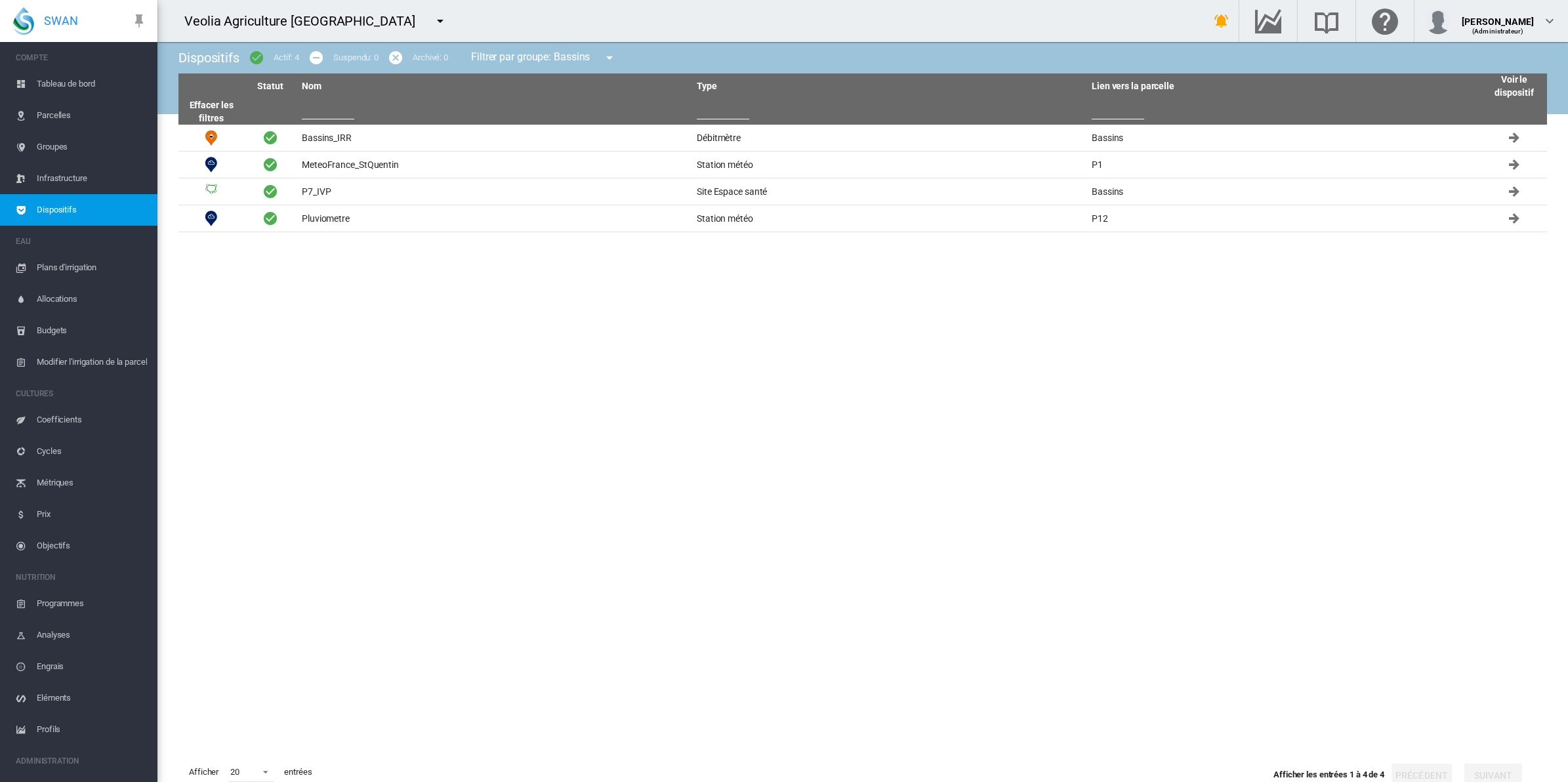
click at [613, 55] on md-icon "icon-menu-down" at bounding box center [609, 58] width 16 height 16
click at [635, 97] on span "- non filtré -" at bounding box center [646, 100] width 51 height 12
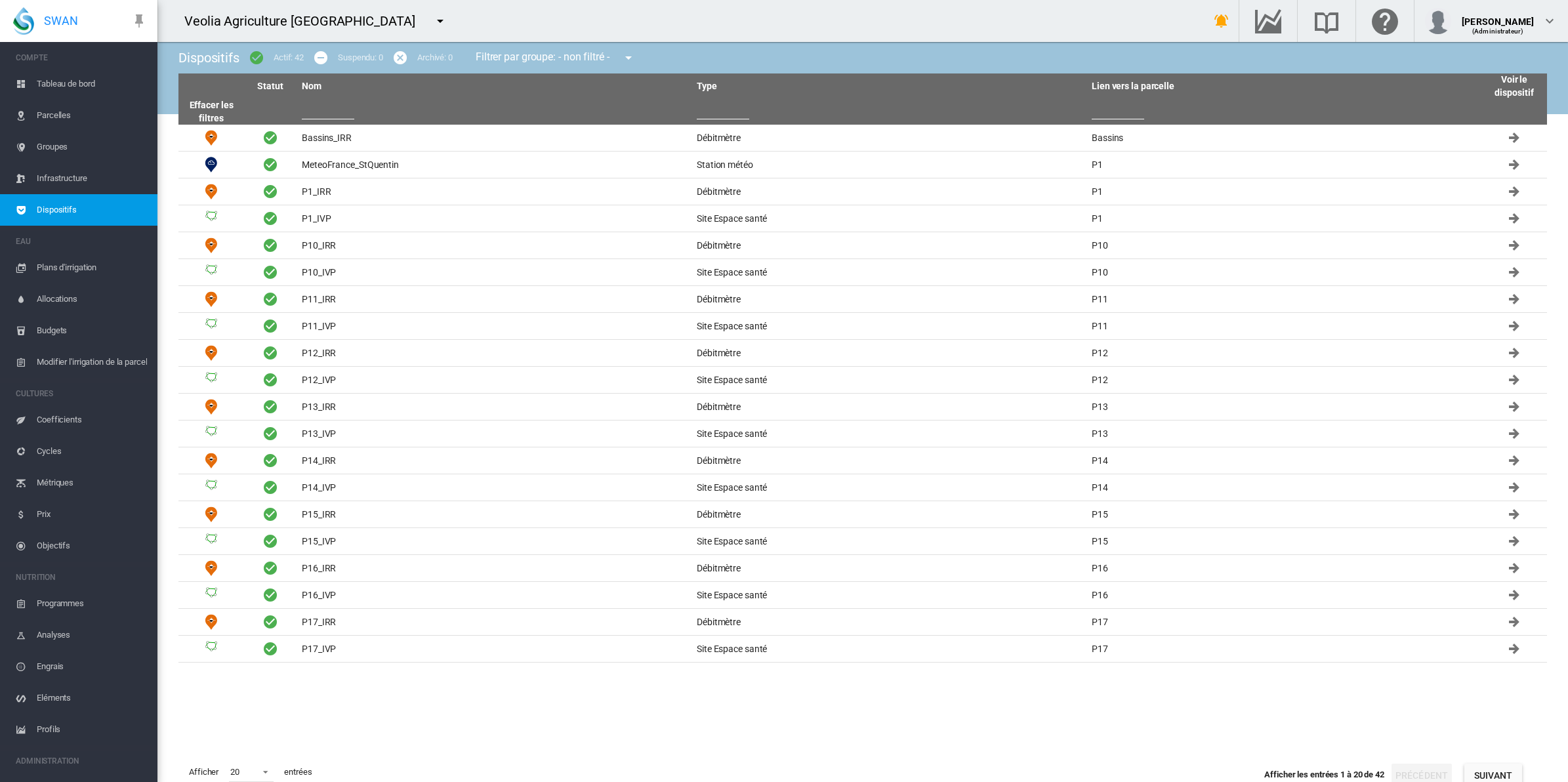
click at [713, 107] on input "text" at bounding box center [723, 110] width 53 height 20
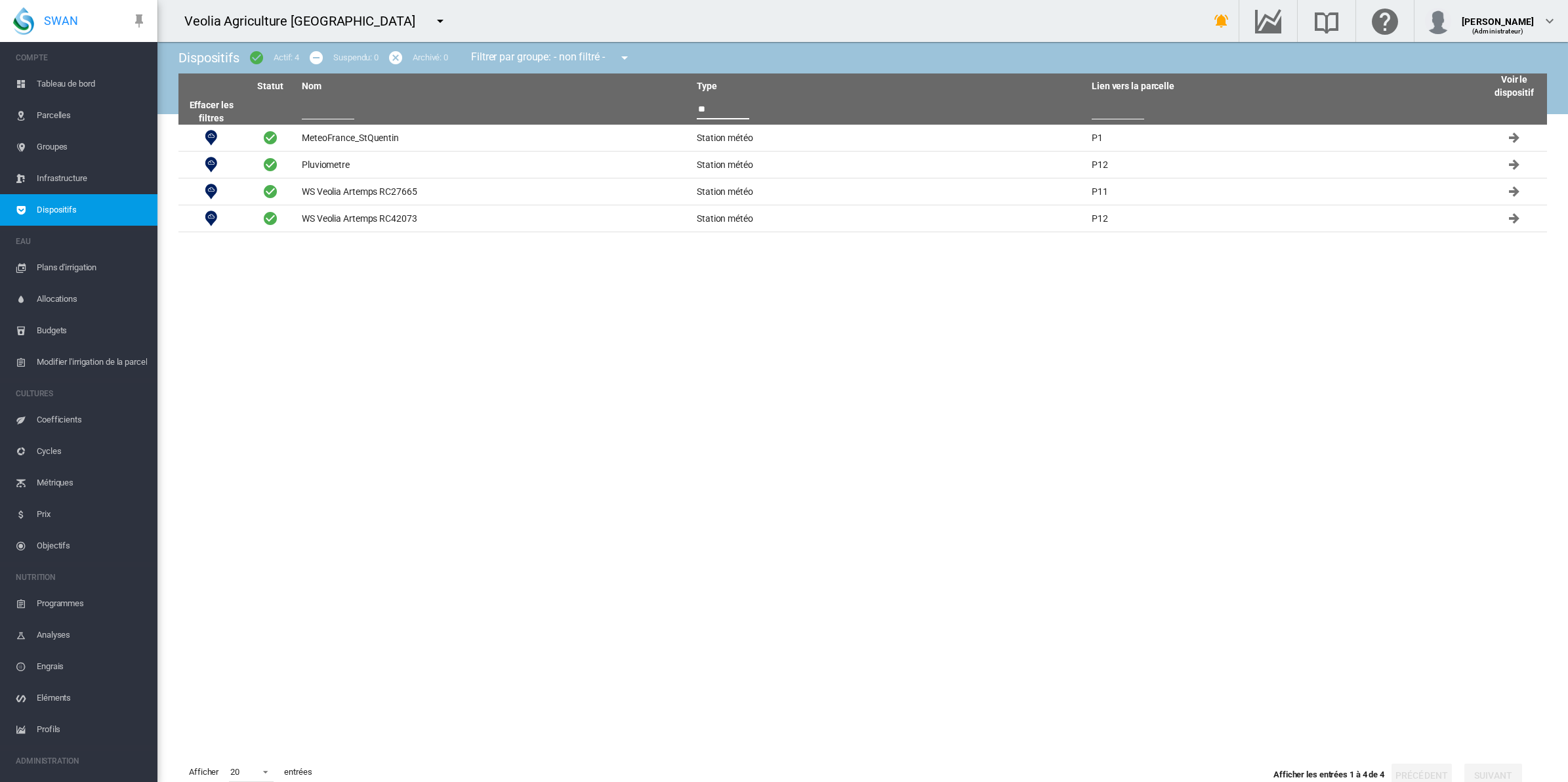
type input "**"
click at [378, 192] on td "WS Veolia Artemps RC27665" at bounding box center [494, 191] width 395 height 26
